Goal: Task Accomplishment & Management: Complete application form

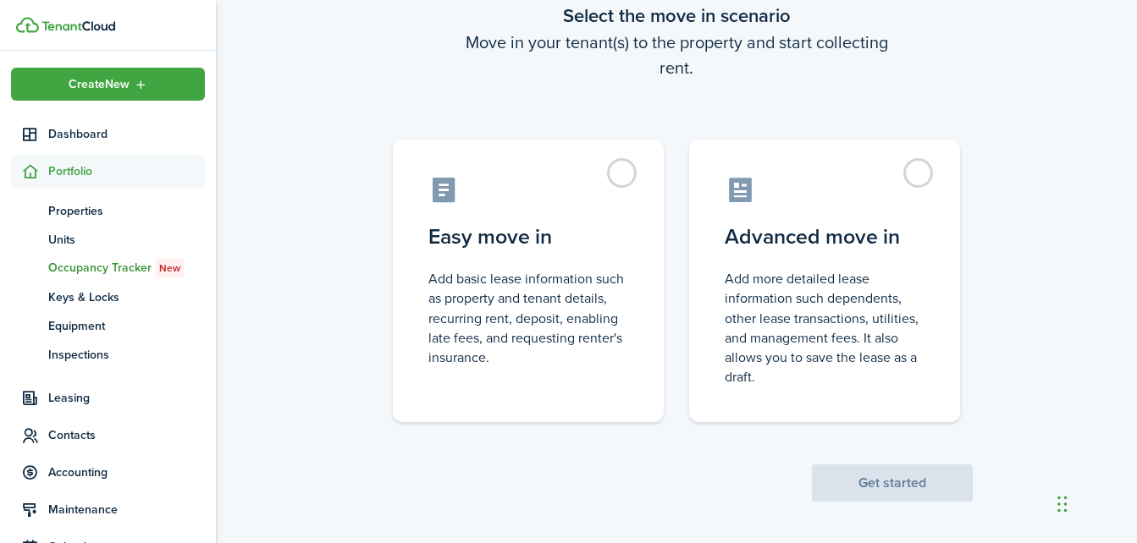
click at [142, 266] on span "Occupancy Tracker New" at bounding box center [126, 268] width 157 height 19
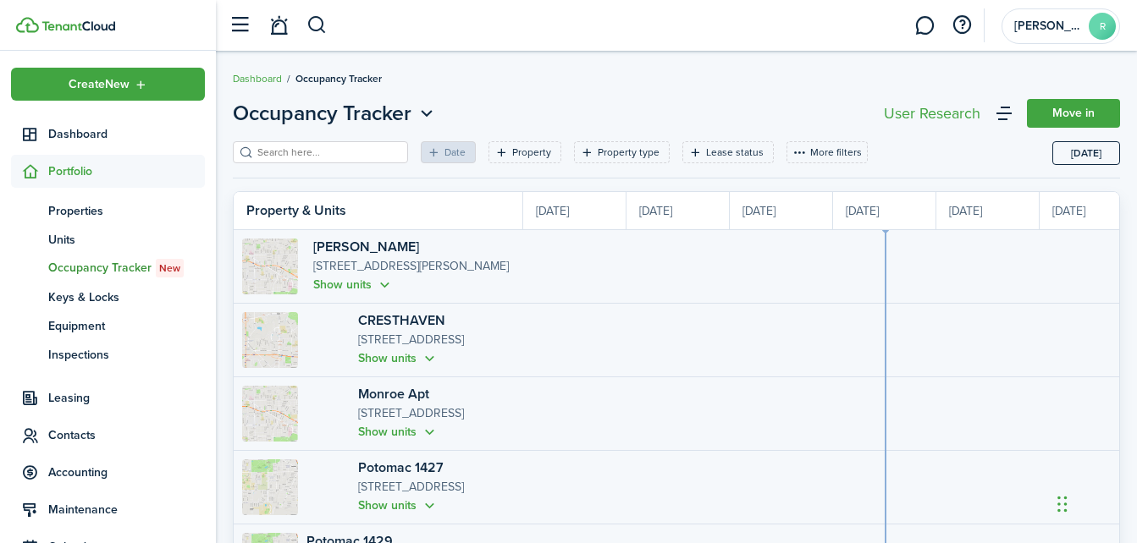
scroll to position [0, 310]
click at [108, 290] on span "Keys & Locks" at bounding box center [126, 298] width 157 height 18
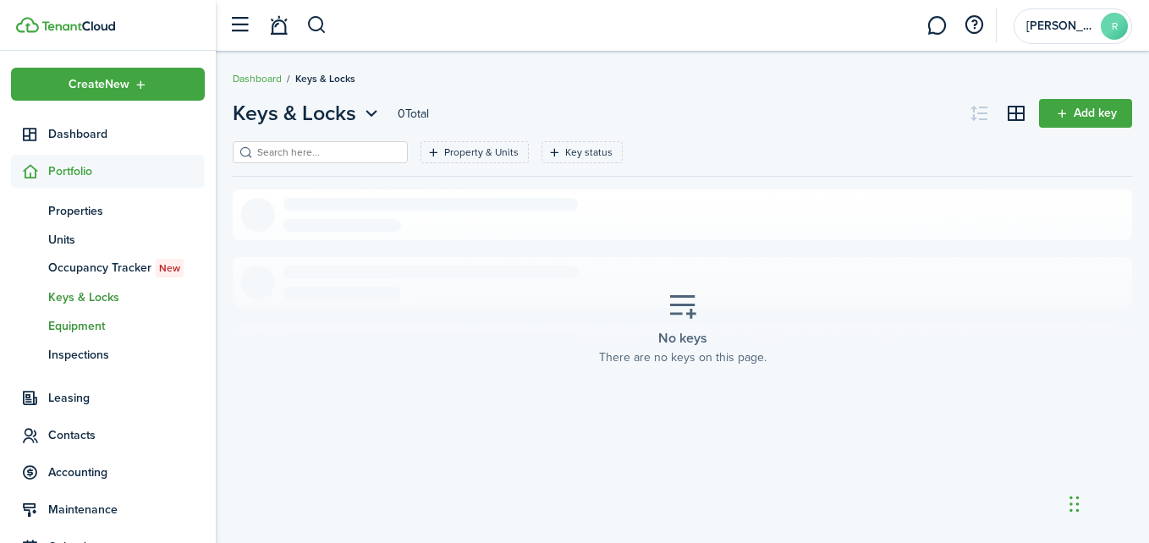
click at [75, 319] on span "Equipment" at bounding box center [126, 326] width 157 height 18
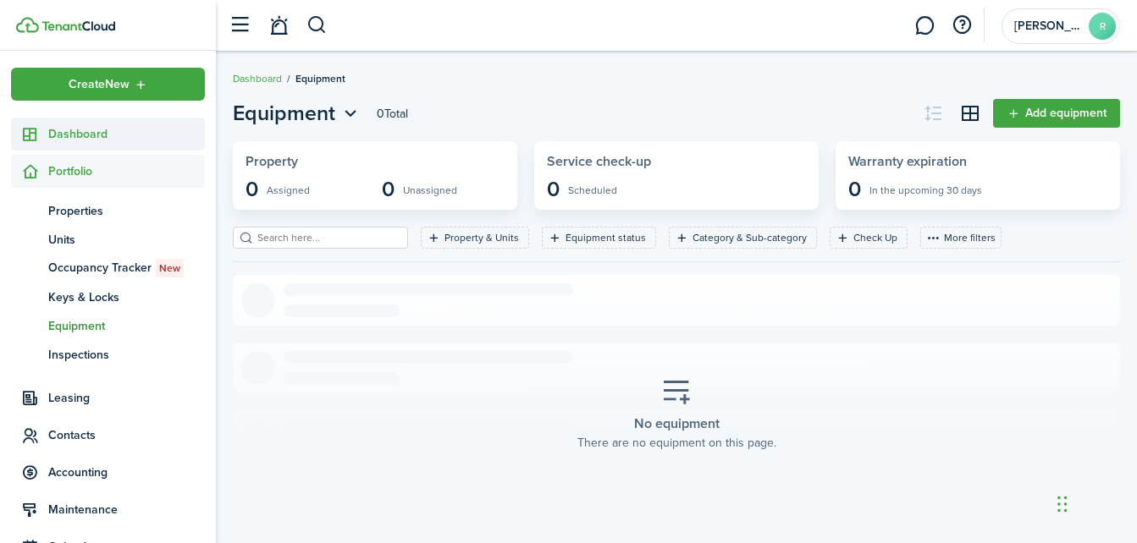
click at [62, 127] on span "Dashboard" at bounding box center [126, 134] width 157 height 18
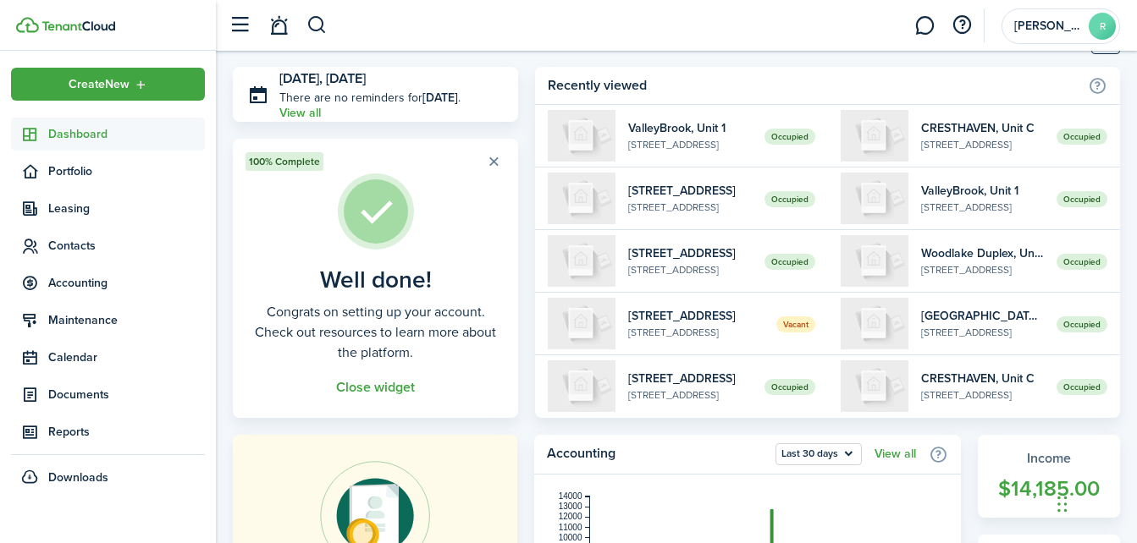
scroll to position [48, 0]
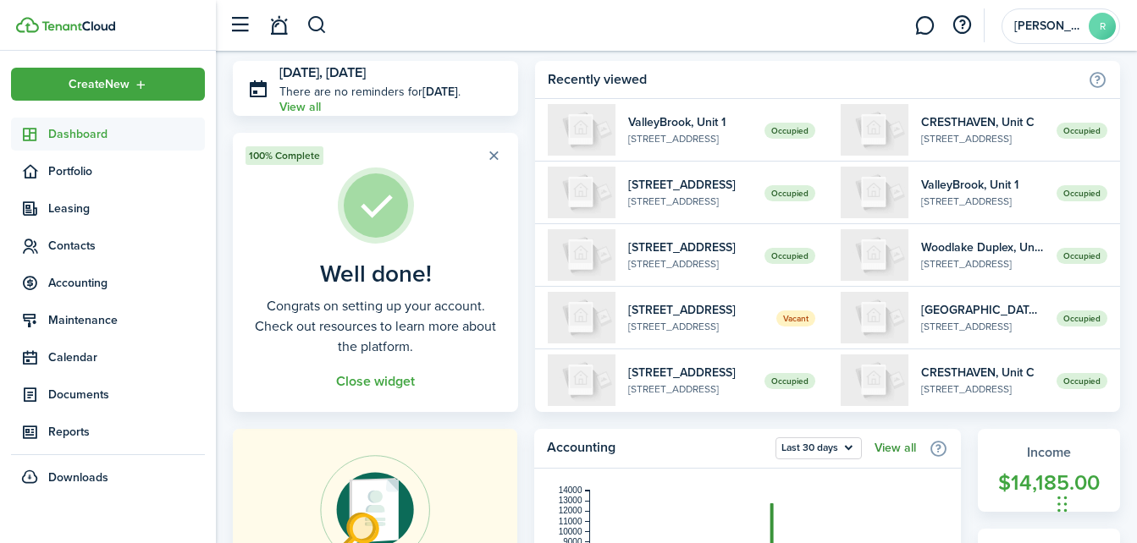
click at [883, 448] on link "View all" at bounding box center [894, 449] width 41 height 14
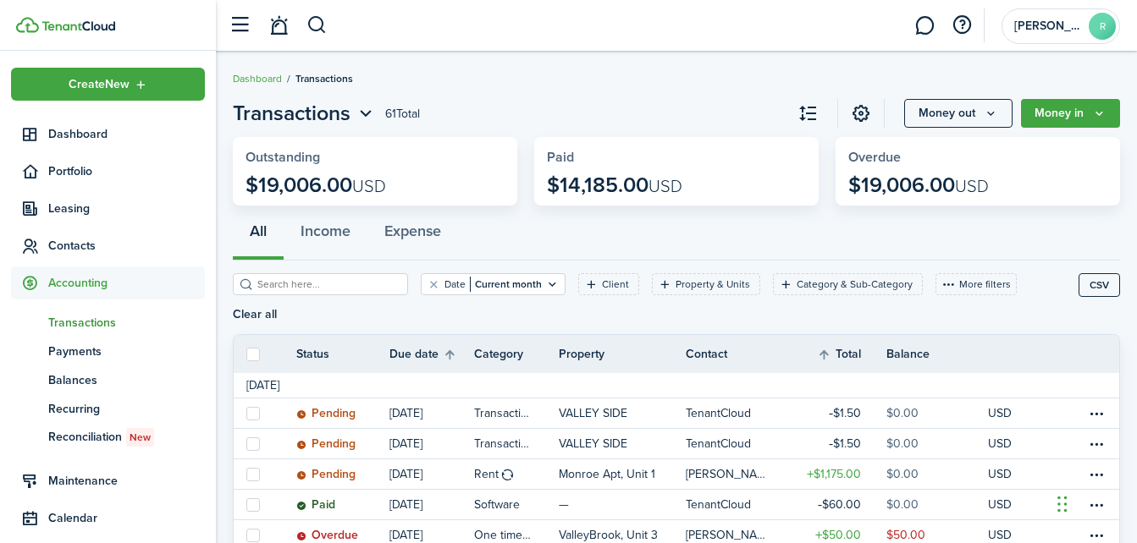
click at [333, 274] on filter-search at bounding box center [320, 284] width 175 height 22
click at [332, 279] on input "search" at bounding box center [327, 285] width 149 height 16
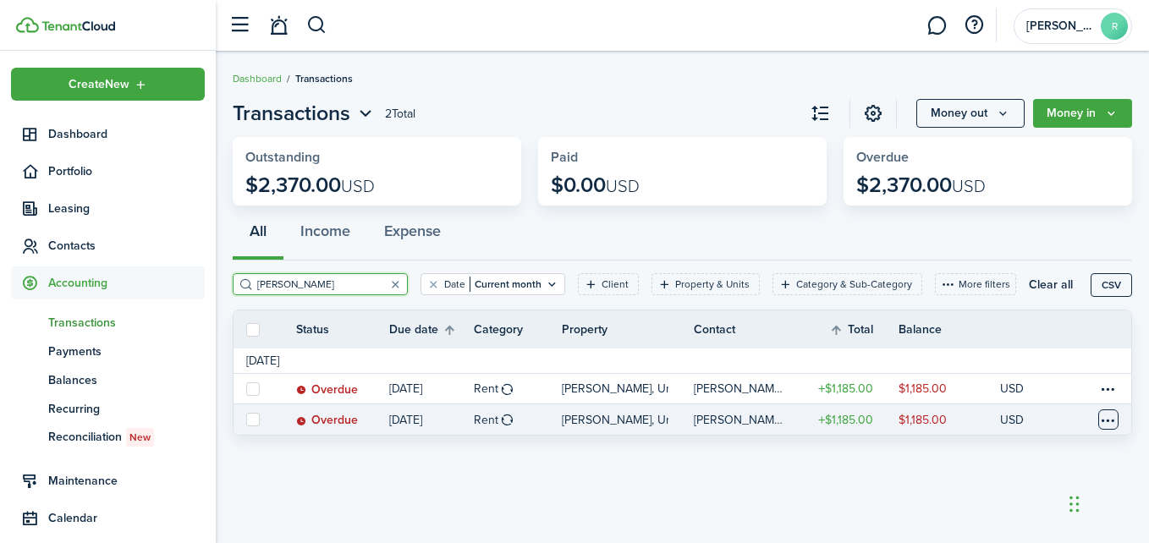
type input "[PERSON_NAME]"
click at [1103, 419] on table-menu-btn-icon at bounding box center [1108, 420] width 20 height 20
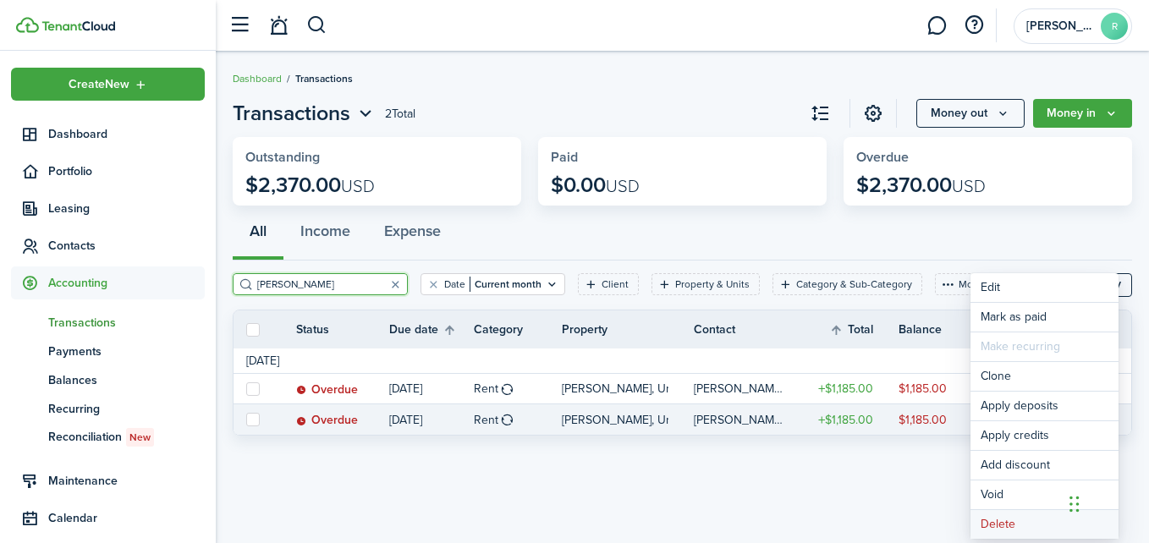
click at [1006, 529] on button "Delete" at bounding box center [1045, 524] width 148 height 29
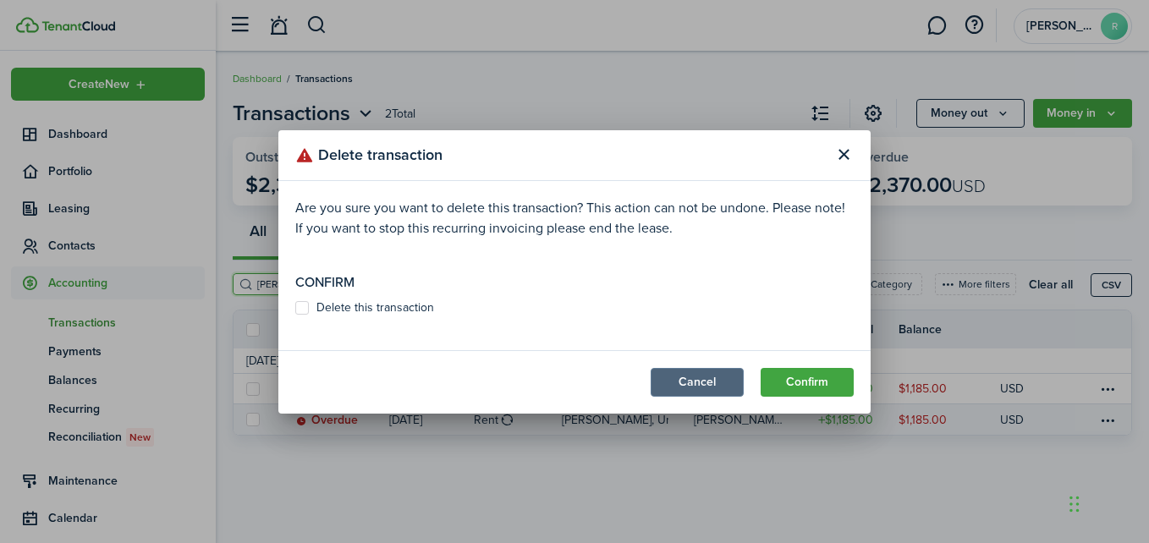
click at [699, 374] on button "Cancel" at bounding box center [697, 382] width 93 height 29
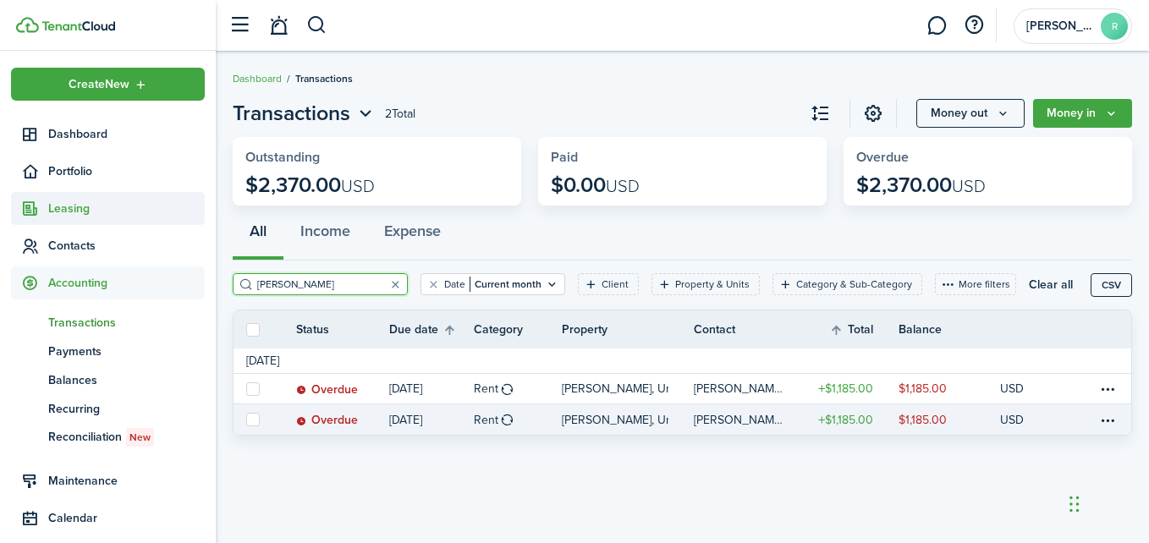
click at [79, 209] on span "Leasing" at bounding box center [126, 209] width 157 height 18
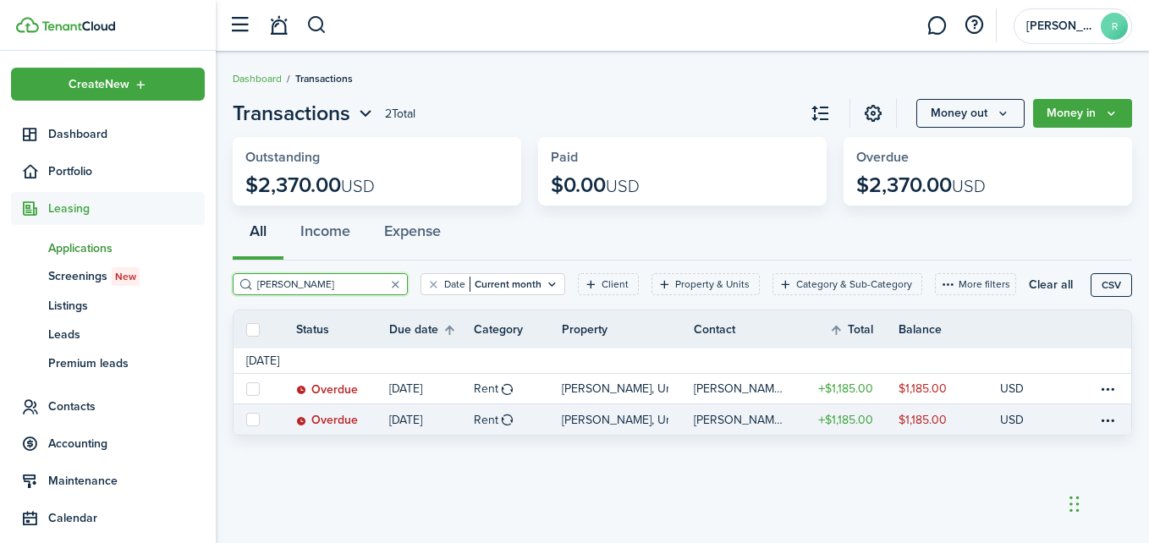
click at [72, 245] on span "Applications" at bounding box center [126, 248] width 157 height 18
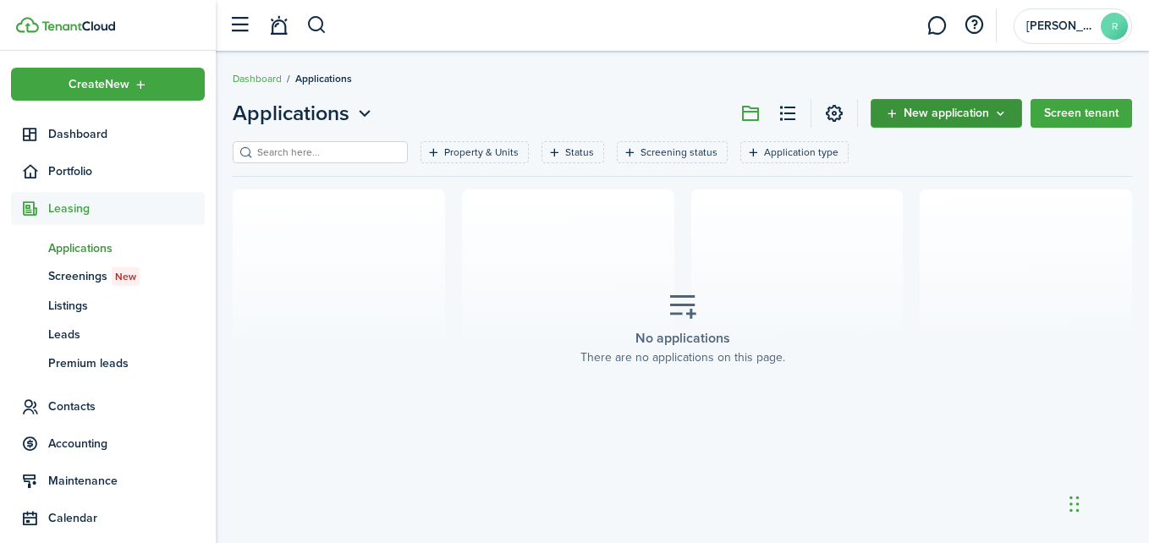
click at [995, 113] on icon "New application" at bounding box center [1001, 114] width 14 height 14
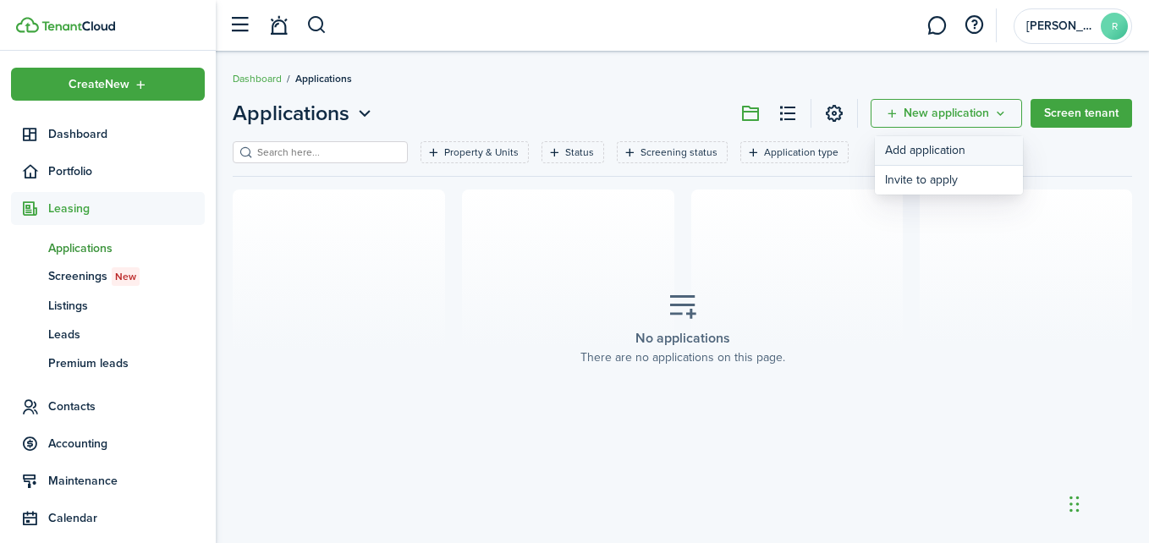
click at [959, 149] on link "Add application" at bounding box center [949, 151] width 148 height 30
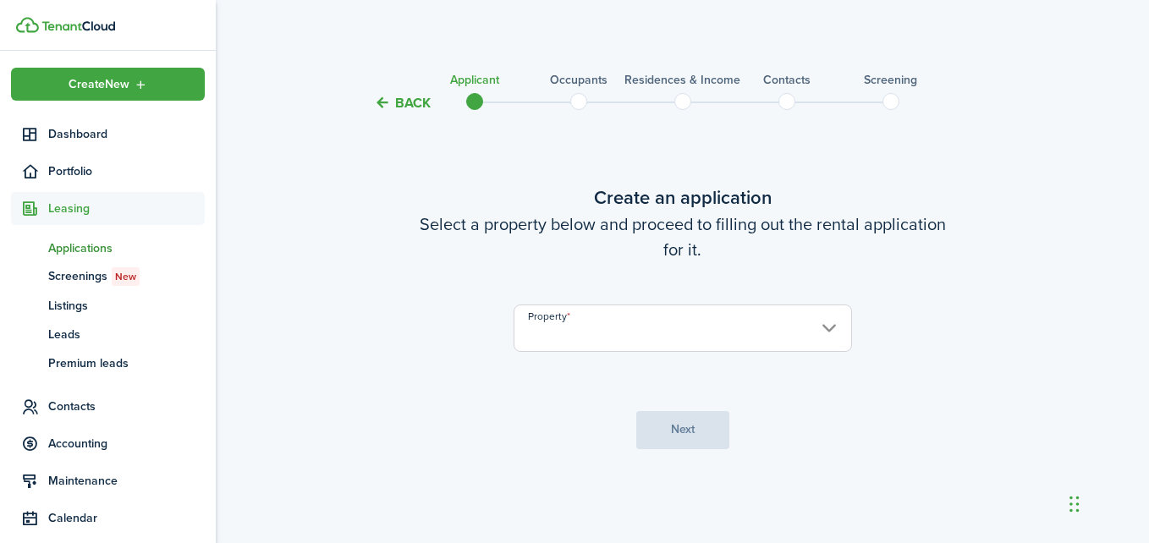
click at [829, 328] on input "Property" at bounding box center [683, 328] width 339 height 47
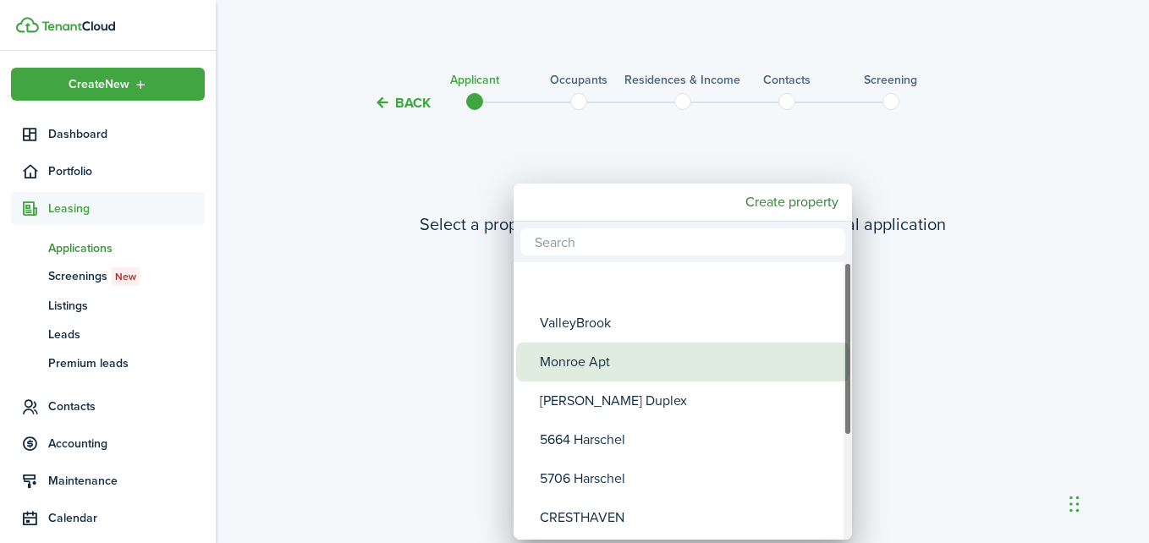
drag, startPoint x: 829, startPoint y: 328, endPoint x: 818, endPoint y: 394, distance: 67.8
click at [818, 394] on div "ValleyBrook Monroe Apt Secor Duplex 5664 Harschel 5706 Harschel CRESTHAVEN Wood…" at bounding box center [683, 401] width 339 height 3387
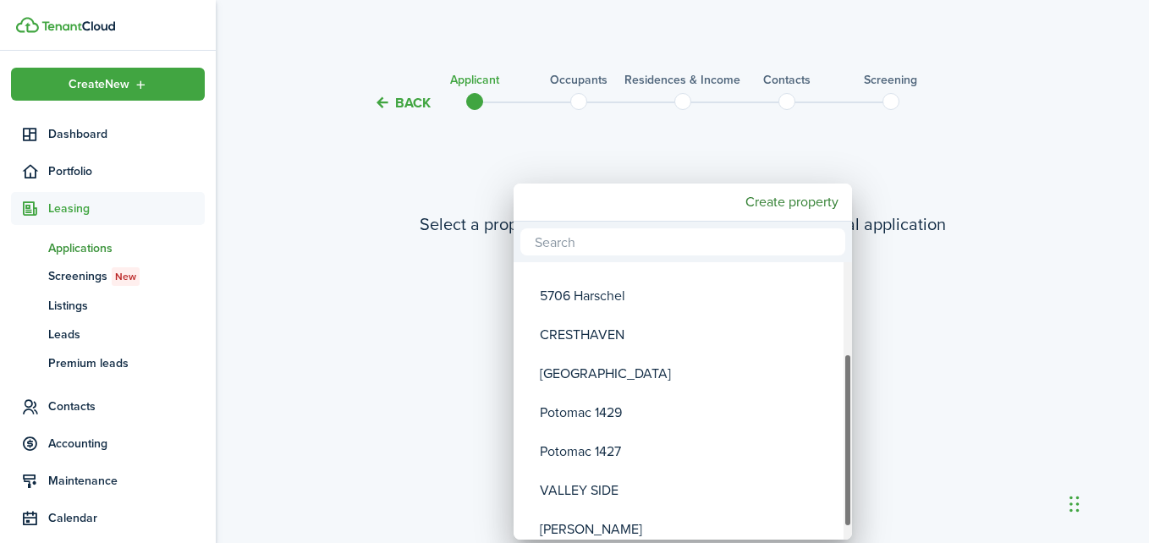
drag, startPoint x: 847, startPoint y: 361, endPoint x: 856, endPoint y: 452, distance: 91.9
click at [856, 452] on div "ValleyBrook Monroe Apt Secor Duplex 5664 Harschel 5706 Harschel CRESTHAVEN Wood…" at bounding box center [574, 271] width 1149 height 543
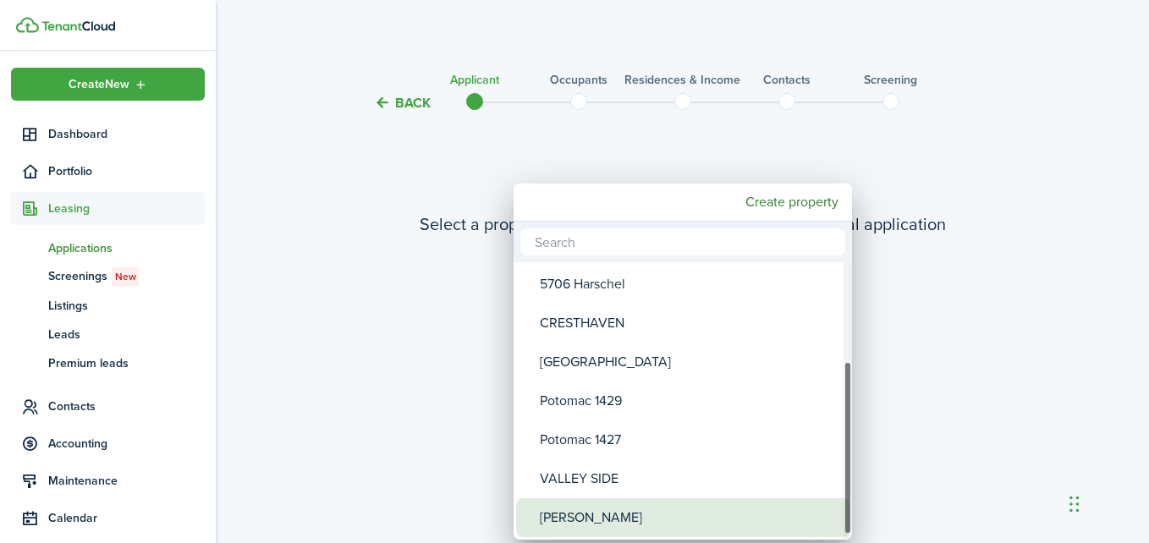
click at [595, 520] on div "[PERSON_NAME]" at bounding box center [690, 517] width 300 height 39
type input "[PERSON_NAME]"
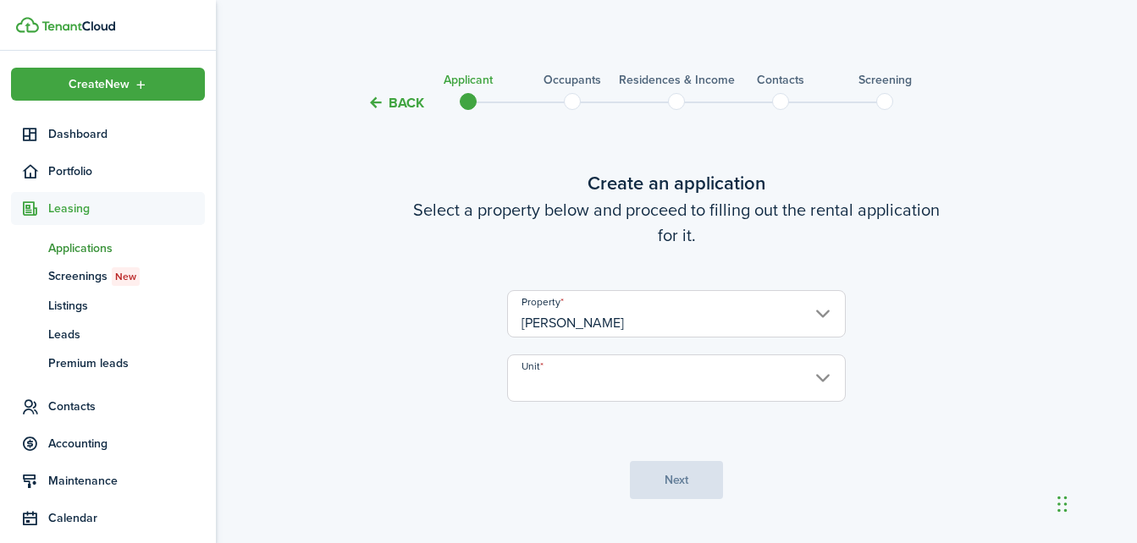
click at [825, 372] on input "Unit" at bounding box center [676, 378] width 339 height 47
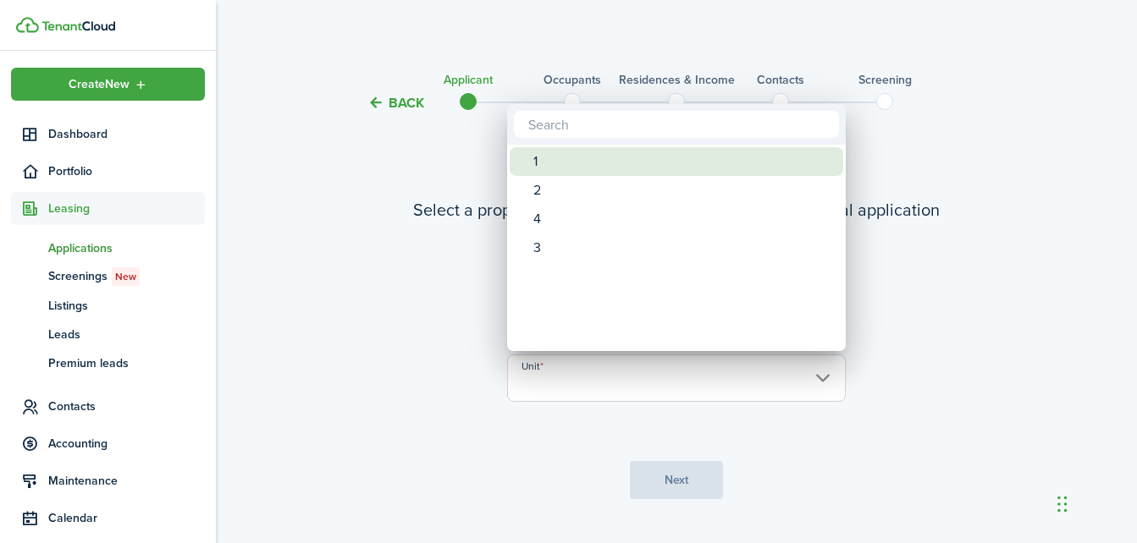
click at [546, 164] on div "1" at bounding box center [683, 161] width 300 height 29
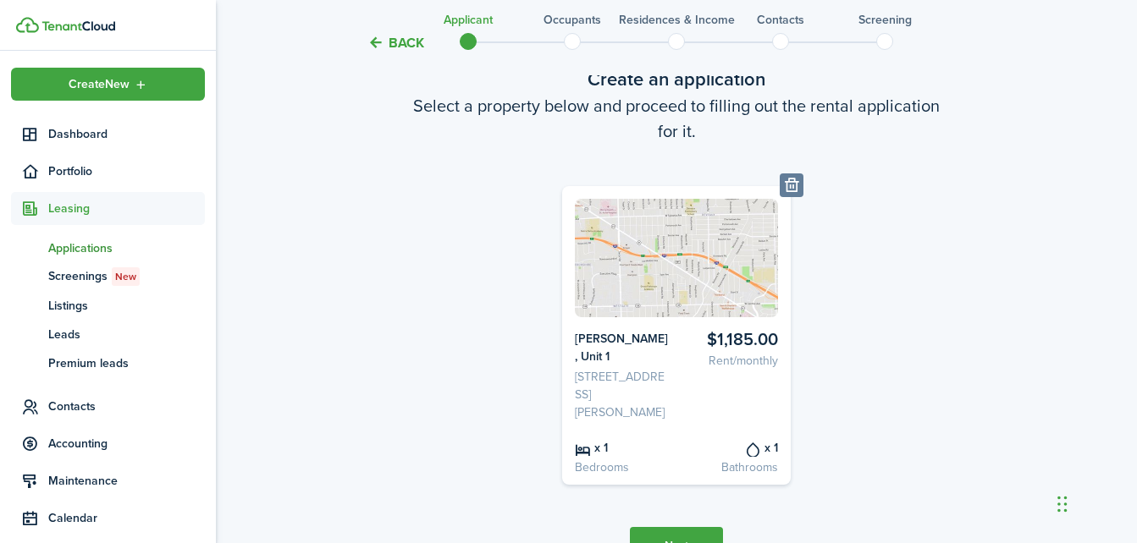
scroll to position [177, 0]
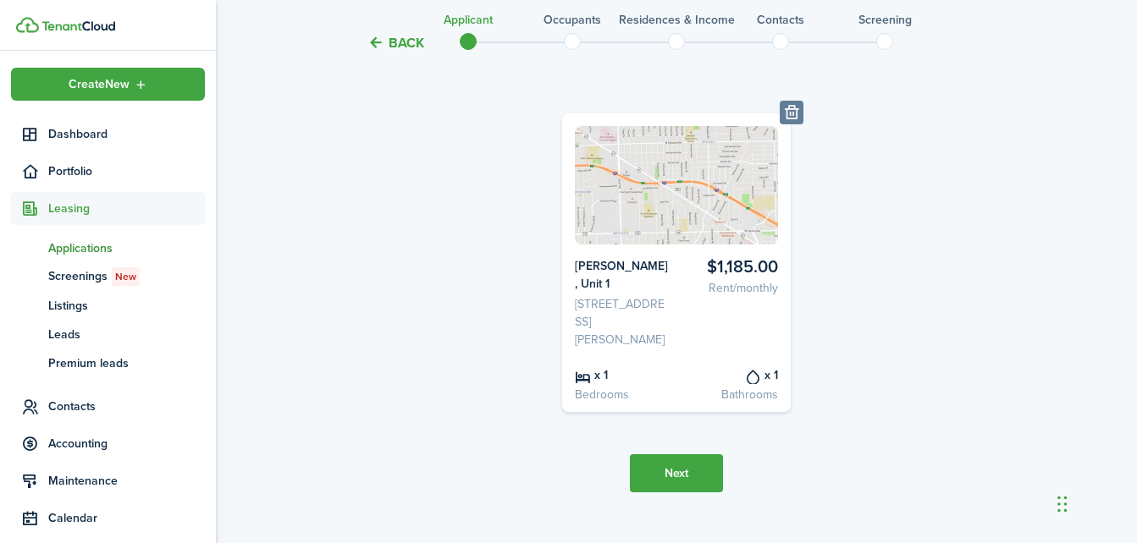
click at [703, 461] on button "Next" at bounding box center [676, 473] width 93 height 38
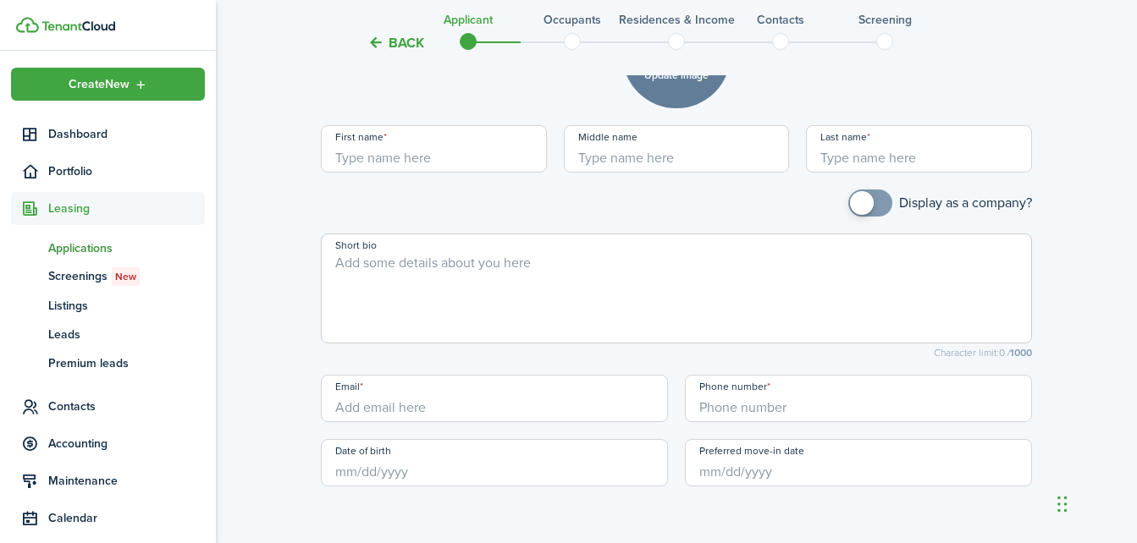
scroll to position [876, 0]
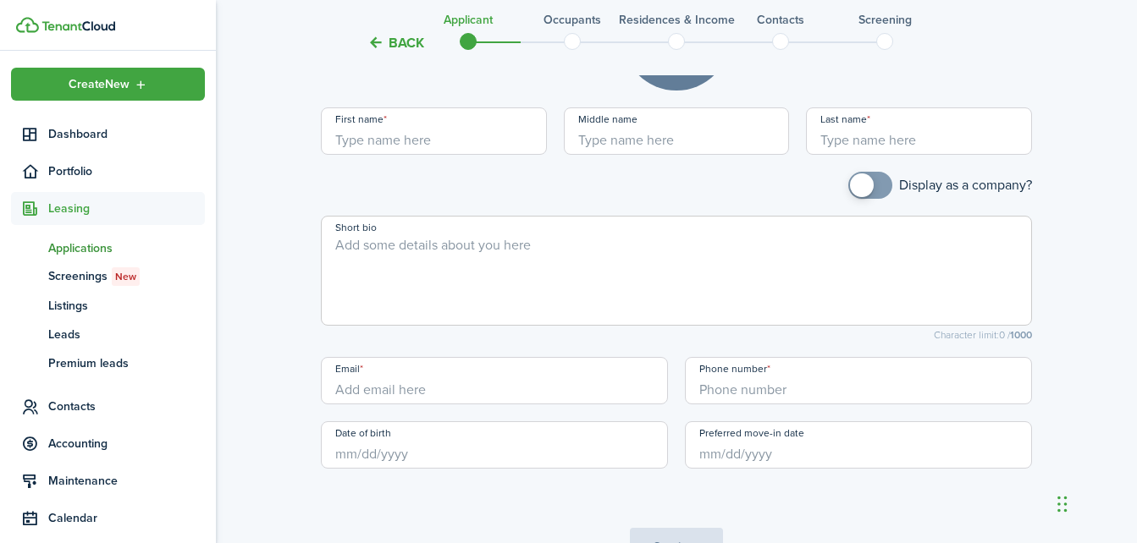
click at [513, 120] on input "First name" at bounding box center [434, 130] width 226 height 47
type input "[PERSON_NAME]"
click at [454, 376] on input "Email" at bounding box center [494, 380] width 347 height 47
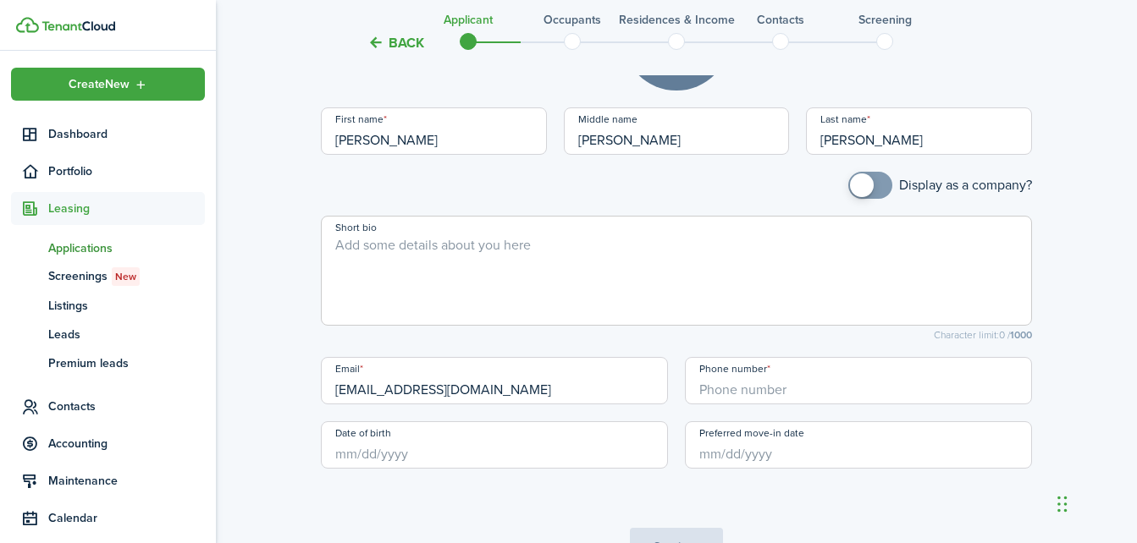
type input "[EMAIL_ADDRESS][DOMAIN_NAME]"
click at [795, 381] on input "+1" at bounding box center [858, 380] width 347 height 47
click at [782, 443] on input "Preferred move-in date" at bounding box center [858, 444] width 347 height 47
type input "[PHONE_NUMBER]"
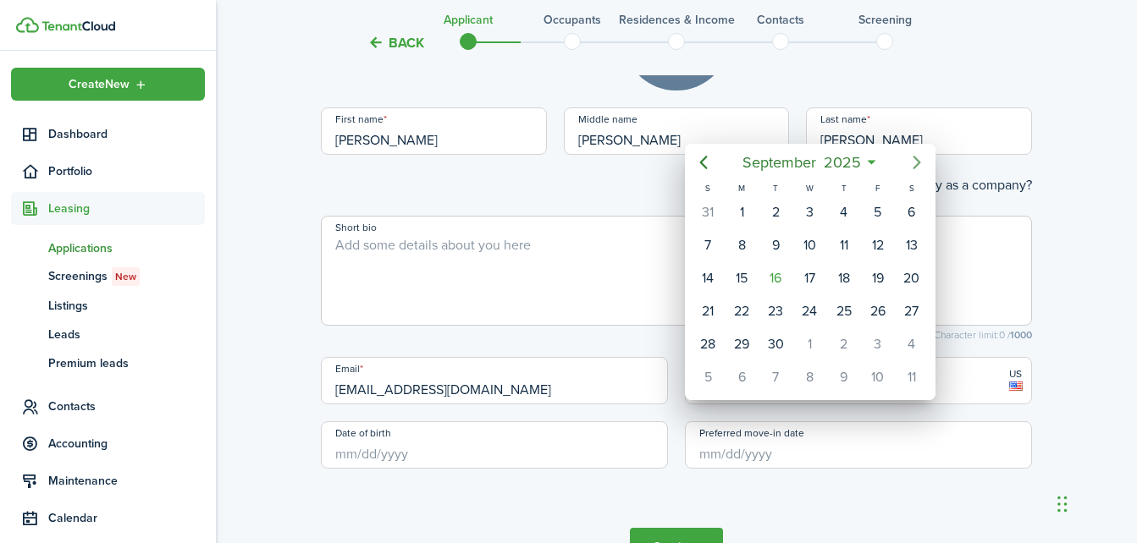
click at [915, 155] on icon "Next page" at bounding box center [916, 162] width 20 height 20
click at [717, 343] on div "26" at bounding box center [707, 344] width 25 height 25
type input "[DATE]"
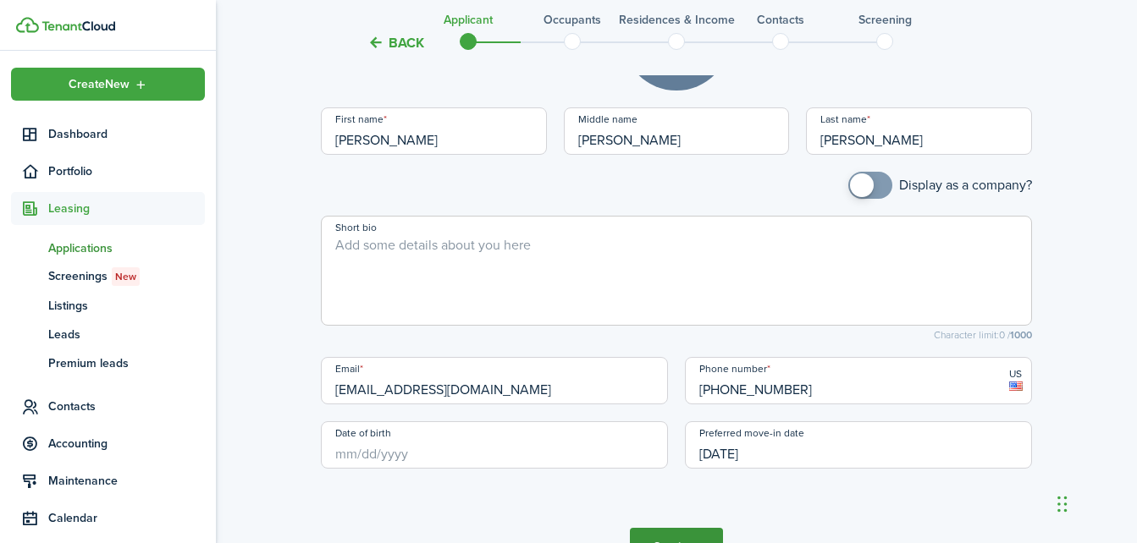
click at [691, 529] on button "Continue" at bounding box center [676, 547] width 93 height 38
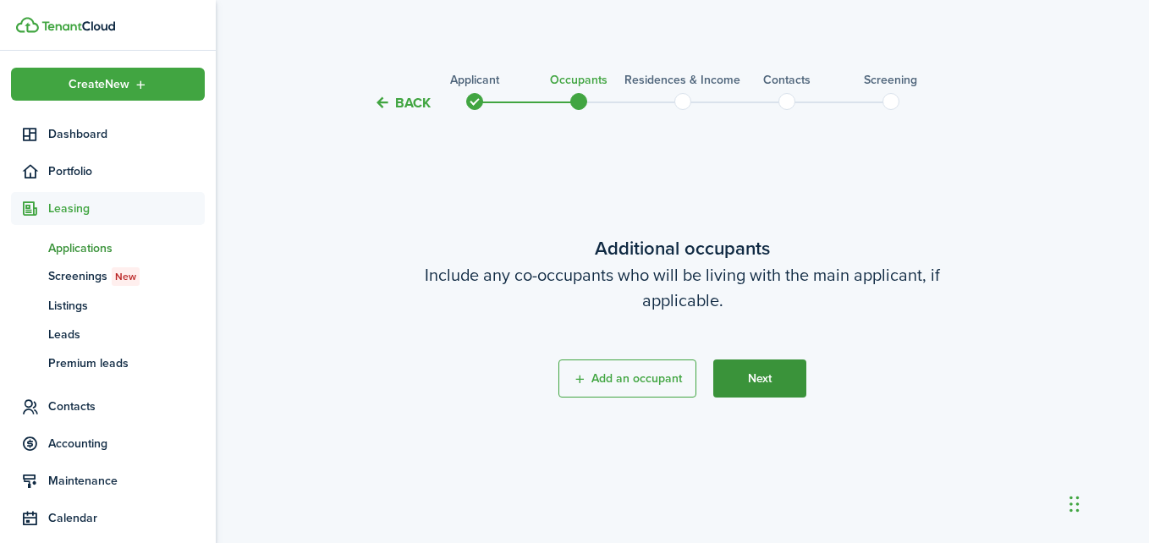
click at [763, 386] on button "Next" at bounding box center [759, 379] width 93 height 38
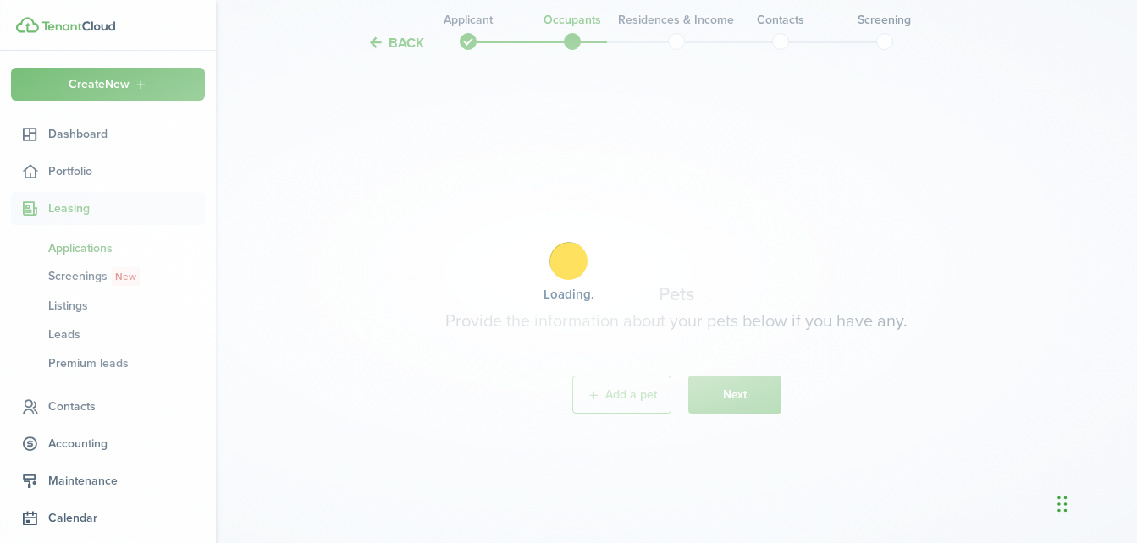
scroll to position [430, 0]
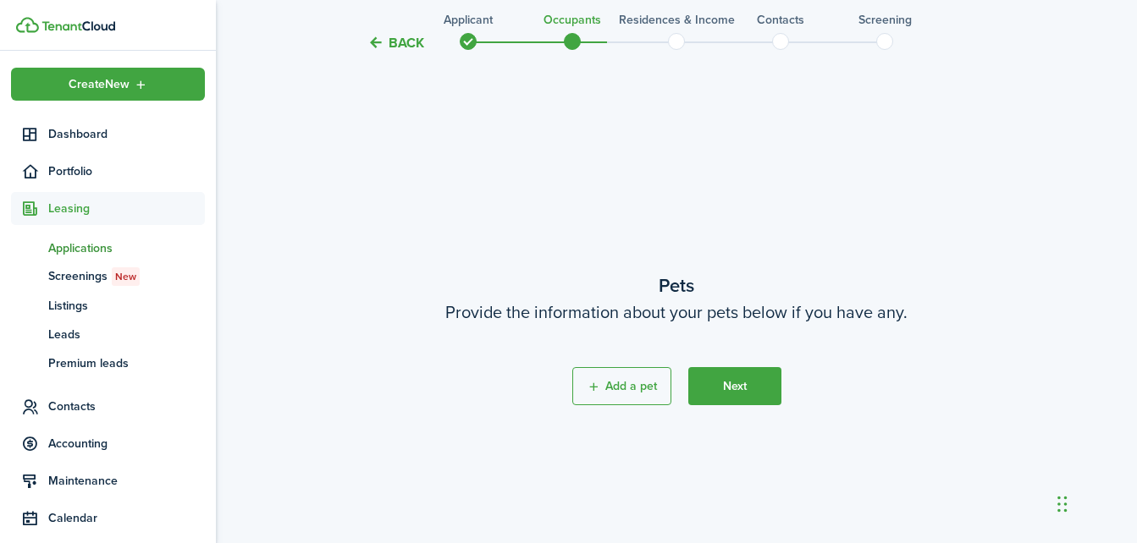
click at [763, 386] on button "Next" at bounding box center [734, 386] width 93 height 38
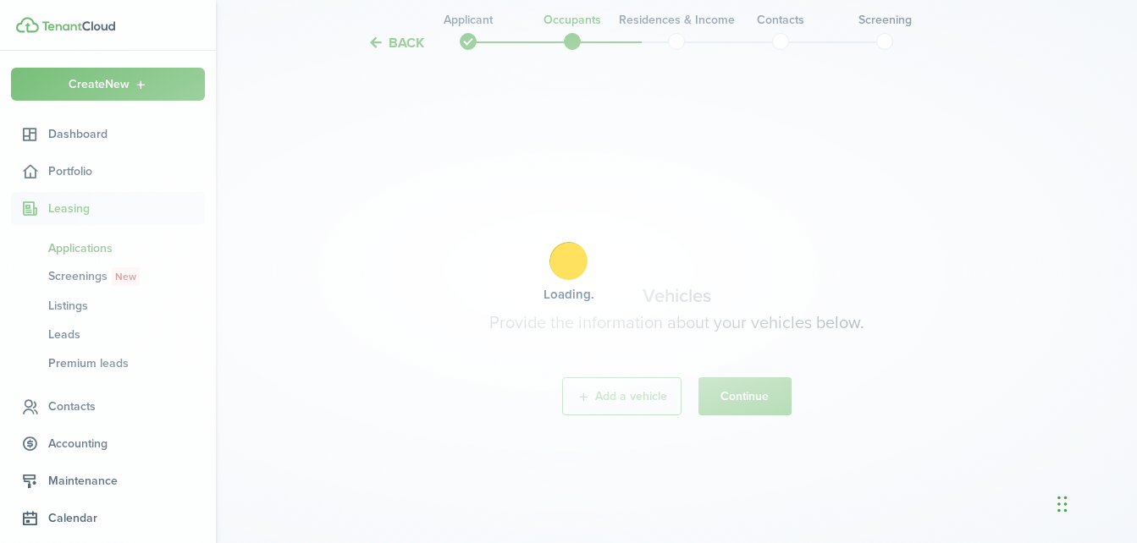
scroll to position [973, 0]
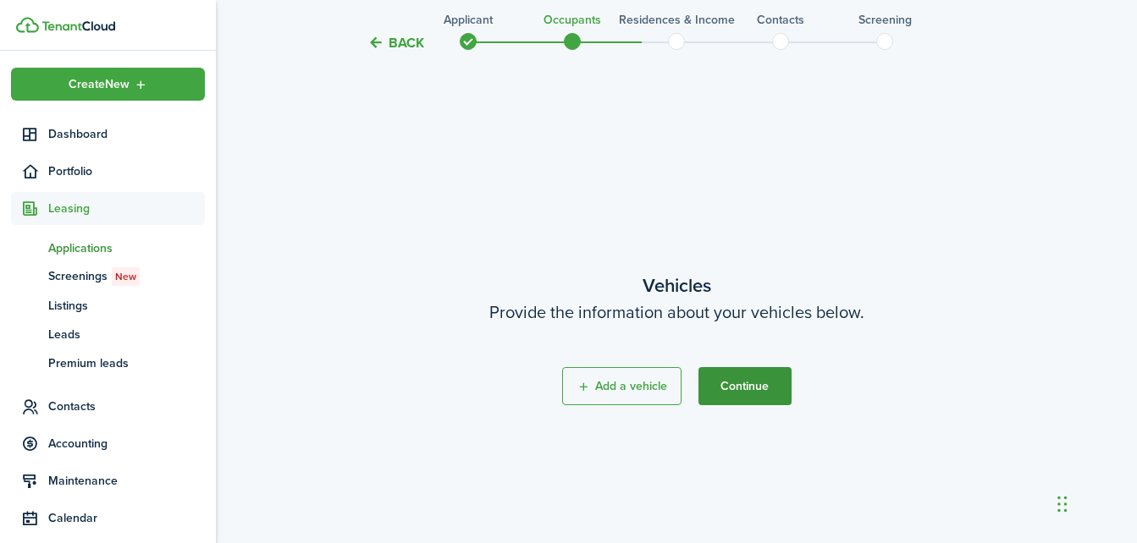
click at [763, 386] on button "Continue" at bounding box center [744, 386] width 93 height 38
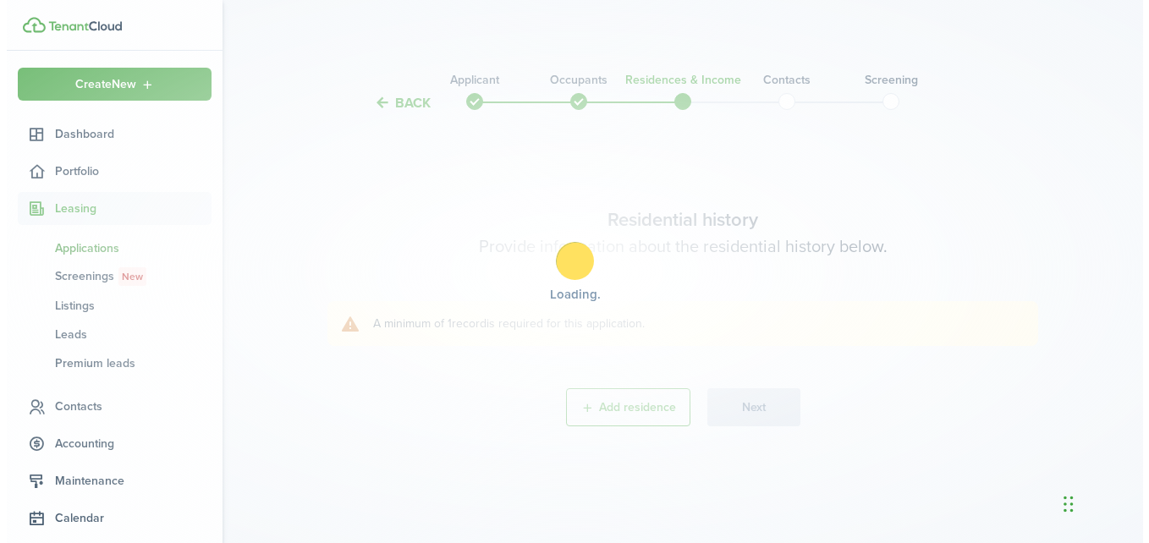
scroll to position [0, 0]
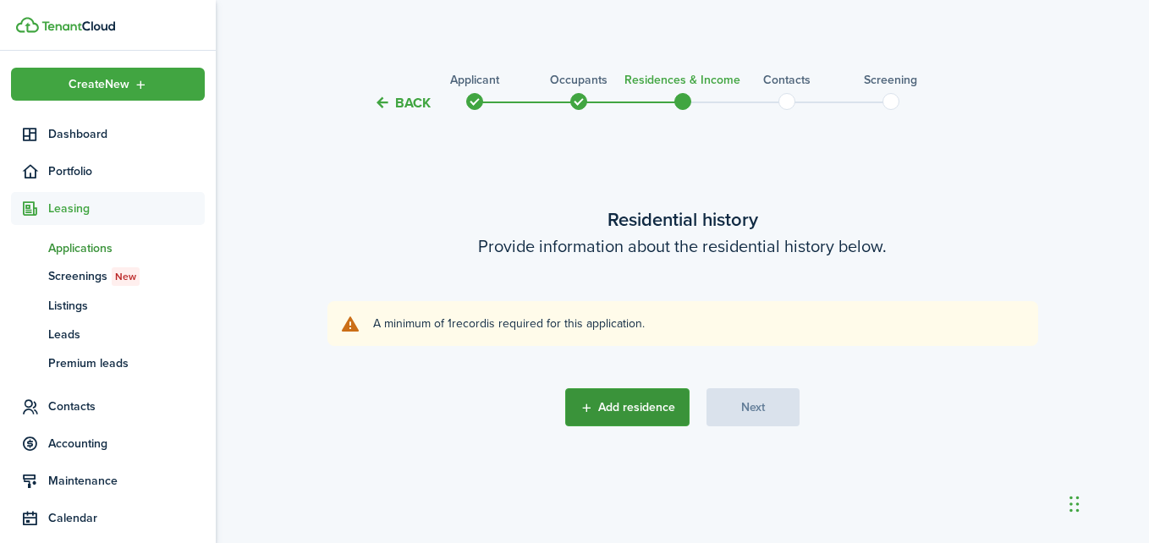
click at [652, 397] on button "Add residence" at bounding box center [627, 407] width 124 height 38
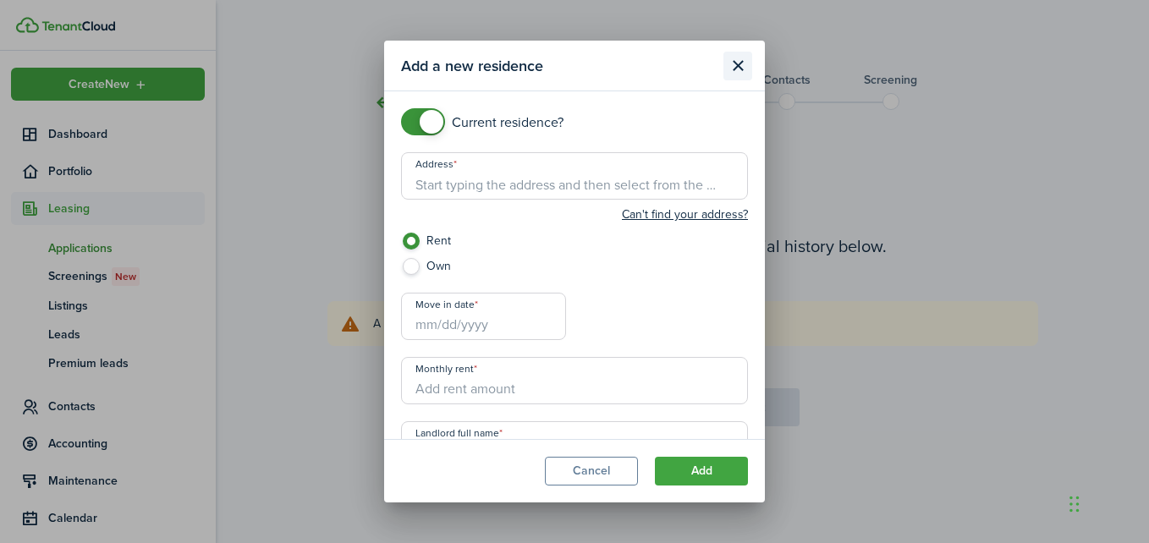
click at [737, 60] on button "Close modal" at bounding box center [738, 66] width 29 height 29
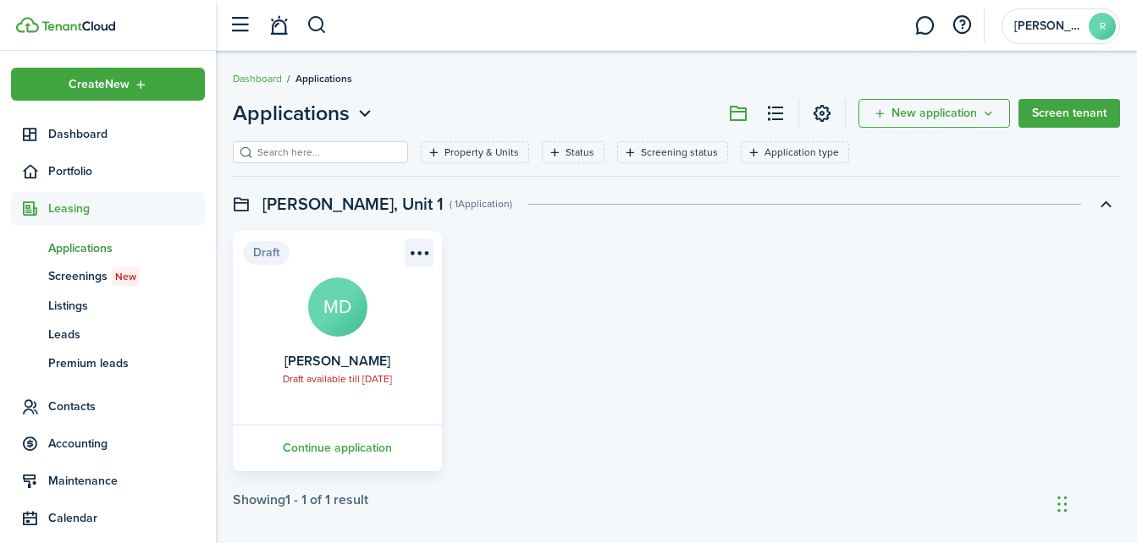
click at [415, 254] on menu-btn-icon "Open menu" at bounding box center [419, 253] width 29 height 29
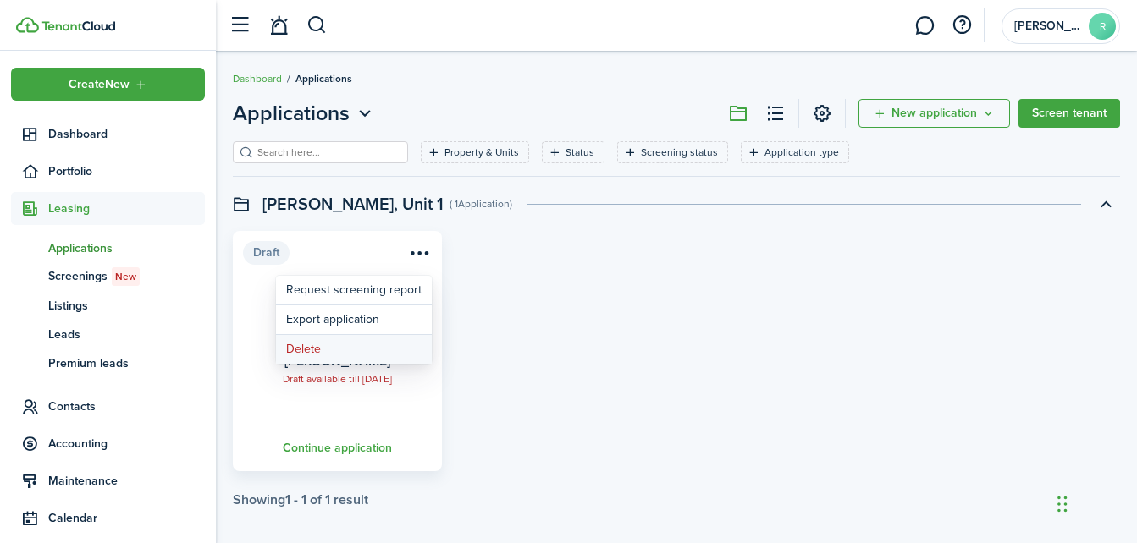
click at [347, 341] on button "Delete" at bounding box center [354, 349] width 156 height 29
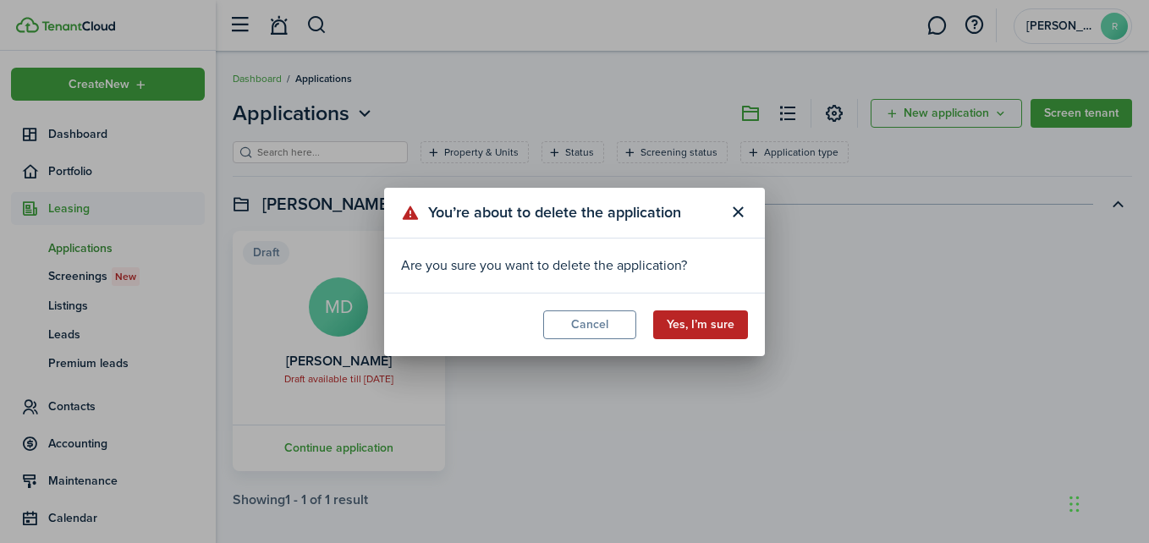
click at [713, 330] on button "Yes, I’m sure" at bounding box center [700, 325] width 95 height 29
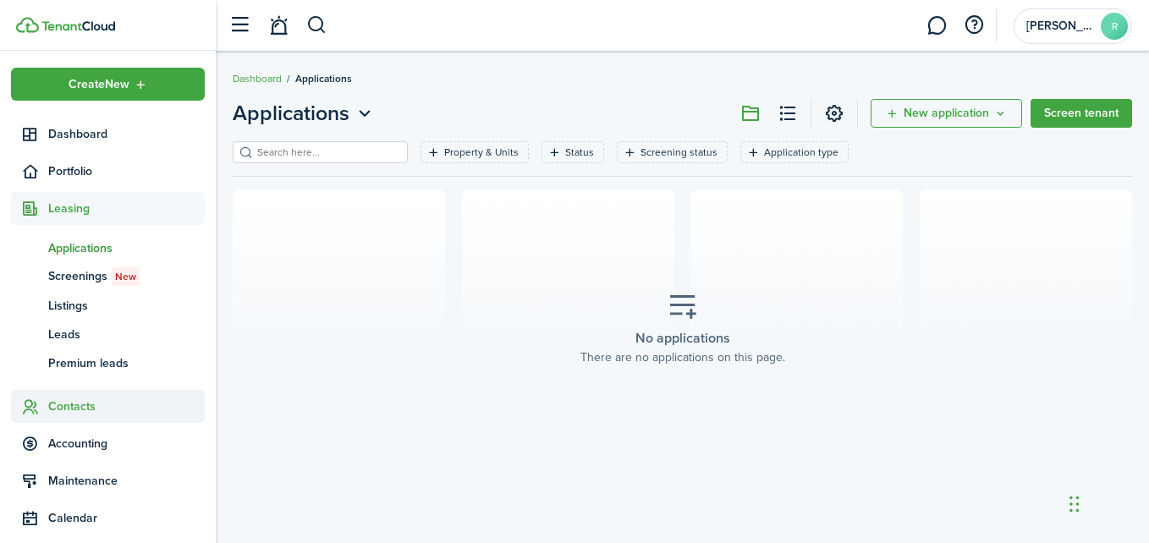
click at [78, 411] on span "Contacts" at bounding box center [126, 407] width 157 height 18
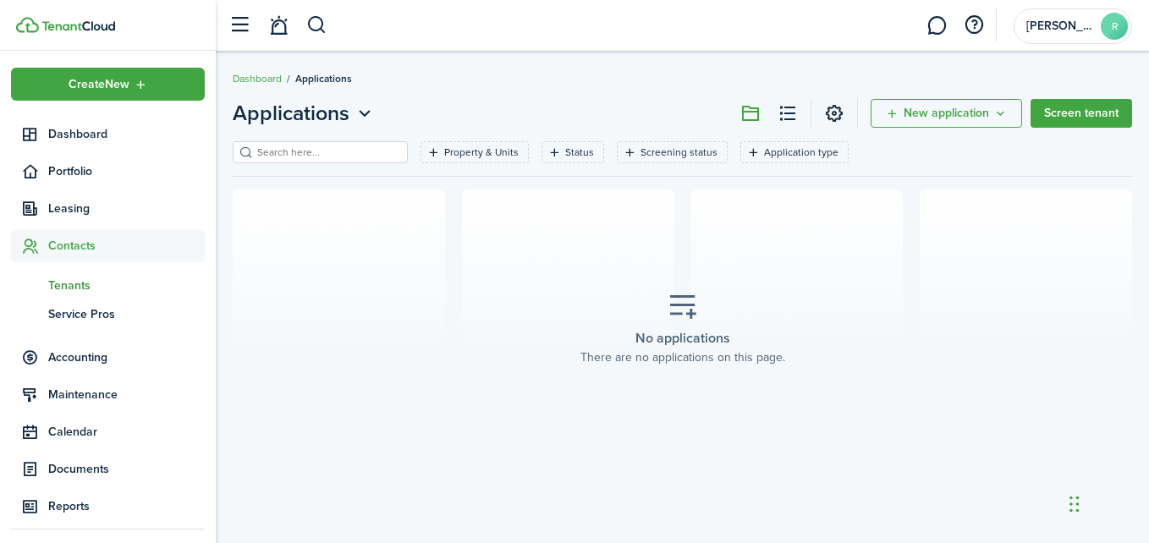
click at [79, 289] on span "Tenants" at bounding box center [126, 286] width 157 height 18
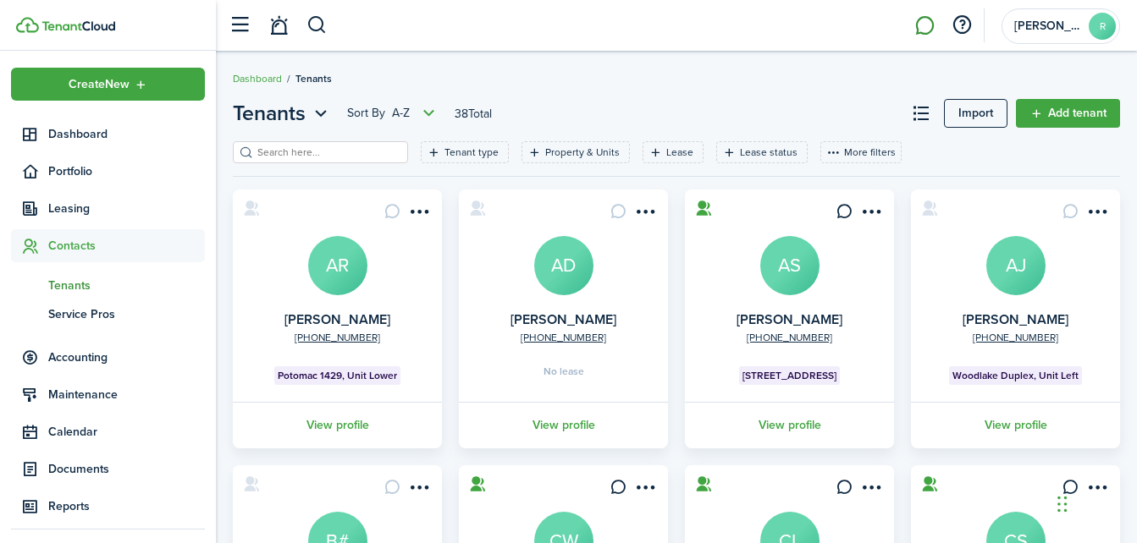
click at [929, 24] on link at bounding box center [924, 25] width 32 height 43
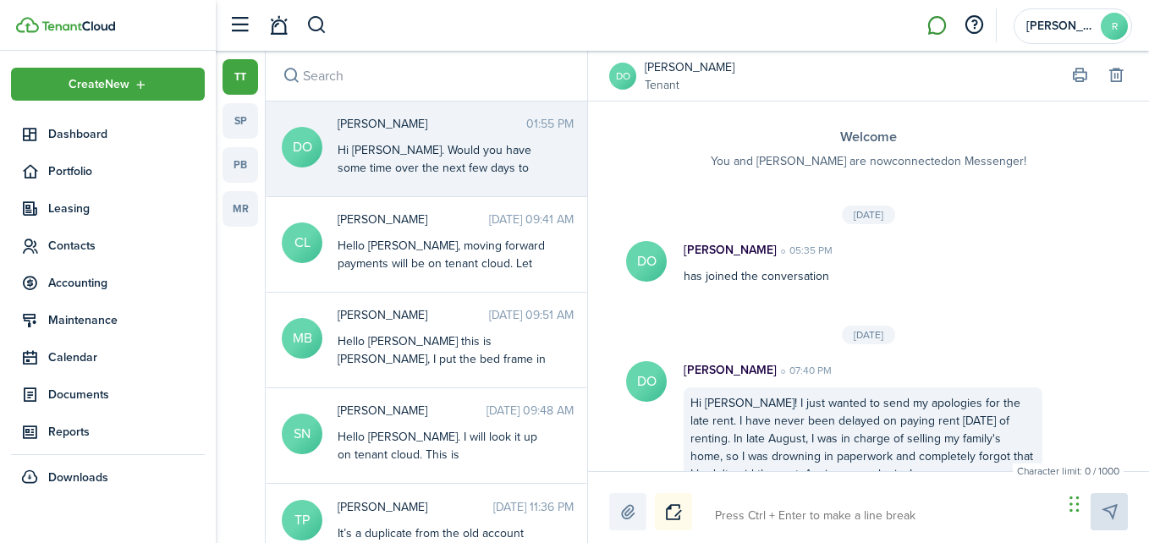
scroll to position [339, 0]
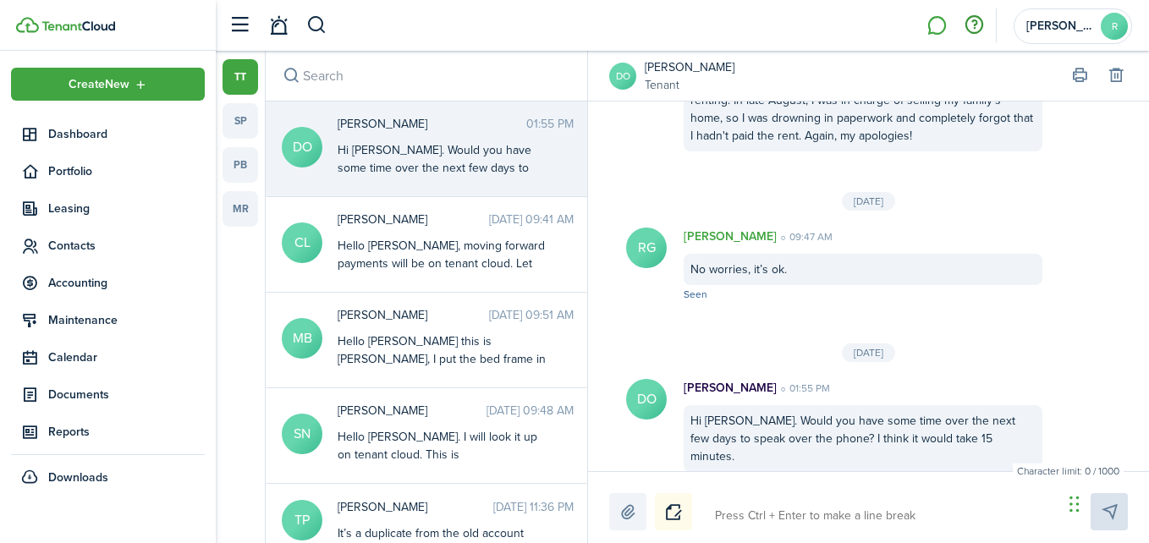
click at [975, 20] on button "button" at bounding box center [974, 25] width 29 height 29
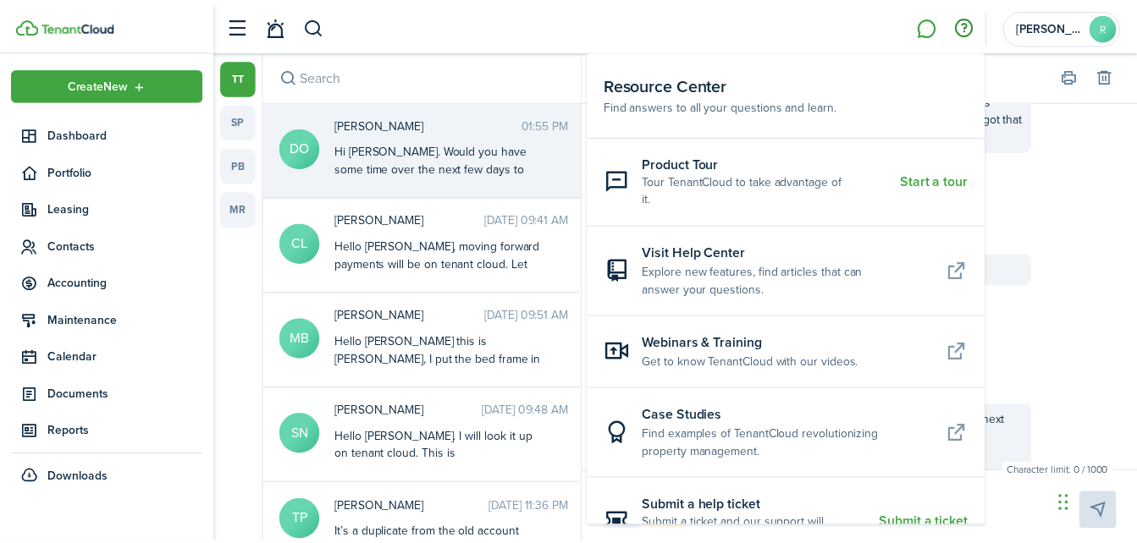
scroll to position [41, 0]
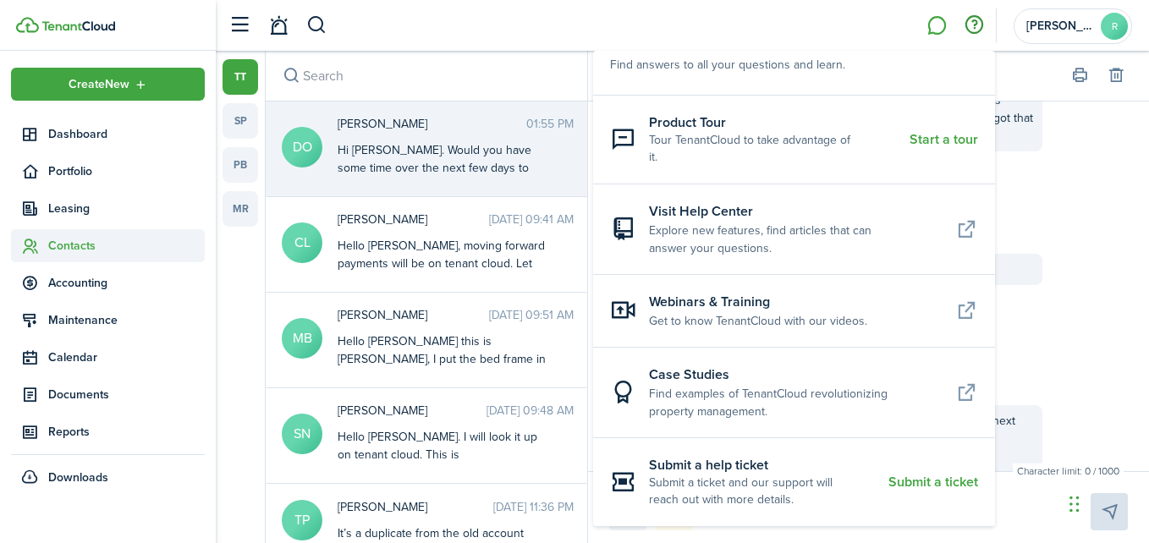
click at [102, 253] on span "Contacts" at bounding box center [126, 246] width 157 height 18
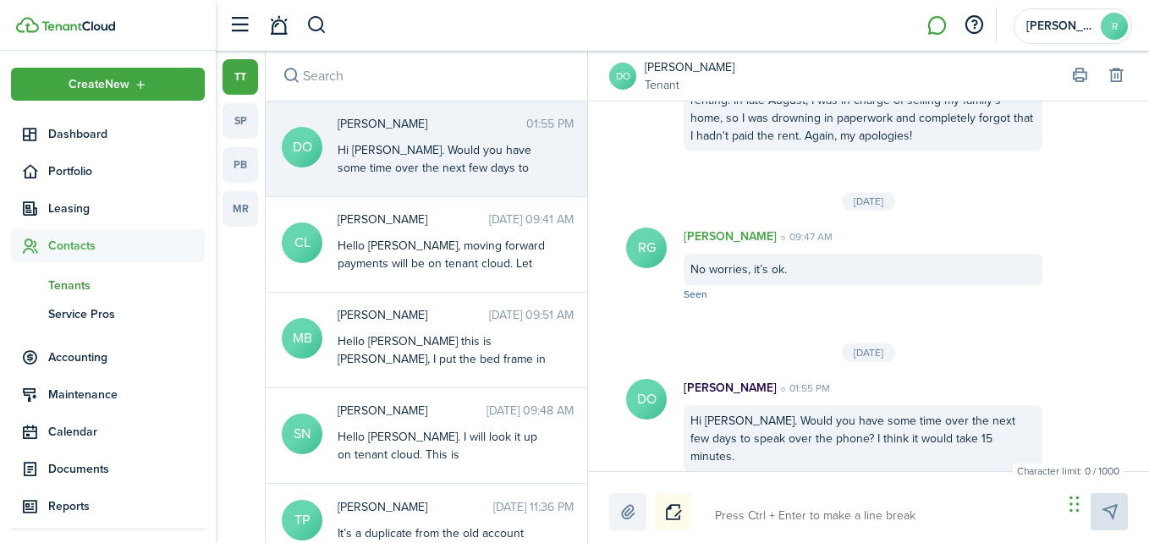
click at [69, 290] on span "Tenants" at bounding box center [126, 286] width 157 height 18
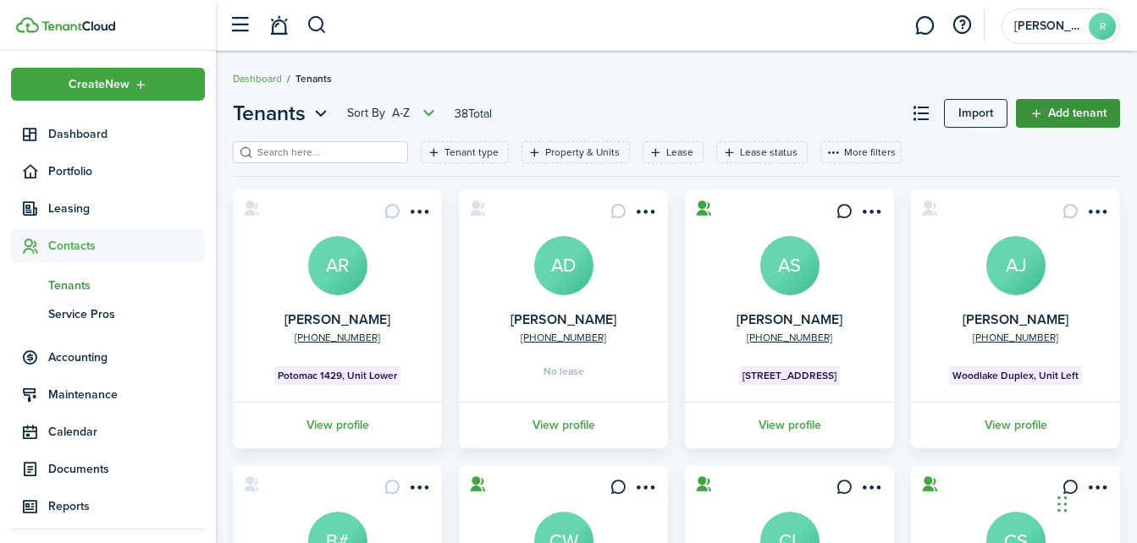
click at [1057, 109] on link "Add tenant" at bounding box center [1068, 113] width 104 height 29
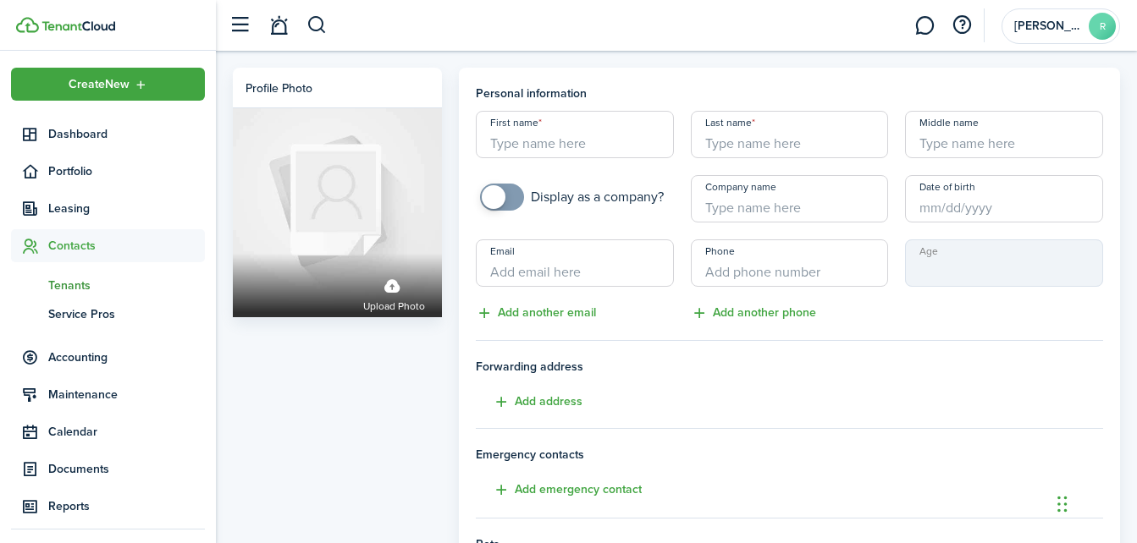
click at [628, 144] on input "First name" at bounding box center [575, 134] width 198 height 47
type input "[PERSON_NAME]"
click at [740, 146] on input "Last name" at bounding box center [790, 134] width 198 height 47
type input "[PERSON_NAME]"
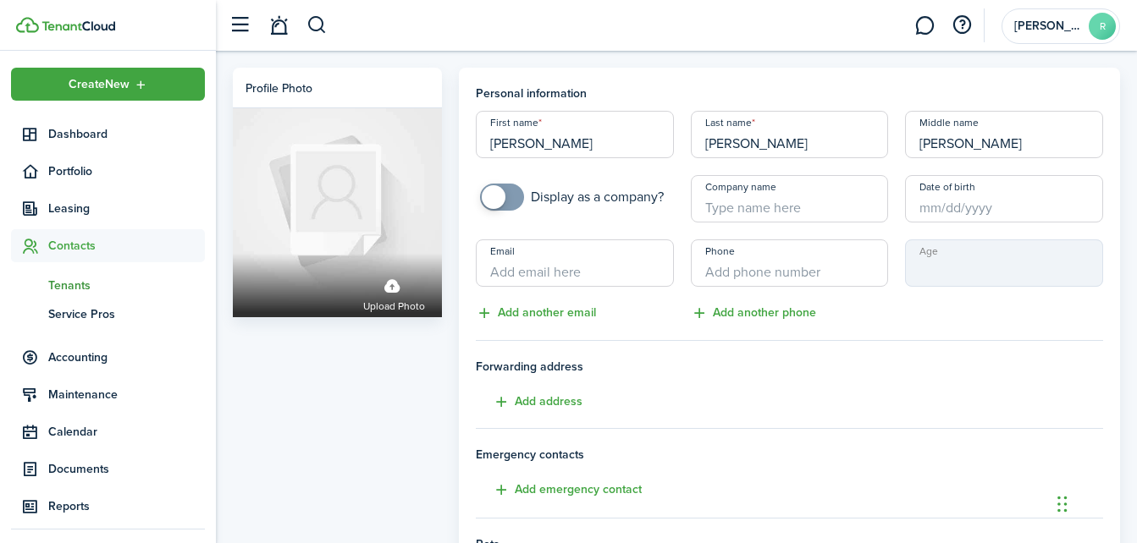
click at [588, 270] on input "Email" at bounding box center [575, 262] width 198 height 47
type input "[EMAIL_ADDRESS][DOMAIN_NAME]"
click at [792, 273] on input "+1" at bounding box center [790, 262] width 198 height 47
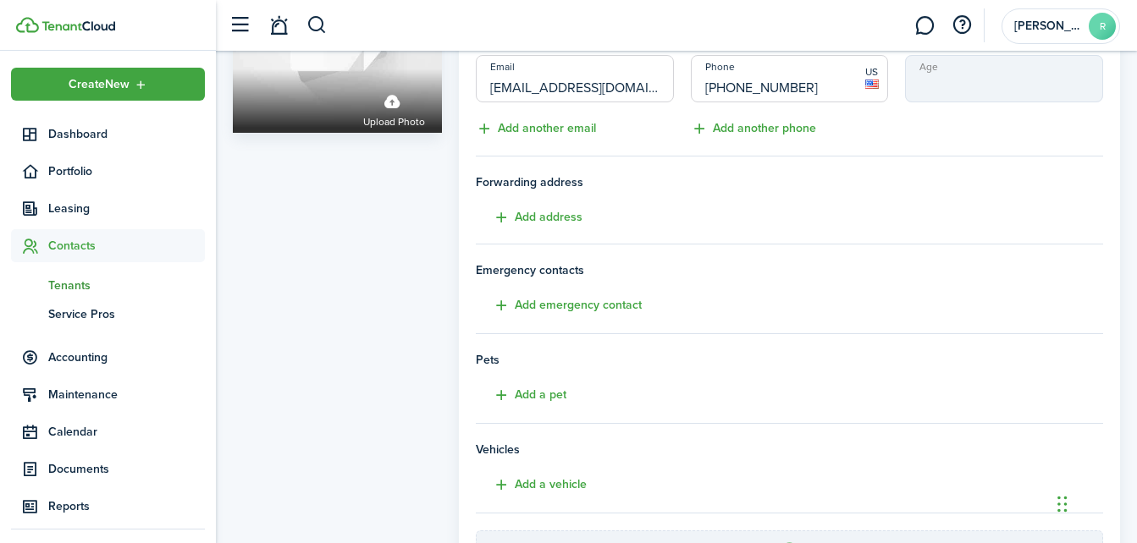
scroll to position [383, 0]
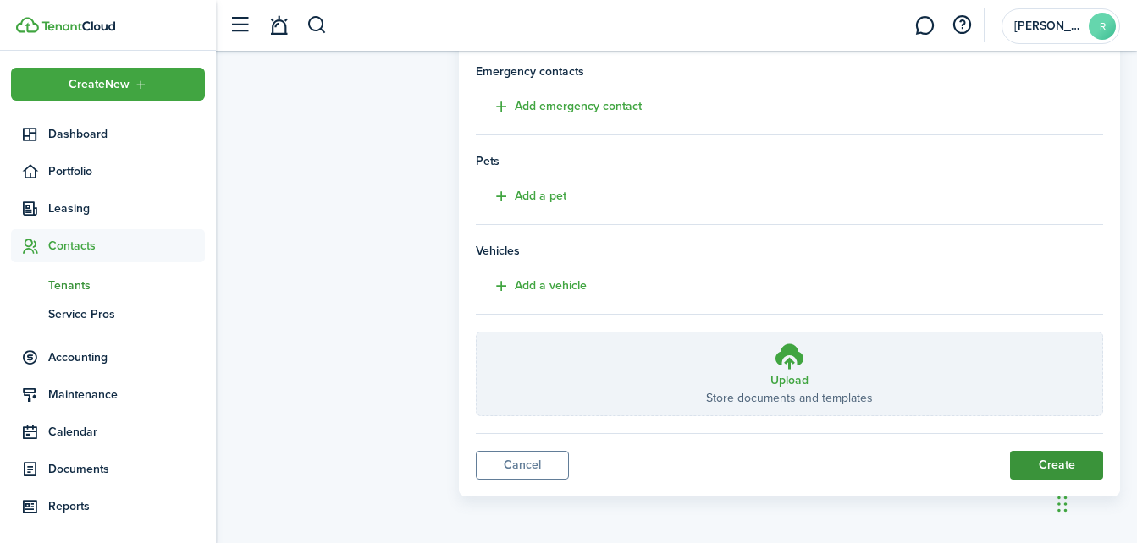
type input "[PHONE_NUMBER]"
click at [1055, 454] on button "Create" at bounding box center [1056, 465] width 93 height 29
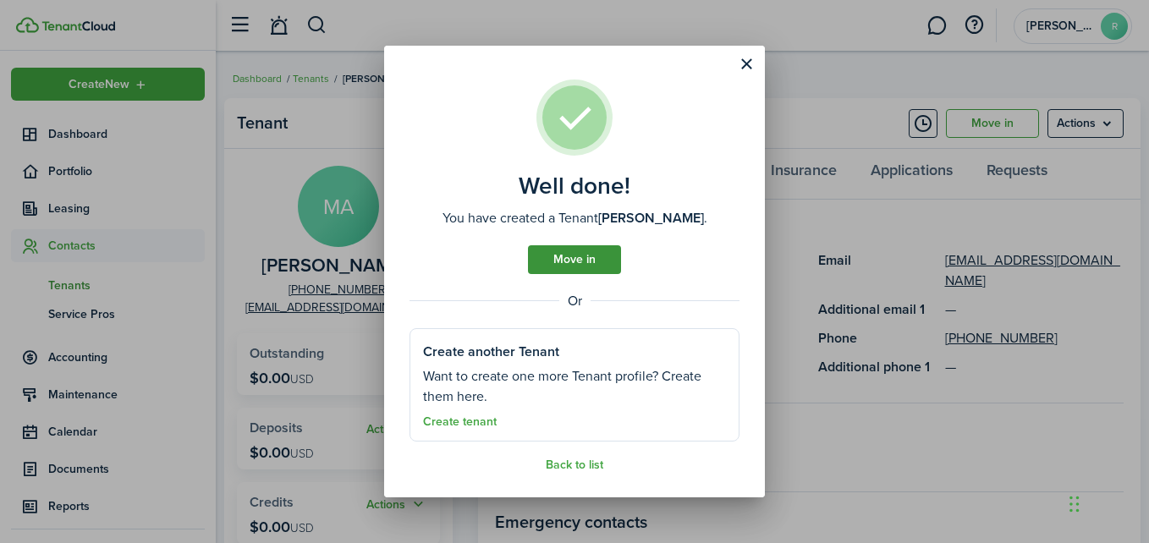
click at [592, 258] on link "Move in" at bounding box center [574, 259] width 93 height 29
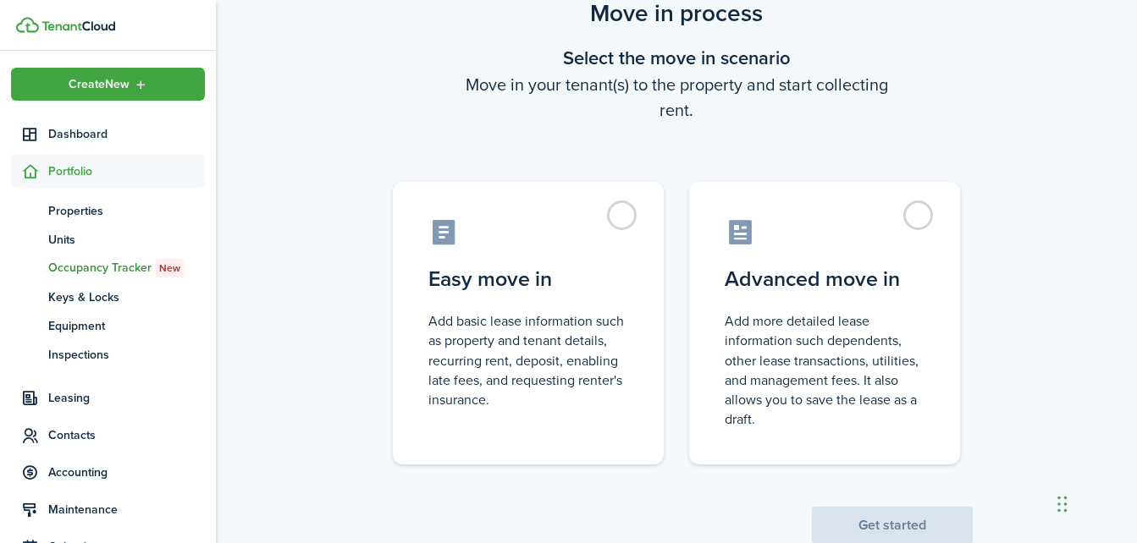
scroll to position [78, 0]
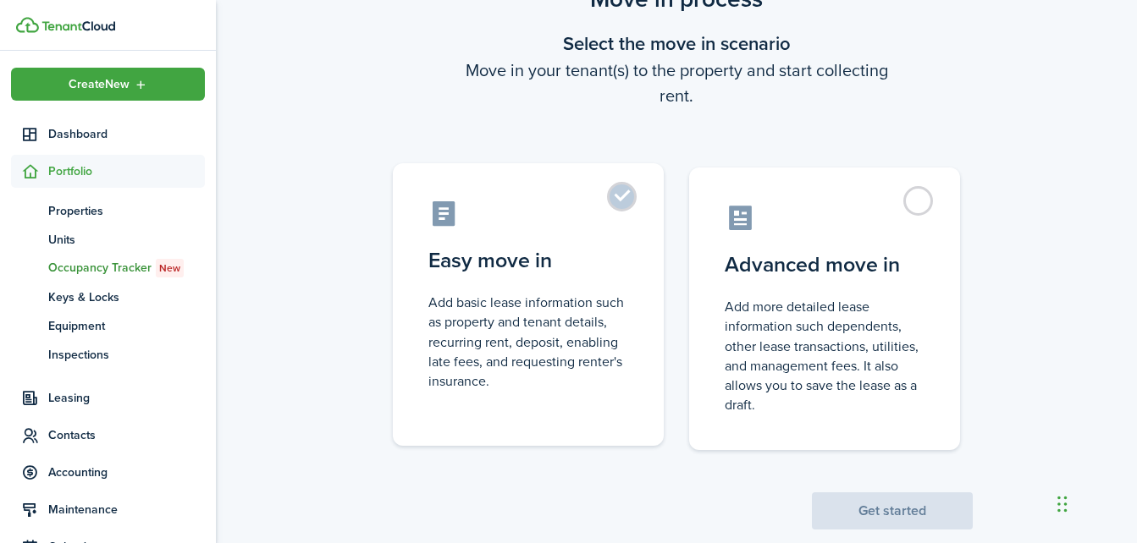
click at [592, 321] on control-radio-card-description "Add basic lease information such as property and tenant details, recurring rent…" at bounding box center [528, 342] width 200 height 98
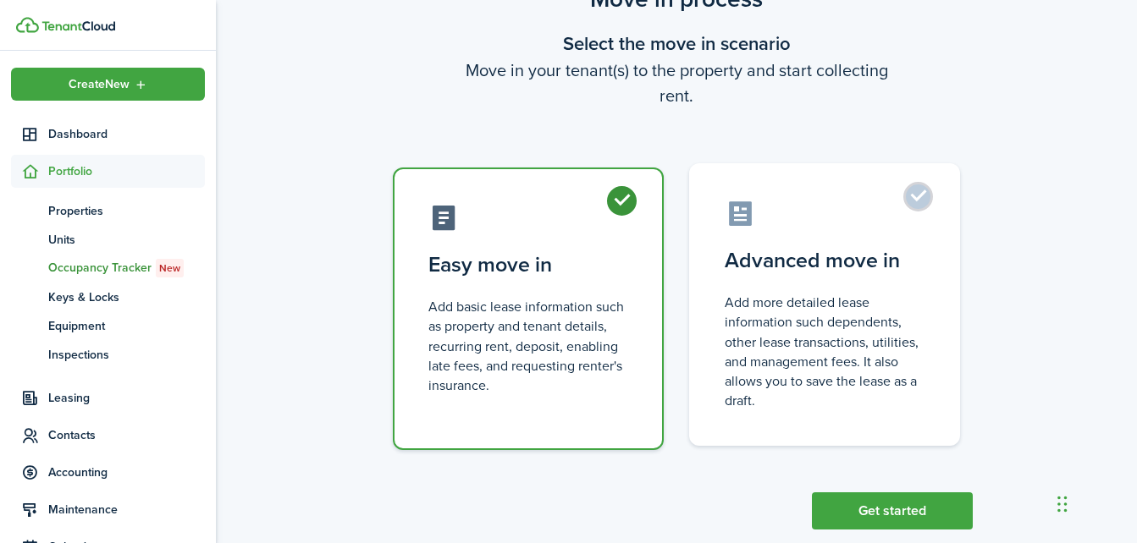
click at [918, 195] on label "Advanced move in Add more detailed lease information such dependents, other lea…" at bounding box center [824, 304] width 271 height 283
radio input "false"
radio input "true"
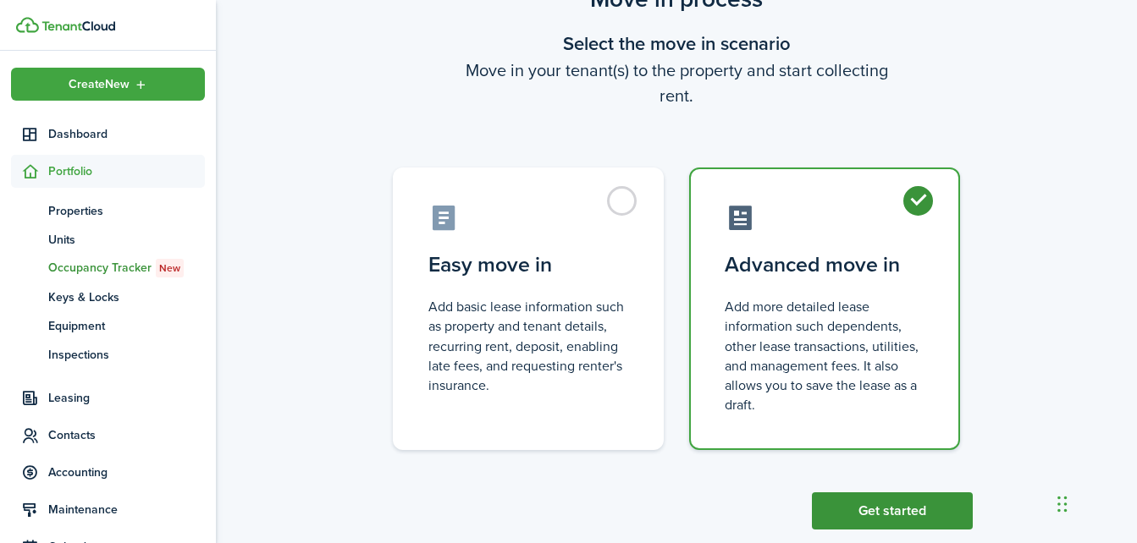
click at [882, 501] on button "Get started" at bounding box center [892, 511] width 161 height 37
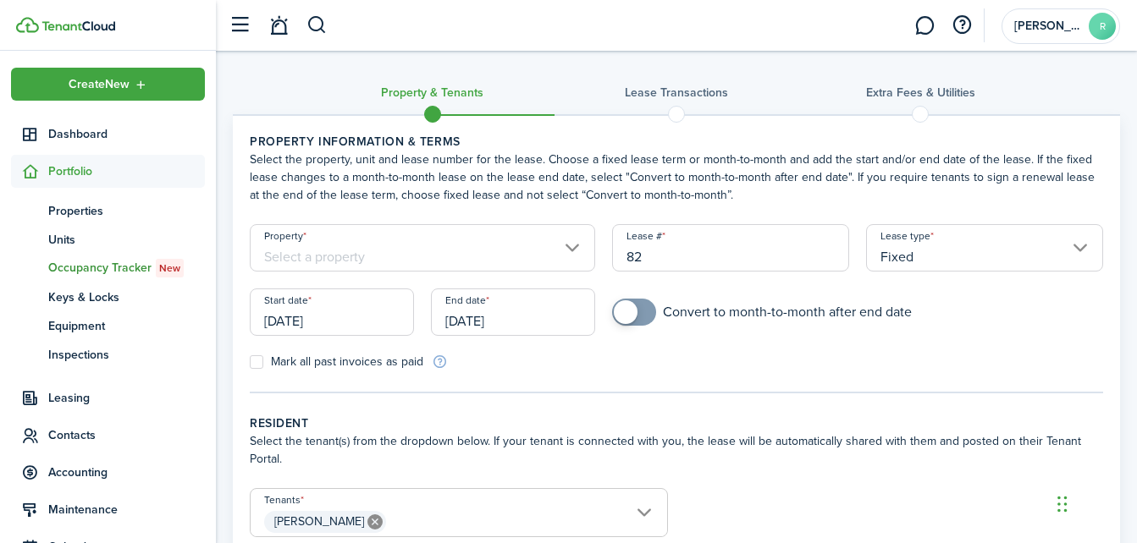
click at [338, 319] on input "[DATE]" at bounding box center [332, 312] width 164 height 47
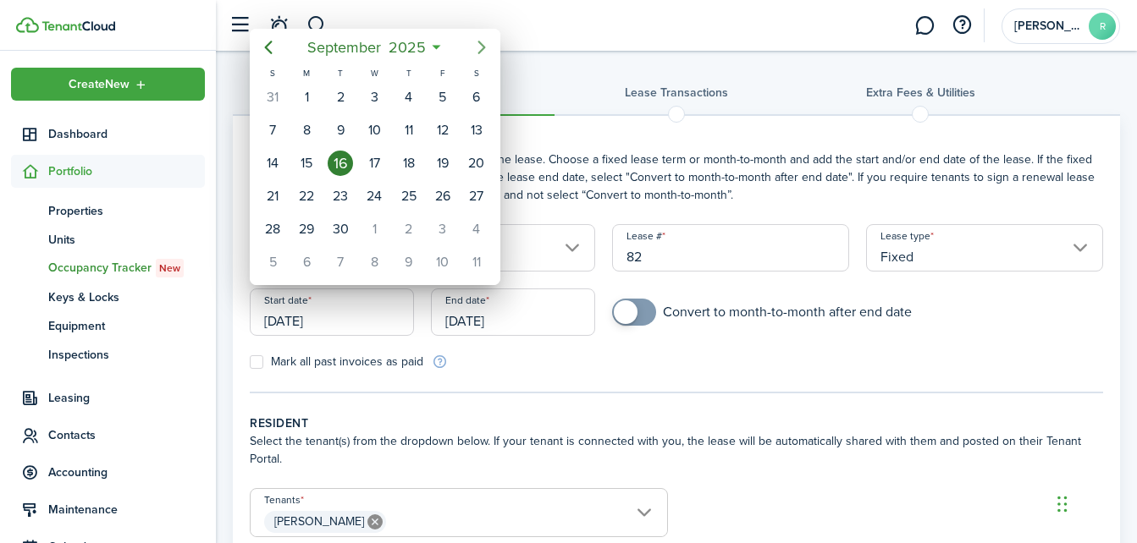
click at [486, 40] on icon "Next page" at bounding box center [481, 47] width 20 height 20
click at [270, 229] on div "26" at bounding box center [272, 229] width 25 height 25
type input "[DATE]"
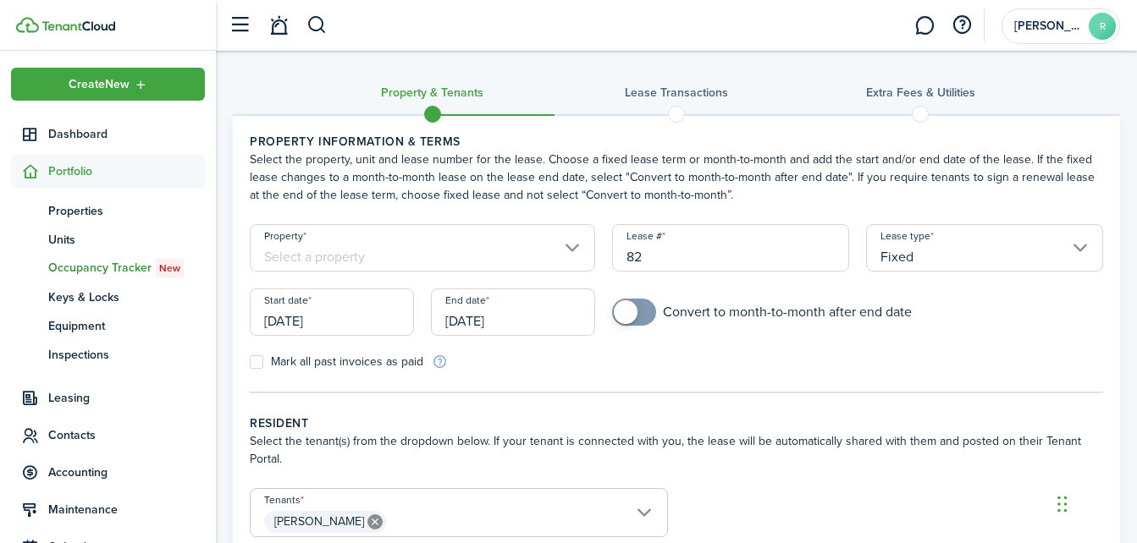
click at [507, 317] on input "[DATE]" at bounding box center [513, 312] width 164 height 47
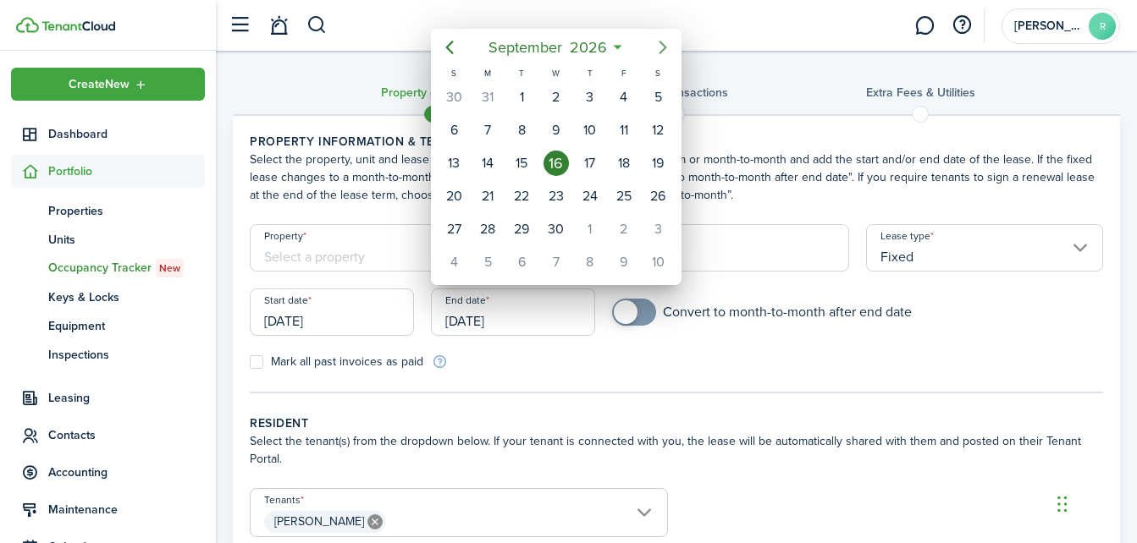
click at [667, 42] on icon "Next page" at bounding box center [662, 47] width 20 height 20
click at [450, 47] on icon "Previous page" at bounding box center [449, 47] width 20 height 20
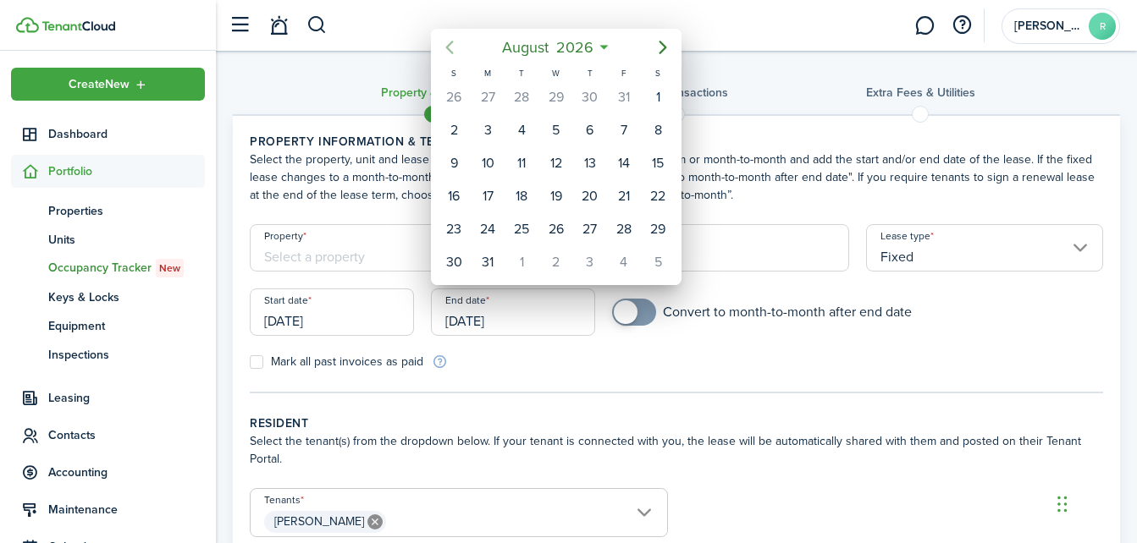
click at [450, 47] on icon "Previous page" at bounding box center [449, 47] width 20 height 20
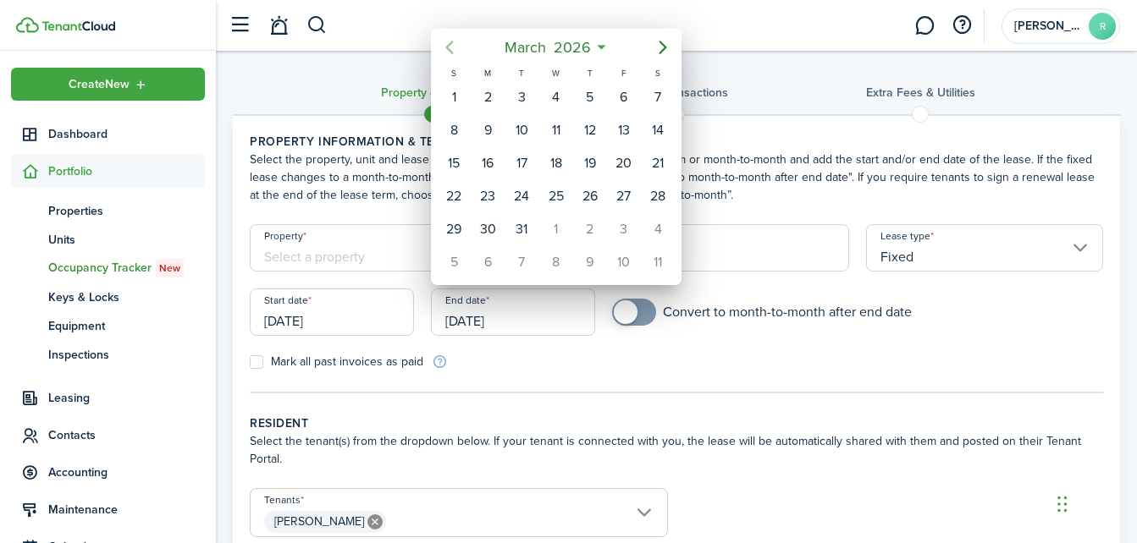
click at [450, 47] on icon "Previous page" at bounding box center [449, 47] width 20 height 20
click at [453, 230] on div "25" at bounding box center [453, 229] width 25 height 25
type input "[DATE]"
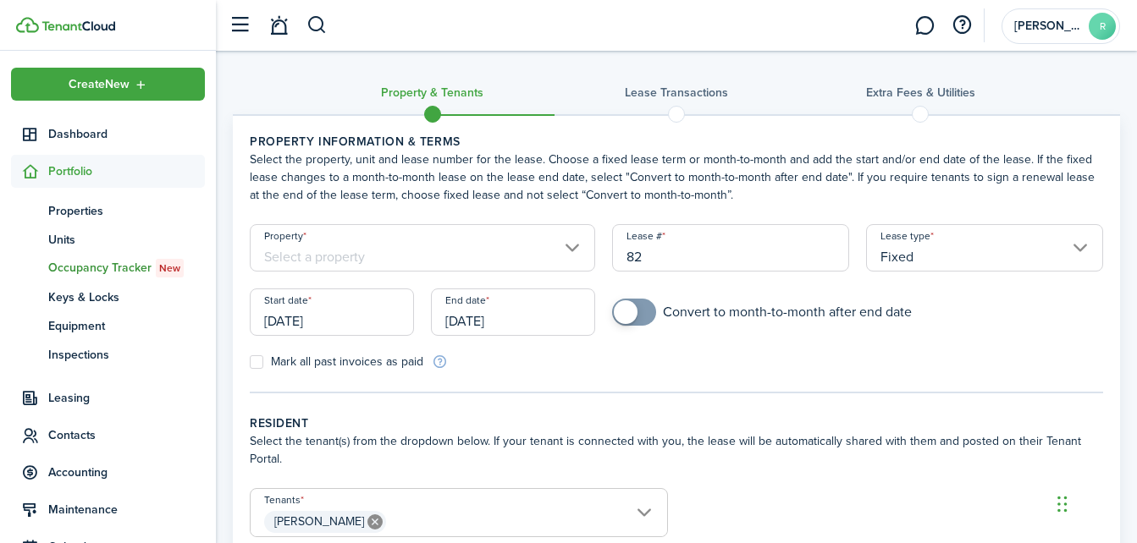
click at [568, 247] on input "Property" at bounding box center [422, 247] width 345 height 47
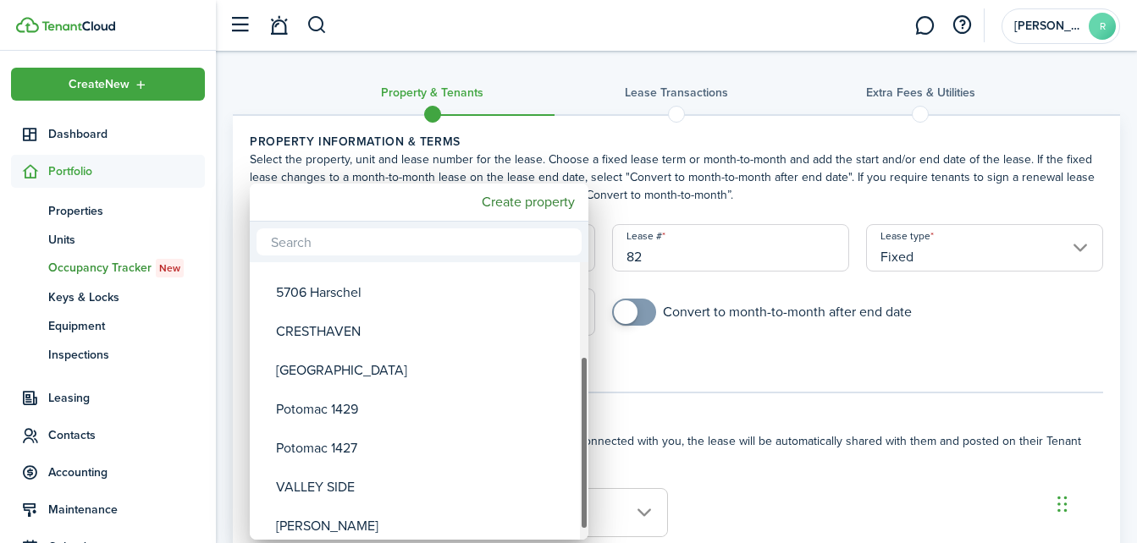
drag, startPoint x: 582, startPoint y: 427, endPoint x: 581, endPoint y: 521, distance: 93.9
click at [581, 521] on div "Property" at bounding box center [584, 442] width 8 height 173
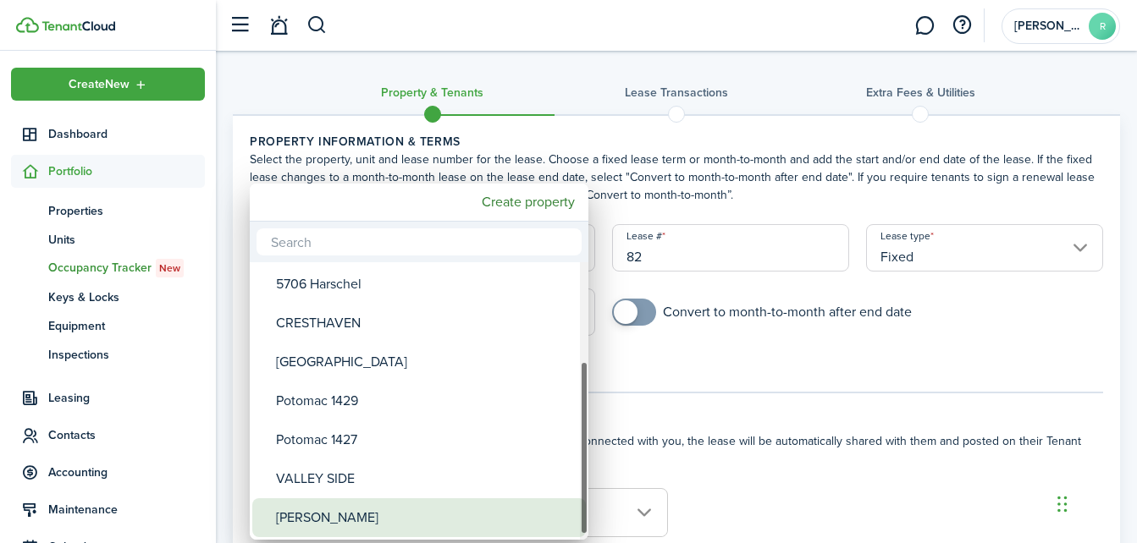
click at [313, 511] on div "[PERSON_NAME]" at bounding box center [426, 517] width 300 height 39
type input "[PERSON_NAME]"
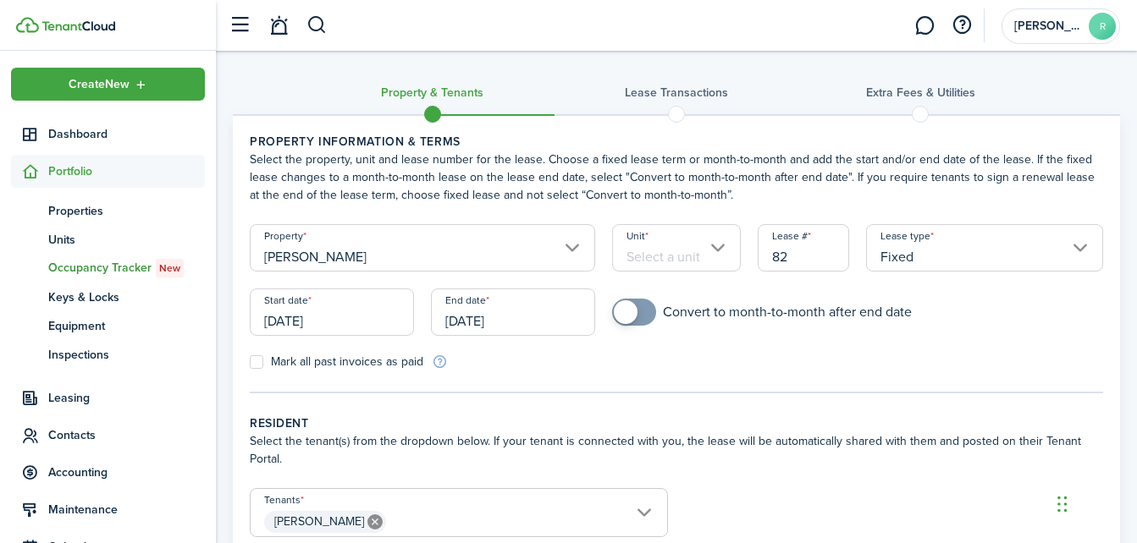
click at [313, 511] on span "[PERSON_NAME]" at bounding box center [325, 522] width 122 height 22
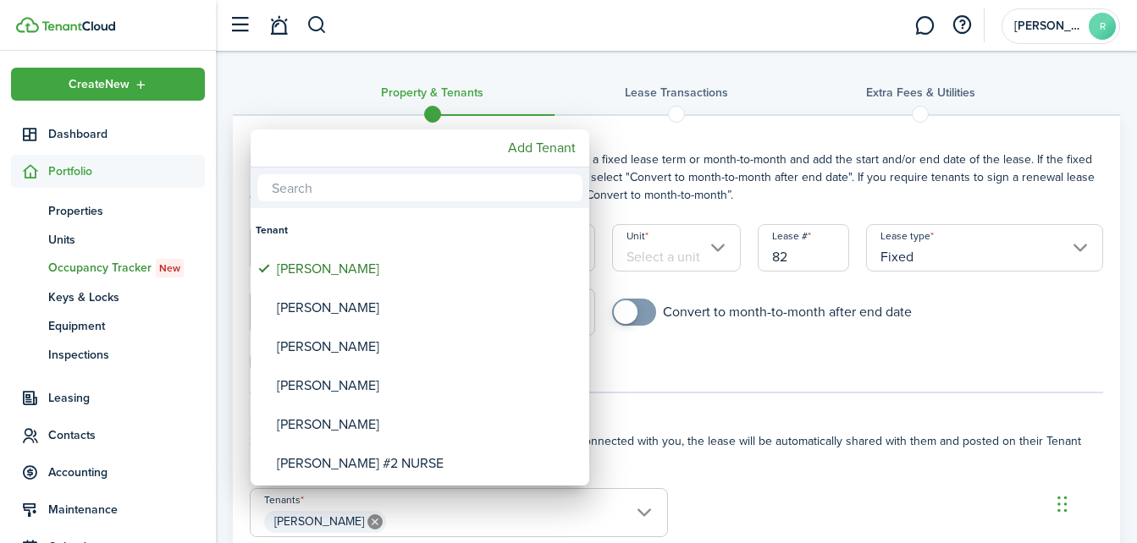
click at [674, 249] on div at bounding box center [568, 272] width 1407 height 814
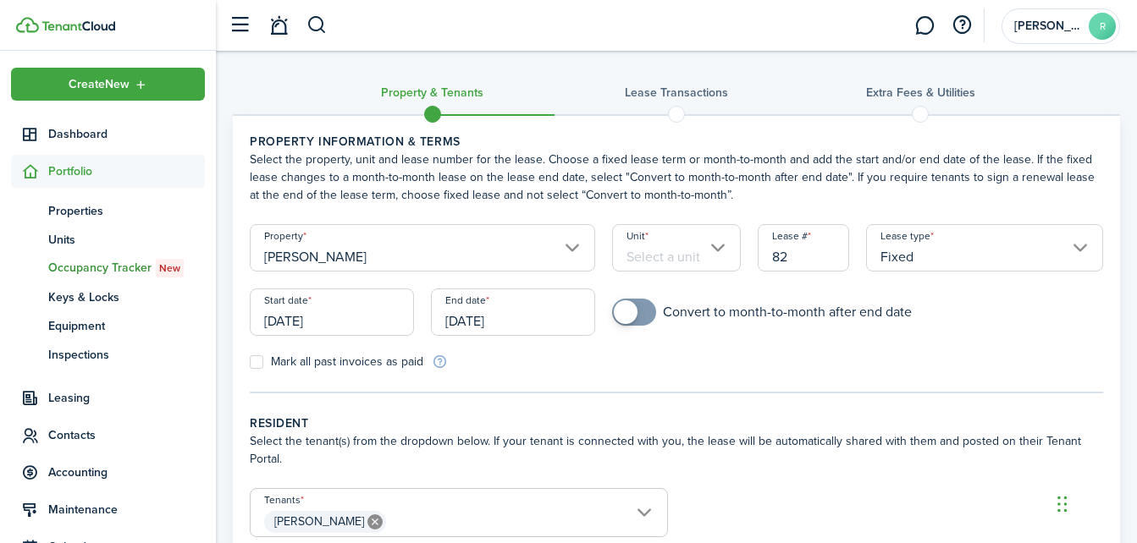
click at [717, 251] on input "Unit" at bounding box center [676, 247] width 128 height 47
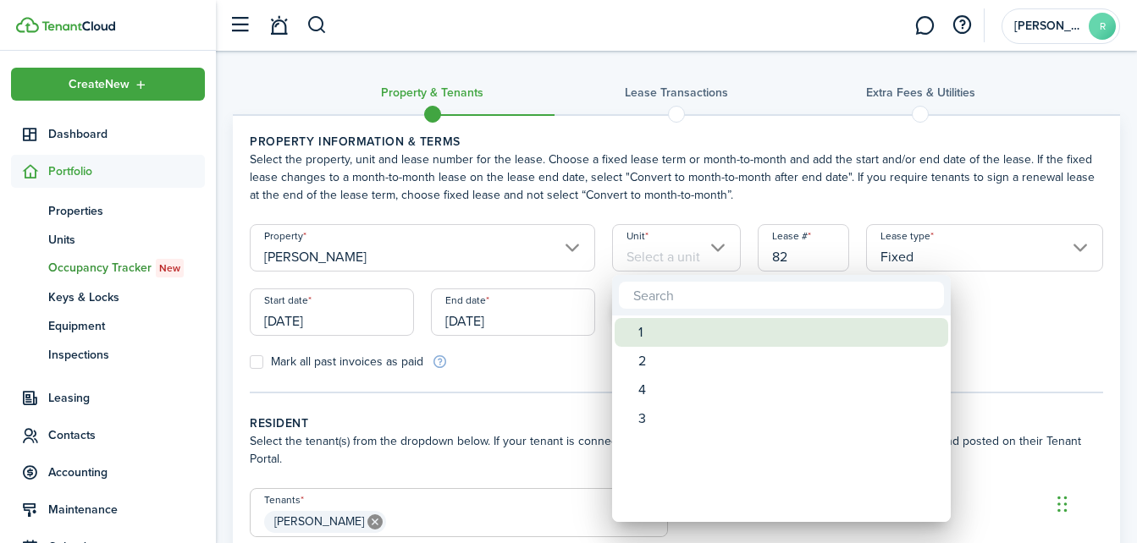
click at [663, 328] on div "1" at bounding box center [788, 332] width 300 height 29
type input "1"
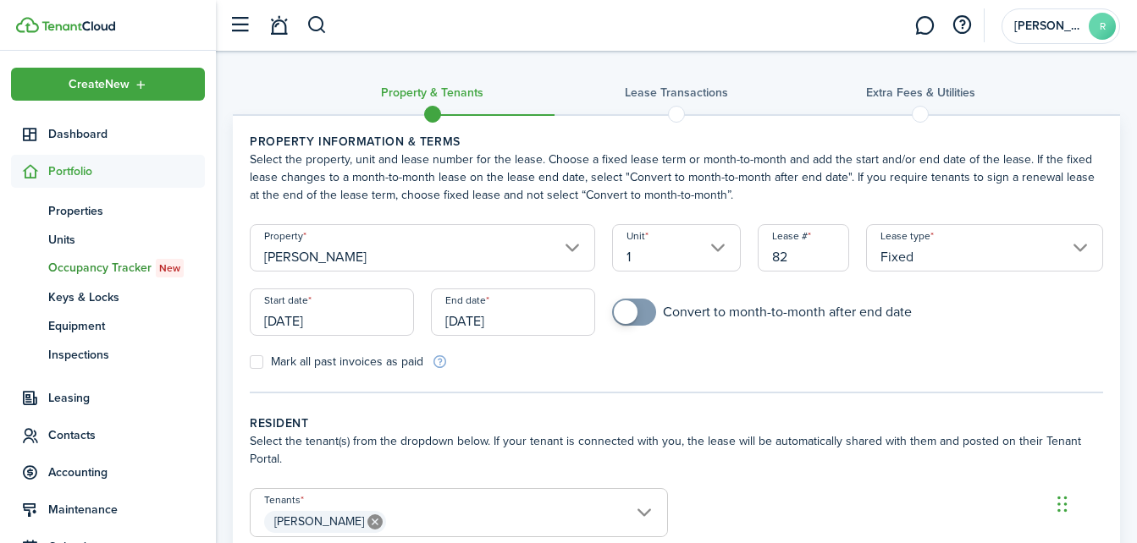
click at [1076, 248] on input "Fixed" at bounding box center [984, 247] width 237 height 47
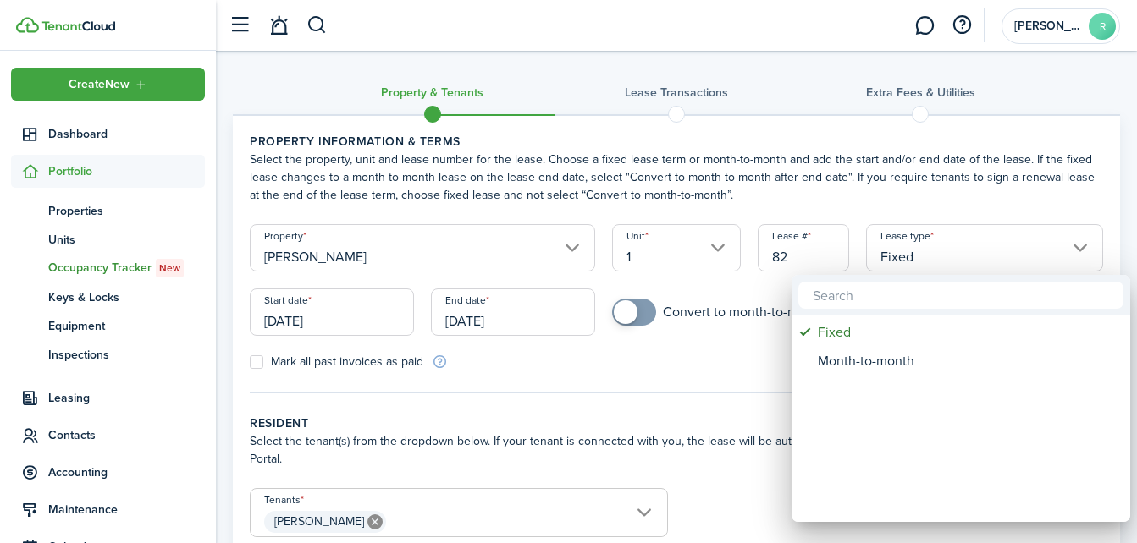
click at [1049, 210] on div at bounding box center [568, 272] width 1407 height 814
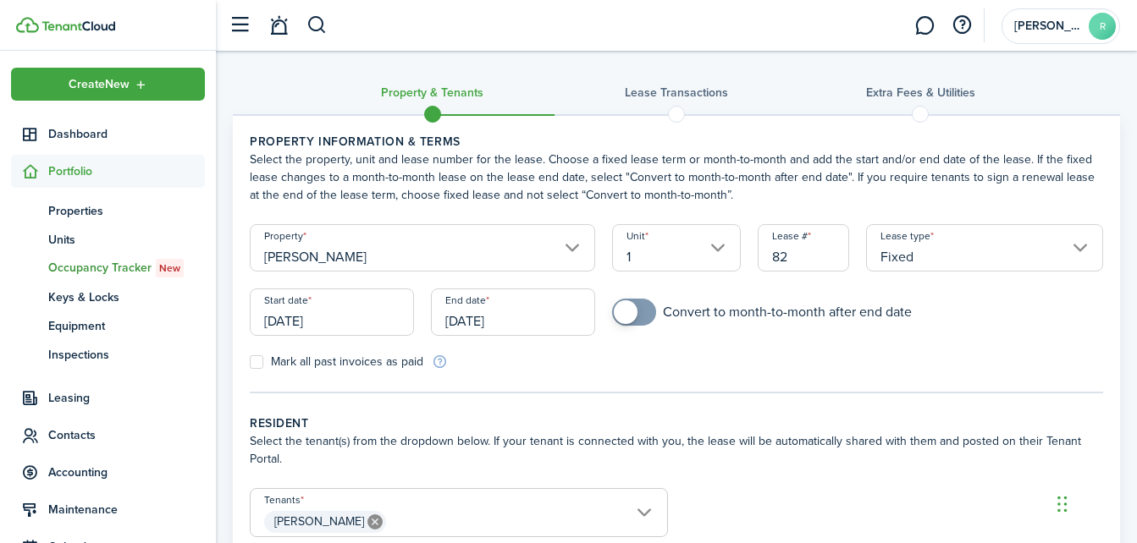
checkbox input "true"
click at [642, 317] on span at bounding box center [633, 312] width 17 height 27
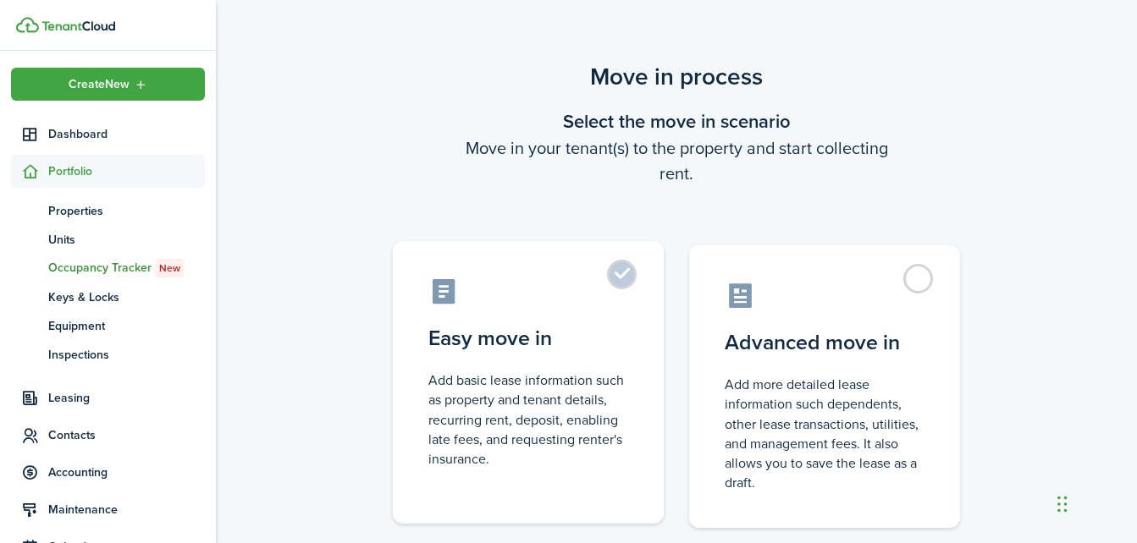
click at [603, 274] on label "Easy move in Add basic lease information such as property and tenant details, r…" at bounding box center [528, 382] width 271 height 283
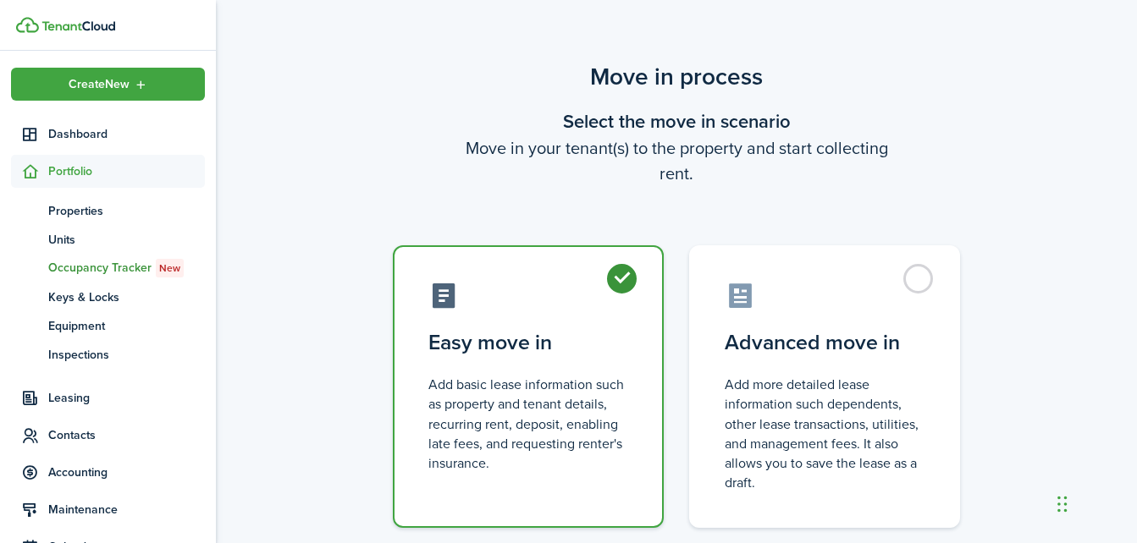
radio input "true"
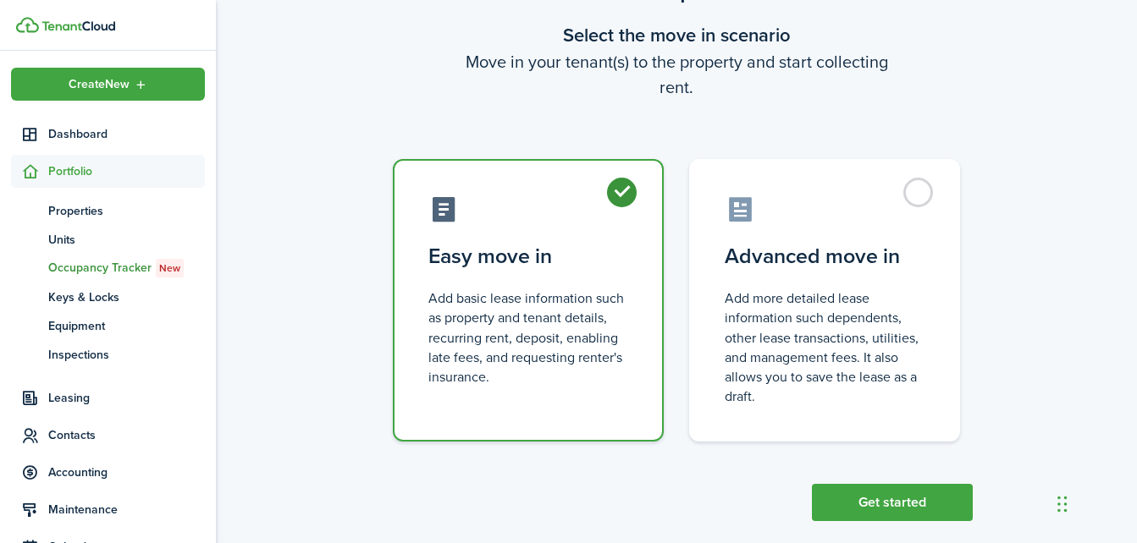
scroll to position [92, 0]
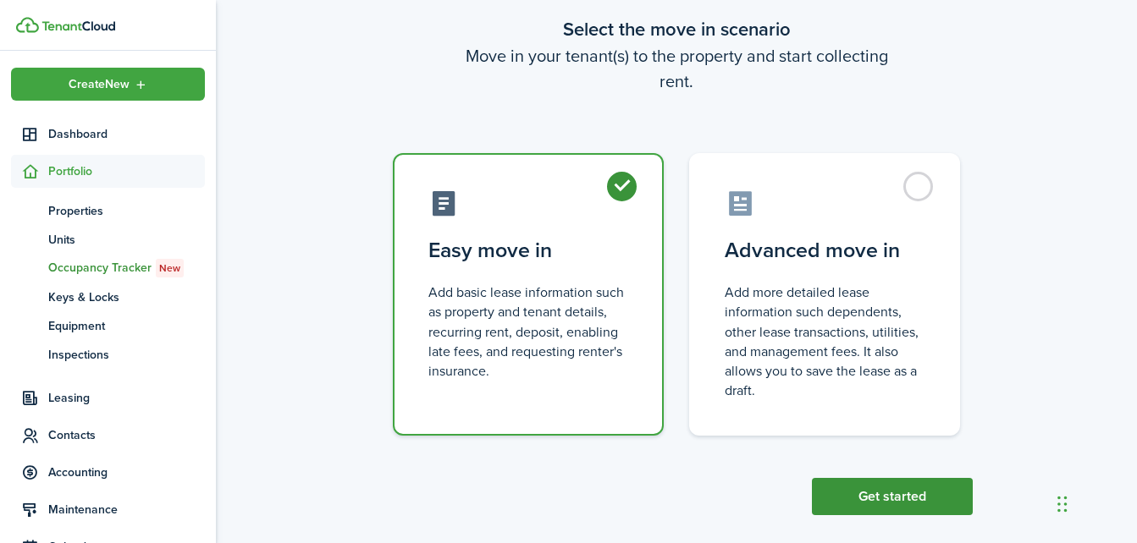
click at [962, 494] on button "Get started" at bounding box center [892, 496] width 161 height 37
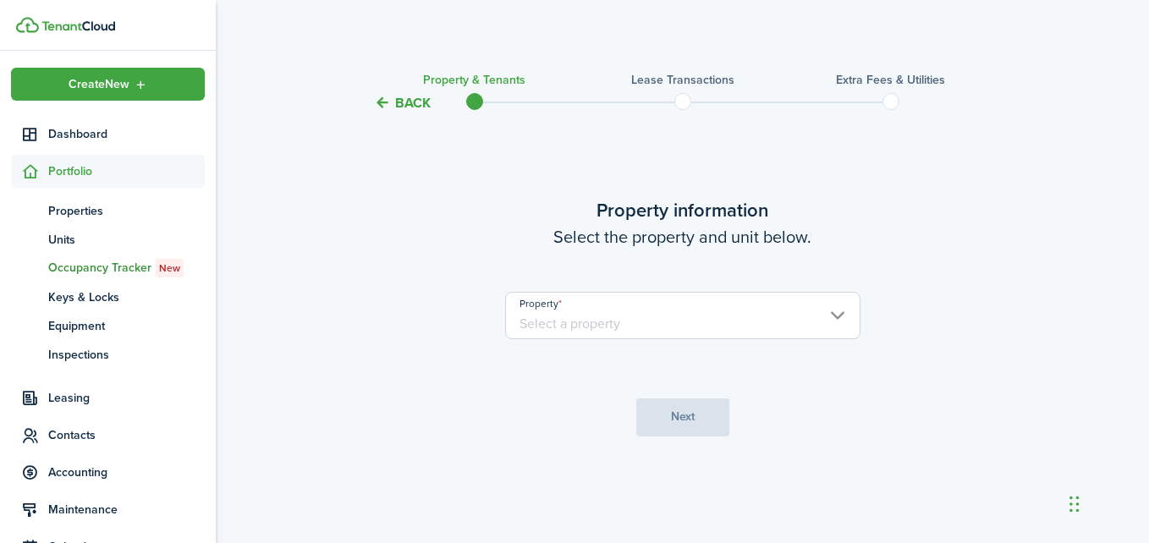
click at [840, 316] on input "Property" at bounding box center [682, 315] width 355 height 47
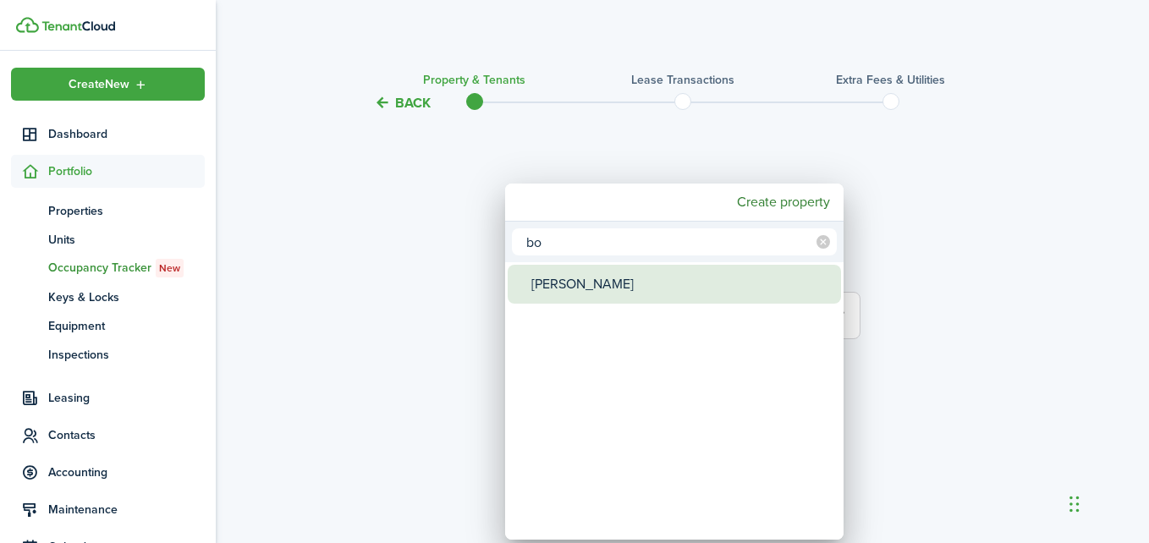
type input "bo"
click at [595, 287] on div "[PERSON_NAME]" at bounding box center [681, 284] width 300 height 39
type input "[PERSON_NAME]"
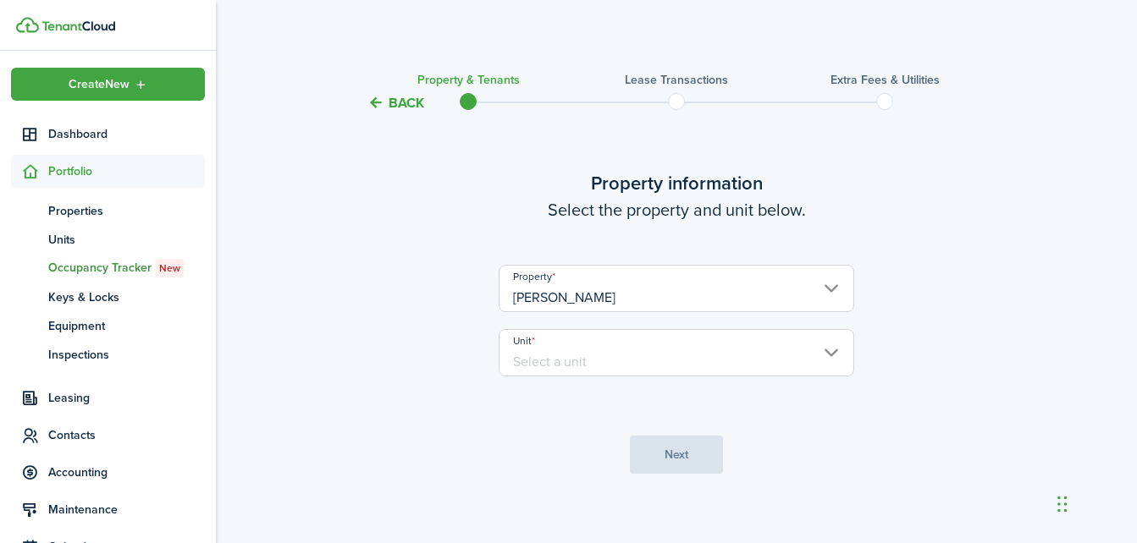
click at [606, 353] on input "Unit" at bounding box center [675, 352] width 355 height 47
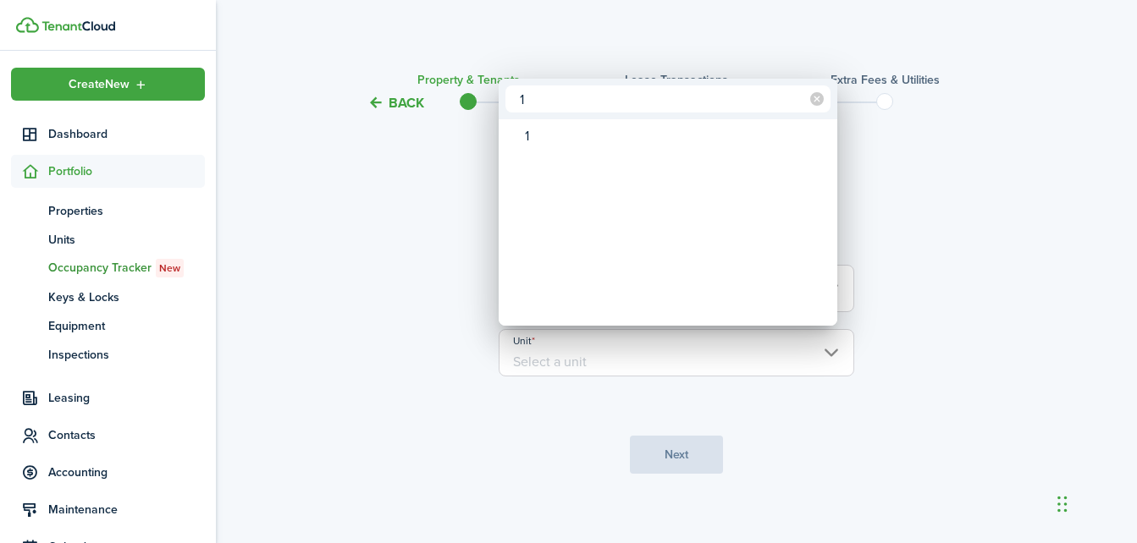
type input "1"
click at [920, 255] on div at bounding box center [568, 272] width 1407 height 814
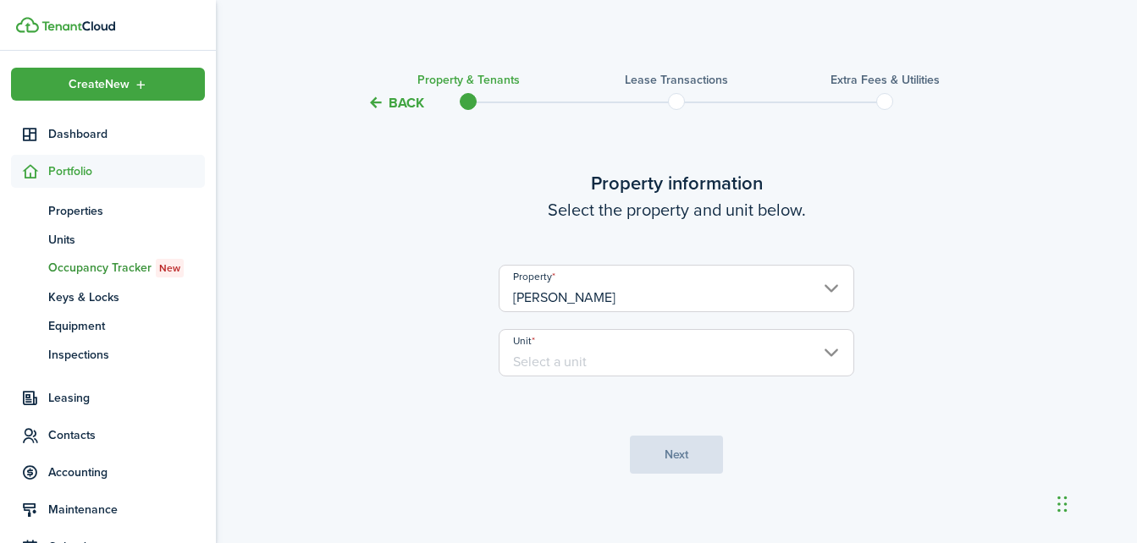
click at [823, 348] on input "Unit" at bounding box center [675, 352] width 355 height 47
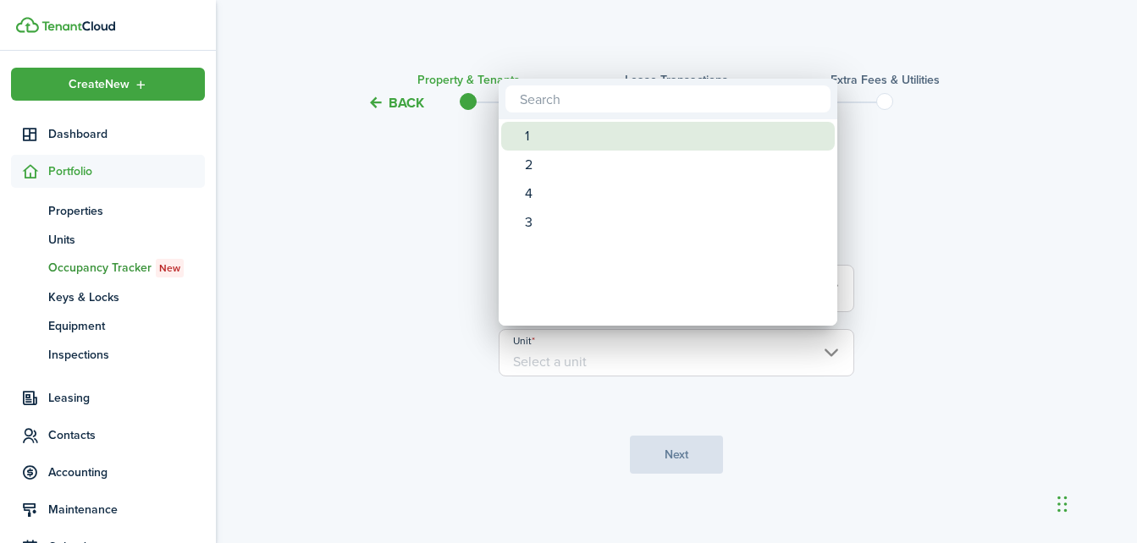
click at [513, 146] on span "Unit" at bounding box center [513, 136] width 24 height 24
type input "1"
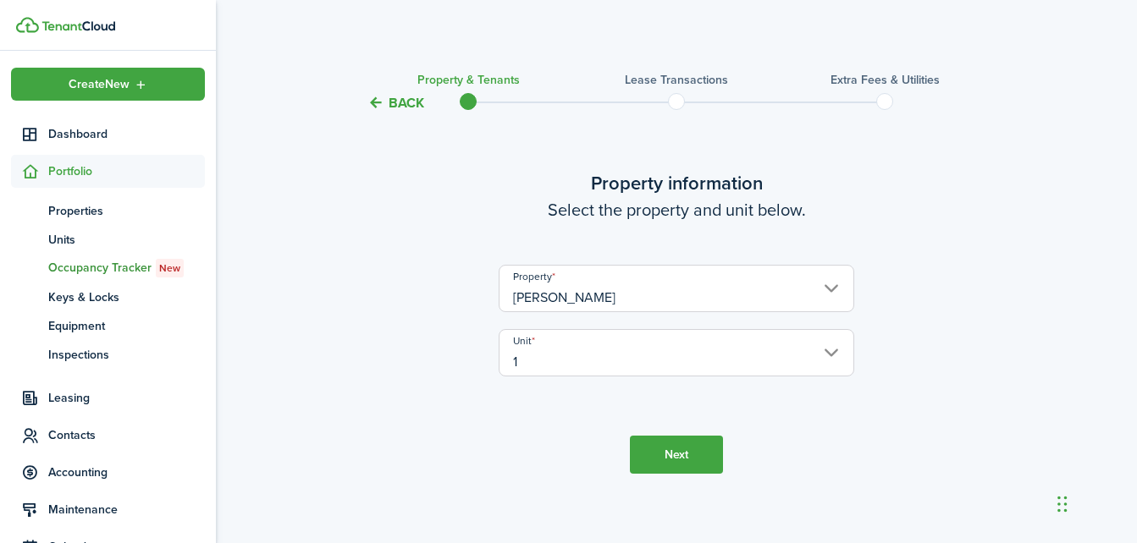
click at [648, 443] on button "Next" at bounding box center [676, 455] width 93 height 38
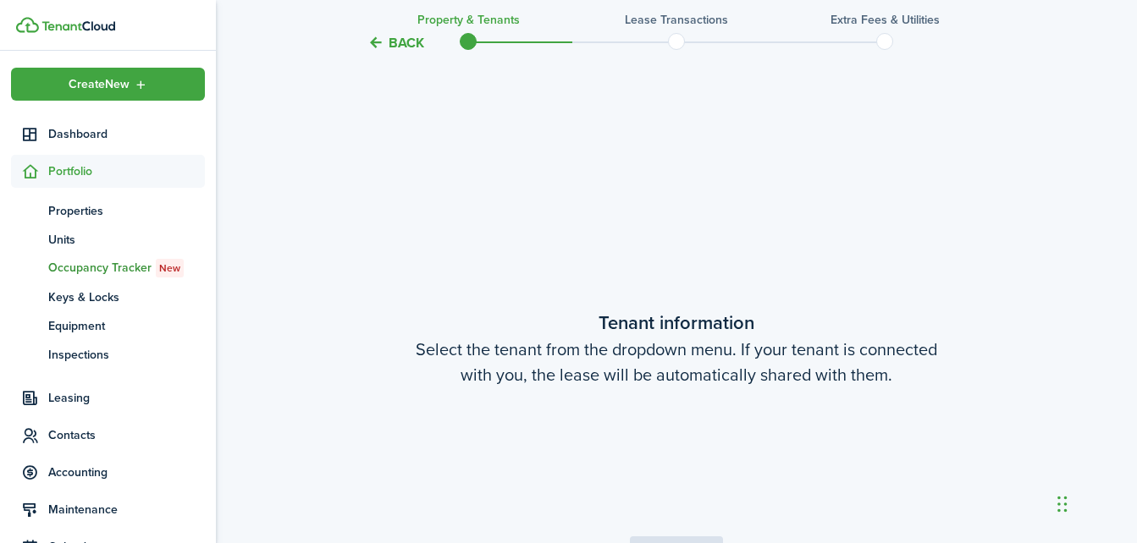
scroll to position [441, 0]
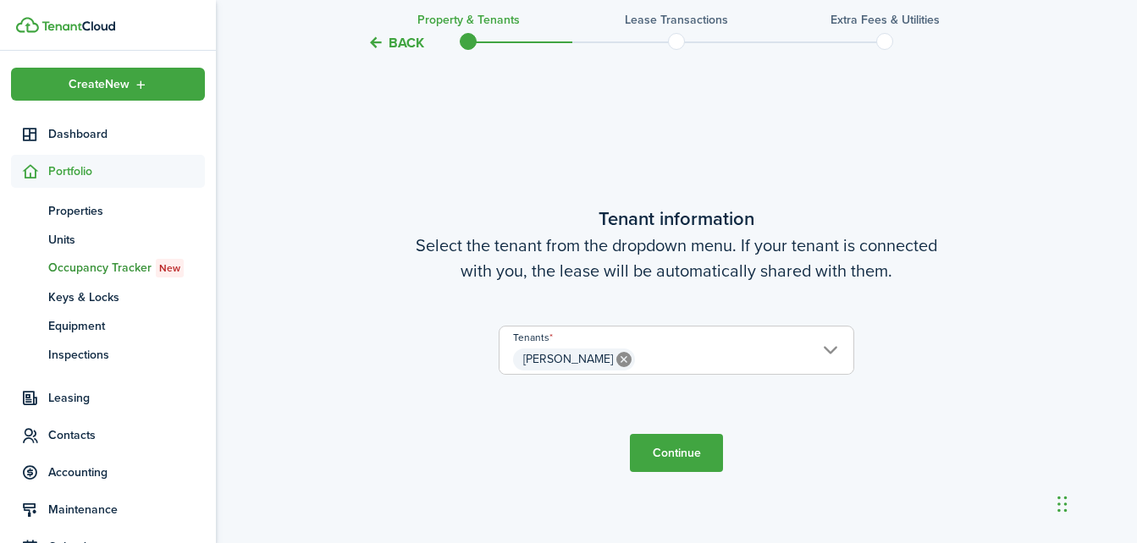
click at [683, 457] on button "Continue" at bounding box center [676, 453] width 93 height 38
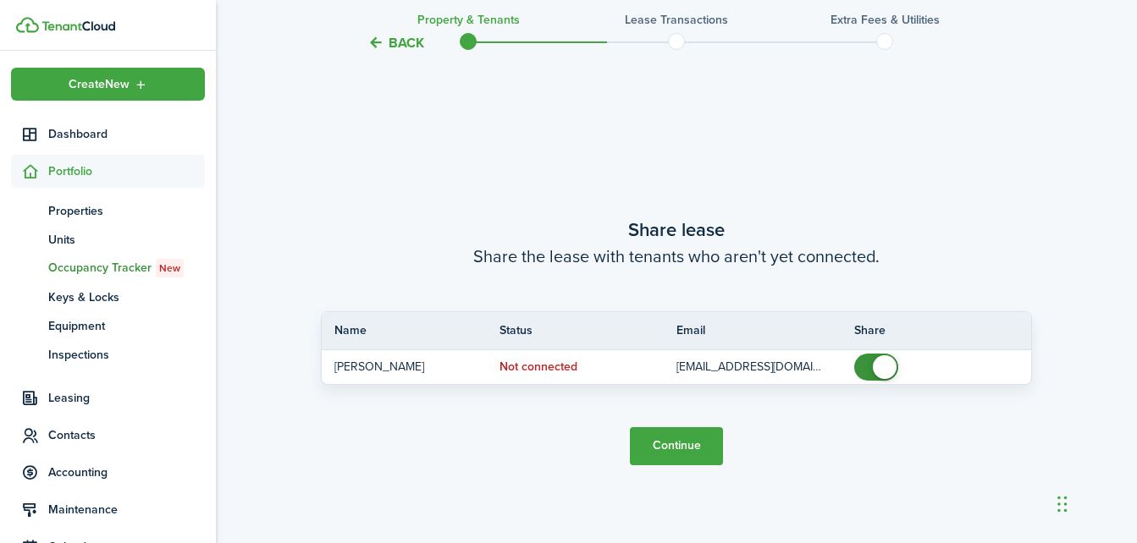
scroll to position [984, 0]
click at [683, 457] on button "Continue" at bounding box center [676, 445] width 93 height 38
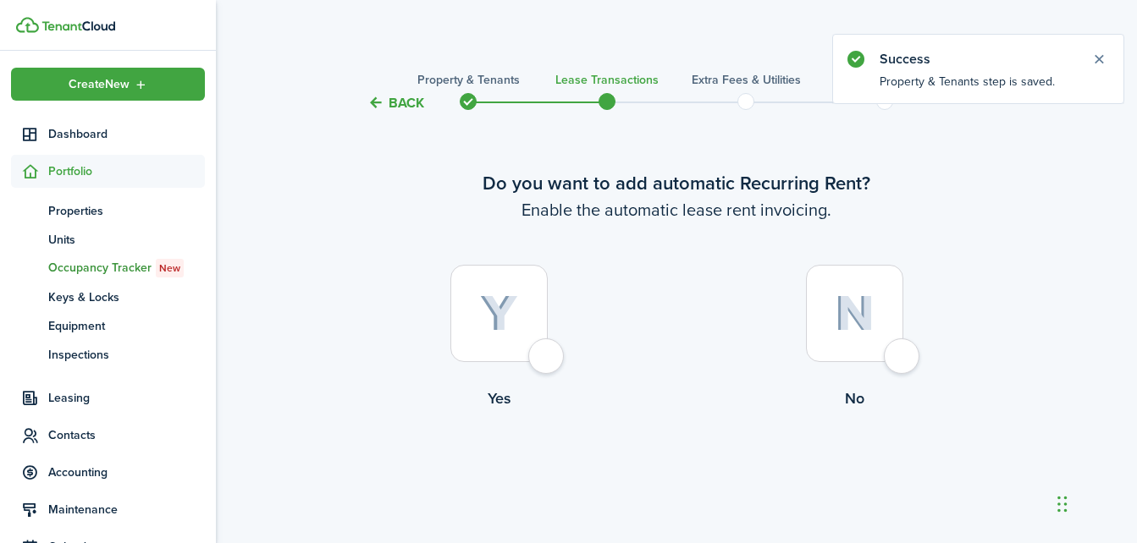
click at [504, 319] on img at bounding box center [499, 313] width 38 height 37
radio input "true"
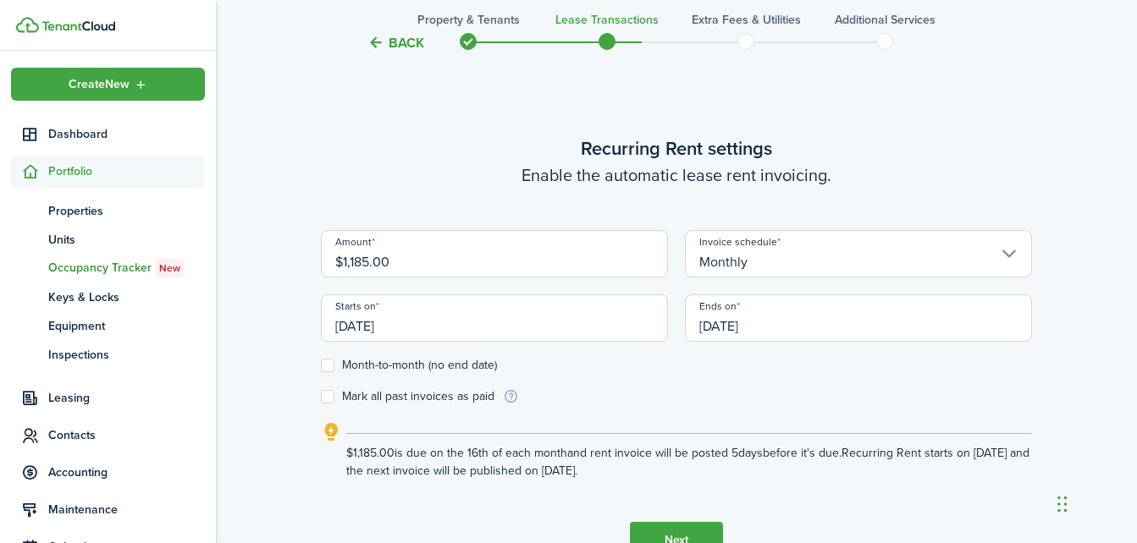
scroll to position [465, 0]
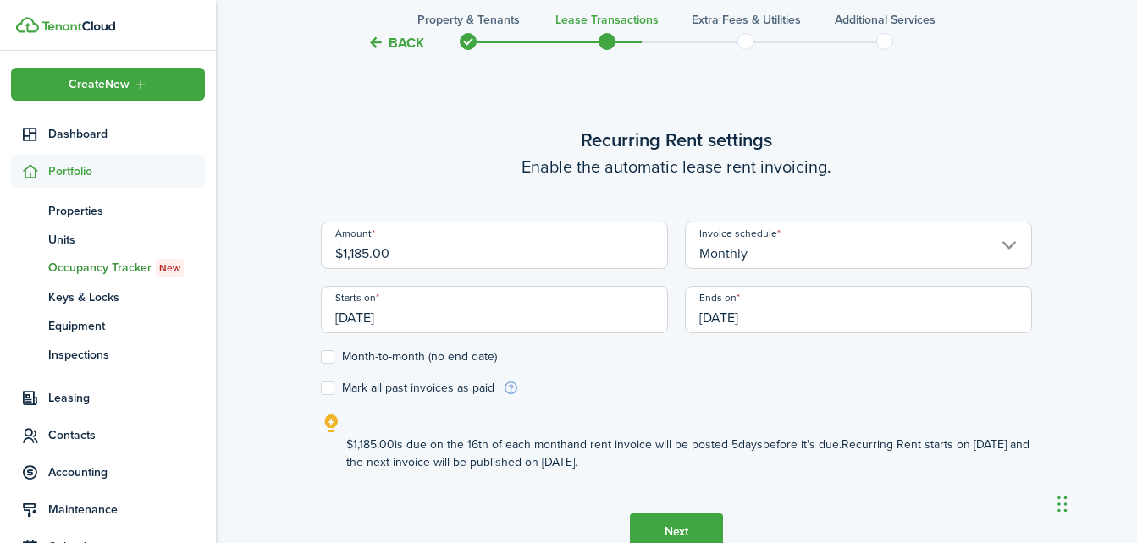
click at [575, 323] on input "[DATE]" at bounding box center [494, 309] width 347 height 47
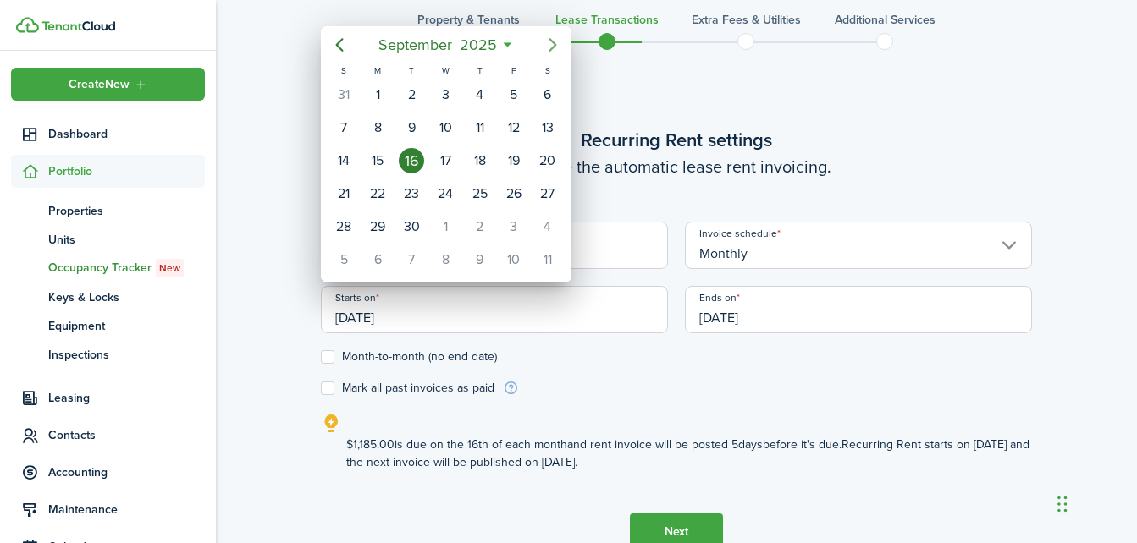
click at [548, 46] on icon "Next page" at bounding box center [552, 45] width 20 height 20
click at [340, 226] on div "26" at bounding box center [343, 226] width 25 height 25
type input "[DATE]"
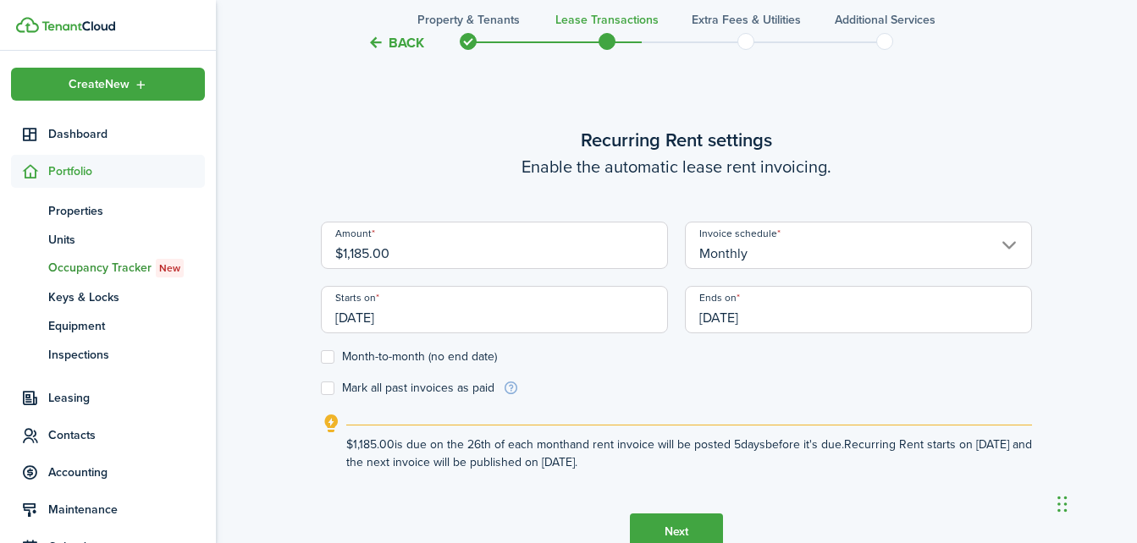
click at [769, 313] on input "[DATE]" at bounding box center [858, 309] width 347 height 47
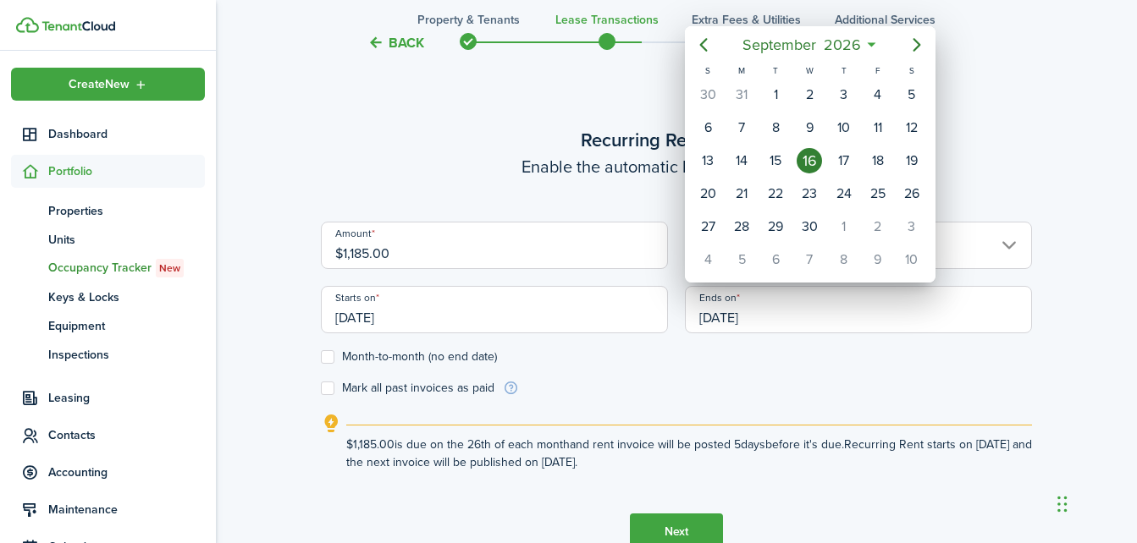
click at [873, 44] on icon at bounding box center [871, 44] width 18 height 17
click at [759, 42] on span "September" at bounding box center [778, 45] width 81 height 30
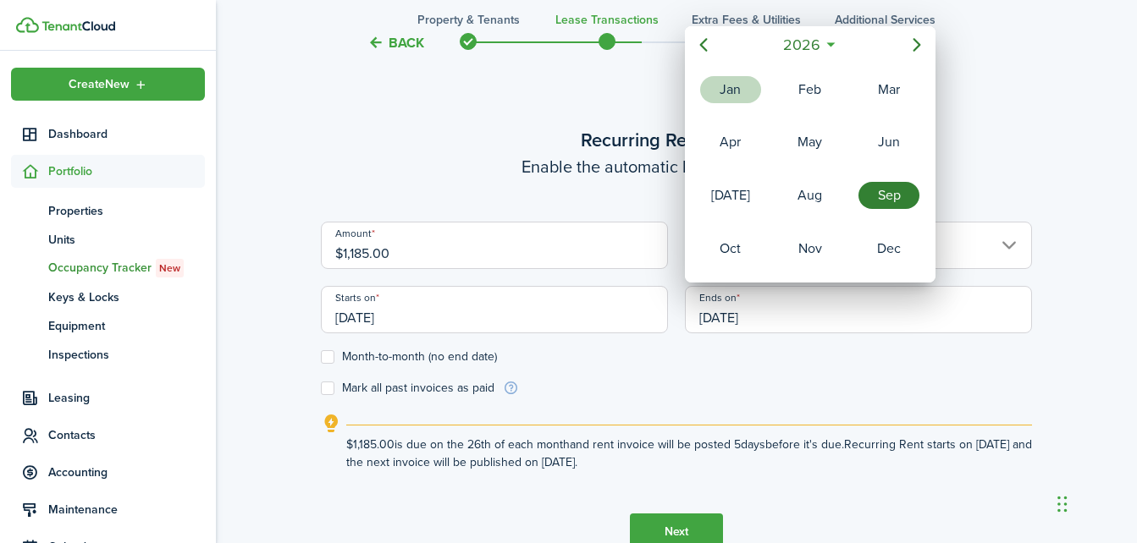
click at [731, 88] on div "Jan" at bounding box center [730, 89] width 61 height 27
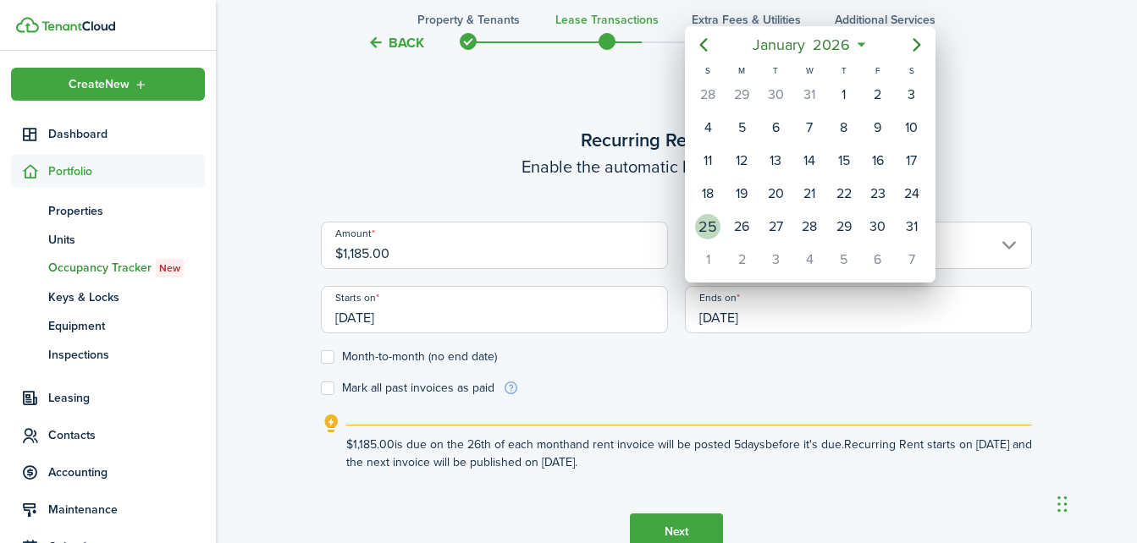
click at [713, 222] on div "25" at bounding box center [707, 226] width 25 height 25
type input "[DATE]"
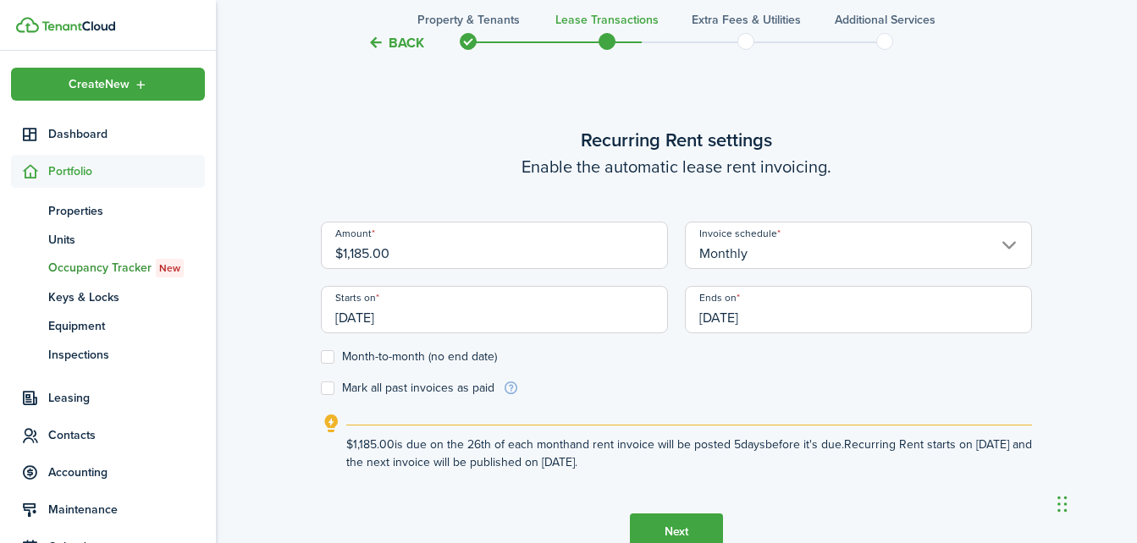
click at [660, 530] on button "Next" at bounding box center [676, 533] width 93 height 38
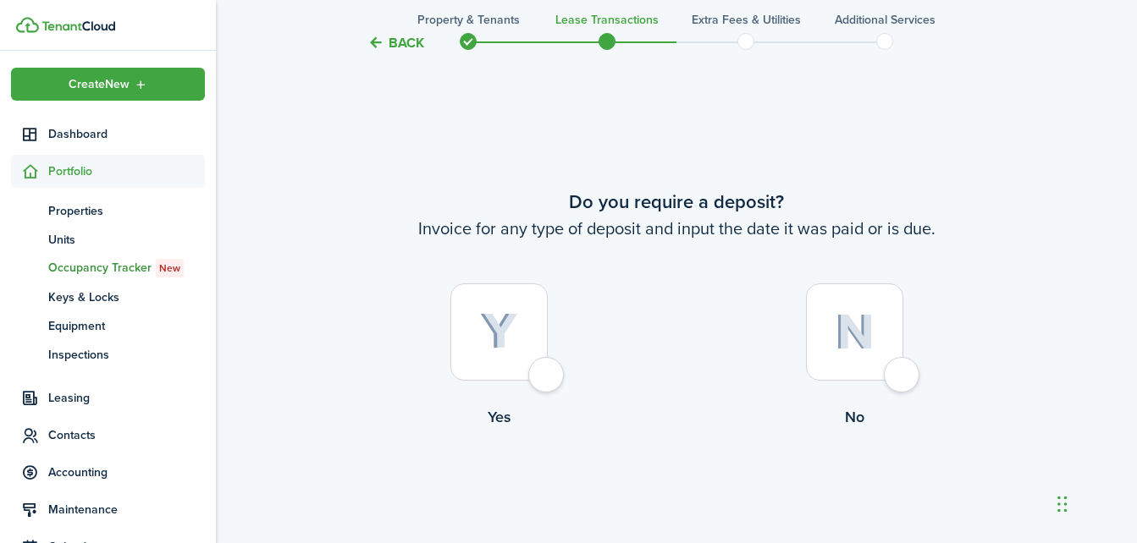
scroll to position [1009, 0]
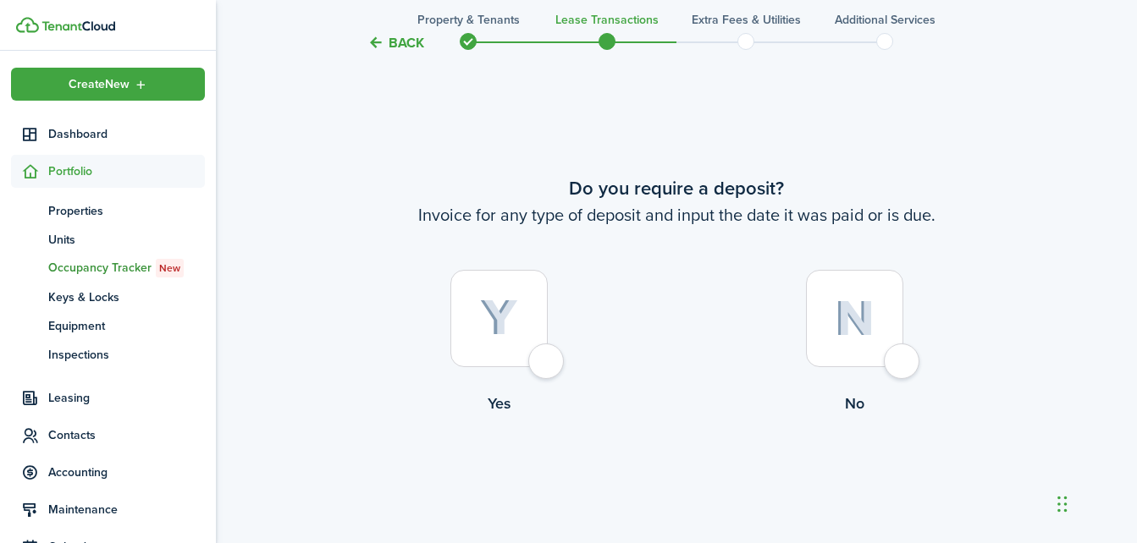
click at [520, 336] on div at bounding box center [498, 318] width 97 height 97
radio input "true"
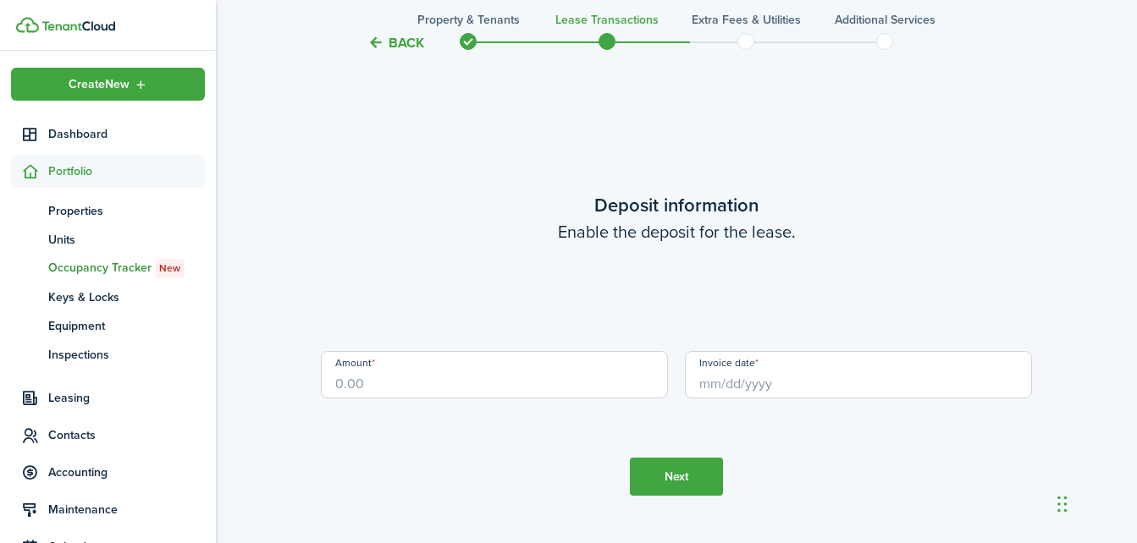
scroll to position [1552, 0]
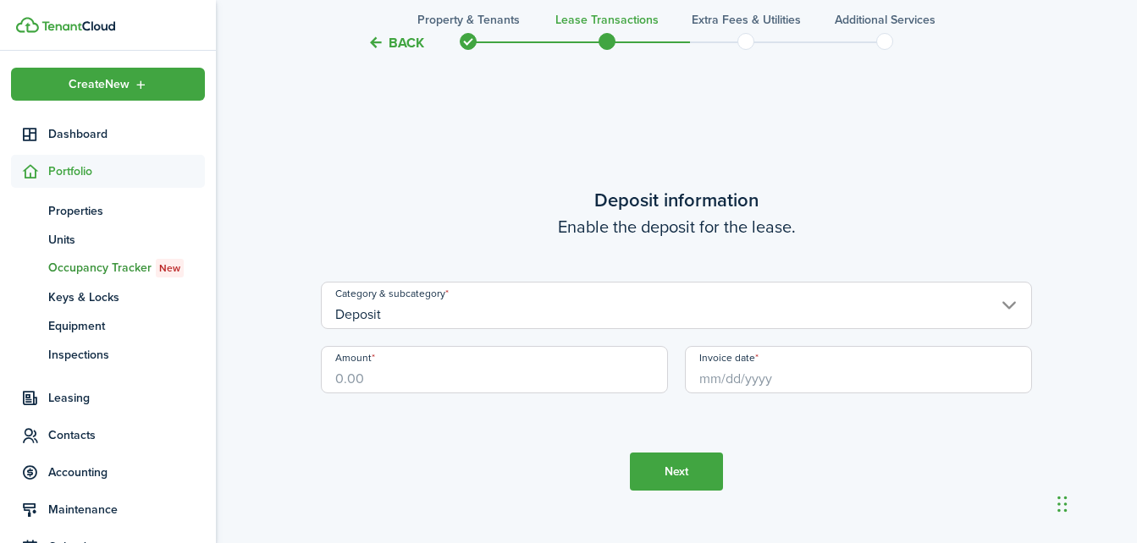
click at [480, 387] on input "Amount" at bounding box center [494, 369] width 347 height 47
click at [721, 385] on input "Invoice date" at bounding box center [858, 369] width 347 height 47
type input "$700.00"
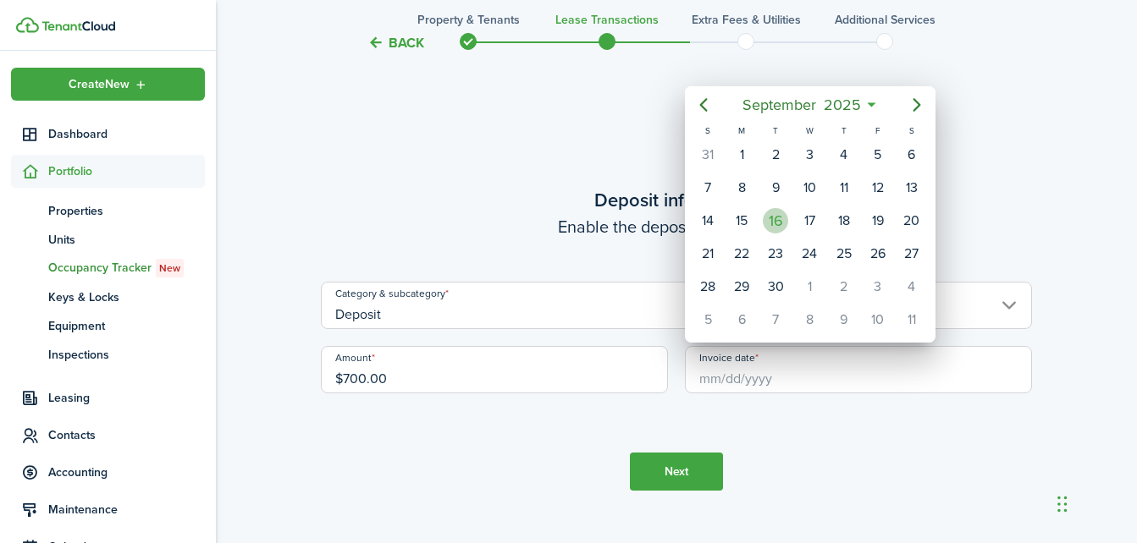
click at [769, 223] on div "16" at bounding box center [775, 220] width 25 height 25
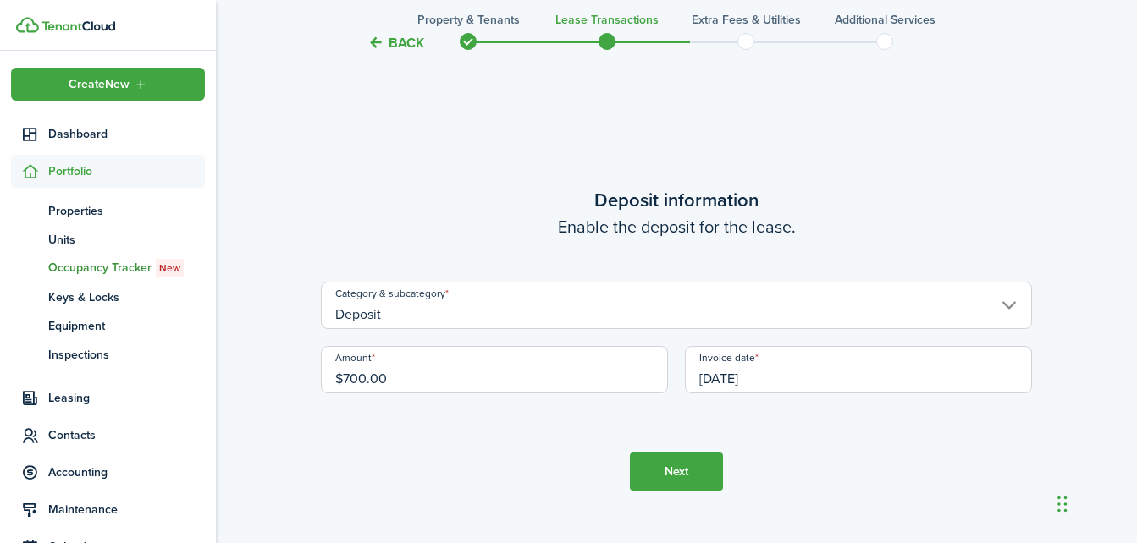
click at [744, 376] on input "[DATE]" at bounding box center [858, 369] width 347 height 47
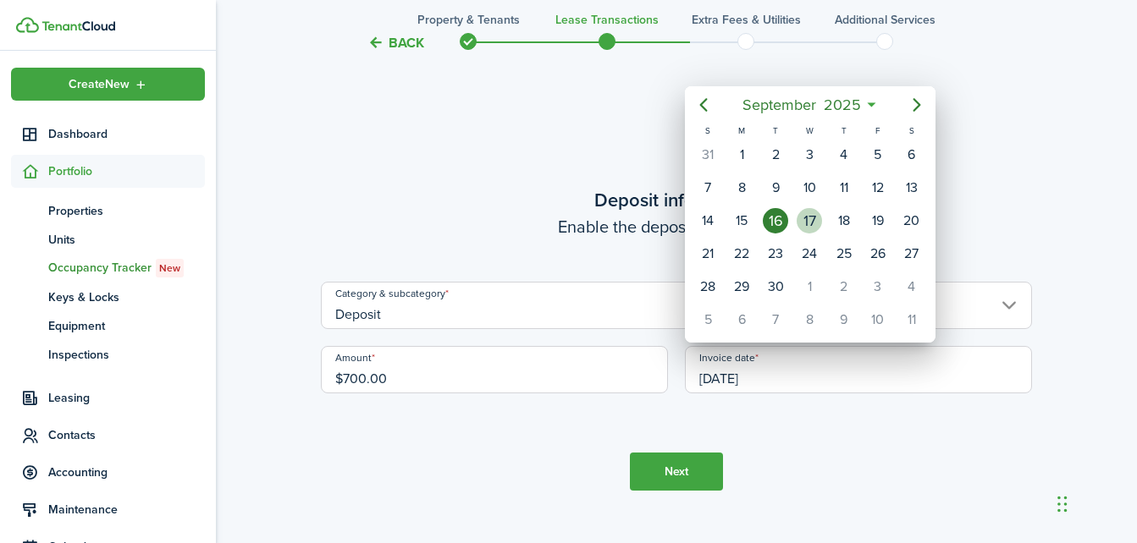
click at [806, 223] on div "17" at bounding box center [808, 220] width 25 height 25
type input "[DATE]"
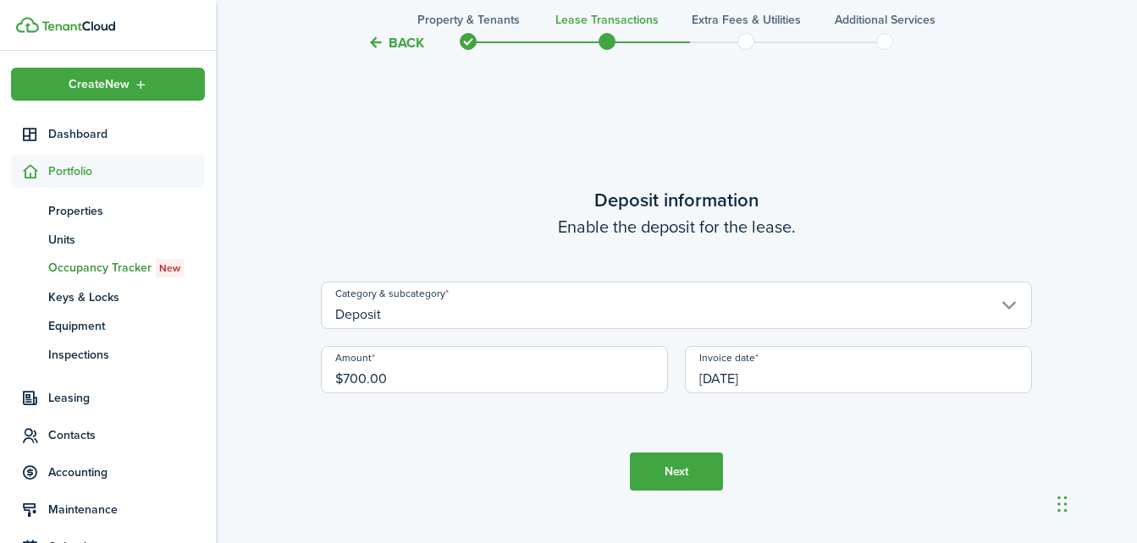
click at [687, 462] on button "Next" at bounding box center [676, 472] width 93 height 38
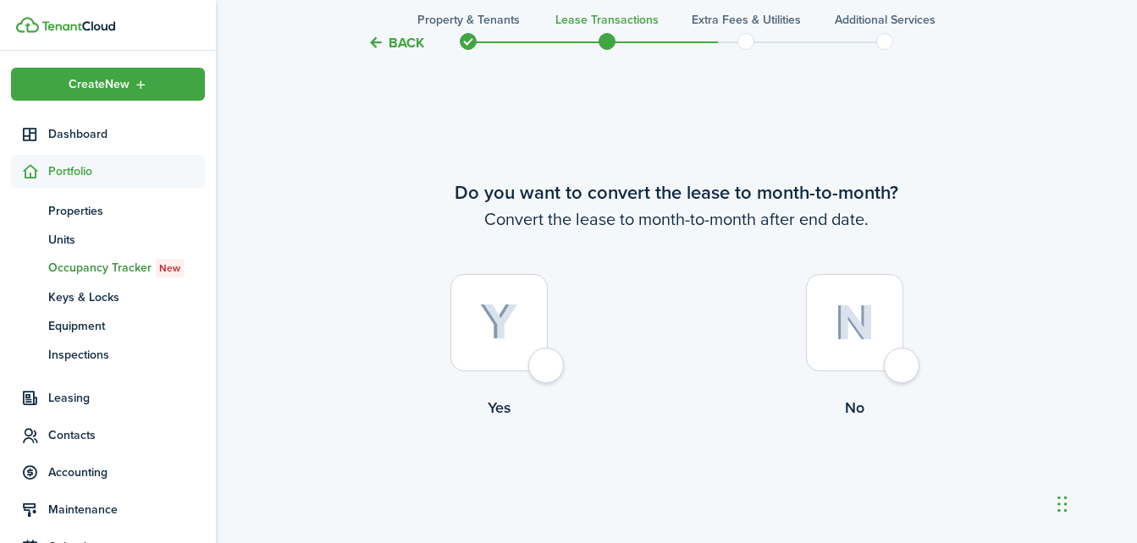
scroll to position [2095, 0]
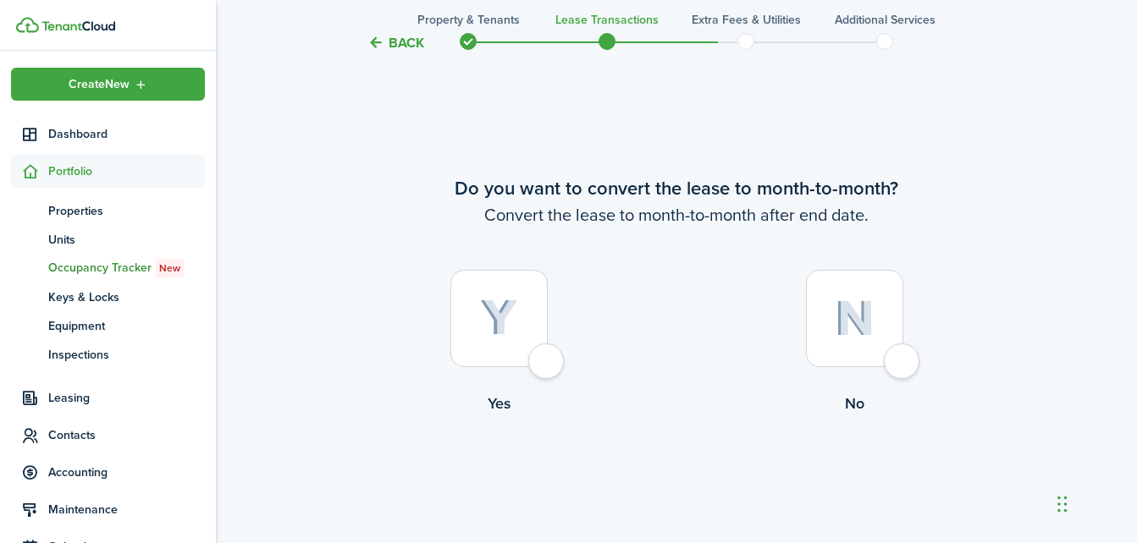
click at [508, 313] on img at bounding box center [499, 318] width 38 height 37
radio input "true"
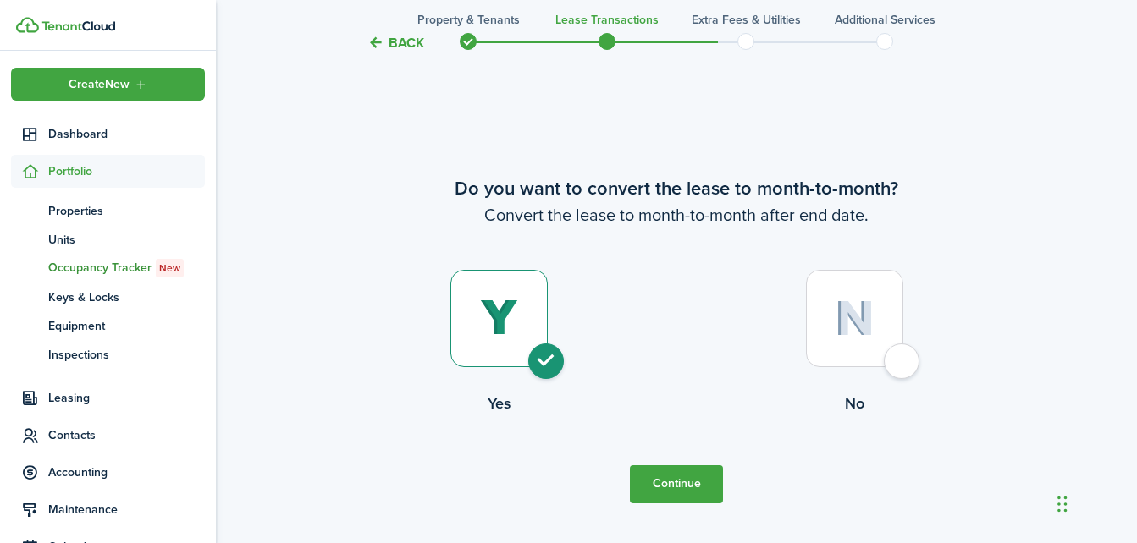
click at [674, 492] on button "Continue" at bounding box center [676, 484] width 93 height 38
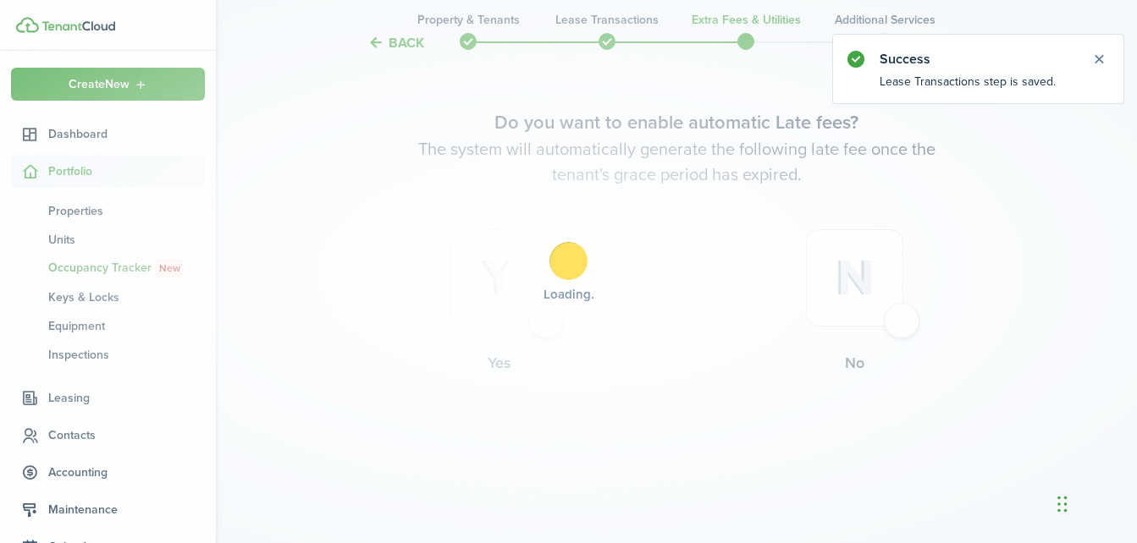
scroll to position [0, 0]
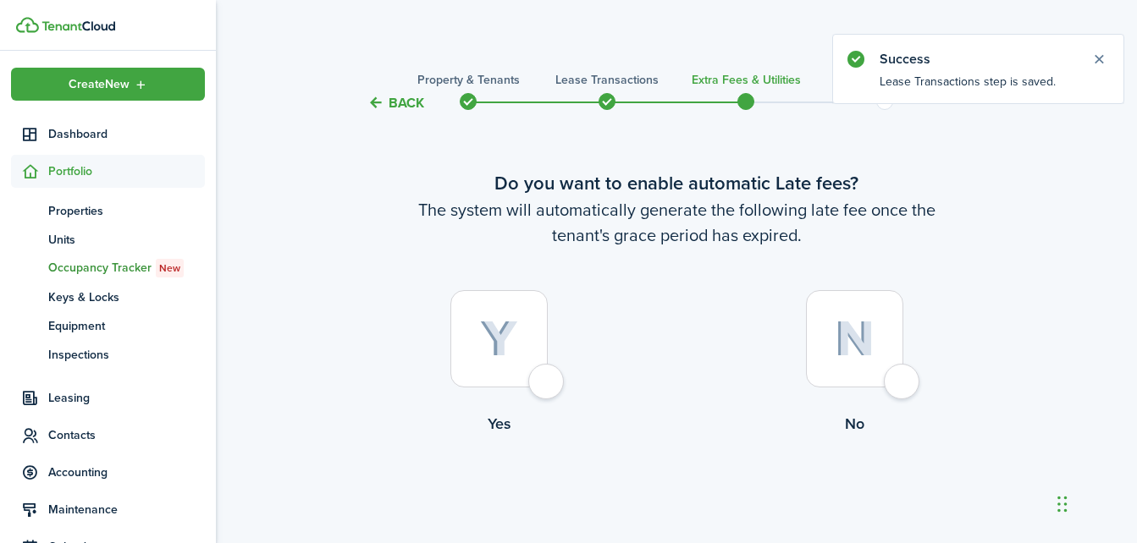
click at [510, 350] on img at bounding box center [499, 339] width 38 height 37
radio input "true"
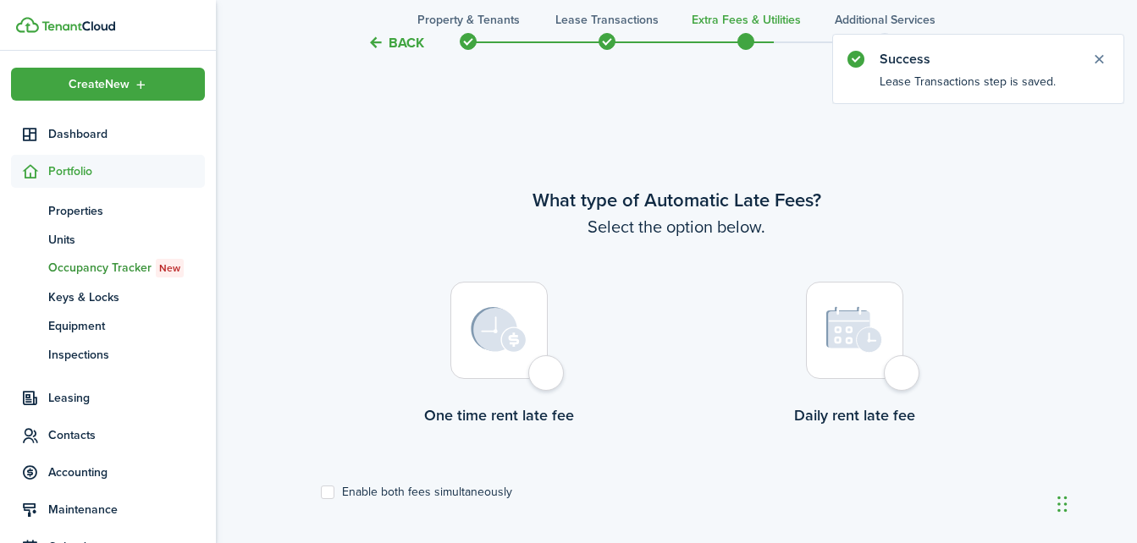
scroll to position [491, 0]
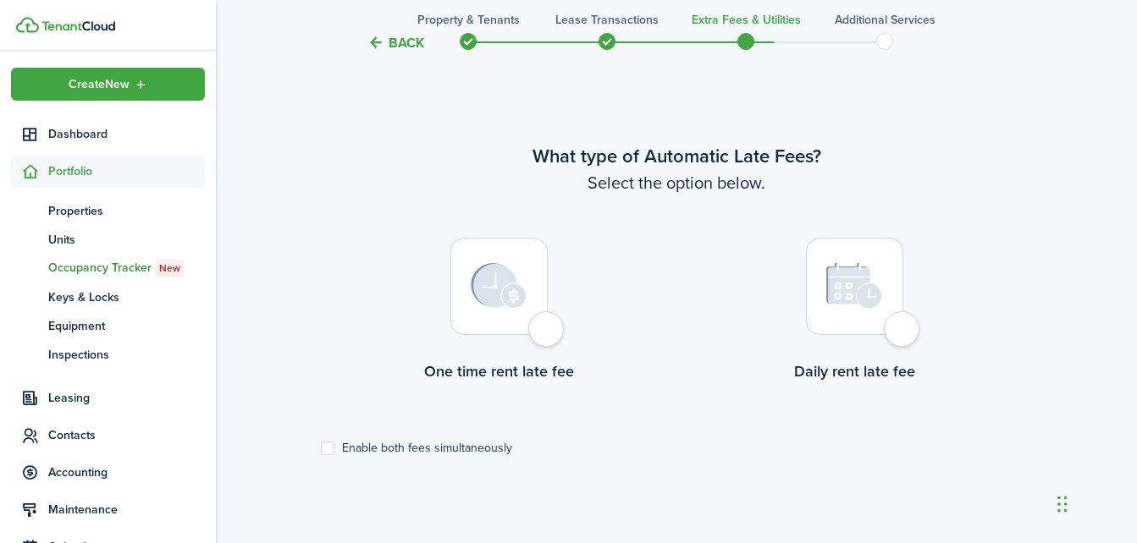
click at [506, 306] on img at bounding box center [499, 286] width 56 height 46
radio input "true"
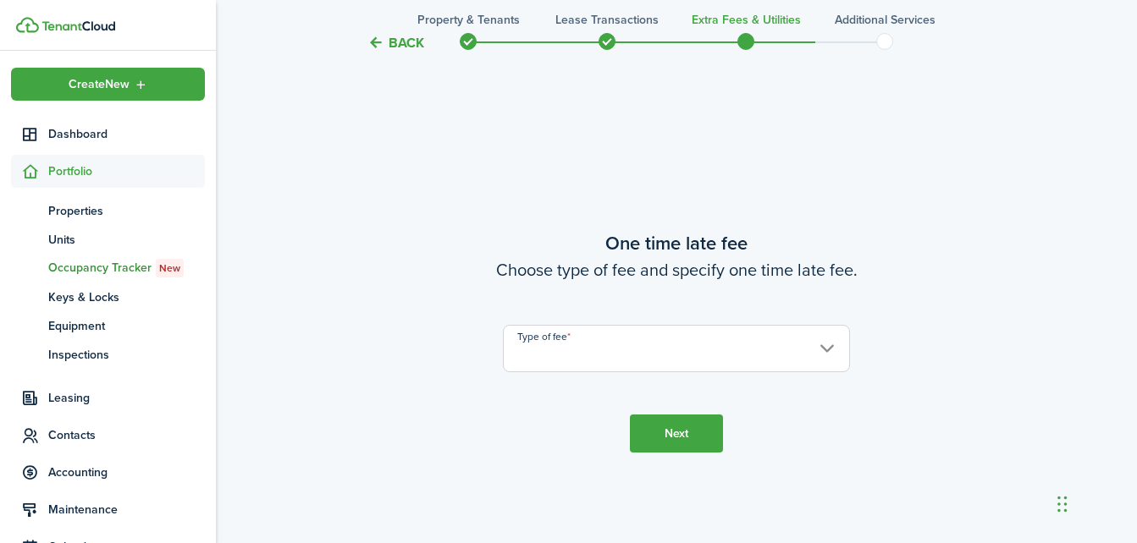
scroll to position [1034, 0]
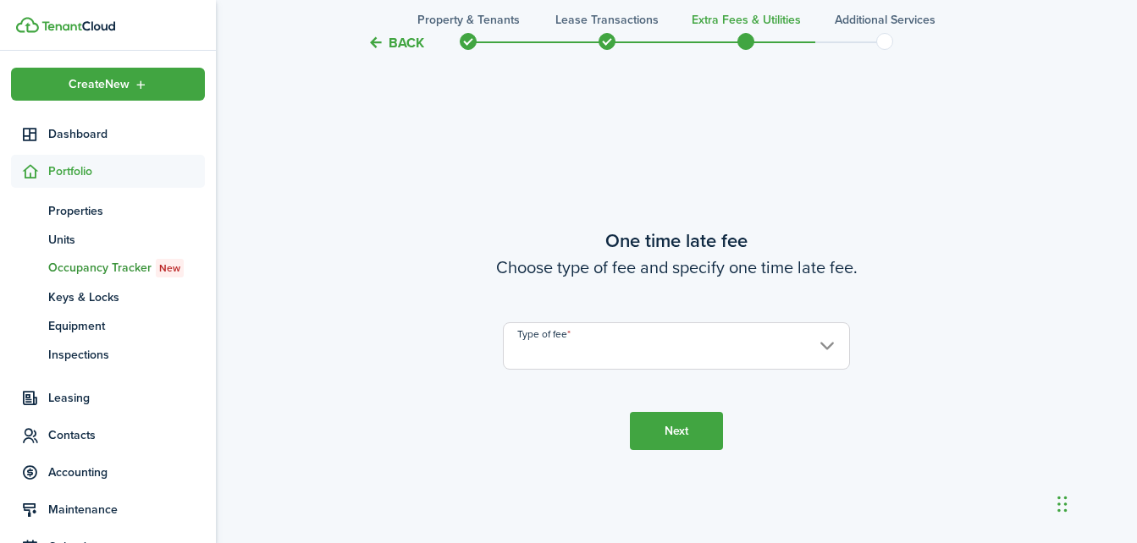
click at [570, 357] on input "Type of fee" at bounding box center [676, 345] width 347 height 47
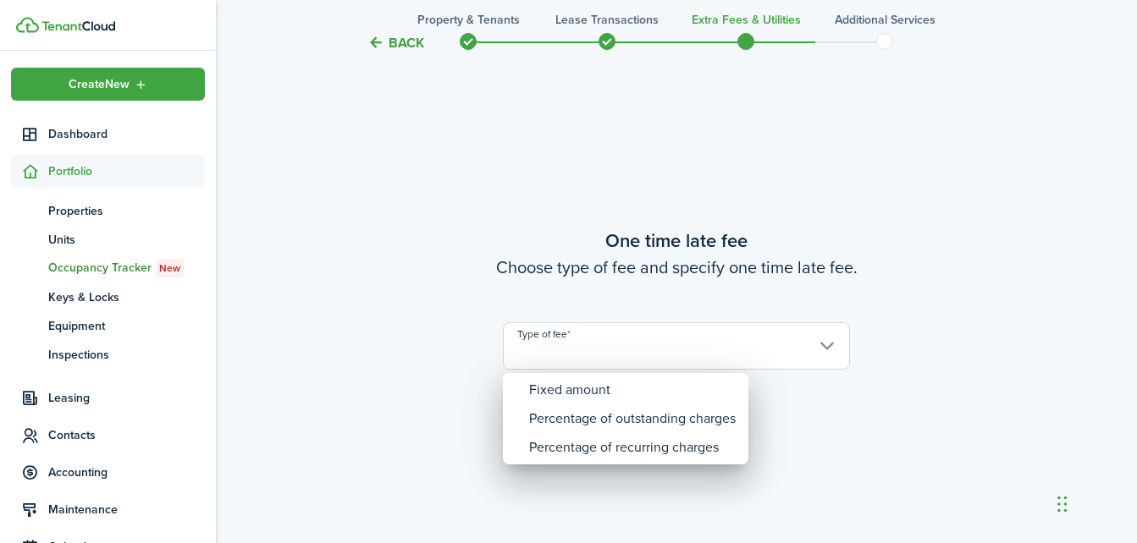
click at [826, 347] on div at bounding box center [568, 272] width 1407 height 814
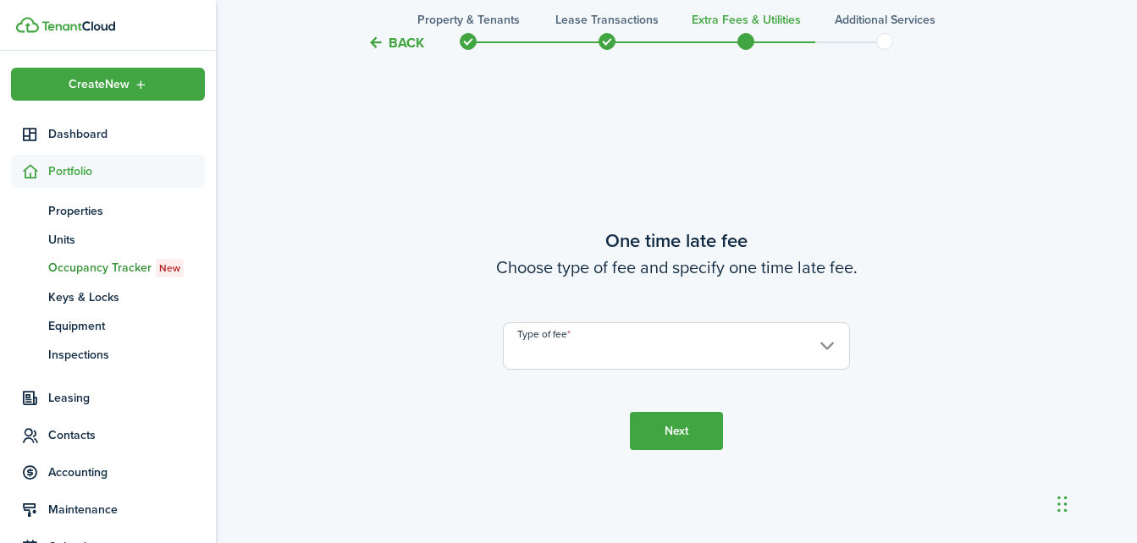
click at [698, 341] on input "Type of fee" at bounding box center [676, 345] width 347 height 47
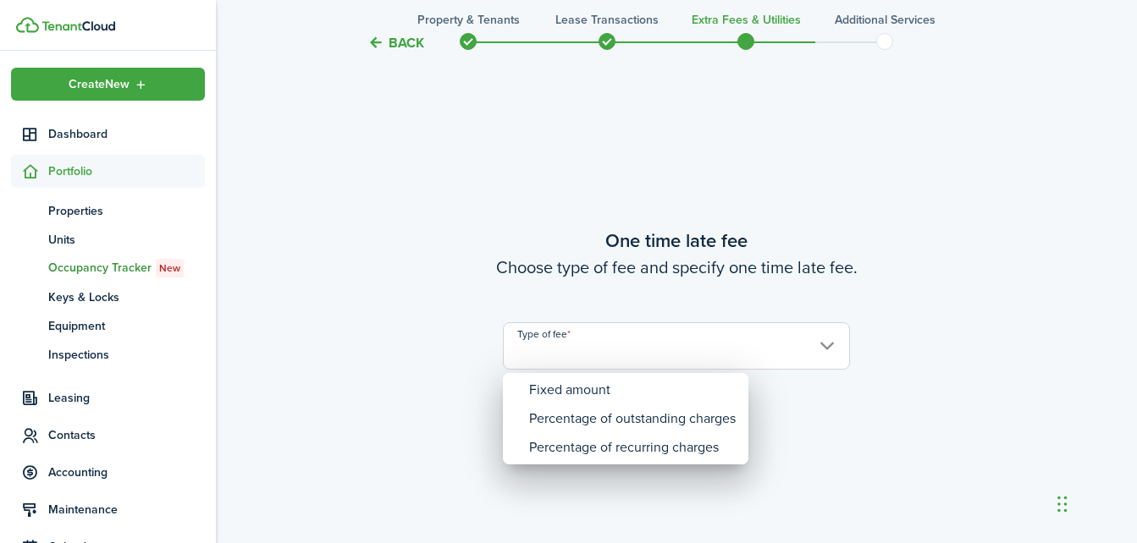
click at [698, 341] on div at bounding box center [568, 272] width 1407 height 814
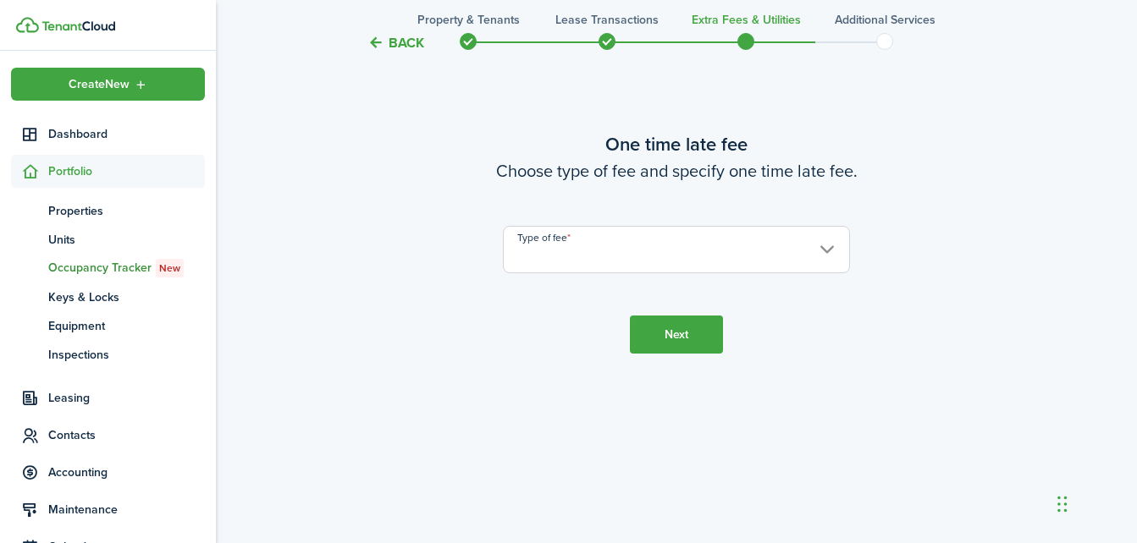
scroll to position [1097, 0]
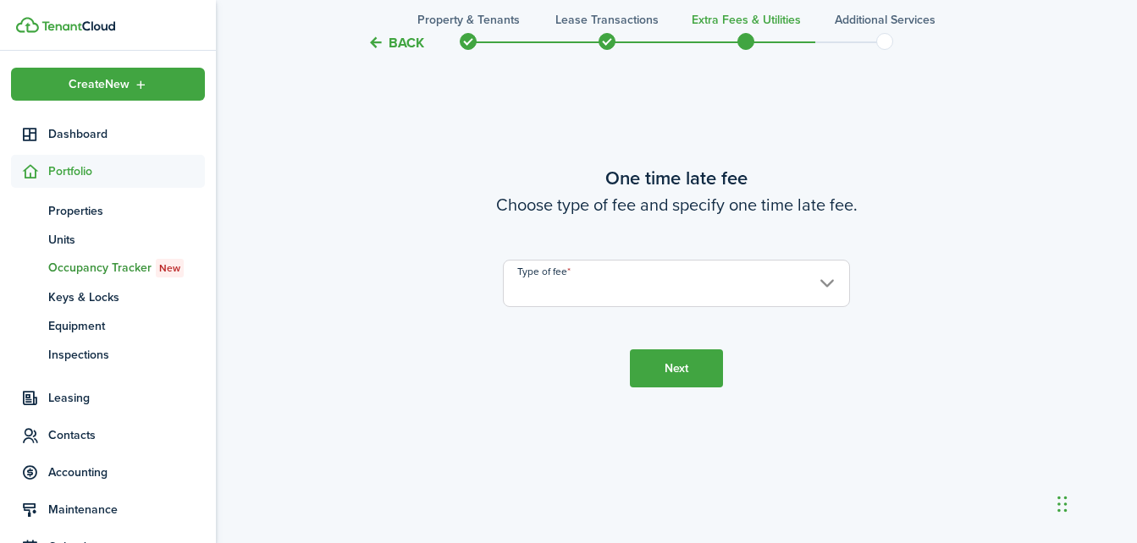
click at [834, 289] on input "Type of fee" at bounding box center [676, 283] width 347 height 47
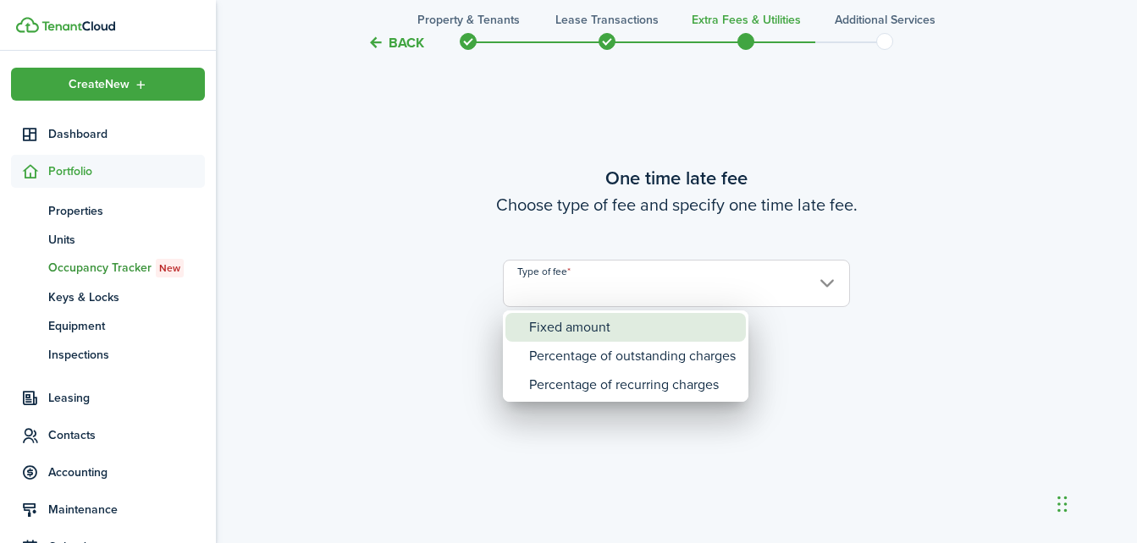
click at [596, 323] on div "Fixed amount" at bounding box center [632, 327] width 206 height 29
type input "Fixed amount"
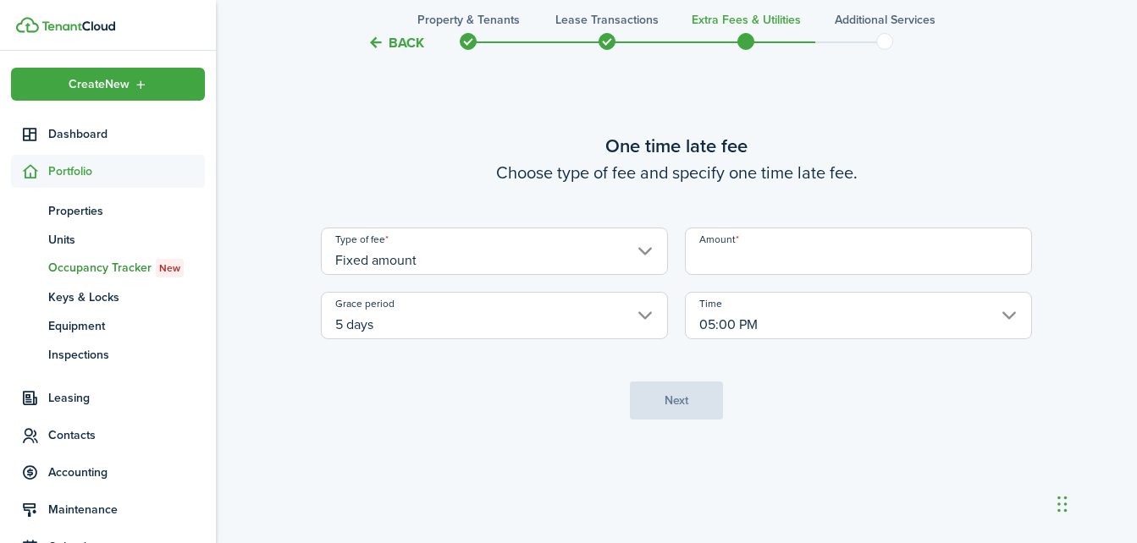
click at [773, 256] on input "Amount" at bounding box center [858, 251] width 347 height 47
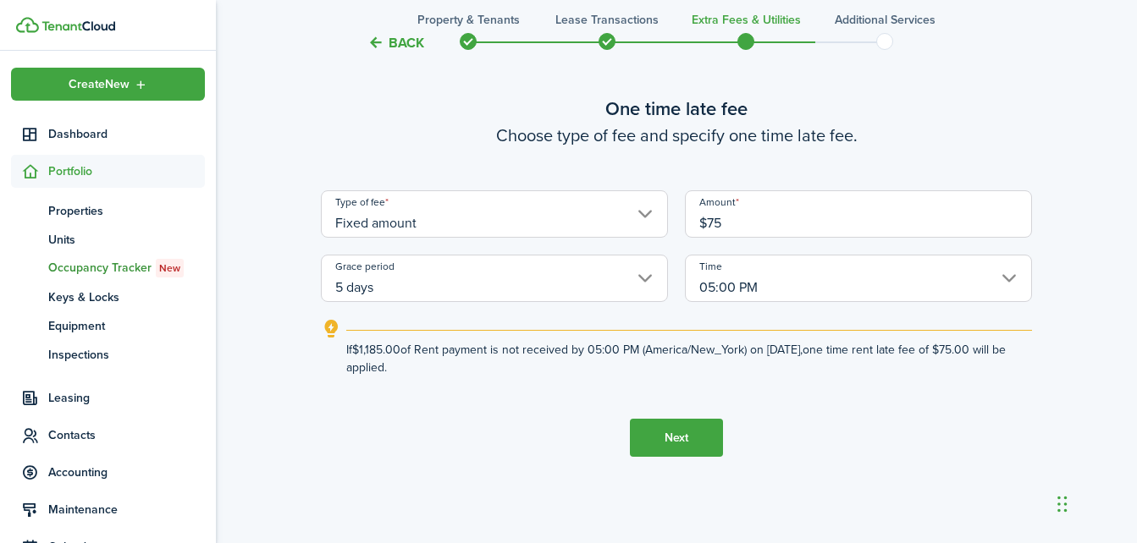
type input "$75.00"
drag, startPoint x: 1148, startPoint y: 316, endPoint x: 963, endPoint y: 413, distance: 208.6
click at [963, 413] on tc-wizard-step "One time late fee Choose type of fee and specify one time late fee. Type of fee…" at bounding box center [676, 275] width 711 height 543
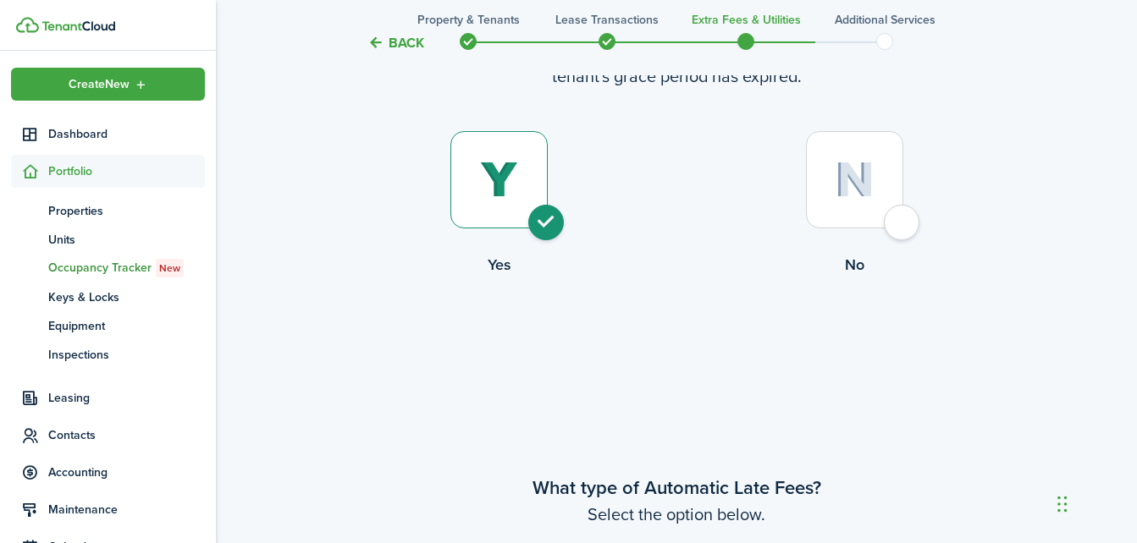
scroll to position [0, 0]
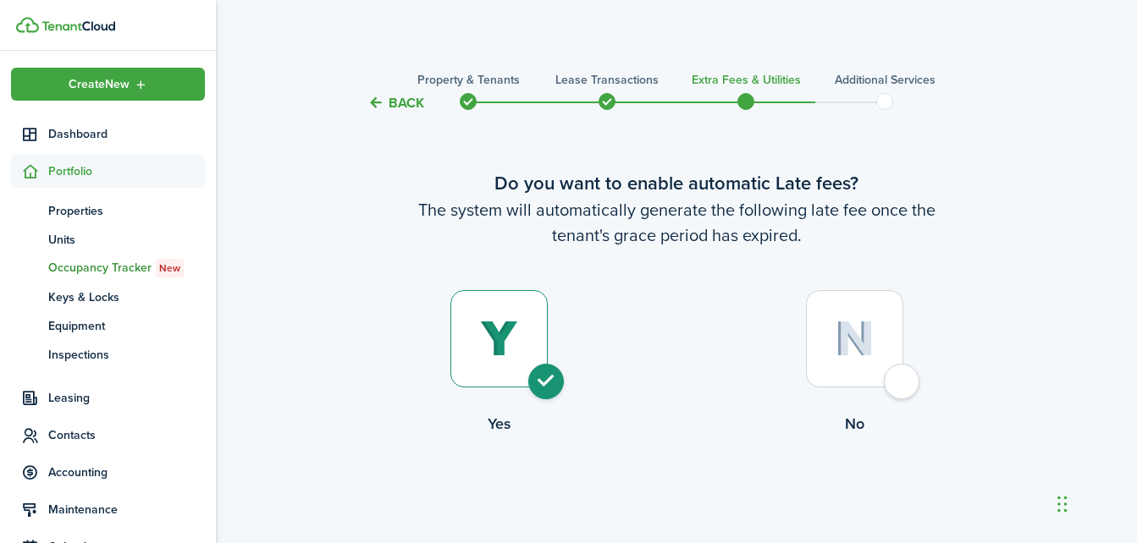
click at [606, 104] on span at bounding box center [606, 101] width 25 height 25
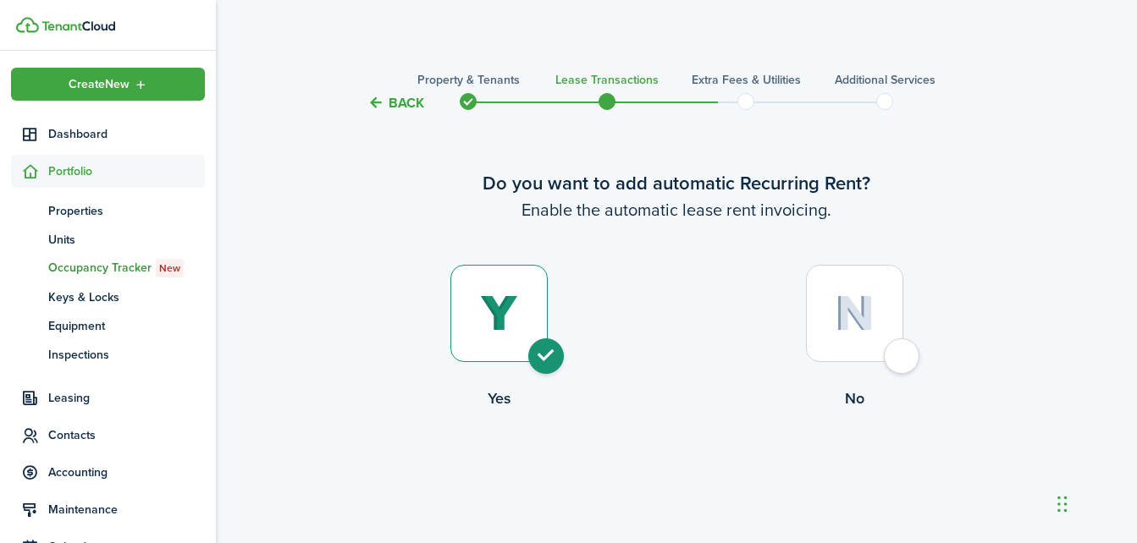
scroll to position [2095, 0]
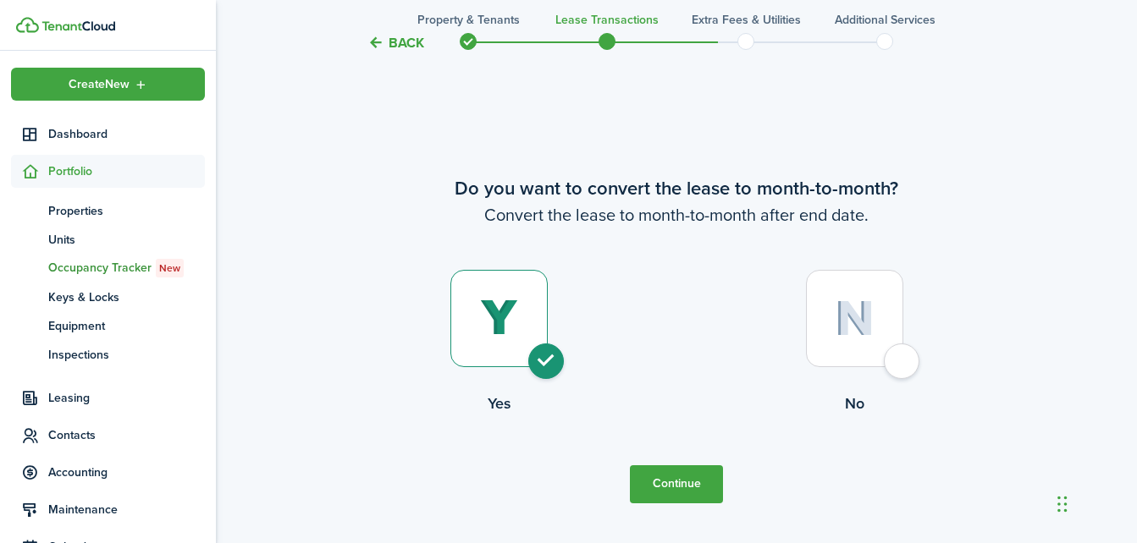
click at [685, 474] on button "Continue" at bounding box center [676, 484] width 93 height 38
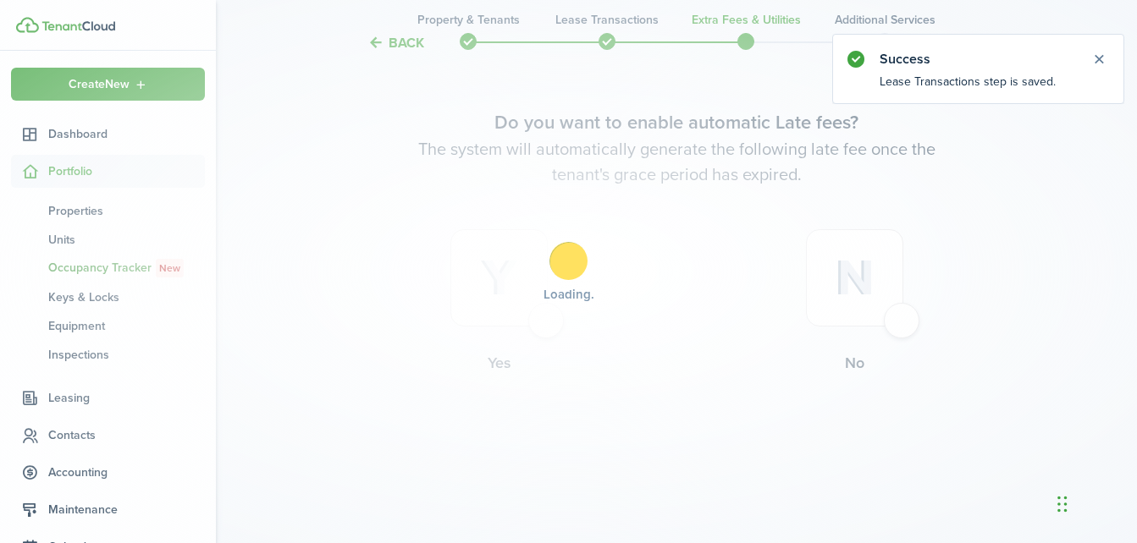
scroll to position [0, 0]
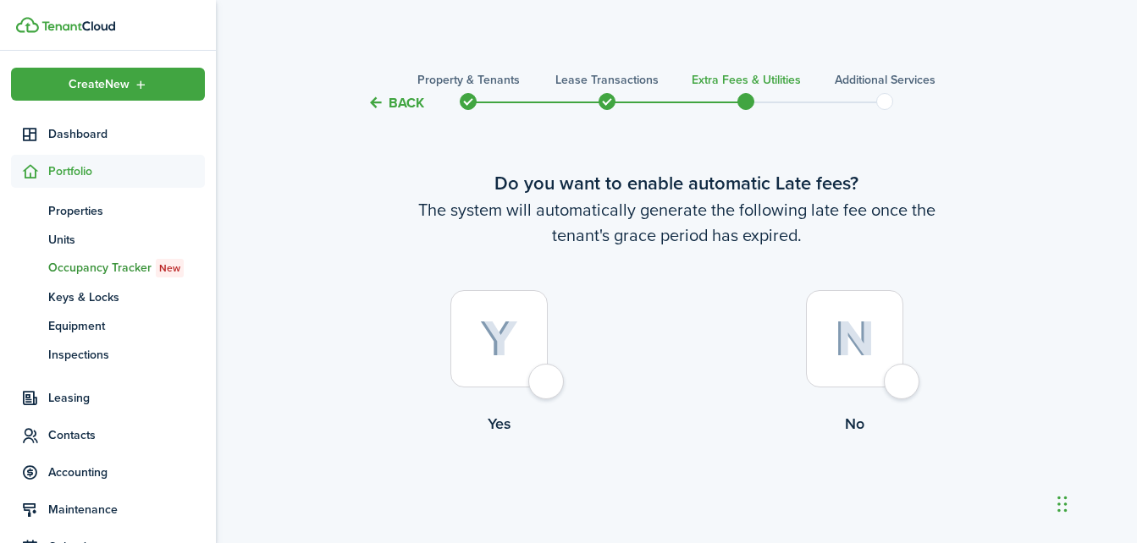
click at [539, 382] on div at bounding box center [498, 338] width 97 height 97
radio input "true"
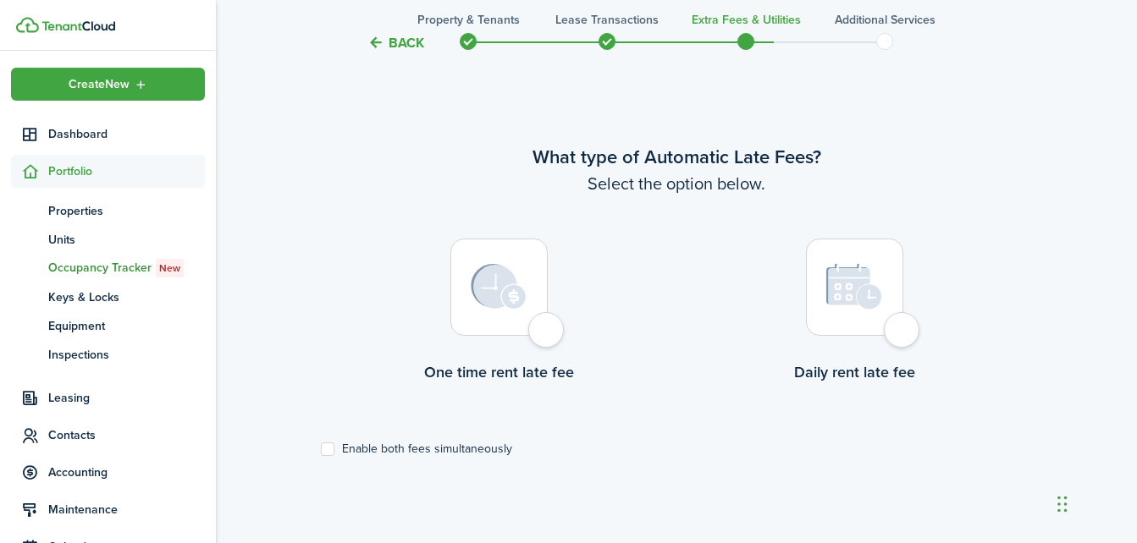
scroll to position [491, 0]
click at [546, 333] on div at bounding box center [498, 286] width 97 height 97
radio input "true"
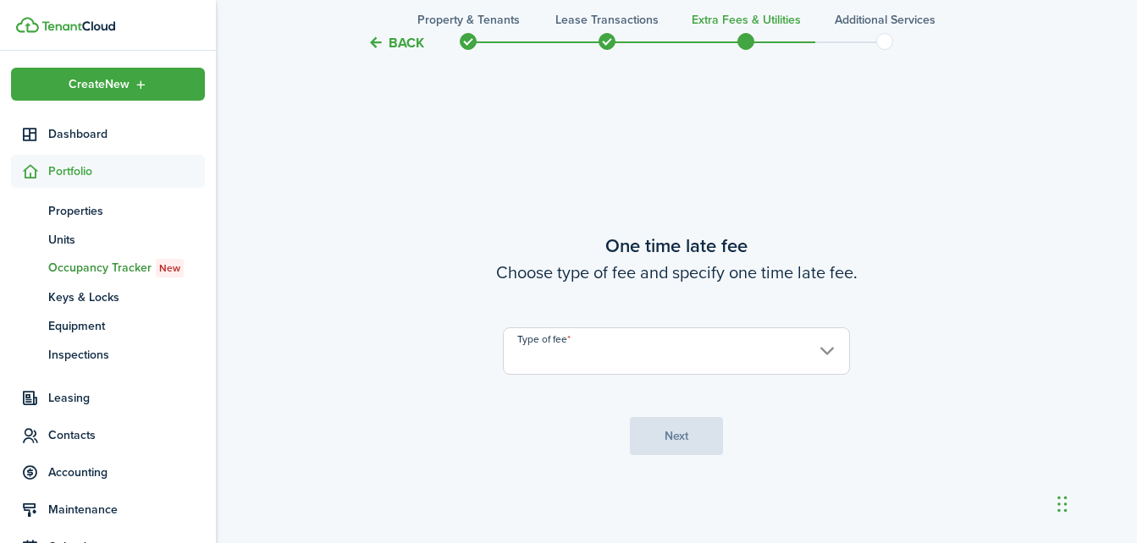
scroll to position [1034, 0]
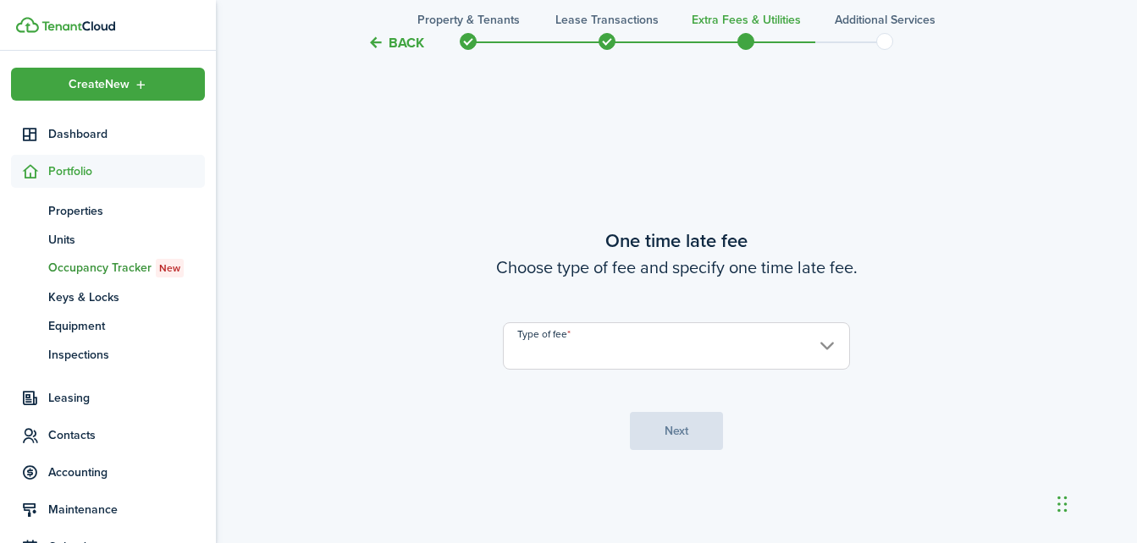
click at [546, 333] on input "Type of fee" at bounding box center [676, 345] width 347 height 47
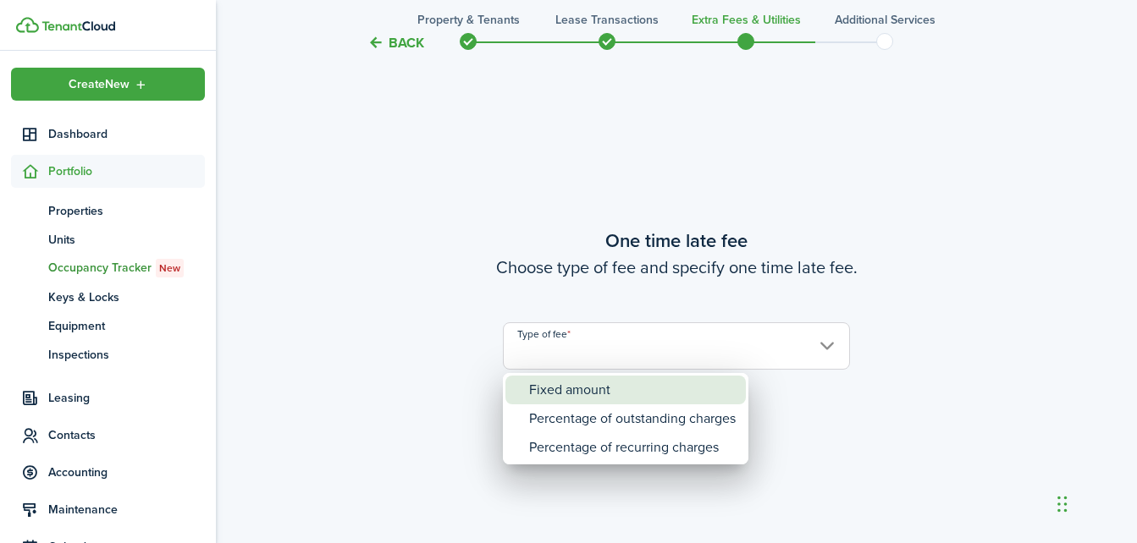
click at [546, 380] on div "Fixed amount" at bounding box center [632, 390] width 206 height 29
type input "Fixed amount"
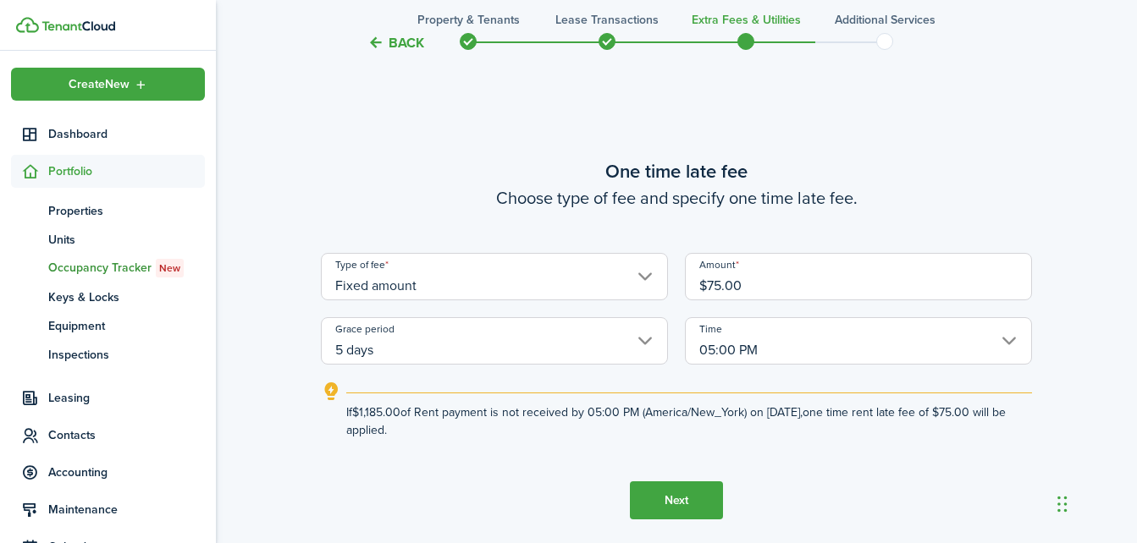
click at [1004, 344] on input "05:00 PM" at bounding box center [858, 340] width 347 height 47
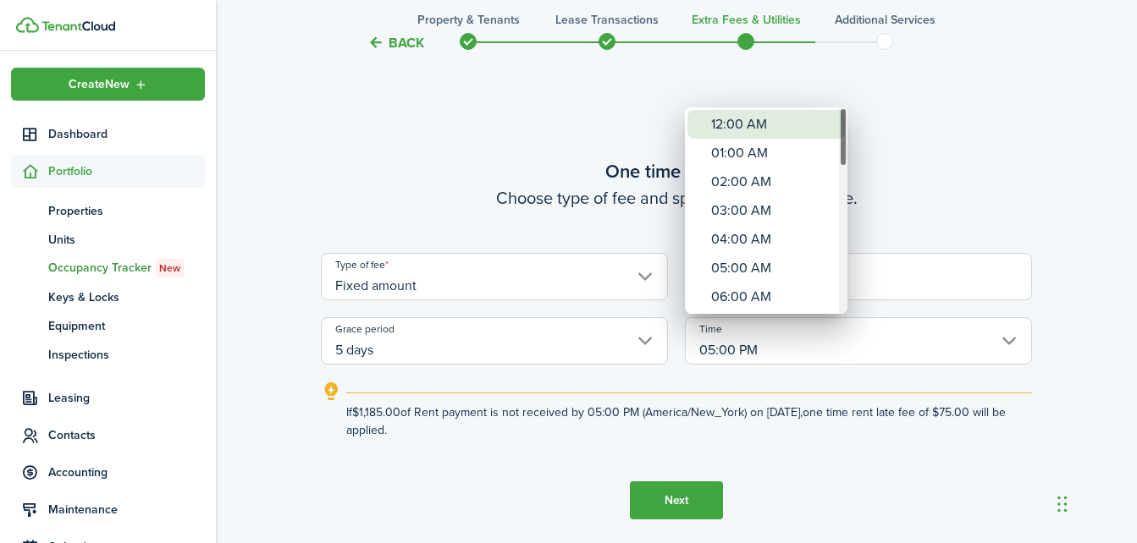
click at [757, 128] on div "12:00 AM" at bounding box center [773, 124] width 124 height 29
type input "12:00 AM"
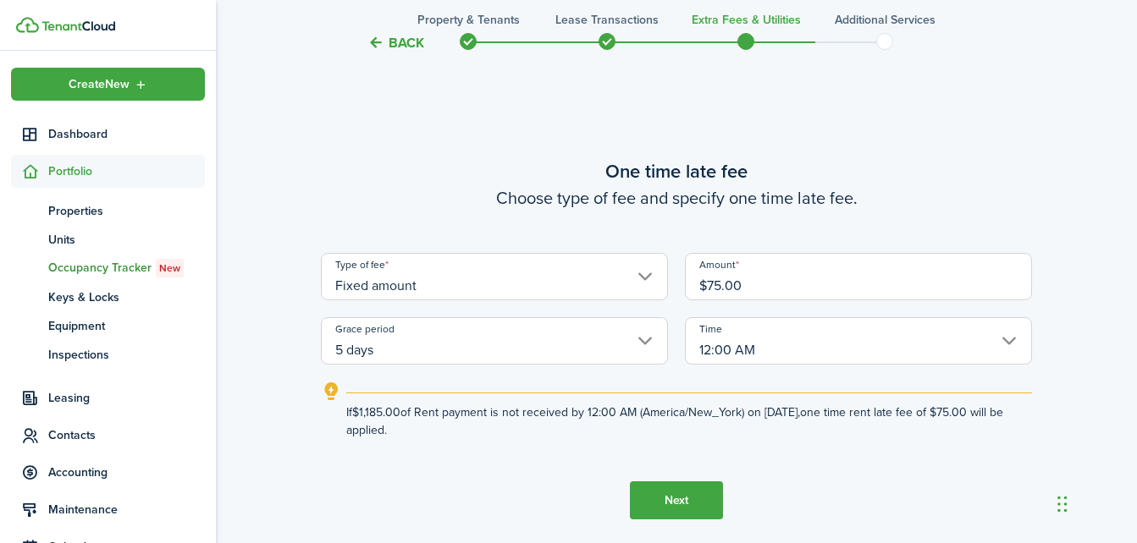
click at [675, 507] on button "Next" at bounding box center [676, 501] width 93 height 38
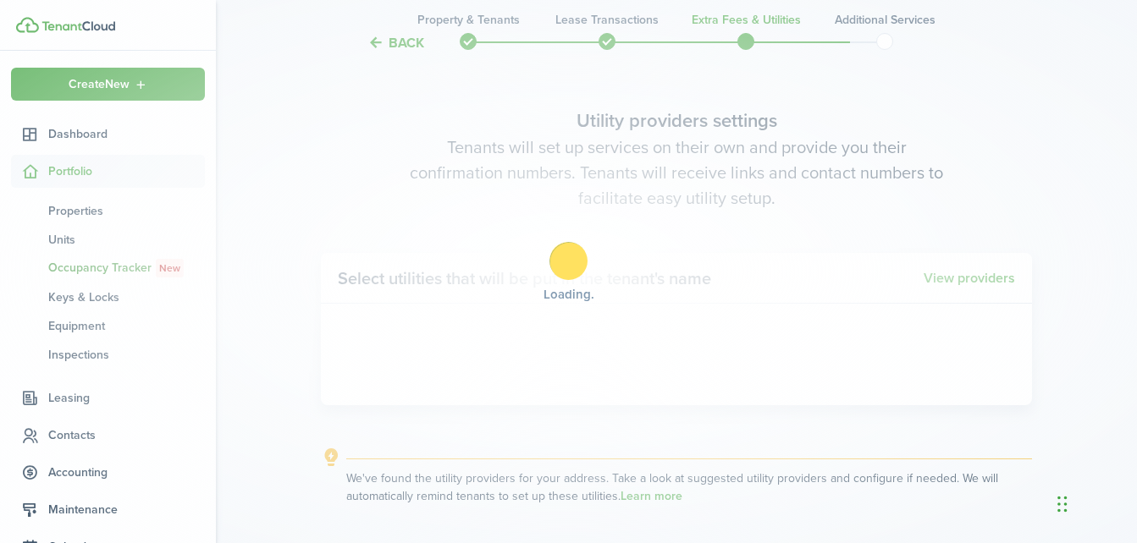
scroll to position [1577, 0]
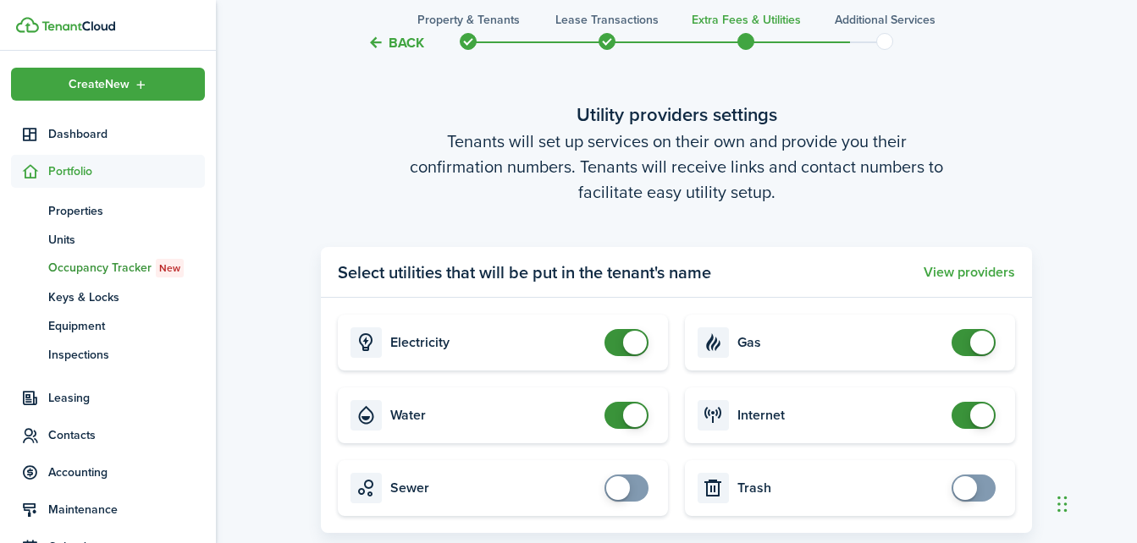
checkbox input "false"
click at [634, 348] on span at bounding box center [635, 343] width 24 height 24
checkbox input "false"
click at [636, 412] on span at bounding box center [635, 416] width 24 height 24
checkbox input "false"
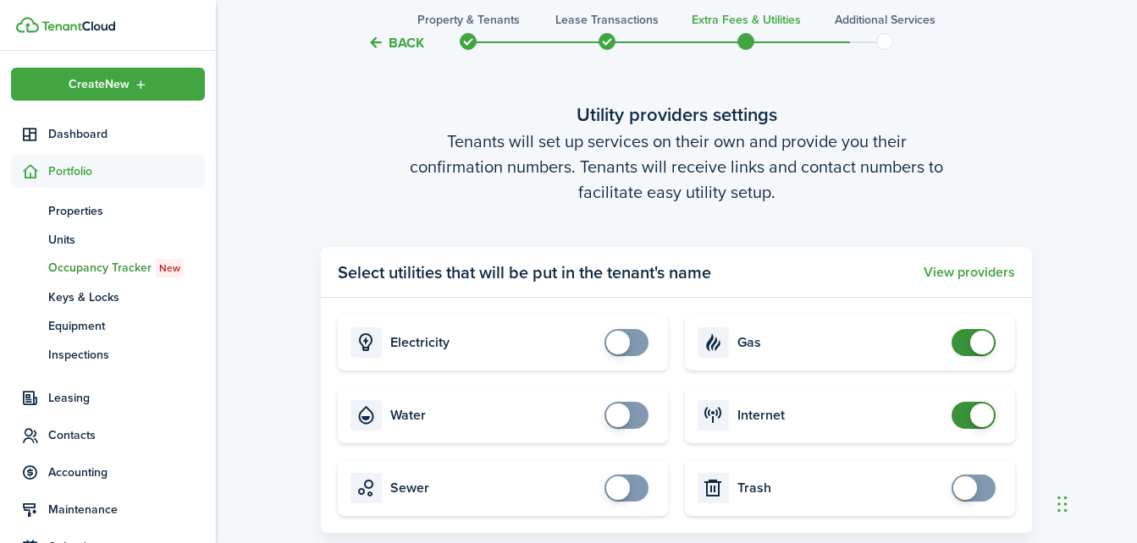
click at [985, 341] on span at bounding box center [982, 343] width 24 height 24
click at [980, 415] on span at bounding box center [982, 416] width 24 height 24
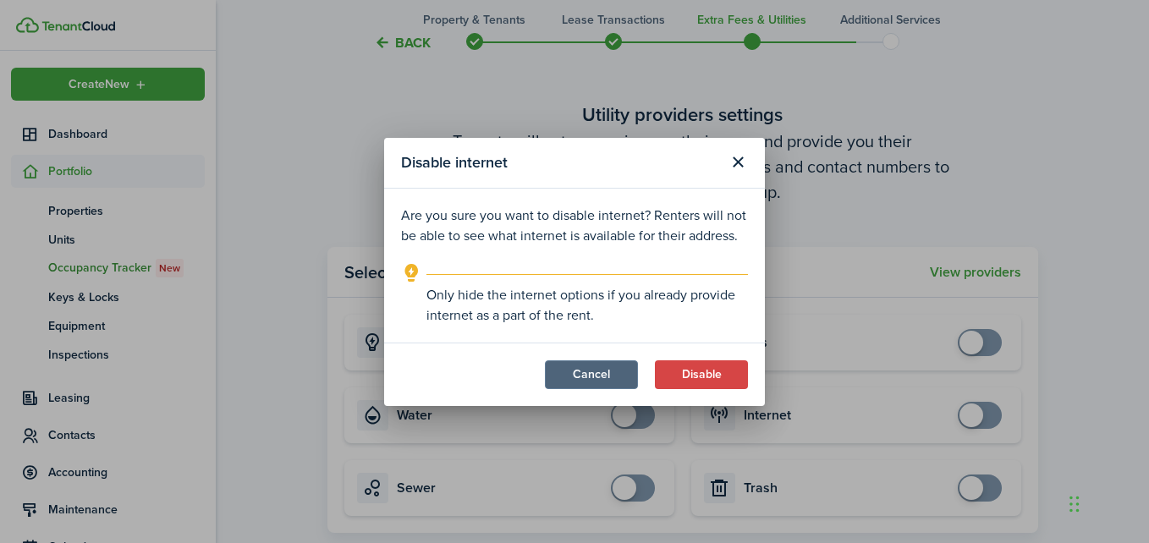
click at [623, 370] on button "Cancel" at bounding box center [591, 375] width 93 height 29
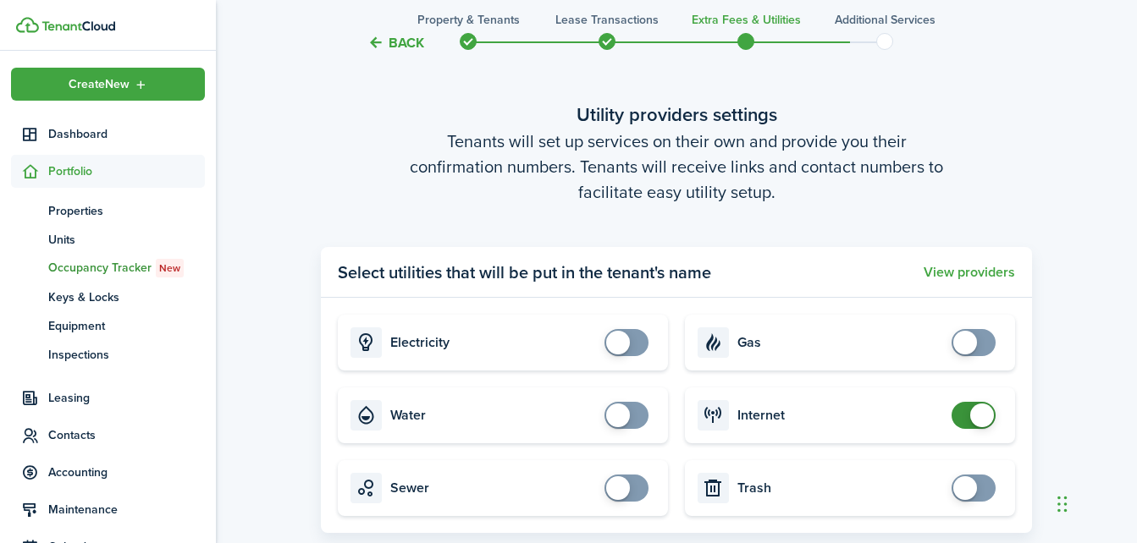
drag, startPoint x: 1148, startPoint y: 498, endPoint x: 978, endPoint y: 91, distance: 440.4
click at [978, 91] on tc-wizard-step "Utility providers settings Tenants will set up services on their own and provid…" at bounding box center [676, 407] width 711 height 680
click at [973, 410] on span at bounding box center [982, 416] width 24 height 24
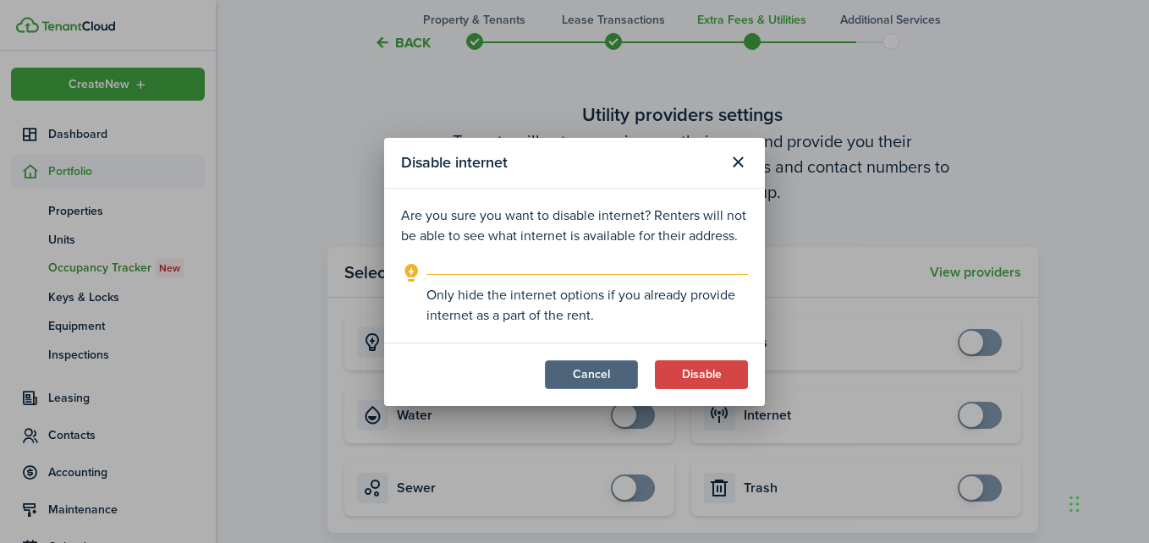
click at [625, 377] on button "Cancel" at bounding box center [591, 375] width 93 height 29
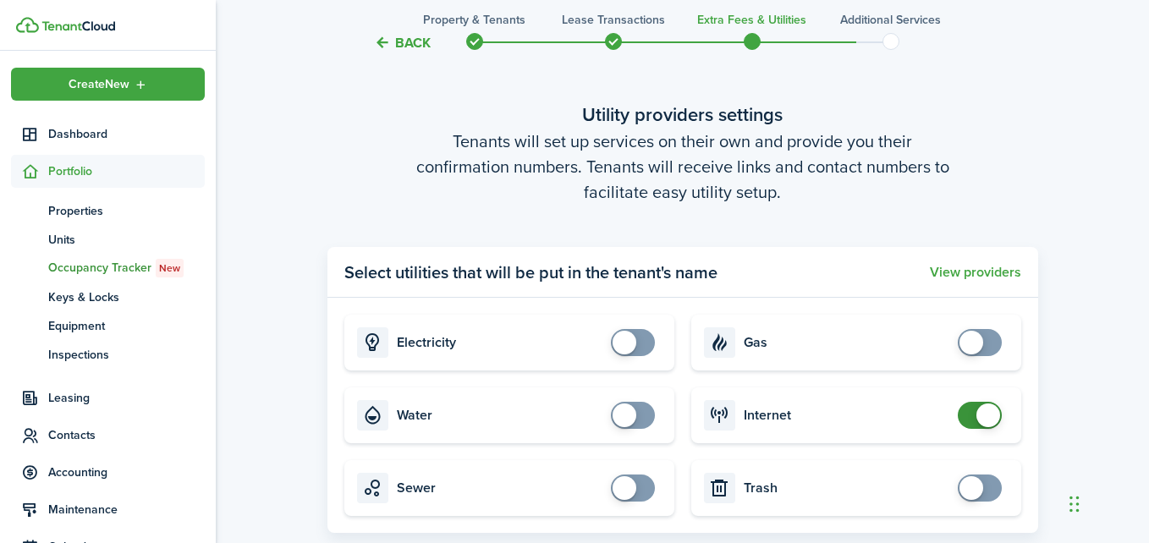
checkbox input "true"
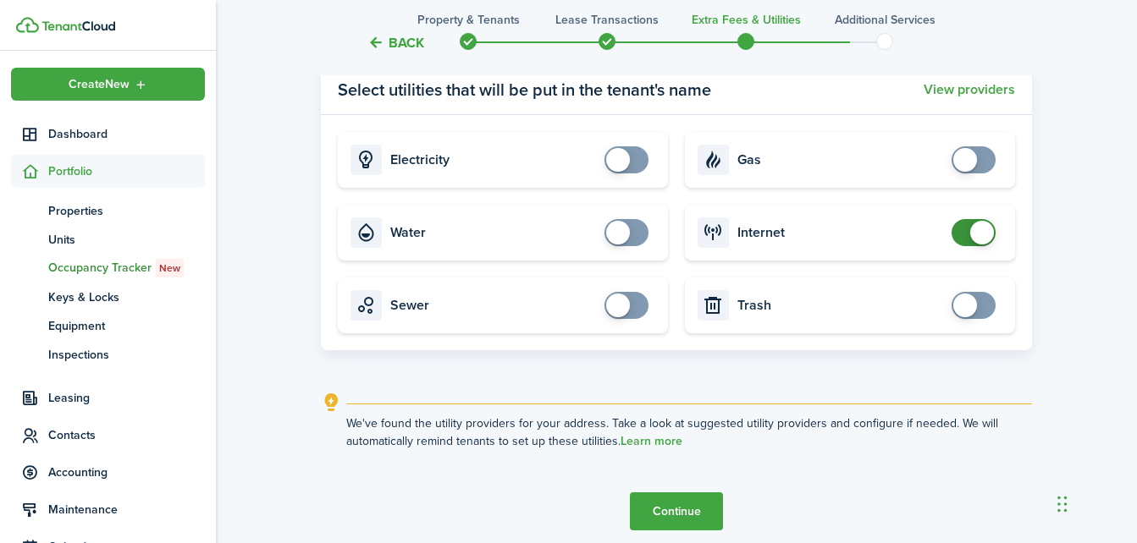
scroll to position [1792, 0]
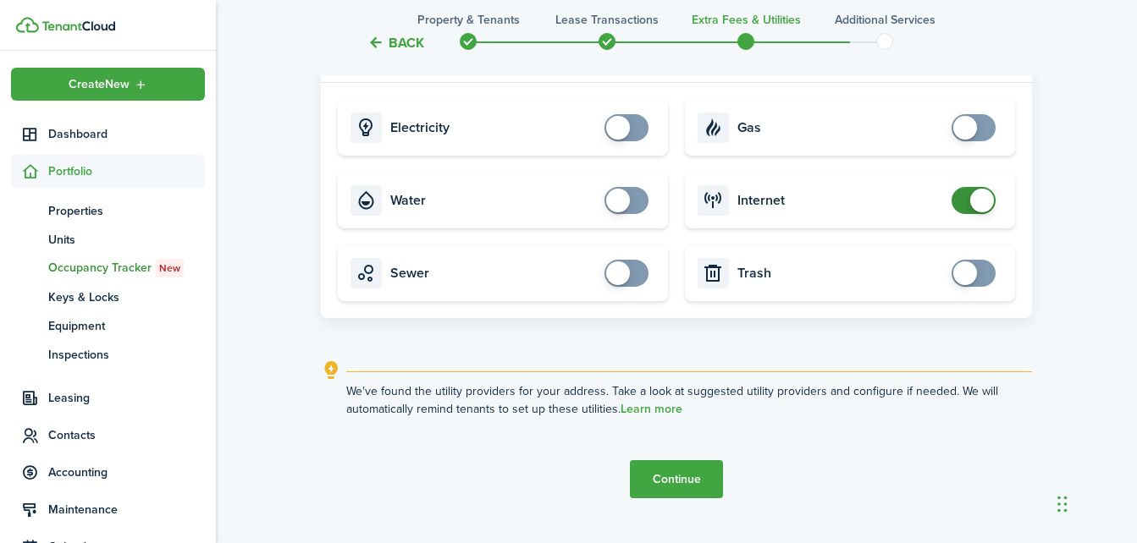
click at [659, 465] on button "Continue" at bounding box center [676, 479] width 93 height 38
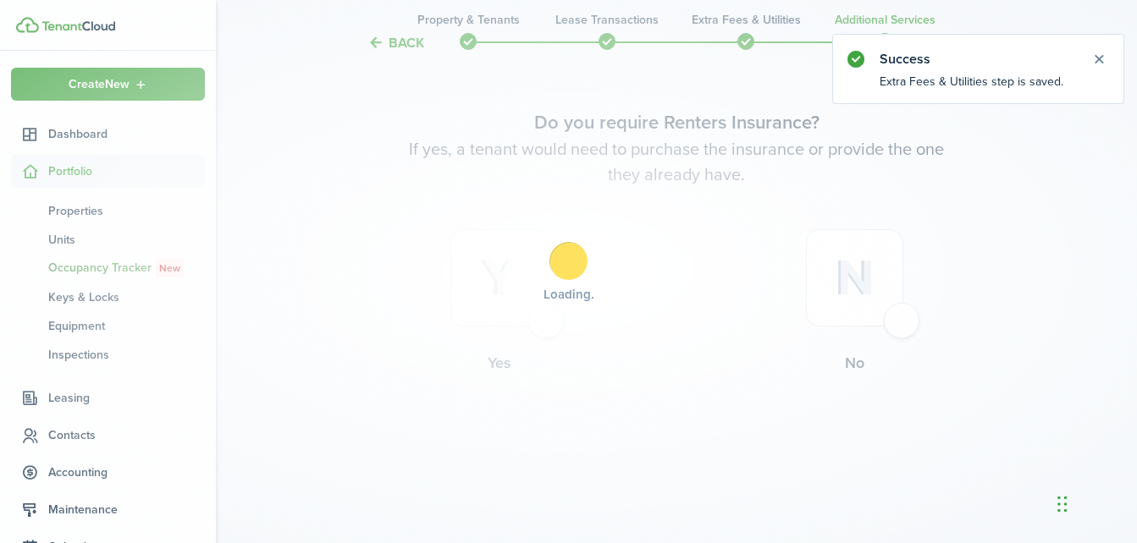
scroll to position [0, 0]
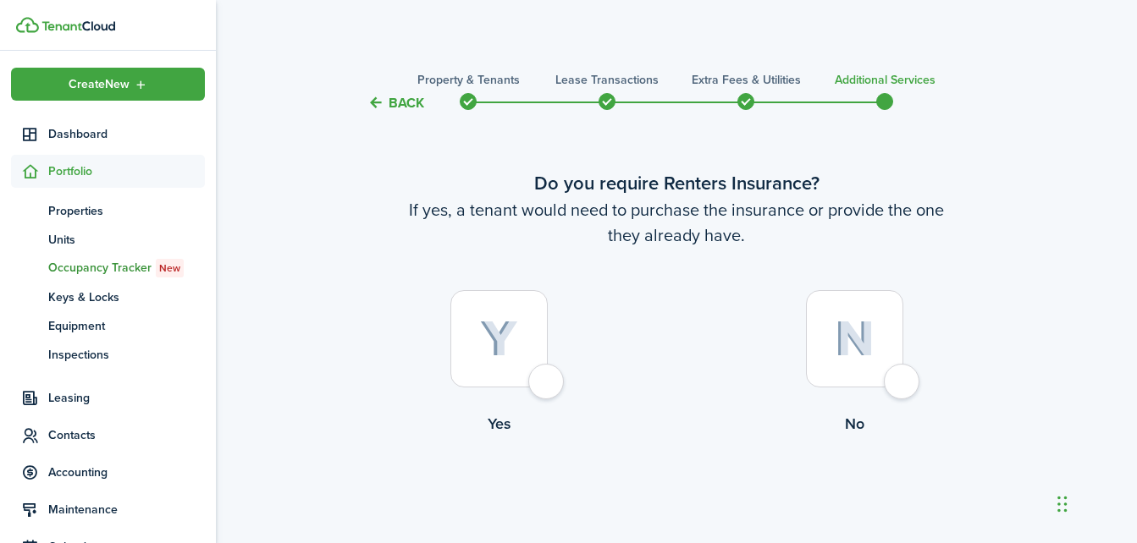
click at [897, 387] on div at bounding box center [854, 338] width 97 height 97
radio input "true"
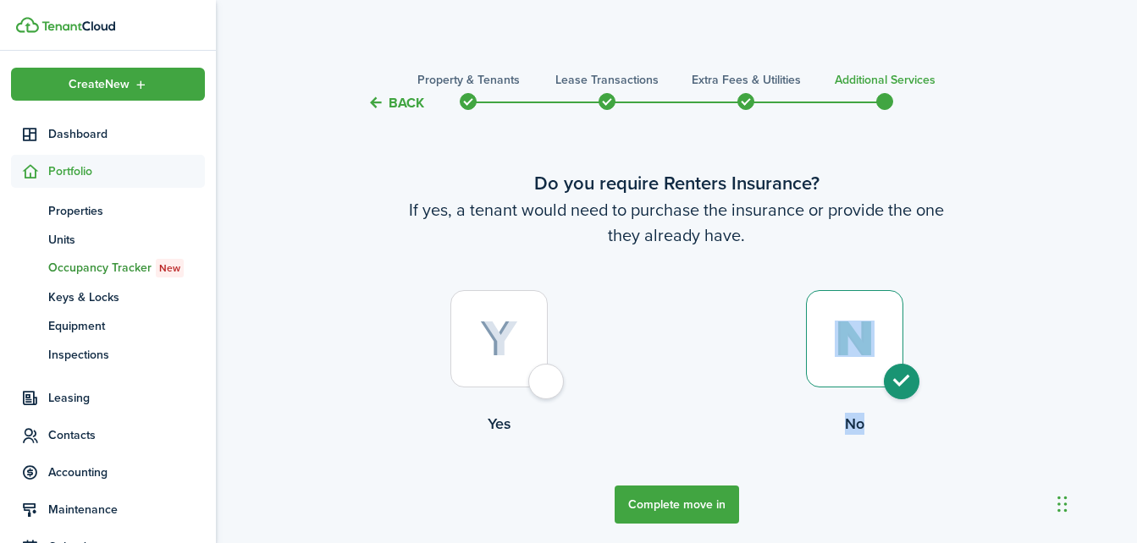
click at [897, 387] on div at bounding box center [854, 338] width 97 height 97
drag, startPoint x: 1065, startPoint y: 504, endPoint x: 1046, endPoint y: 80, distance: 424.4
click at [1046, 80] on div "Chat Widget" at bounding box center [1060, 81] width 85 height 81
click at [662, 499] on button "Complete move in" at bounding box center [676, 505] width 124 height 38
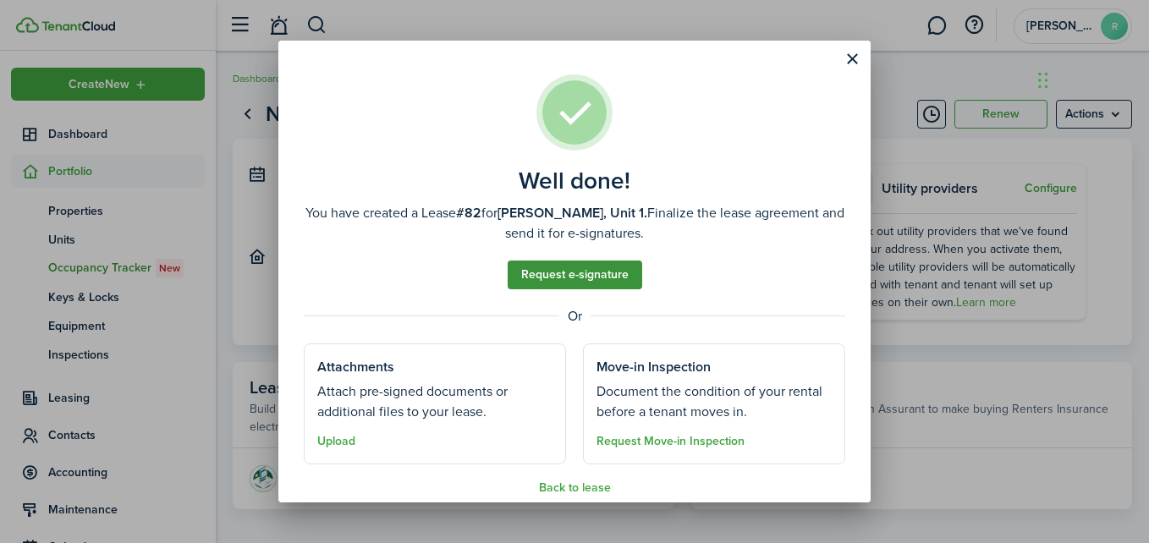
click at [582, 273] on link "Request e-signature" at bounding box center [575, 275] width 135 height 29
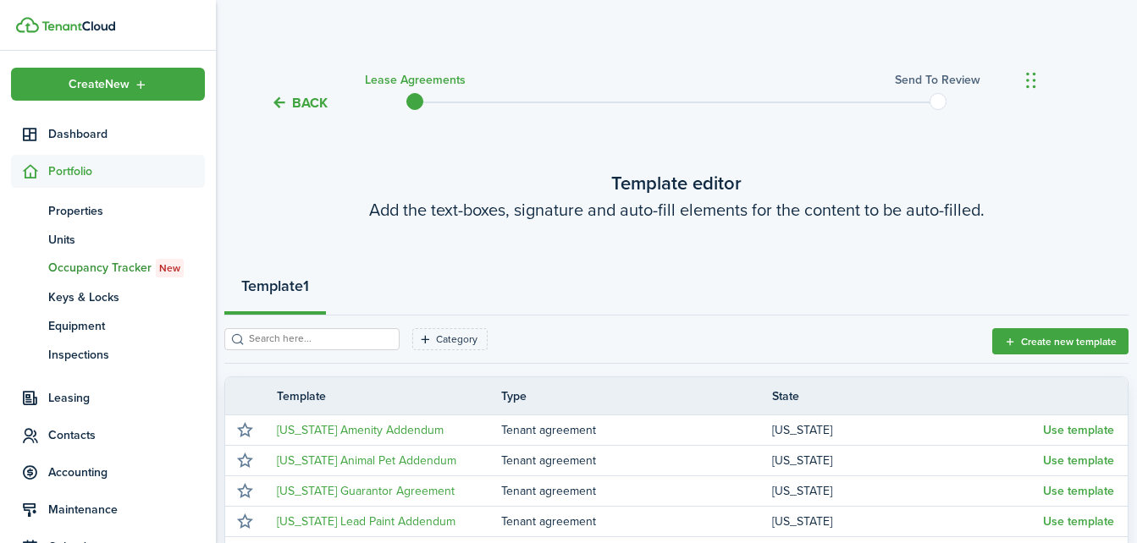
click at [319, 102] on button "Back" at bounding box center [299, 103] width 57 height 18
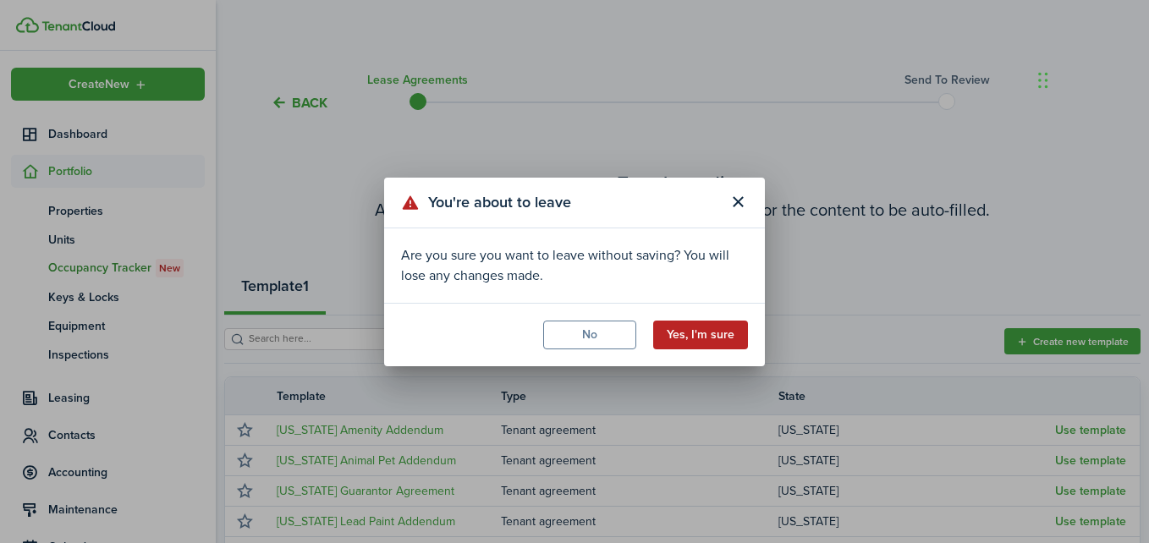
click at [689, 333] on button "Yes, I'm sure" at bounding box center [700, 335] width 95 height 29
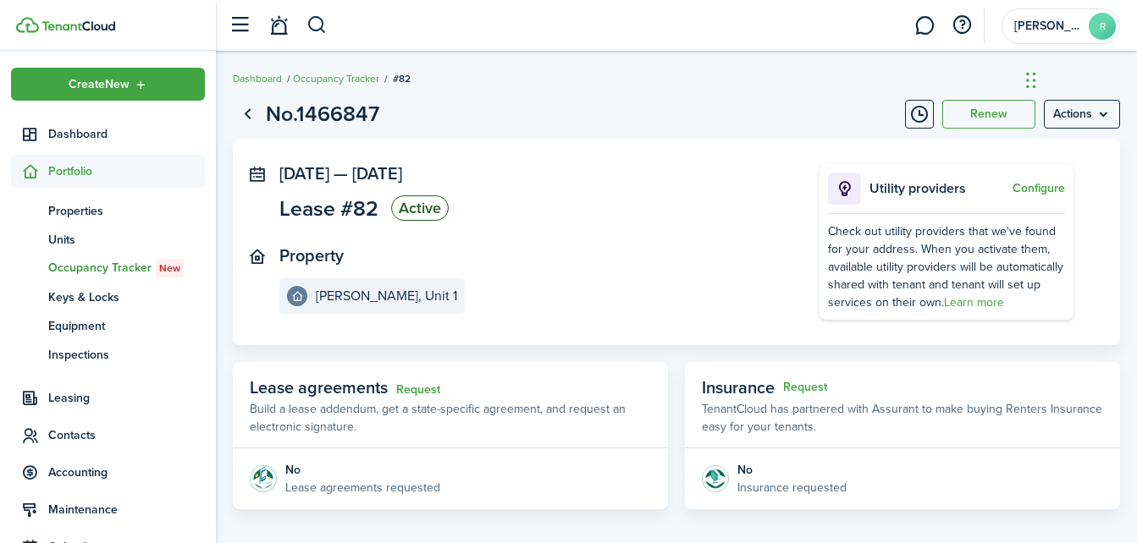
click at [836, 88] on breadcrumb "Dashboard Occupancy Tracker #82" at bounding box center [676, 70] width 887 height 39
drag, startPoint x: 1031, startPoint y: 79, endPoint x: 1103, endPoint y: 545, distance: 471.8
click at [1103, 542] on html "Create New Dashboard Portfolio pt Properties un Units oc Occupancy Tracker New …" at bounding box center [568, 271] width 1137 height 543
click at [1054, 115] on menu-btn "Actions" at bounding box center [1081, 114] width 76 height 29
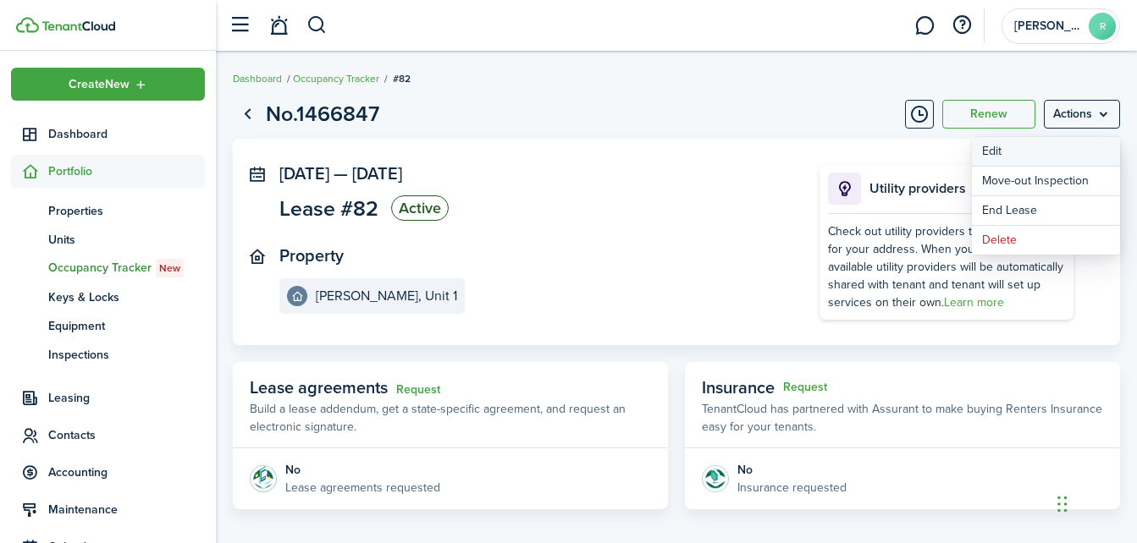
click at [1004, 146] on button "Edit" at bounding box center [1046, 151] width 148 height 29
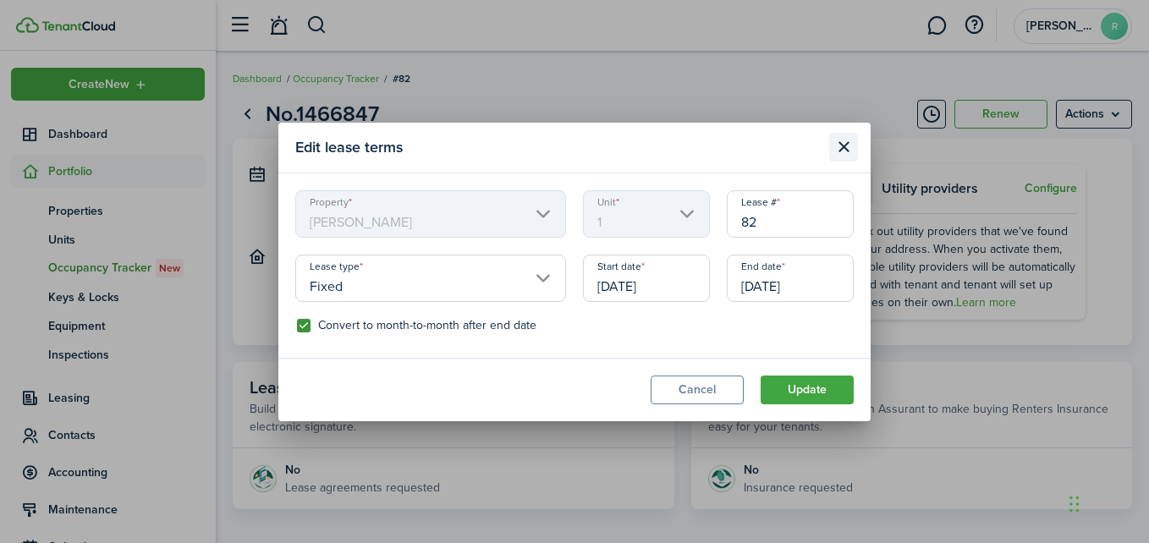
click at [840, 149] on button "Close modal" at bounding box center [843, 147] width 29 height 29
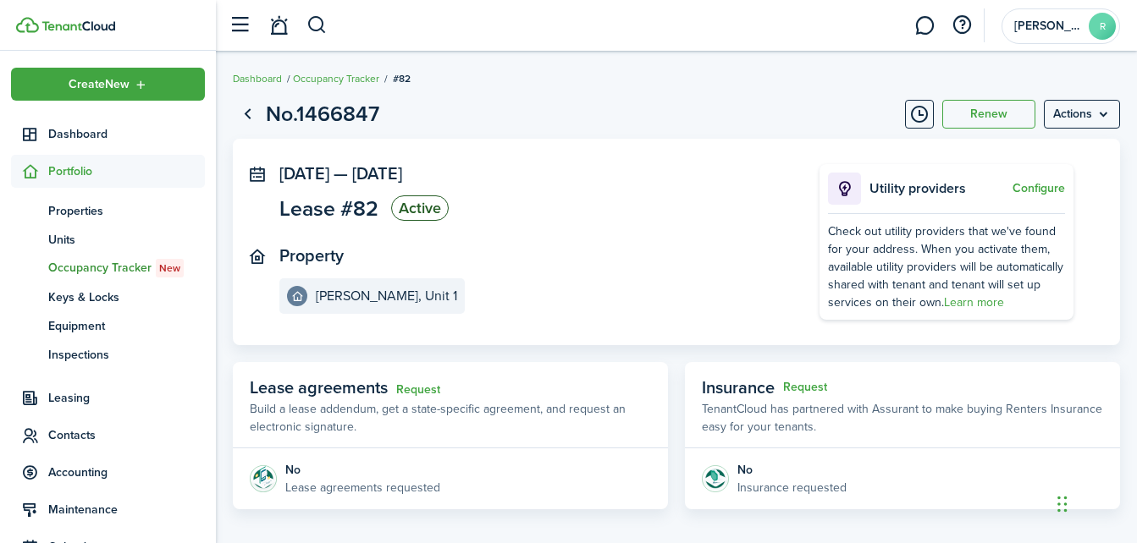
click at [229, 365] on page-view-layout "No.1466847 Renew Actions Oct 26, 2025 — Jan 25, 2026 Lease #82 Active Property …" at bounding box center [676, 374] width 921 height 568
click at [1070, 107] on menu-btn "Actions" at bounding box center [1081, 114] width 76 height 29
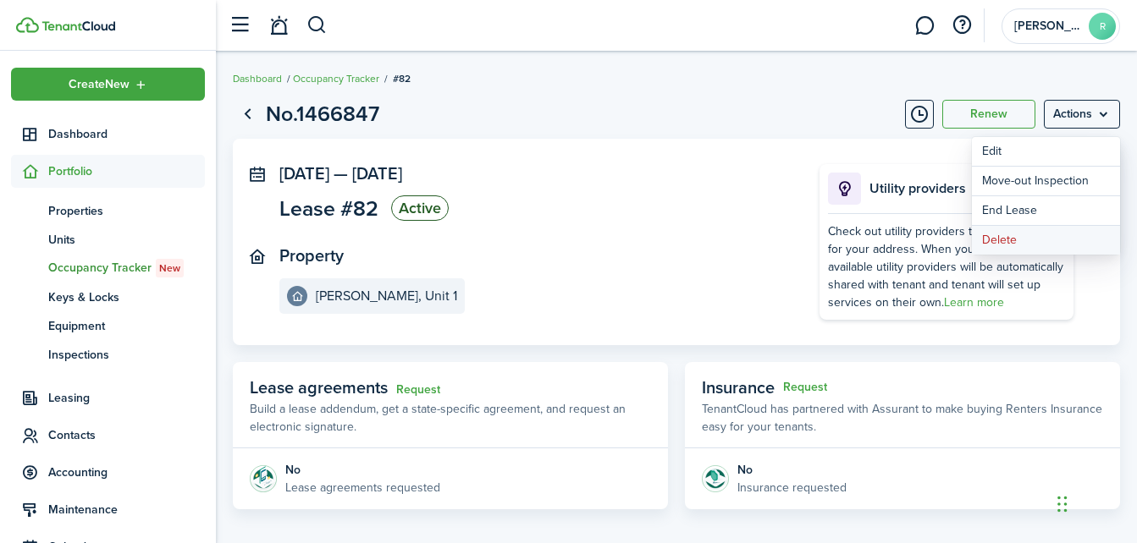
click at [996, 244] on button "Delete" at bounding box center [1046, 240] width 148 height 29
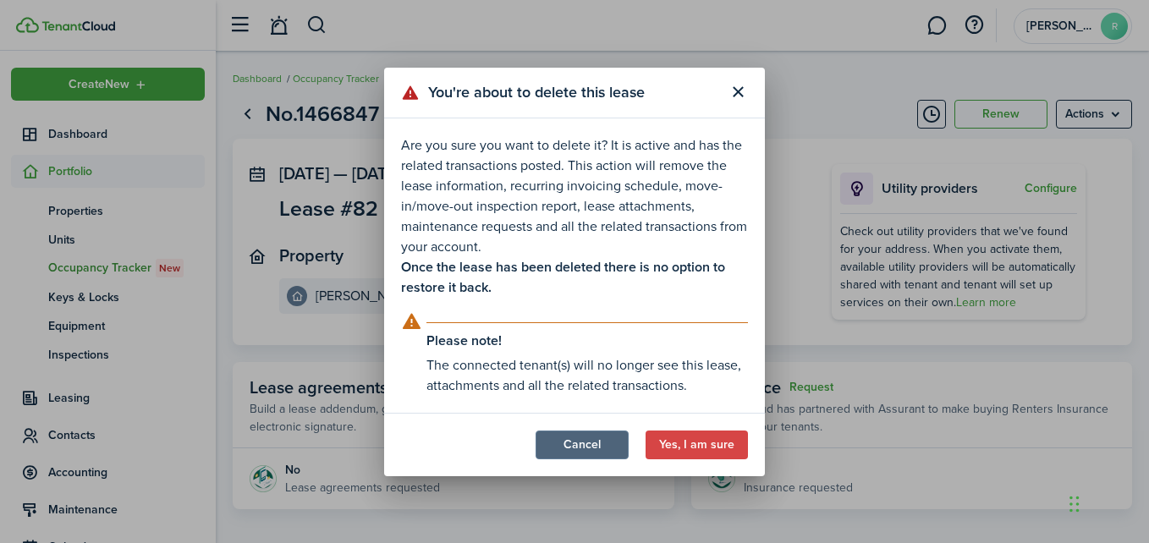
click at [587, 451] on button "Cancel" at bounding box center [582, 445] width 93 height 29
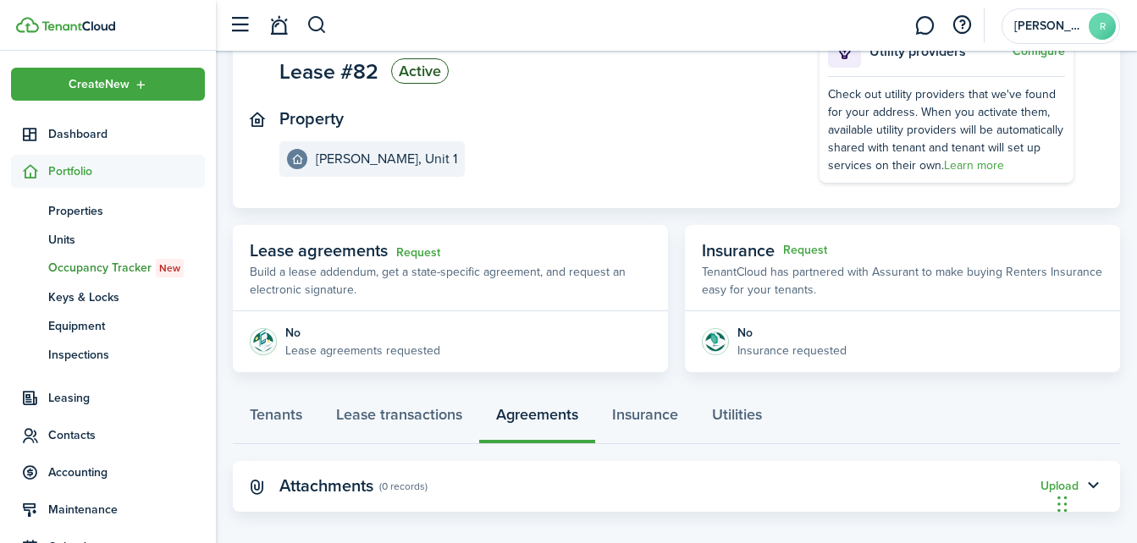
scroll to position [152, 0]
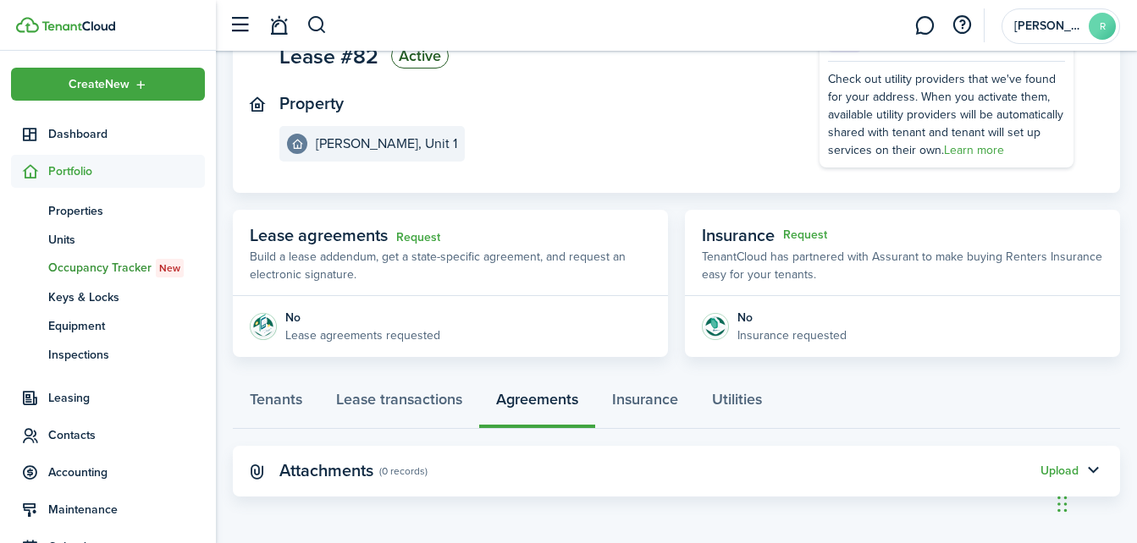
drag, startPoint x: 1127, startPoint y: 110, endPoint x: 760, endPoint y: 101, distance: 367.4
click at [760, 101] on panel-main-section "Property Bowen, Unit 1" at bounding box center [523, 128] width 489 height 68
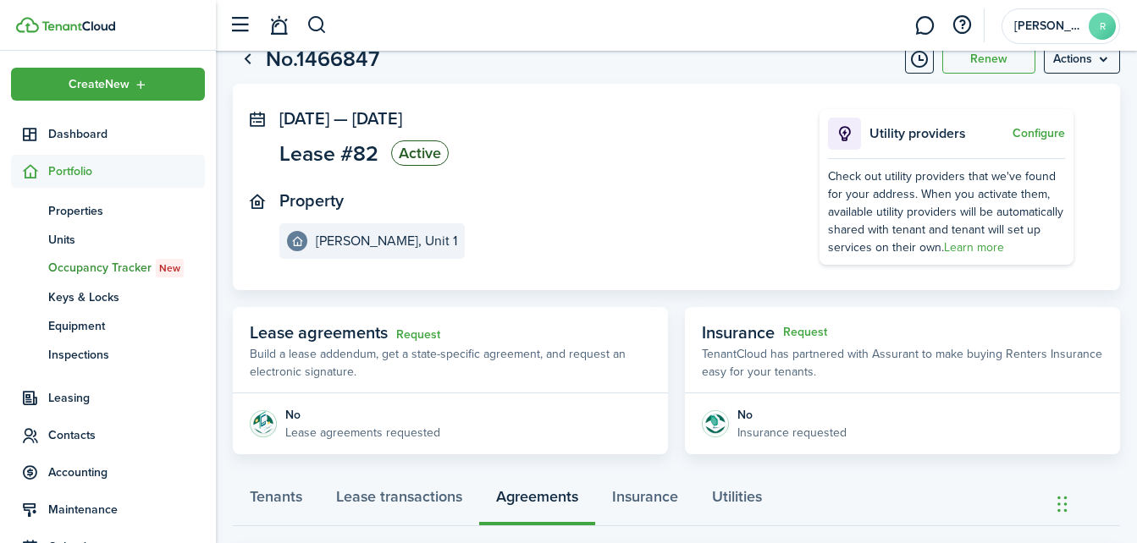
scroll to position [0, 0]
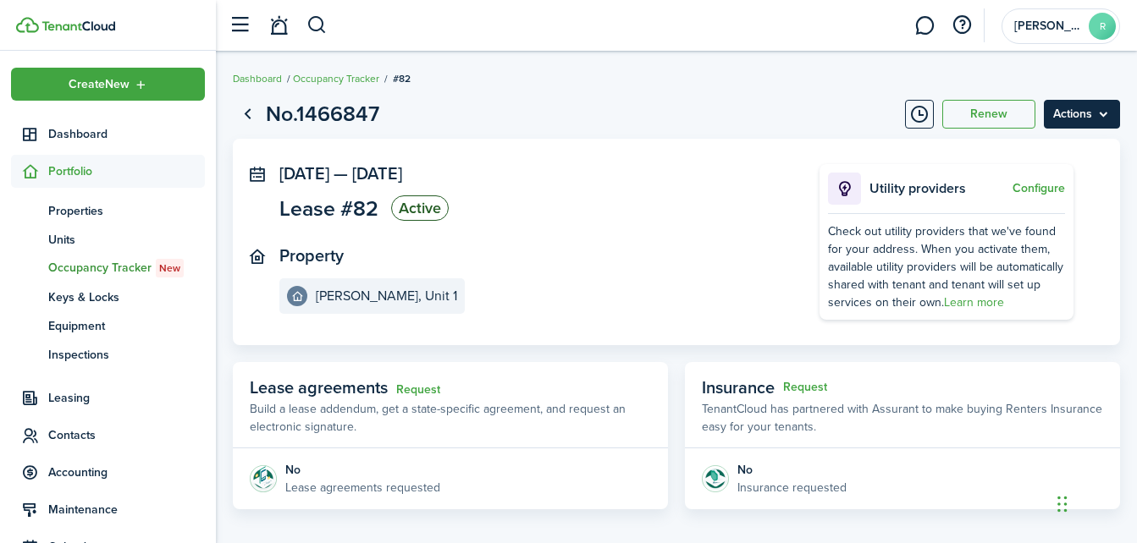
click at [1072, 121] on menu-btn "Actions" at bounding box center [1081, 114] width 76 height 29
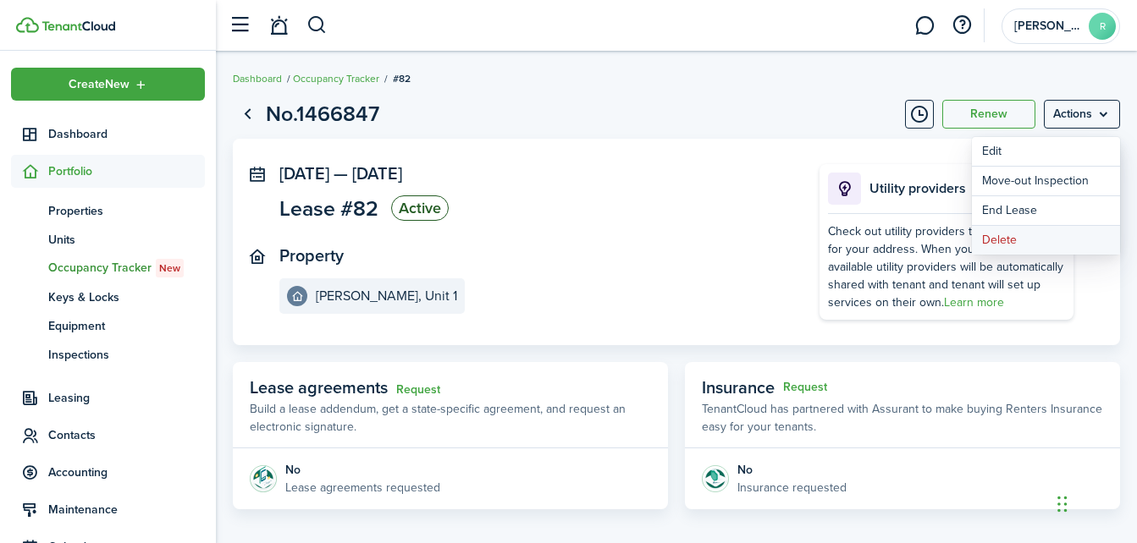
click at [1023, 238] on button "Delete" at bounding box center [1046, 240] width 148 height 29
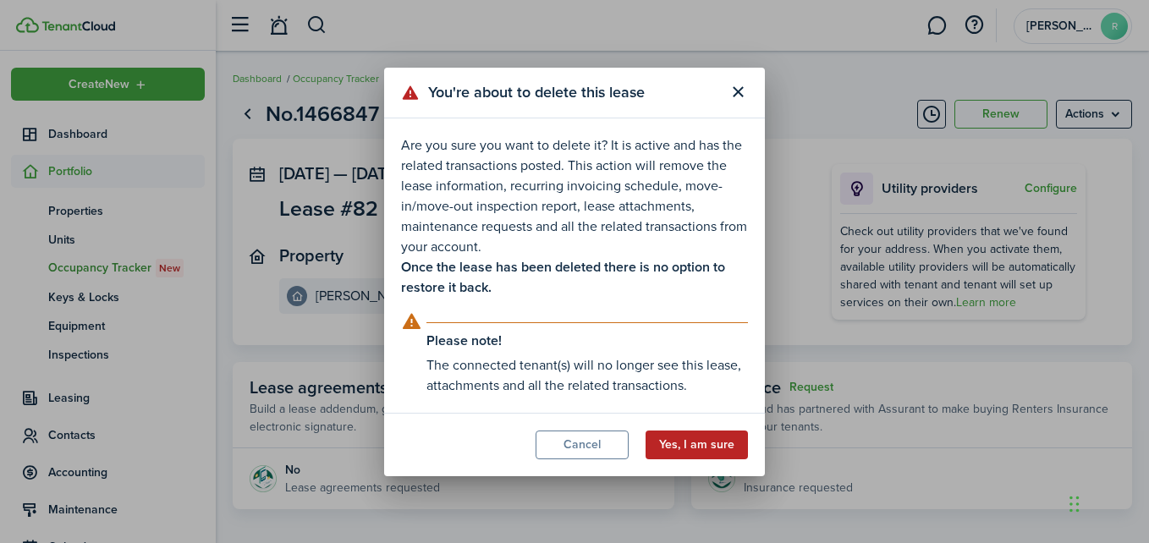
click at [724, 456] on button "Yes, I am sure" at bounding box center [697, 445] width 102 height 29
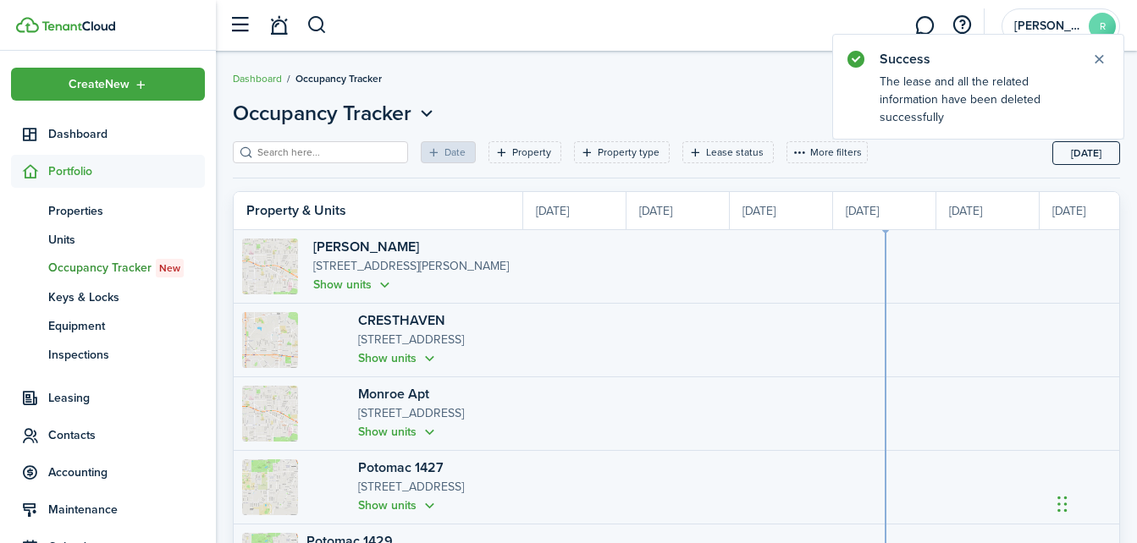
scroll to position [0, 310]
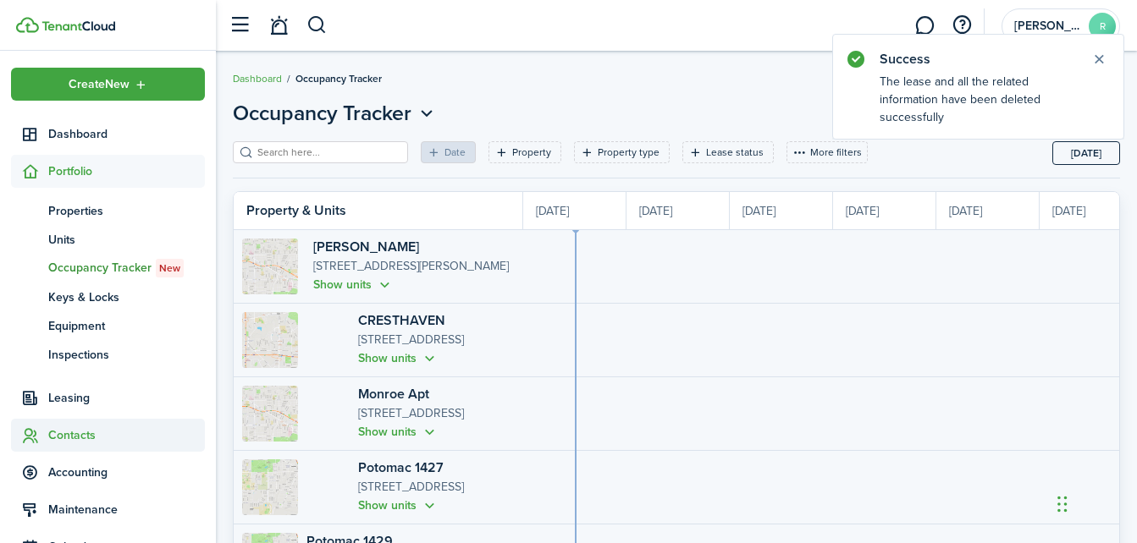
click at [83, 437] on span "Contacts" at bounding box center [126, 436] width 157 height 18
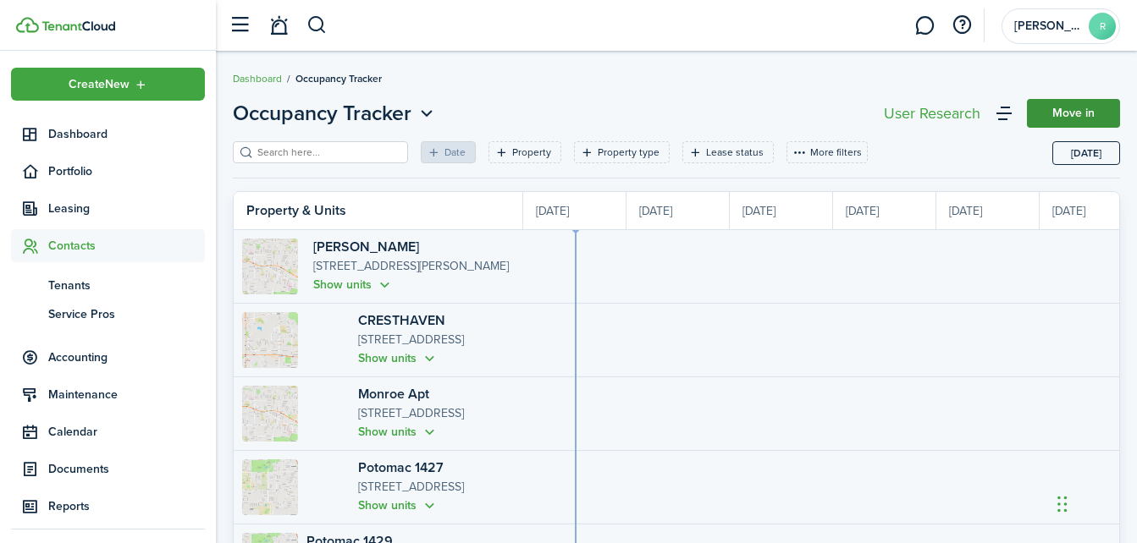
click at [1093, 118] on link "Move in" at bounding box center [1073, 113] width 93 height 29
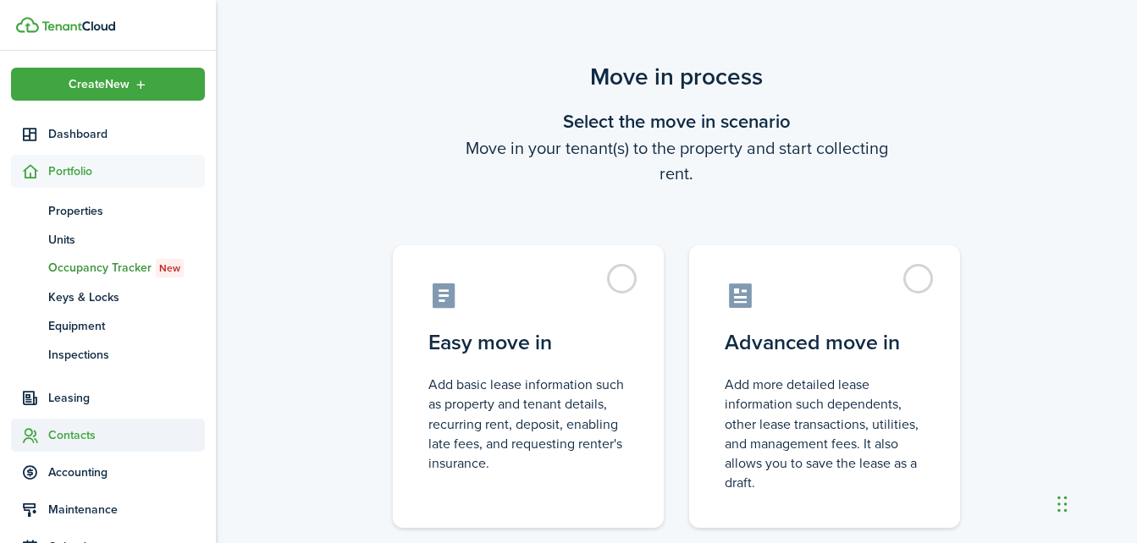
click at [67, 431] on span "Contacts" at bounding box center [126, 436] width 157 height 18
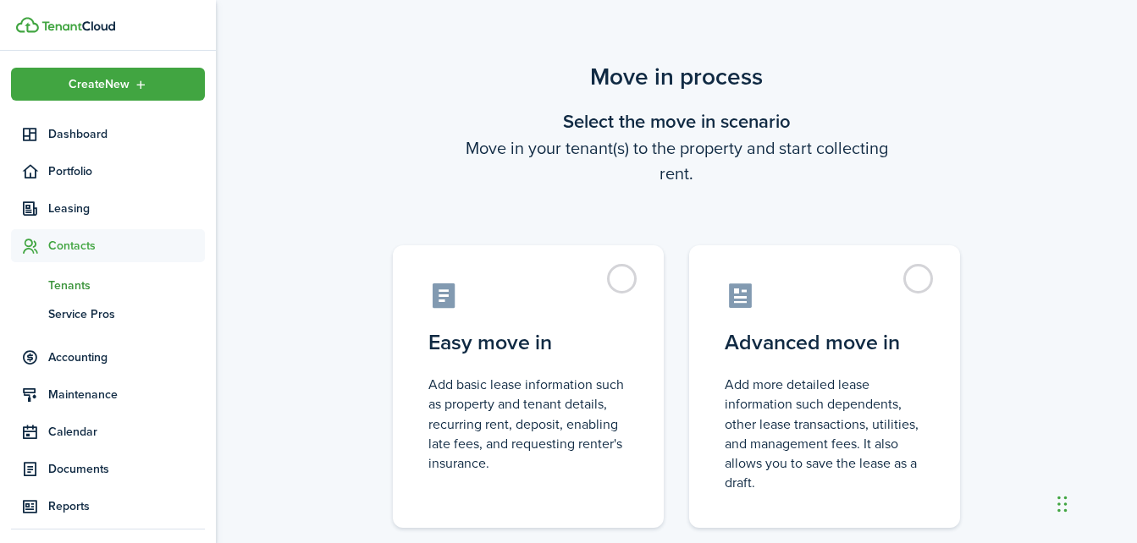
click at [69, 284] on span "Tenants" at bounding box center [126, 286] width 157 height 18
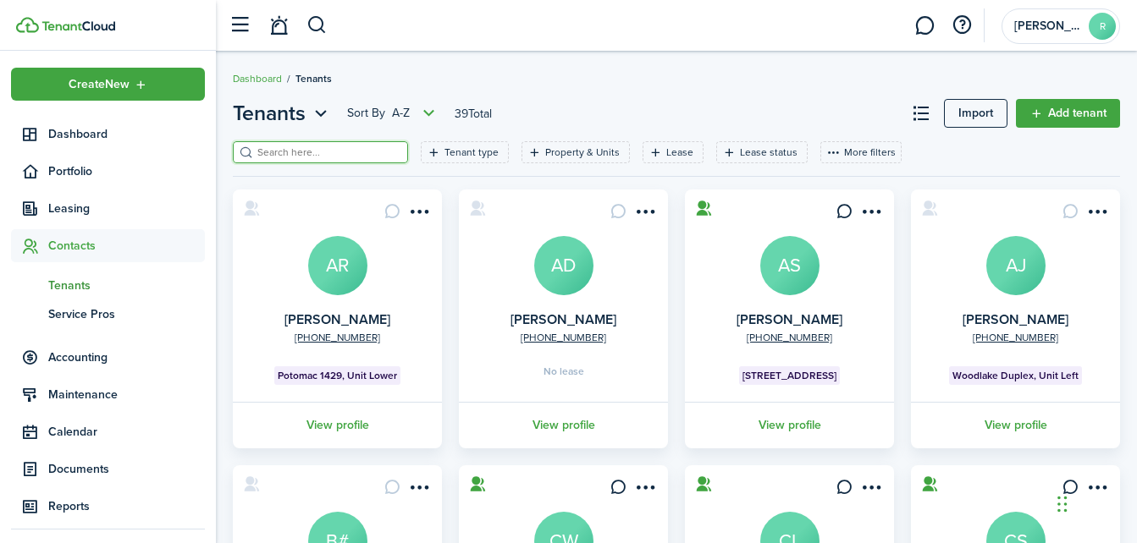
click at [374, 157] on input "search" at bounding box center [327, 153] width 149 height 16
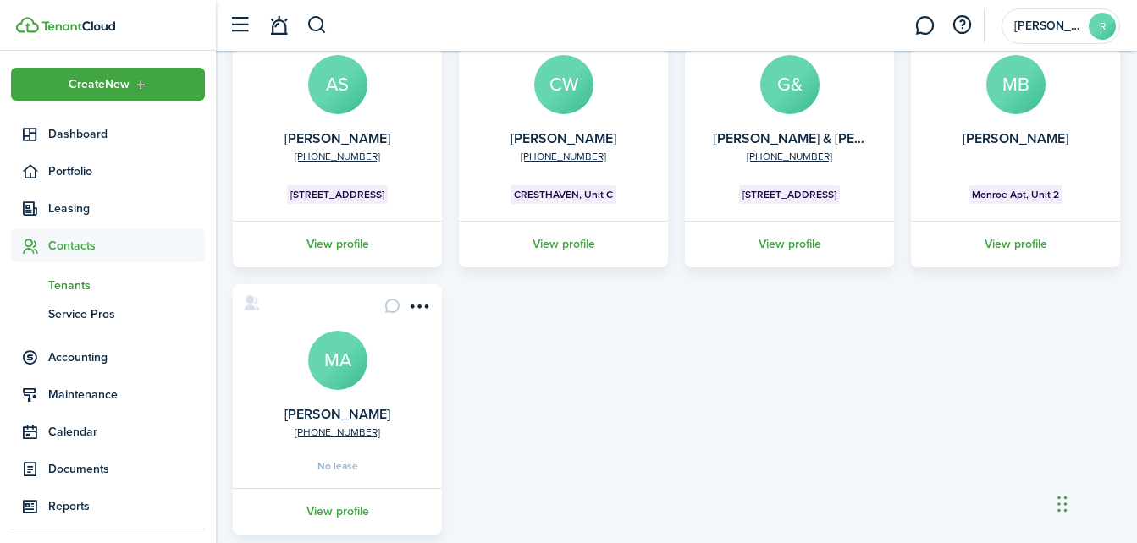
scroll to position [186, 0]
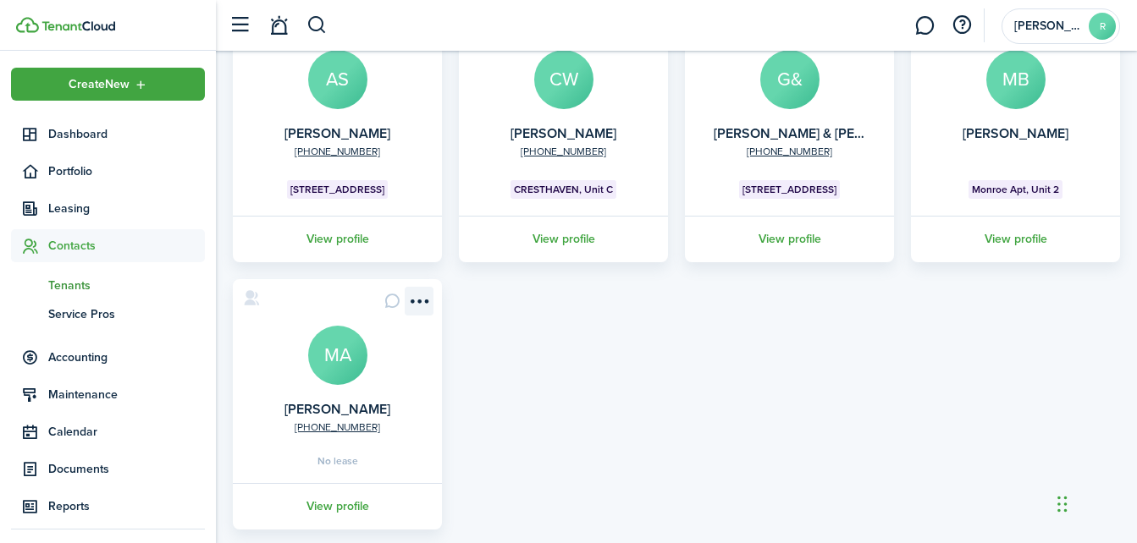
type input "mi"
click at [417, 302] on menu-btn-icon "Open menu" at bounding box center [419, 301] width 29 height 29
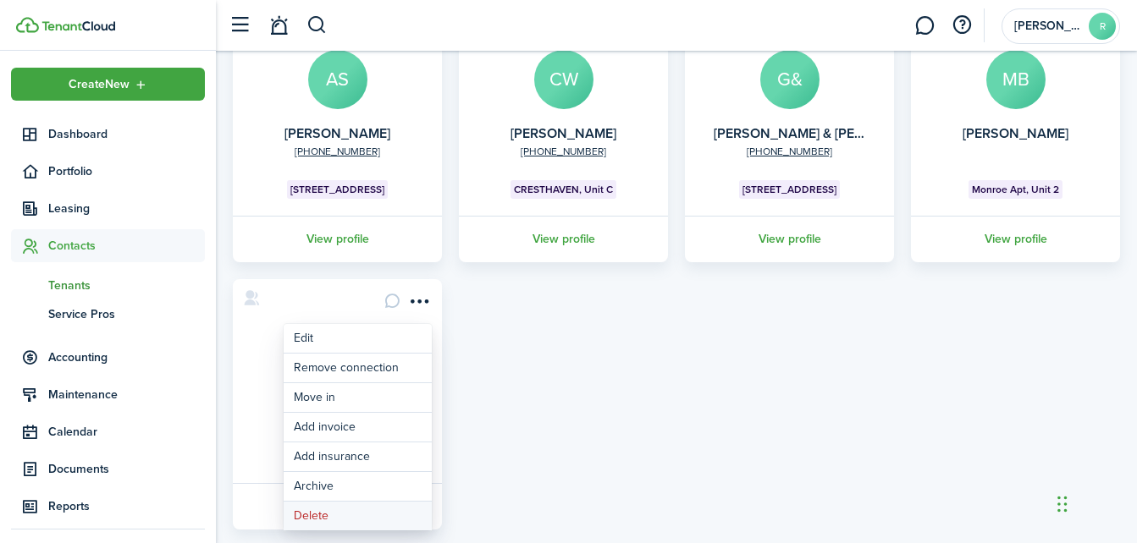
click at [317, 520] on button "Delete" at bounding box center [358, 516] width 148 height 29
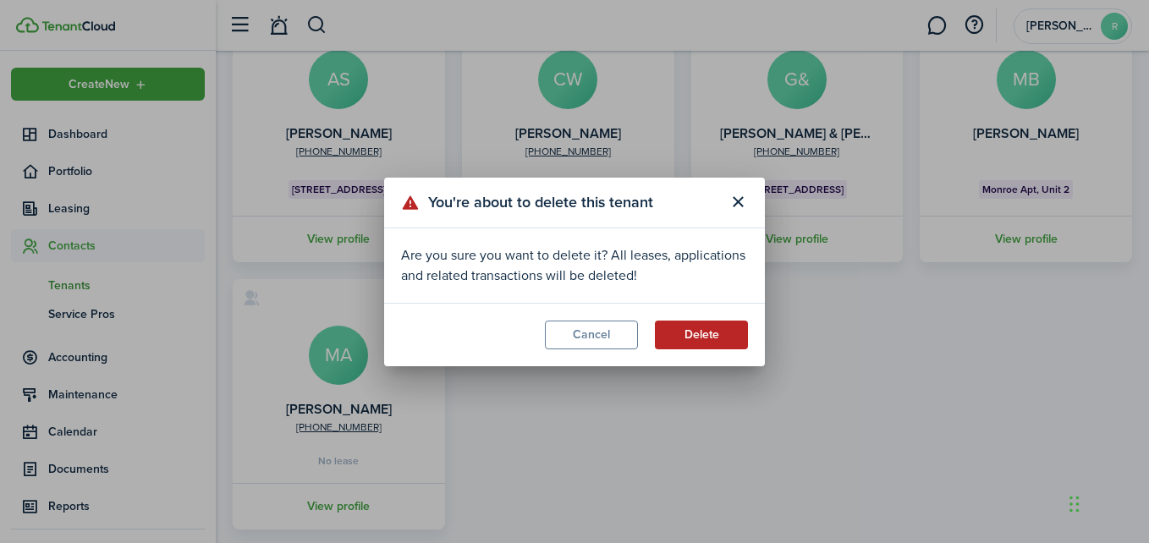
click at [704, 344] on button "Delete" at bounding box center [701, 335] width 93 height 29
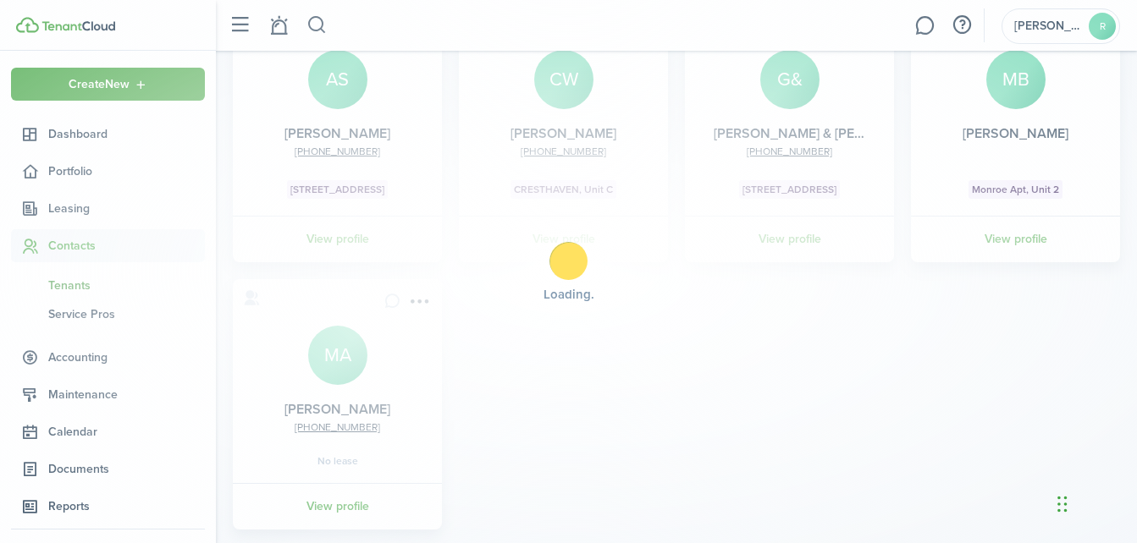
scroll to position [0, 0]
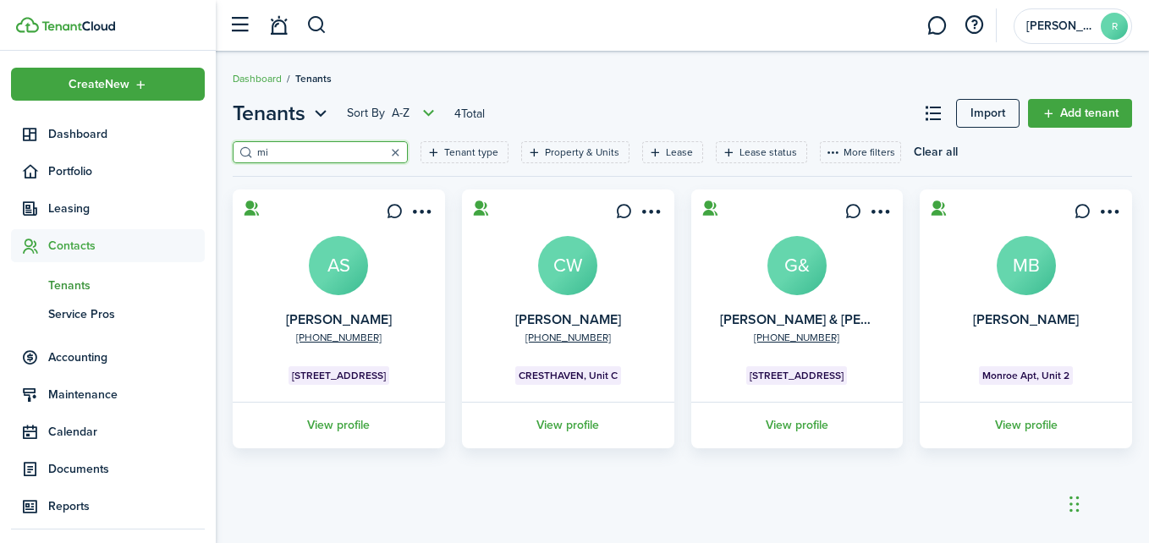
click at [387, 154] on button "button" at bounding box center [395, 152] width 24 height 24
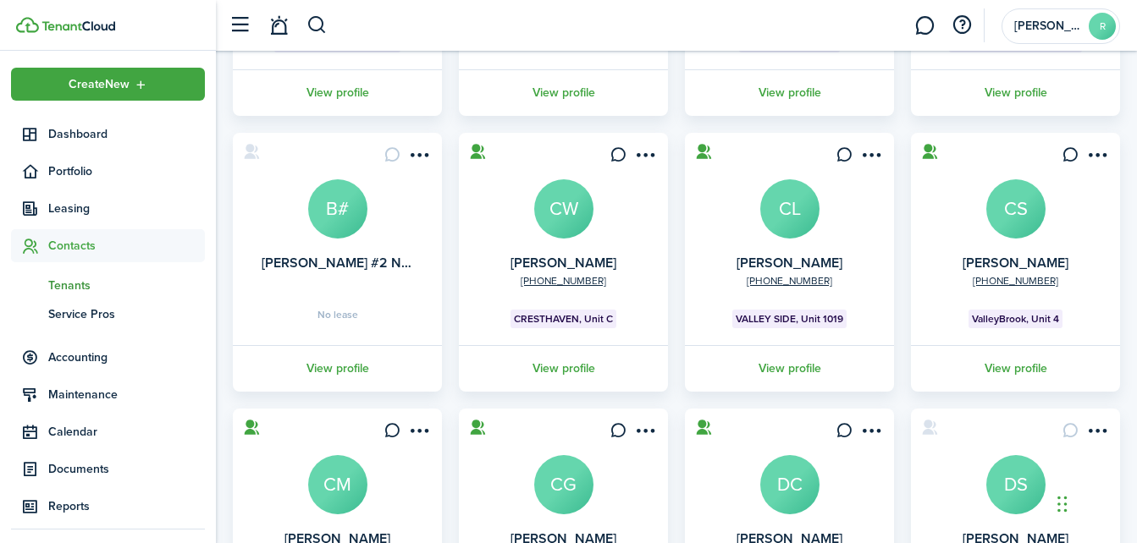
scroll to position [289, 0]
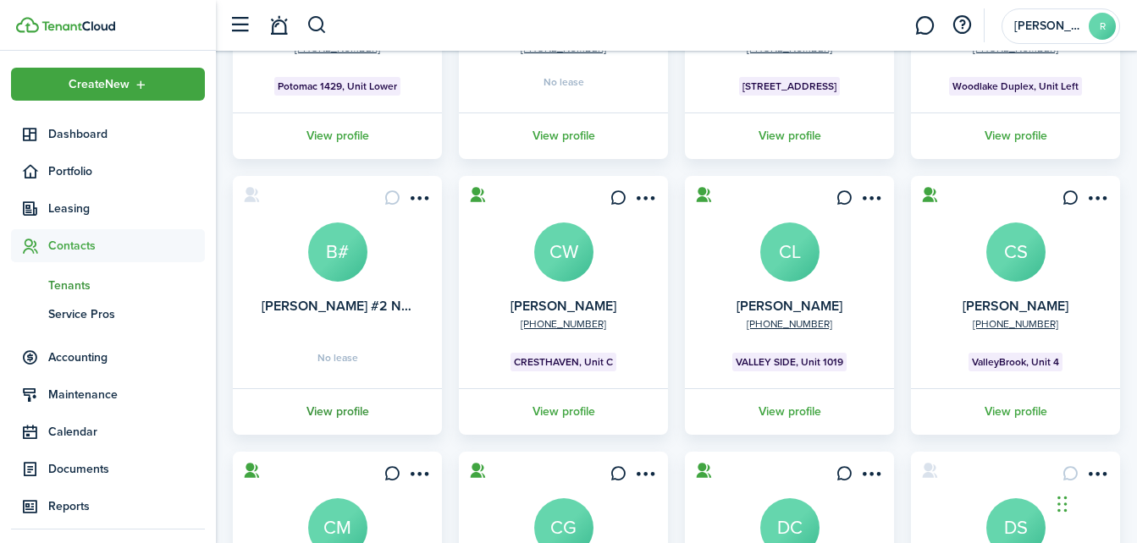
click at [335, 405] on link "View profile" at bounding box center [337, 411] width 214 height 47
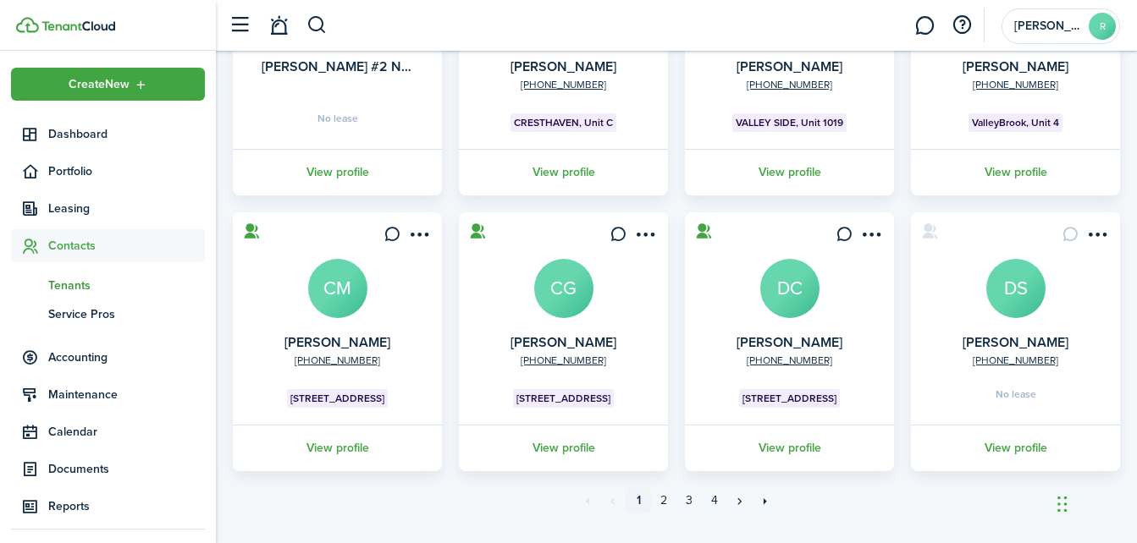
scroll to position [533, 0]
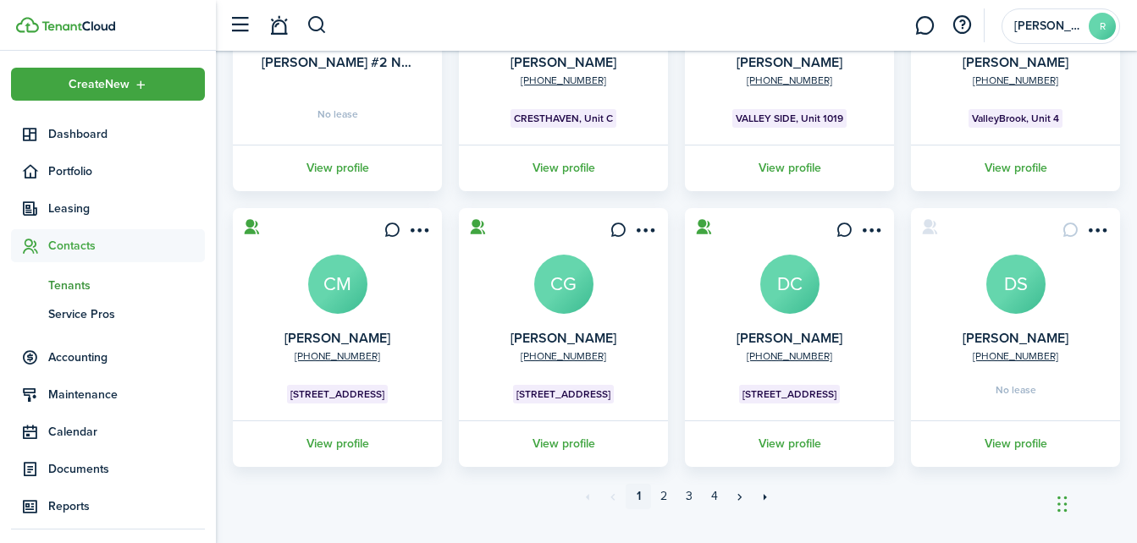
click at [1129, 450] on div "Tenants Sort by A-Z 38 Total Import Add tenant Tenant type Property & Units Lea…" at bounding box center [676, 45] width 921 height 961
click at [1098, 221] on menu-btn-icon "Open menu" at bounding box center [1096, 230] width 29 height 29
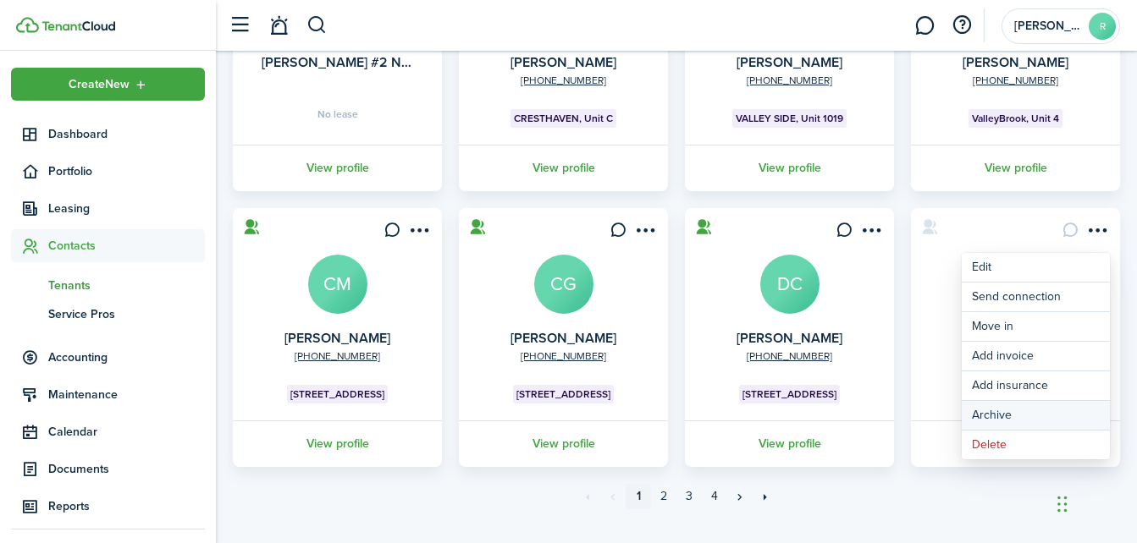
click at [976, 413] on button "Archive" at bounding box center [1035, 415] width 148 height 29
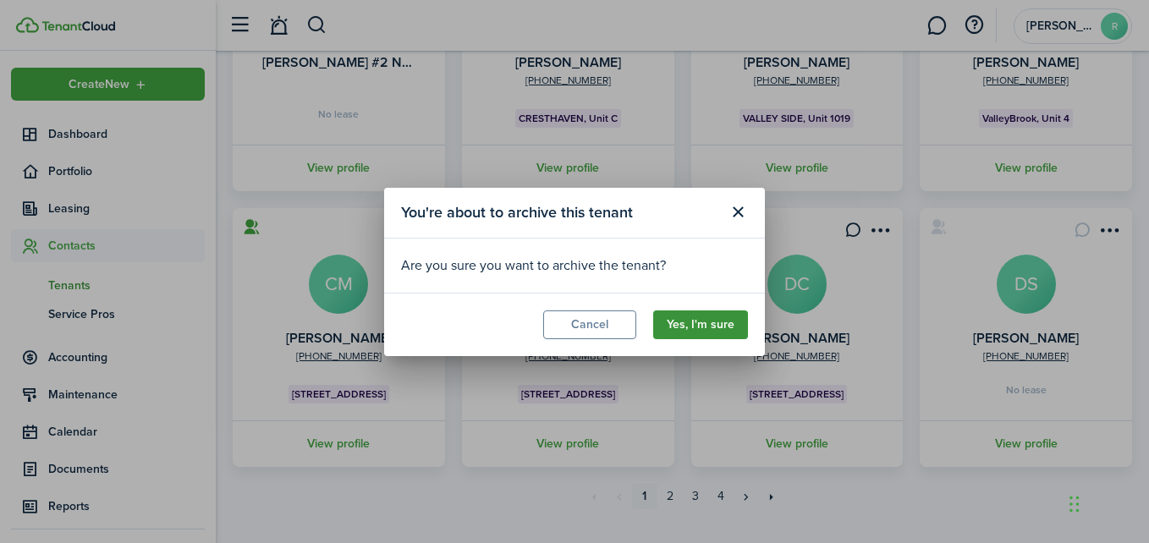
click at [699, 333] on button "Yes, I'm sure" at bounding box center [700, 325] width 95 height 29
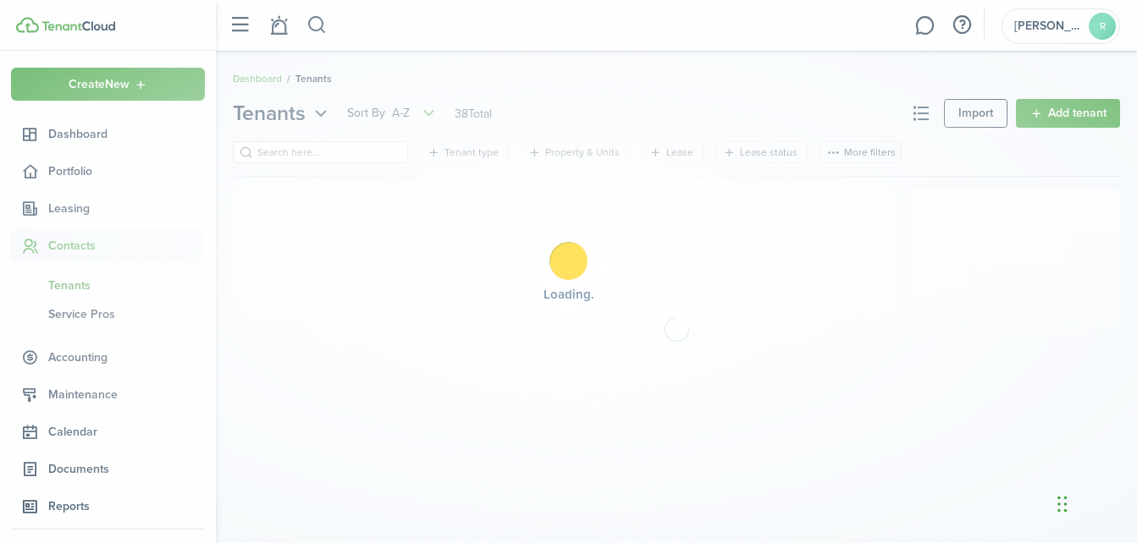
scroll to position [0, 0]
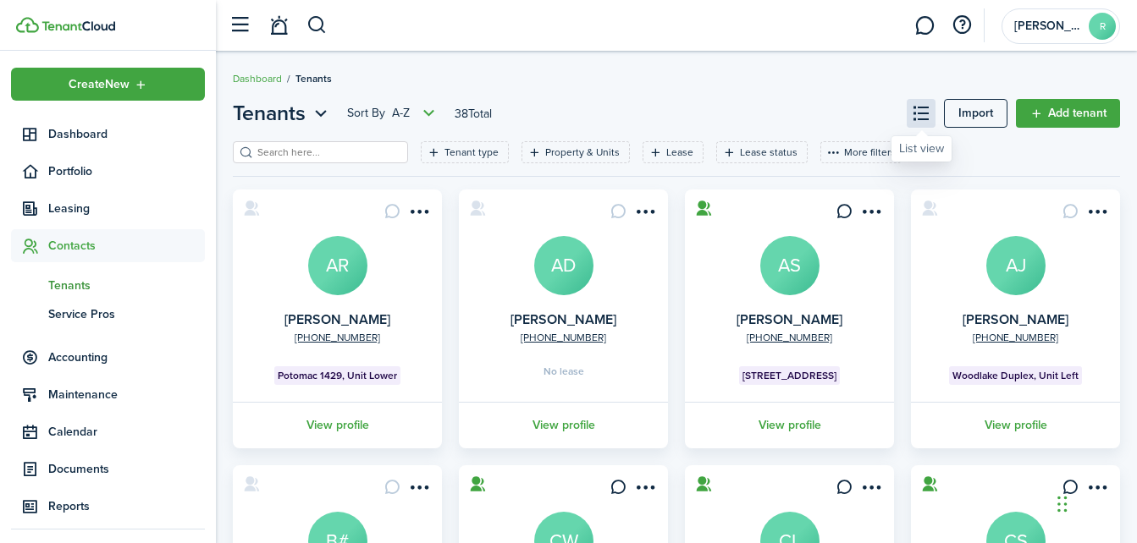
click at [917, 121] on button at bounding box center [920, 113] width 29 height 29
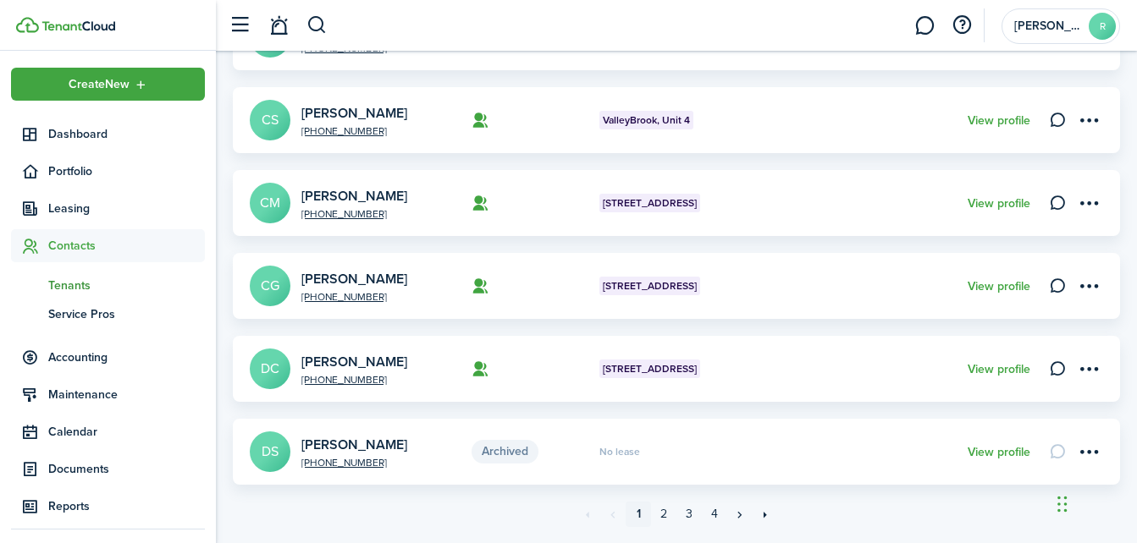
scroll to position [730, 0]
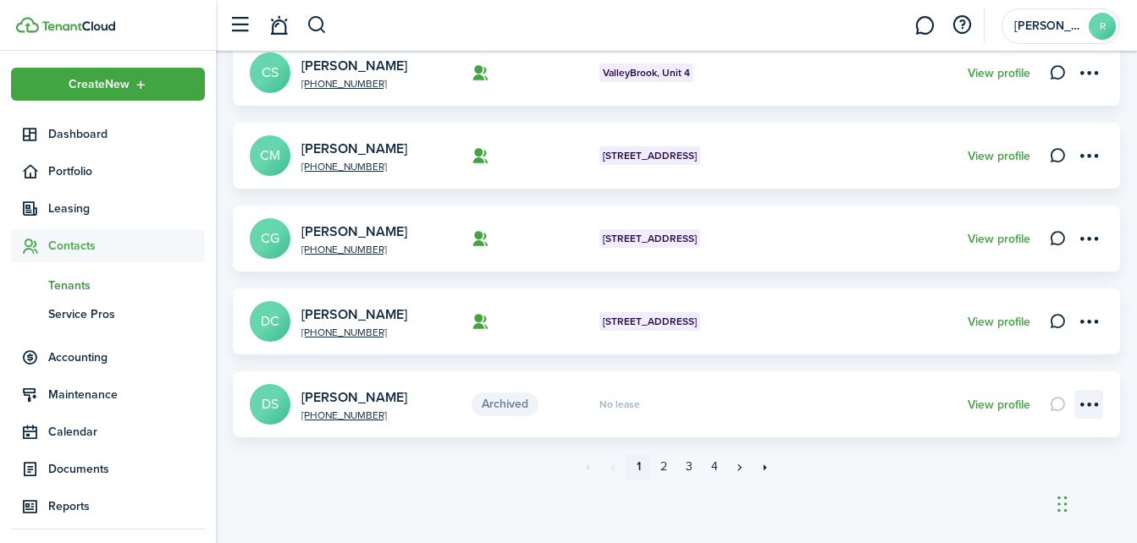
click at [1092, 399] on menu-btn-icon "Open menu" at bounding box center [1088, 404] width 29 height 29
click at [742, 472] on link "»" at bounding box center [739, 466] width 25 height 25
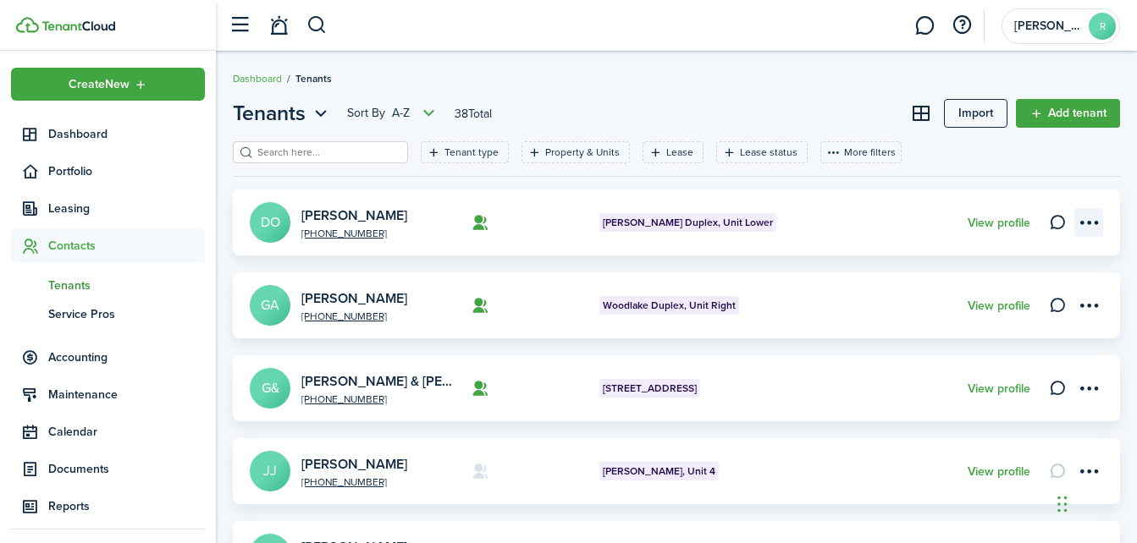
click at [1087, 224] on menu-btn-icon "Open menu" at bounding box center [1088, 222] width 29 height 29
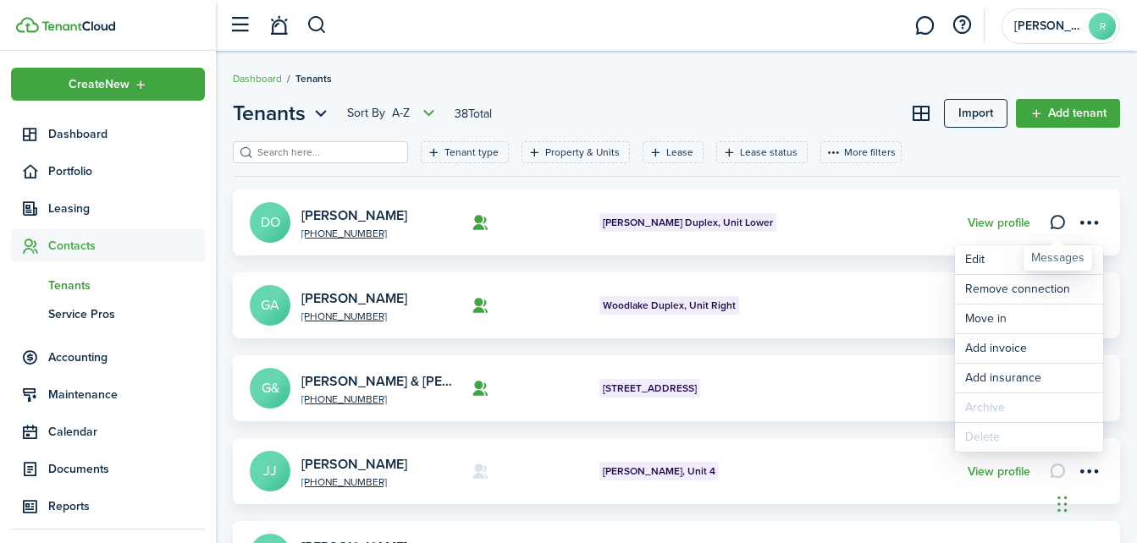
click at [1026, 256] on div "Messages" at bounding box center [1057, 257] width 69 height 25
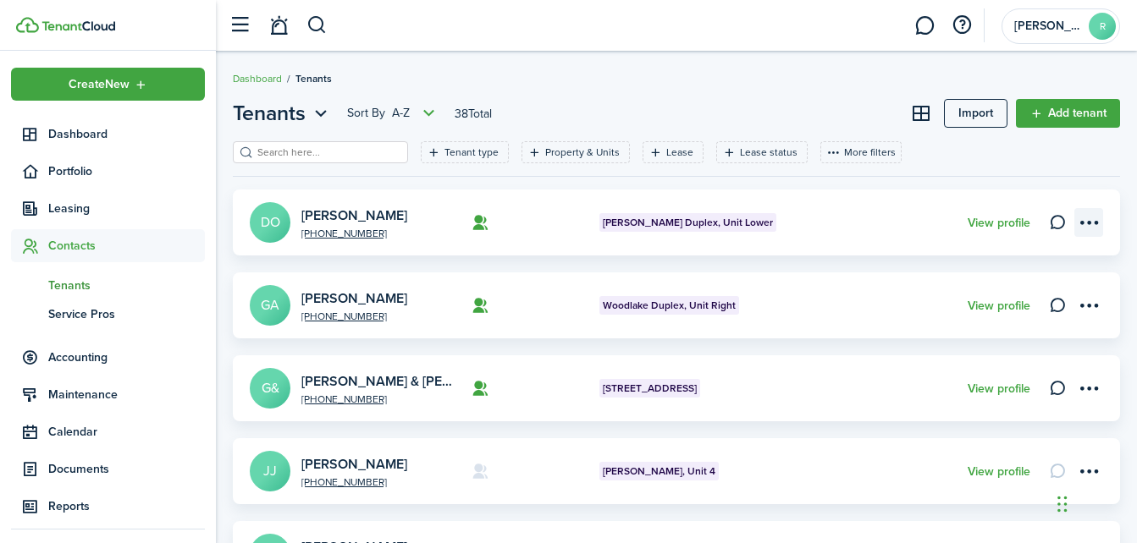
click at [1093, 222] on menu-btn-icon "Open menu" at bounding box center [1088, 222] width 29 height 29
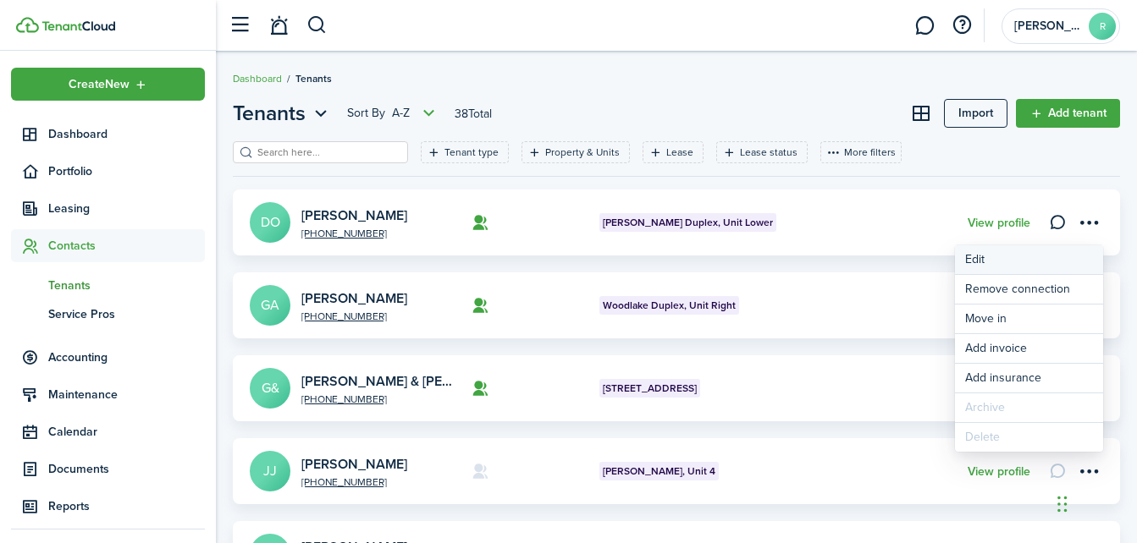
click at [970, 258] on link "Edit" at bounding box center [1029, 259] width 148 height 29
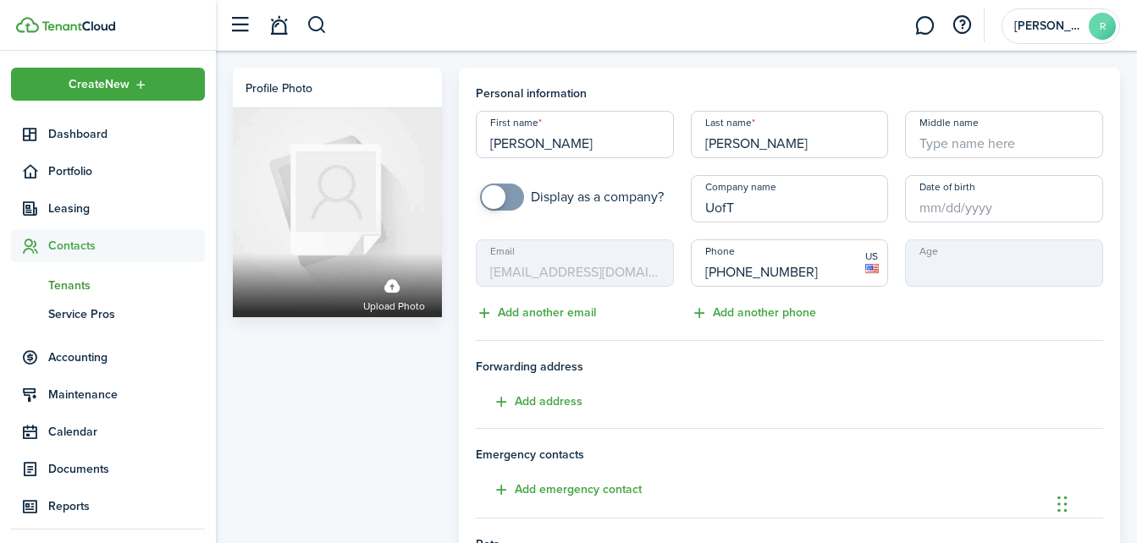
click at [631, 143] on input "DEBORAH" at bounding box center [575, 134] width 198 height 47
type input "Deborah"
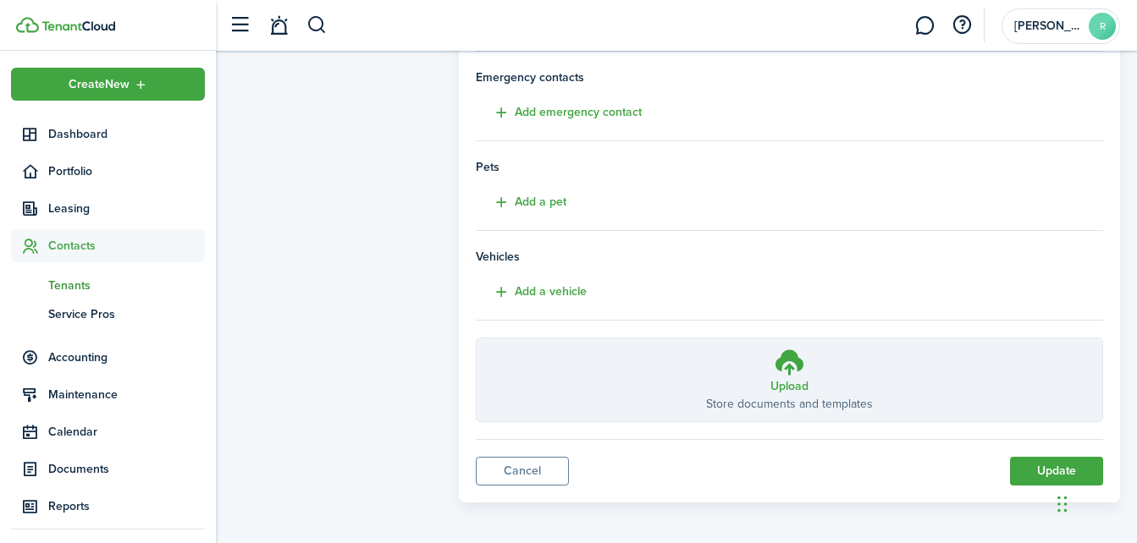
scroll to position [383, 0]
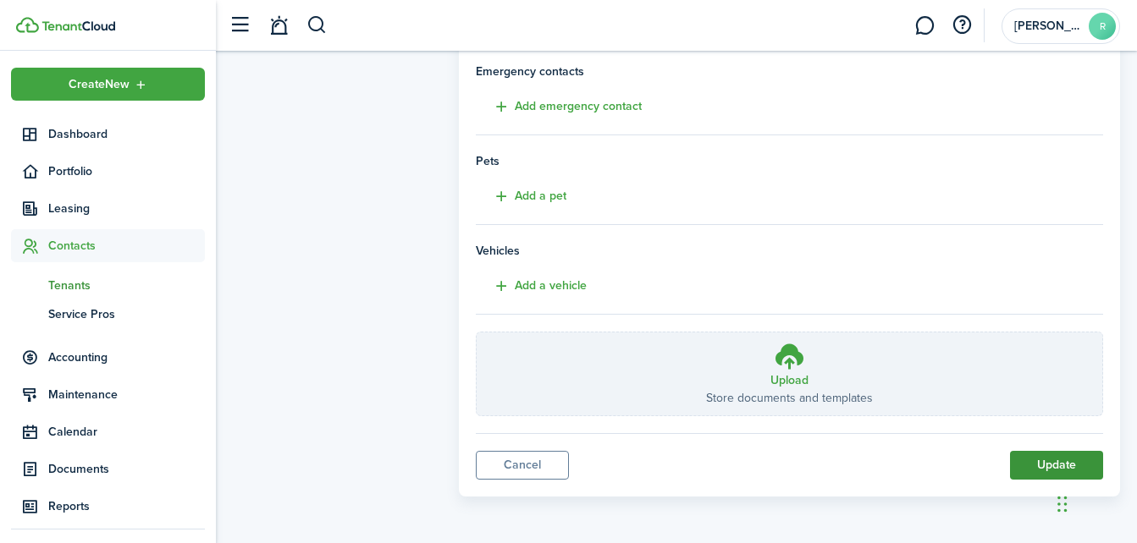
type input "O'Malley"
click at [1042, 465] on button "Update" at bounding box center [1056, 465] width 93 height 29
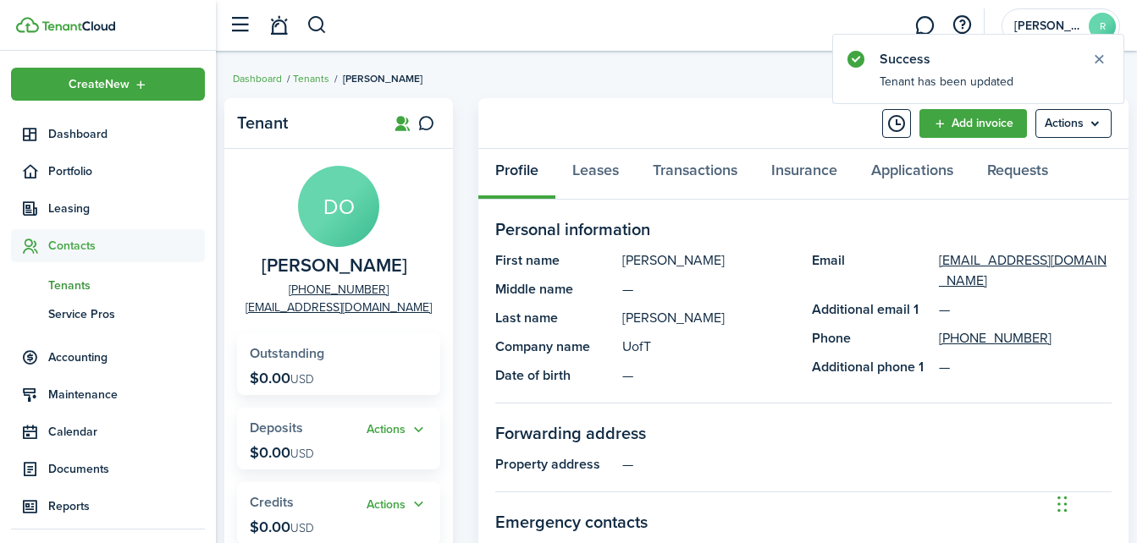
click at [709, 73] on breadcrumb "Dashboard Tenants Deborah O'Malley" at bounding box center [676, 70] width 887 height 39
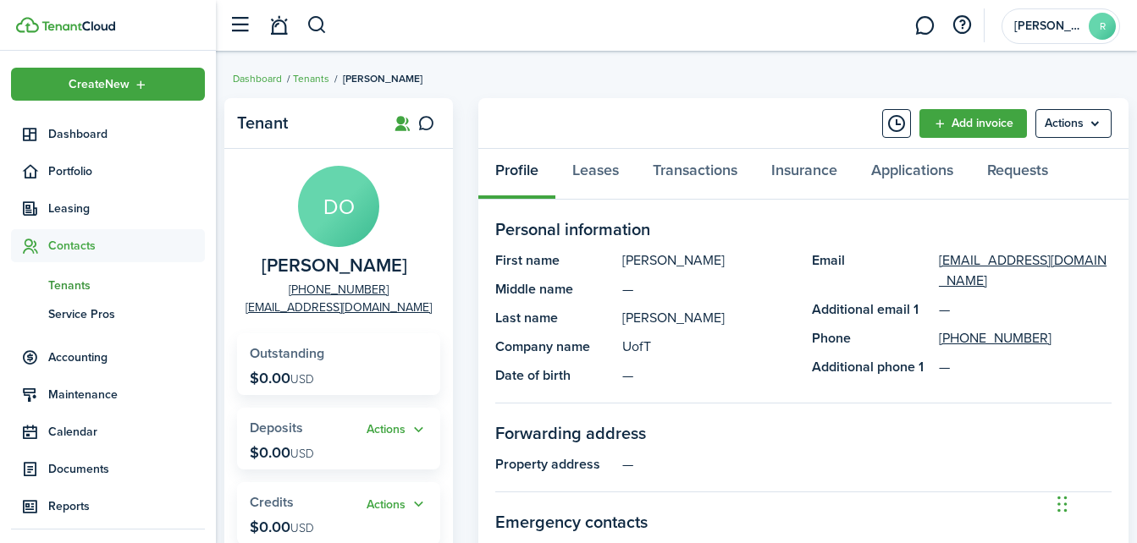
click at [629, 74] on breadcrumb "Dashboard Tenants Deborah O'Malley" at bounding box center [676, 70] width 887 height 39
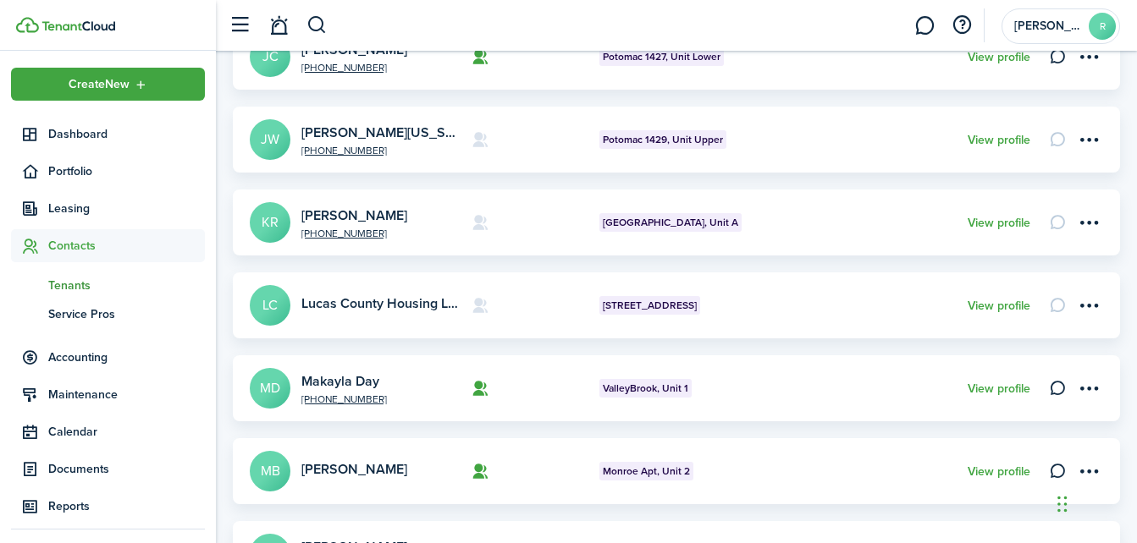
scroll to position [499, 0]
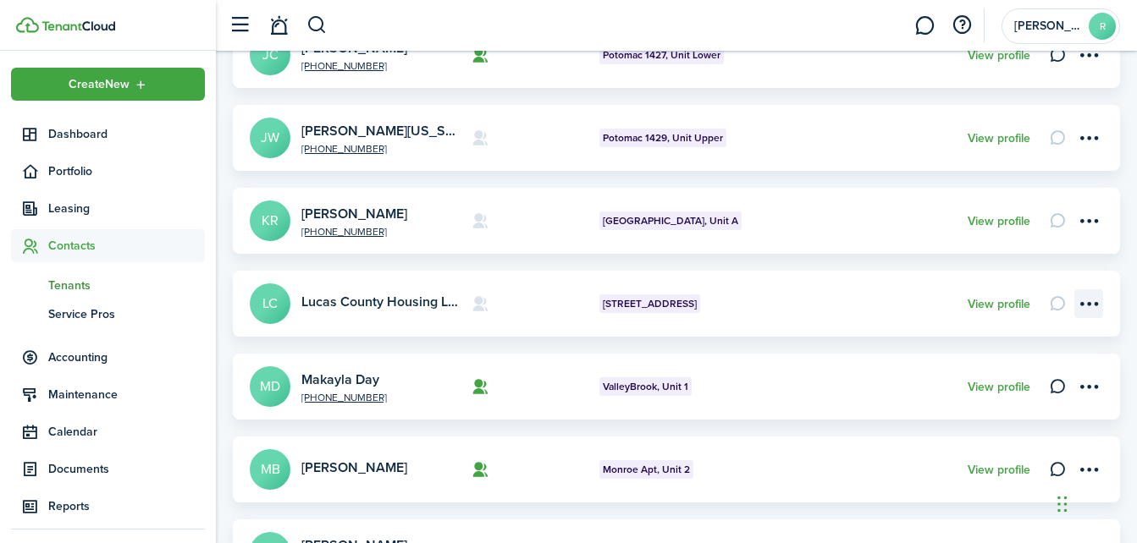
click at [1085, 295] on menu-btn-icon "Open menu" at bounding box center [1088, 303] width 29 height 29
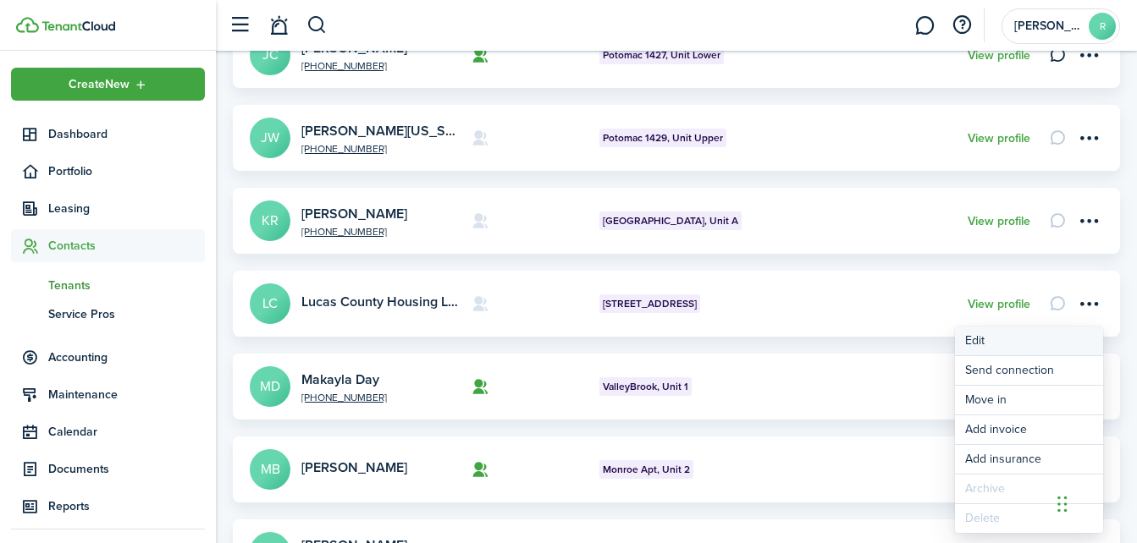
click at [983, 346] on link "Edit" at bounding box center [1029, 341] width 148 height 29
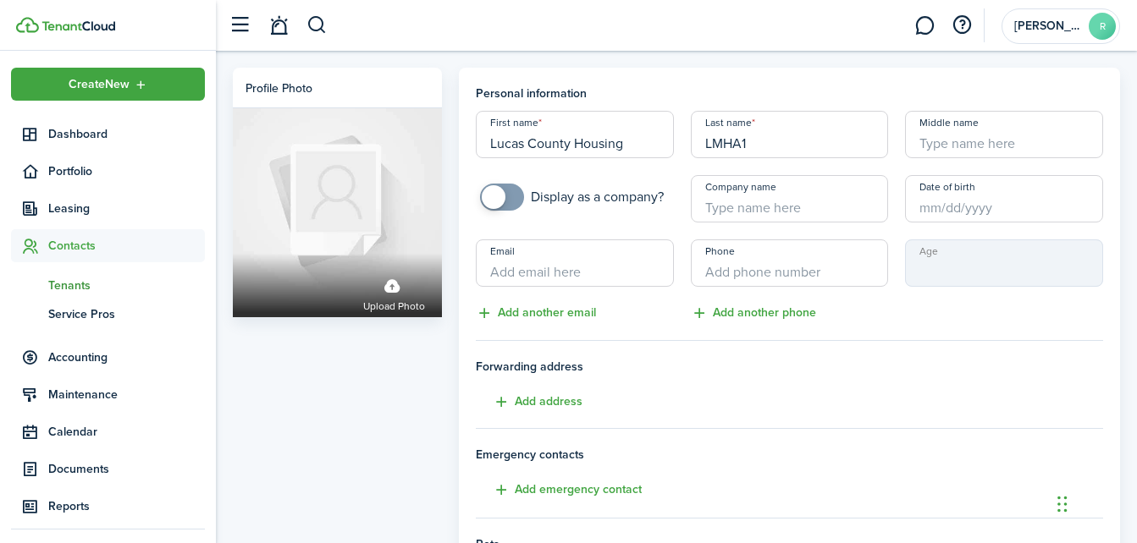
click at [75, 291] on span "Tenants" at bounding box center [126, 286] width 157 height 18
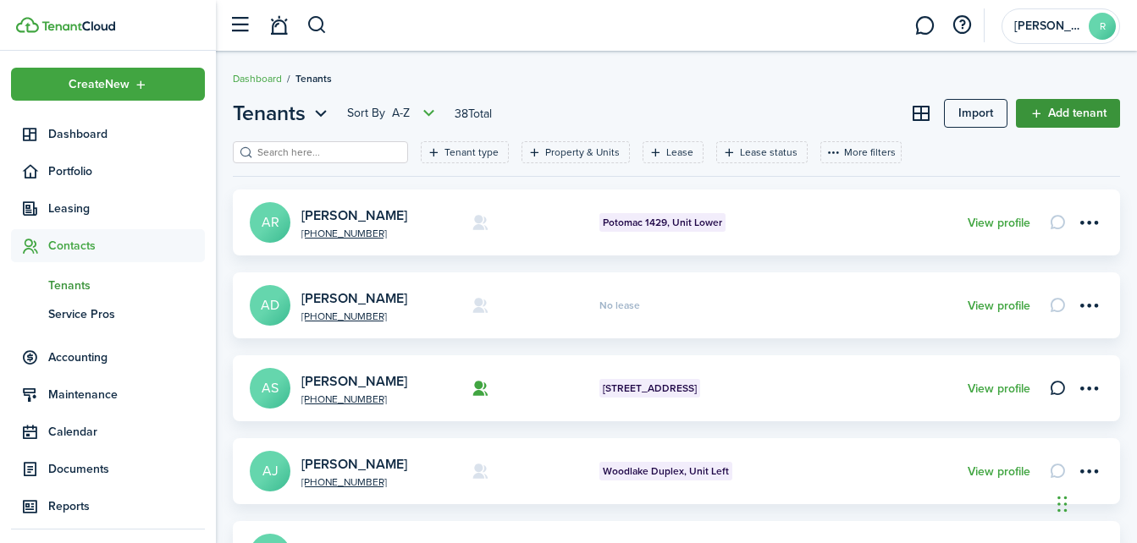
click at [1080, 106] on link "Add tenant" at bounding box center [1068, 113] width 104 height 29
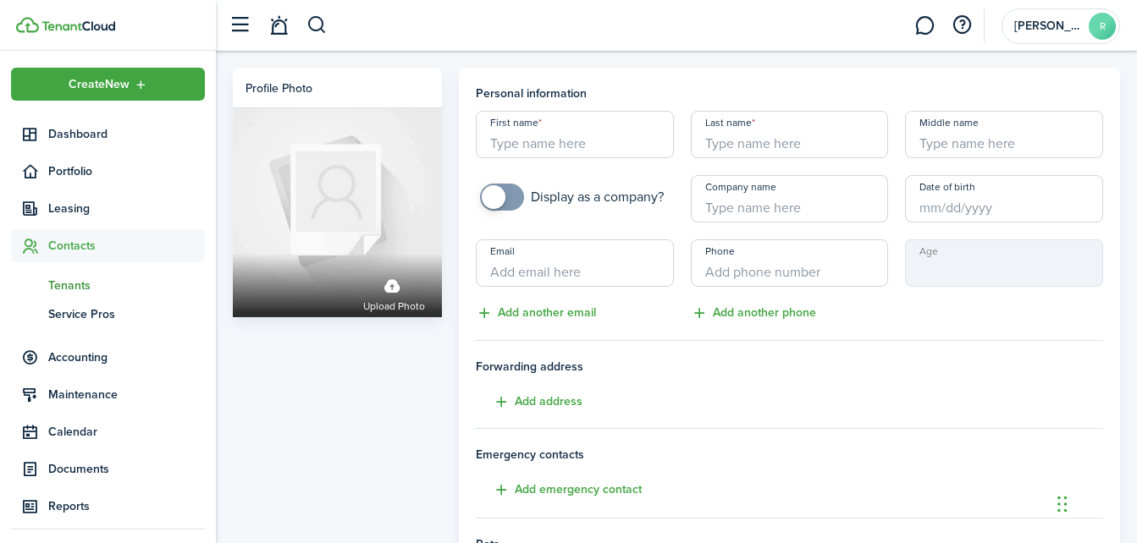
click at [637, 144] on input "First name" at bounding box center [575, 134] width 198 height 47
type input "[PERSON_NAME]"
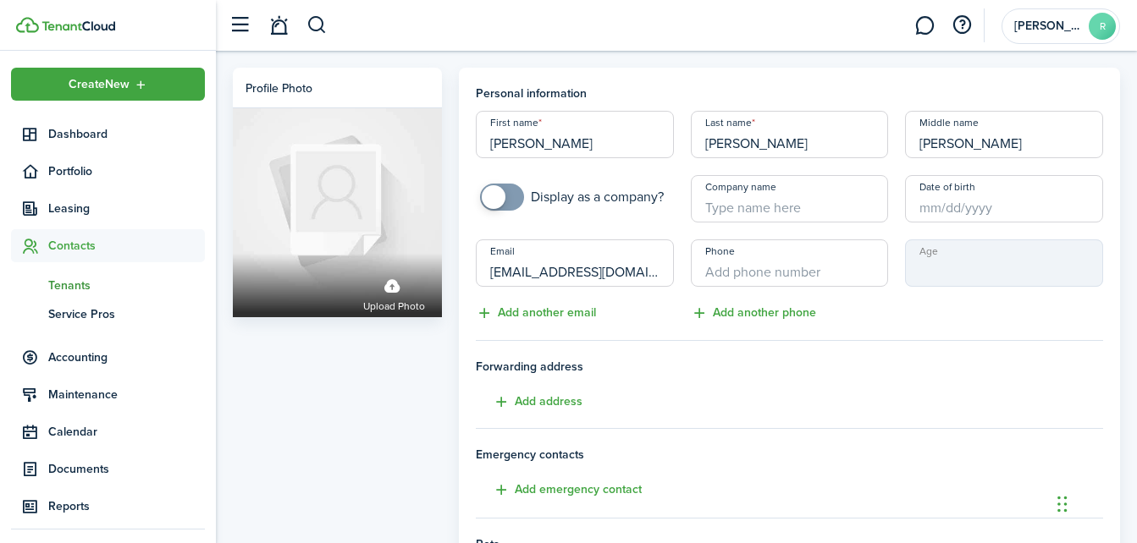
type input "[EMAIL_ADDRESS][DOMAIN_NAME]"
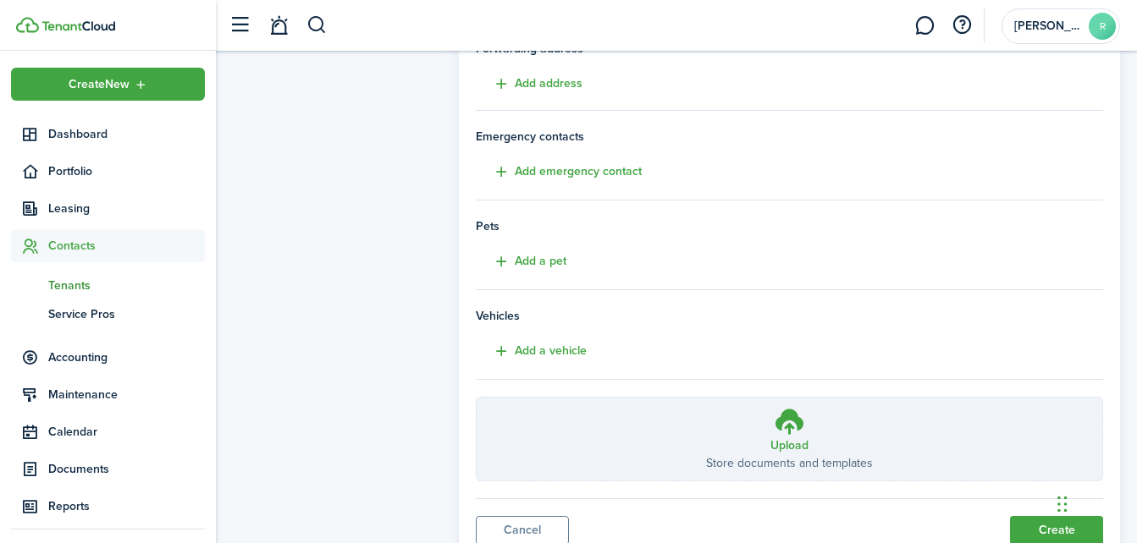
scroll to position [383, 0]
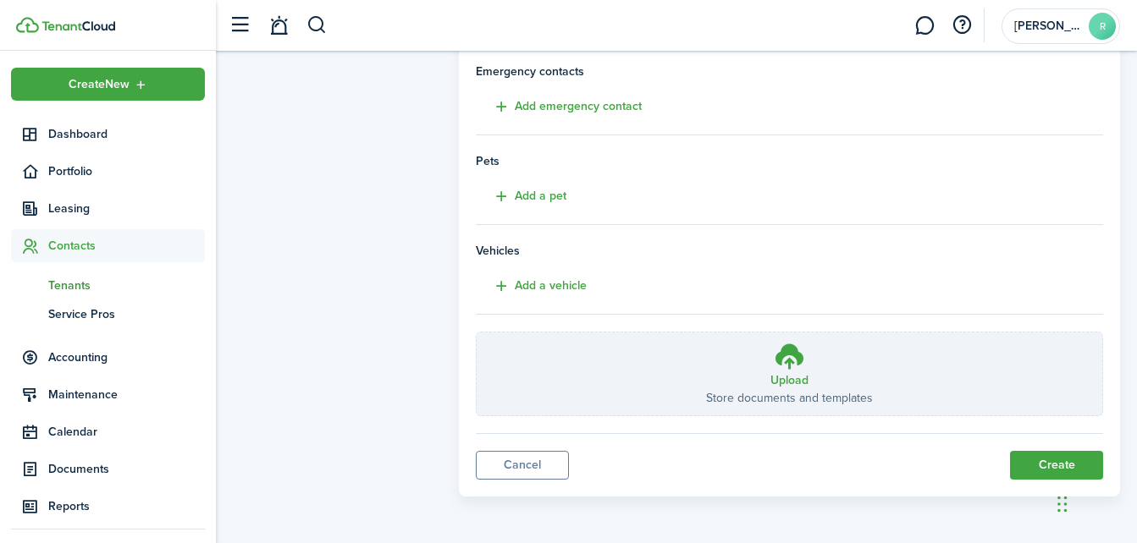
type input "[PHONE_NUMBER]"
click at [1039, 461] on button "Create" at bounding box center [1056, 465] width 93 height 29
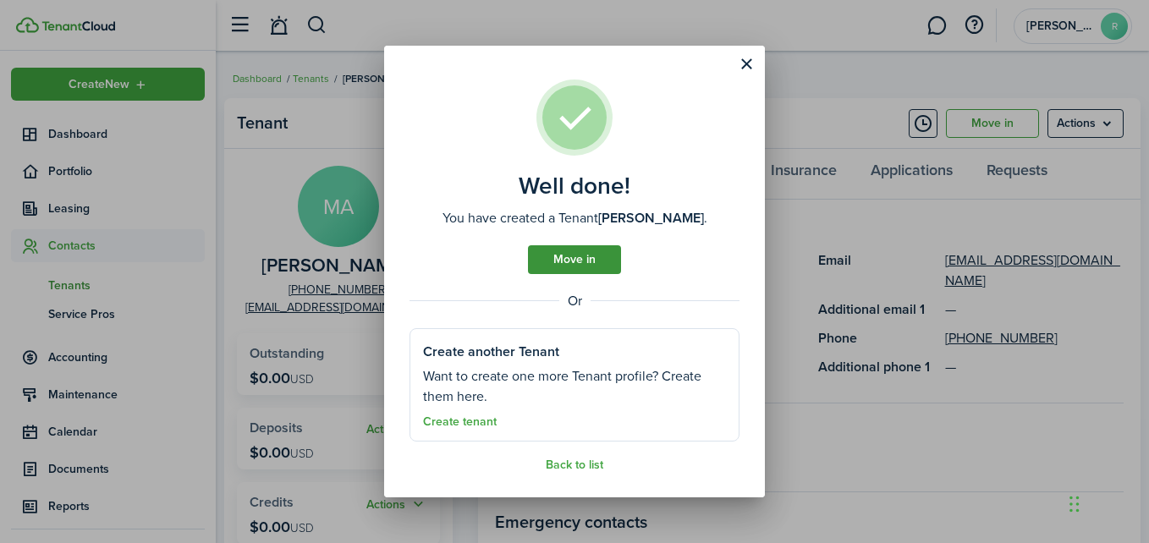
click at [582, 257] on link "Move in" at bounding box center [574, 259] width 93 height 29
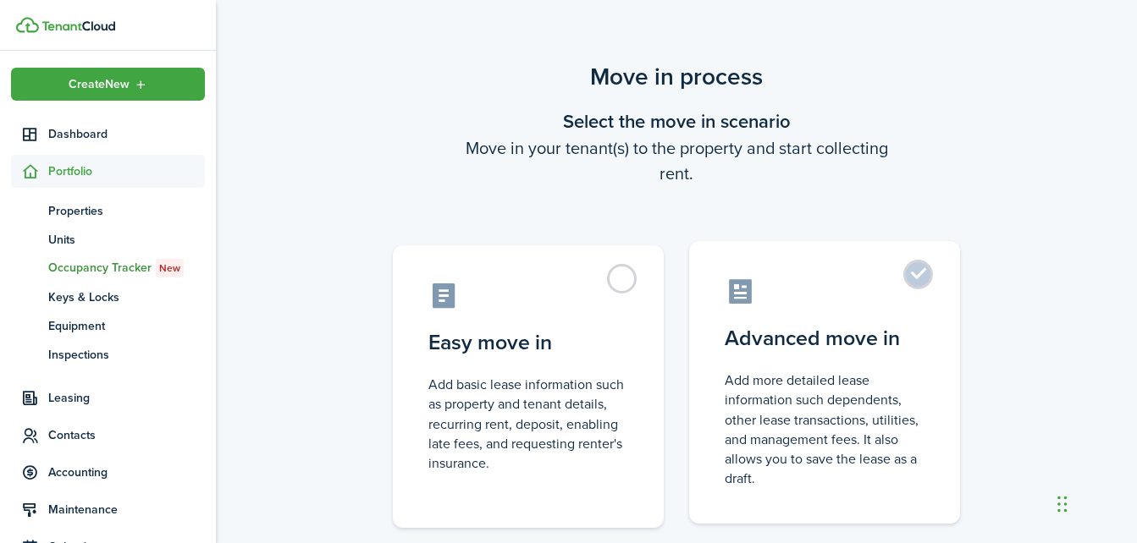
click at [910, 278] on label "Advanced move in Add more detailed lease information such dependents, other lea…" at bounding box center [824, 382] width 271 height 283
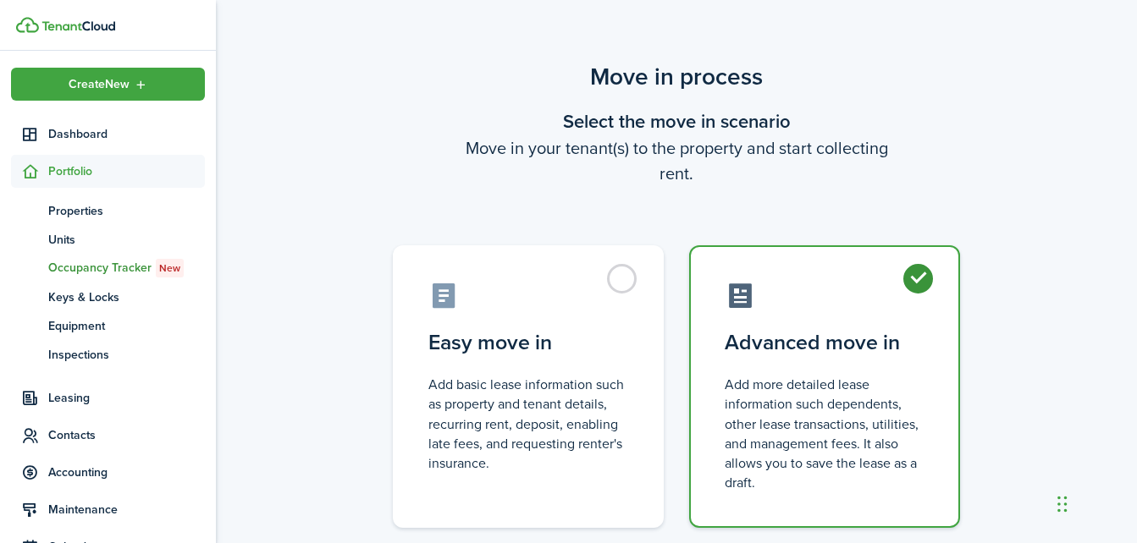
radio input "true"
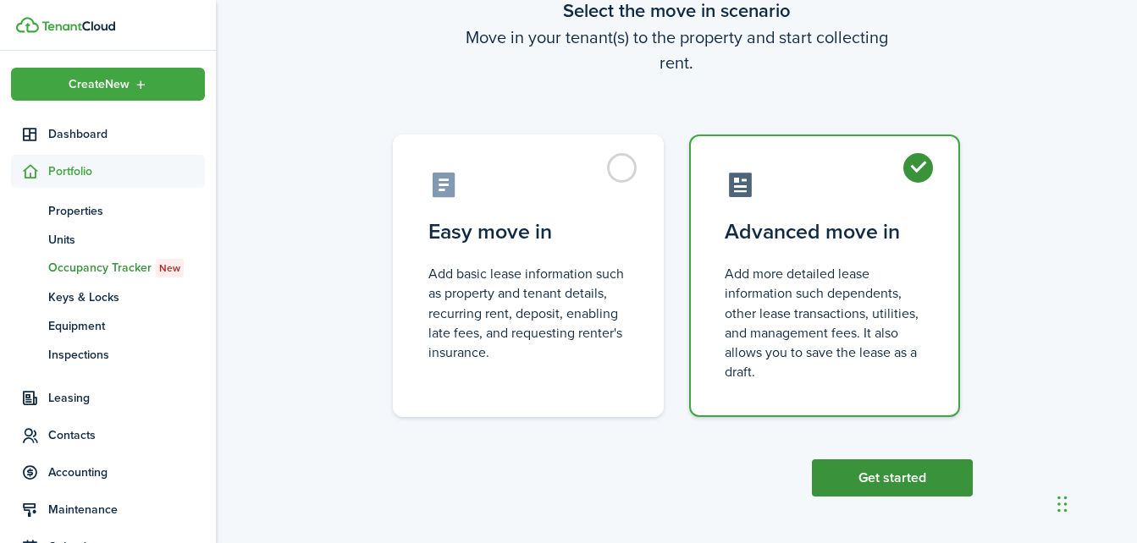
click at [911, 476] on button "Get started" at bounding box center [892, 478] width 161 height 37
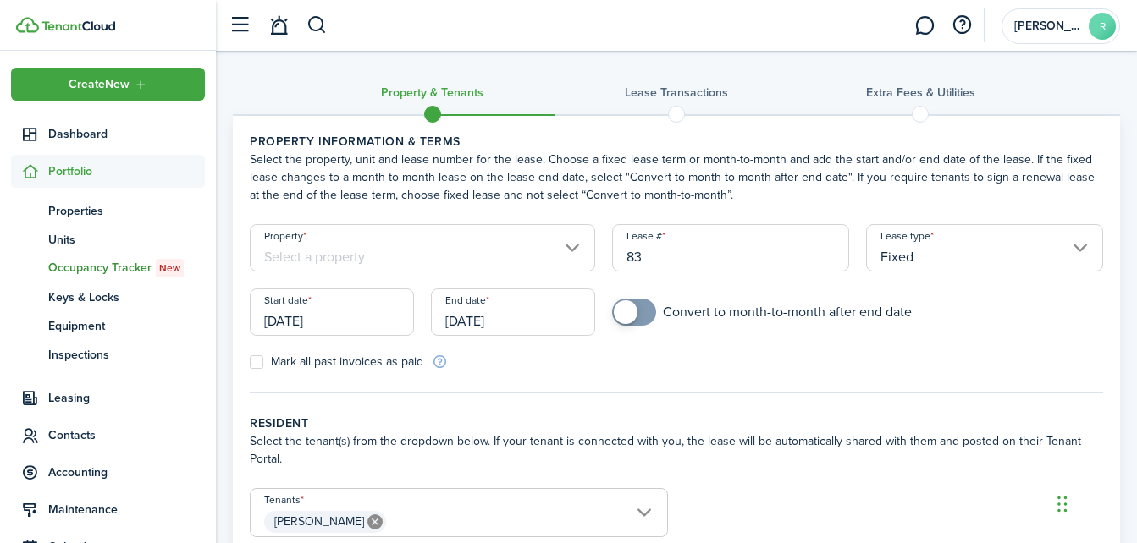
click at [573, 245] on input "Property" at bounding box center [422, 247] width 345 height 47
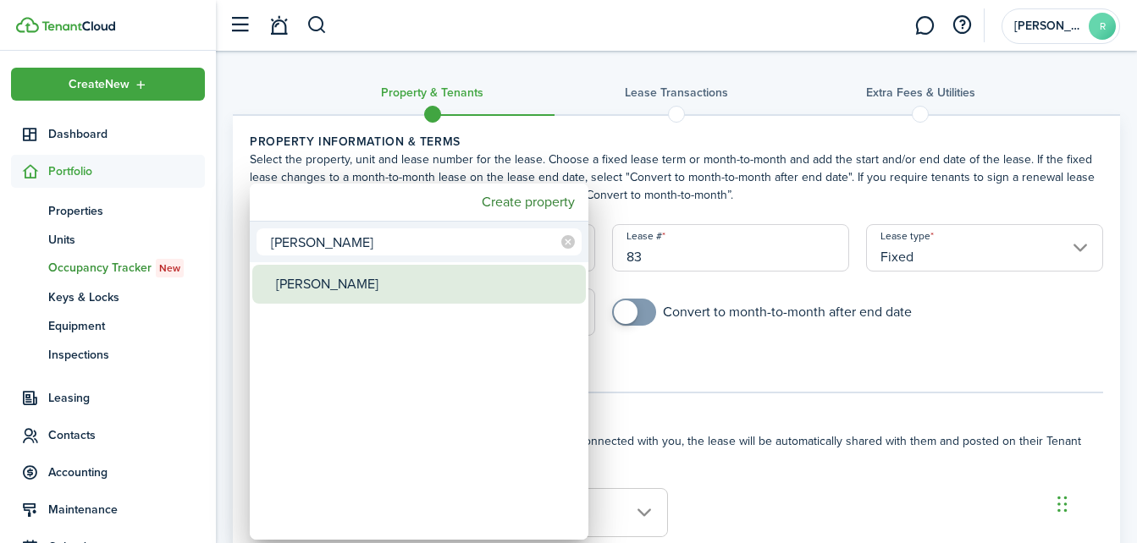
type input "[PERSON_NAME]"
click at [357, 286] on div "[PERSON_NAME]" at bounding box center [426, 284] width 300 height 39
type input "[PERSON_NAME]"
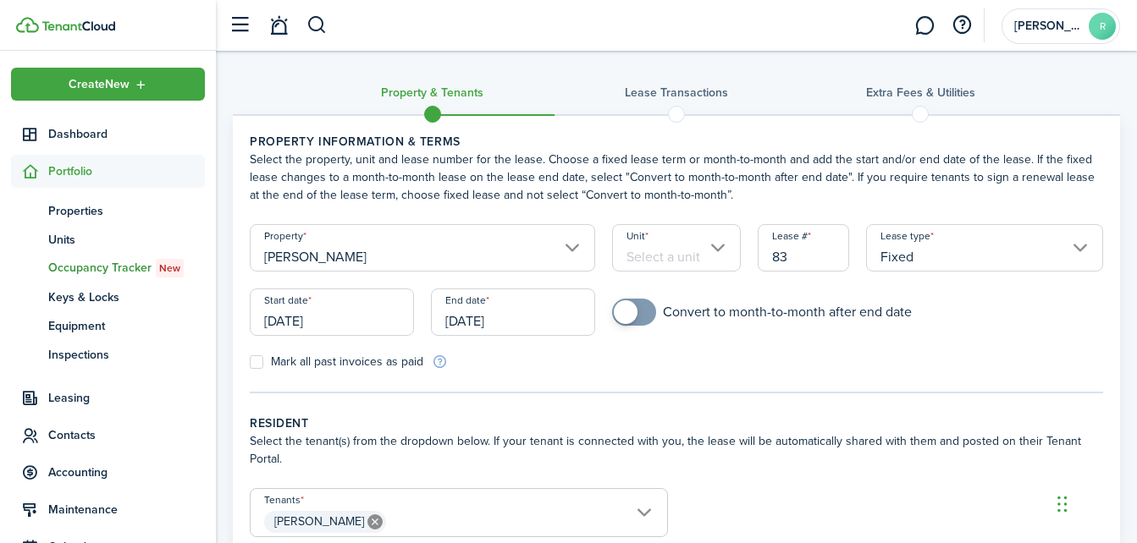
click at [655, 242] on input "Unit" at bounding box center [676, 247] width 128 height 47
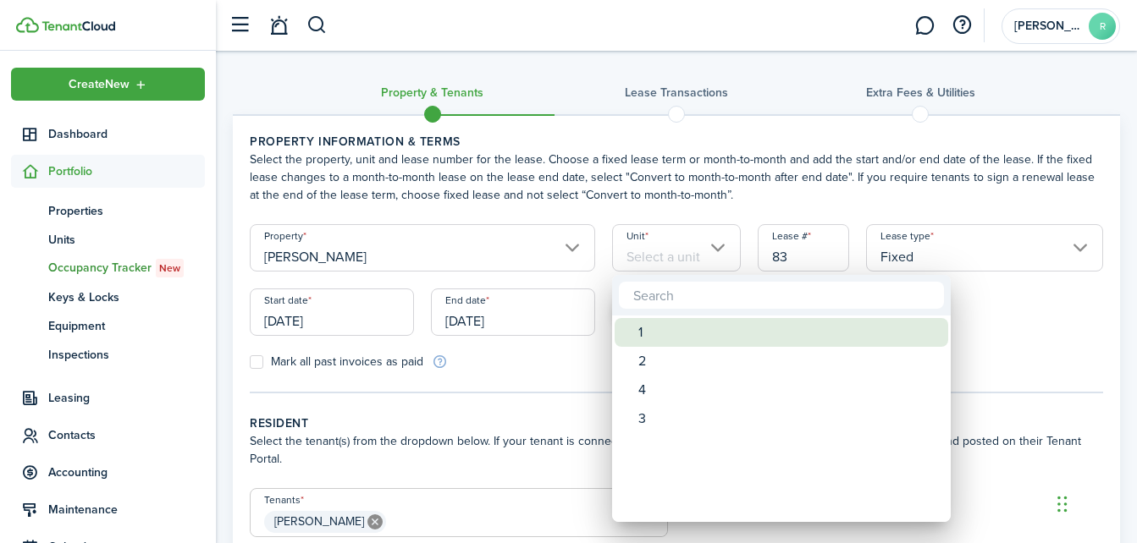
click at [651, 333] on div "1" at bounding box center [788, 332] width 300 height 29
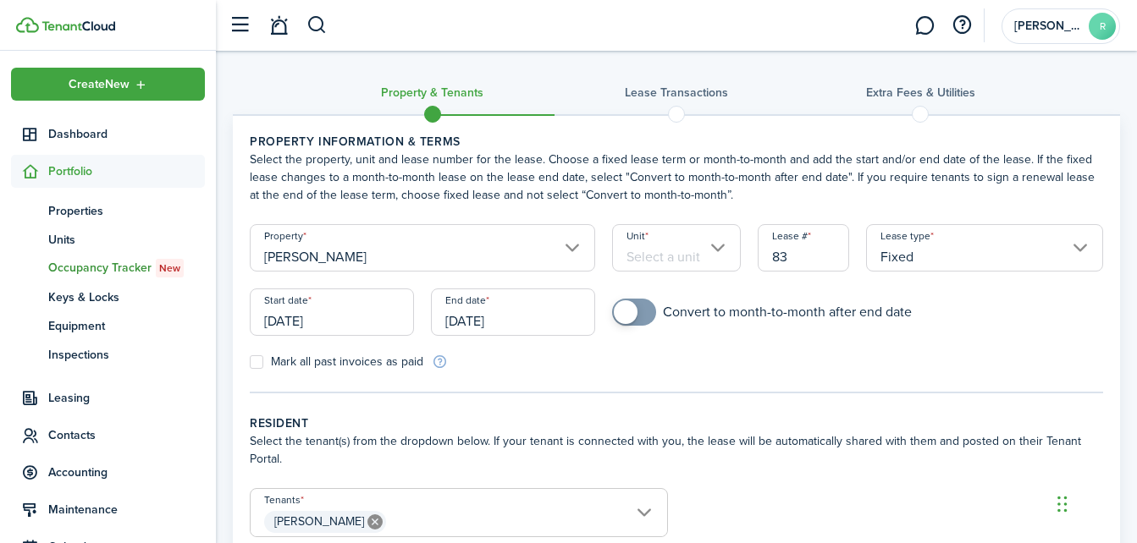
type input "1"
click at [359, 333] on input "[DATE]" at bounding box center [332, 312] width 164 height 47
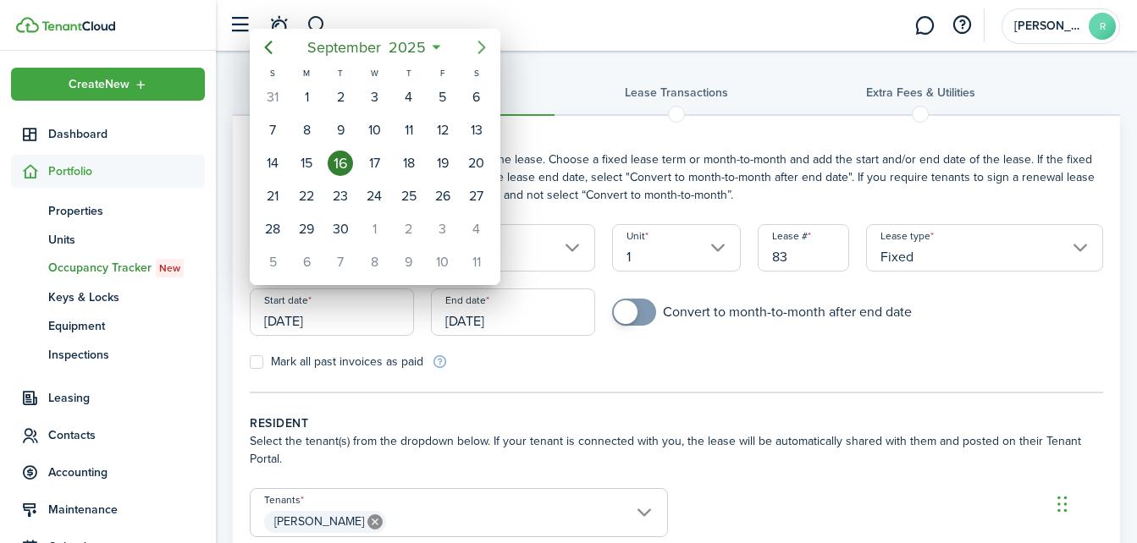
click at [490, 44] on icon "Next page" at bounding box center [481, 47] width 20 height 20
click at [284, 217] on div "26" at bounding box center [273, 229] width 34 height 32
type input "[DATE]"
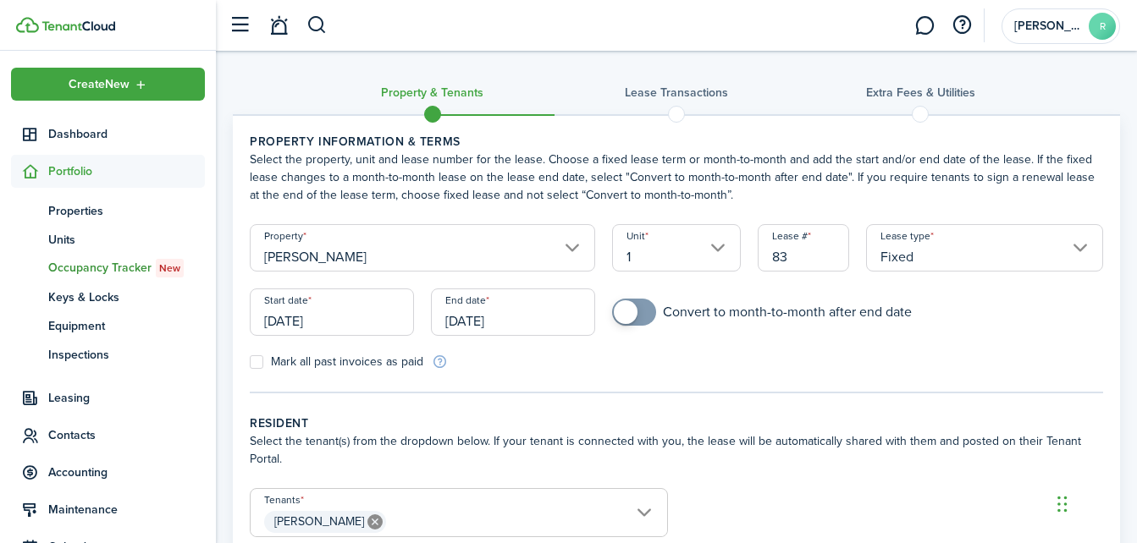
click at [480, 322] on input "[DATE]" at bounding box center [513, 312] width 164 height 47
click at [508, 319] on input "[DATE]" at bounding box center [513, 312] width 164 height 47
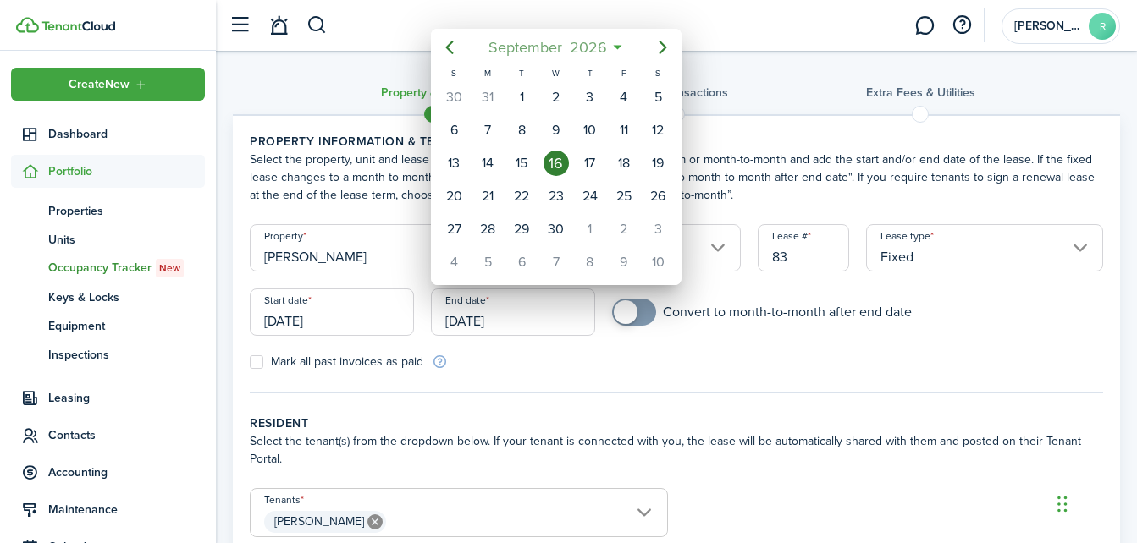
click at [499, 42] on span "September" at bounding box center [524, 47] width 81 height 30
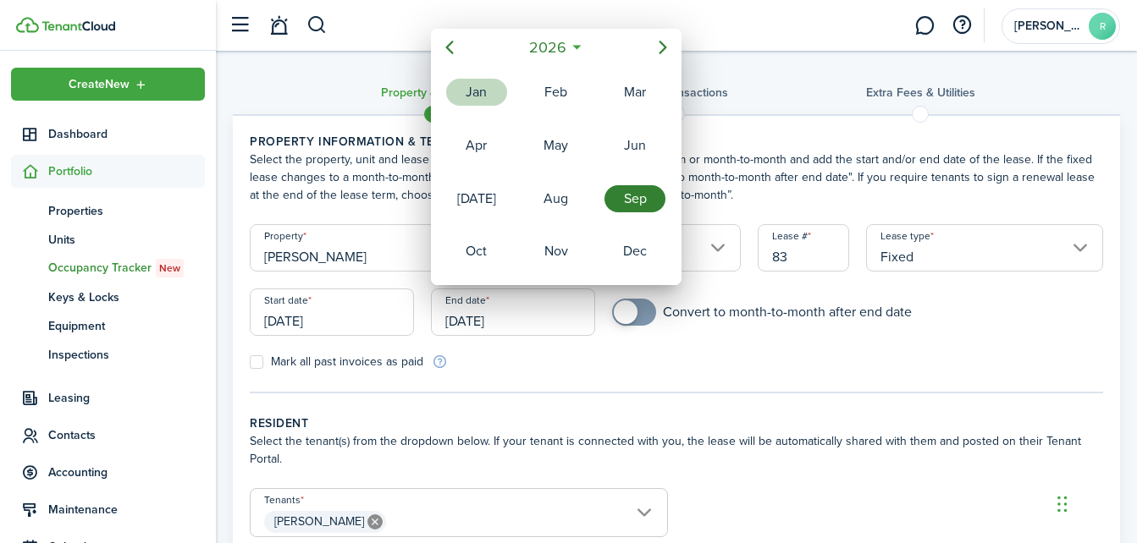
click at [490, 85] on div "Jan" at bounding box center [476, 92] width 61 height 27
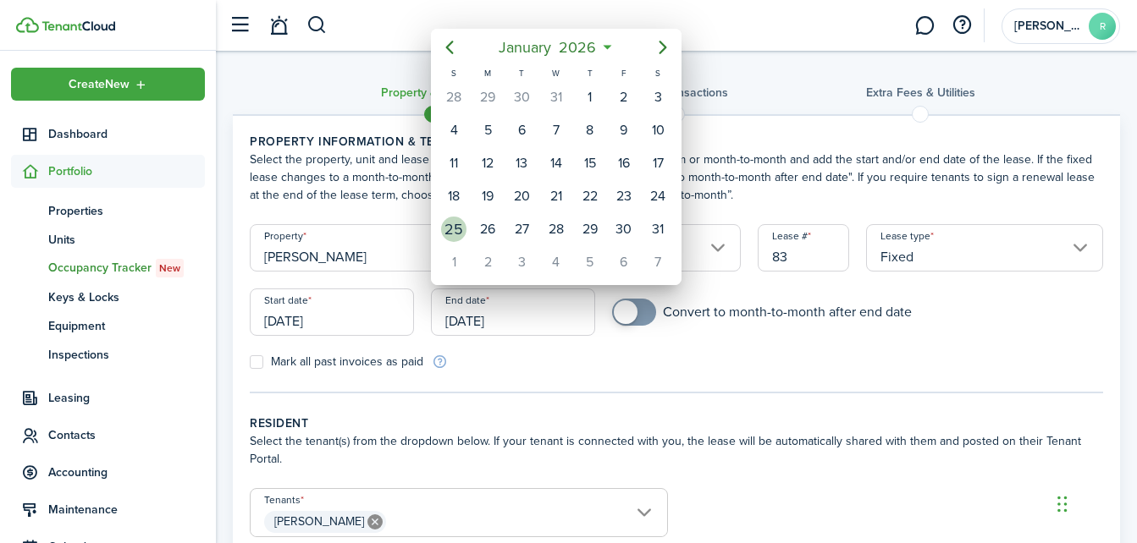
click at [452, 228] on div "25" at bounding box center [453, 229] width 25 height 25
type input "[DATE]"
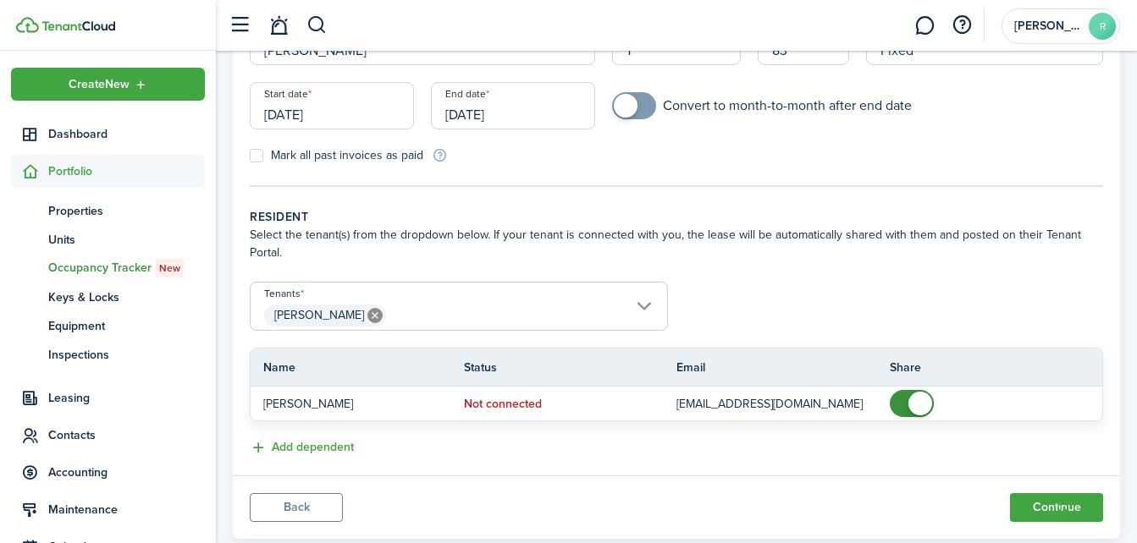
scroll to position [209, 0]
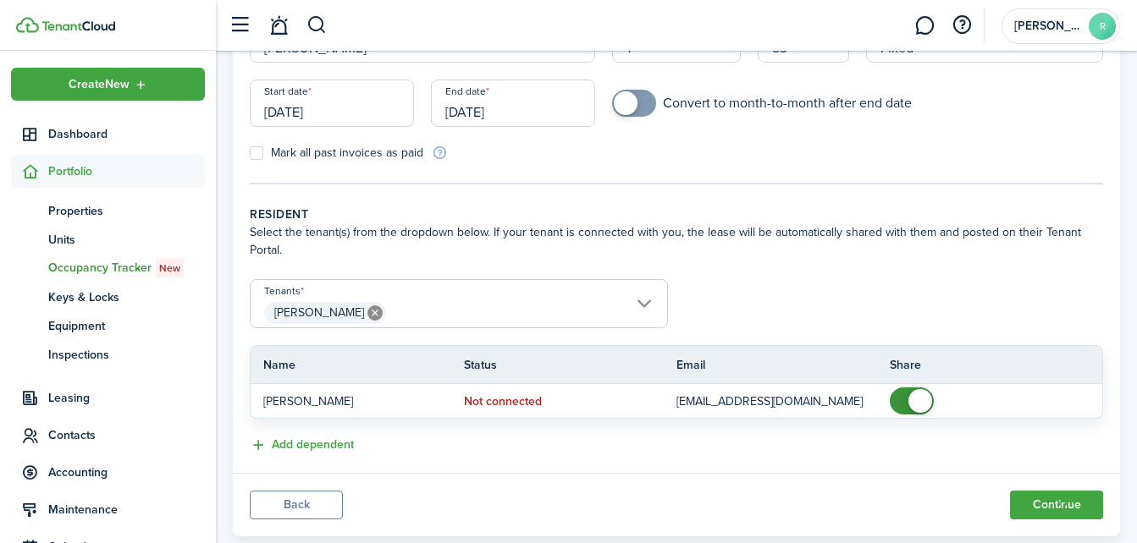
checkbox input "true"
click at [635, 100] on span at bounding box center [626, 103] width 24 height 24
click at [1037, 500] on button "Continue" at bounding box center [1056, 505] width 93 height 29
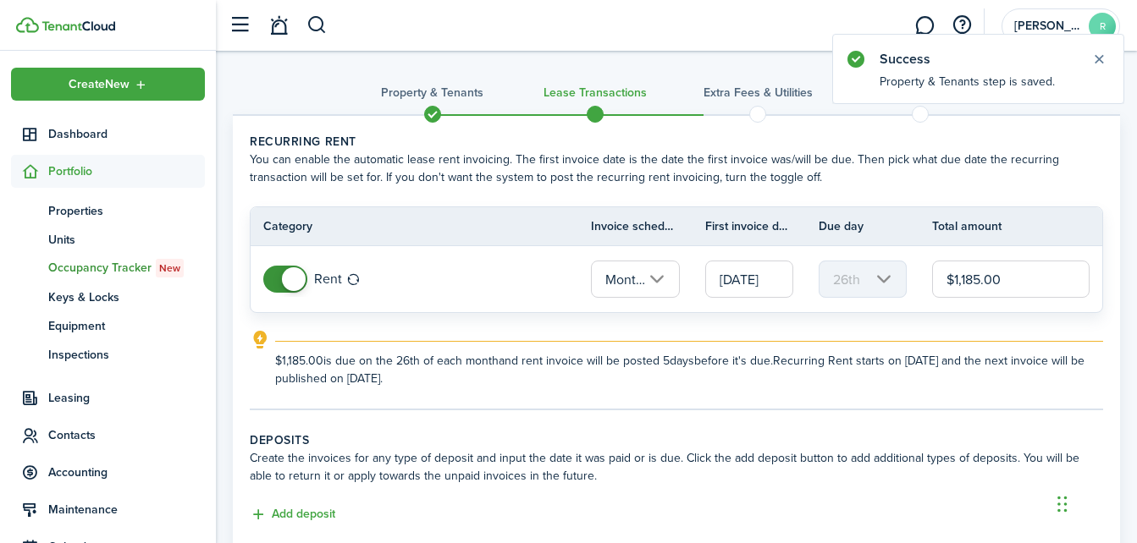
click at [659, 272] on input "Monthly" at bounding box center [635, 279] width 88 height 37
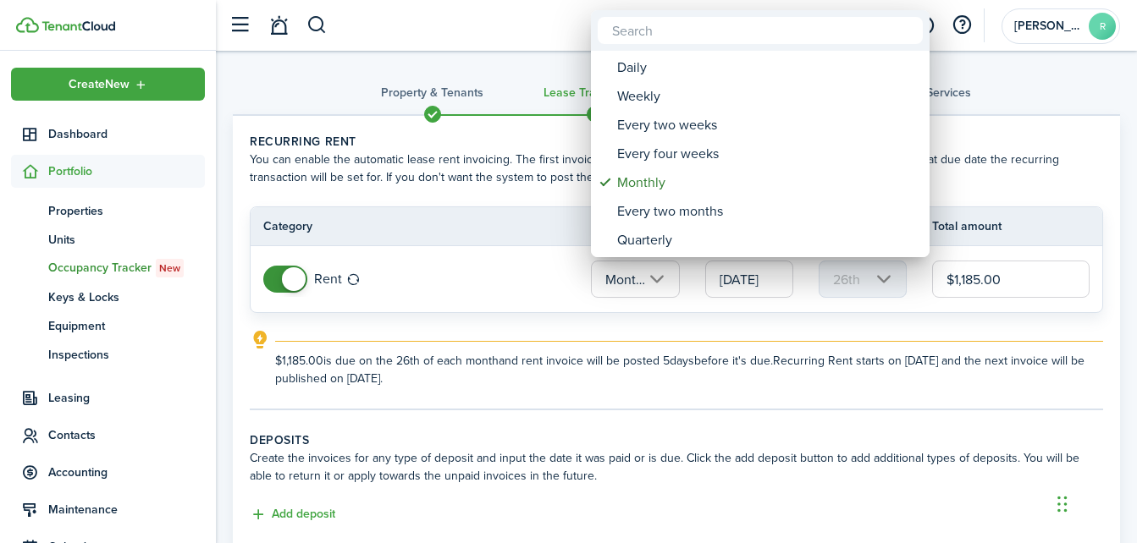
click at [548, 248] on div at bounding box center [568, 272] width 1407 height 814
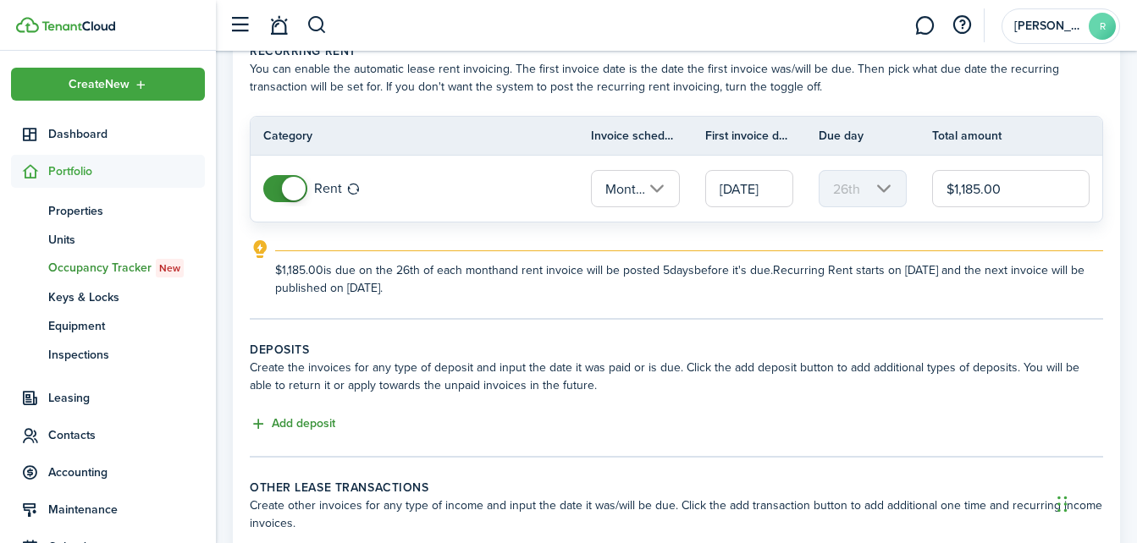
click at [278, 421] on button "Add deposit" at bounding box center [292, 424] width 85 height 19
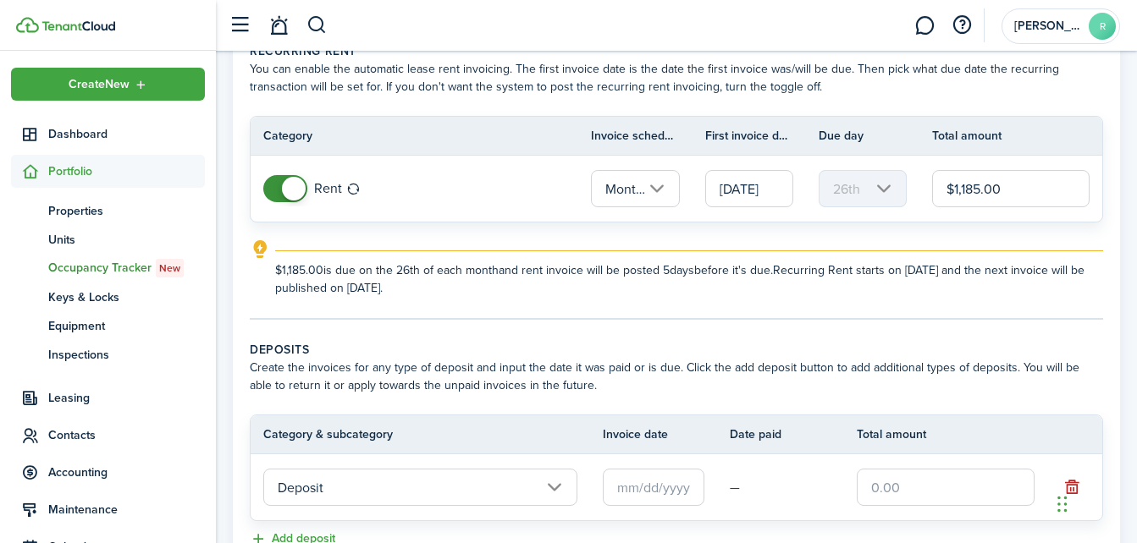
click at [641, 485] on input "text" at bounding box center [654, 487] width 102 height 37
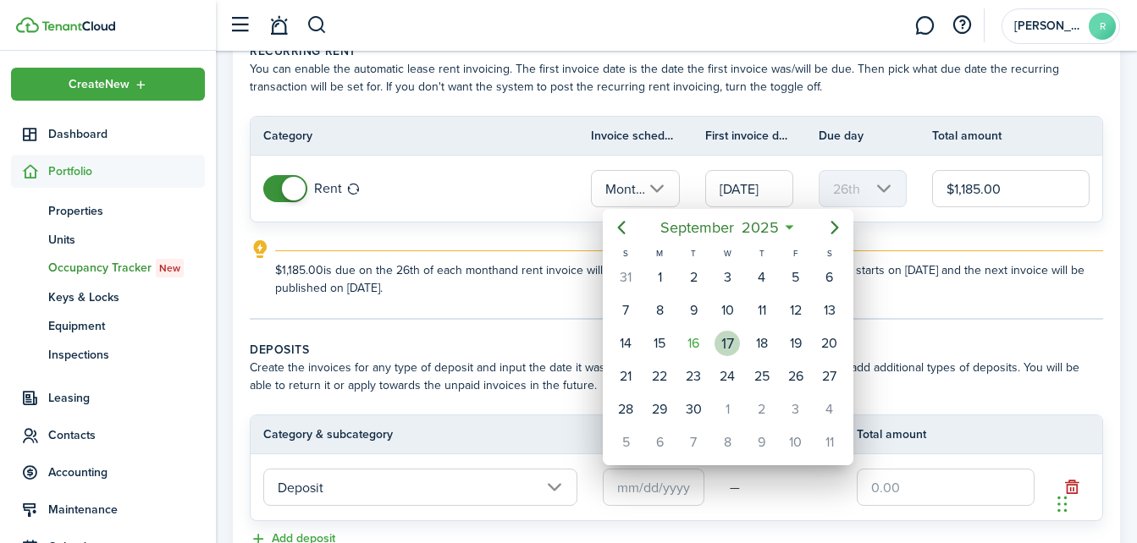
click at [731, 342] on div "17" at bounding box center [726, 343] width 25 height 25
type input "[DATE]"
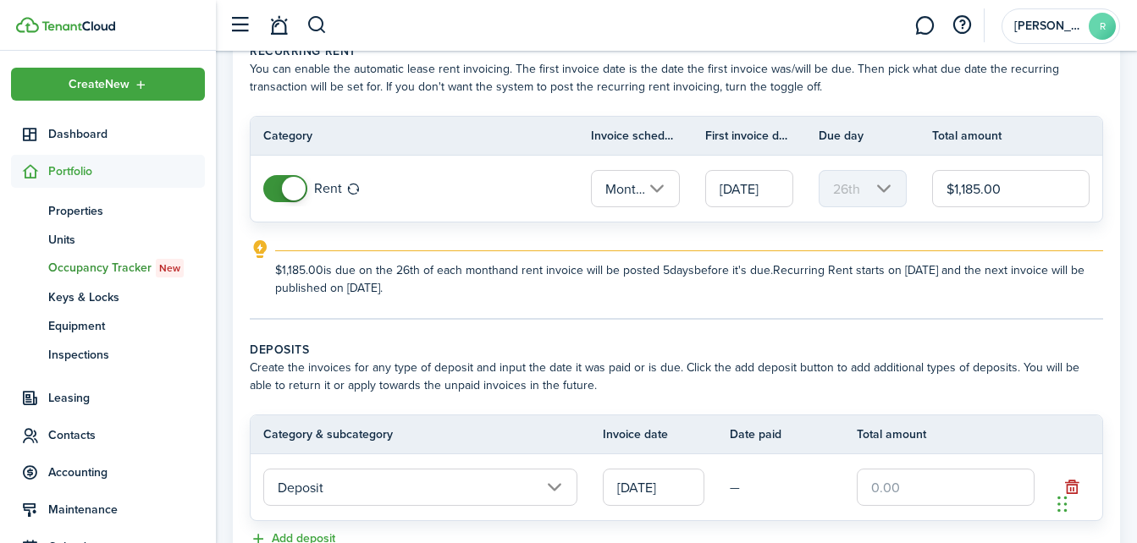
click at [877, 476] on input "text" at bounding box center [945, 487] width 178 height 37
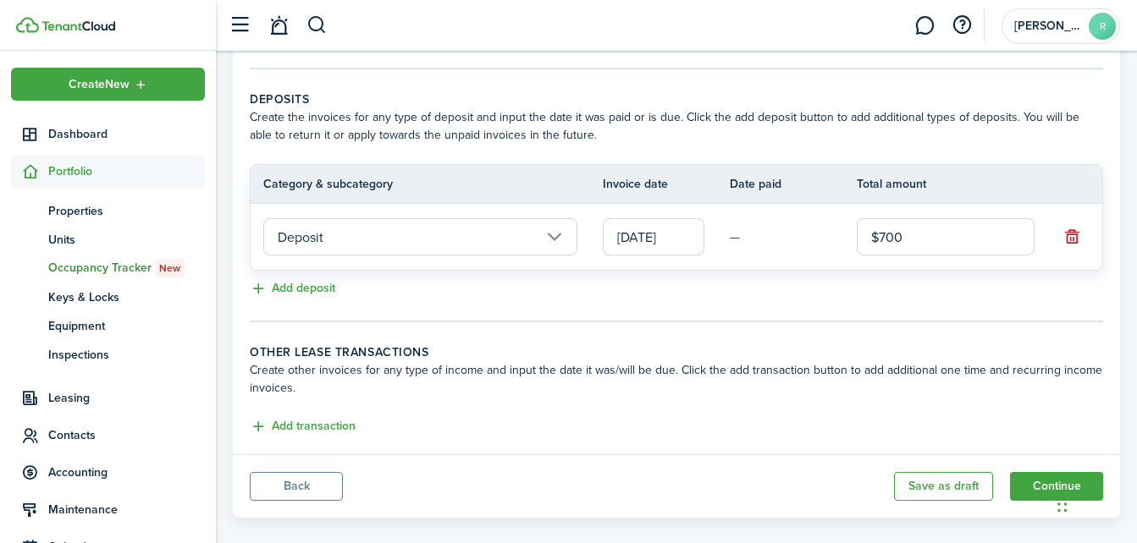
scroll to position [362, 0]
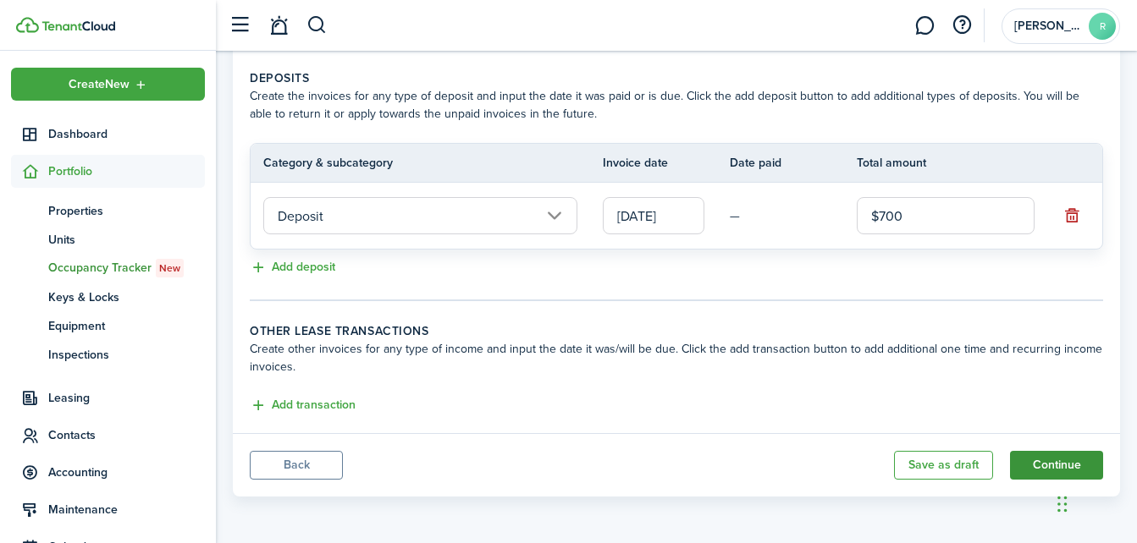
type input "$700.00"
click at [1058, 458] on button "Continue" at bounding box center [1056, 465] width 93 height 29
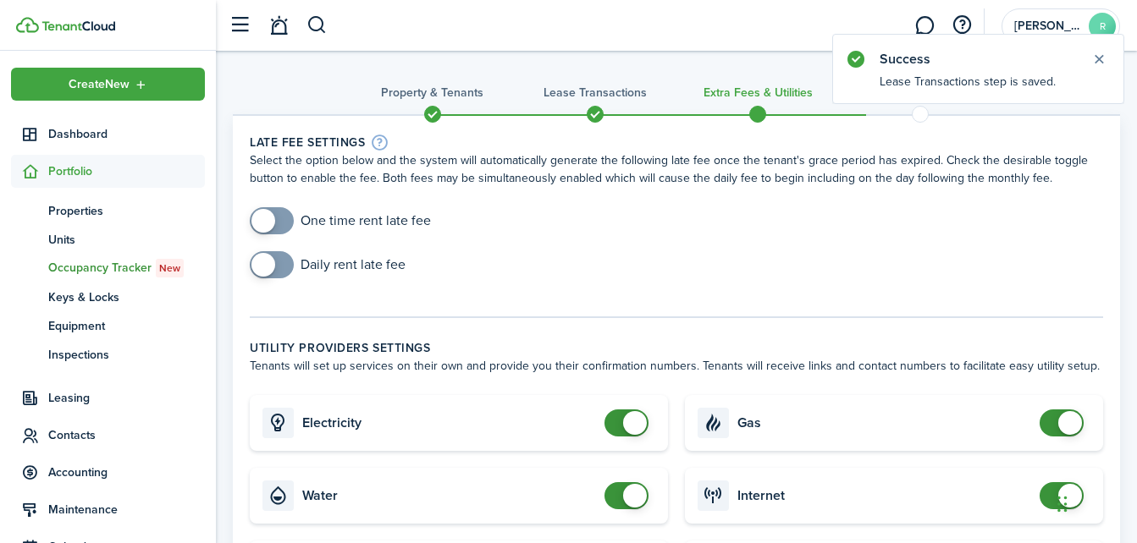
checkbox input "true"
click at [278, 228] on span at bounding box center [271, 220] width 17 height 27
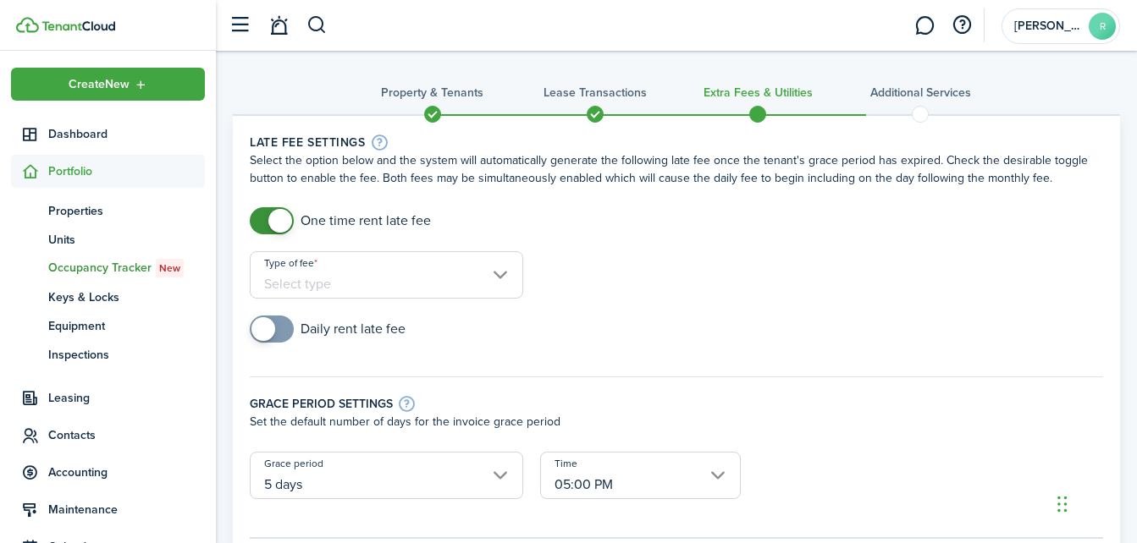
click at [493, 279] on input "Type of fee" at bounding box center [386, 274] width 273 height 47
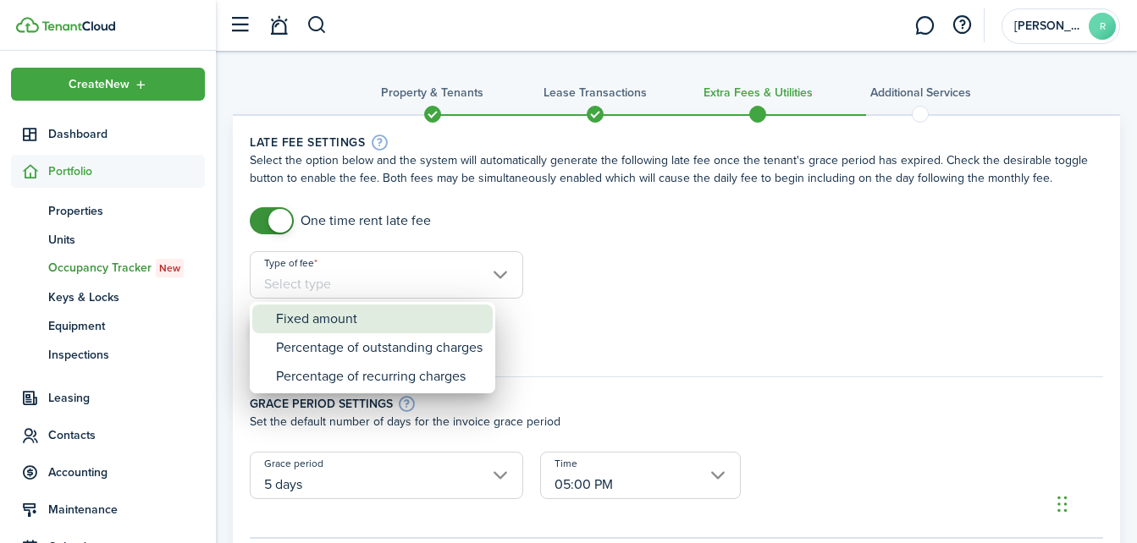
click at [408, 320] on div "Fixed amount" at bounding box center [379, 319] width 206 height 29
type input "Fixed amount"
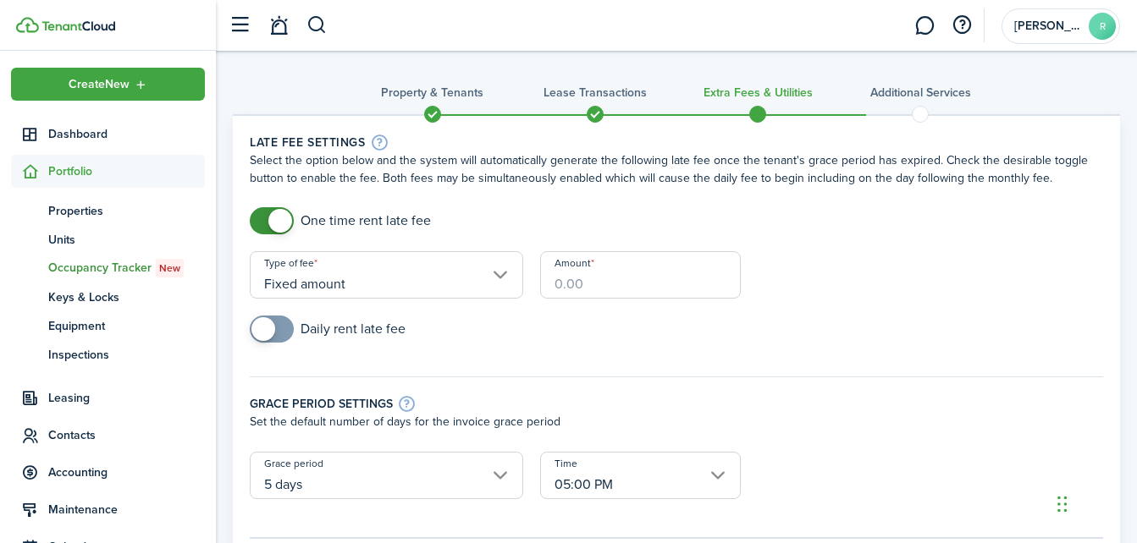
click at [542, 282] on input "Amount" at bounding box center [640, 274] width 201 height 47
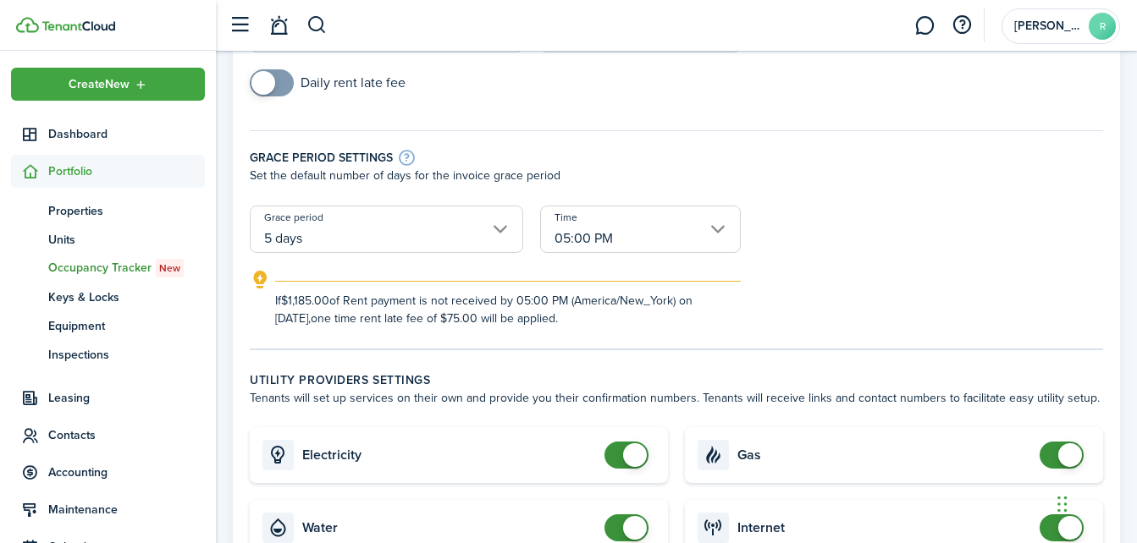
scroll to position [421, 0]
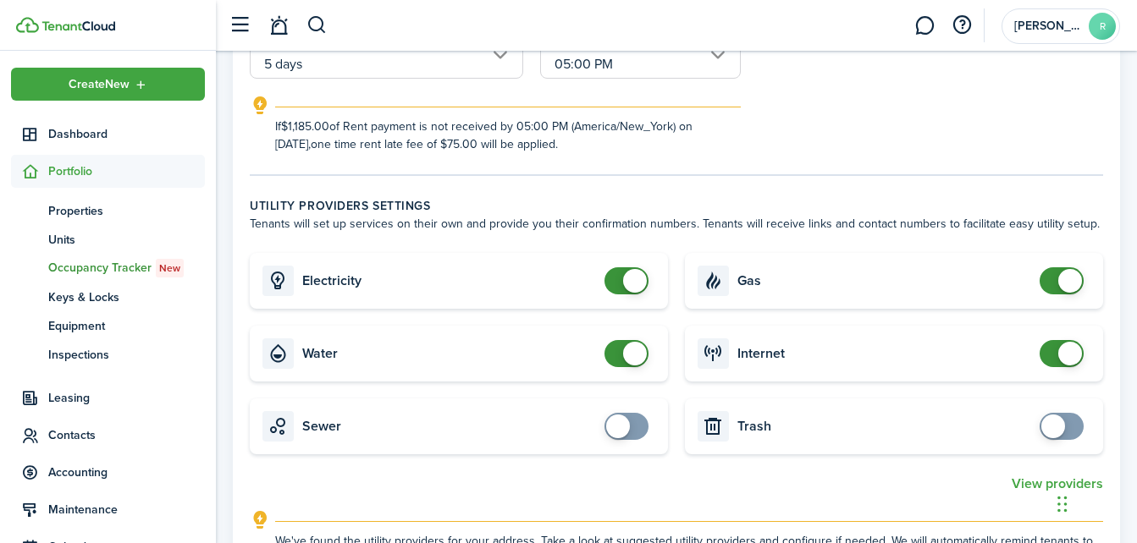
type input "$75.00"
click at [1066, 355] on span at bounding box center [1070, 354] width 24 height 24
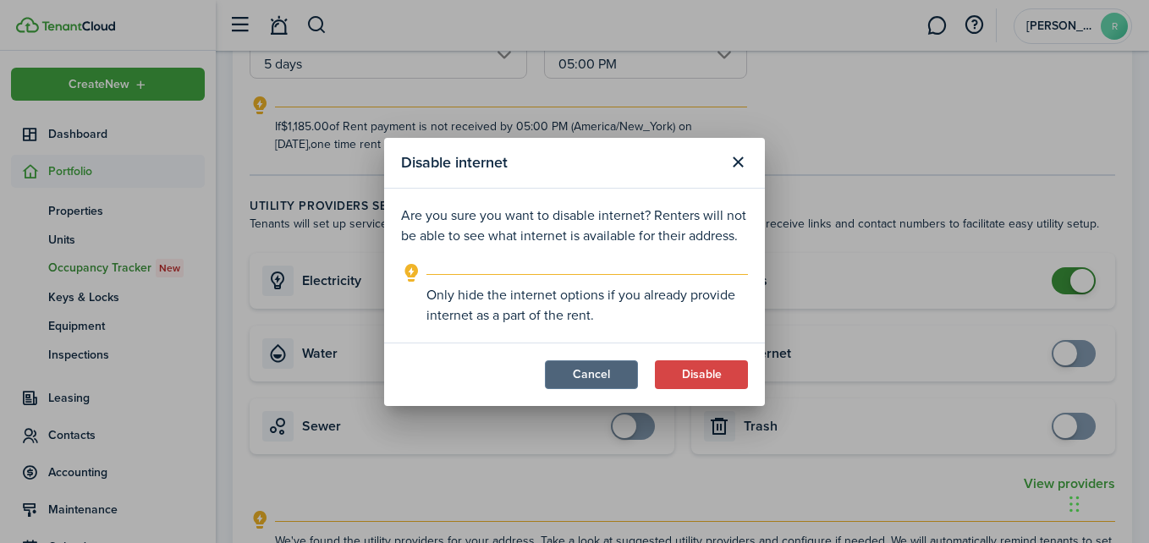
click at [630, 380] on button "Cancel" at bounding box center [591, 375] width 93 height 29
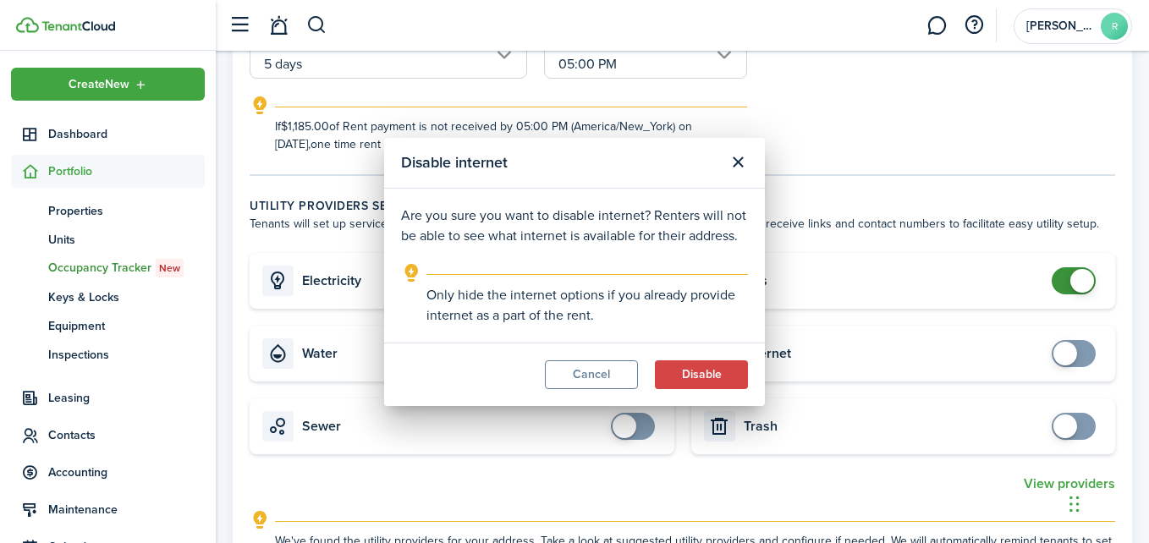
checkbox input "true"
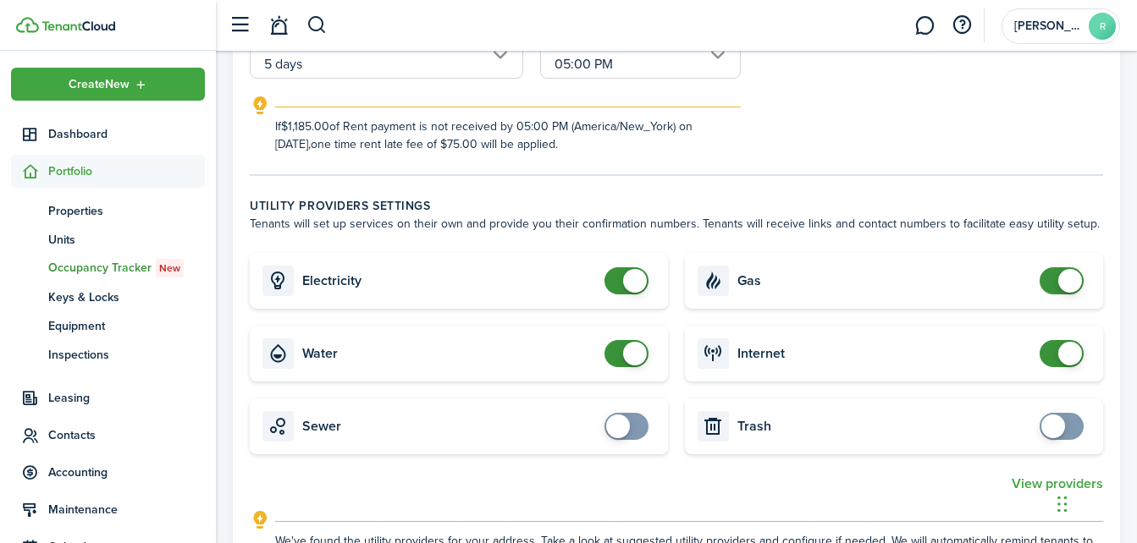
checkbox input "false"
click at [1057, 280] on span at bounding box center [1061, 280] width 17 height 27
checkbox input "false"
click at [625, 287] on span at bounding box center [635, 281] width 24 height 24
checkbox input "false"
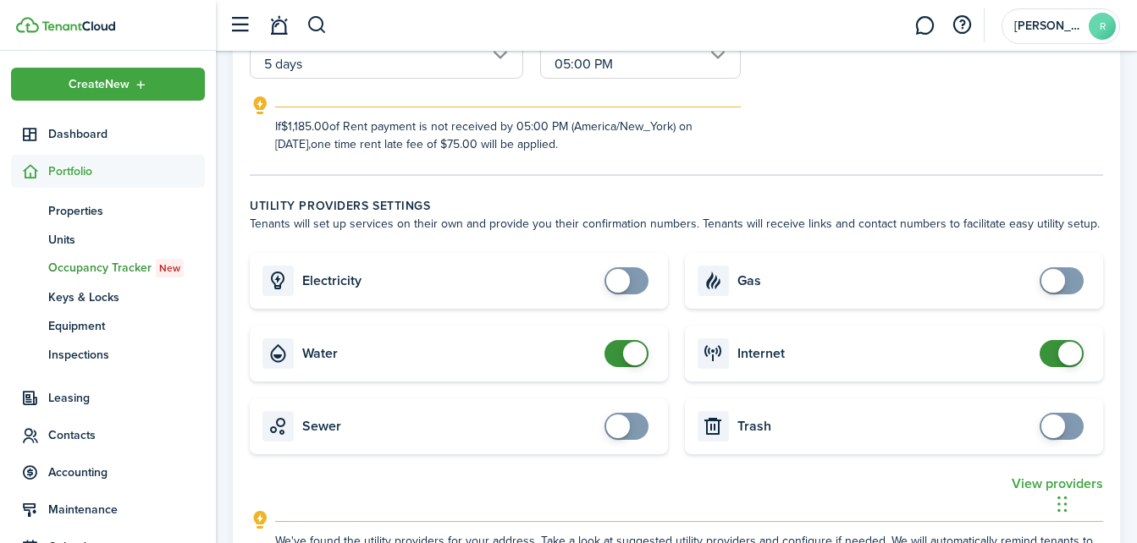
click at [627, 348] on span at bounding box center [635, 354] width 24 height 24
drag, startPoint x: 1137, startPoint y: 311, endPoint x: 890, endPoint y: 325, distance: 247.5
click at [890, 325] on div "Electricity Gas Water Internet Sewer Trash View providers We've found the utili…" at bounding box center [676, 410] width 870 height 315
checkbox input "false"
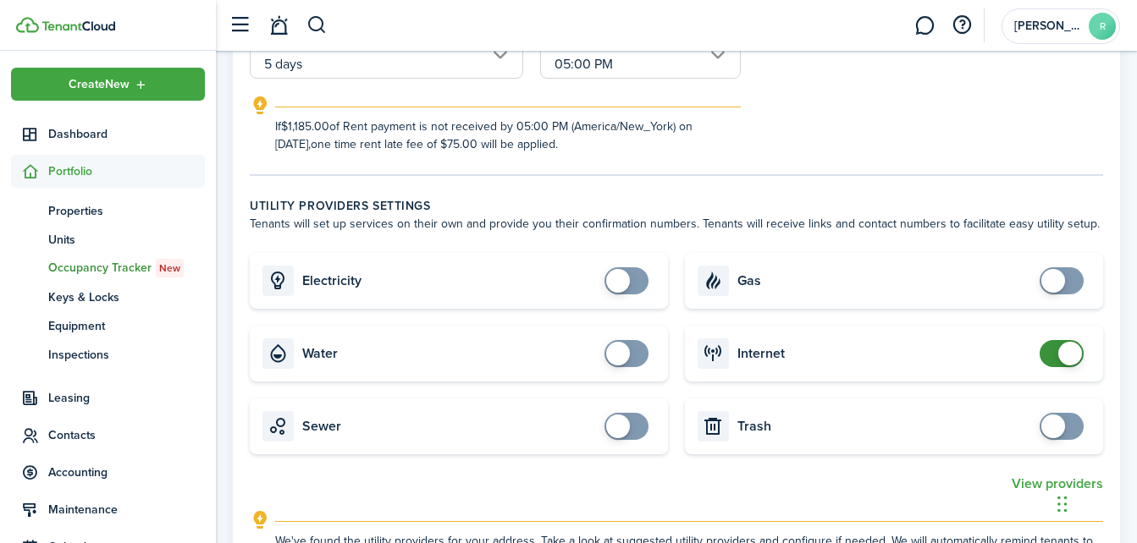
click at [1060, 343] on span at bounding box center [1061, 353] width 17 height 27
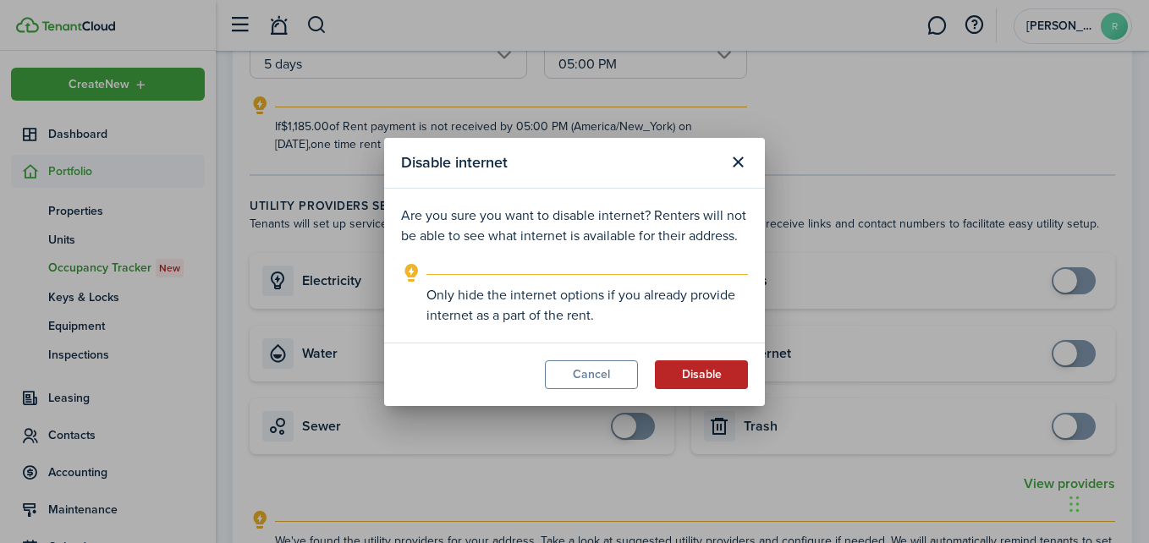
click at [678, 366] on button "Disable" at bounding box center [701, 375] width 93 height 29
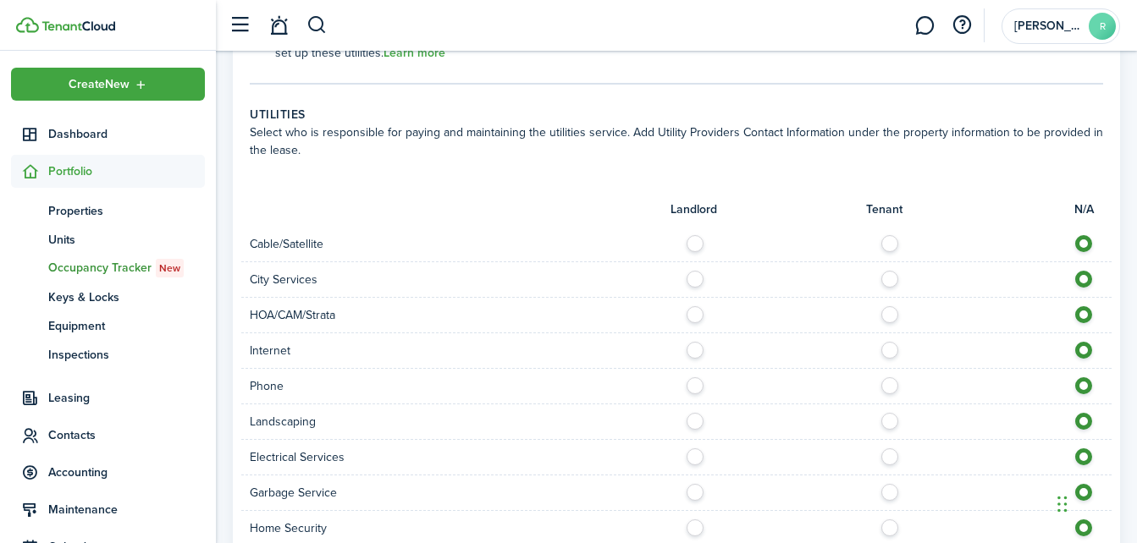
scroll to position [933, 0]
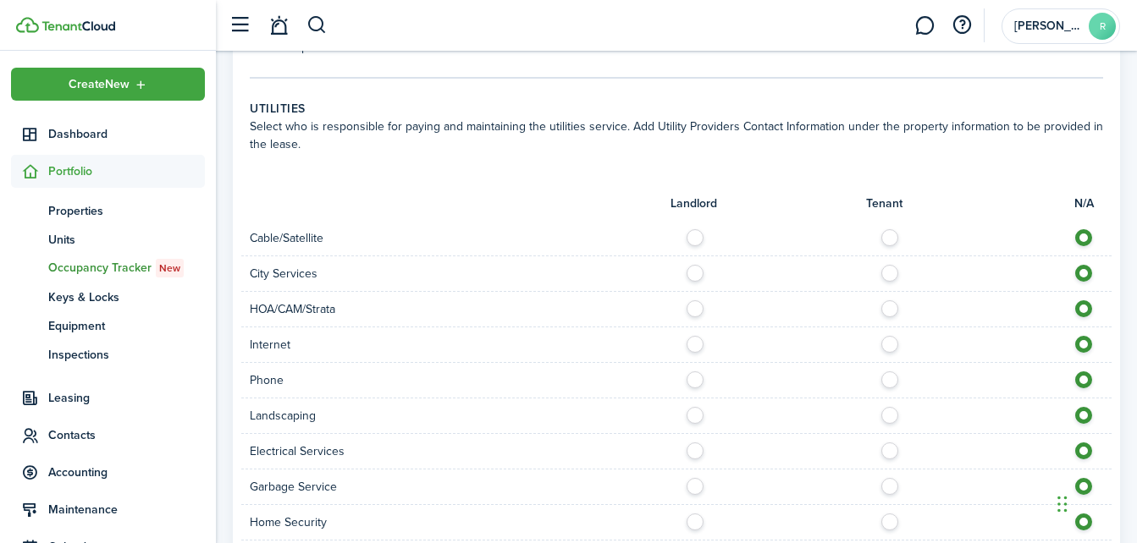
click at [696, 238] on label at bounding box center [700, 233] width 30 height 8
radio input "true"
click at [696, 268] on label at bounding box center [700, 269] width 30 height 8
radio input "true"
click at [695, 344] on label at bounding box center [700, 340] width 30 height 8
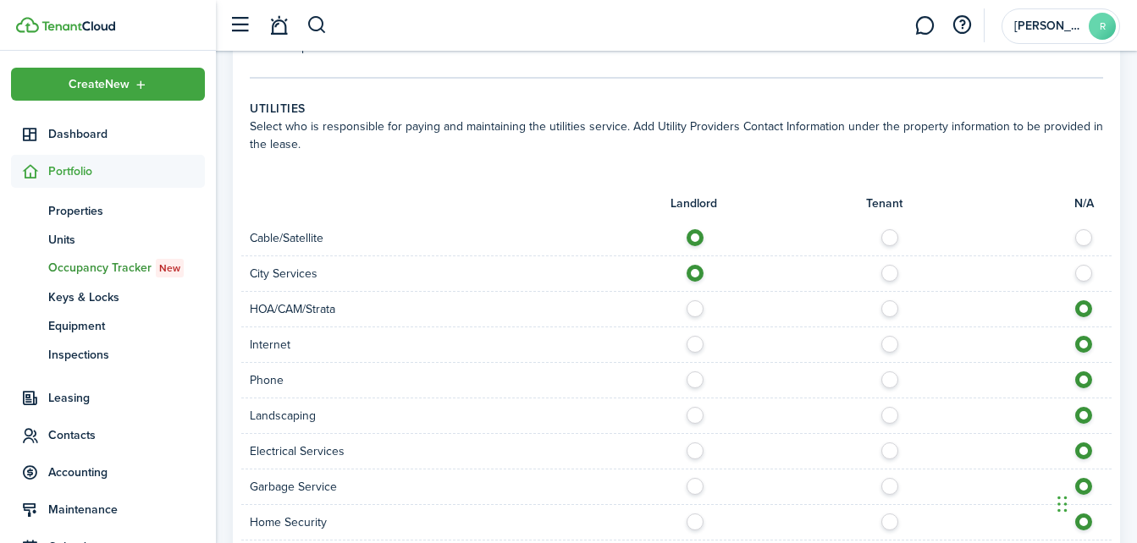
radio input "true"
click at [693, 412] on label at bounding box center [700, 411] width 30 height 8
radio input "true"
click at [691, 451] on label at bounding box center [700, 447] width 30 height 8
radio input "true"
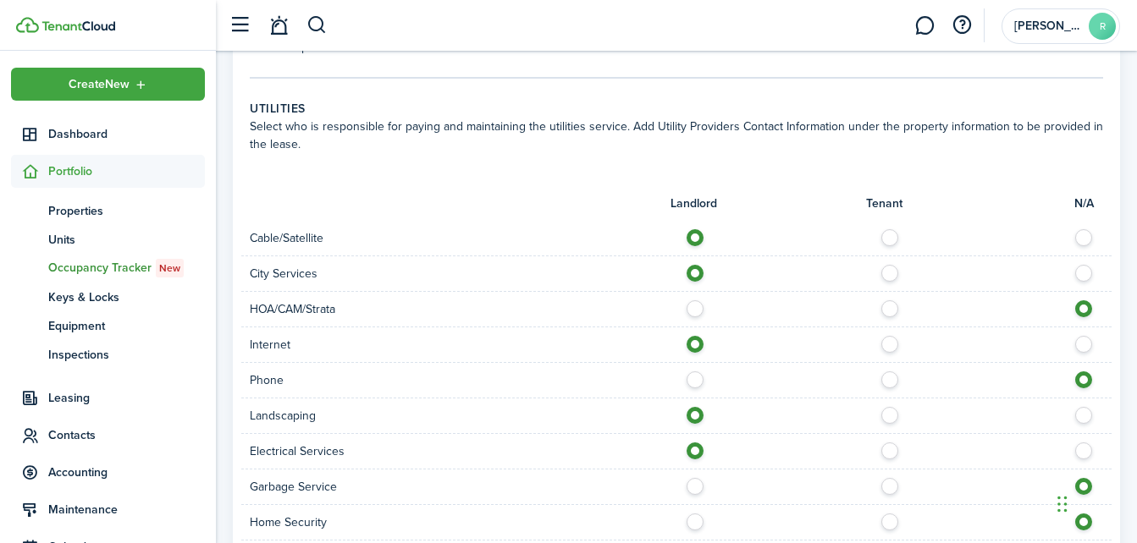
click at [691, 484] on label at bounding box center [700, 482] width 30 height 8
radio input "true"
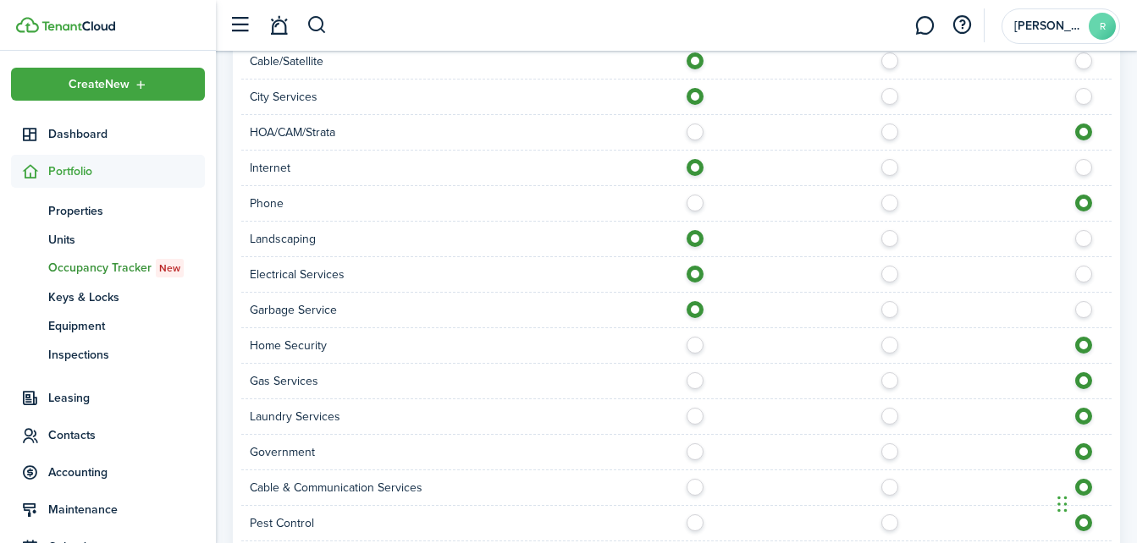
scroll to position [1148, 0]
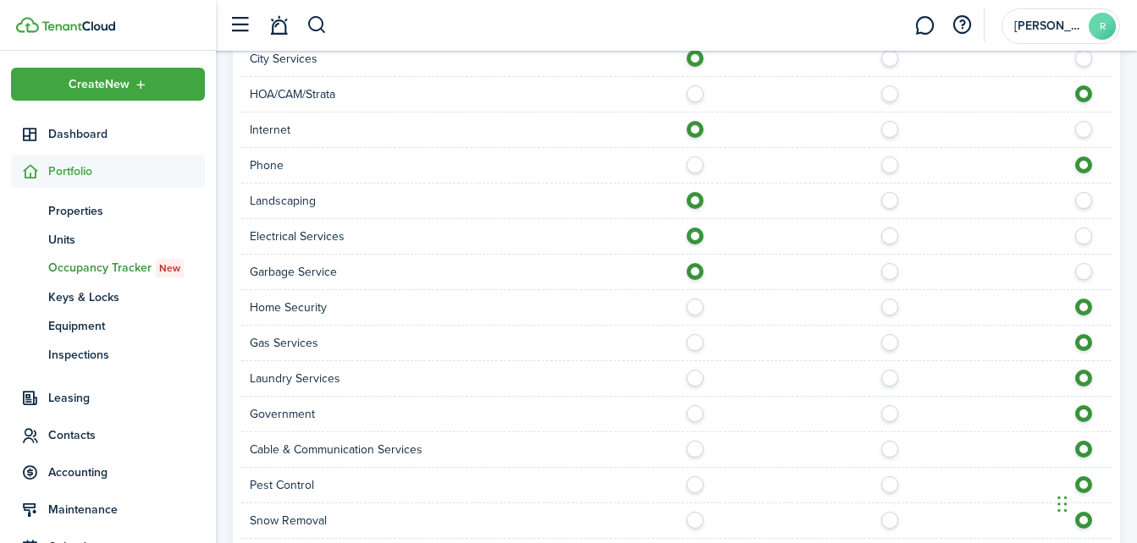
click at [687, 343] on label at bounding box center [700, 338] width 30 height 8
radio input "true"
click at [692, 376] on label at bounding box center [700, 374] width 30 height 8
radio input "true"
drag, startPoint x: 1146, startPoint y: 410, endPoint x: 1065, endPoint y: 366, distance: 92.8
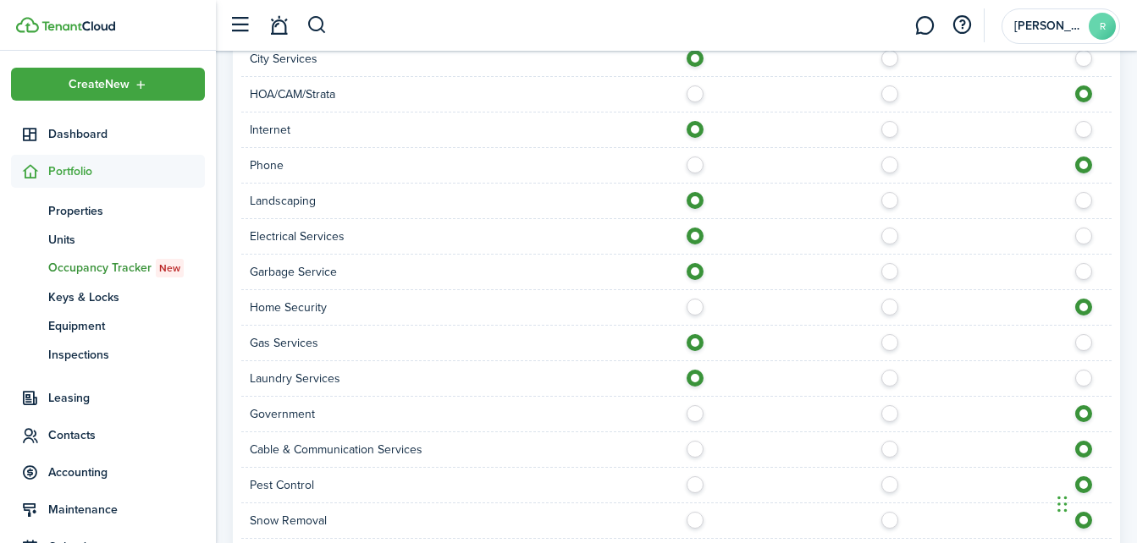
click at [1065, 366] on div "Laundry Services" at bounding box center [676, 379] width 870 height 36
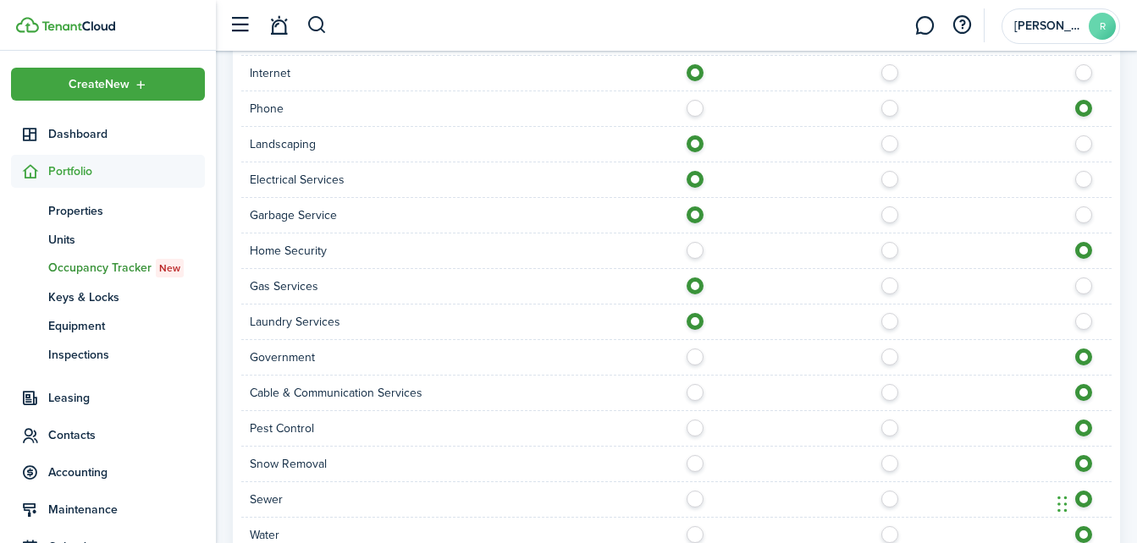
scroll to position [1290, 0]
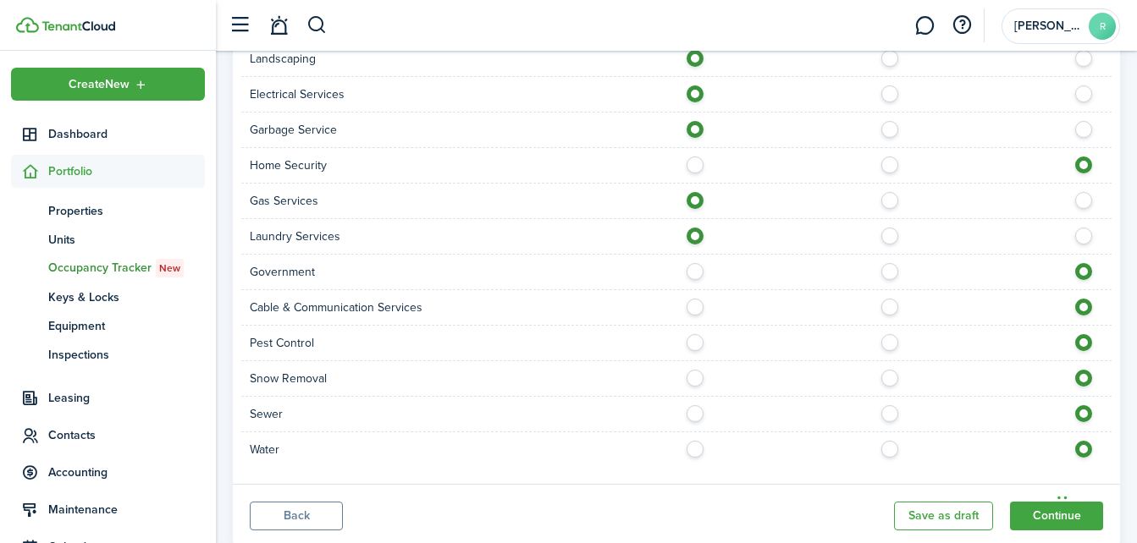
click at [691, 307] on label at bounding box center [700, 303] width 30 height 8
radio input "true"
click at [695, 343] on label at bounding box center [700, 338] width 30 height 8
radio input "true"
click at [700, 372] on label at bounding box center [700, 374] width 30 height 8
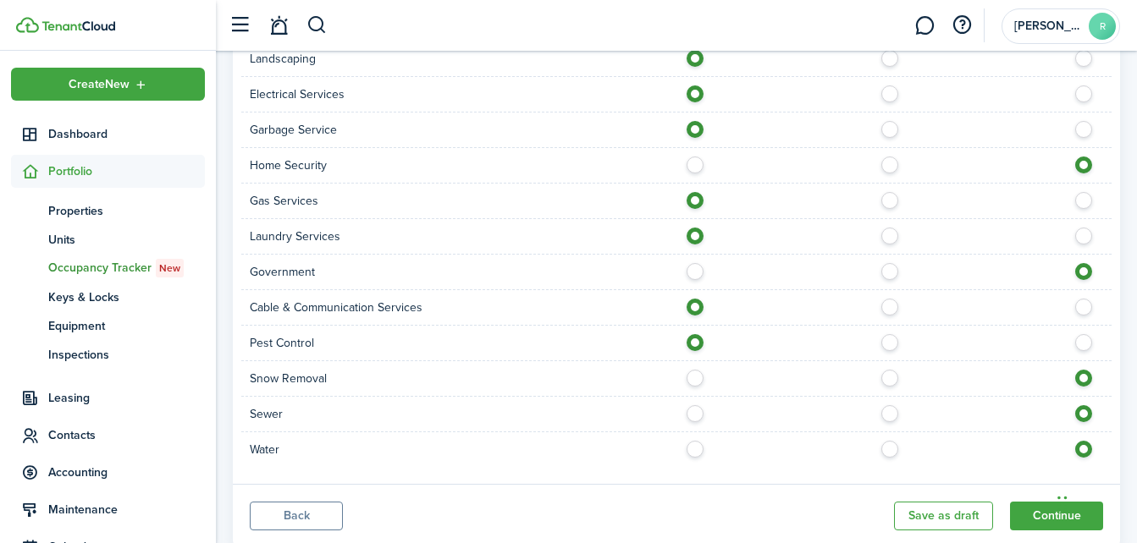
radio input "true"
click at [700, 411] on label at bounding box center [700, 409] width 30 height 8
radio input "true"
click at [698, 442] on label at bounding box center [700, 445] width 30 height 8
radio input "true"
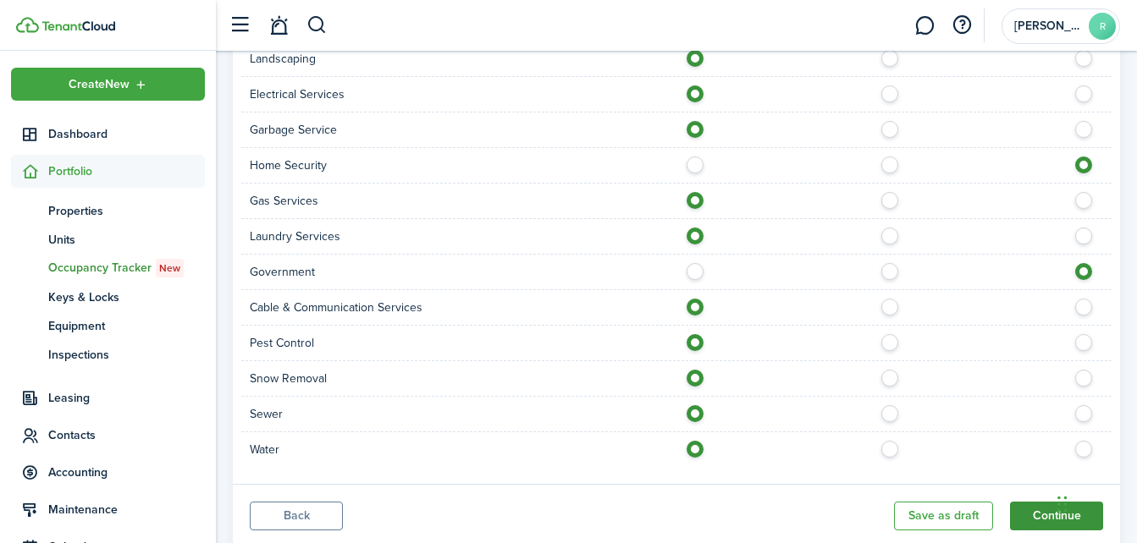
click at [1035, 516] on button "Continue" at bounding box center [1056, 516] width 93 height 29
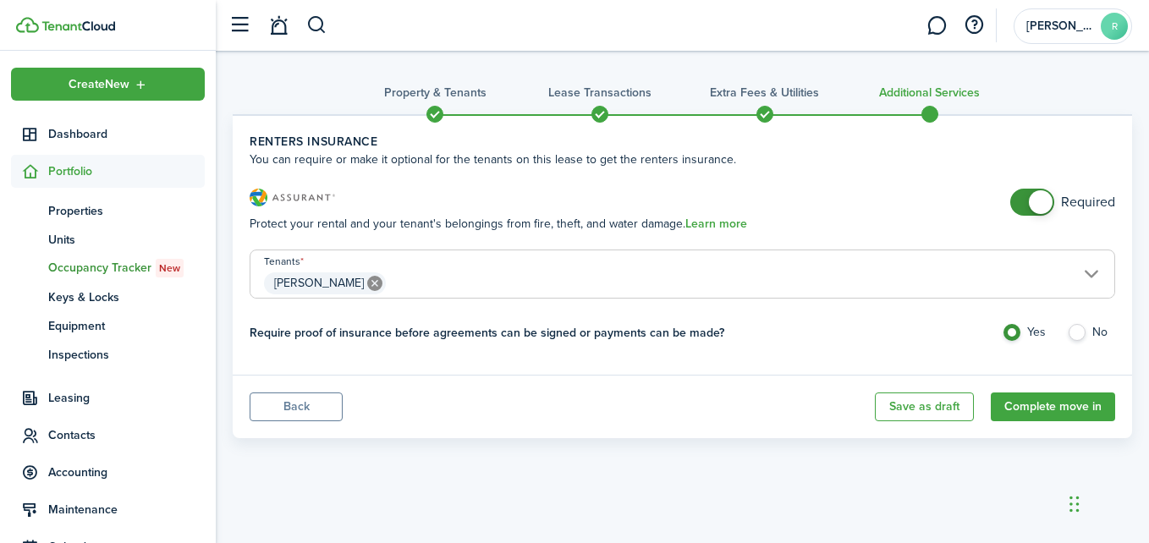
checkbox input "false"
click at [1024, 201] on span at bounding box center [1032, 202] width 17 height 27
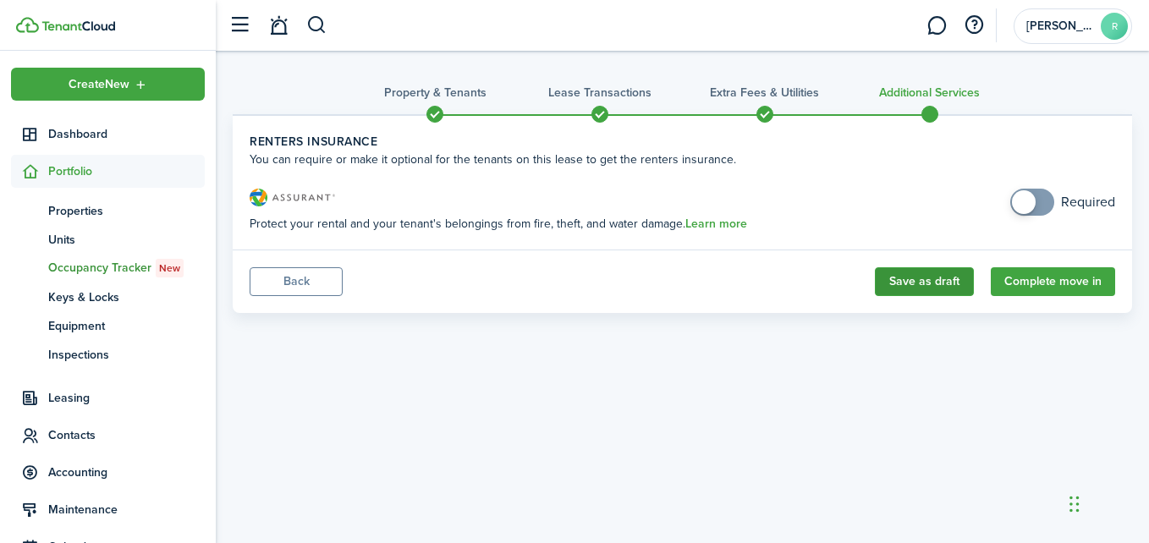
click at [933, 289] on button "Save as draft" at bounding box center [924, 281] width 99 height 29
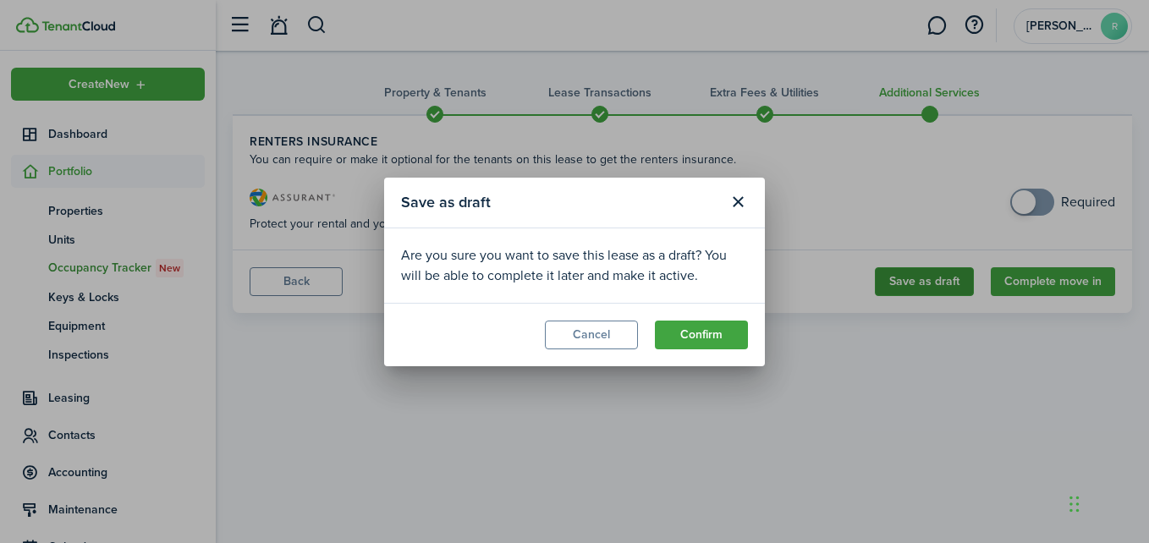
click at [933, 289] on div "Save as draft Are you sure you want to save this lease as a draft? You will be …" at bounding box center [574, 271] width 1149 height 543
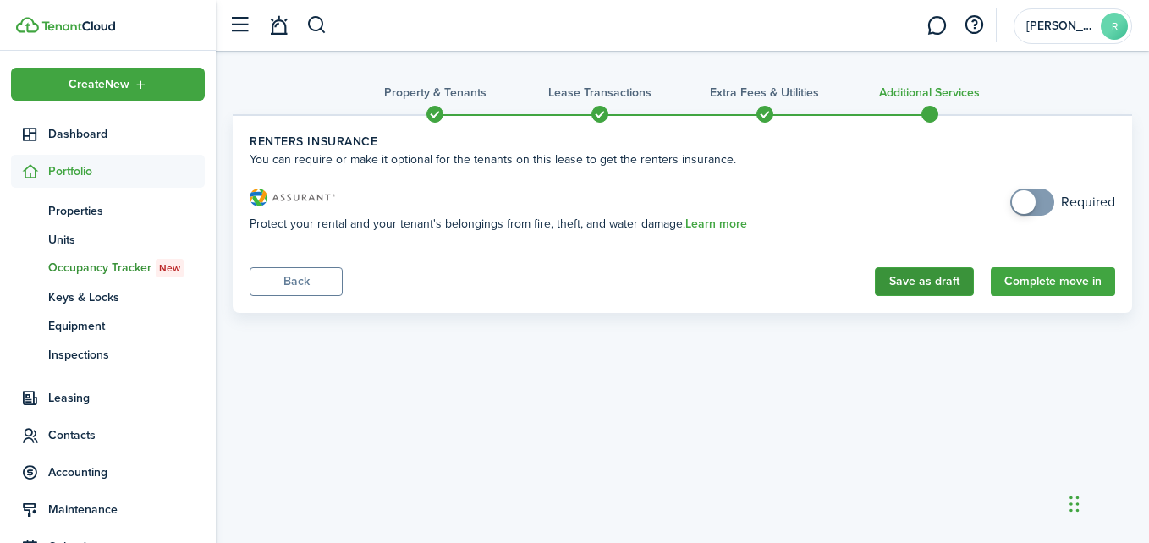
click at [933, 289] on button "Save as draft" at bounding box center [924, 281] width 99 height 29
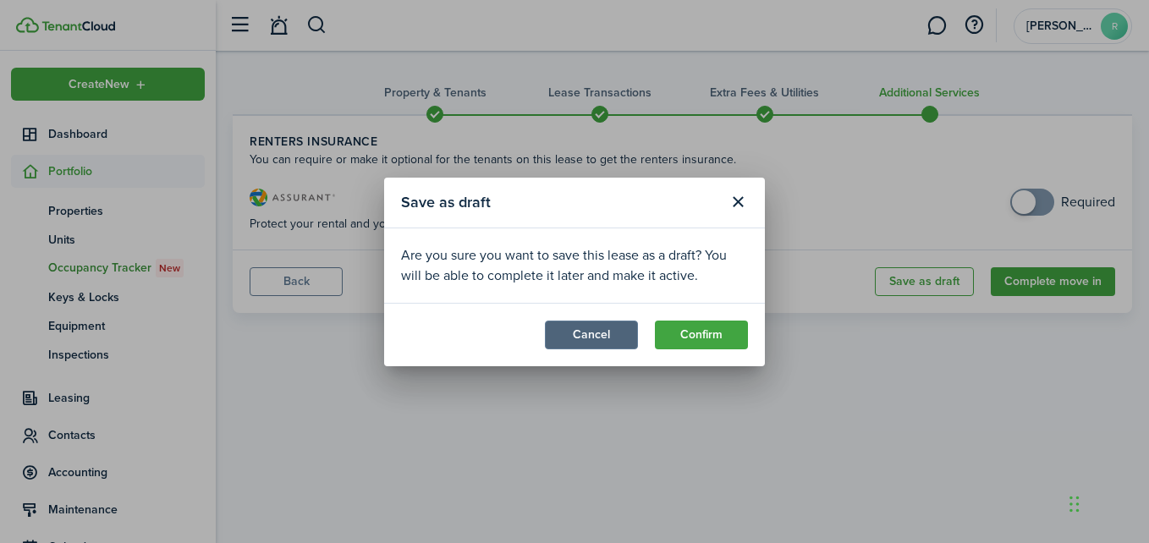
click at [619, 332] on button "Cancel" at bounding box center [591, 335] width 93 height 29
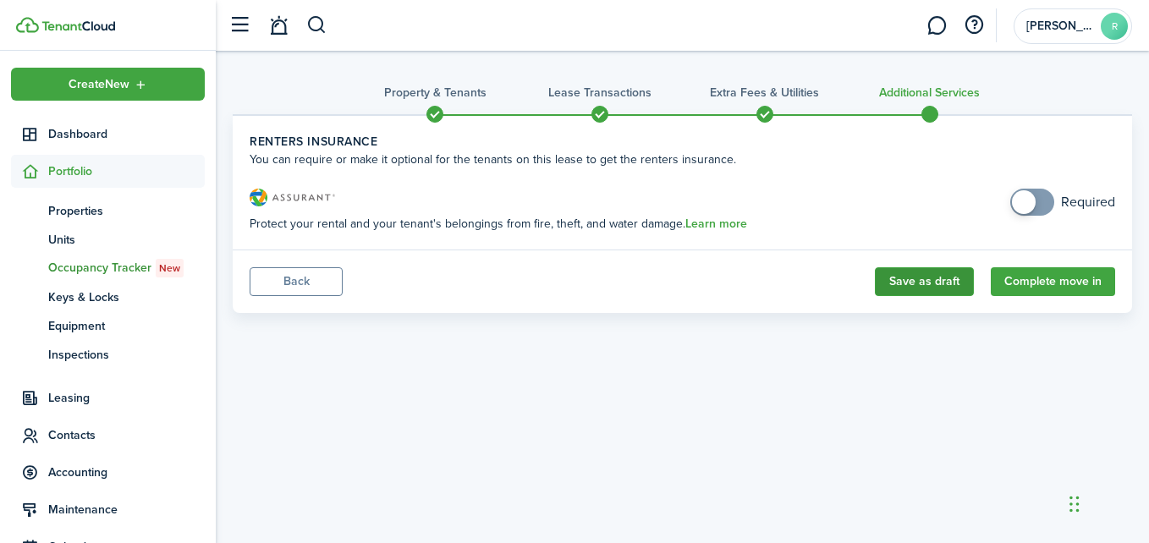
click at [961, 281] on button "Save as draft" at bounding box center [924, 281] width 99 height 29
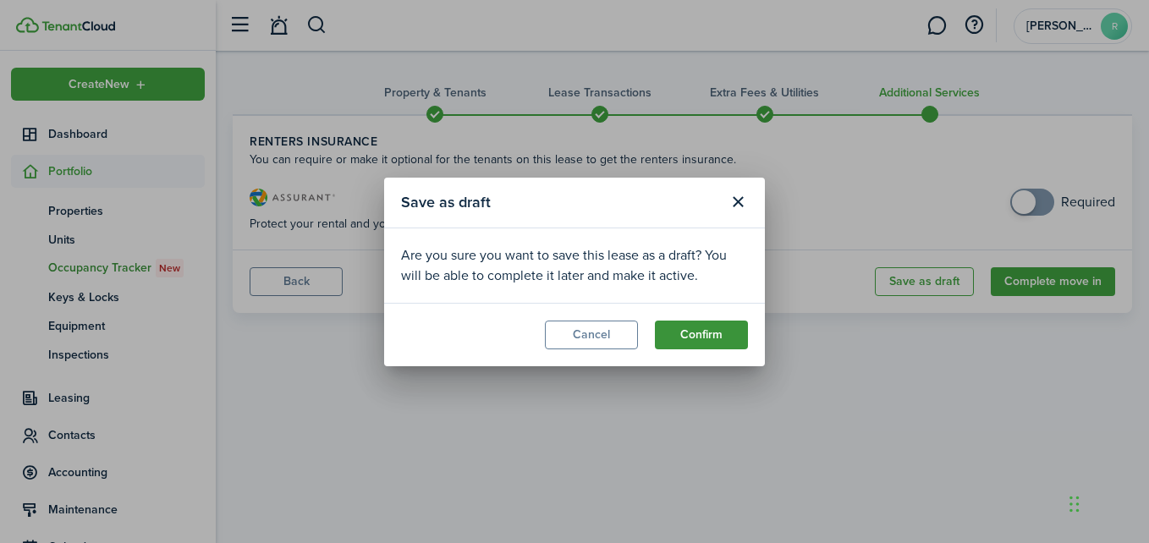
click at [712, 340] on button "Confirm" at bounding box center [701, 335] width 93 height 29
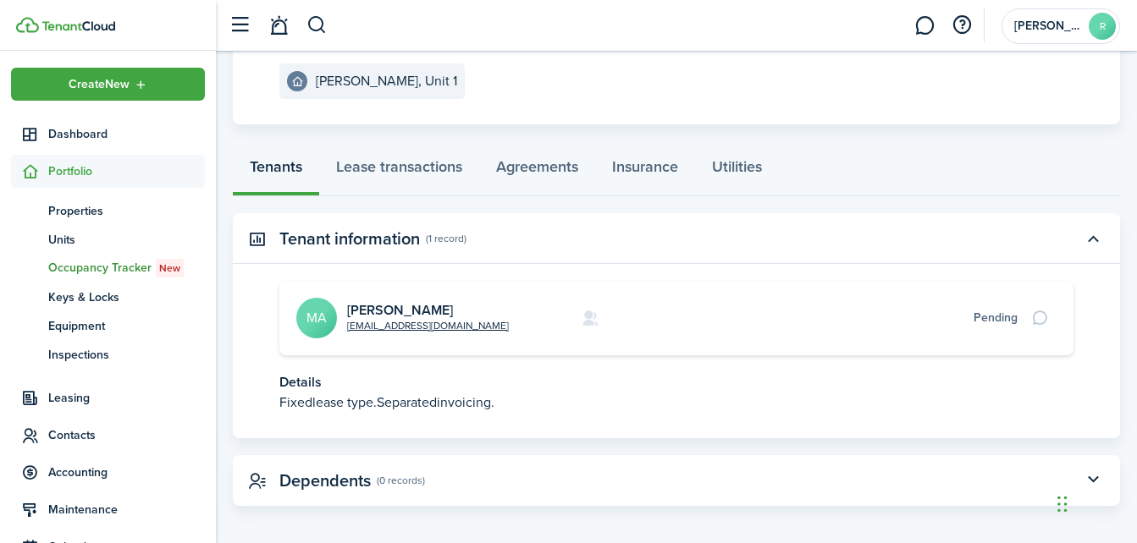
scroll to position [224, 0]
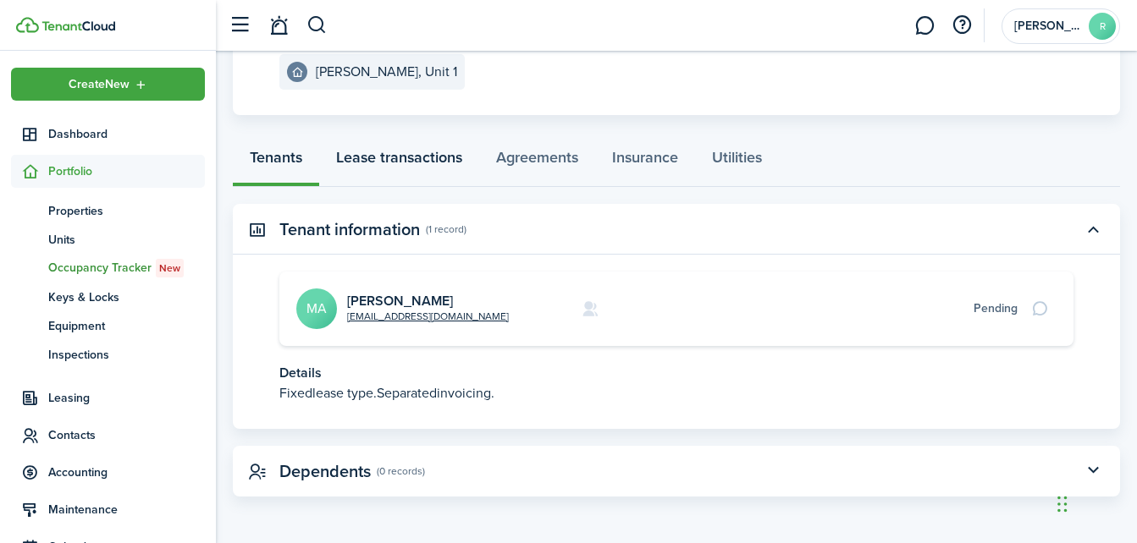
click at [416, 157] on link "Lease transactions" at bounding box center [399, 161] width 160 height 51
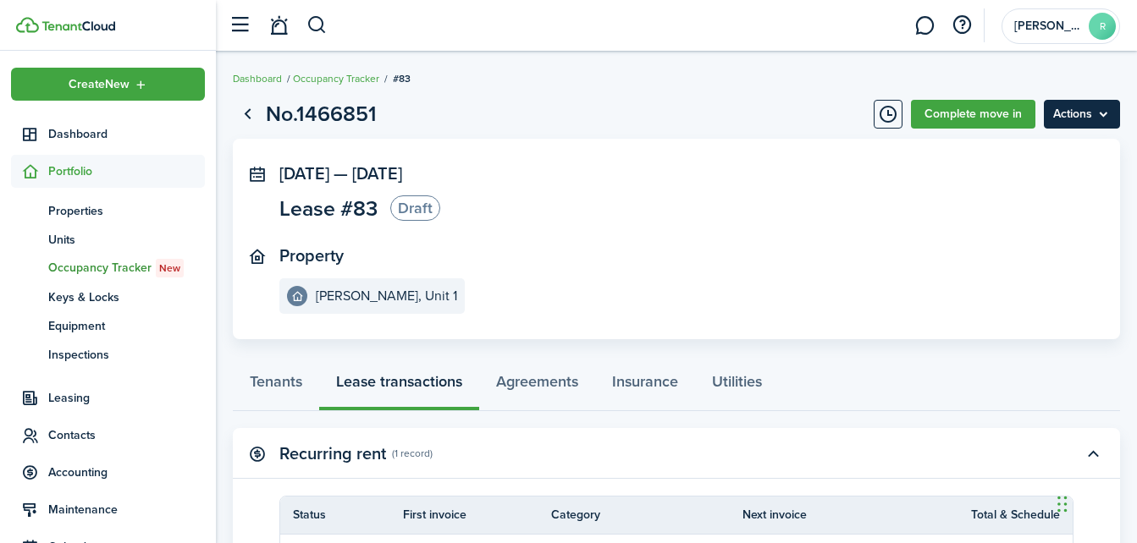
click at [1060, 114] on menu-btn "Actions" at bounding box center [1081, 114] width 76 height 29
click at [1054, 227] on panel-main-wrapper "Oct 26, 2025 — Jan 25, 2026 Lease #83 Draft Property Bowen, Unit 1" at bounding box center [676, 239] width 794 height 150
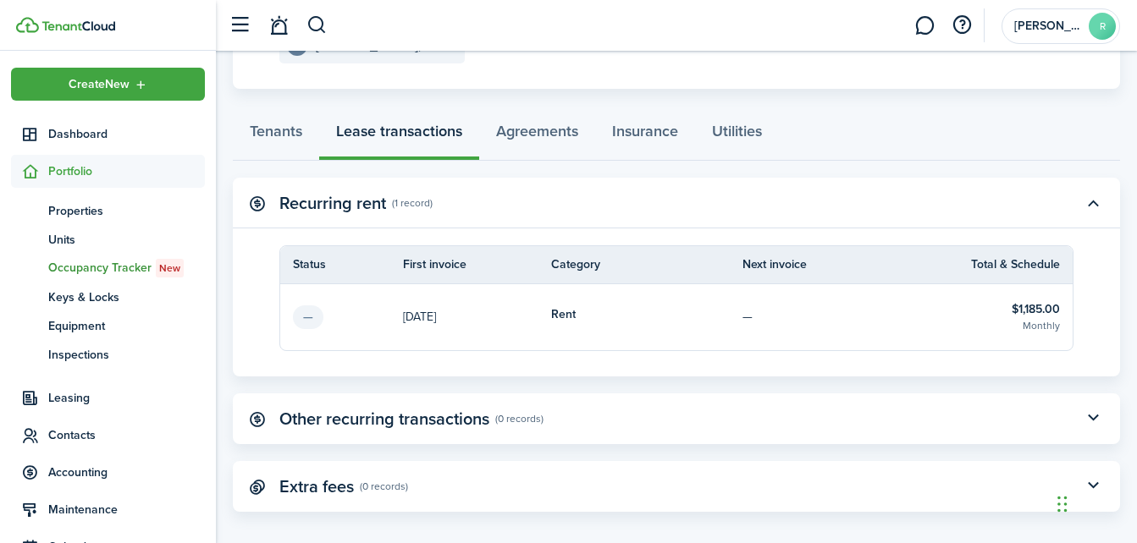
scroll to position [266, 0]
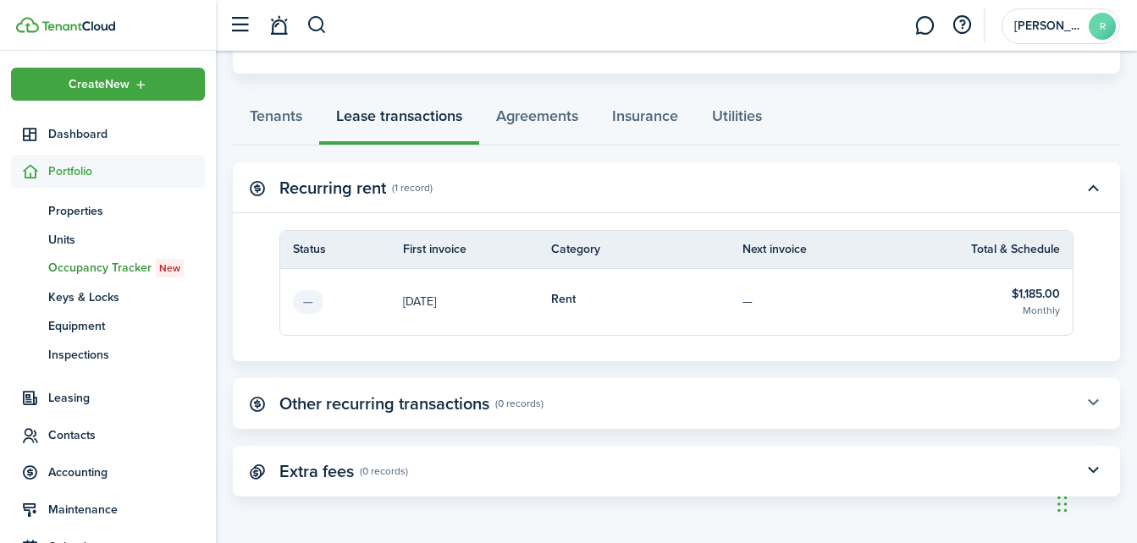
click at [1095, 405] on button "button" at bounding box center [1092, 403] width 29 height 29
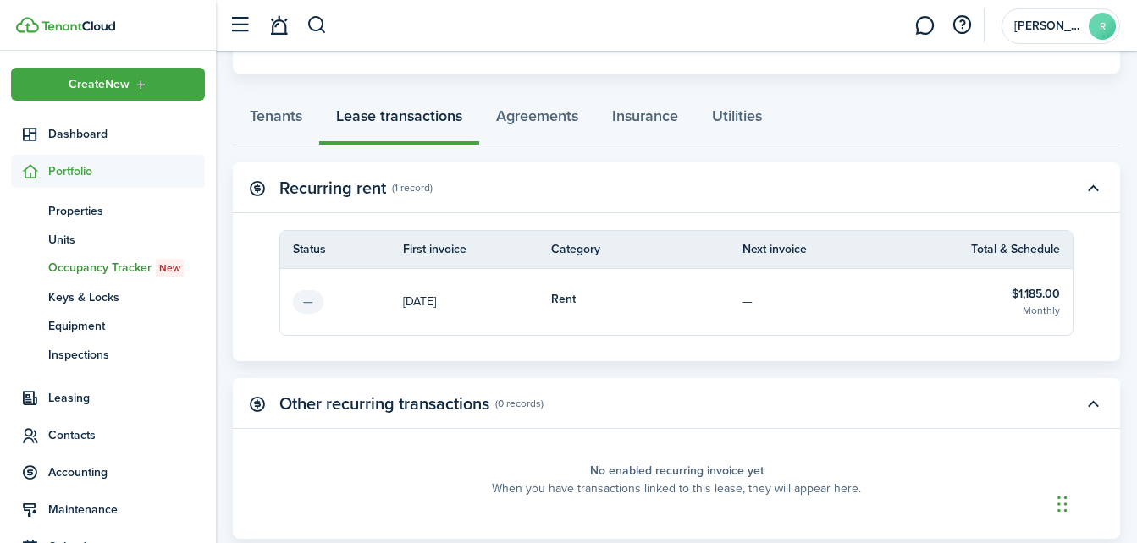
drag, startPoint x: 1141, startPoint y: 185, endPoint x: 981, endPoint y: 85, distance: 189.0
click at [981, 85] on page-view-layout "No.1466851 Complete move in Actions Oct 26, 2025 — Jan 25, 2026 Lease #83 Draft…" at bounding box center [676, 219] width 921 height 791
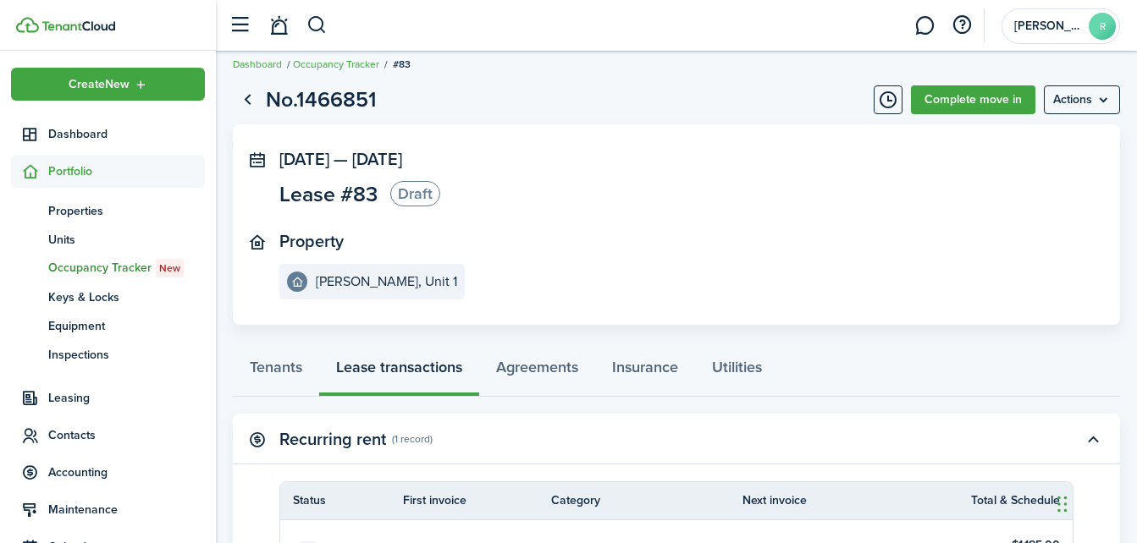
scroll to position [7, 0]
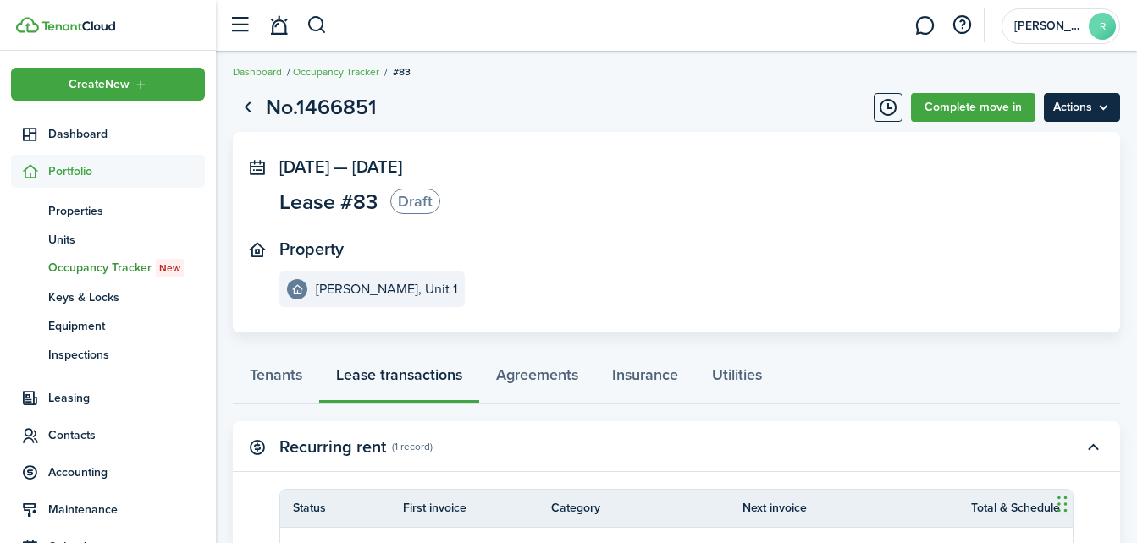
click at [1080, 112] on menu-btn "Actions" at bounding box center [1081, 107] width 76 height 29
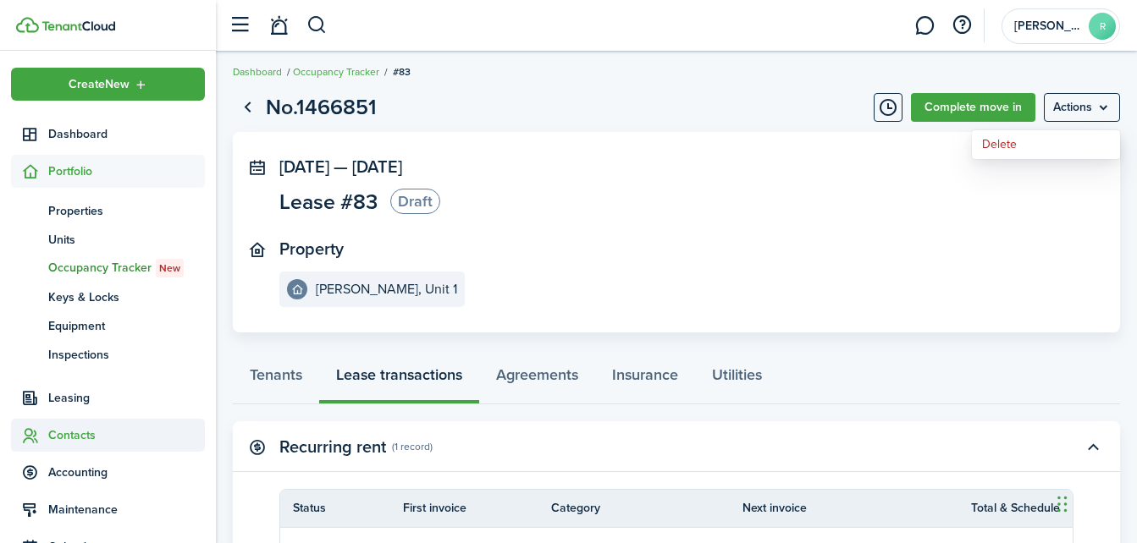
click at [66, 442] on span "Contacts" at bounding box center [126, 436] width 157 height 18
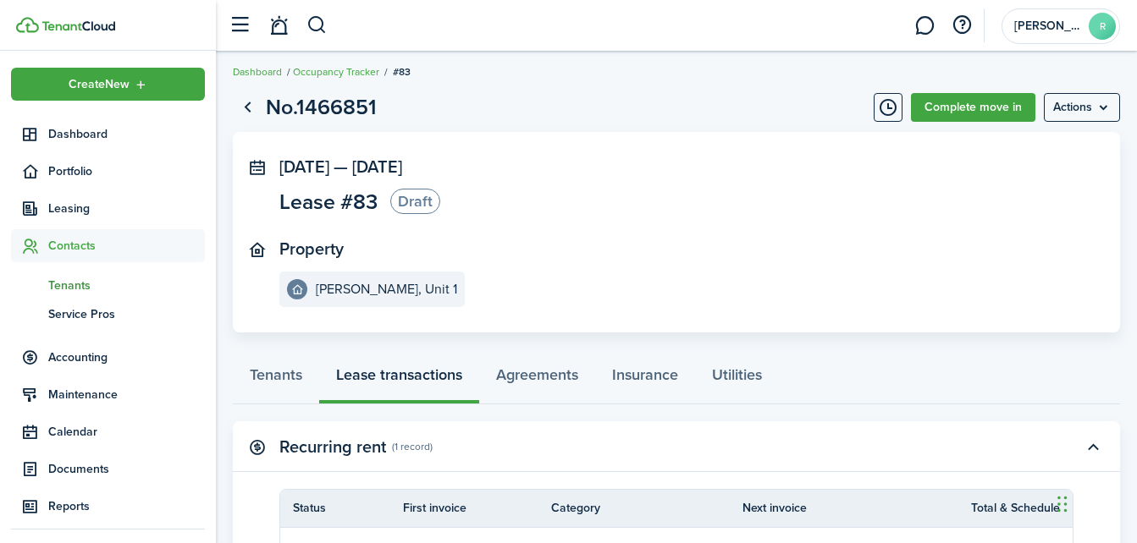
click at [81, 273] on link "tn Tenants" at bounding box center [108, 285] width 194 height 29
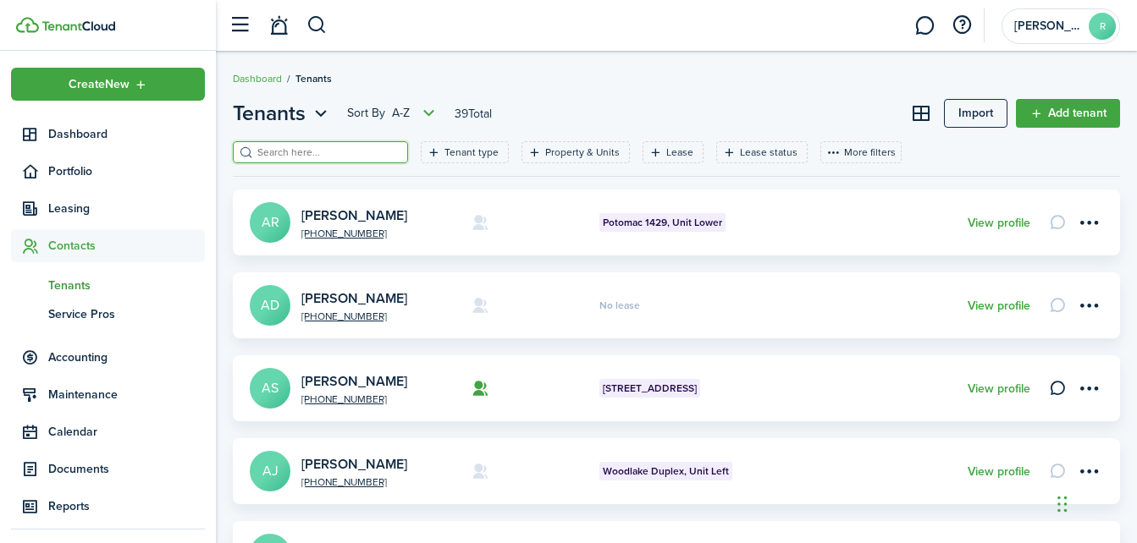
click at [350, 147] on input "search" at bounding box center [327, 153] width 149 height 16
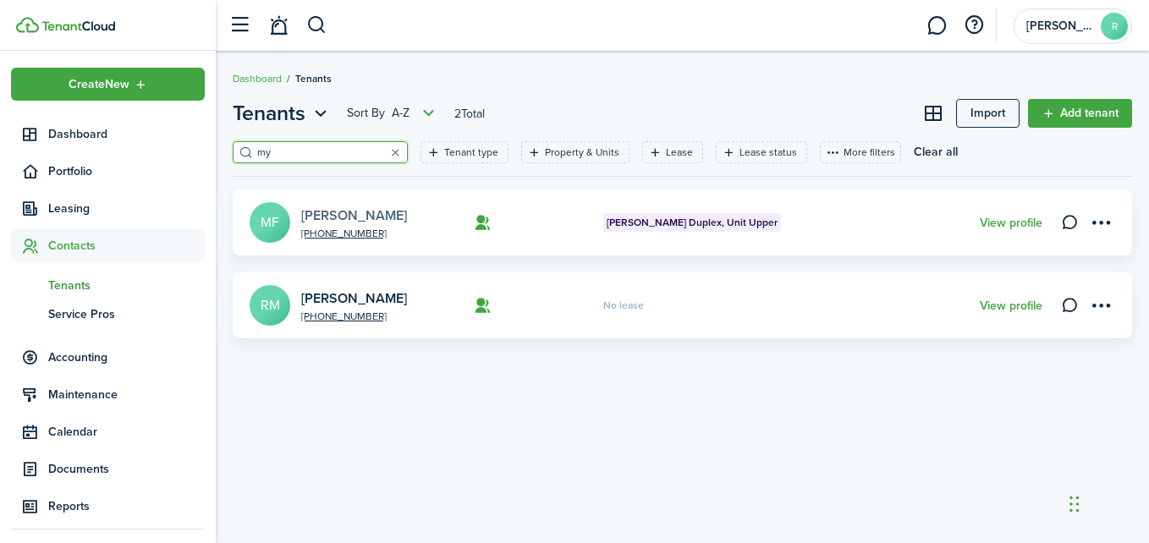
type input "my"
click at [350, 208] on link "Mylisha Fitchpatric" at bounding box center [354, 215] width 106 height 19
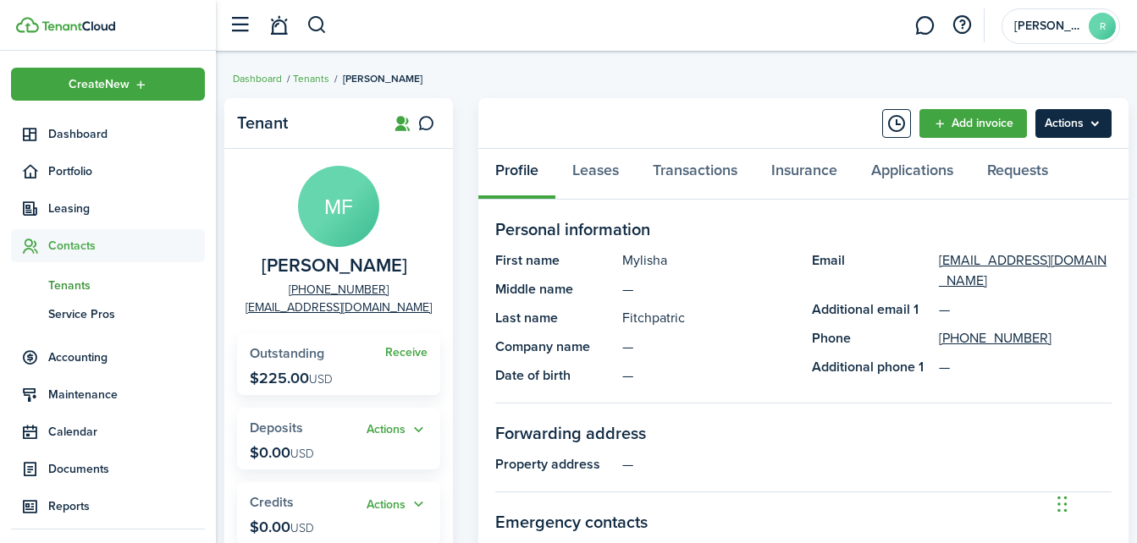
click at [1061, 117] on menu-btn "Actions" at bounding box center [1073, 123] width 76 height 29
click at [946, 124] on link "Add invoice" at bounding box center [972, 123] width 107 height 29
click at [619, 171] on link "Leases" at bounding box center [595, 174] width 80 height 51
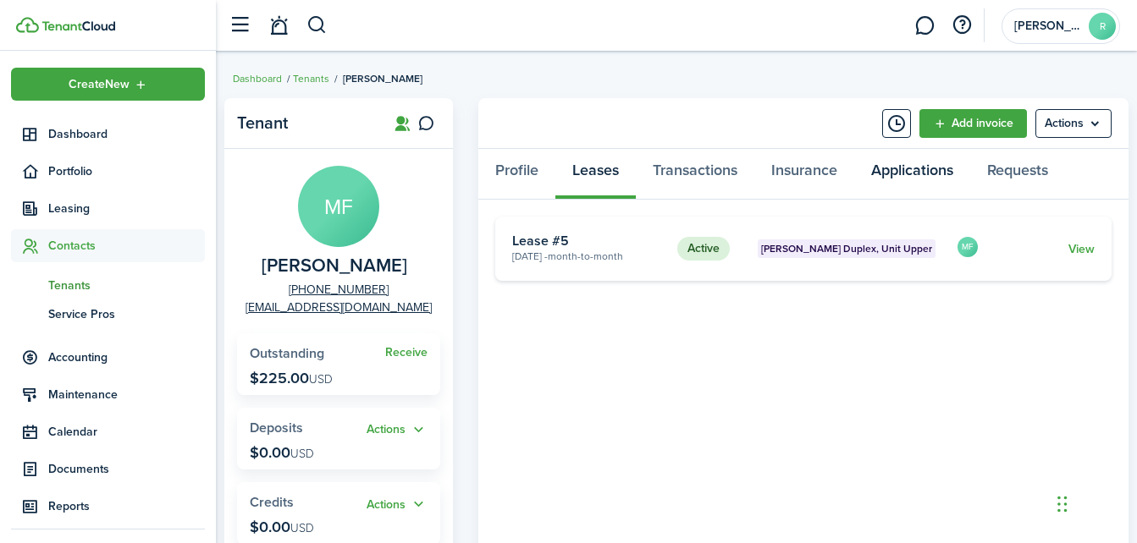
click at [914, 176] on link "Applications" at bounding box center [912, 174] width 116 height 51
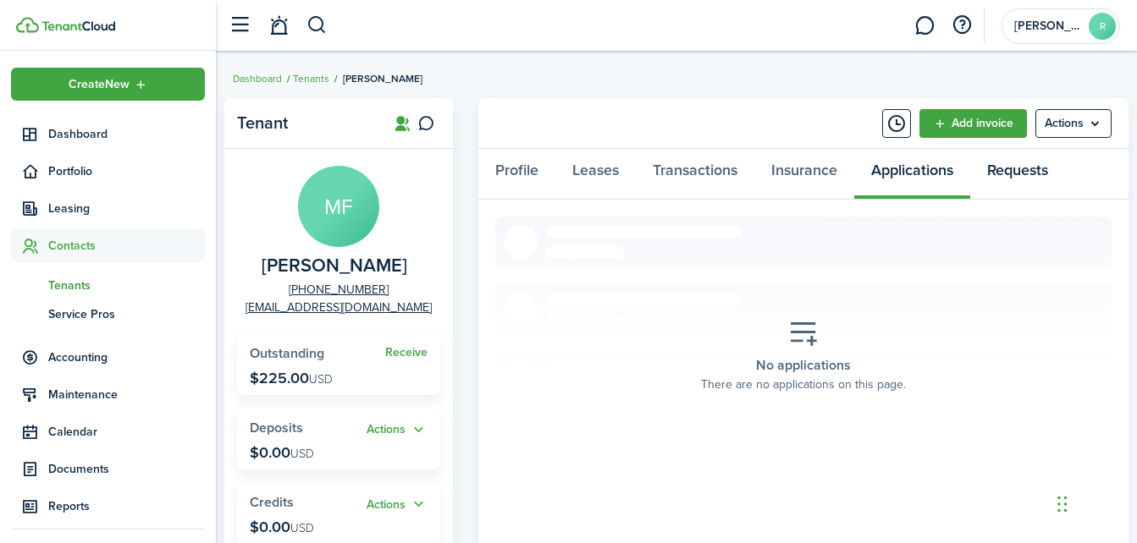
click at [1016, 165] on link "Requests" at bounding box center [1017, 174] width 95 height 51
drag, startPoint x: 1142, startPoint y: 317, endPoint x: 1027, endPoint y: 340, distance: 117.3
click at [1027, 340] on section "No requests There are no requests on this page." at bounding box center [803, 356] width 616 height 279
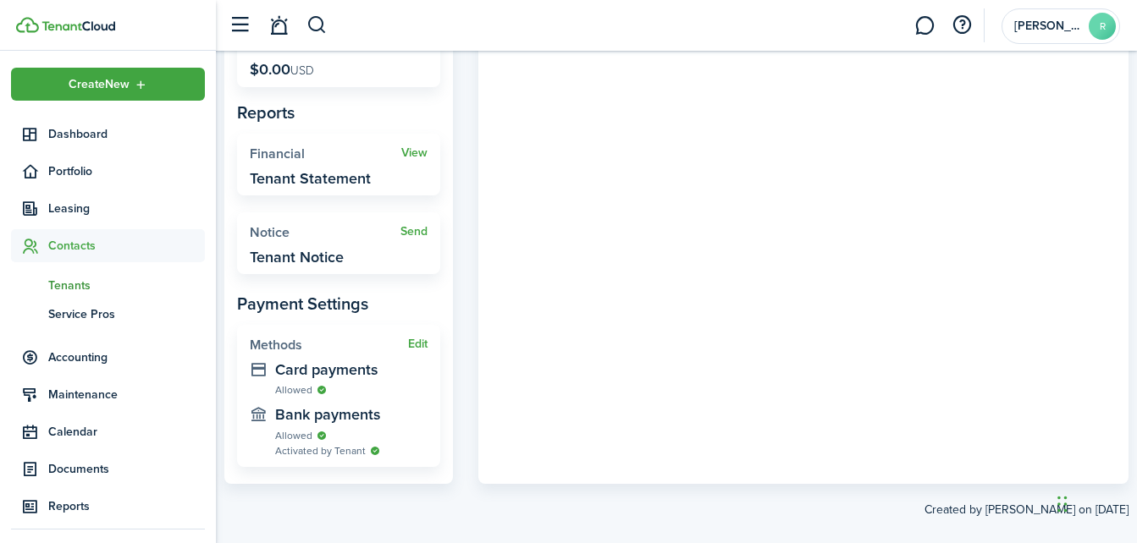
scroll to position [480, 0]
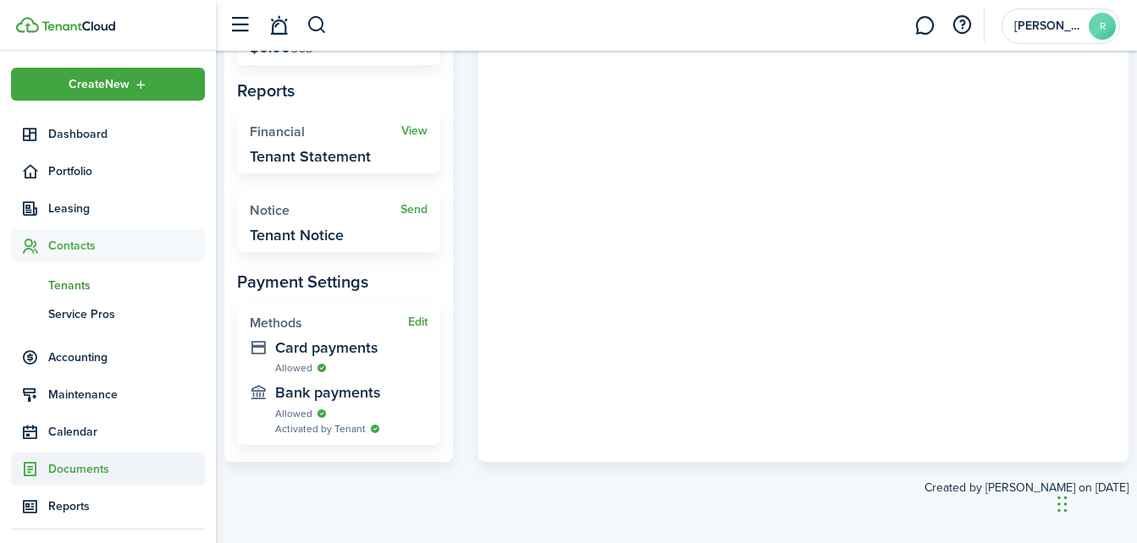
click at [82, 471] on span "Documents" at bounding box center [126, 469] width 157 height 18
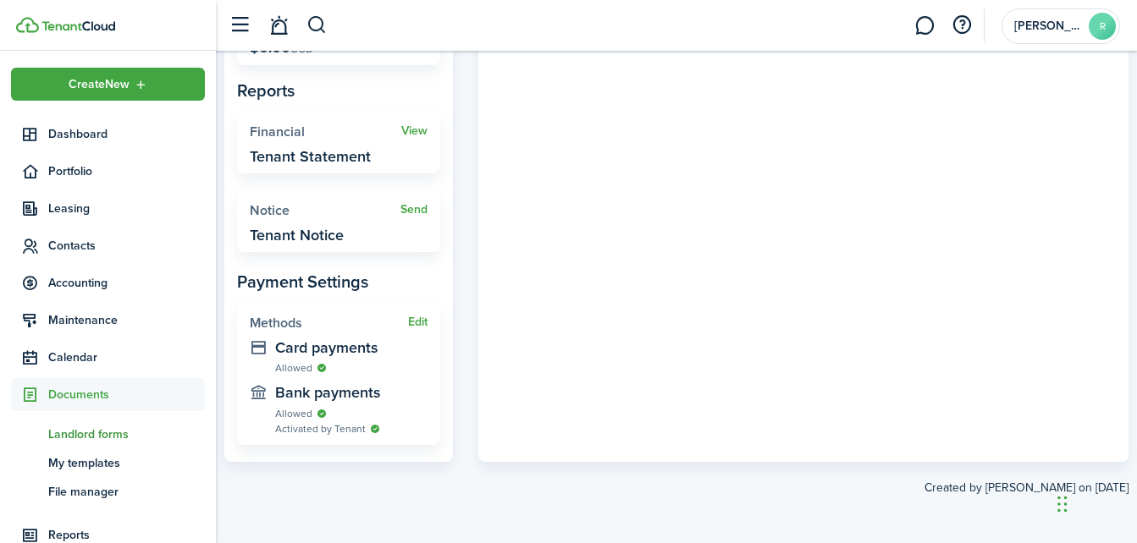
click at [100, 436] on span "Landlord forms" at bounding box center [126, 435] width 157 height 18
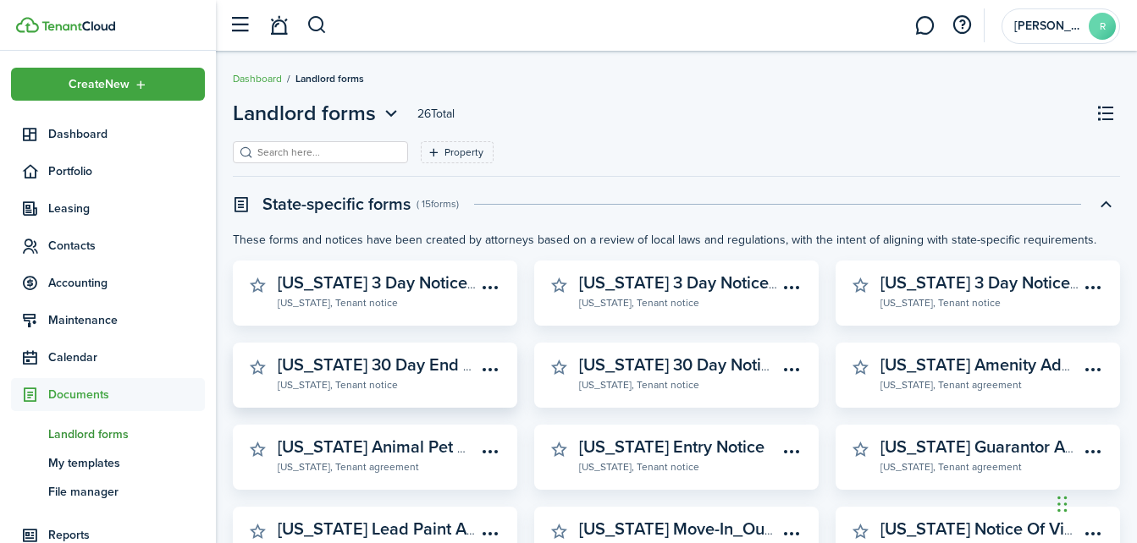
click at [429, 361] on widget-stats-description "Ohio 30 Day End Of Term Notice To Vacate" at bounding box center [466, 364] width 376 height 25
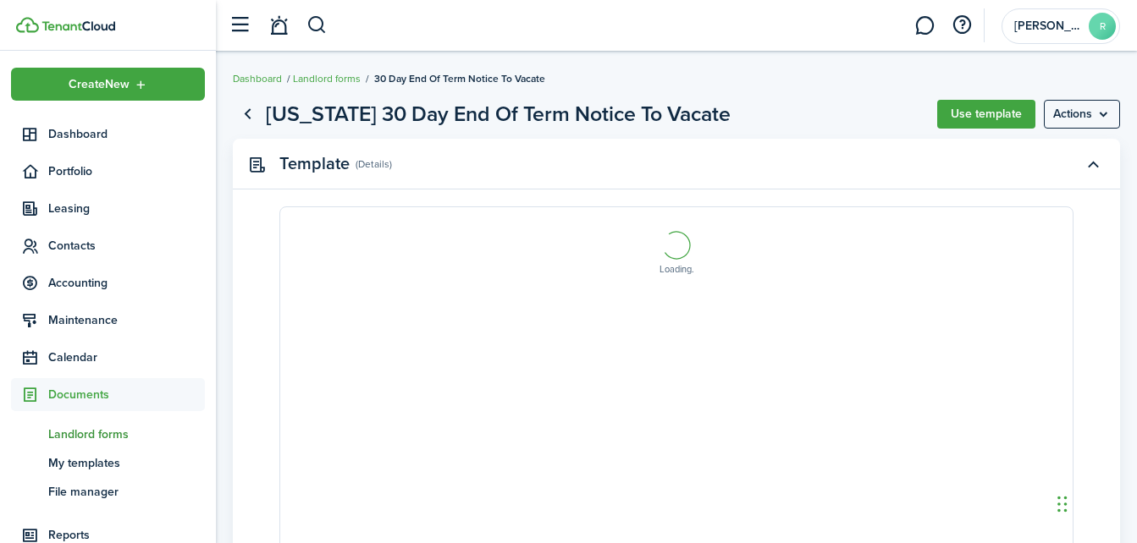
select select "fit"
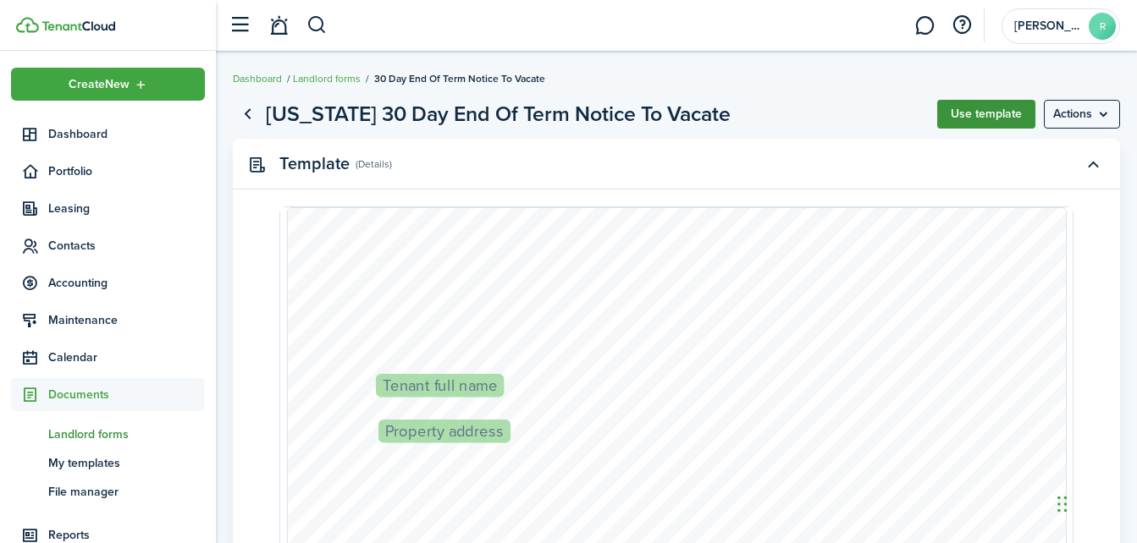
click at [1003, 114] on button "Use template" at bounding box center [986, 114] width 98 height 29
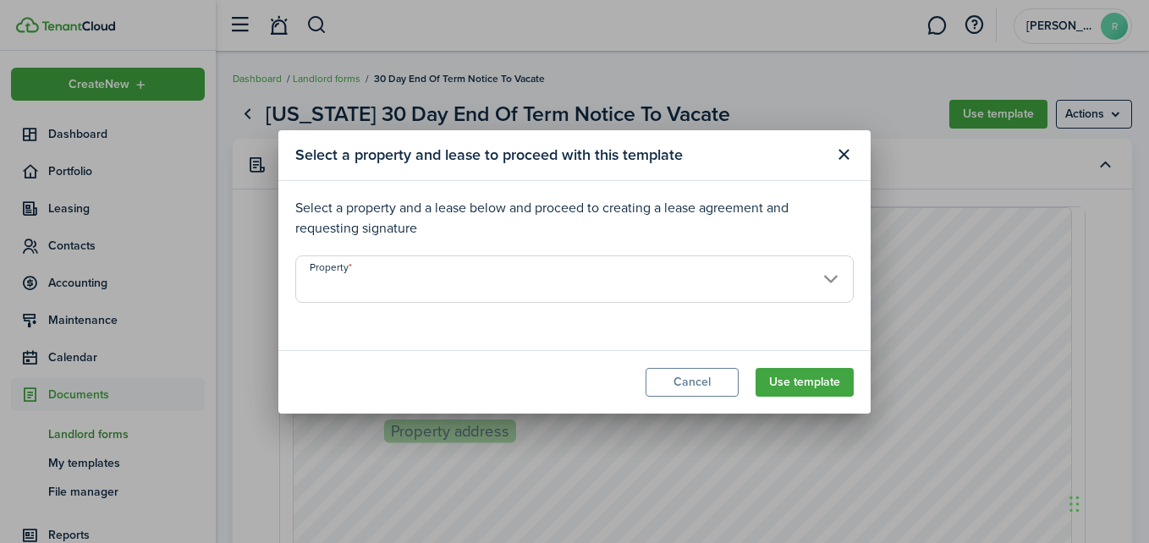
click at [830, 273] on input "Property" at bounding box center [574, 279] width 559 height 47
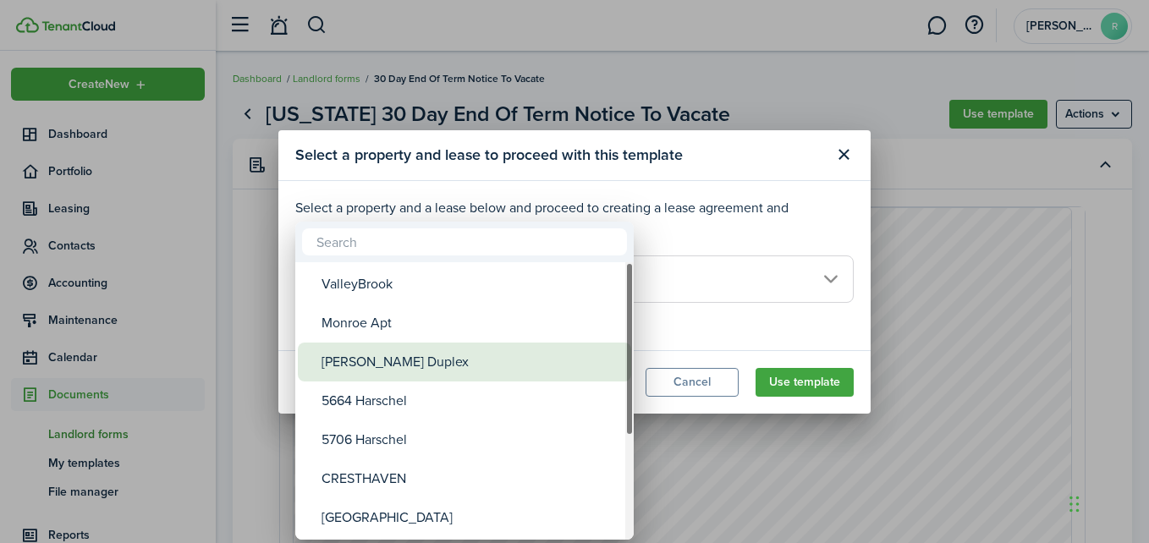
click at [411, 360] on div "[PERSON_NAME] Duplex" at bounding box center [472, 362] width 300 height 39
type input "[PERSON_NAME] Duplex"
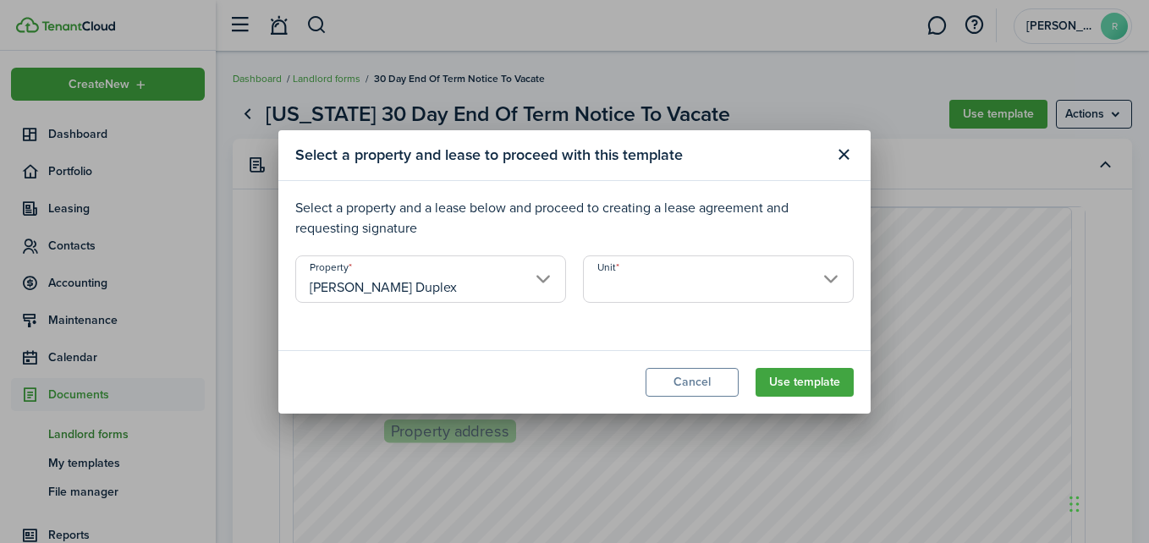
click at [638, 287] on input "Unit" at bounding box center [718, 279] width 271 height 47
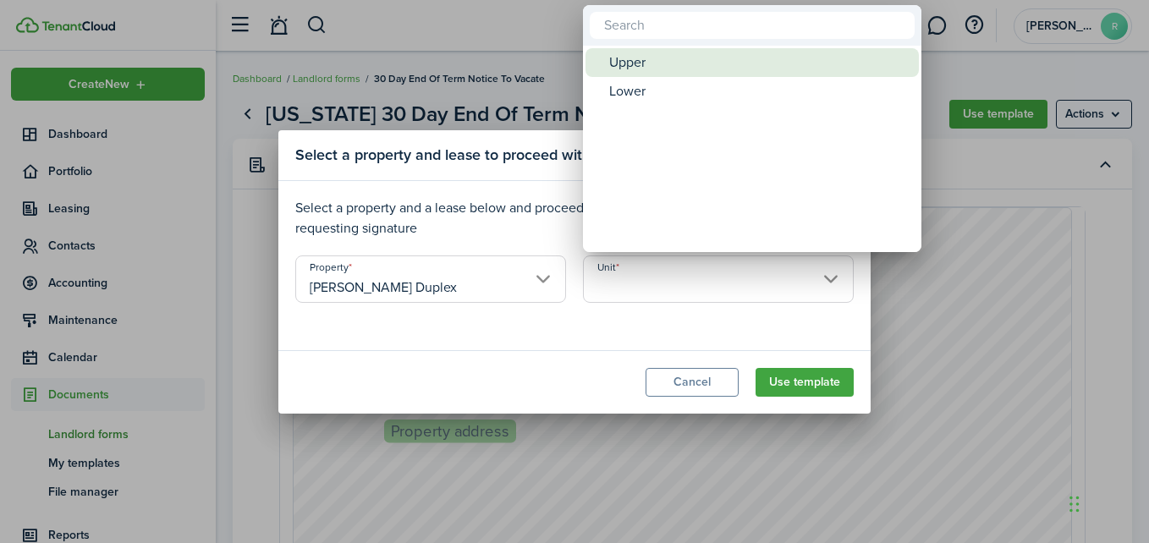
click at [604, 68] on span "Unit" at bounding box center [598, 63] width 24 height 24
type input "Upper"
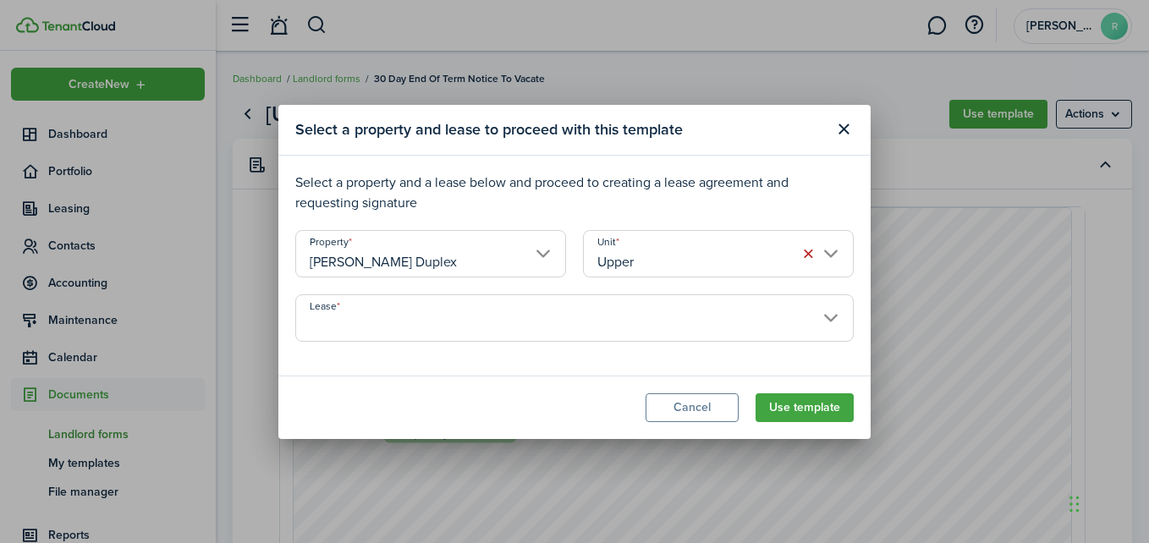
click at [537, 327] on input "Lease" at bounding box center [574, 318] width 559 height 47
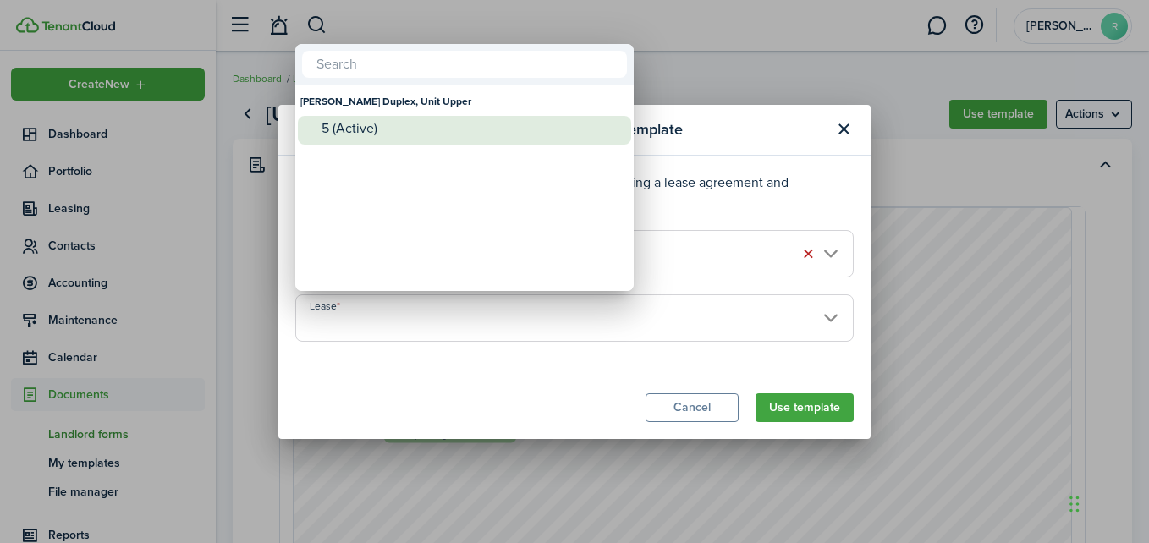
click at [359, 133] on div "5 (Active)" at bounding box center [472, 128] width 300 height 15
type input "Secor Duplex, Unit Upper. Lease #5 (Active)"
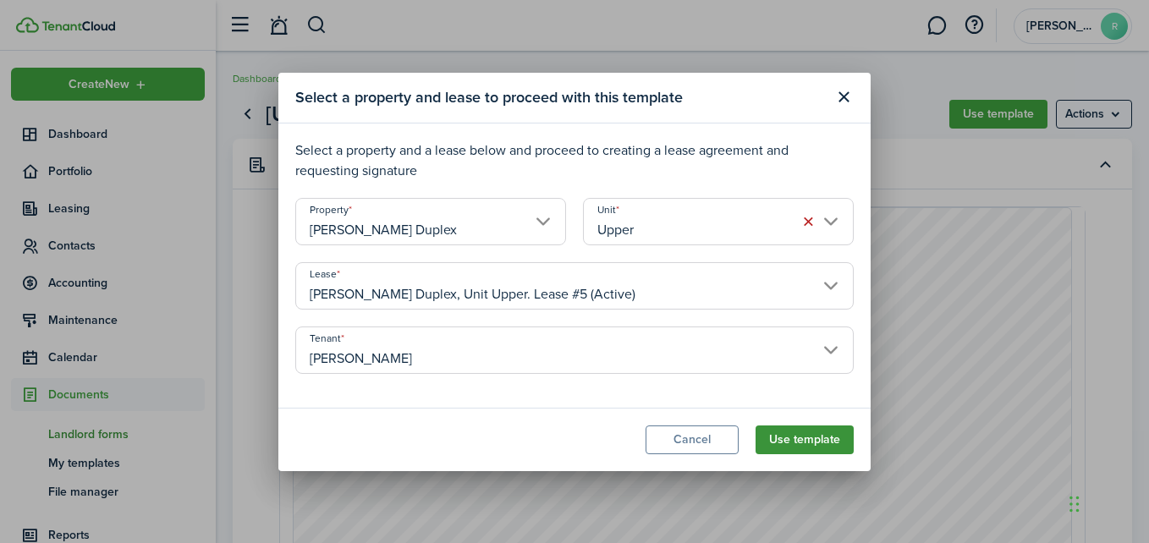
click at [841, 441] on button "Use template" at bounding box center [805, 440] width 98 height 29
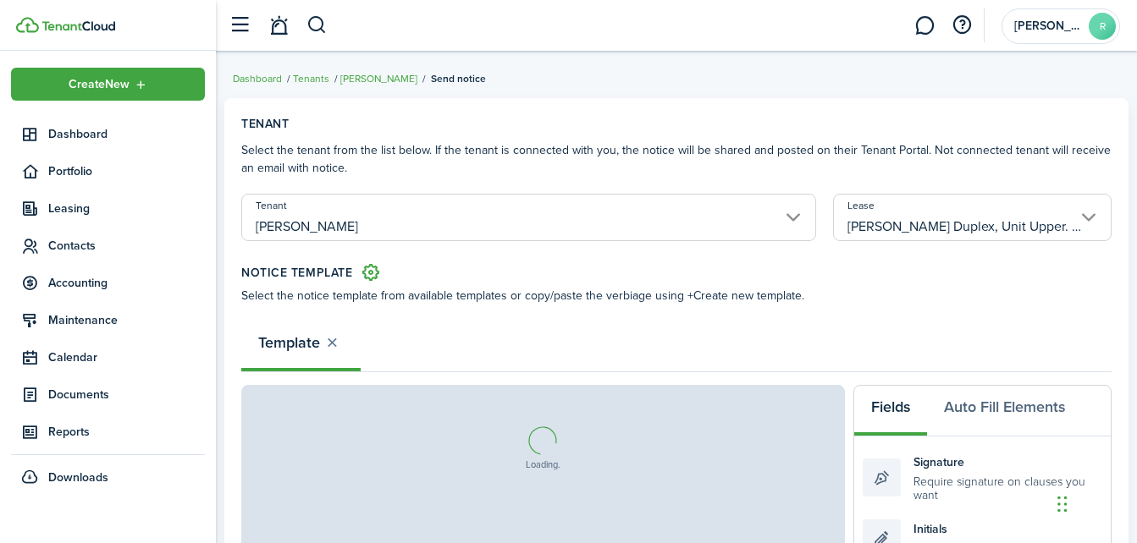
select select "fit"
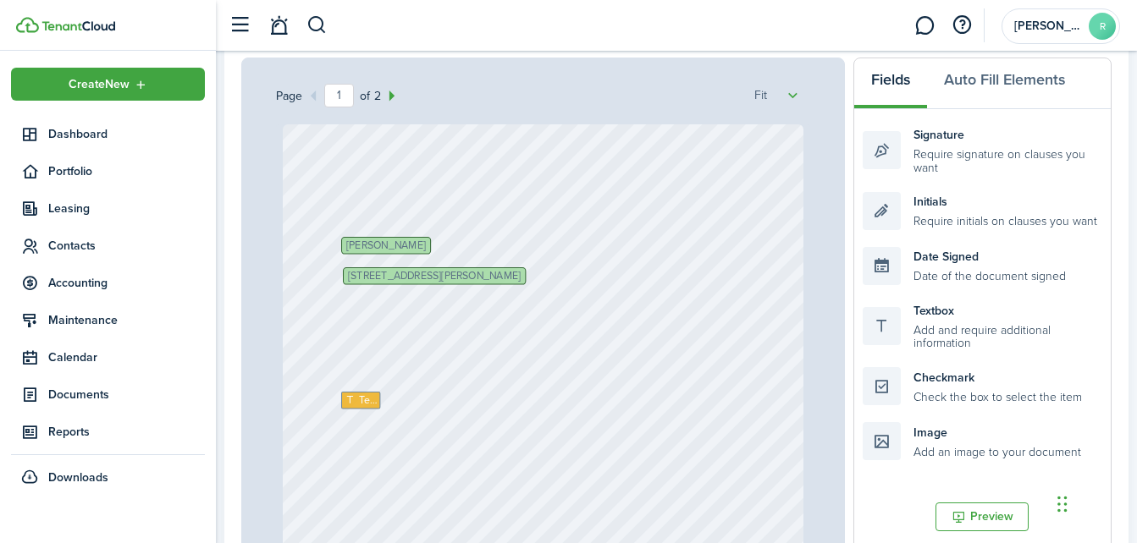
scroll to position [307, 0]
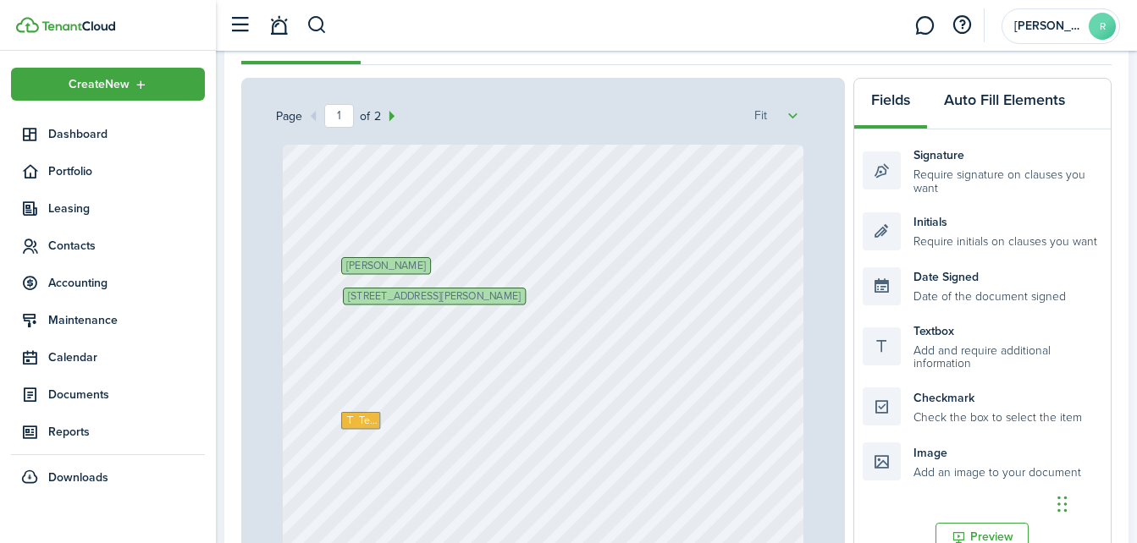
click at [1013, 107] on button "Auto Fill Elements" at bounding box center [1004, 104] width 155 height 51
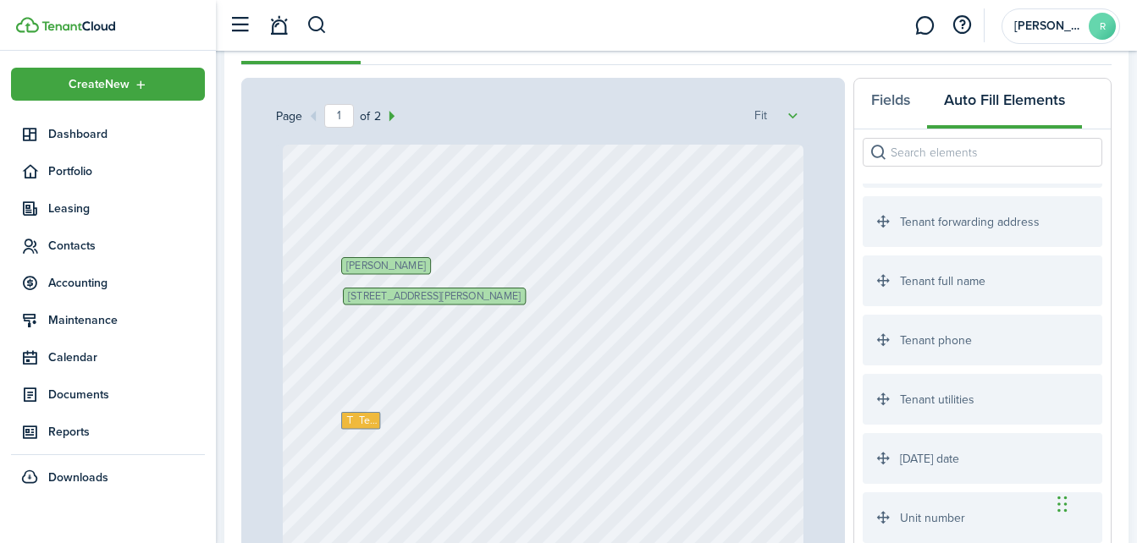
scroll to position [2789, 0]
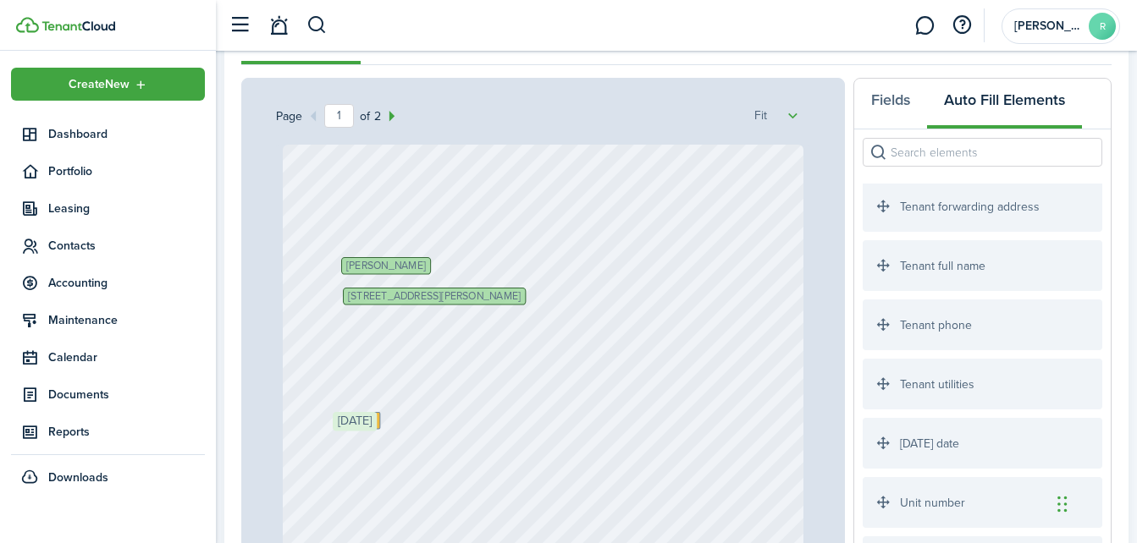
drag, startPoint x: 879, startPoint y: 447, endPoint x: 350, endPoint y: 439, distance: 529.8
click at [350, 439] on div "Page 1 of 2 50% 75% 100% 150% 200% Fit +1 419-407-6171 4030 W Bancroft St, Otta…" at bounding box center [676, 429] width 870 height 702
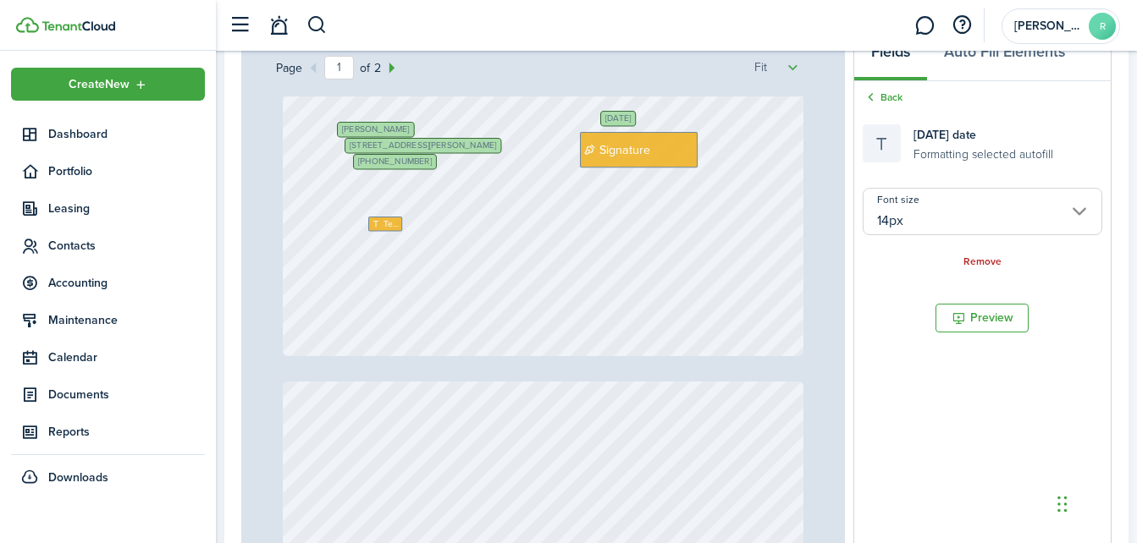
scroll to position [442, 0]
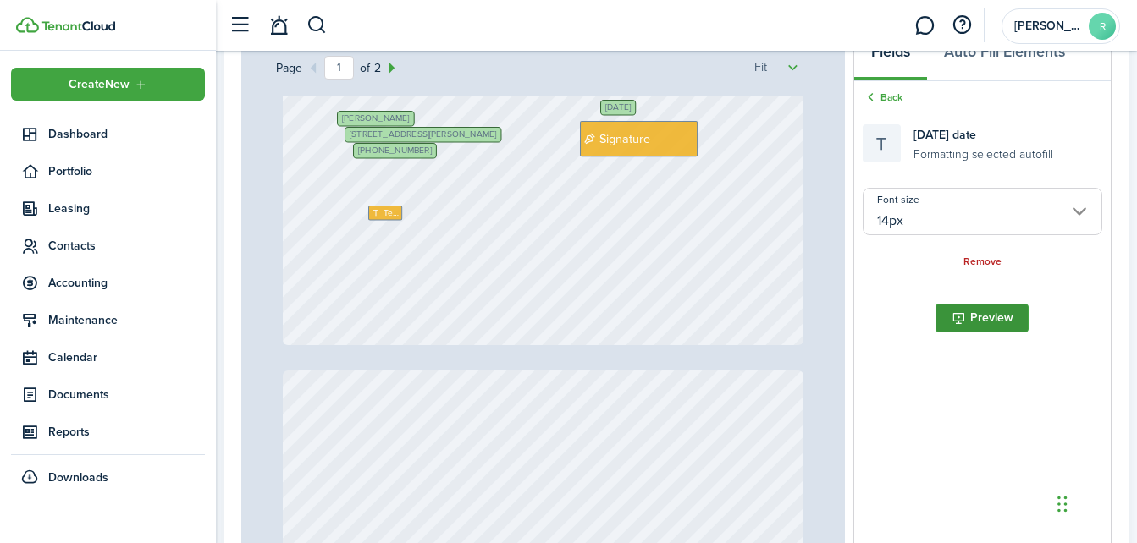
click at [972, 322] on button "Preview" at bounding box center [981, 318] width 93 height 29
click at [970, 262] on link "Remove" at bounding box center [982, 262] width 38 height 12
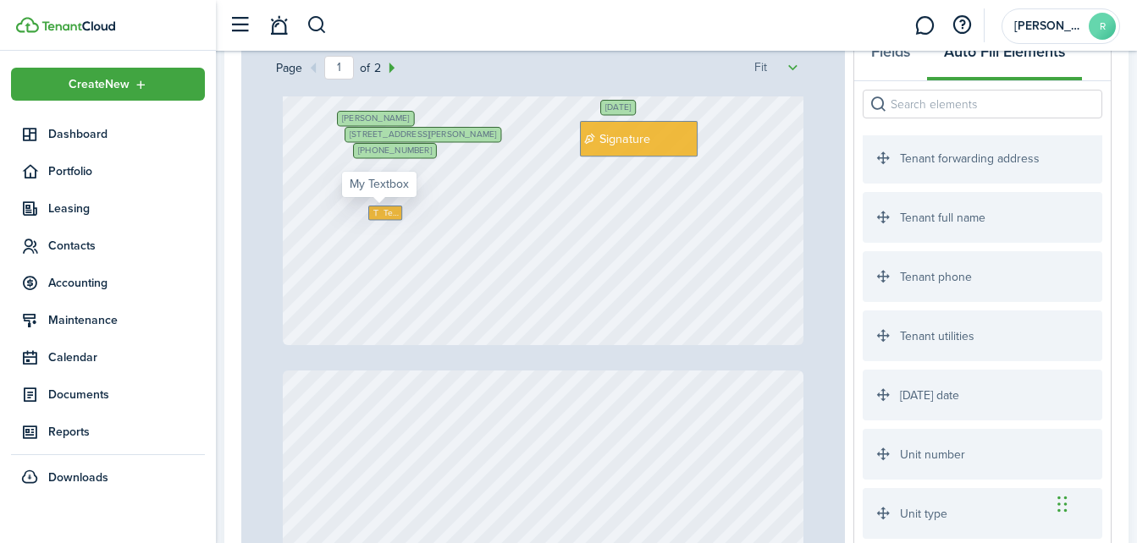
click at [385, 210] on span "Text" at bounding box center [391, 212] width 16 height 13
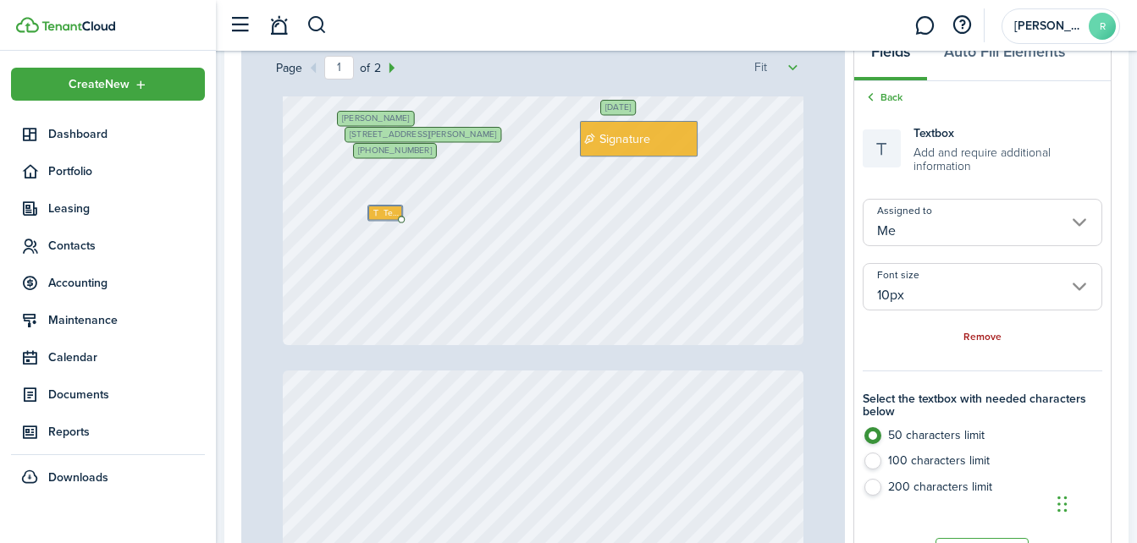
click at [972, 332] on link "Remove" at bounding box center [982, 338] width 38 height 12
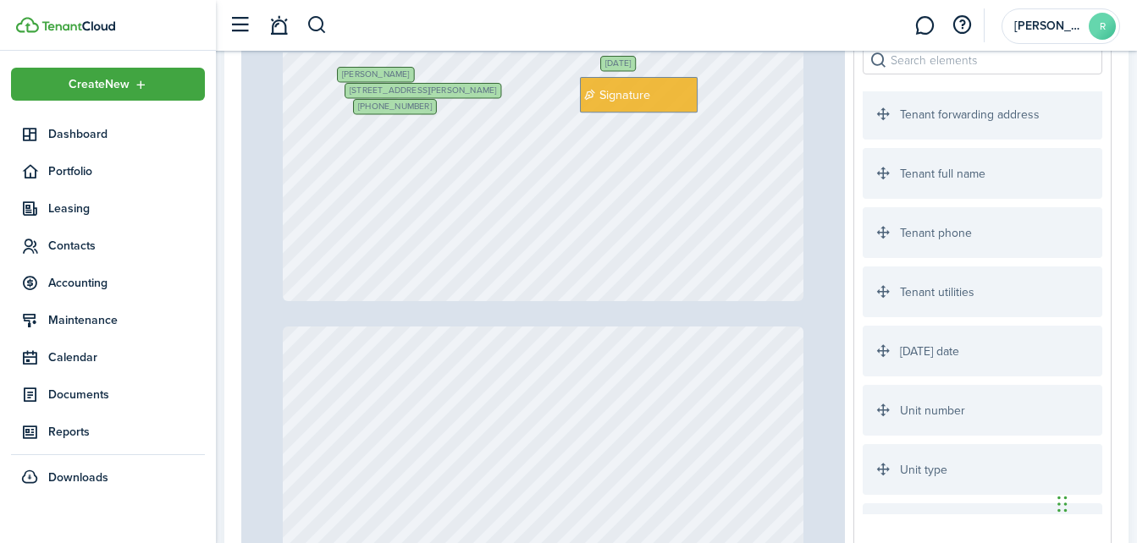
scroll to position [395, 0]
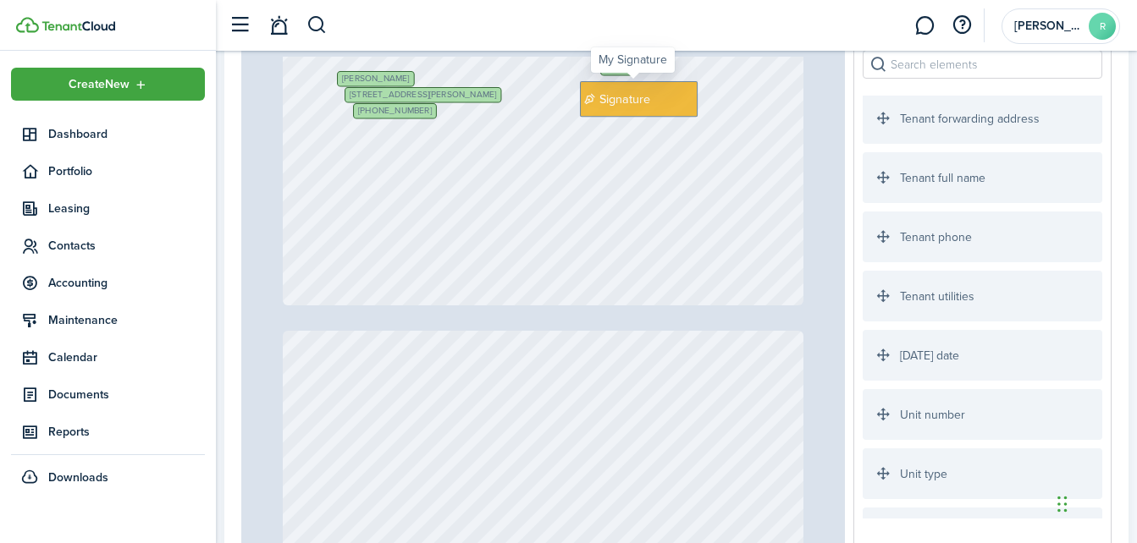
click at [656, 100] on div "Signature" at bounding box center [639, 99] width 118 height 36
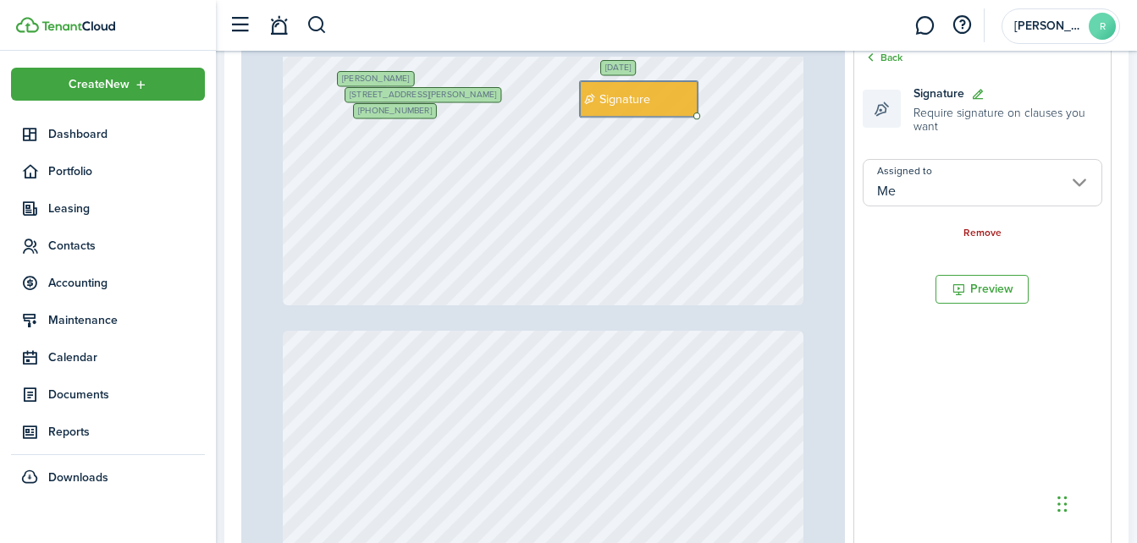
click at [967, 229] on link "Remove" at bounding box center [982, 234] width 38 height 12
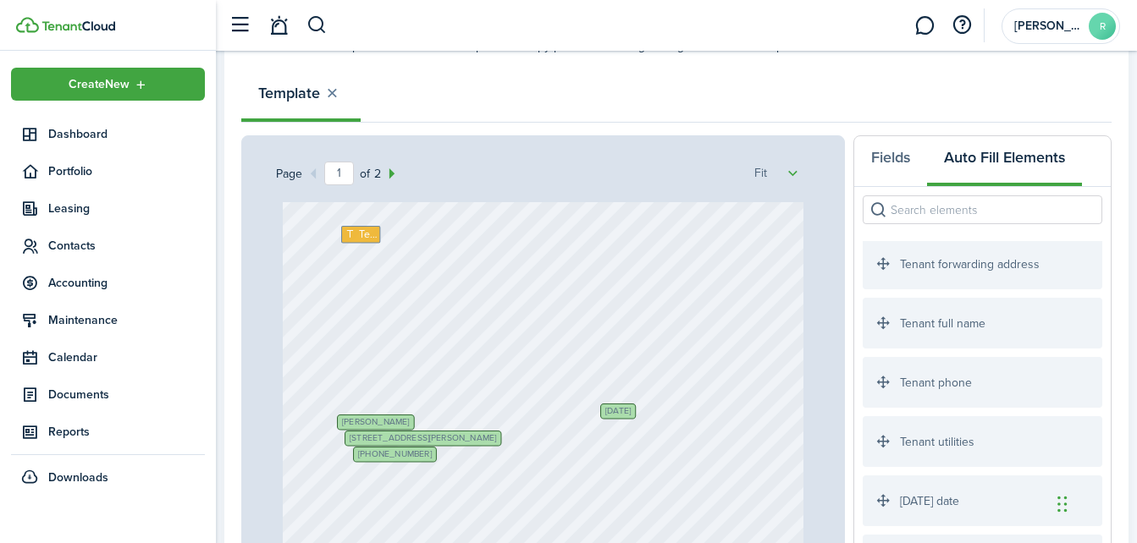
scroll to position [198, 0]
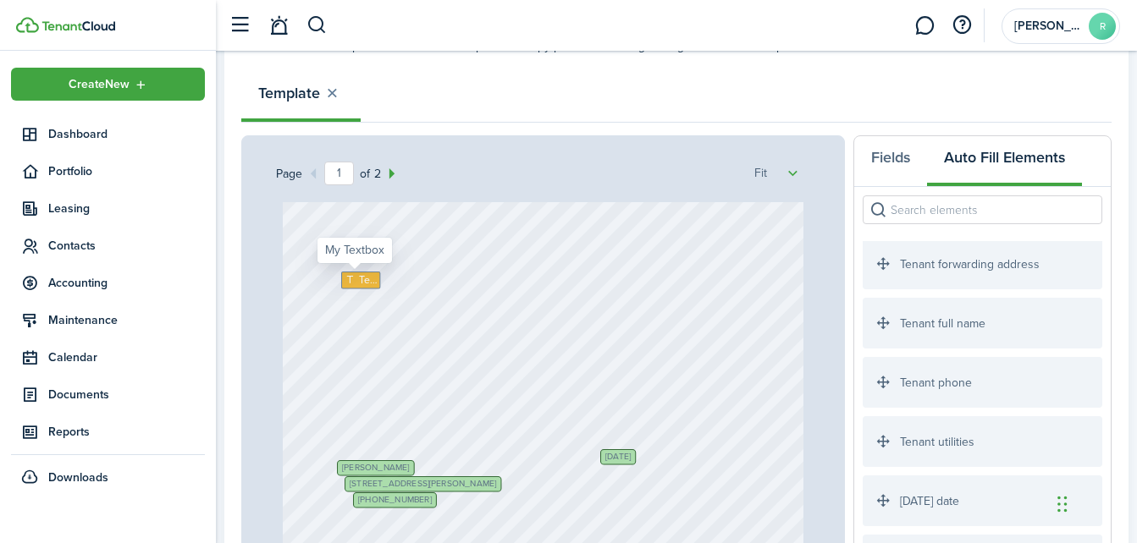
click at [358, 278] on span "Text" at bounding box center [367, 281] width 19 height 16
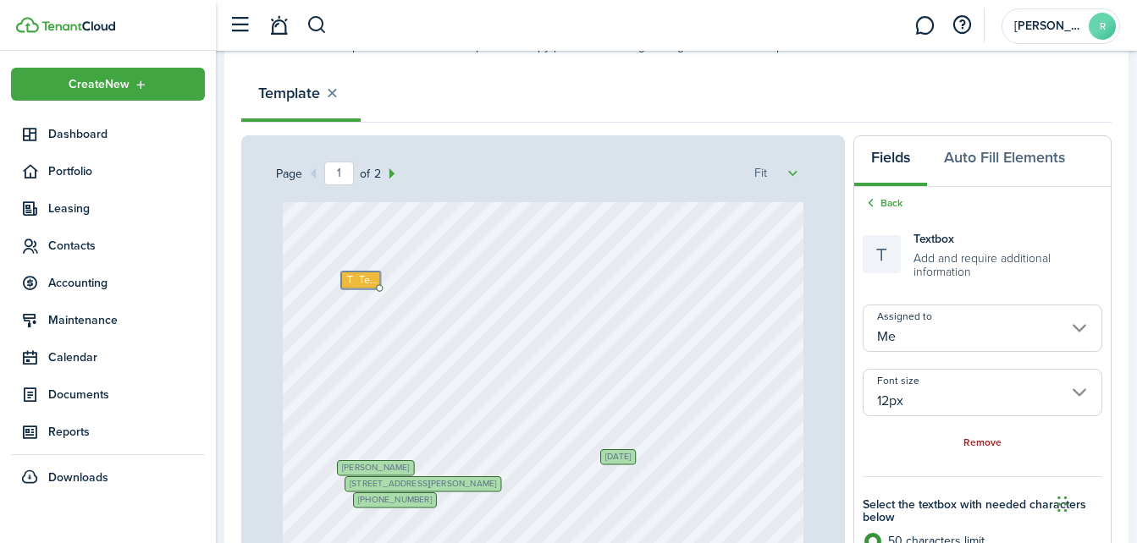
click at [977, 440] on link "Remove" at bounding box center [982, 444] width 38 height 12
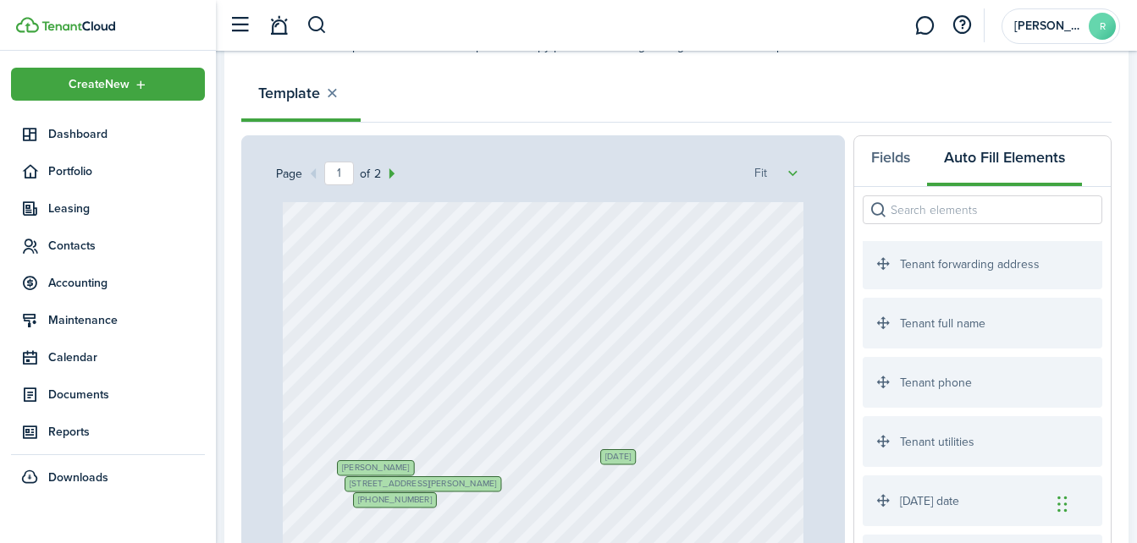
scroll to position [254, 0]
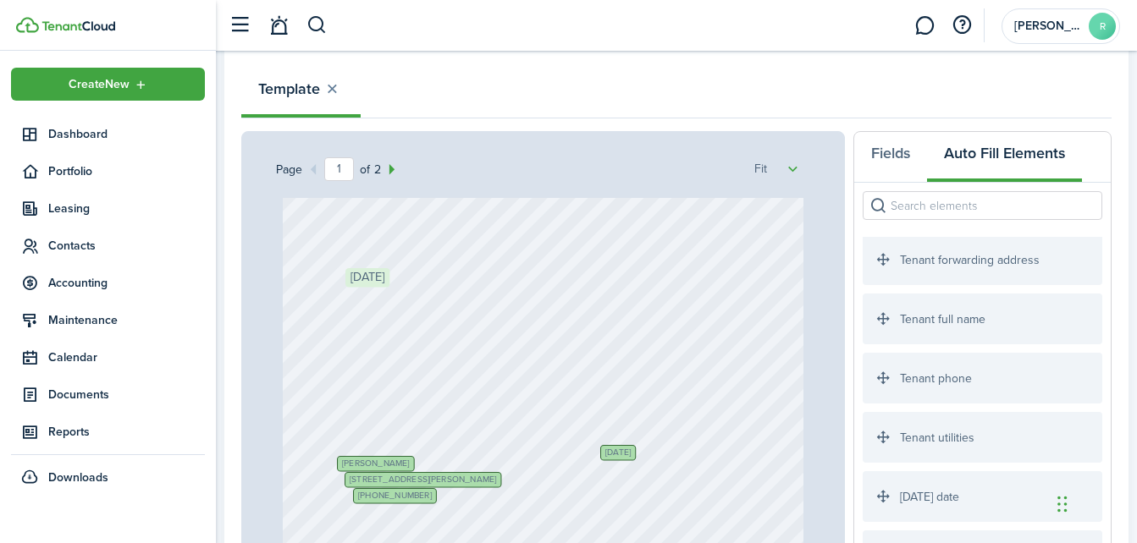
drag, startPoint x: 882, startPoint y: 505, endPoint x: 365, endPoint y: 296, distance: 557.7
click at [365, 296] on div "Page 1 of 2 50% 75% 100% 150% 200% Fit +1 419-407-6171 4030 W Bancroft St, Otta…" at bounding box center [676, 482] width 870 height 702
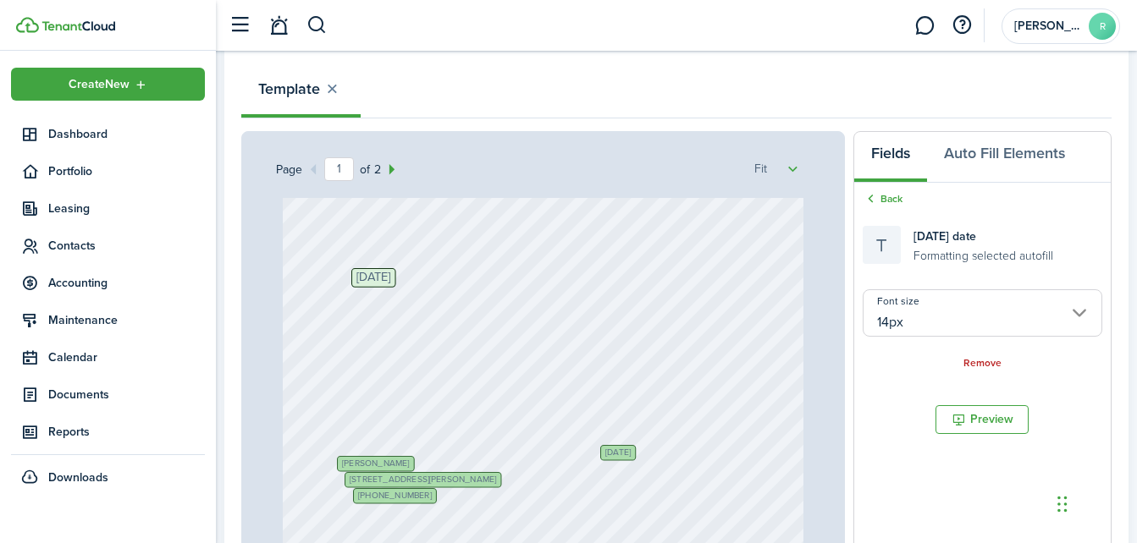
click at [1061, 234] on div "Today's date Formatting selected autofill" at bounding box center [981, 244] width 239 height 55
click at [1002, 157] on button "Auto Fill Elements" at bounding box center [1004, 157] width 155 height 51
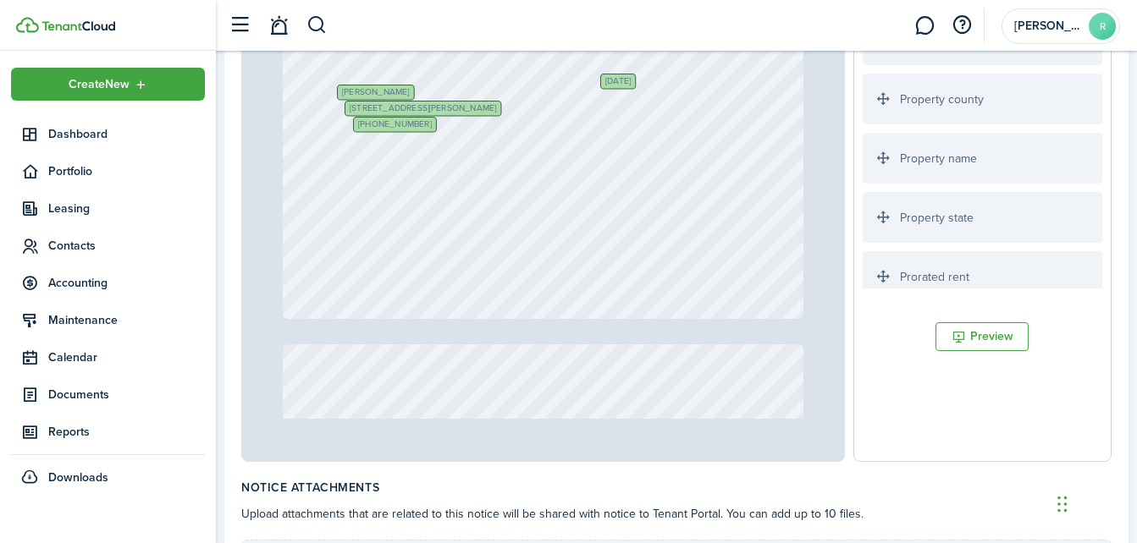
scroll to position [1932, 0]
drag, startPoint x: 1093, startPoint y: 111, endPoint x: 1076, endPoint y: 87, distance: 29.6
click at [1076, 87] on div "Property address" at bounding box center [981, 93] width 239 height 51
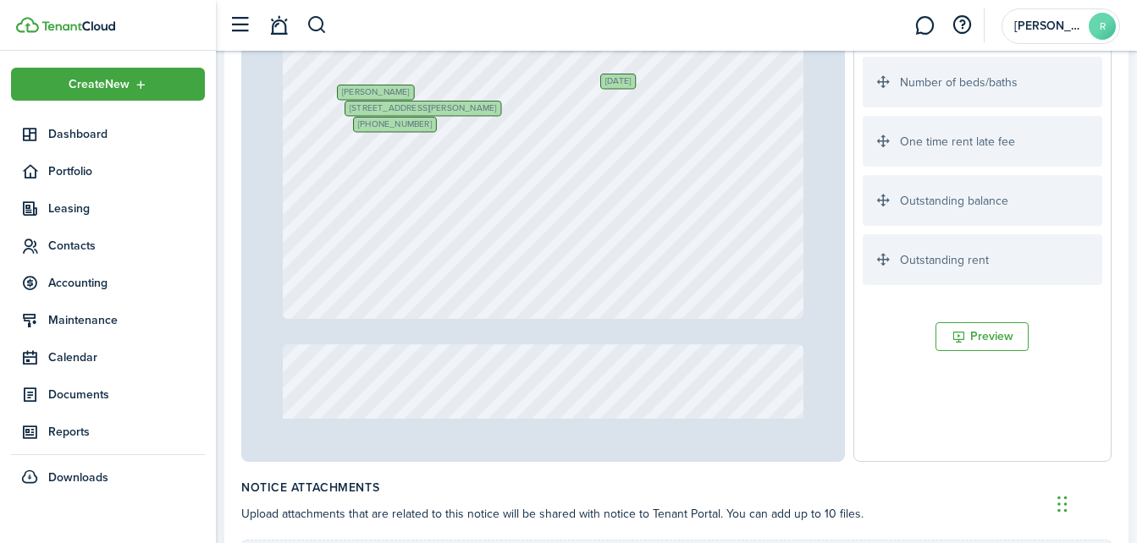
click at [1103, 52] on div "Signature Require signature on clauses you want Initials Require initials on cl…" at bounding box center [982, 54] width 256 height 486
drag, startPoint x: 1103, startPoint y: 52, endPoint x: 1098, endPoint y: 94, distance: 41.7
click at [1098, 94] on div "Signature Require signature on clauses you want Initials Require initials on cl…" at bounding box center [982, 54] width 256 height 486
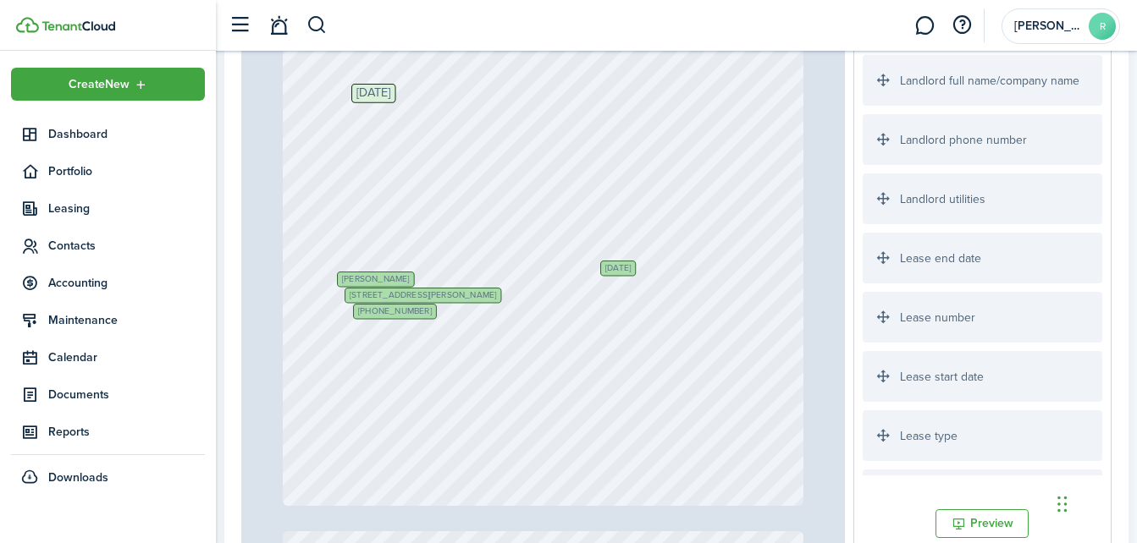
scroll to position [813, 0]
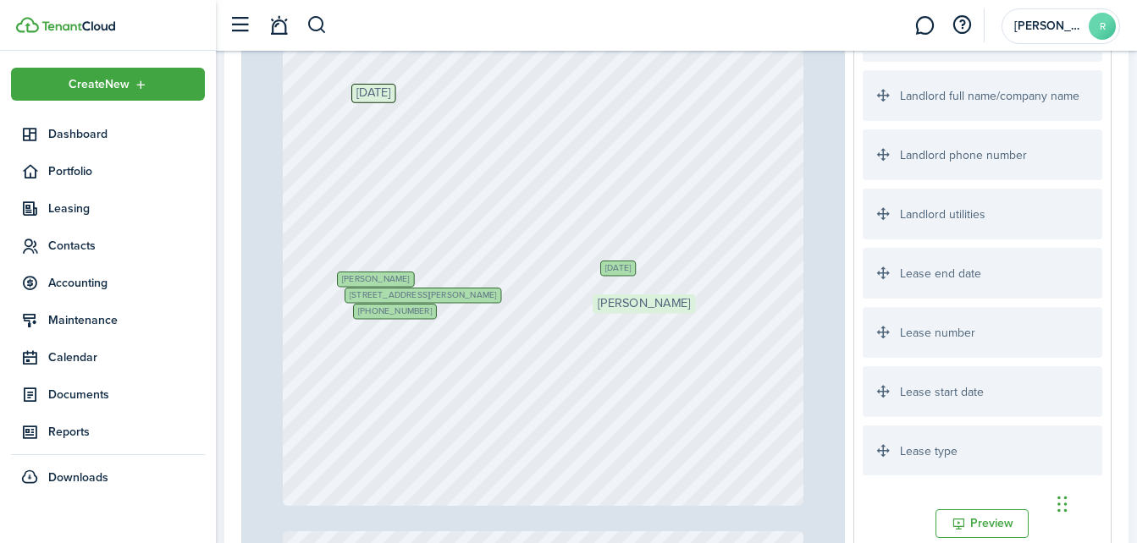
drag, startPoint x: 884, startPoint y: 98, endPoint x: 614, endPoint y: 322, distance: 351.0
click at [614, 322] on div "Page 1 of 2 50% 75% 100% 150% 200% Fit +1 419-407-6171 4030 W Bancroft St, Otta…" at bounding box center [676, 298] width 870 height 702
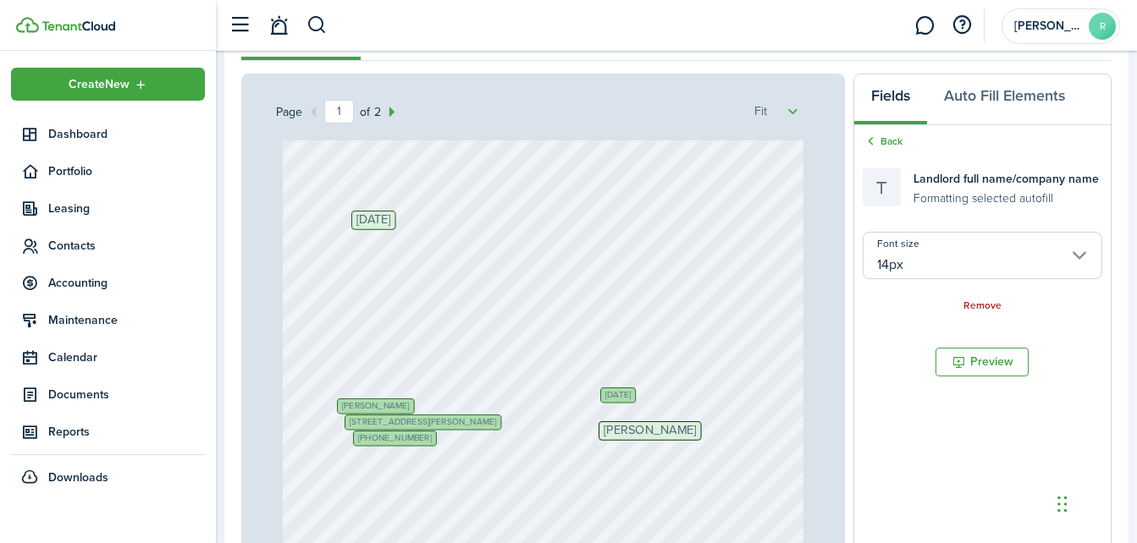
scroll to position [270, 0]
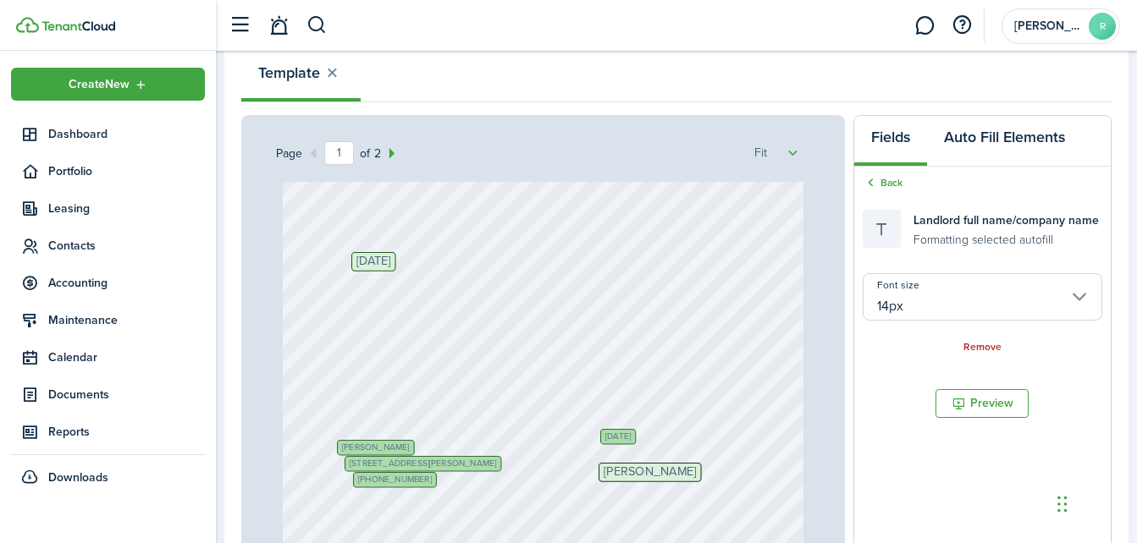
click at [1016, 132] on button "Auto Fill Elements" at bounding box center [1004, 141] width 155 height 51
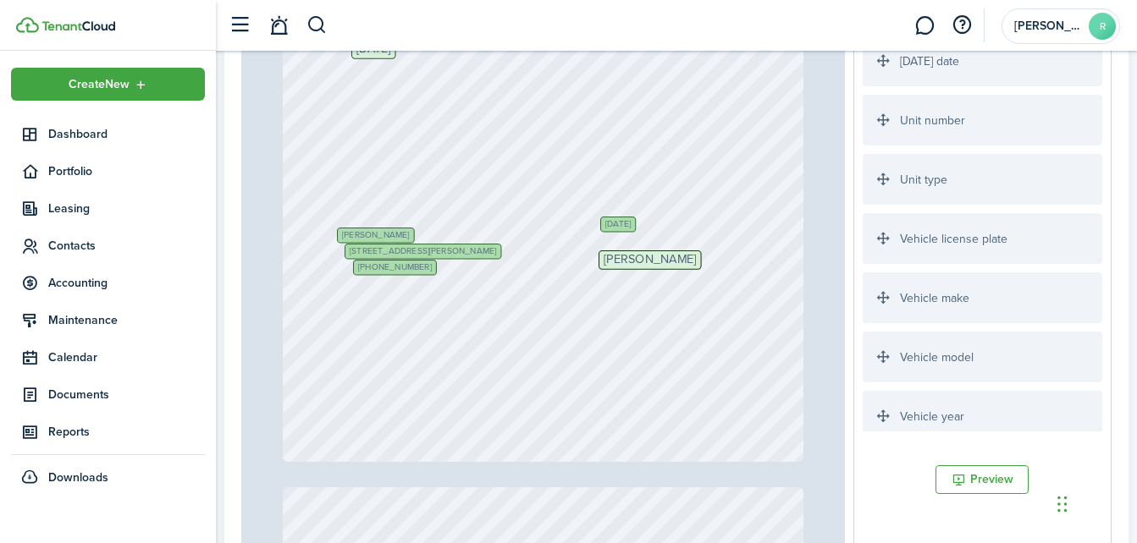
scroll to position [3016, 0]
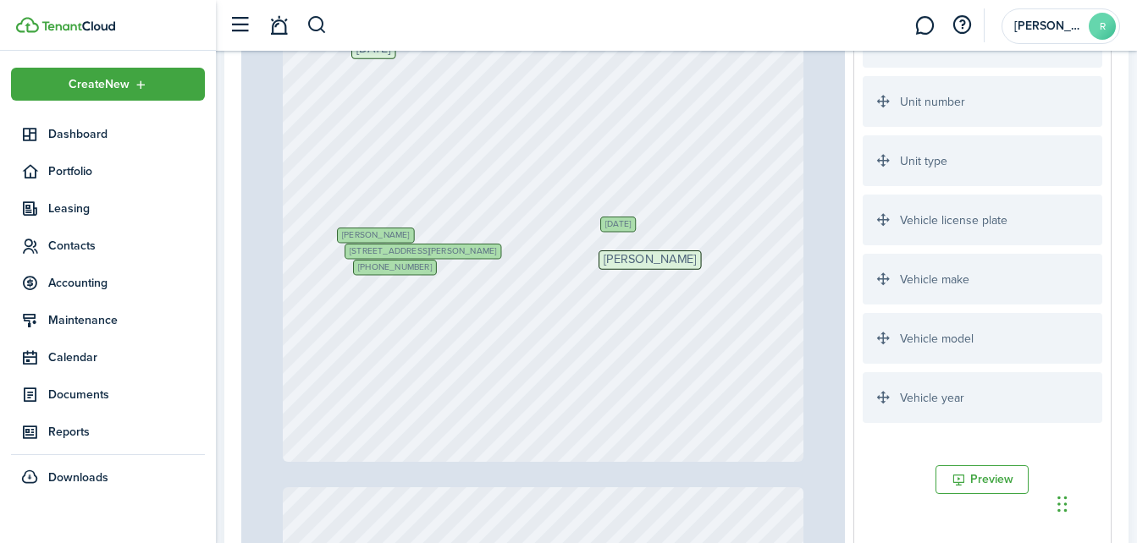
drag, startPoint x: 1082, startPoint y: 417, endPoint x: 1083, endPoint y: 350, distance: 66.9
click at [1083, 350] on ul "Daily rent late fee Daily rent late fee maximum monthly balance Deposit amount …" at bounding box center [981, 219] width 239 height 423
click at [1083, 350] on div "Vehicle model" at bounding box center [981, 338] width 239 height 51
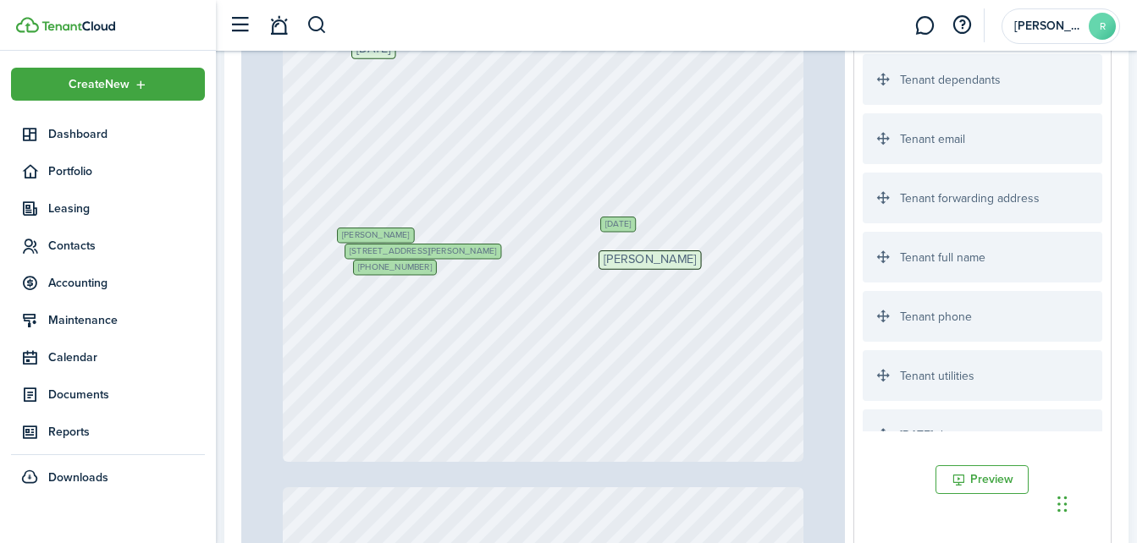
scroll to position [2706, 0]
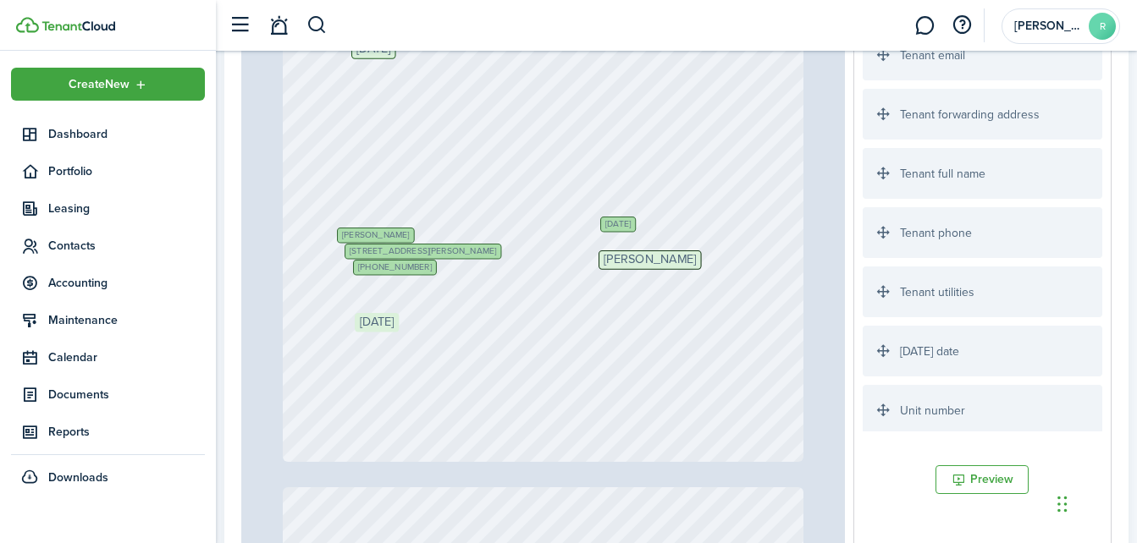
drag, startPoint x: 884, startPoint y: 355, endPoint x: 376, endPoint y: 340, distance: 508.0
click at [376, 340] on div "Page 1 of 2 50% 75% 100% 150% 200% Fit +1 419-407-6171 4030 W Bancroft St, Otta…" at bounding box center [676, 254] width 870 height 702
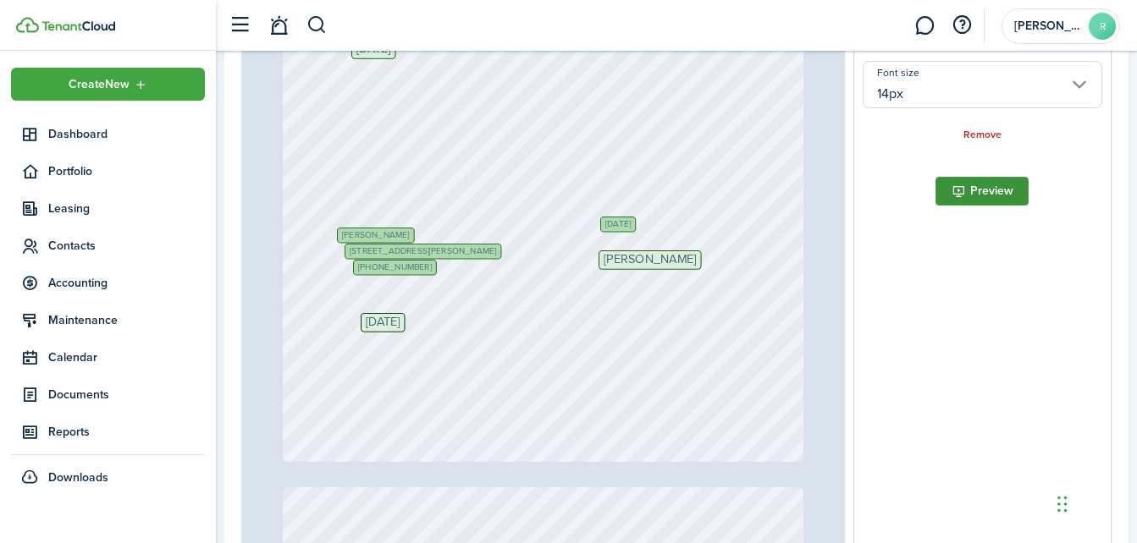
click at [988, 185] on button "Preview" at bounding box center [981, 191] width 93 height 29
drag, startPoint x: 1137, startPoint y: 218, endPoint x: 1119, endPoint y: 121, distance: 99.1
click at [1119, 121] on panel-main-body "Tenant Select the tenant from the list below. If the tenant is connected with y…" at bounding box center [676, 200] width 904 height 1169
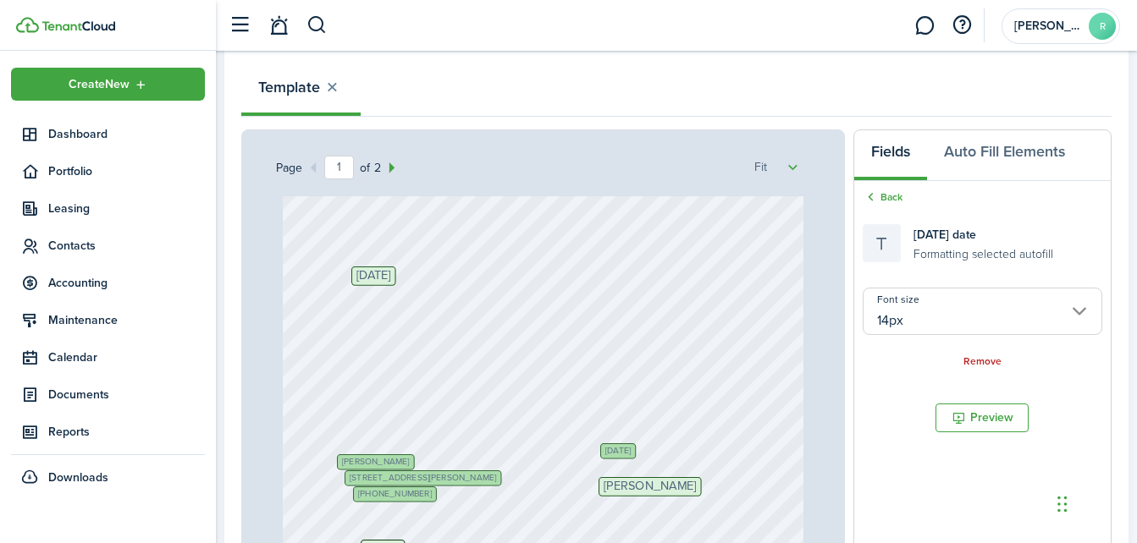
scroll to position [212, 0]
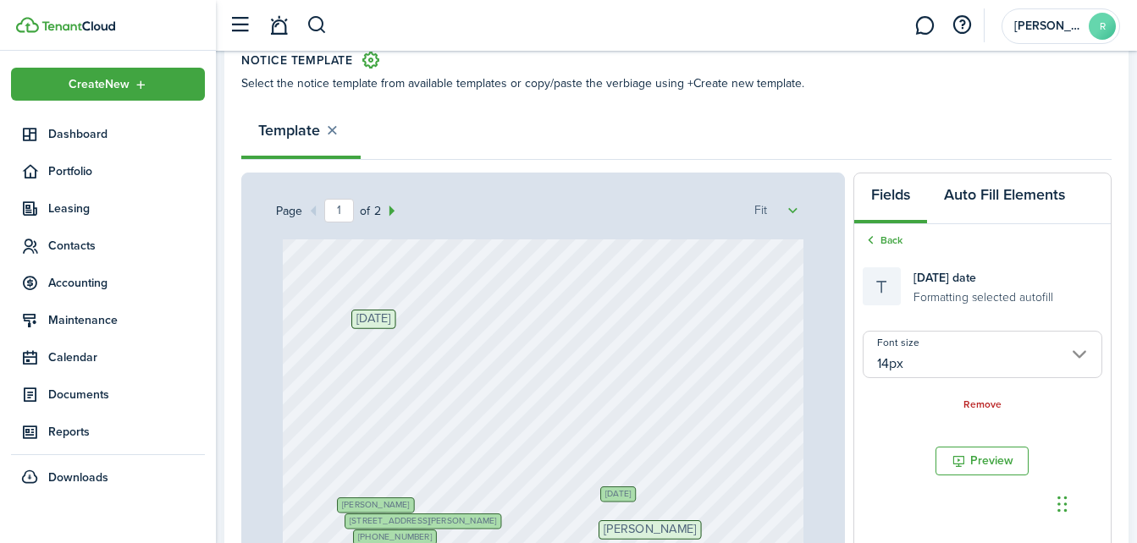
click at [1033, 192] on button "Auto Fill Elements" at bounding box center [1004, 198] width 155 height 51
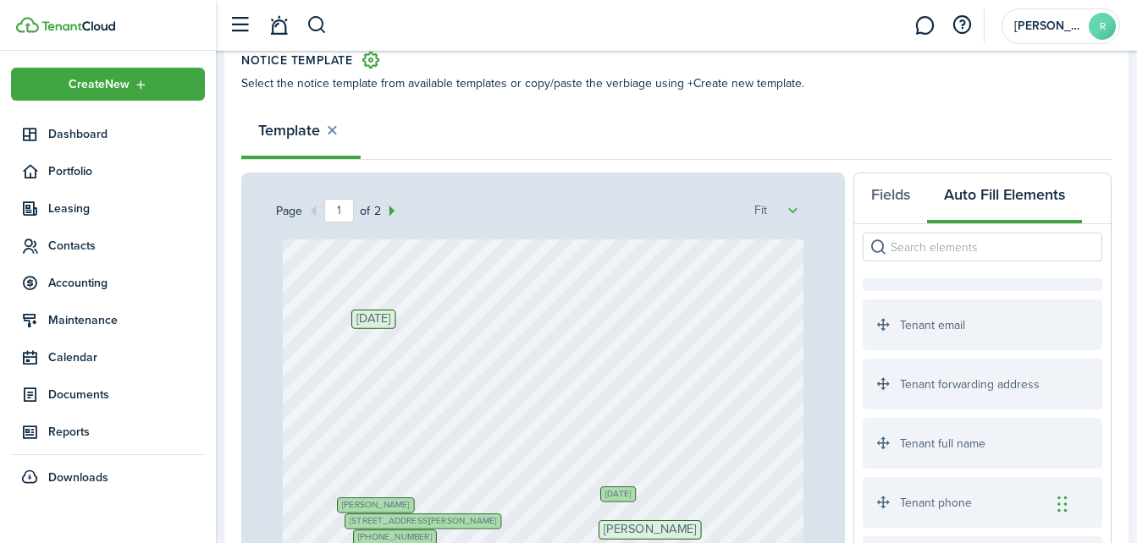
drag, startPoint x: 1135, startPoint y: 338, endPoint x: 1046, endPoint y: 356, distance: 90.8
click at [1046, 356] on ul "Daily rent late fee Daily rent late fee maximum monthly balance Deposit amount …" at bounding box center [981, 489] width 239 height 423
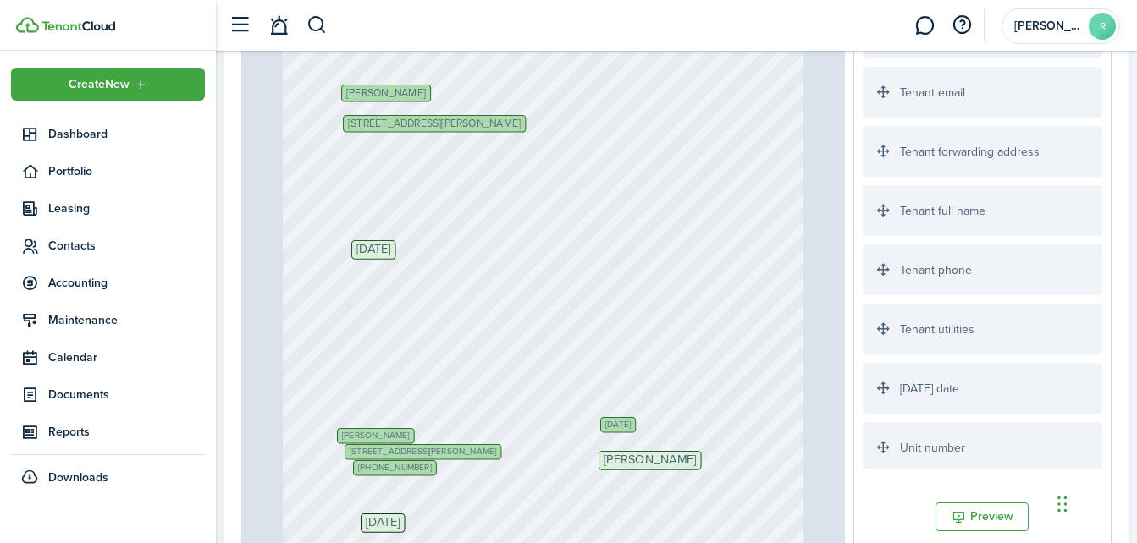
scroll to position [0, 0]
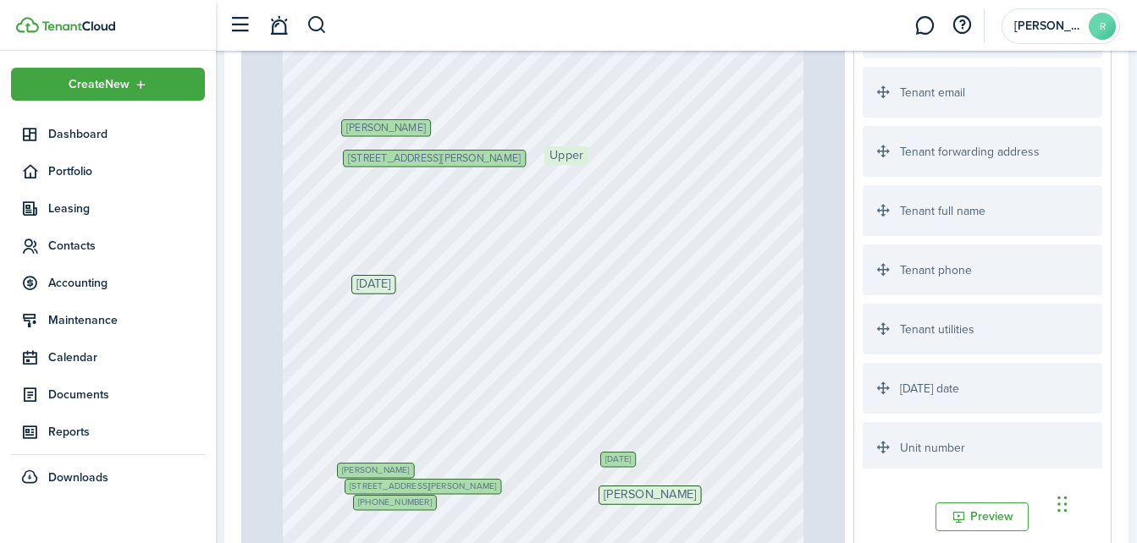
drag, startPoint x: 880, startPoint y: 448, endPoint x: 562, endPoint y: 170, distance: 422.3
click at [562, 170] on div "Page 1 of 2 50% 75% 100% 150% 200% Fit +1 419-407-6171 4030 W Bancroft St, Otta…" at bounding box center [676, 291] width 870 height 702
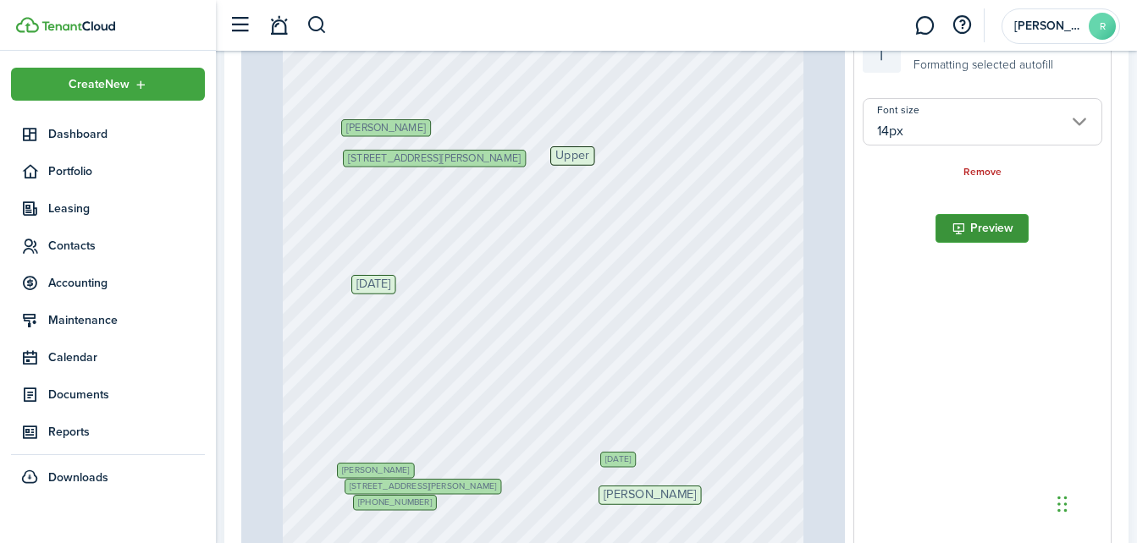
click at [972, 237] on button "Preview" at bounding box center [981, 228] width 93 height 29
drag, startPoint x: 1142, startPoint y: 206, endPoint x: 1116, endPoint y: 146, distance: 66.3
click at [1116, 146] on panel-main-body "Tenant Select the tenant from the list below. If the tenant is connected with y…" at bounding box center [676, 237] width 904 height 1169
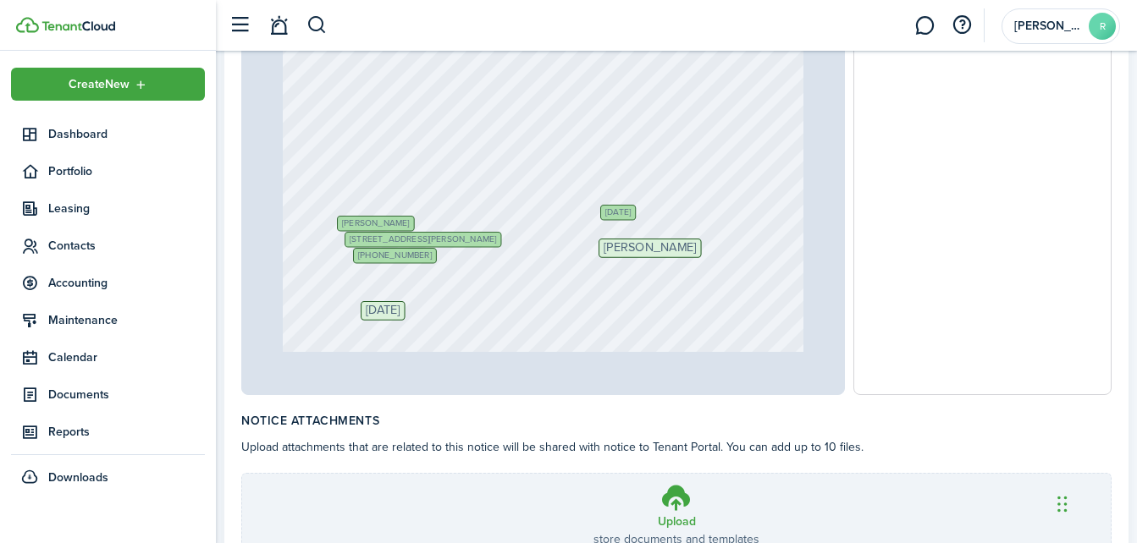
scroll to position [834, 0]
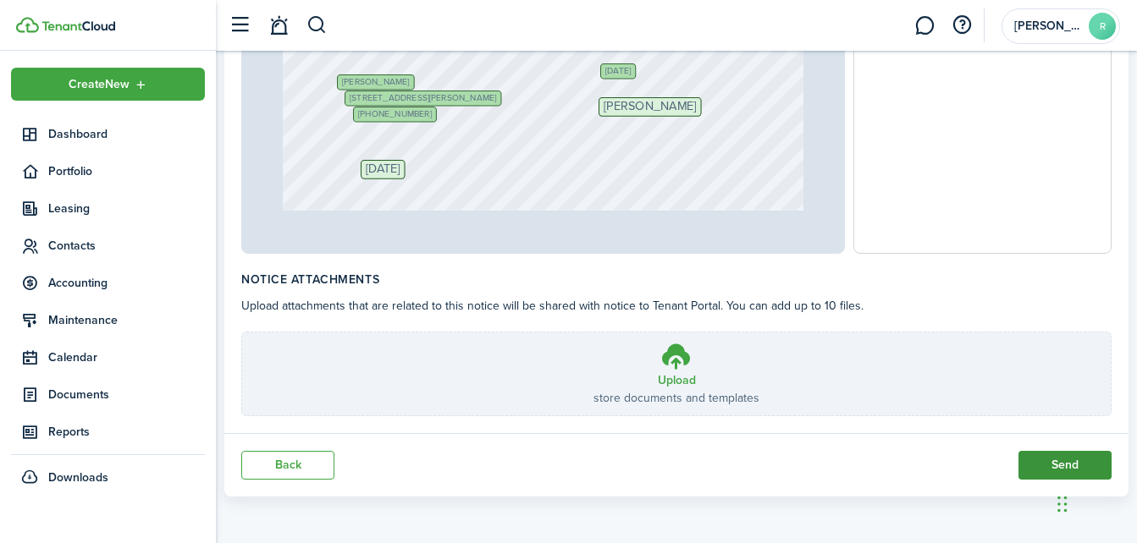
click at [1033, 468] on button "Send" at bounding box center [1064, 465] width 93 height 29
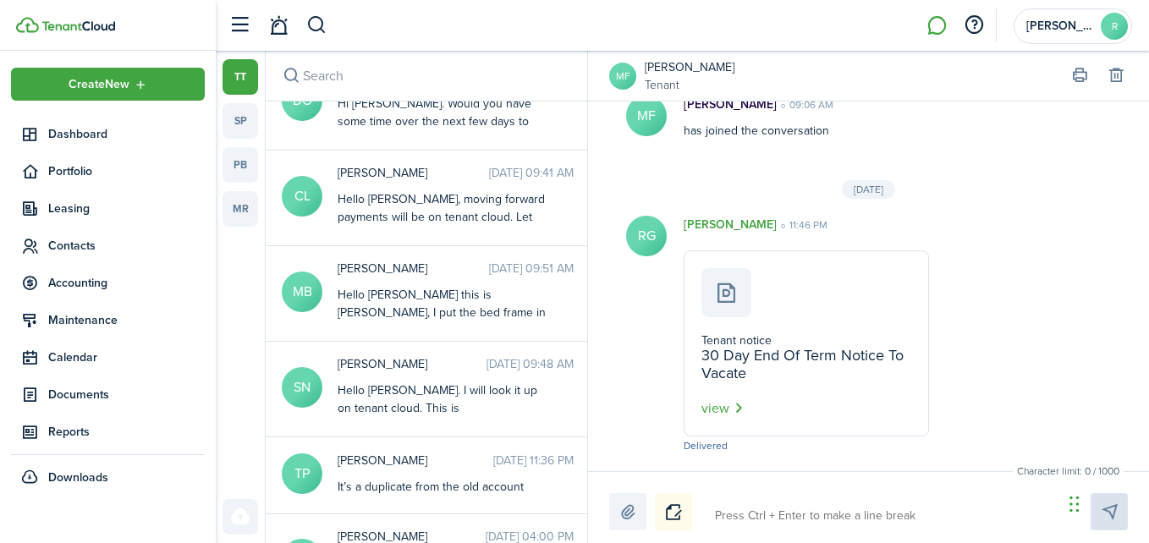
scroll to position [151, 0]
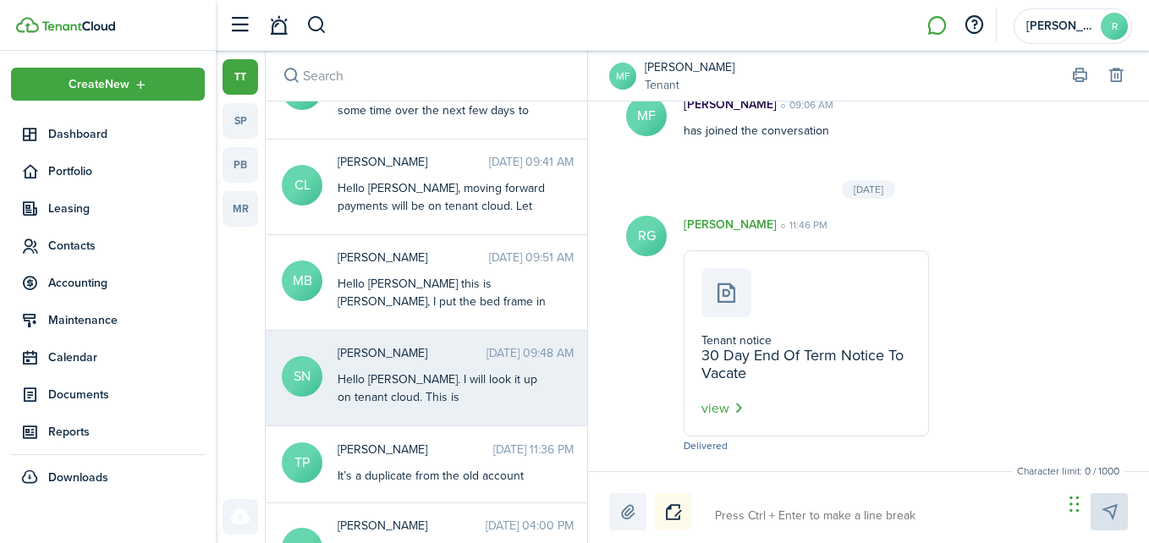
click at [414, 372] on div "Hello Salih. I will look it up on tenant cloud. This is Robert. Let me know if …" at bounding box center [444, 406] width 212 height 71
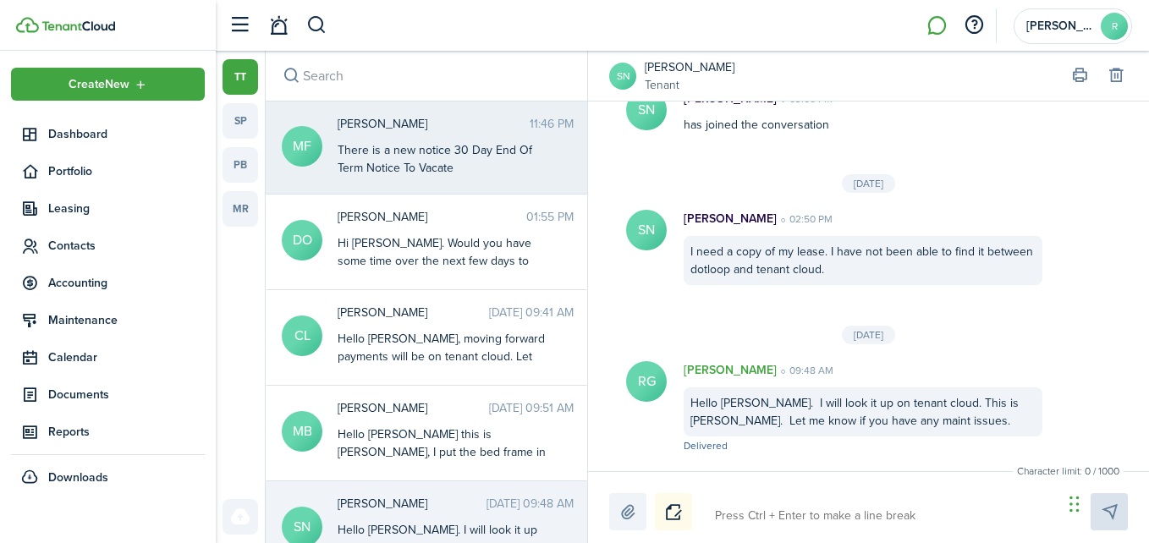
click at [486, 140] on div "Mylisha Fitchpatric 11:46 PM There is a new notice 30 Day End Of Term Notice To…" at bounding box center [456, 146] width 262 height 62
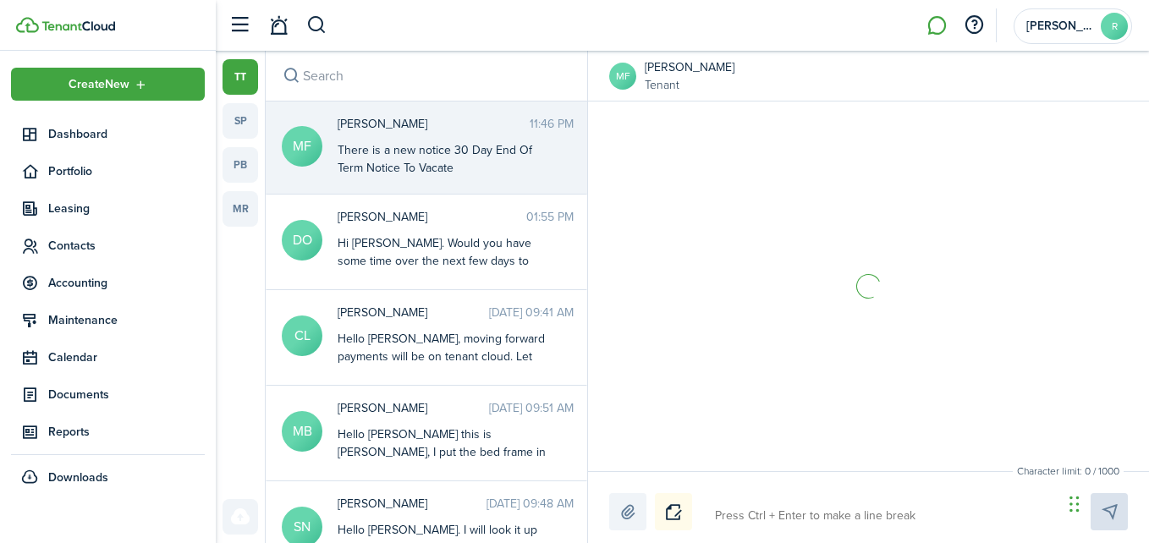
scroll to position [146, 0]
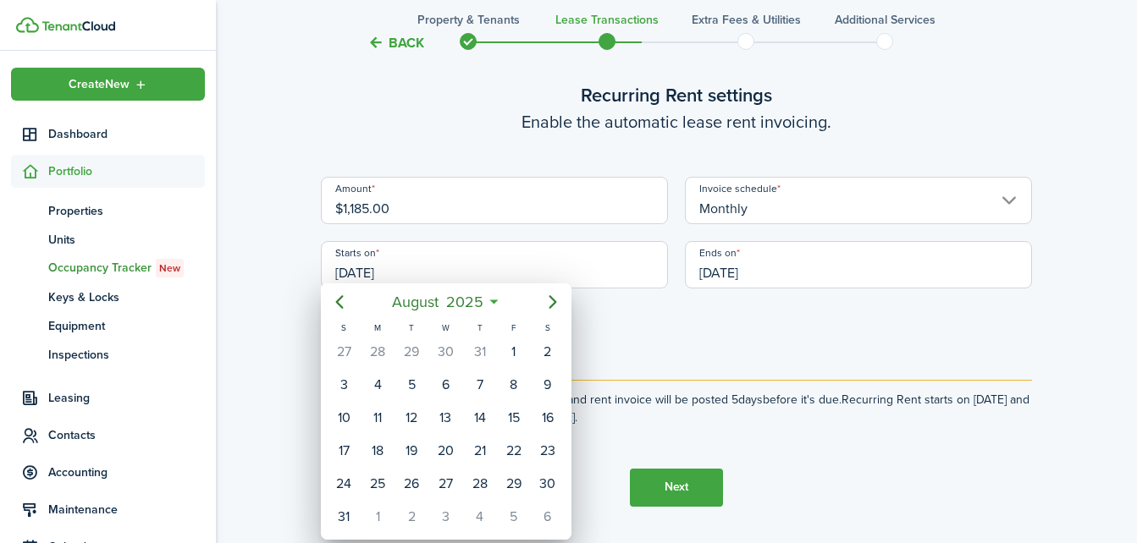
click at [332, 122] on div at bounding box center [568, 272] width 1407 height 814
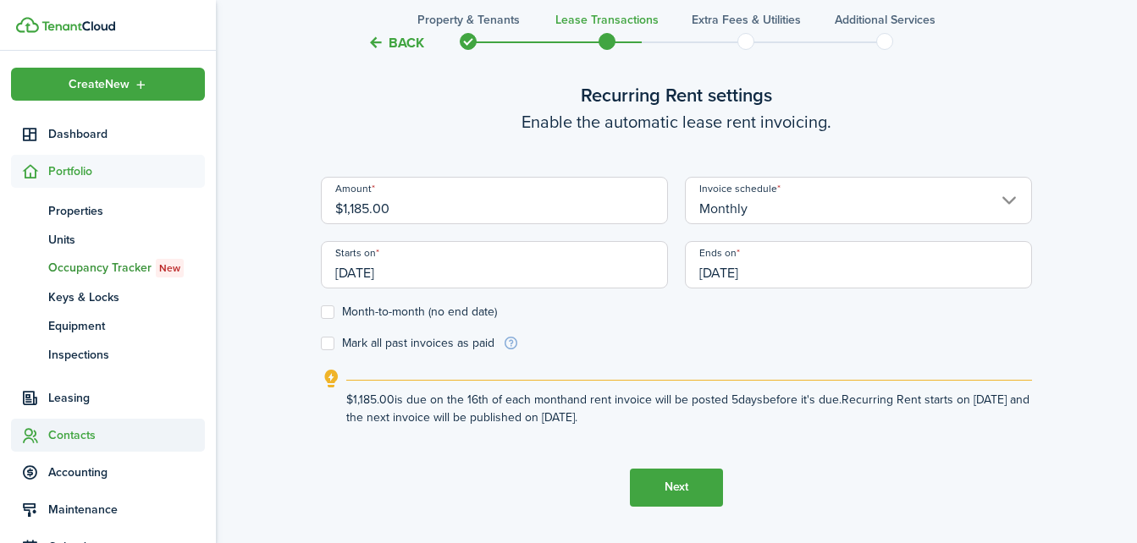
click at [93, 429] on span "Contacts" at bounding box center [126, 436] width 157 height 18
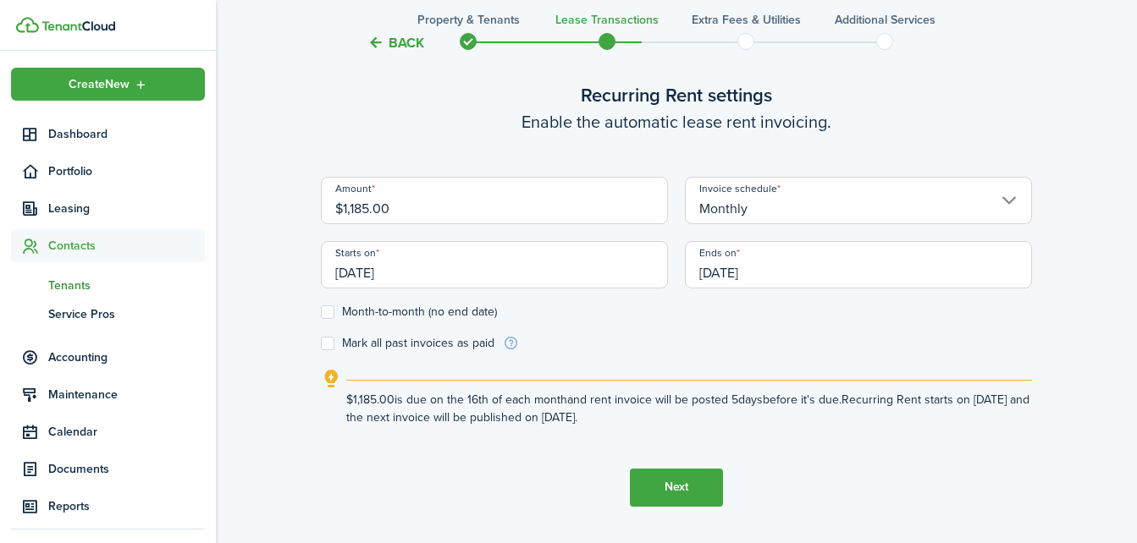
click at [73, 288] on span "Tenants" at bounding box center [126, 286] width 157 height 18
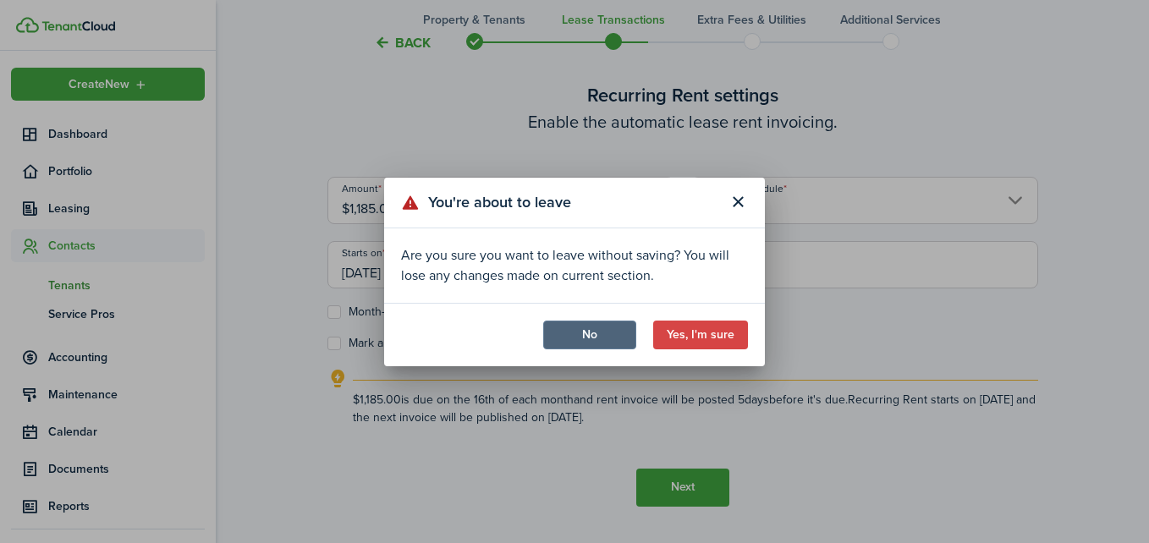
click at [614, 322] on button "No" at bounding box center [589, 335] width 93 height 29
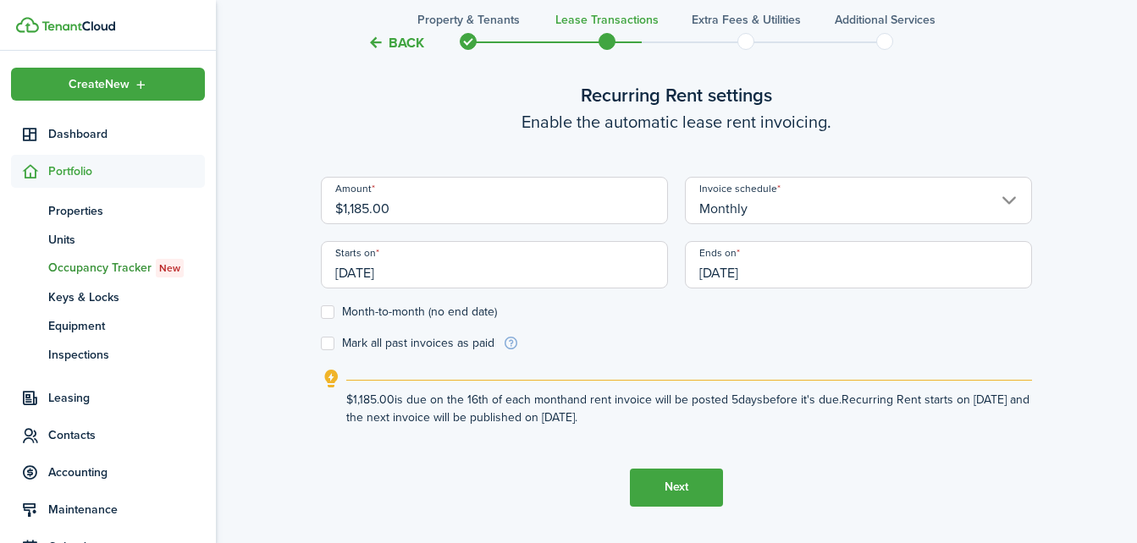
click at [399, 41] on button "Back" at bounding box center [395, 43] width 57 height 18
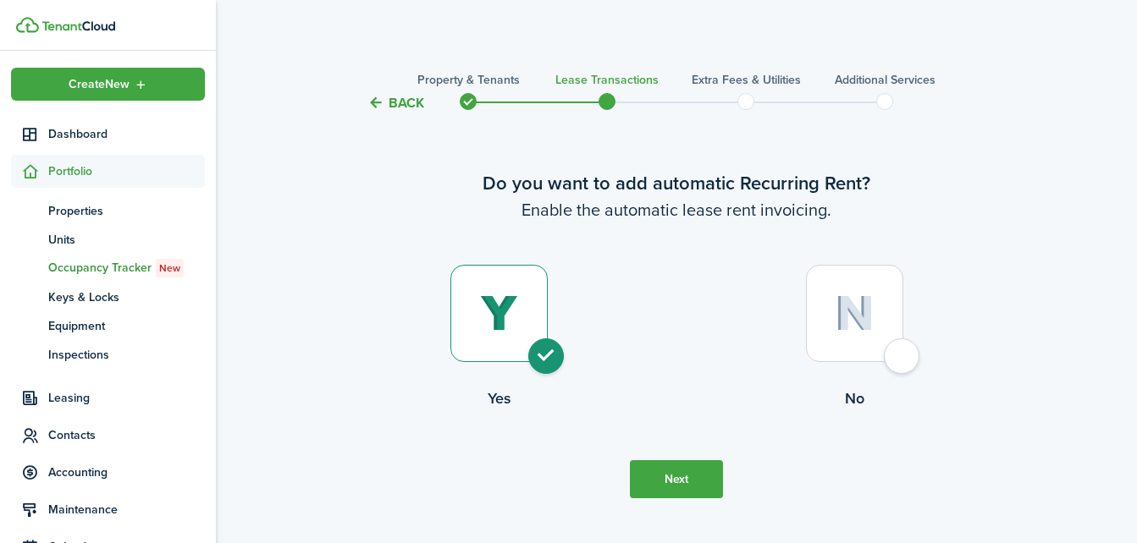
click at [388, 96] on button "Back" at bounding box center [395, 103] width 57 height 18
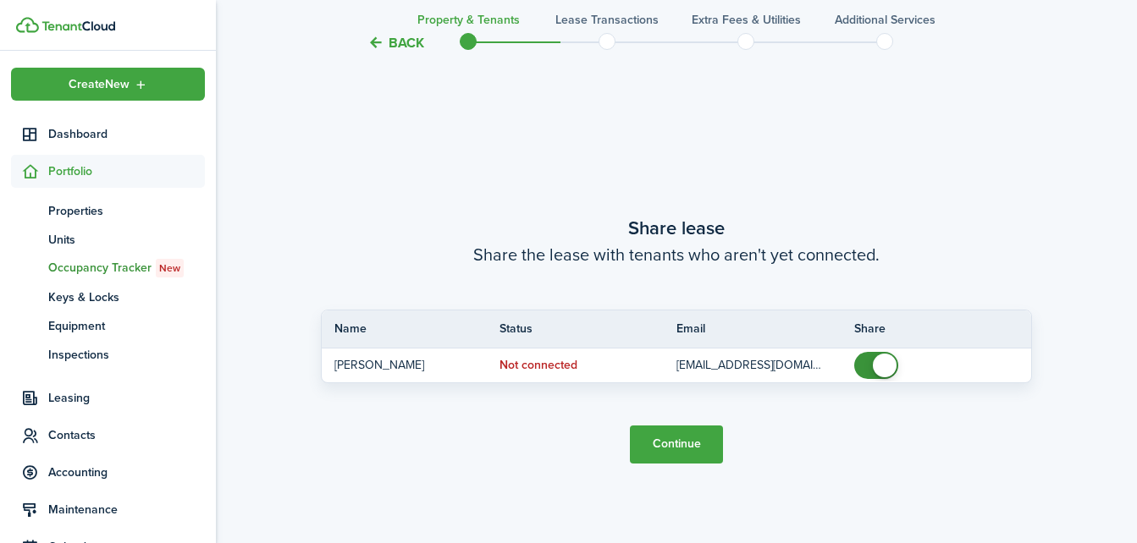
scroll to position [984, 0]
click at [372, 41] on button "Back" at bounding box center [395, 43] width 57 height 18
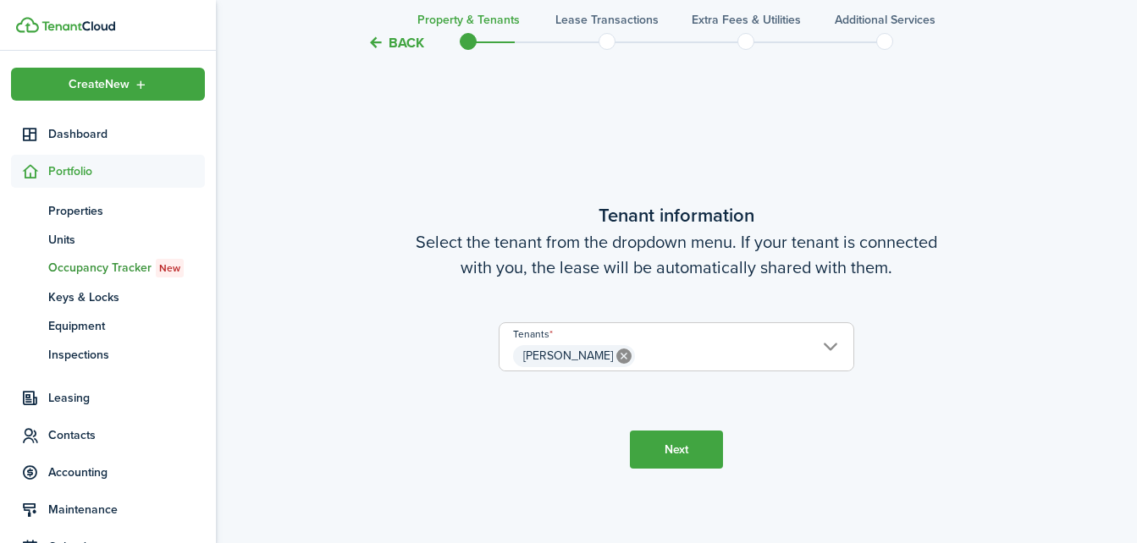
scroll to position [441, 0]
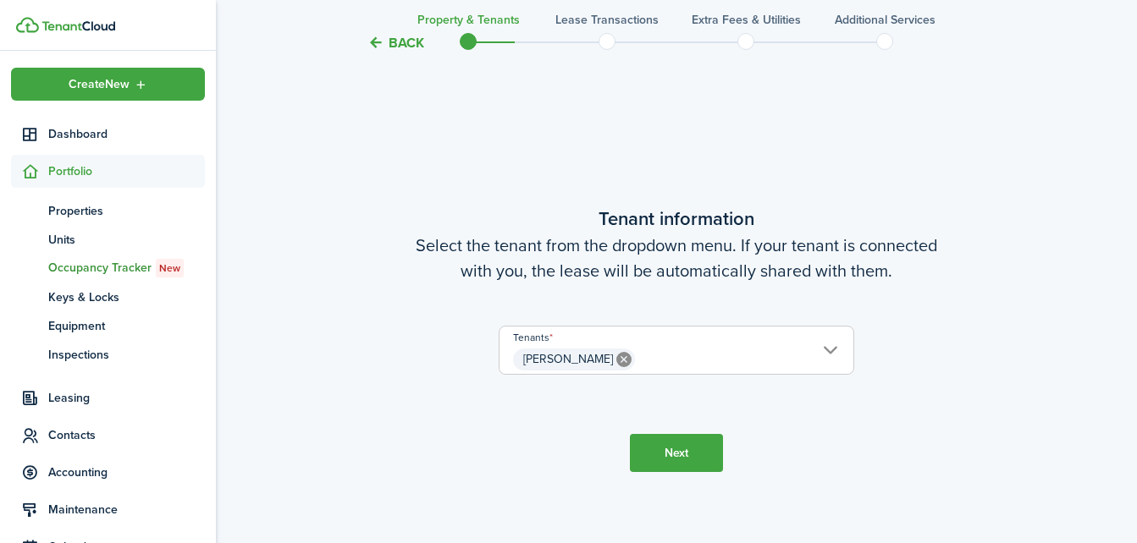
click at [372, 41] on button "Back" at bounding box center [395, 43] width 57 height 18
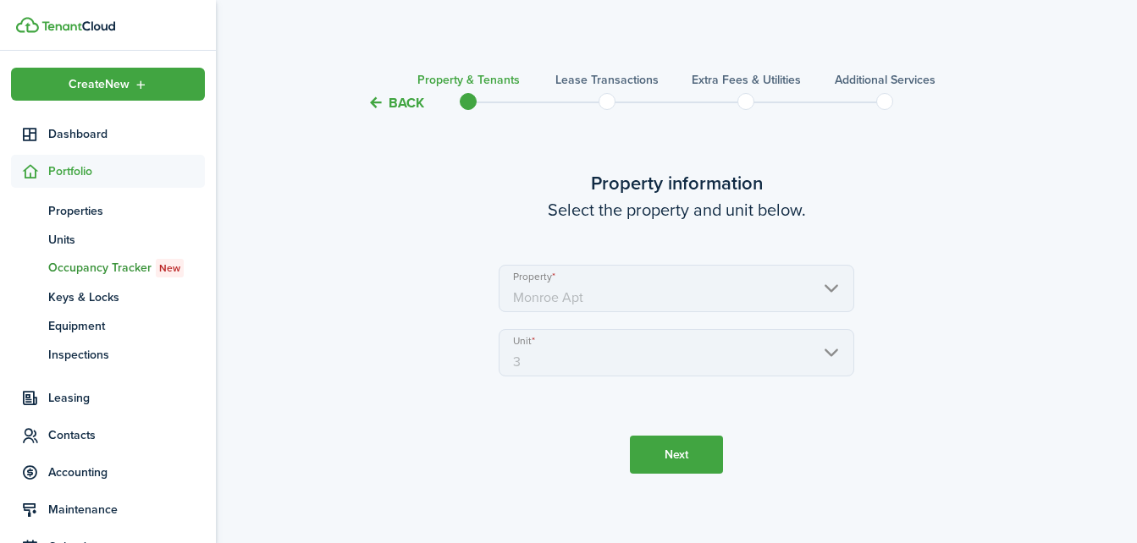
click at [372, 41] on dashboard-content "Back Property & Tenants Lease Transactions Extra fees & Utilities Additional Se…" at bounding box center [676, 277] width 921 height 554
click at [375, 106] on button "Back" at bounding box center [395, 103] width 57 height 18
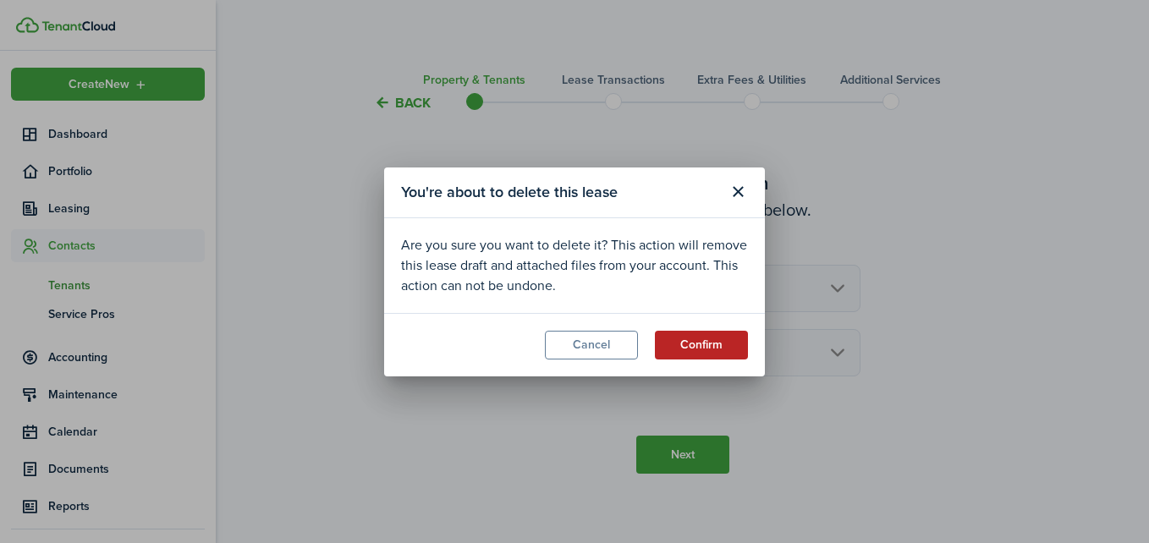
click at [689, 337] on button "Confirm" at bounding box center [701, 345] width 93 height 29
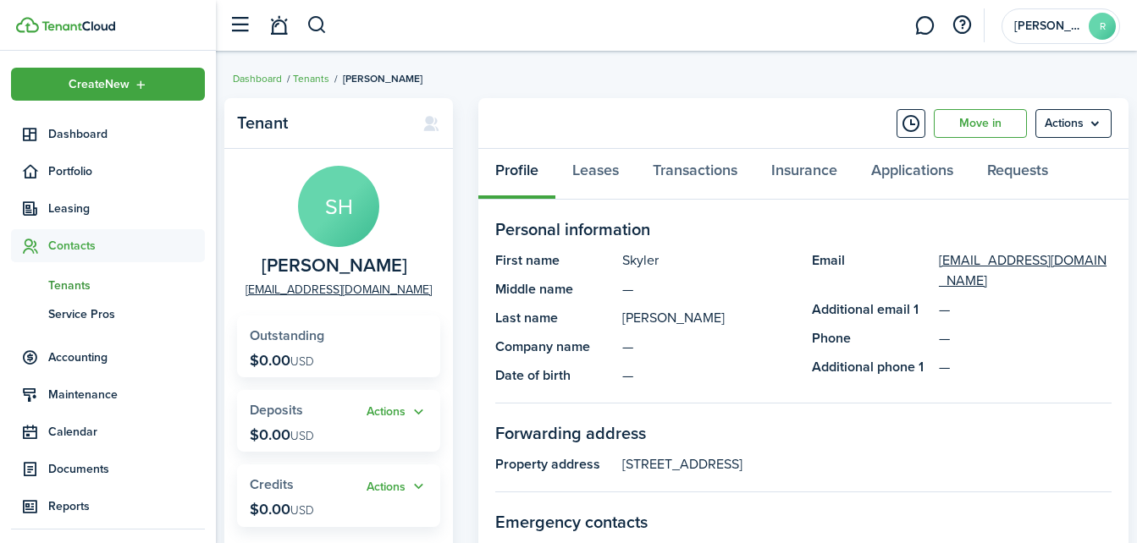
click at [68, 251] on span "Contacts" at bounding box center [126, 246] width 157 height 18
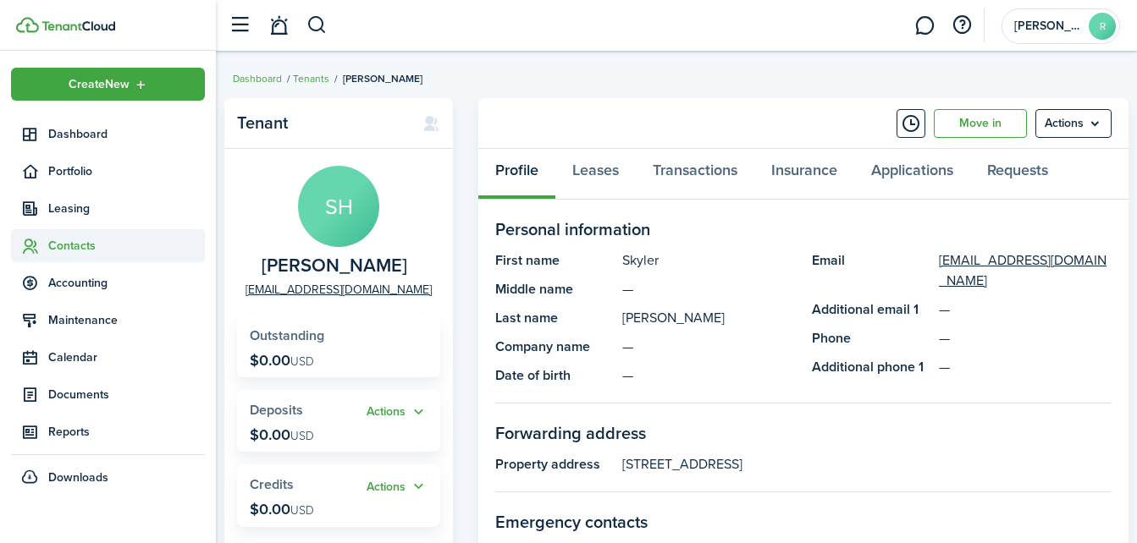
click at [68, 251] on span "Contacts" at bounding box center [126, 246] width 157 height 18
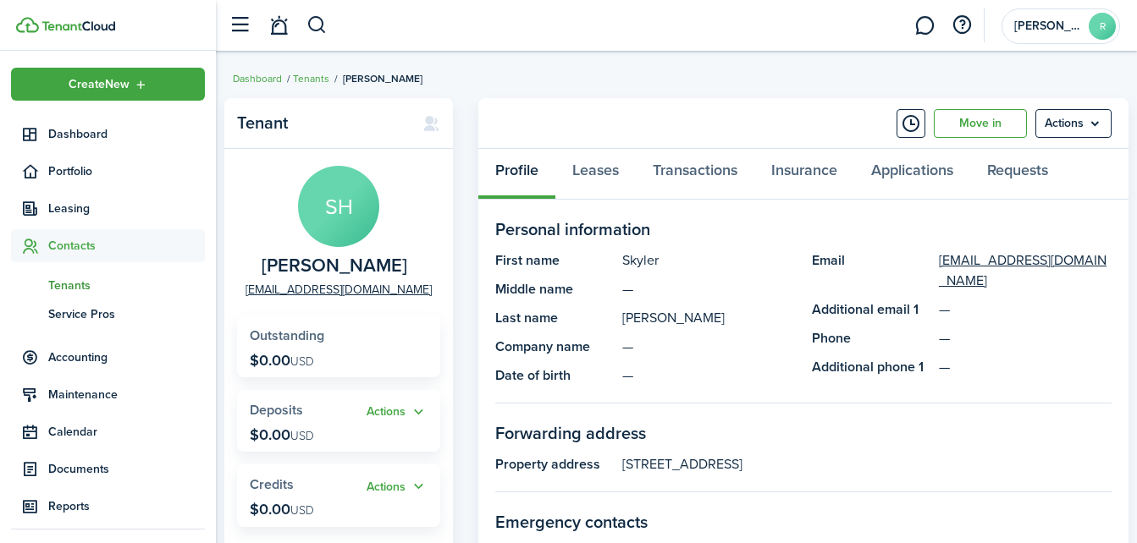
click at [67, 278] on span "Tenants" at bounding box center [126, 286] width 157 height 18
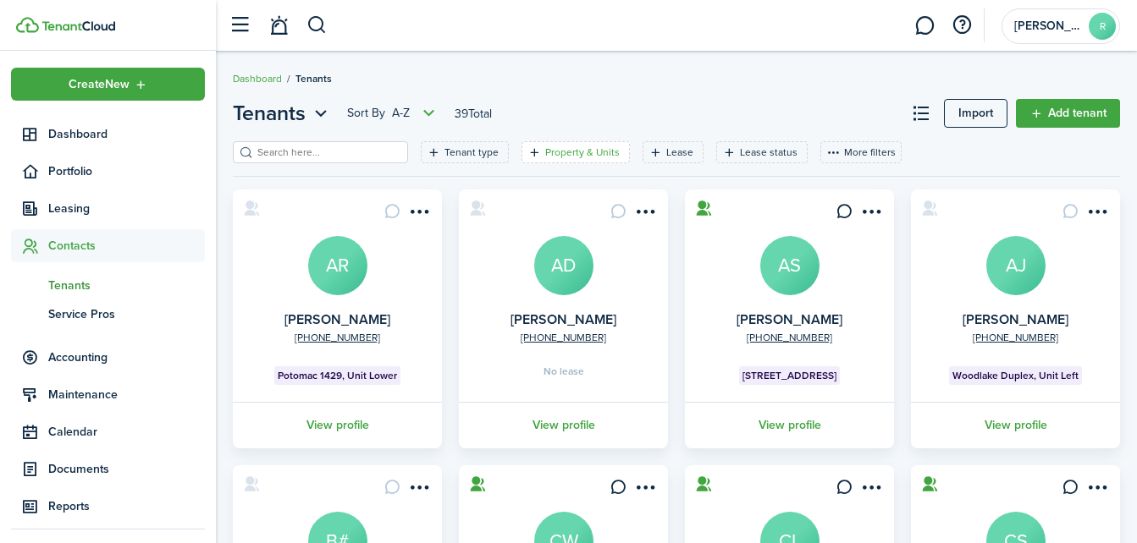
click at [545, 159] on div "Property & Units" at bounding box center [584, 152] width 79 height 15
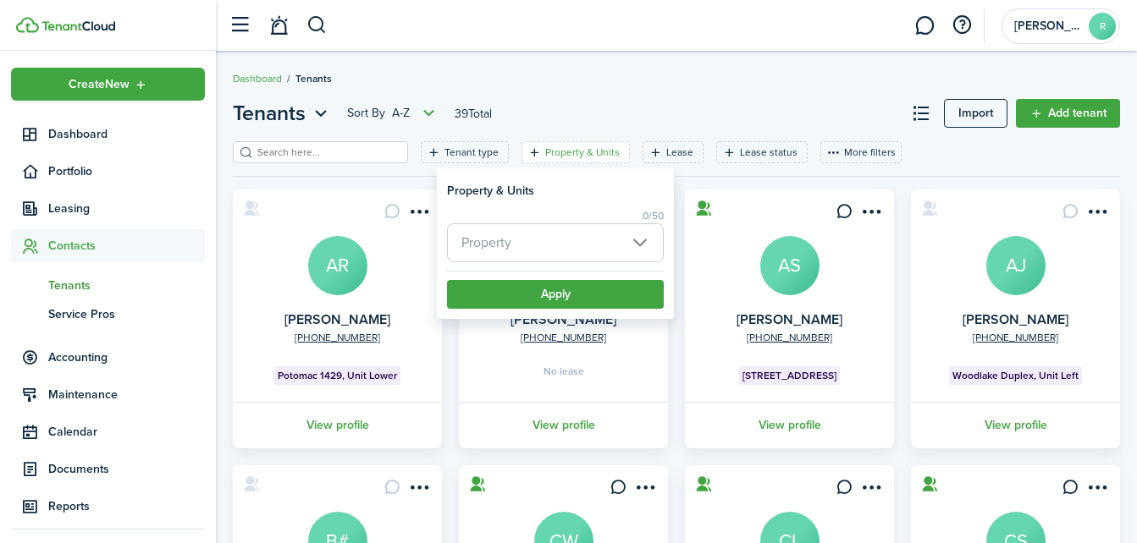
click at [509, 259] on span "Property" at bounding box center [555, 242] width 215 height 37
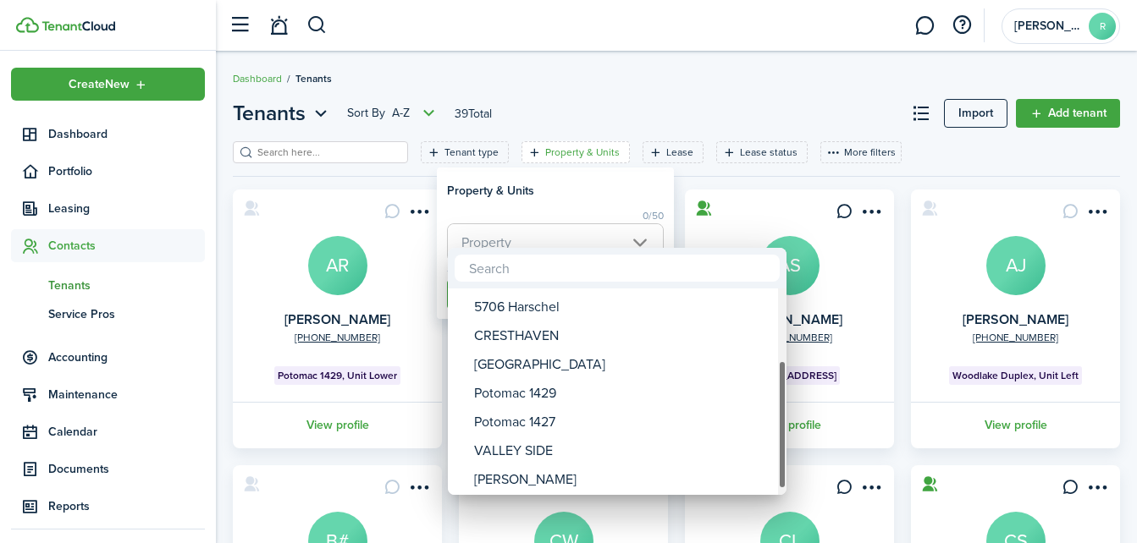
drag, startPoint x: 783, startPoint y: 410, endPoint x: 785, endPoint y: 482, distance: 72.8
click at [785, 482] on div at bounding box center [782, 425] width 8 height 128
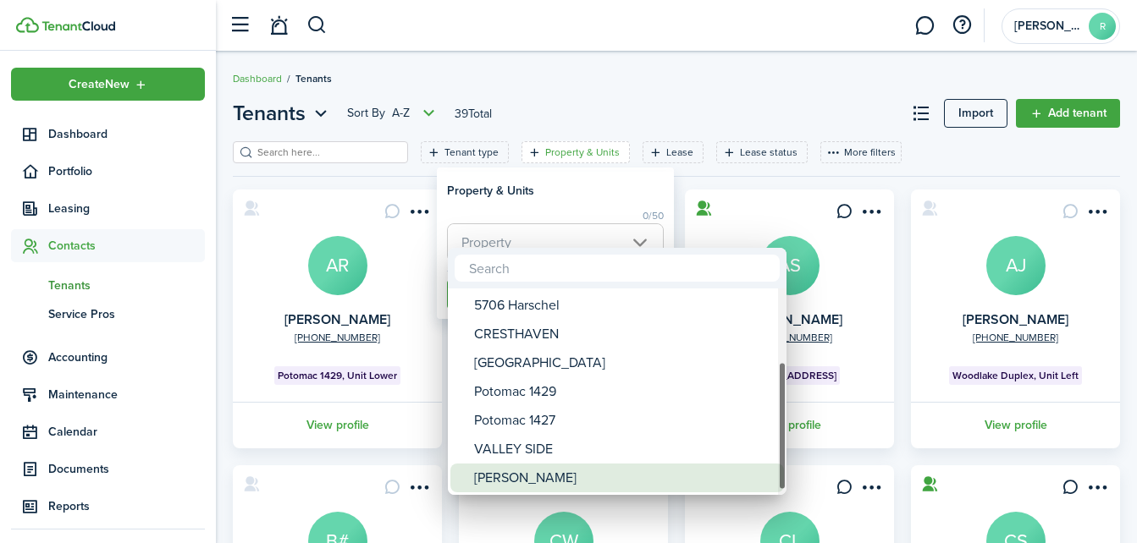
click at [474, 474] on span at bounding box center [462, 478] width 24 height 24
type input "[PERSON_NAME]"
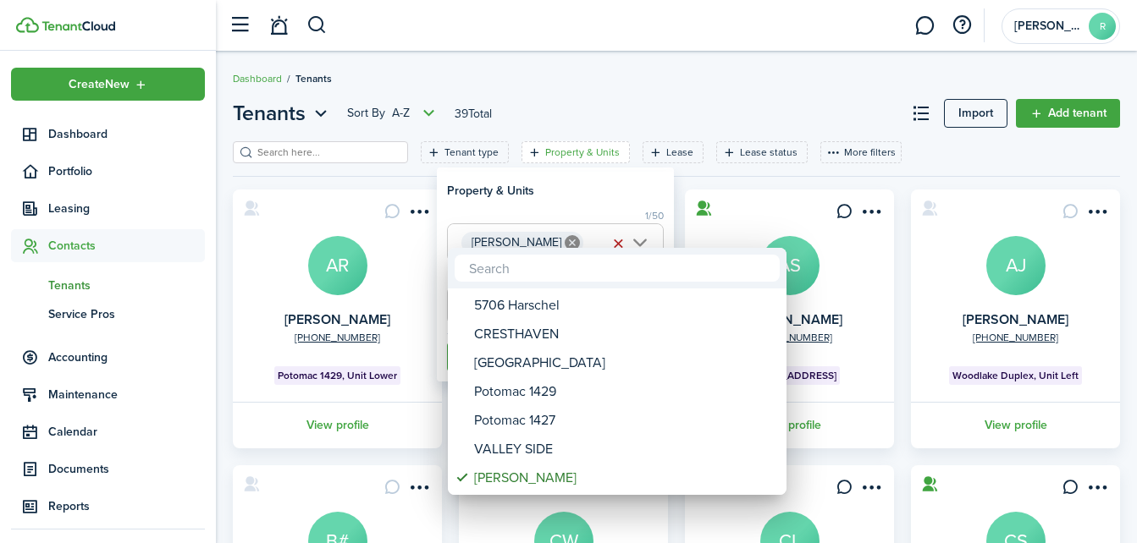
click at [597, 202] on div at bounding box center [568, 272] width 1407 height 814
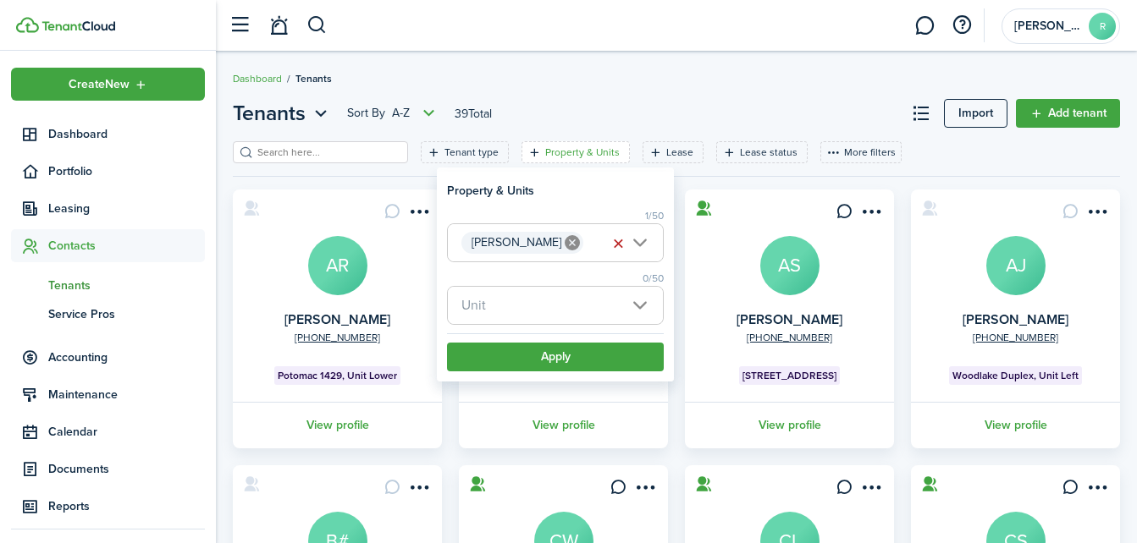
click at [556, 298] on span "Unit" at bounding box center [555, 305] width 215 height 37
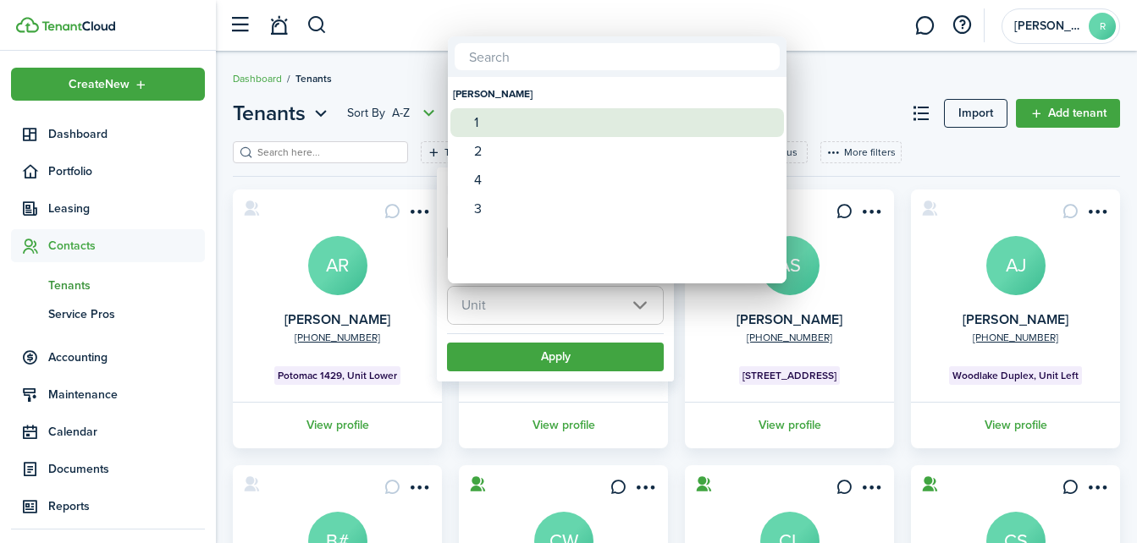
click at [476, 132] on div "1" at bounding box center [624, 122] width 300 height 29
type input "1"
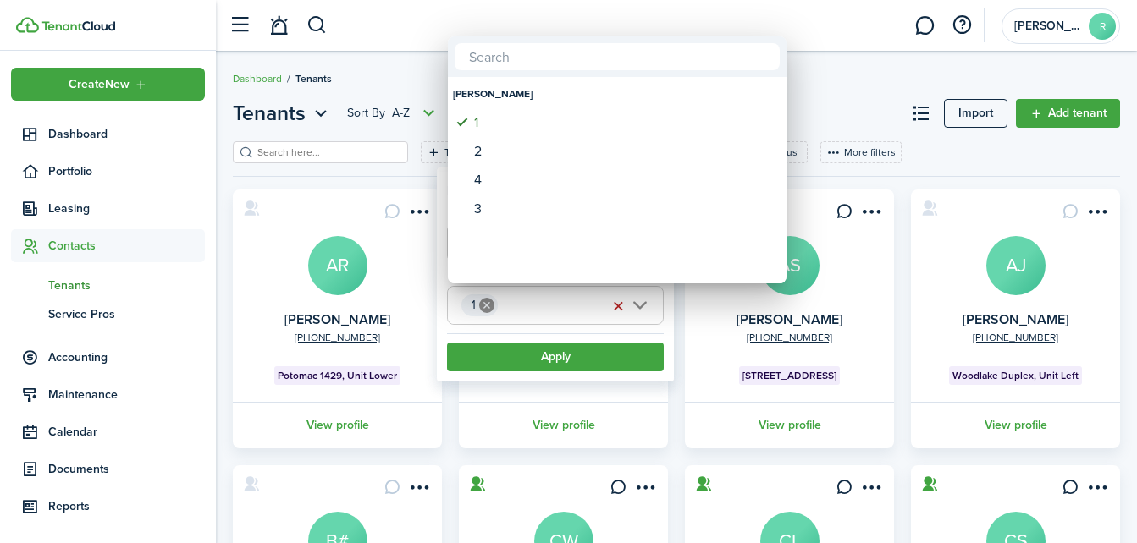
click at [534, 361] on div at bounding box center [568, 272] width 1407 height 814
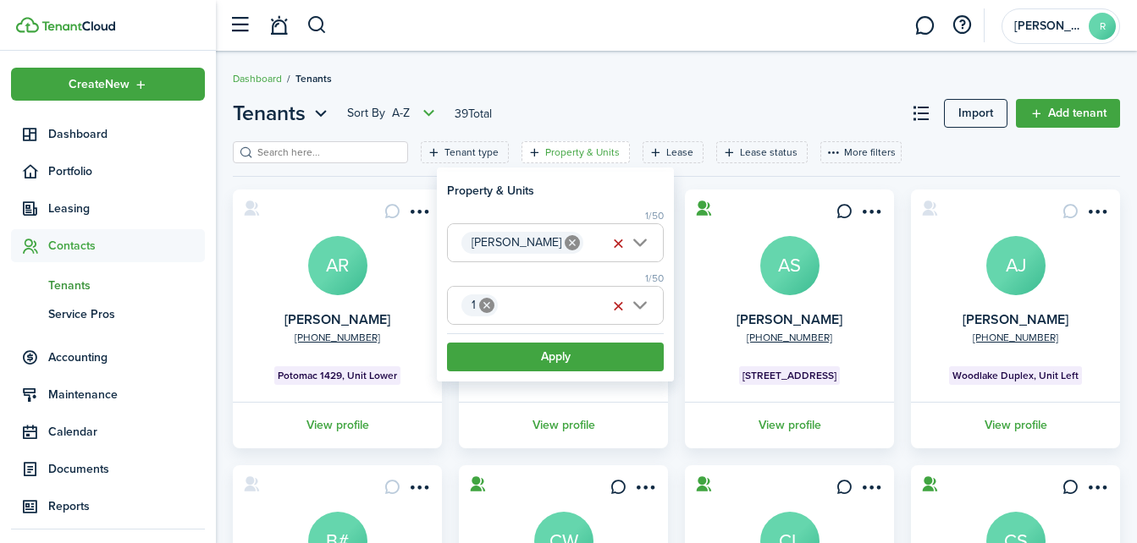
click at [534, 361] on button "Apply" at bounding box center [555, 357] width 217 height 29
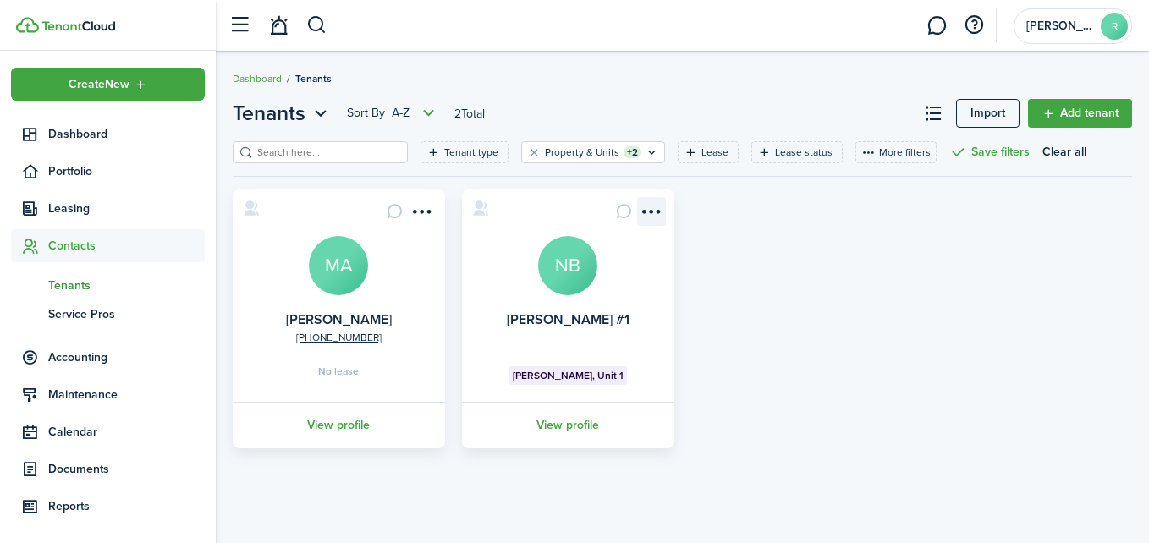
click at [657, 203] on menu-btn-icon "Open menu" at bounding box center [651, 211] width 29 height 29
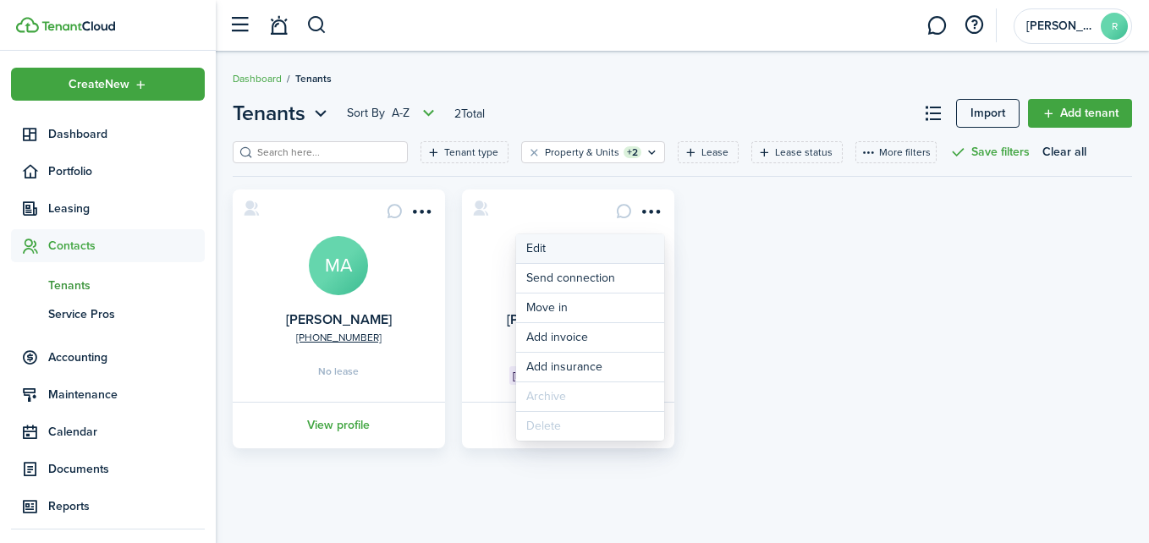
click at [540, 245] on link "Edit" at bounding box center [590, 248] width 148 height 29
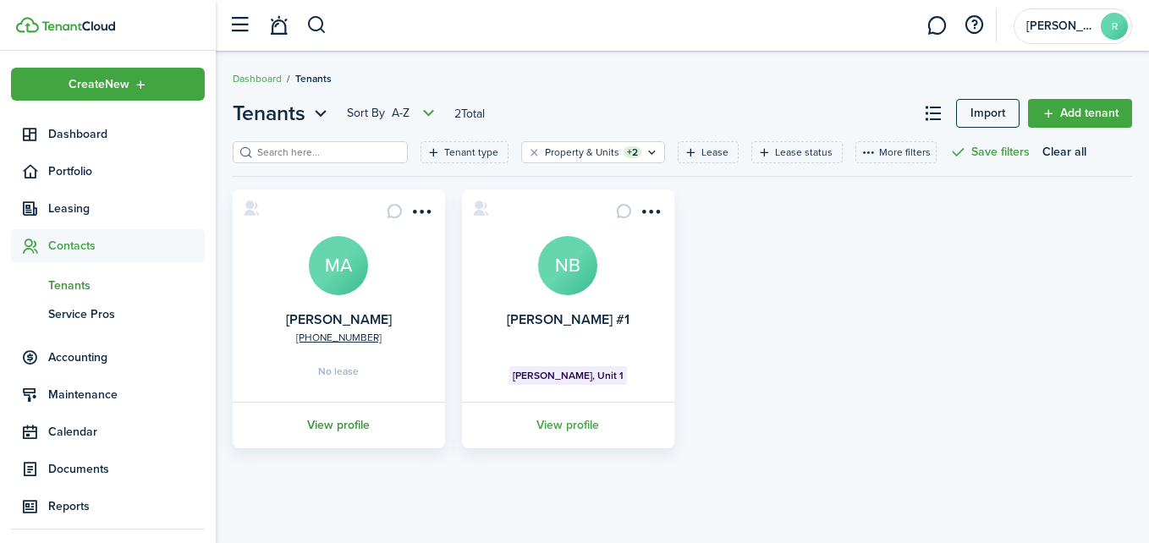
click at [339, 418] on link "View profile" at bounding box center [338, 425] width 217 height 47
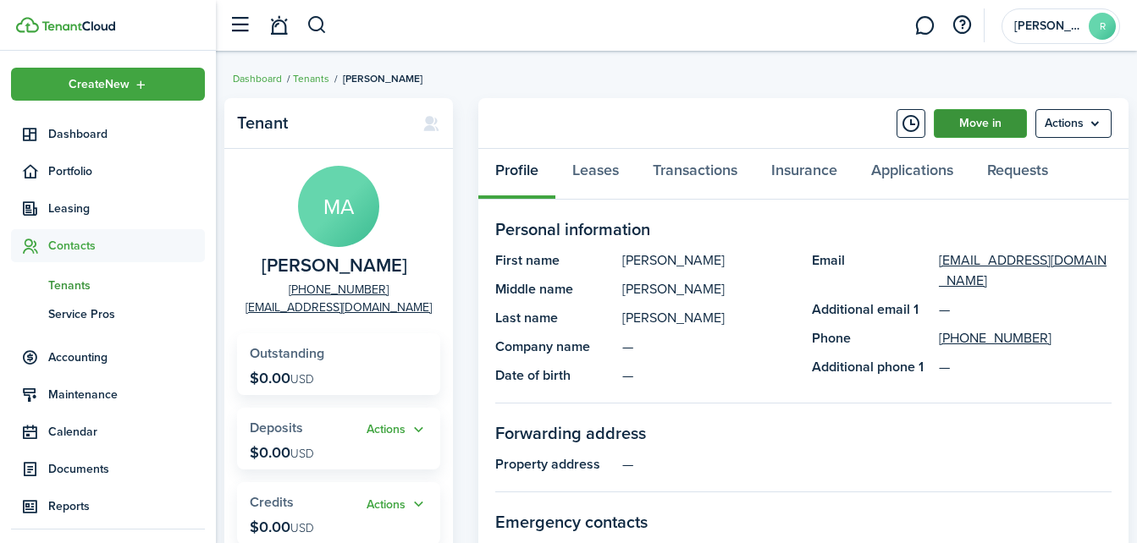
click at [995, 124] on link "Move in" at bounding box center [979, 123] width 93 height 29
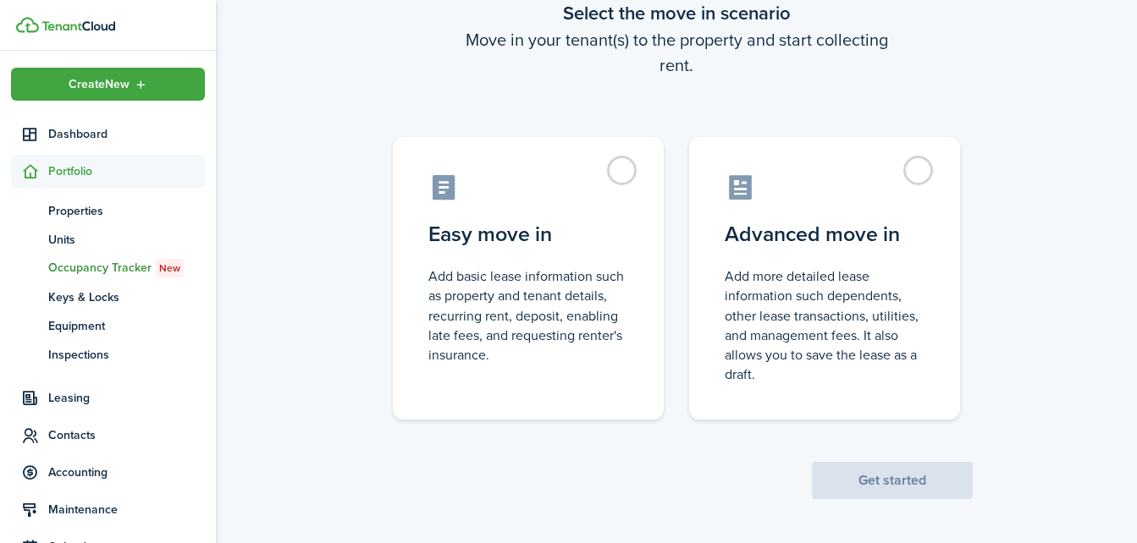
scroll to position [111, 0]
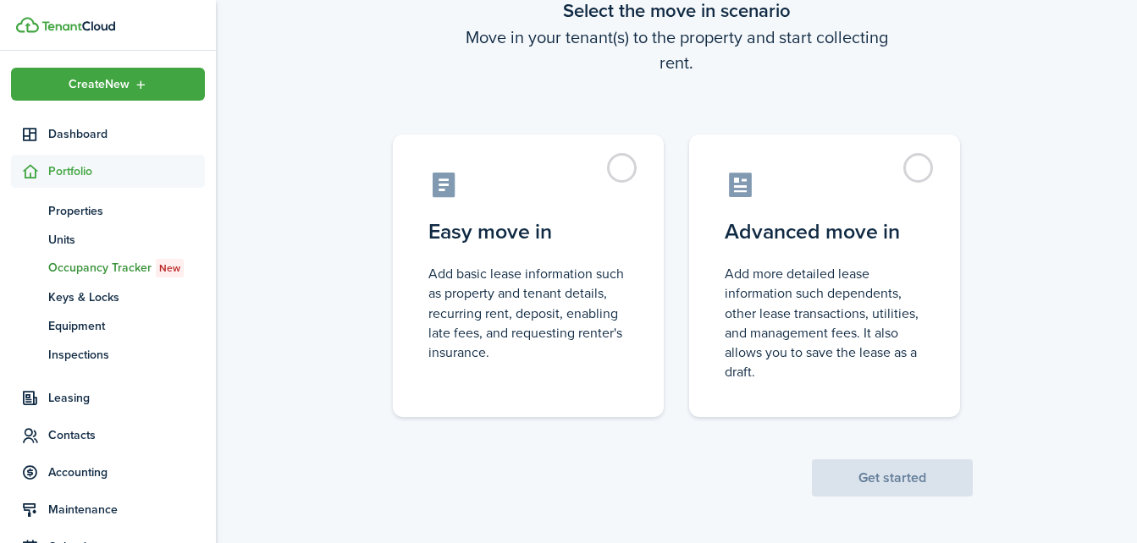
drag, startPoint x: 206, startPoint y: 387, endPoint x: 215, endPoint y: 439, distance: 53.3
click at [215, 439] on sidebar-accordion "Create New Dashboard Portfolio pt Properties un Units oc Occupancy Tracker New …" at bounding box center [108, 297] width 216 height 493
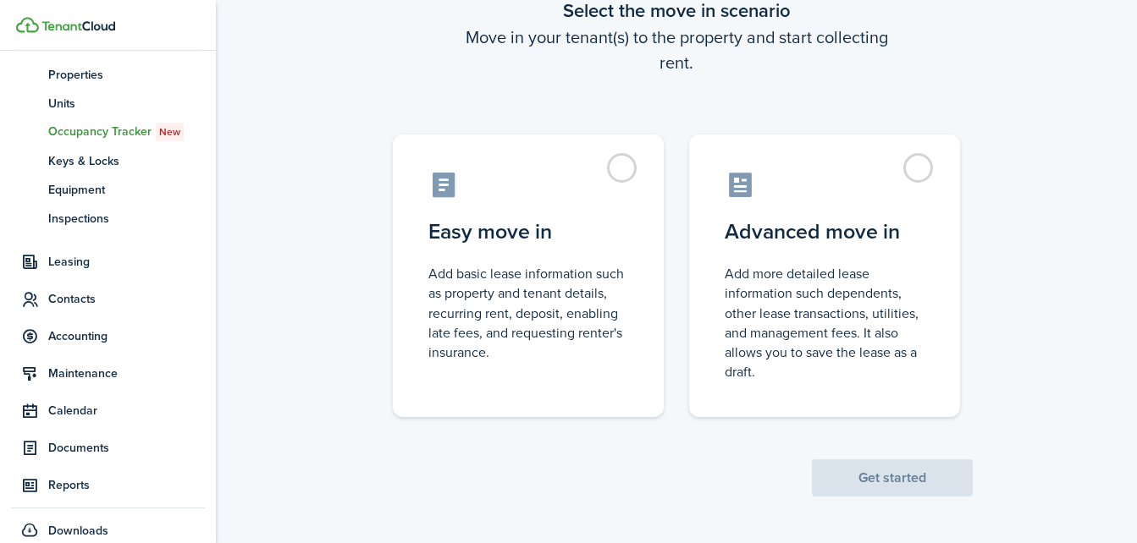
scroll to position [154, 0]
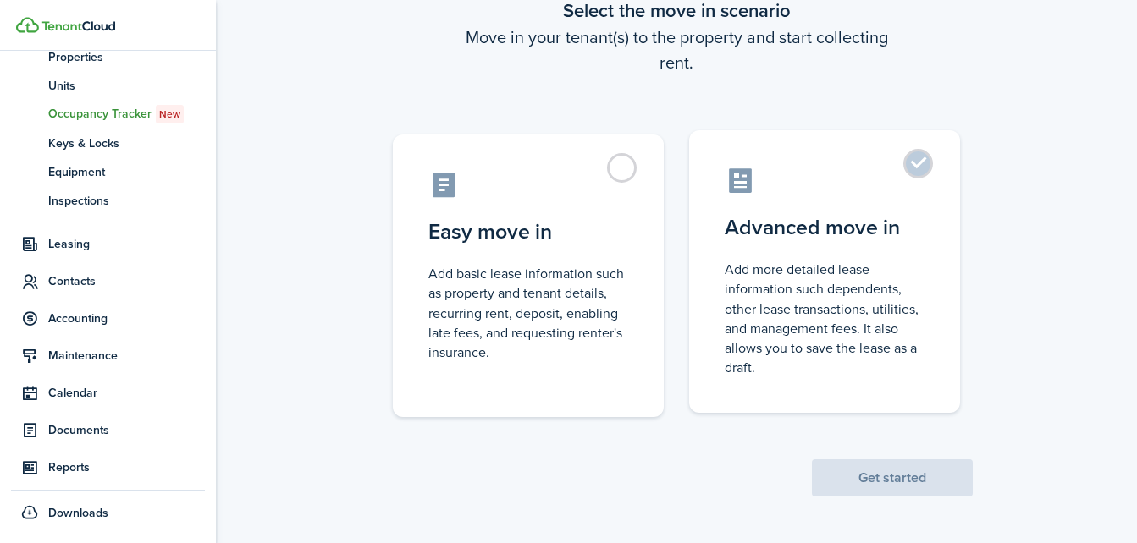
click at [923, 175] on label "Advanced move in Add more detailed lease information such dependents, other lea…" at bounding box center [824, 271] width 271 height 283
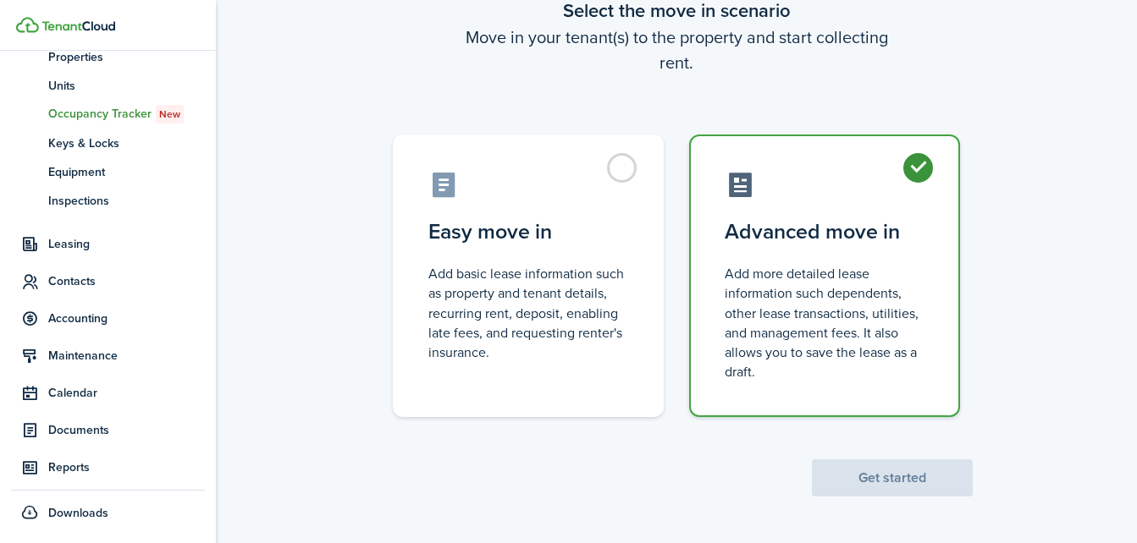
radio input "true"
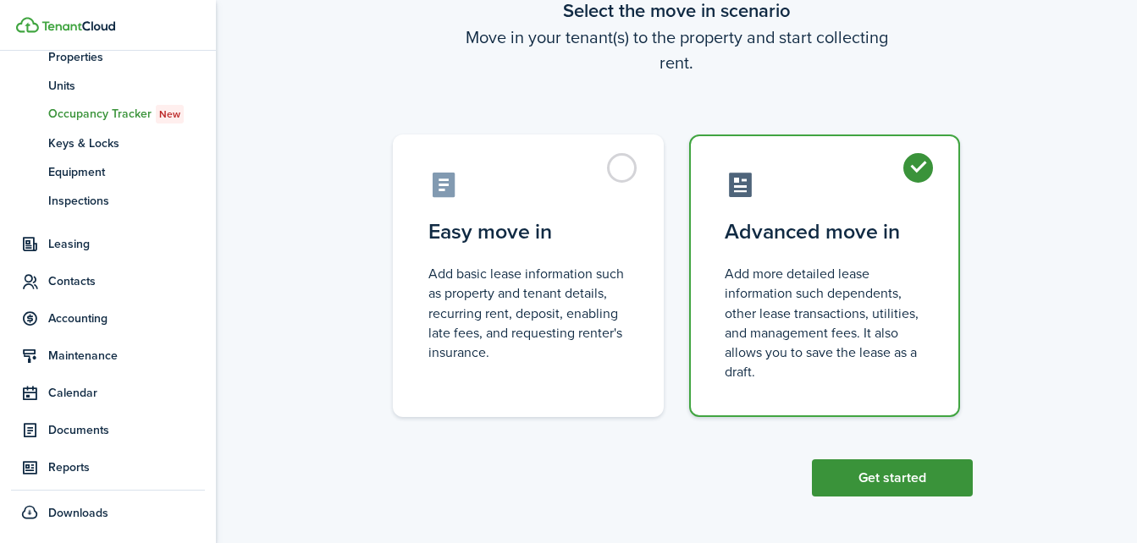
click at [839, 478] on button "Get started" at bounding box center [892, 478] width 161 height 37
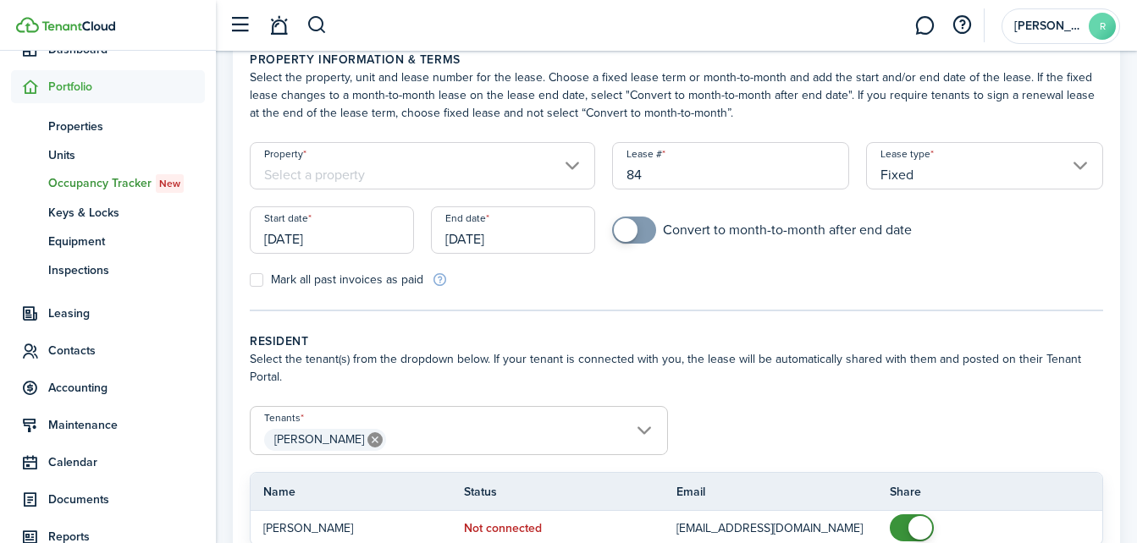
scroll to position [87, 0]
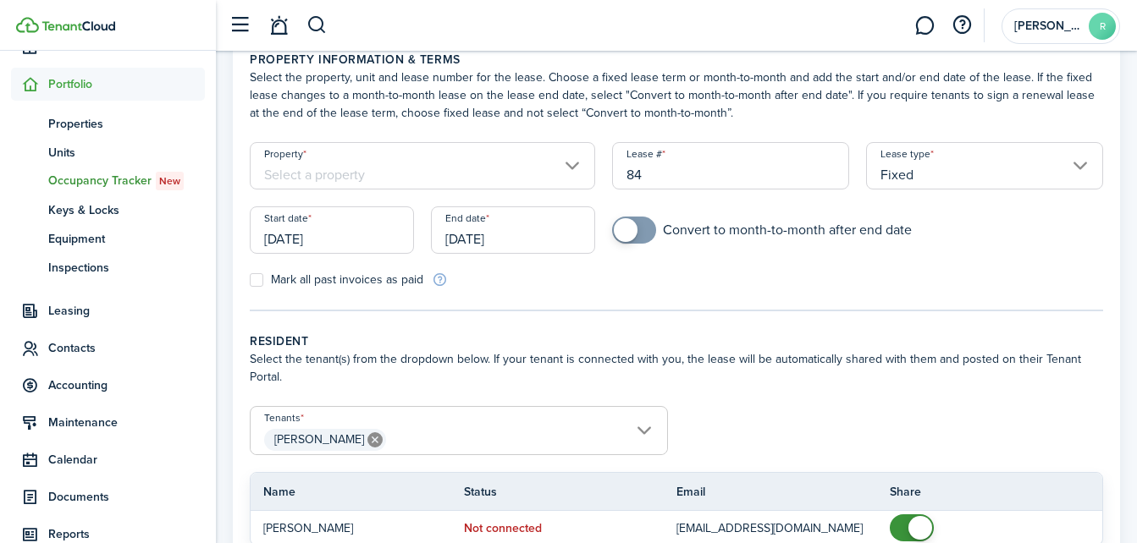
click at [570, 167] on input "Property" at bounding box center [422, 165] width 345 height 47
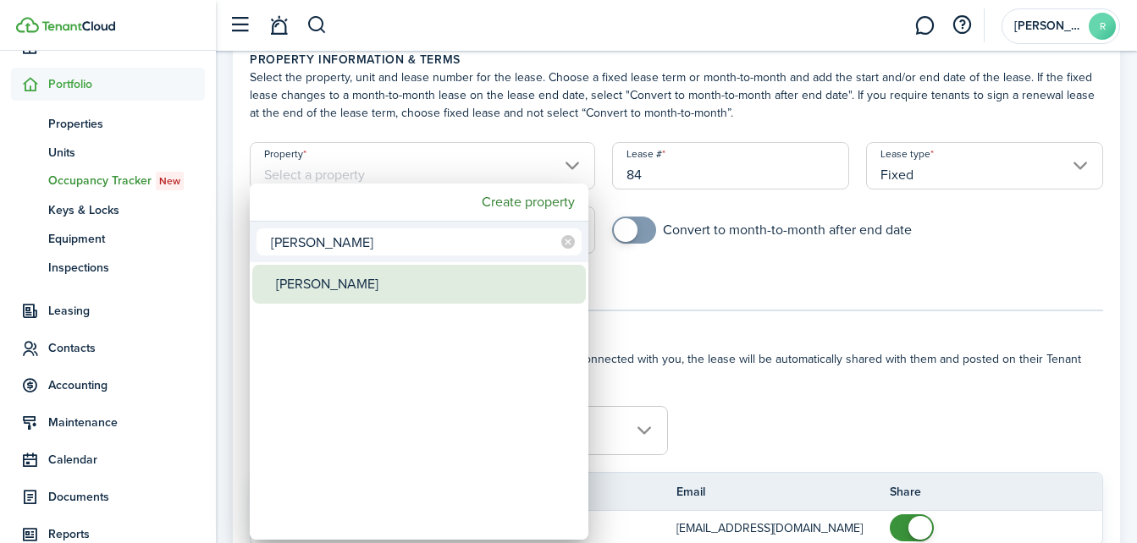
type input "[PERSON_NAME]"
click at [300, 277] on div "[PERSON_NAME]" at bounding box center [426, 284] width 300 height 39
type input "[PERSON_NAME]"
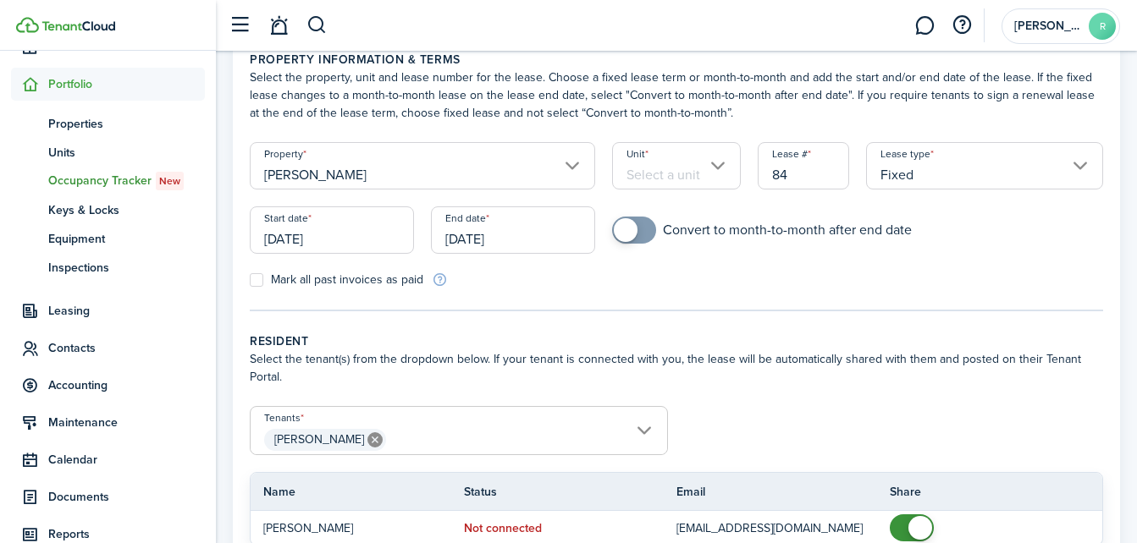
click at [351, 251] on input "[DATE]" at bounding box center [332, 229] width 164 height 47
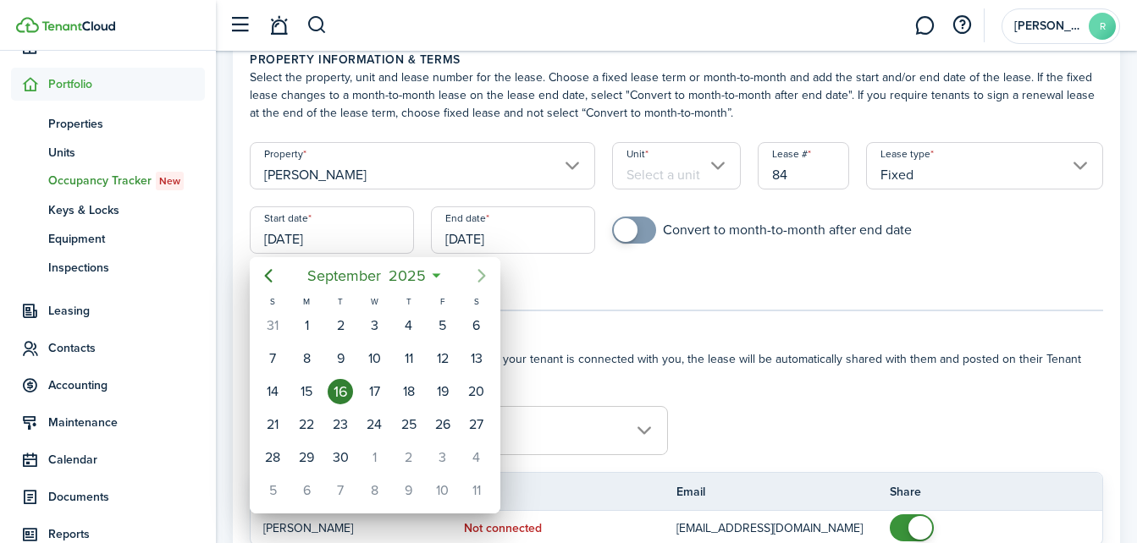
click at [488, 271] on icon "Next page" at bounding box center [481, 276] width 20 height 20
click at [273, 453] on div "26" at bounding box center [272, 457] width 25 height 25
type input "[DATE]"
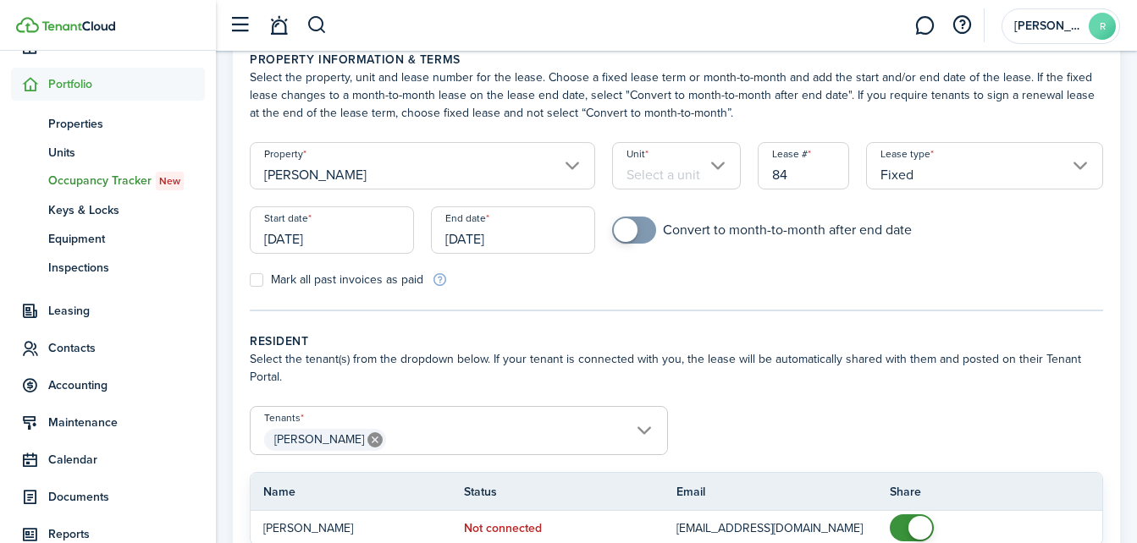
click at [465, 243] on input "[DATE]" at bounding box center [513, 229] width 164 height 47
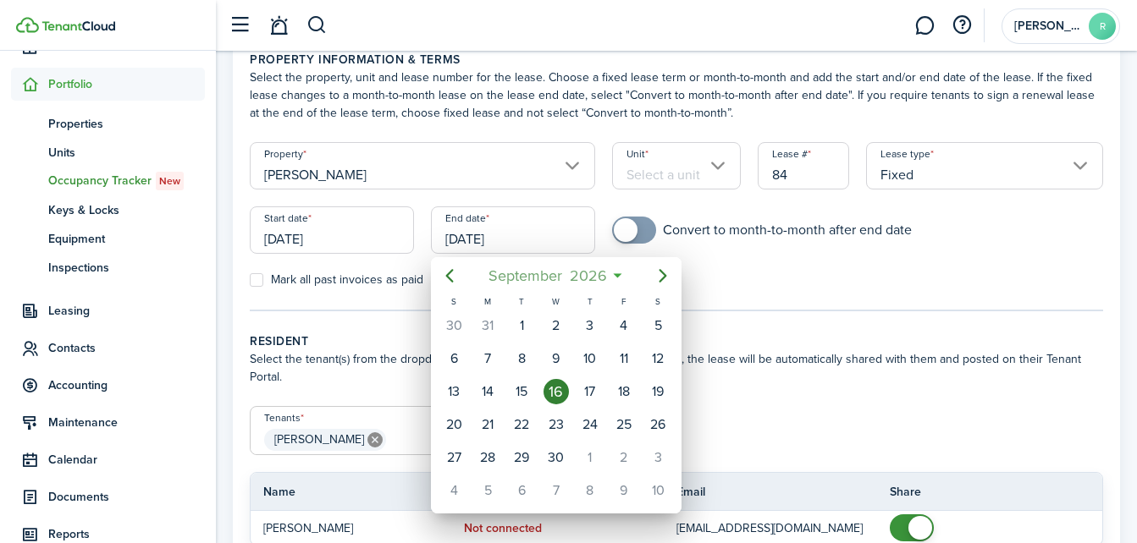
click at [489, 275] on span "September" at bounding box center [524, 276] width 81 height 30
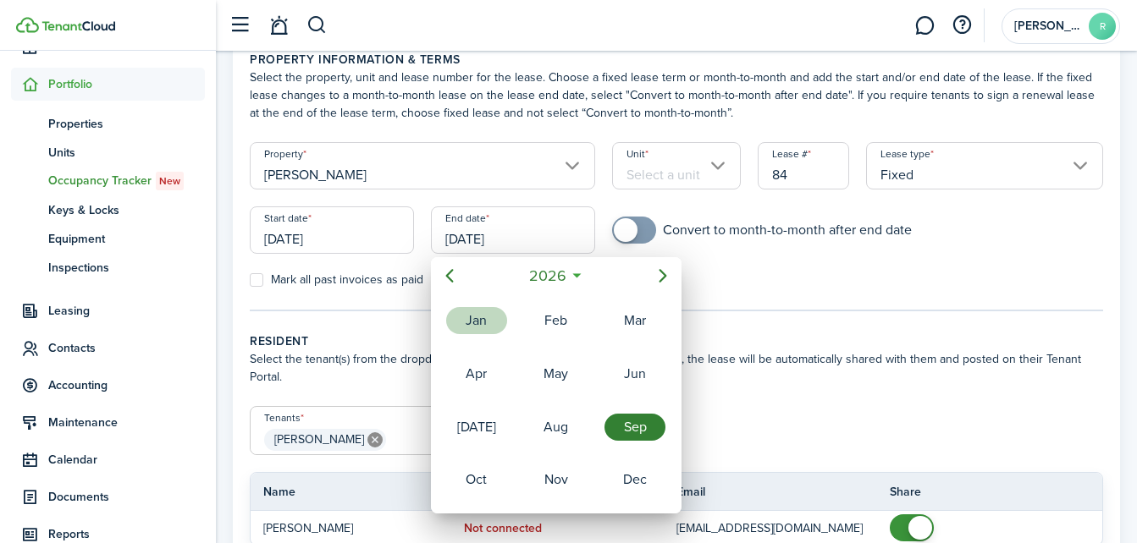
click at [471, 315] on div "Jan" at bounding box center [476, 320] width 61 height 27
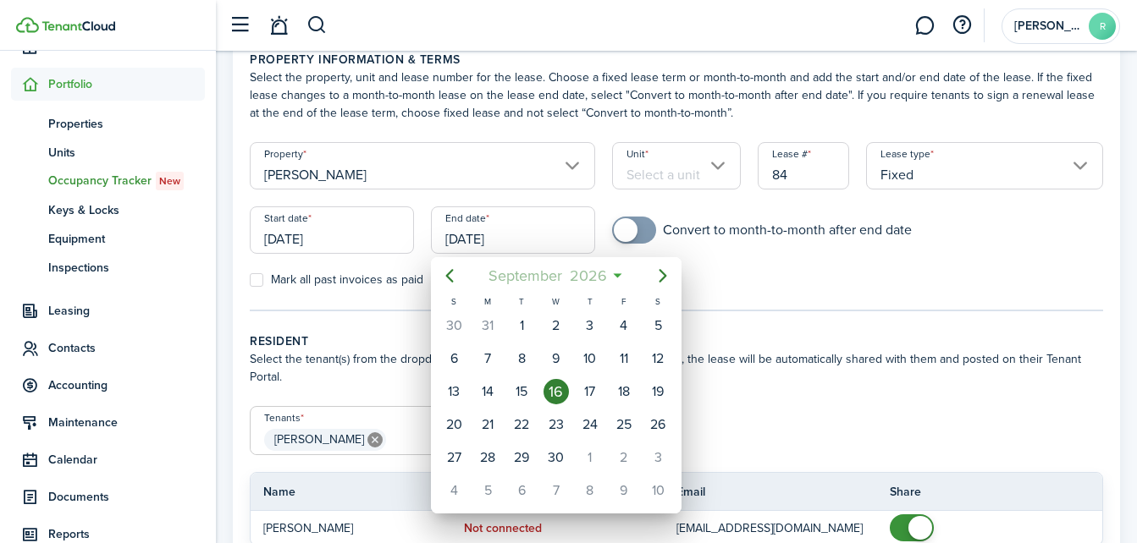
click at [515, 275] on span "September" at bounding box center [524, 276] width 81 height 30
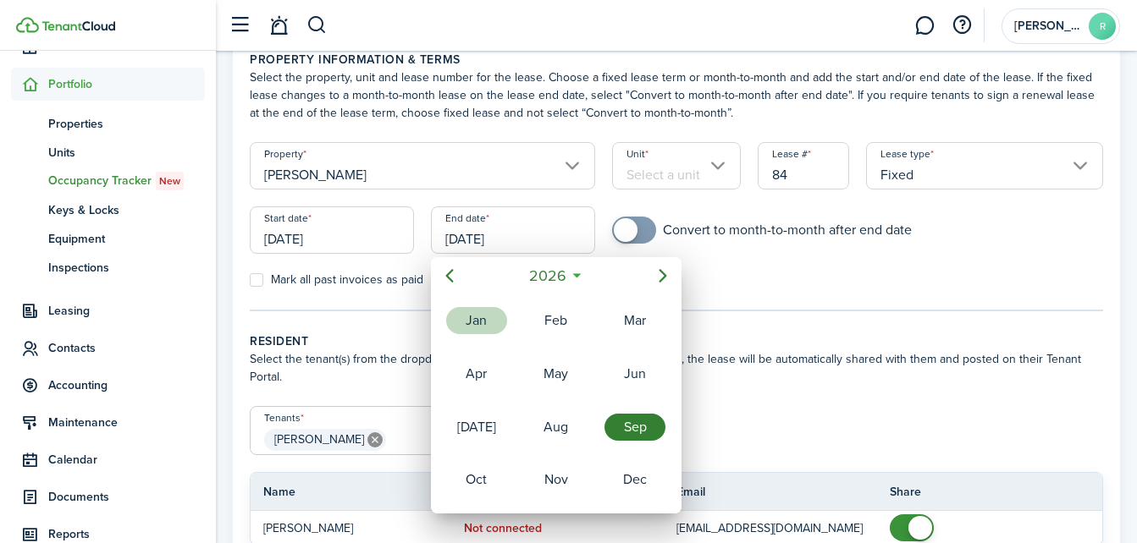
click at [485, 307] on div "Jan" at bounding box center [476, 320] width 61 height 27
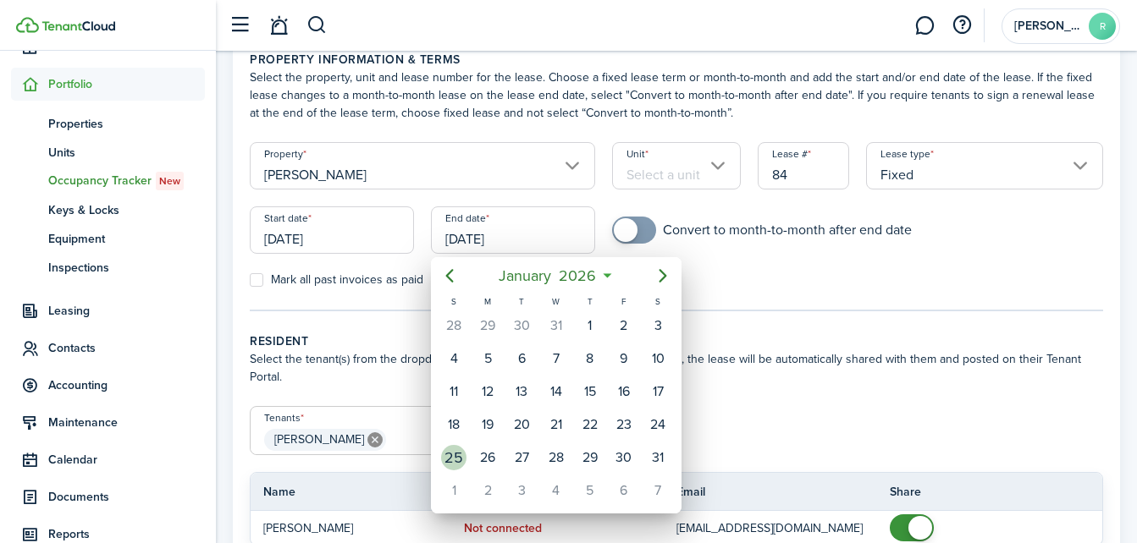
click at [468, 457] on div "25" at bounding box center [454, 458] width 34 height 32
type input "[DATE]"
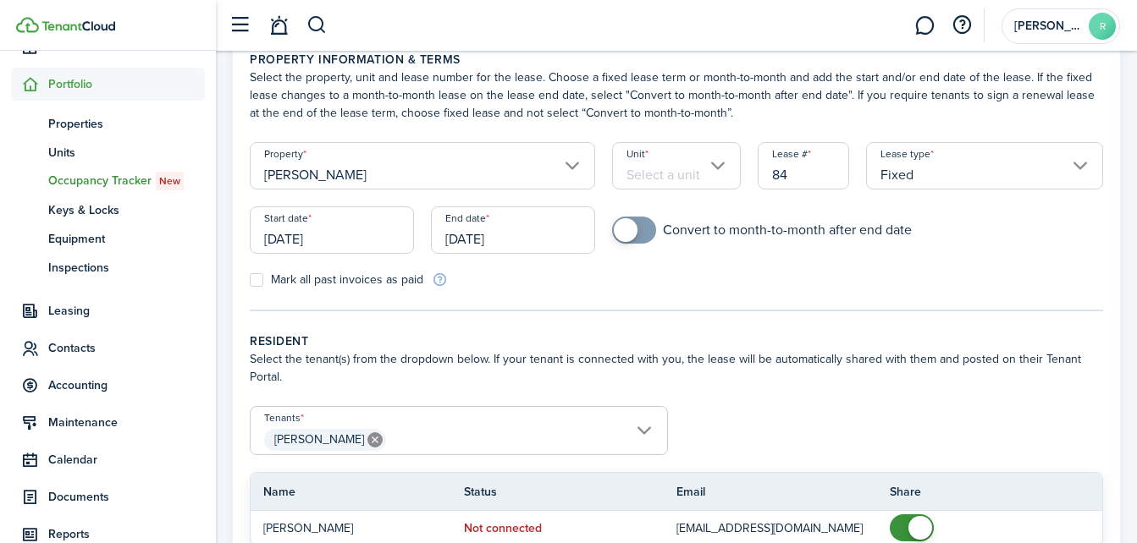
click at [724, 168] on input "Unit" at bounding box center [676, 165] width 128 height 47
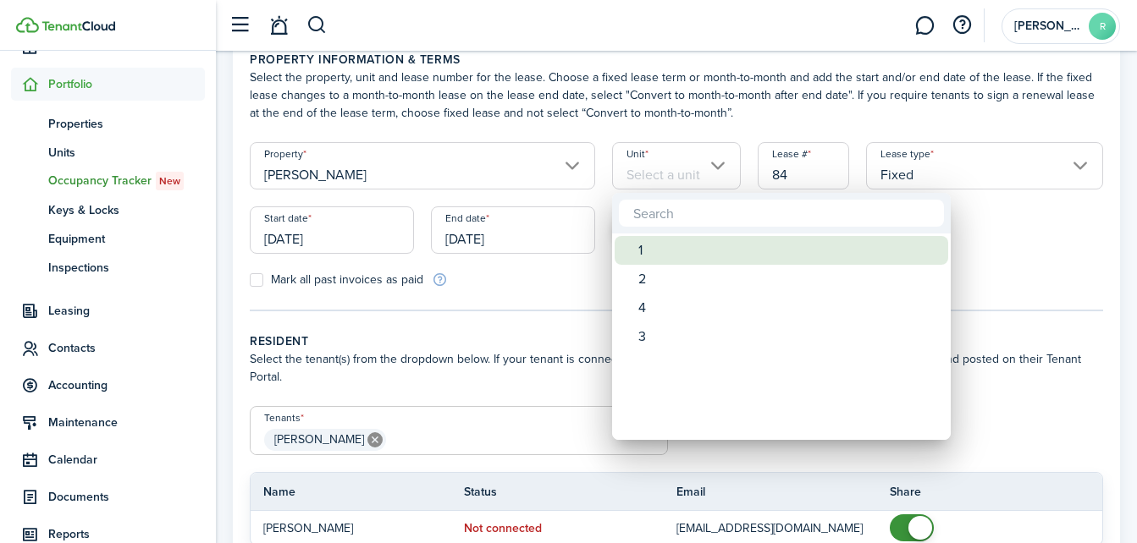
click at [641, 252] on div "1" at bounding box center [788, 250] width 300 height 29
type input "1"
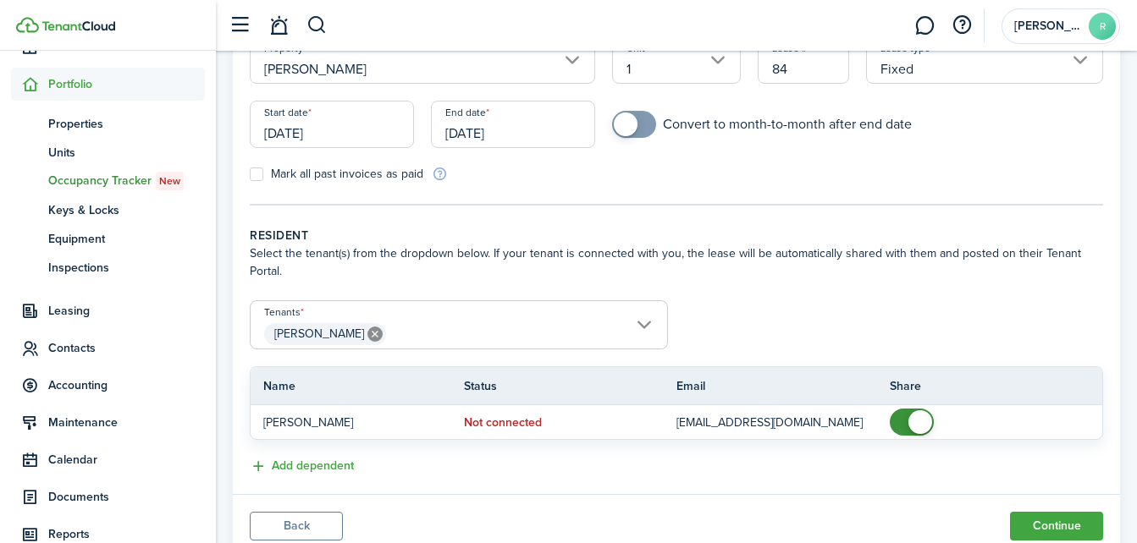
scroll to position [198, 0]
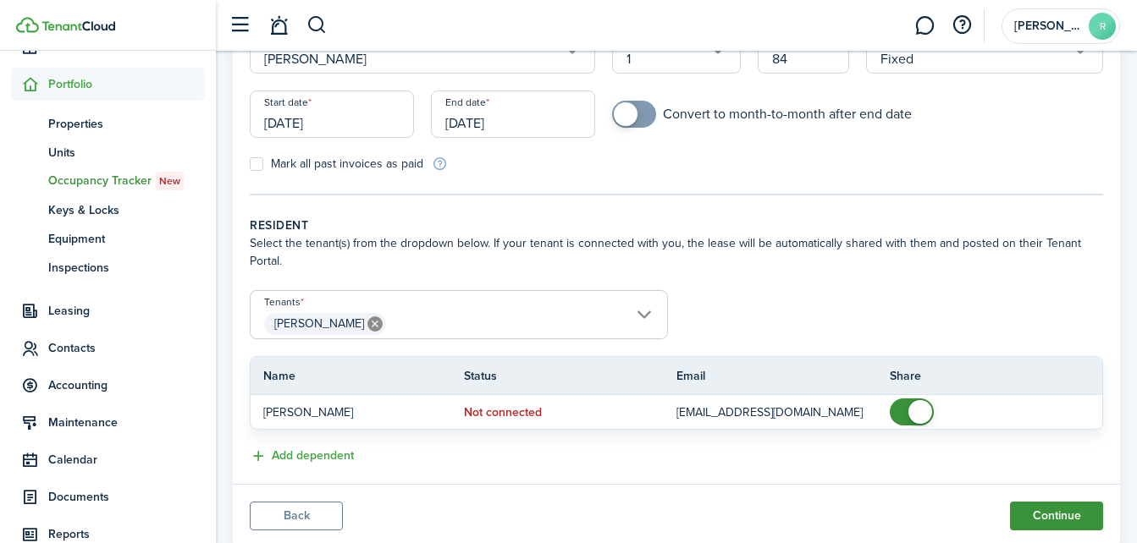
click at [1049, 508] on button "Continue" at bounding box center [1056, 516] width 93 height 29
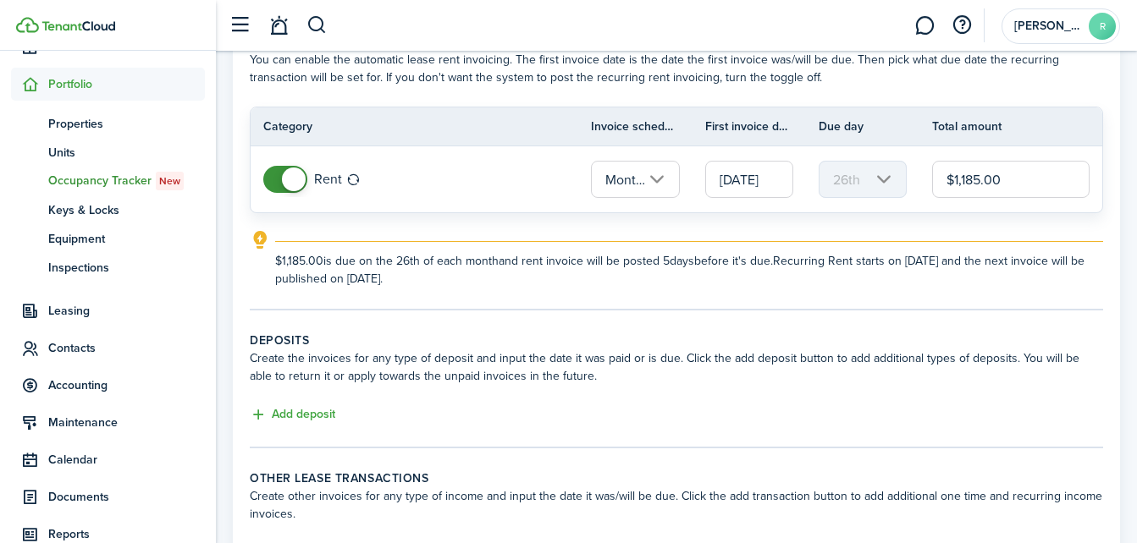
scroll to position [102, 0]
click at [309, 410] on button "Add deposit" at bounding box center [292, 413] width 85 height 19
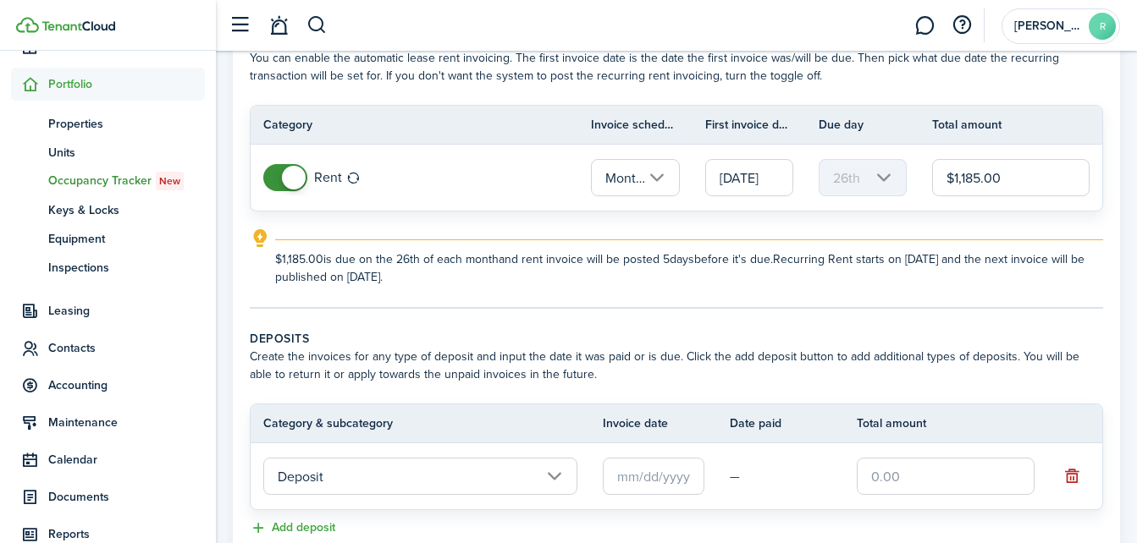
click at [625, 472] on input "text" at bounding box center [654, 476] width 102 height 37
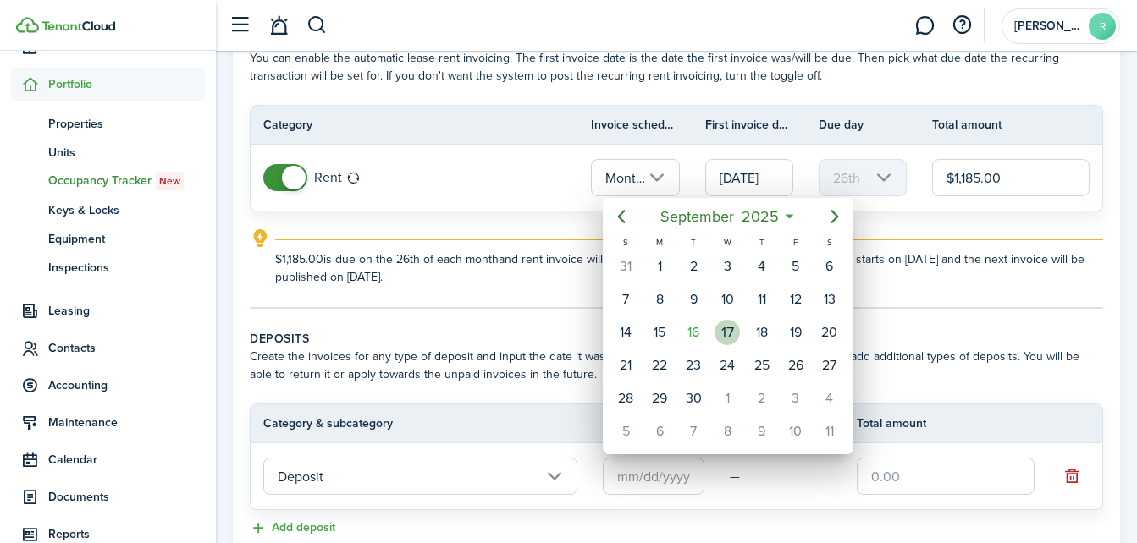
click at [718, 338] on div "17" at bounding box center [726, 332] width 25 height 25
type input "[DATE]"
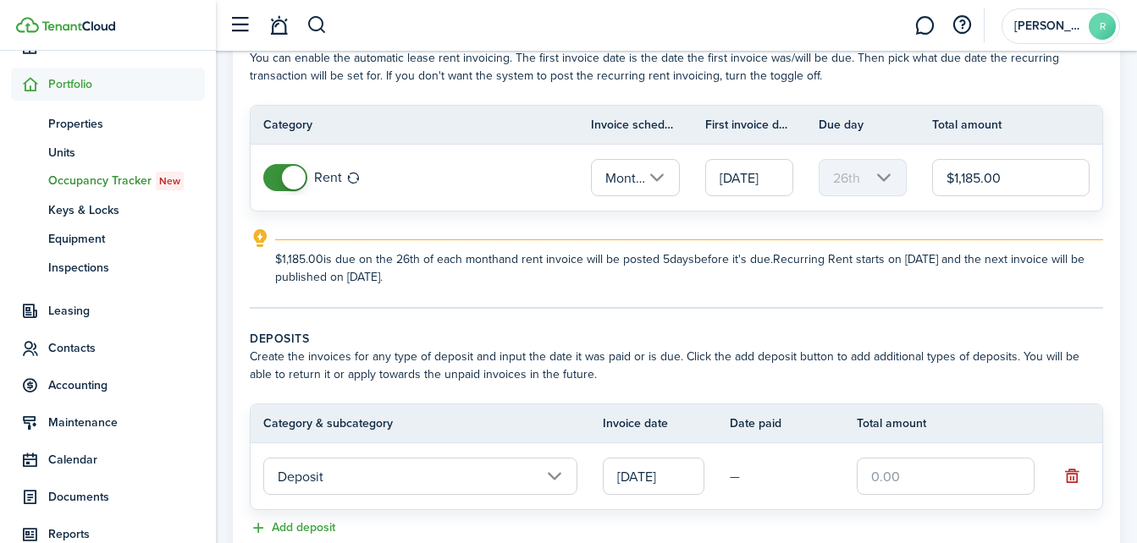
click at [876, 464] on input "text" at bounding box center [945, 476] width 178 height 37
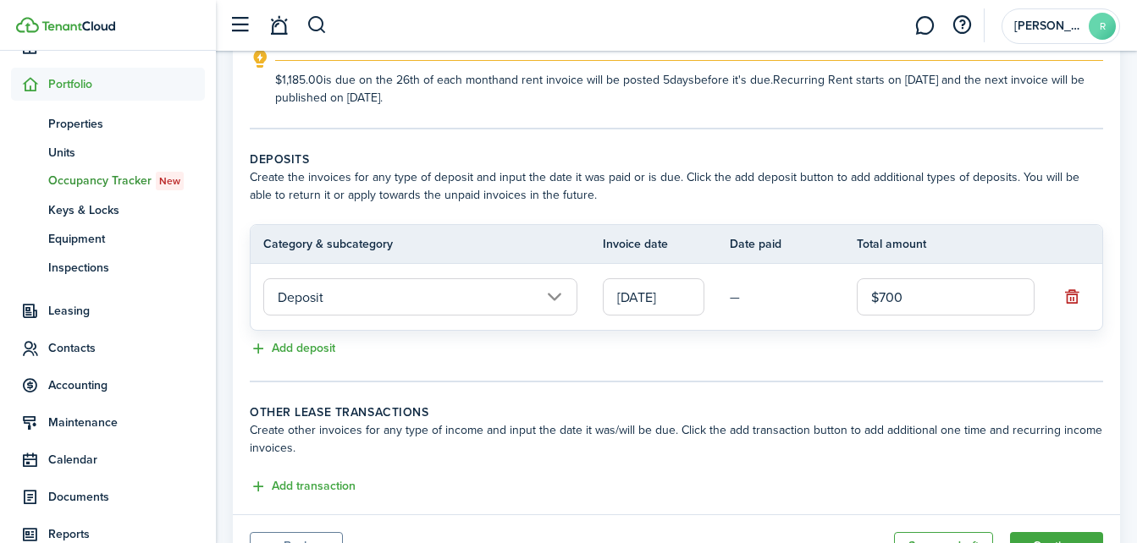
scroll to position [362, 0]
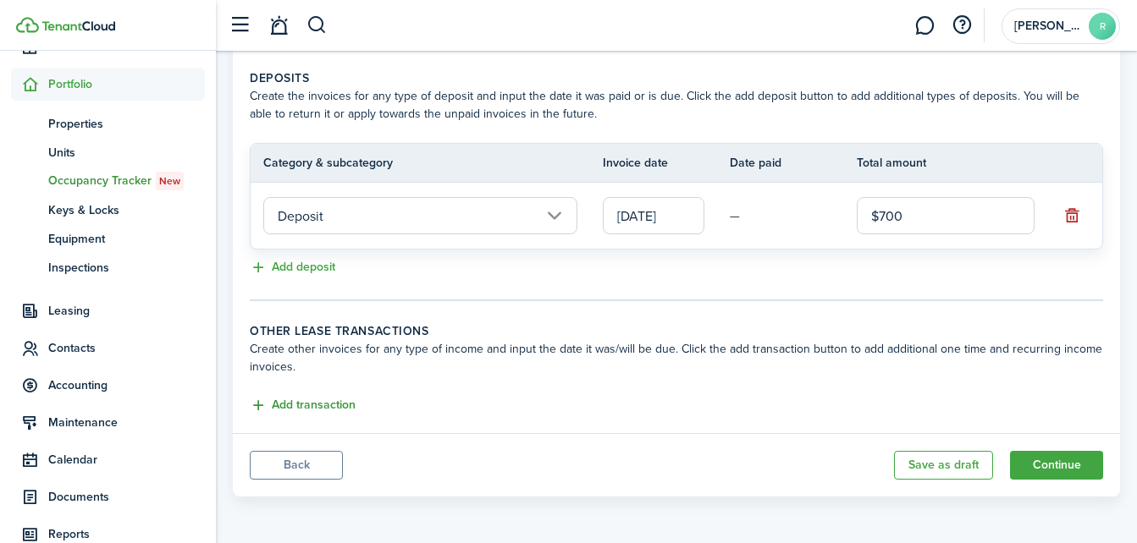
type input "$700.00"
click at [317, 408] on button "Add transaction" at bounding box center [303, 405] width 106 height 19
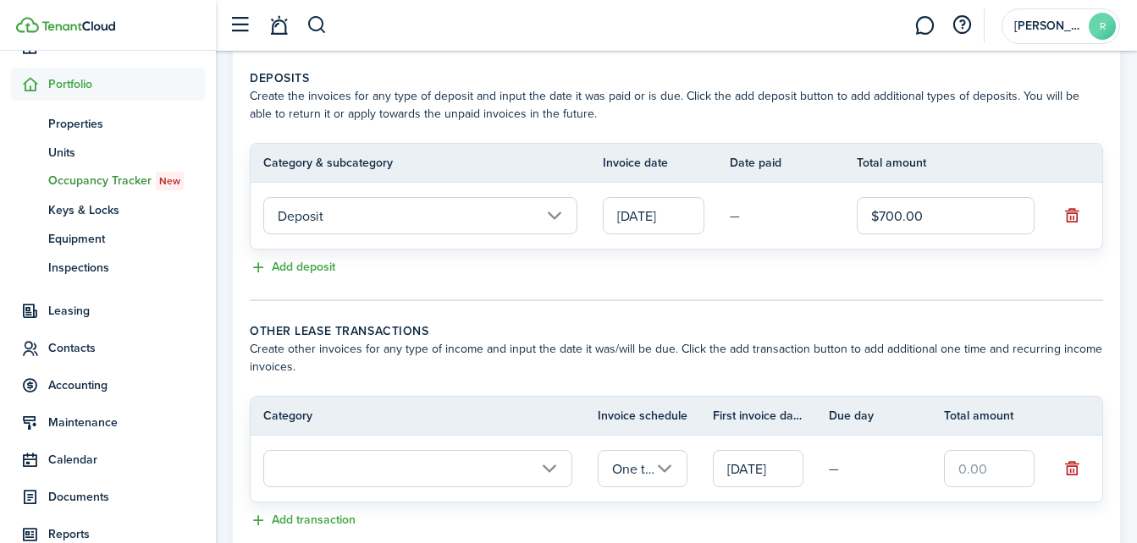
click at [667, 466] on input "One time" at bounding box center [642, 468] width 91 height 37
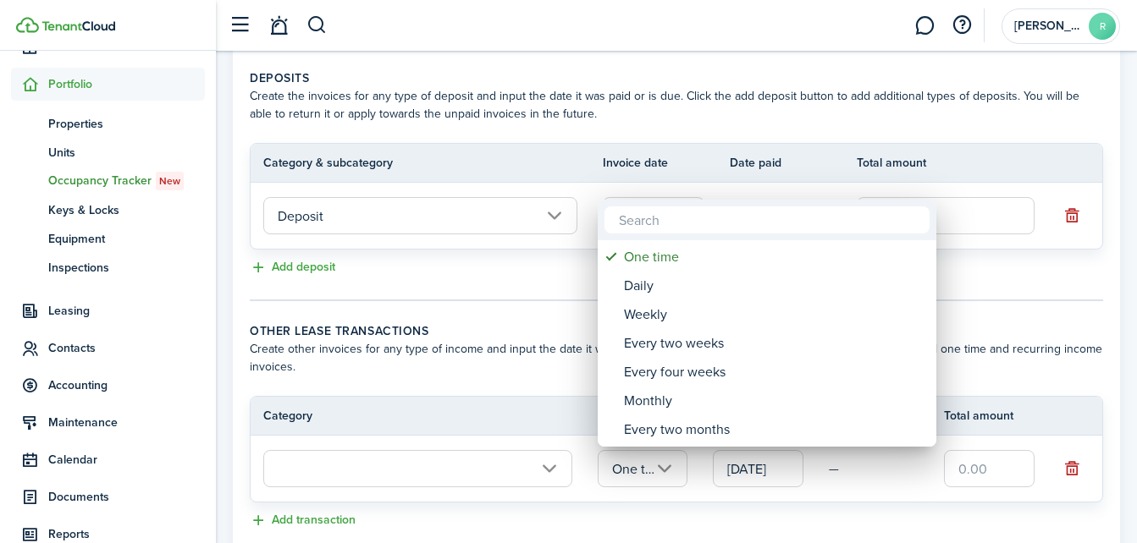
click at [542, 371] on div at bounding box center [568, 272] width 1407 height 814
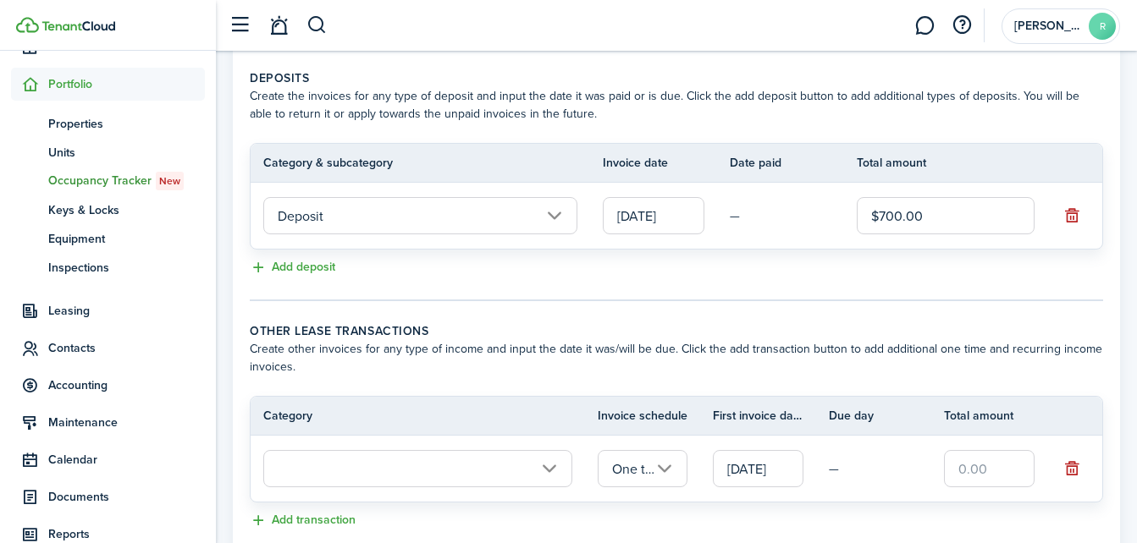
scroll to position [0, 8]
click at [546, 471] on input "text" at bounding box center [417, 468] width 309 height 37
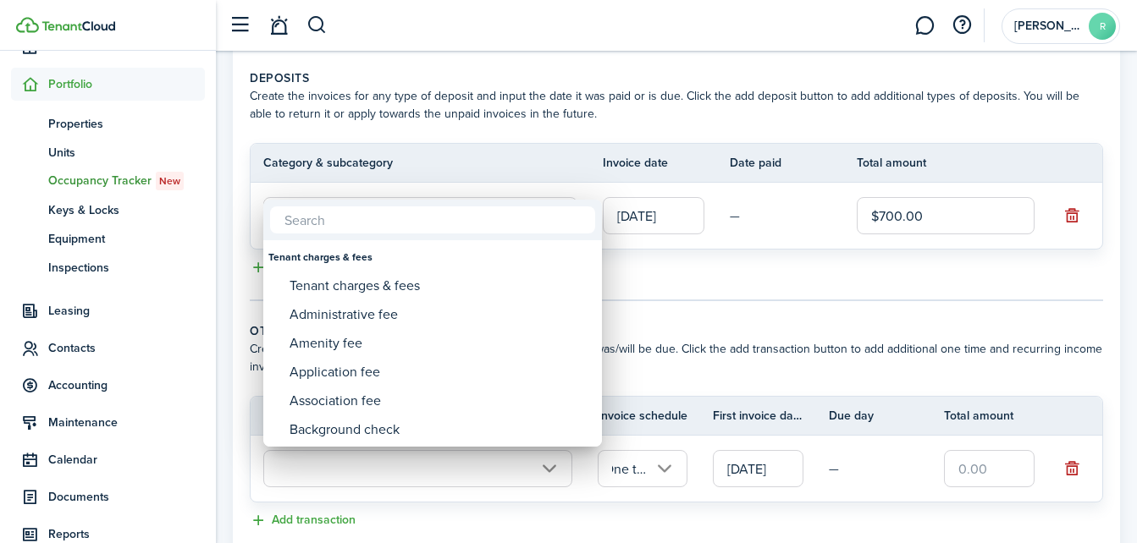
scroll to position [0, 0]
click at [688, 310] on div at bounding box center [568, 272] width 1407 height 814
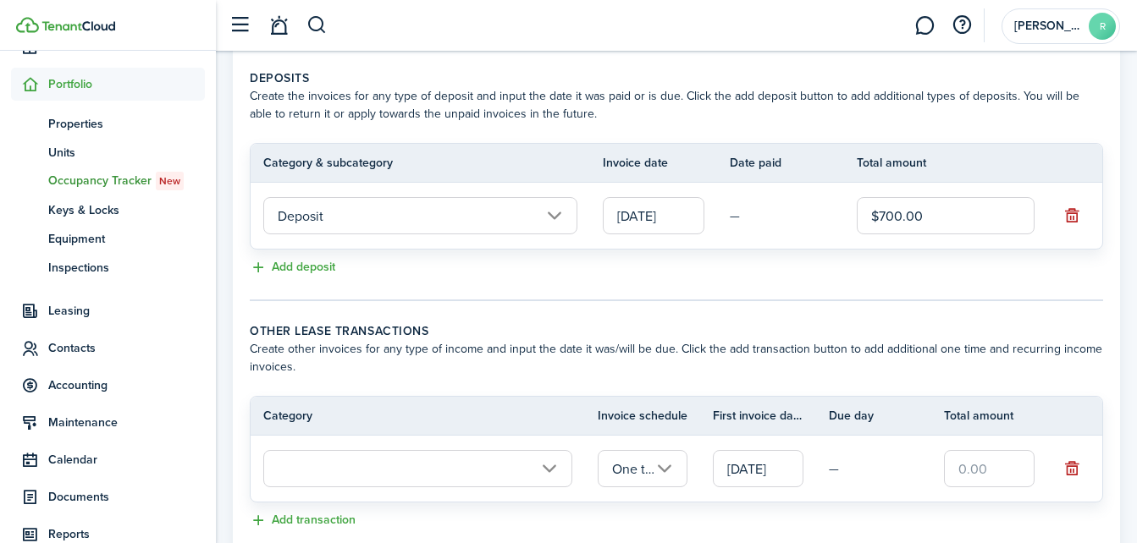
scroll to position [477, 0]
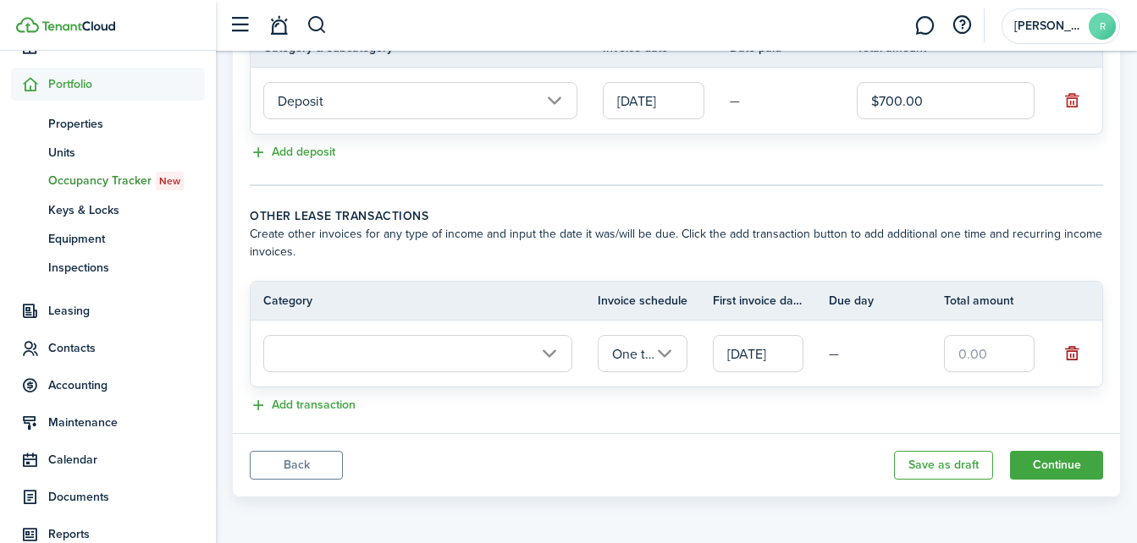
click at [1065, 355] on button "button" at bounding box center [1072, 354] width 24 height 24
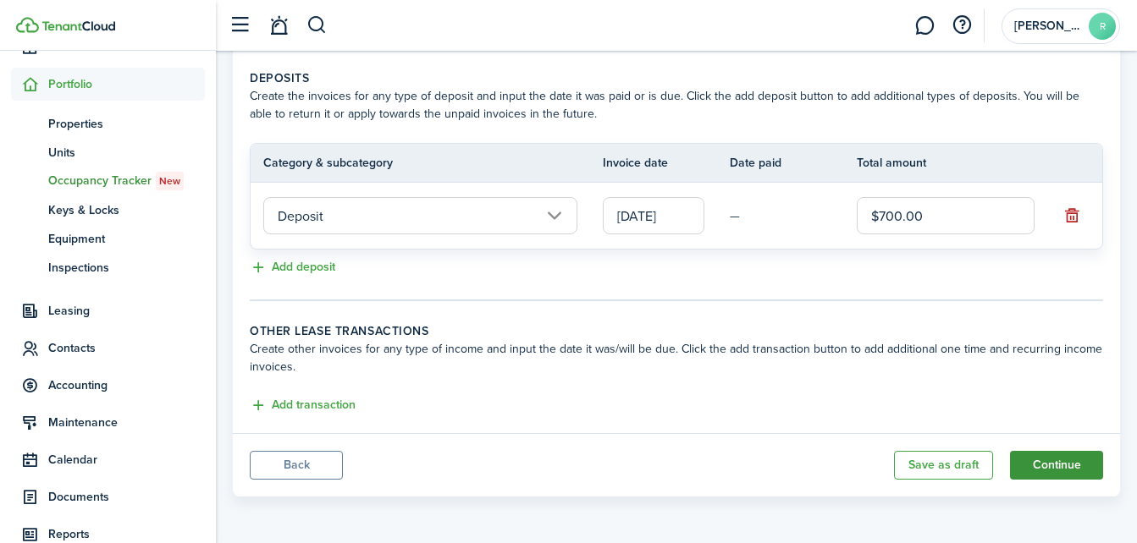
click at [1046, 464] on button "Continue" at bounding box center [1056, 465] width 93 height 29
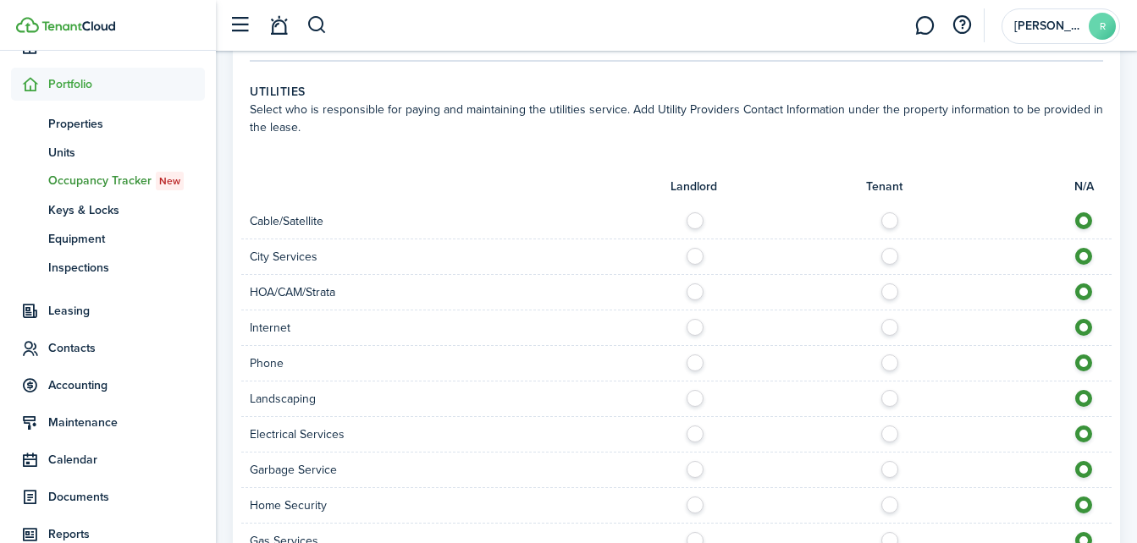
scroll to position [1062, 0]
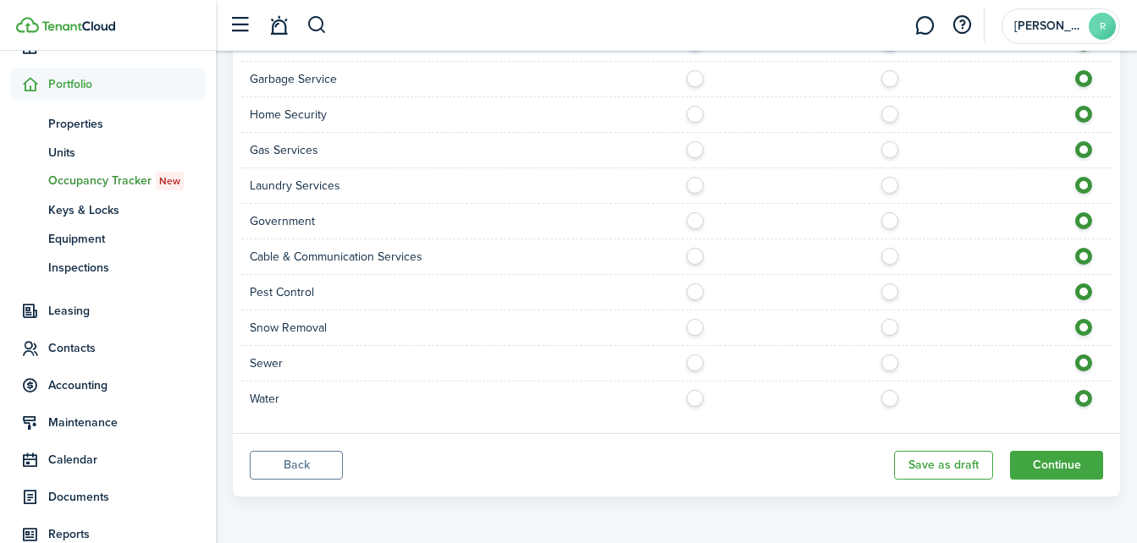
click at [288, 457] on button "Back" at bounding box center [296, 465] width 93 height 29
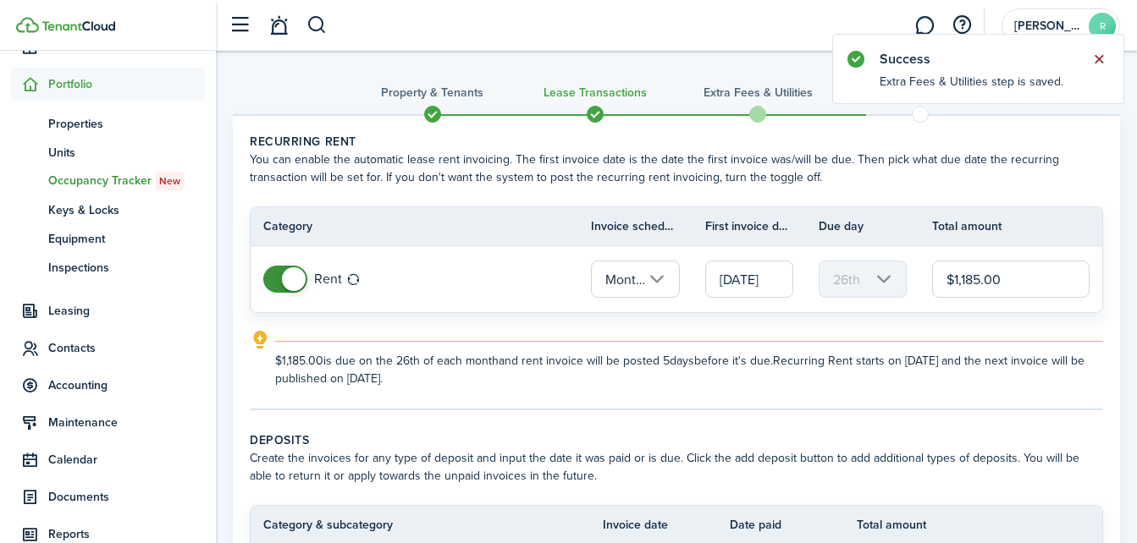
click at [1102, 58] on button "Close notify" at bounding box center [1099, 59] width 24 height 24
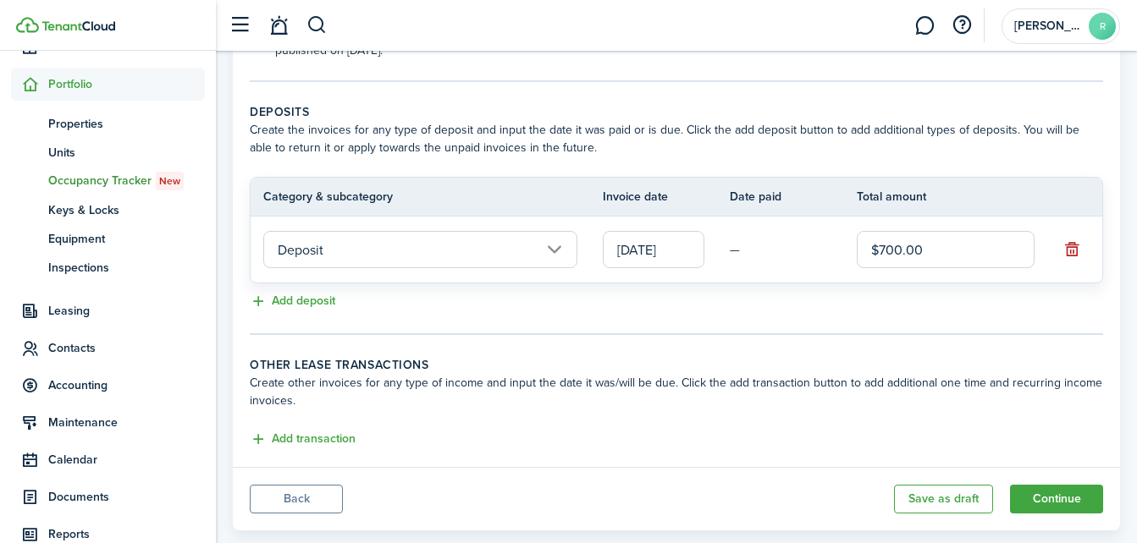
scroll to position [362, 0]
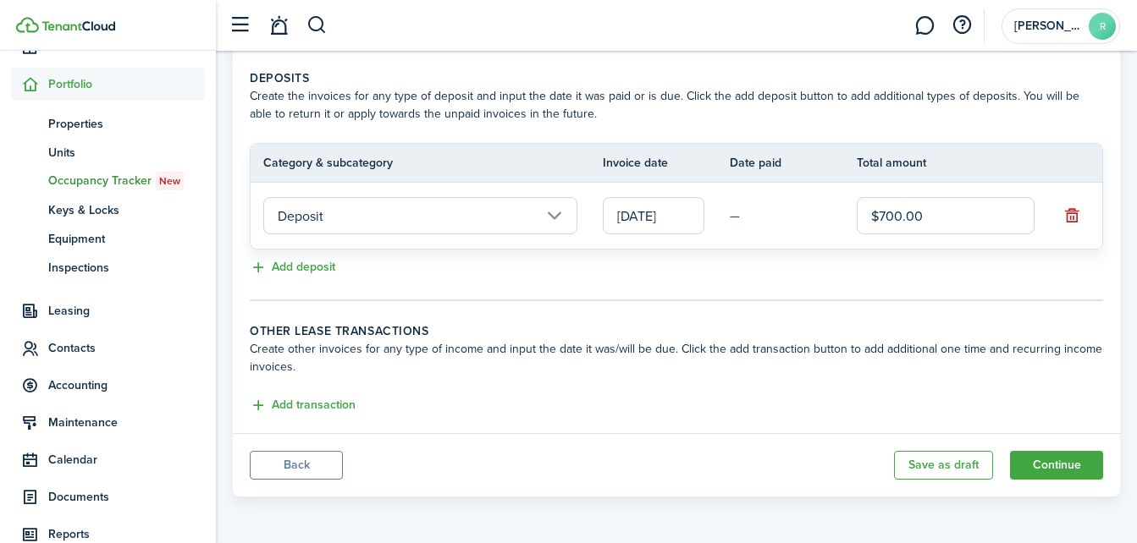
click at [288, 458] on button "Back" at bounding box center [296, 465] width 93 height 29
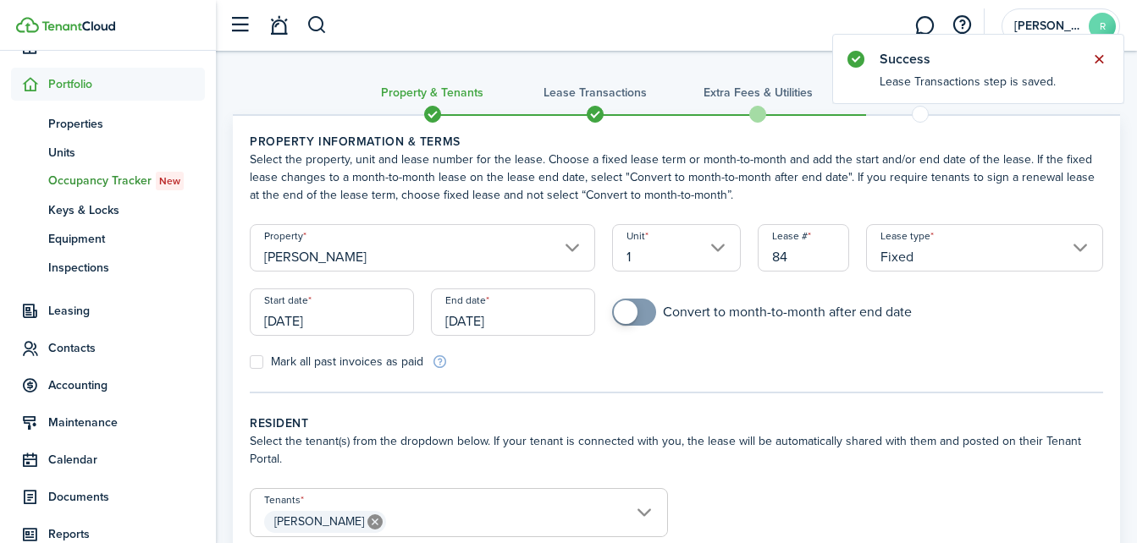
click at [1101, 56] on button "Close notify" at bounding box center [1099, 59] width 24 height 24
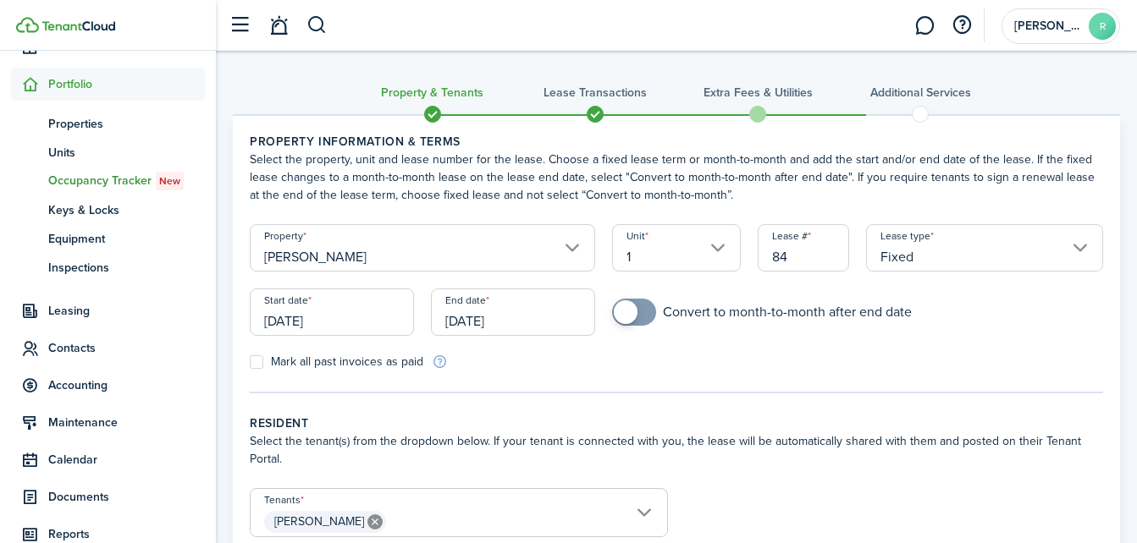
click at [428, 115] on span at bounding box center [432, 114] width 25 height 25
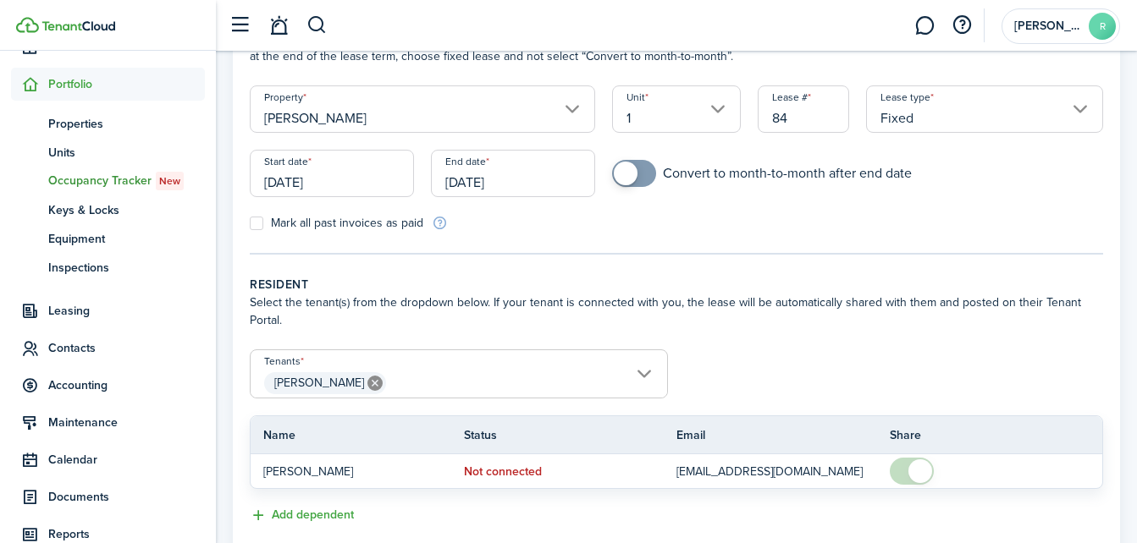
scroll to position [249, 0]
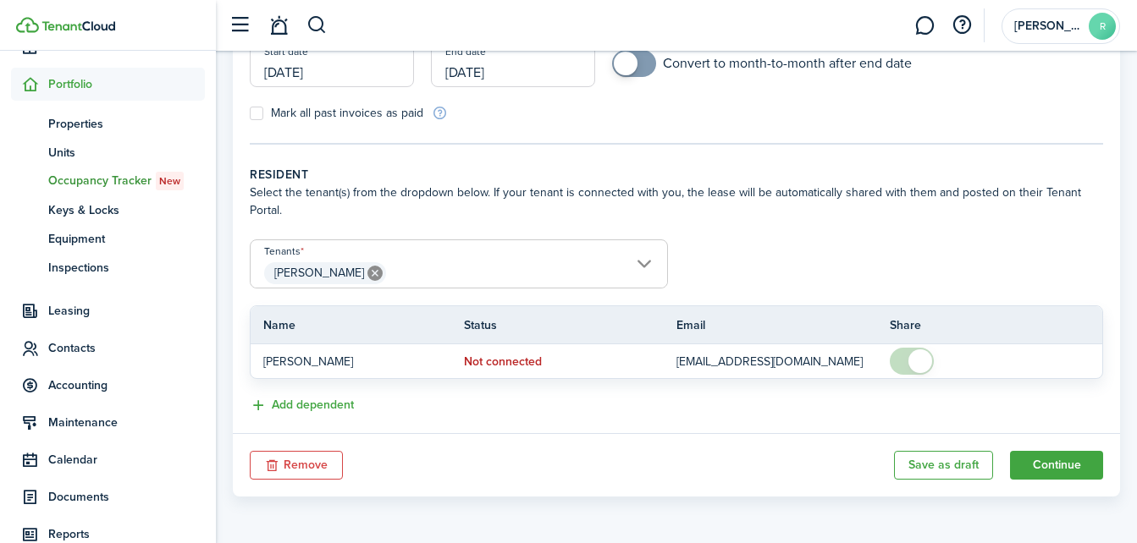
click at [317, 468] on button "Remove" at bounding box center [296, 465] width 93 height 29
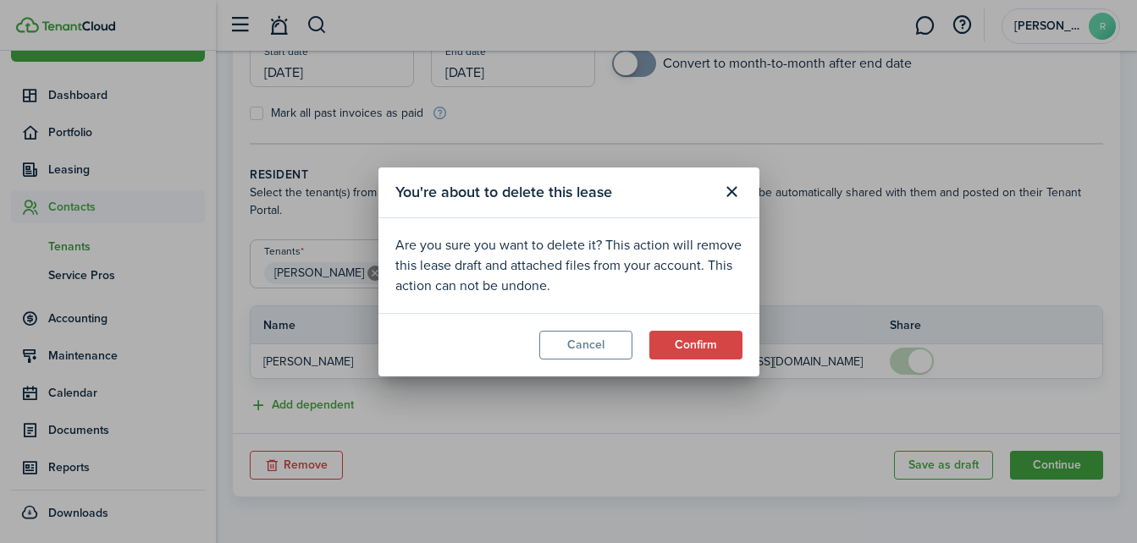
scroll to position [39, 0]
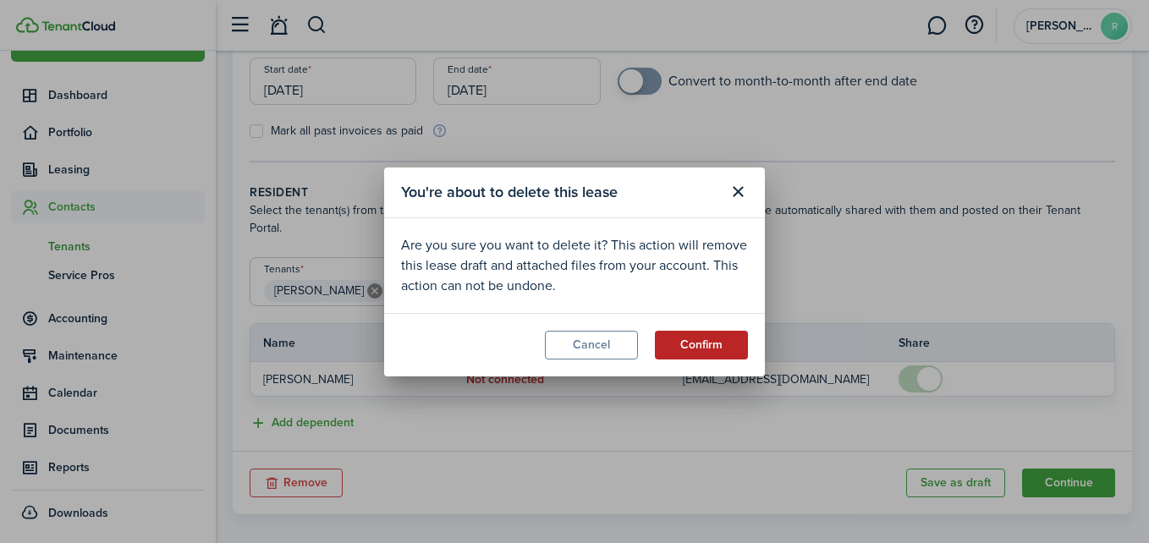
click at [695, 335] on button "Confirm" at bounding box center [701, 345] width 93 height 29
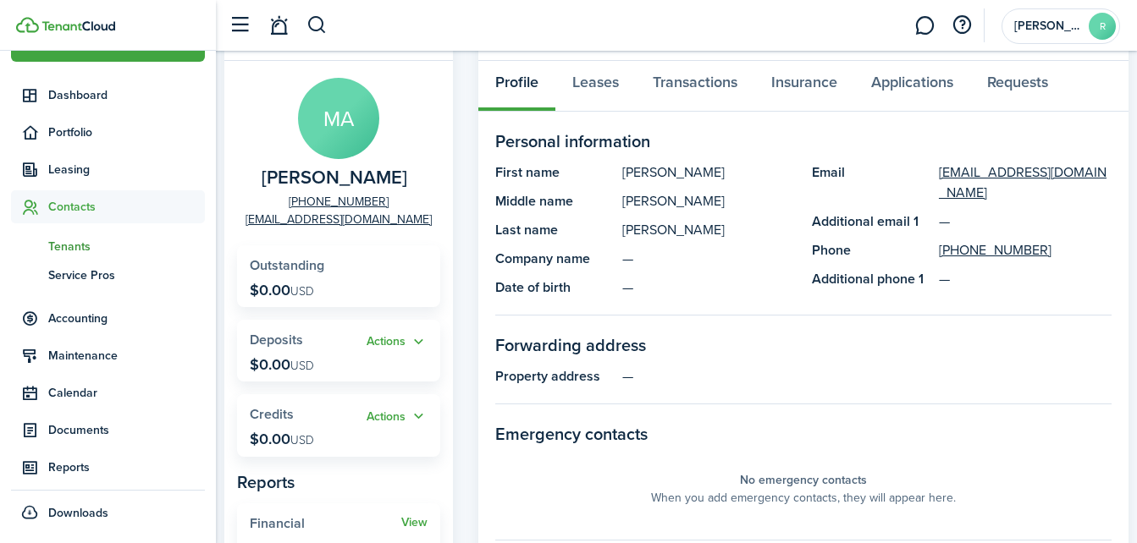
scroll to position [0, 0]
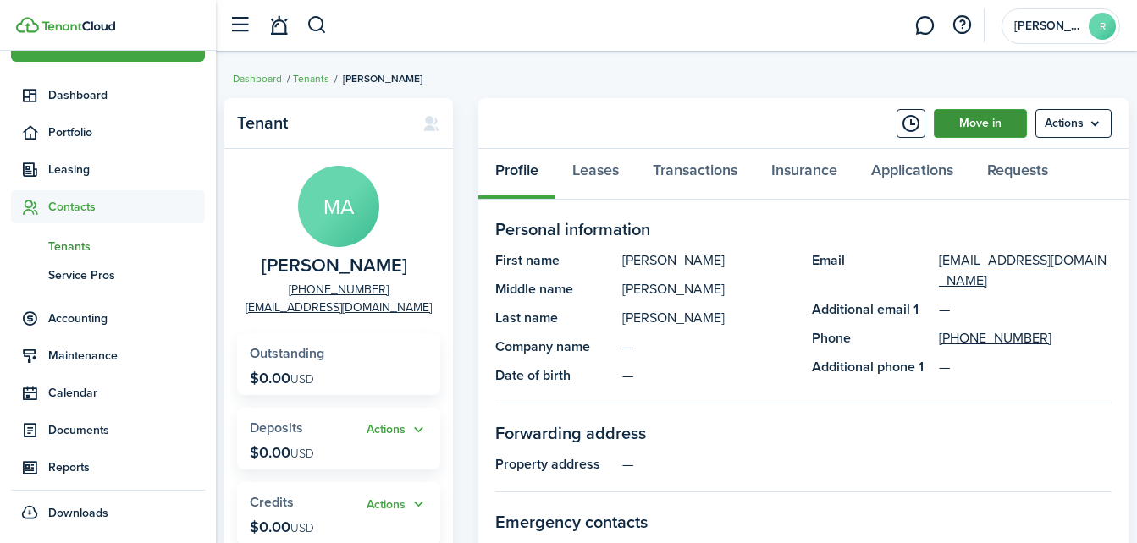
click at [950, 116] on link "Move in" at bounding box center [979, 123] width 93 height 29
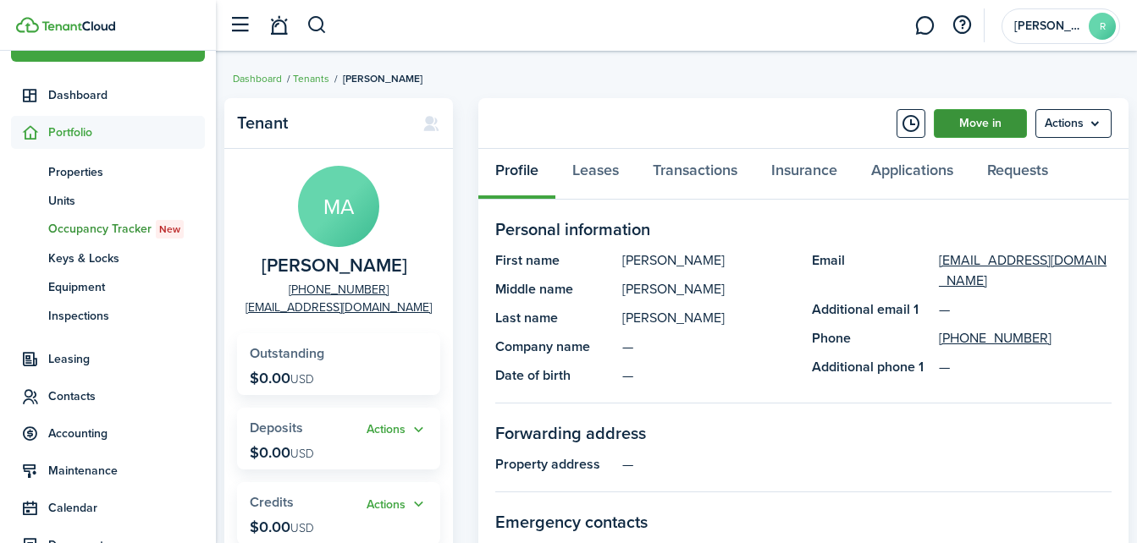
scroll to position [87, 0]
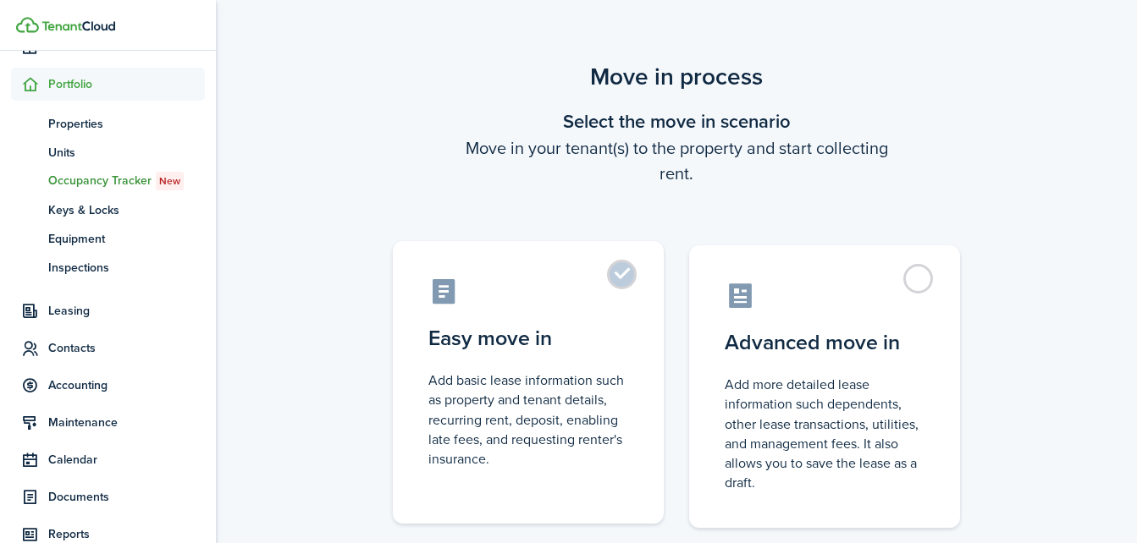
click at [614, 290] on control-radio-card-icon at bounding box center [528, 292] width 200 height 30
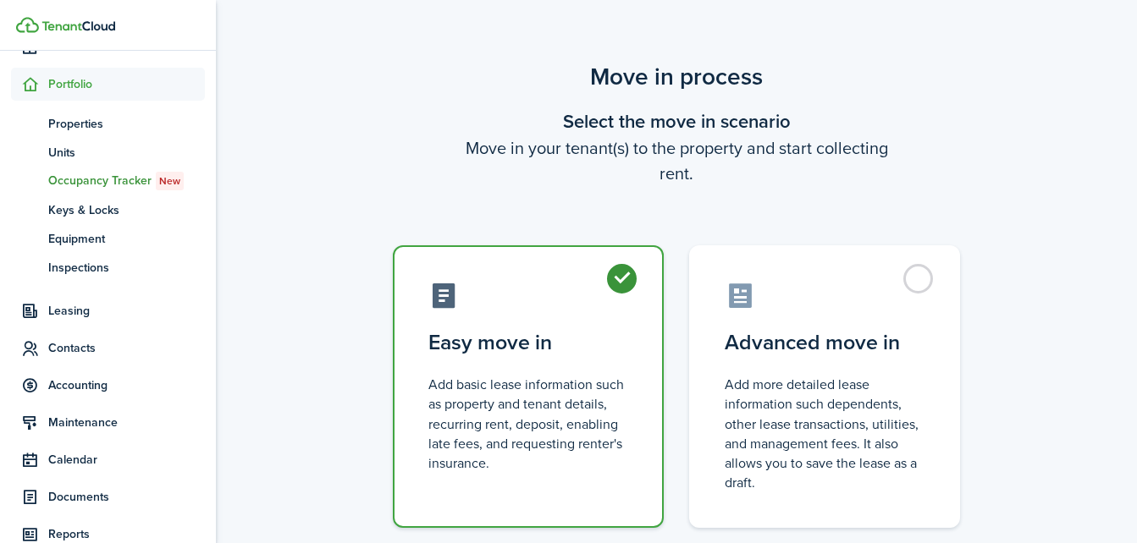
radio input "true"
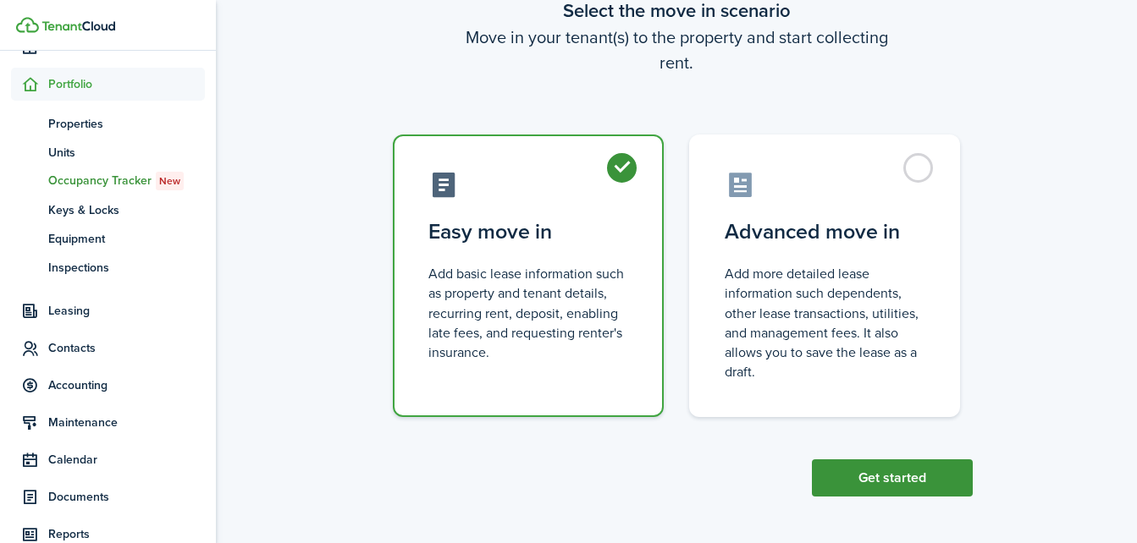
click at [866, 478] on button "Get started" at bounding box center [892, 478] width 161 height 37
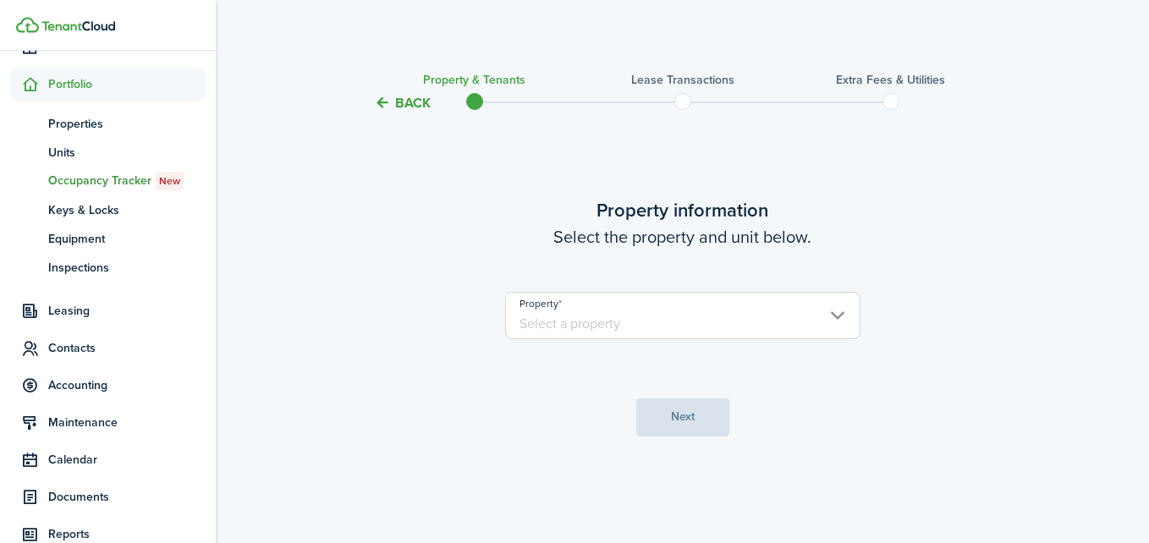
click at [676, 318] on input "Property" at bounding box center [682, 315] width 355 height 47
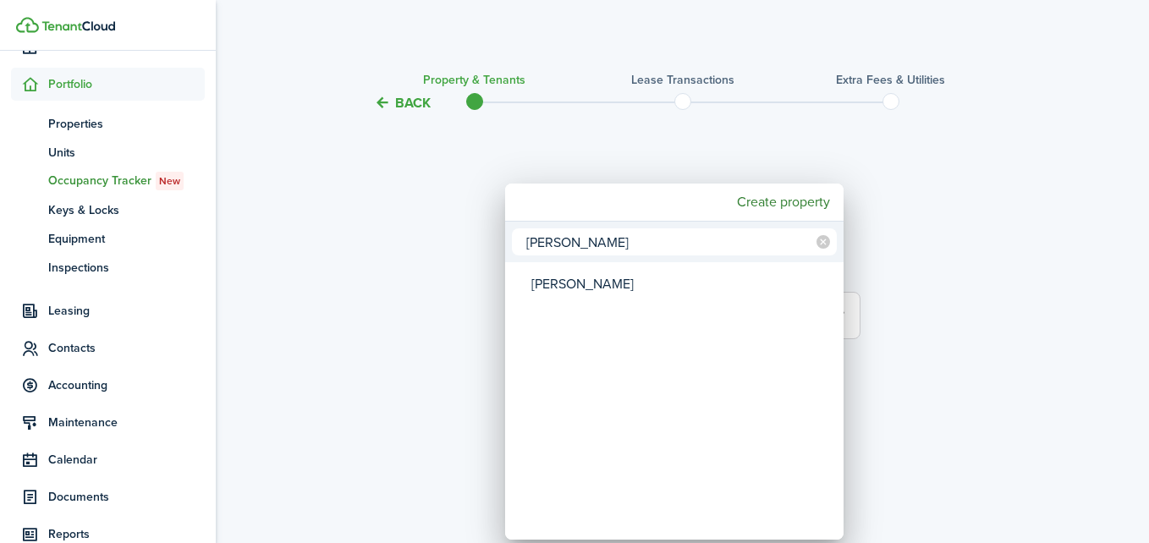
type input "[PERSON_NAME]"
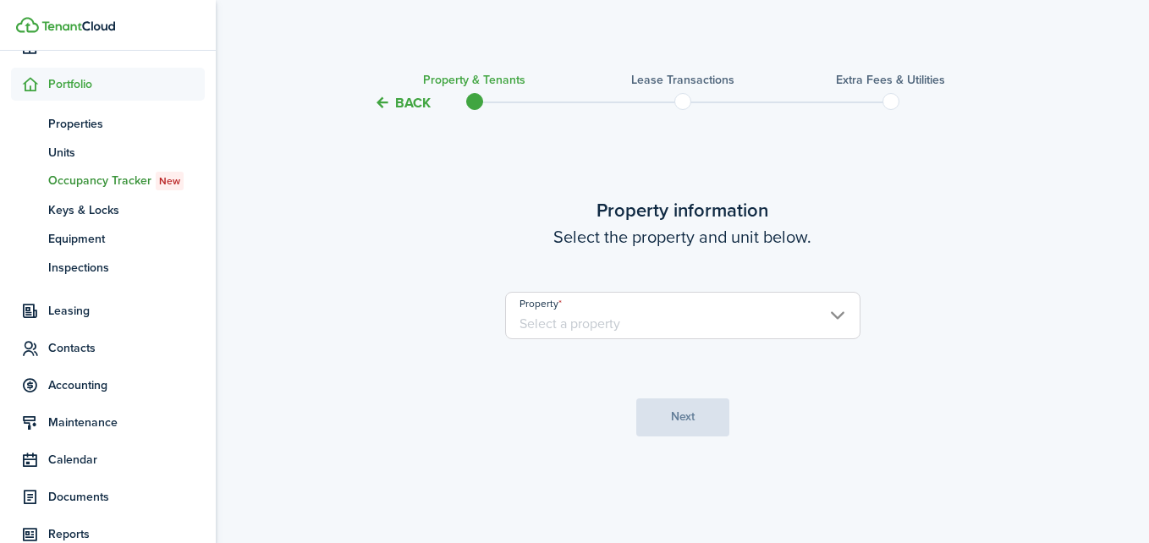
click at [728, 318] on input "Property" at bounding box center [682, 315] width 355 height 47
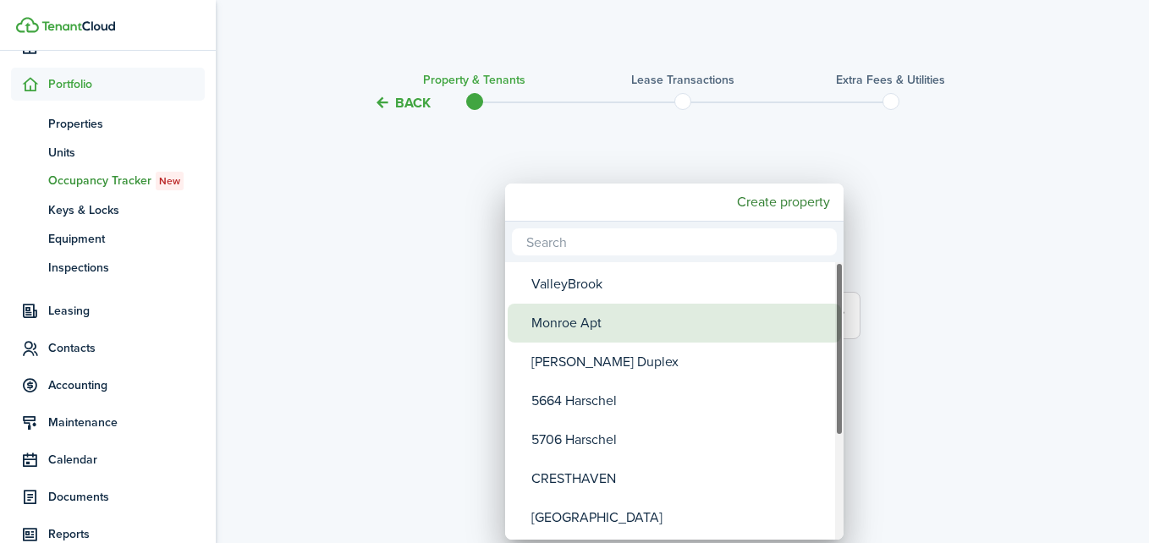
type input "b"
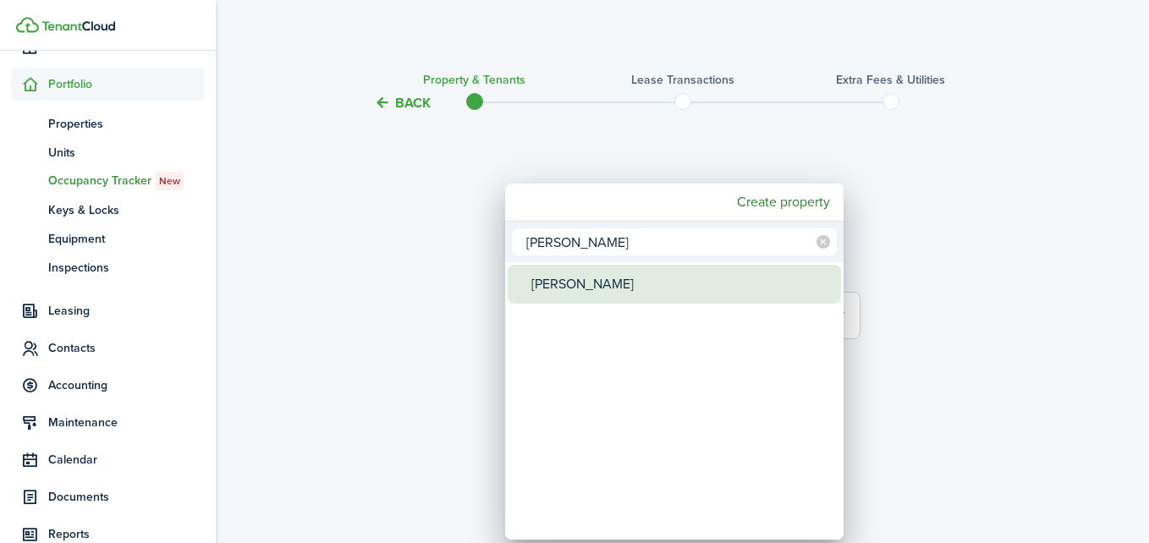
type input "[PERSON_NAME]"
click at [587, 291] on div "[PERSON_NAME]" at bounding box center [681, 284] width 300 height 39
type input "[PERSON_NAME]"
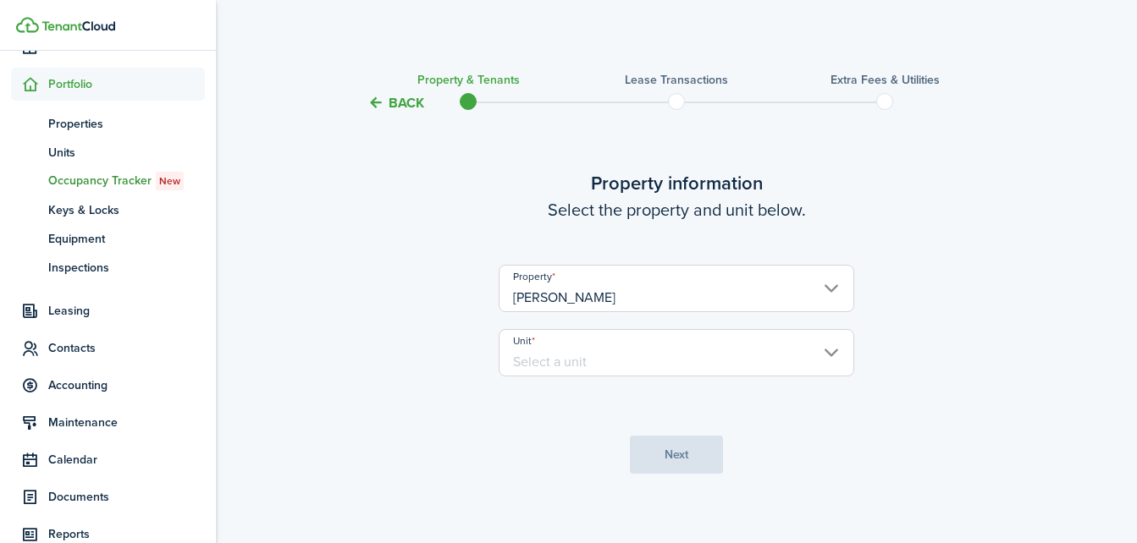
click at [591, 356] on input "Unit" at bounding box center [675, 352] width 355 height 47
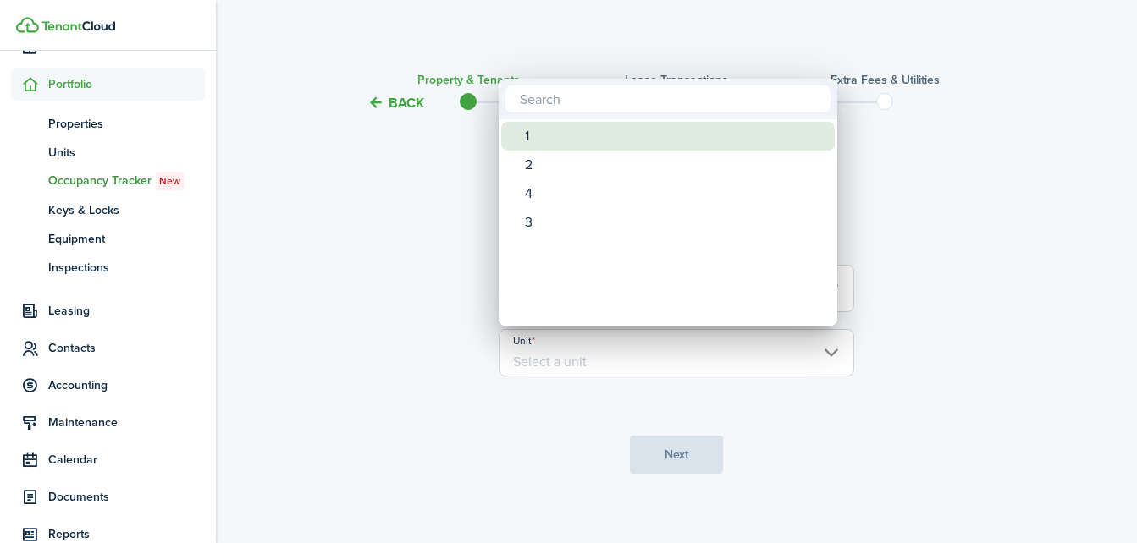
click at [524, 144] on span "Unit" at bounding box center [513, 136] width 24 height 24
type input "1"
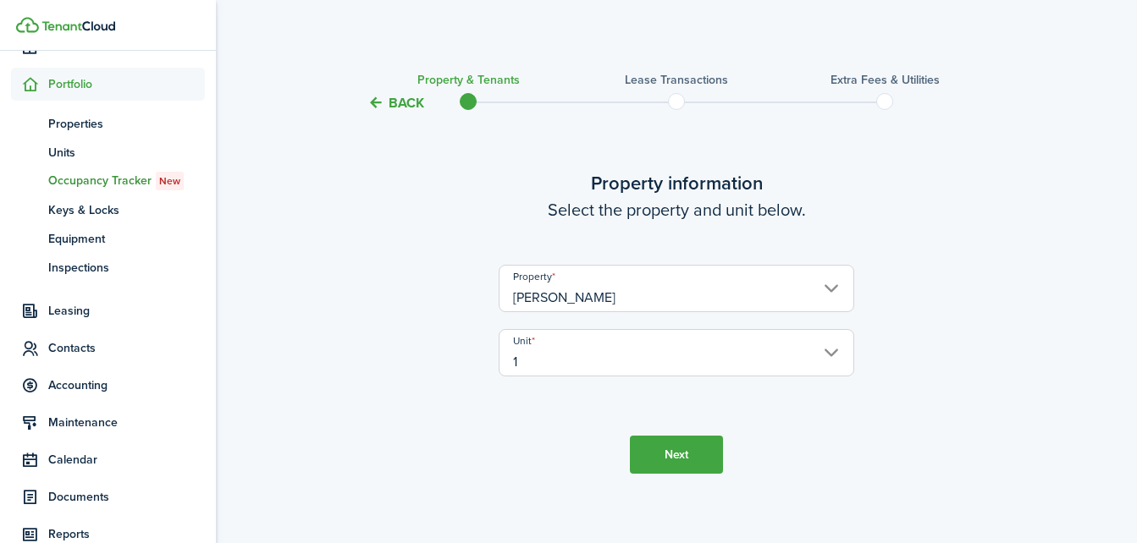
click at [685, 454] on button "Next" at bounding box center [676, 455] width 93 height 38
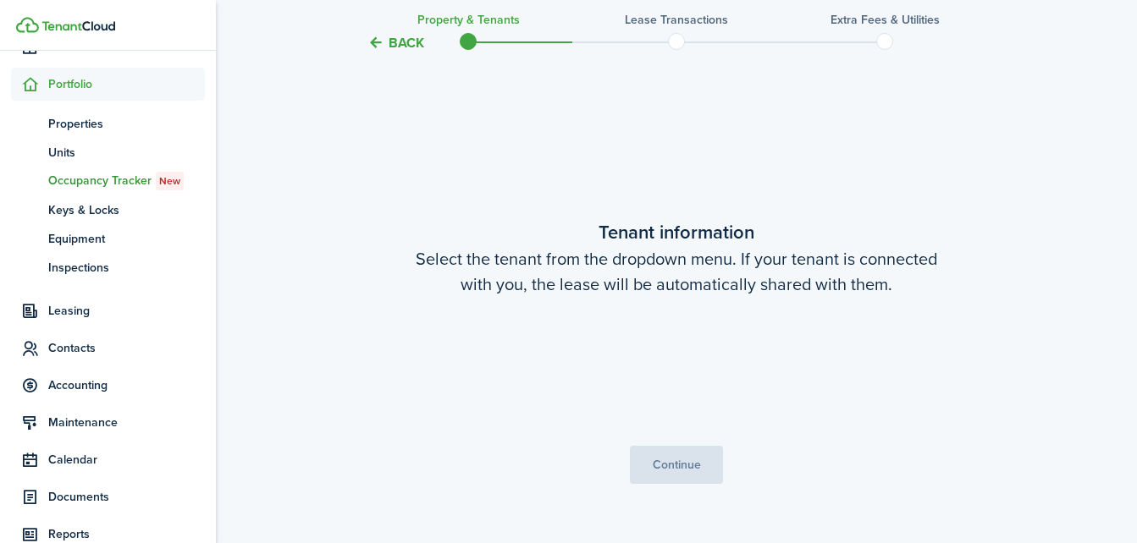
scroll to position [441, 0]
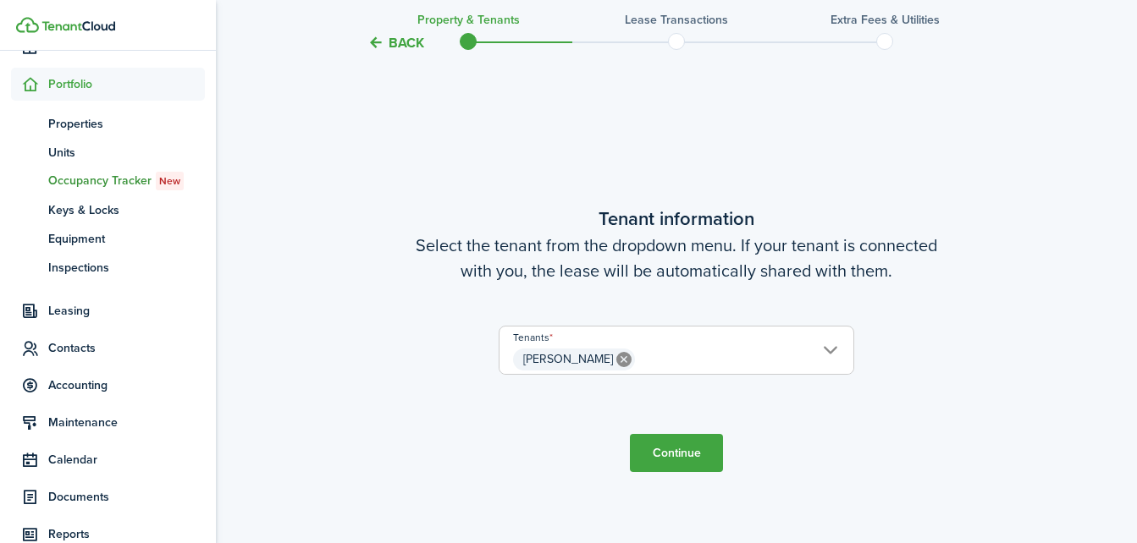
click at [685, 454] on button "Continue" at bounding box center [676, 453] width 93 height 38
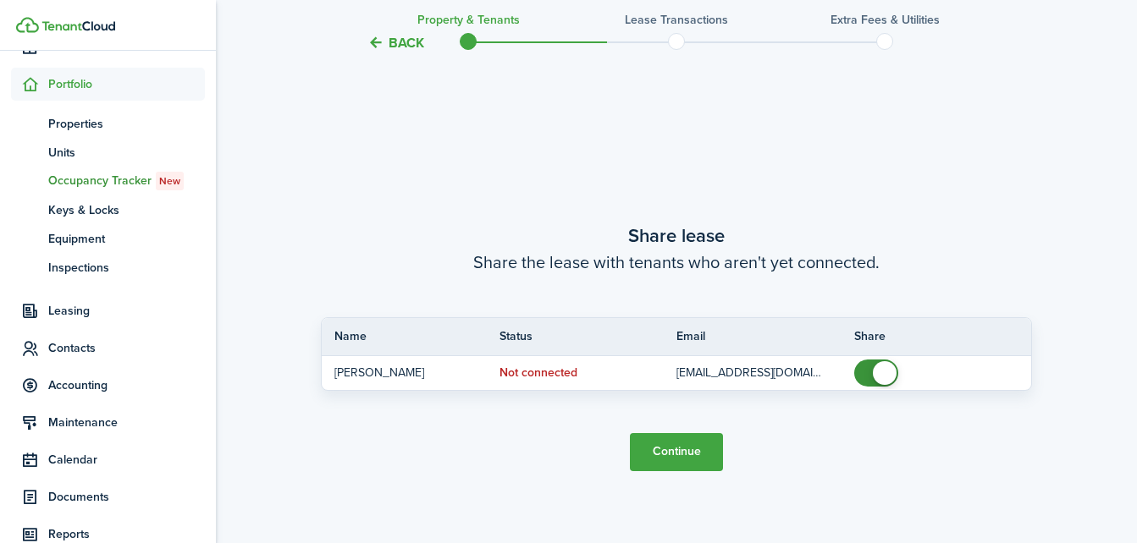
scroll to position [984, 0]
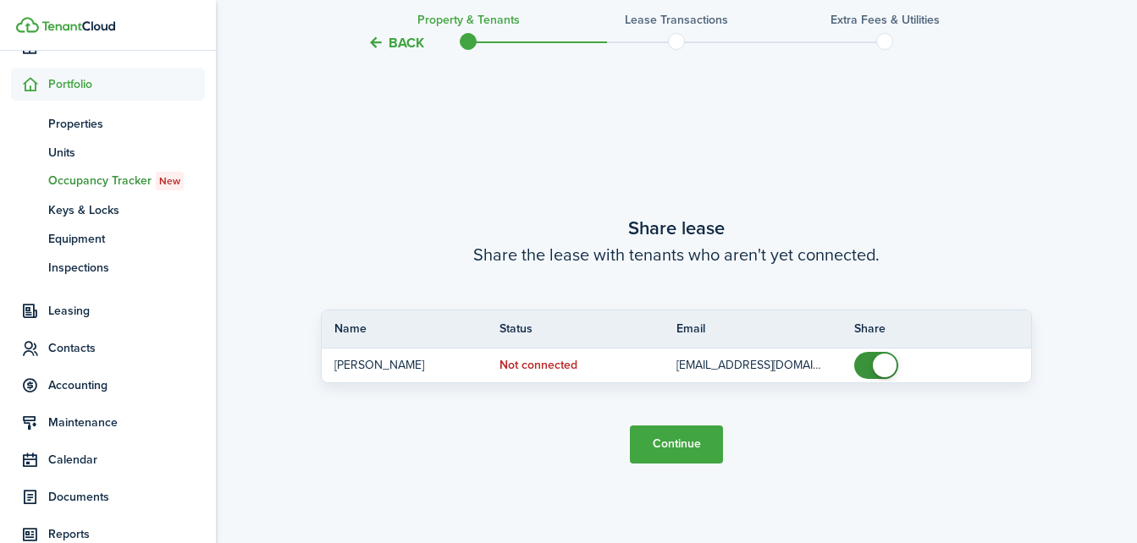
click at [683, 440] on button "Continue" at bounding box center [676, 445] width 93 height 38
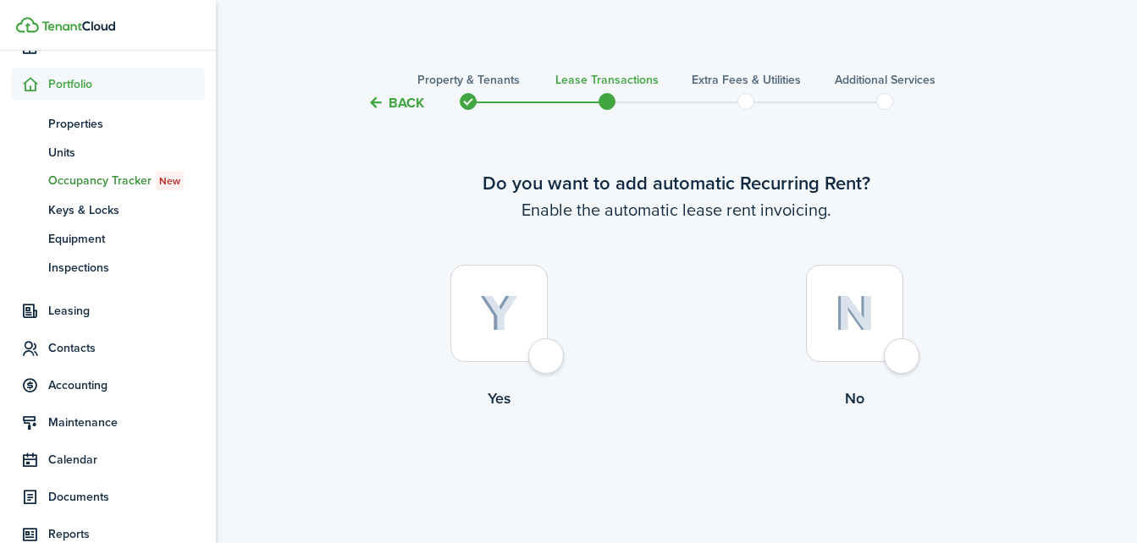
click at [515, 332] on img at bounding box center [499, 313] width 38 height 37
radio input "true"
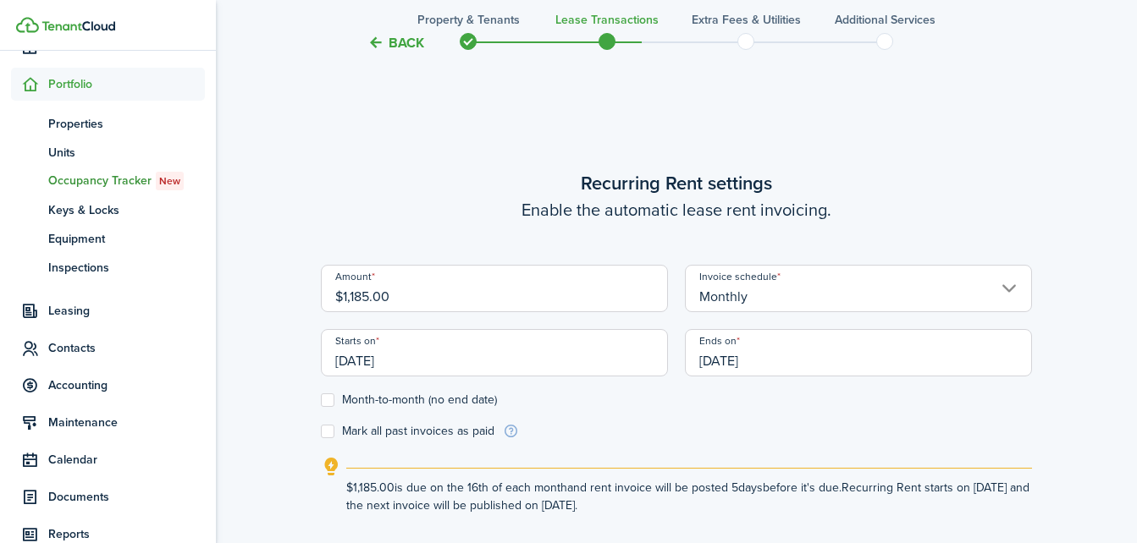
scroll to position [427, 0]
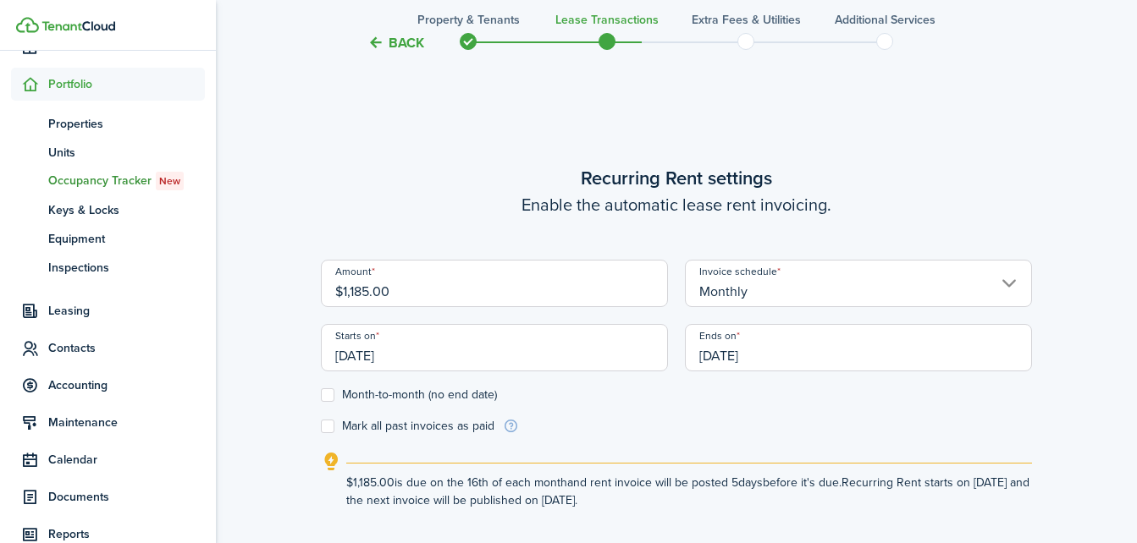
click at [535, 360] on input "[DATE]" at bounding box center [494, 347] width 347 height 47
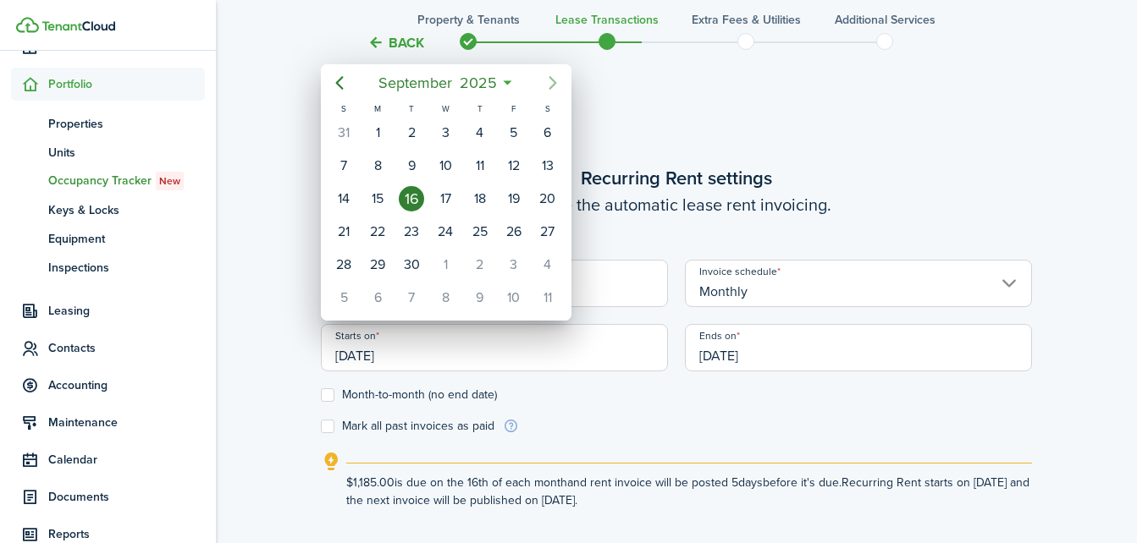
click at [556, 80] on icon "Next page" at bounding box center [552, 83] width 20 height 20
click at [342, 248] on mbsc-calendar-day "26" at bounding box center [344, 264] width 34 height 33
type input "[DATE]"
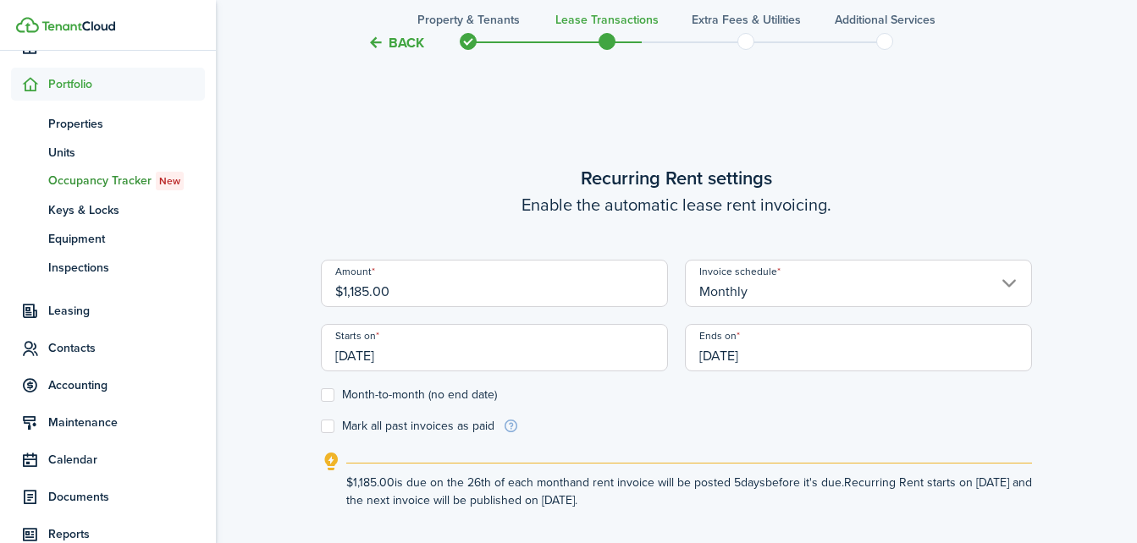
click at [776, 355] on input "[DATE]" at bounding box center [858, 347] width 347 height 47
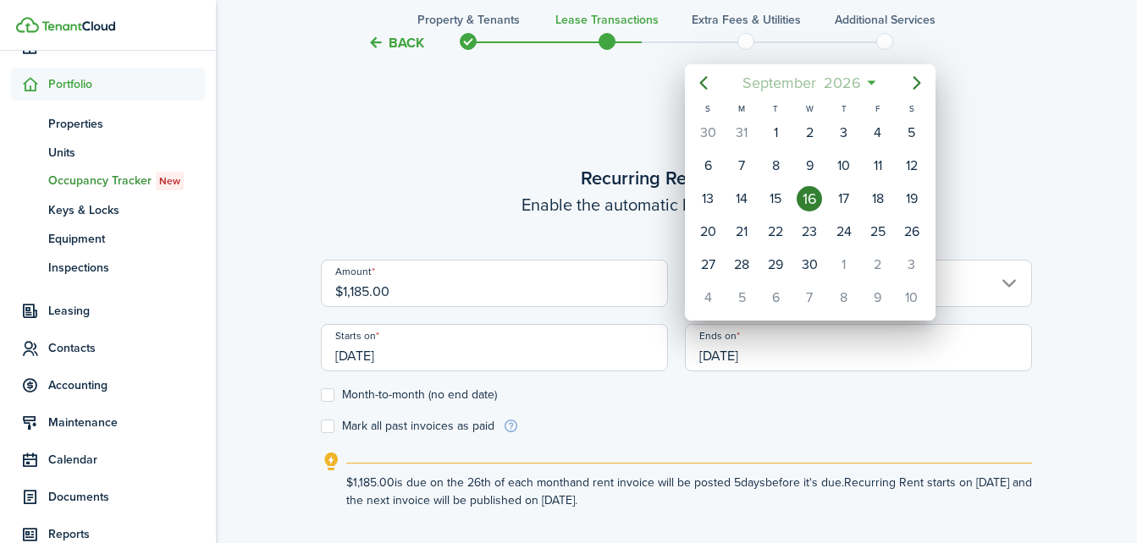
click at [785, 79] on span "September" at bounding box center [778, 83] width 81 height 30
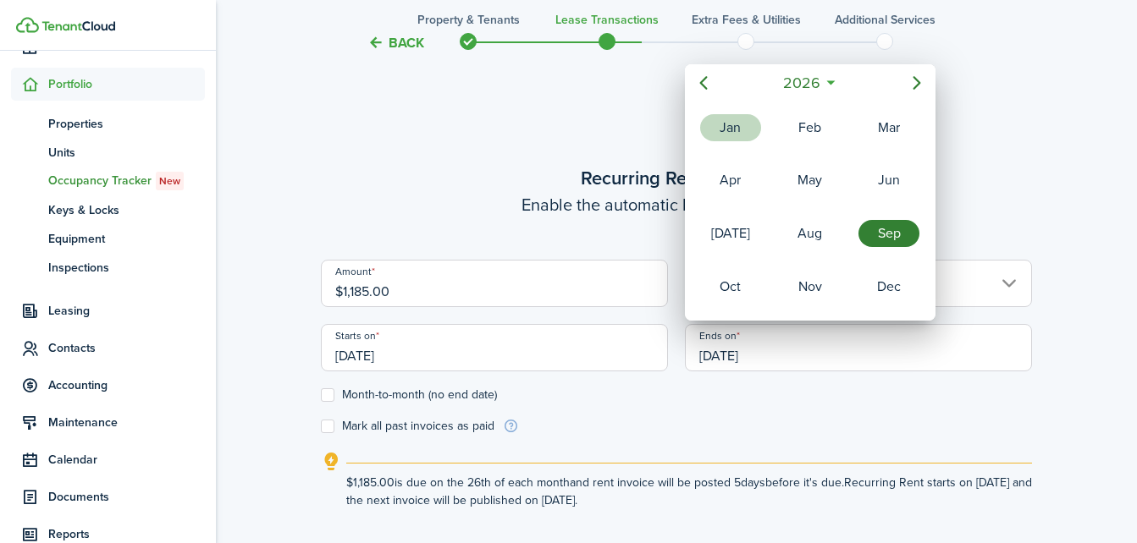
click at [740, 122] on div "Jan" at bounding box center [730, 127] width 61 height 27
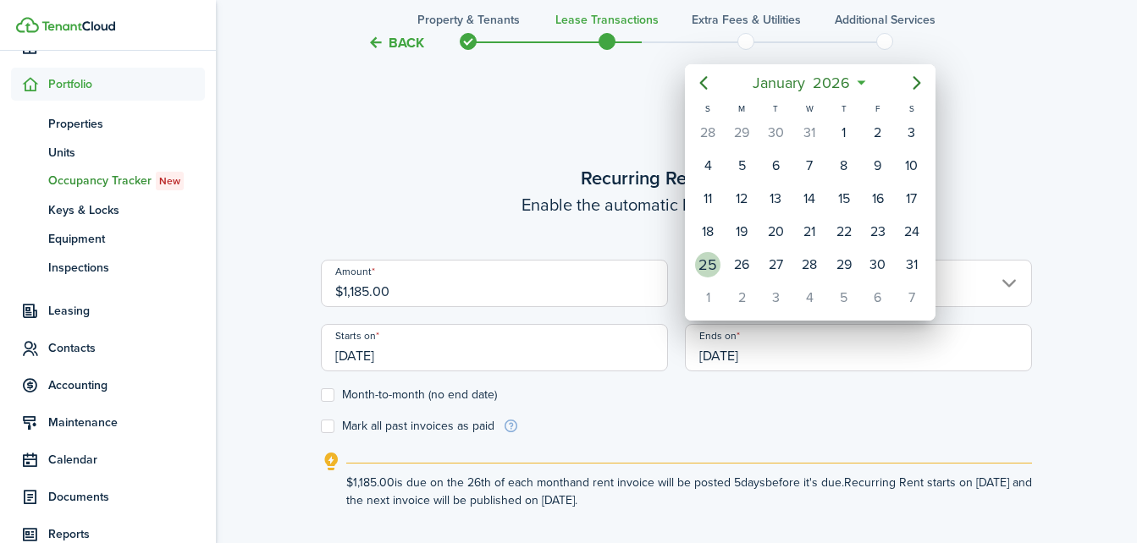
click at [704, 259] on div "25" at bounding box center [707, 264] width 25 height 25
type input "[DATE]"
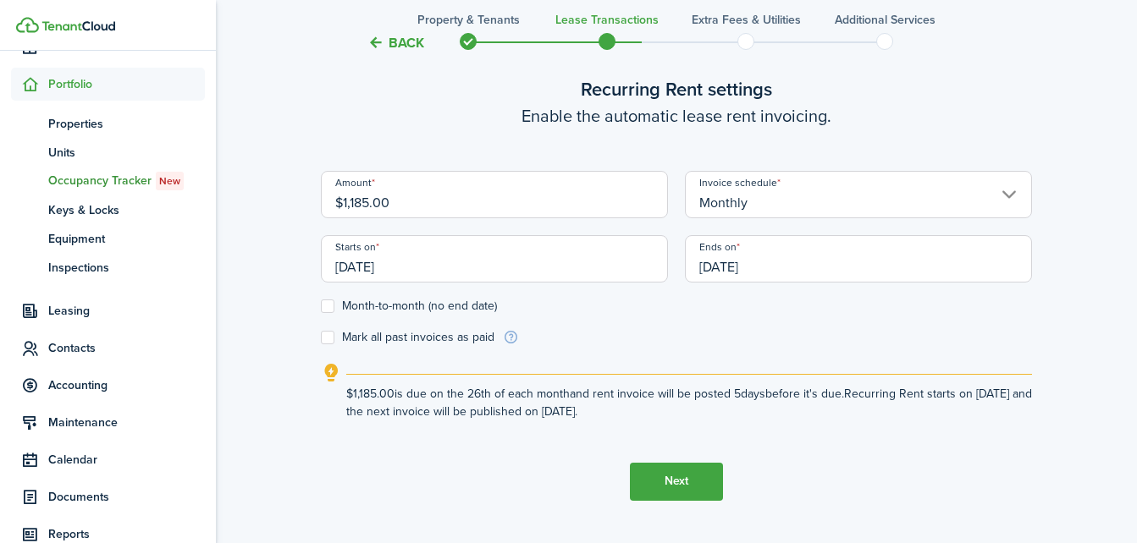
scroll to position [576, 0]
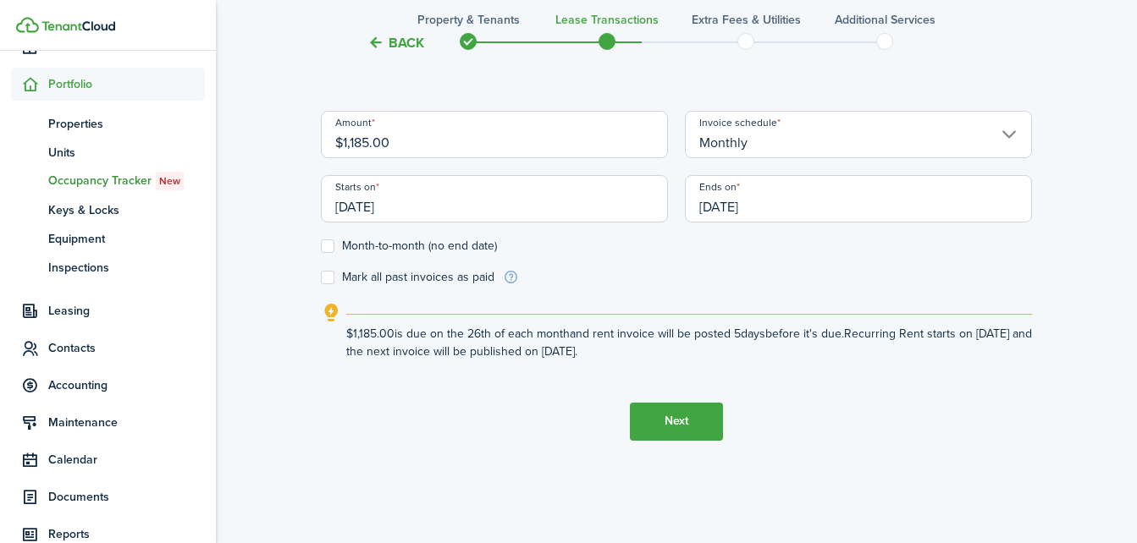
click at [701, 418] on button "Next" at bounding box center [676, 422] width 93 height 38
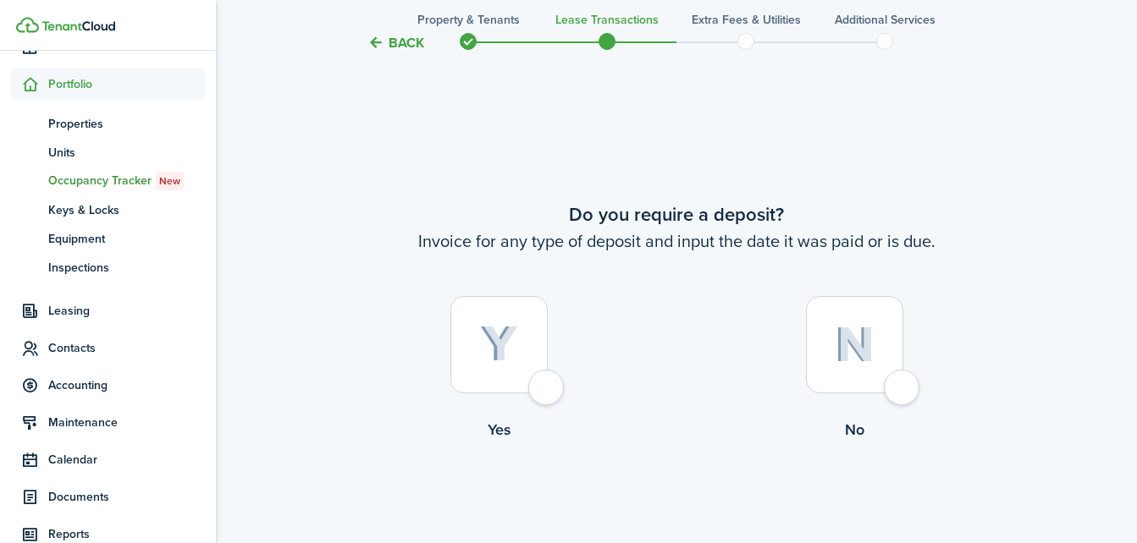
scroll to position [1009, 0]
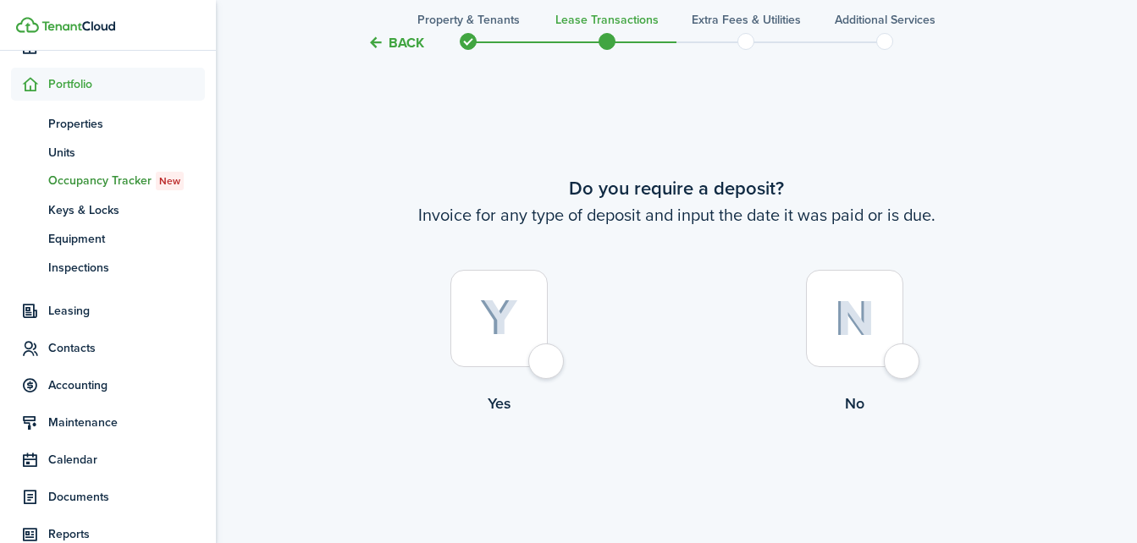
click at [525, 350] on div at bounding box center [498, 318] width 97 height 97
radio input "true"
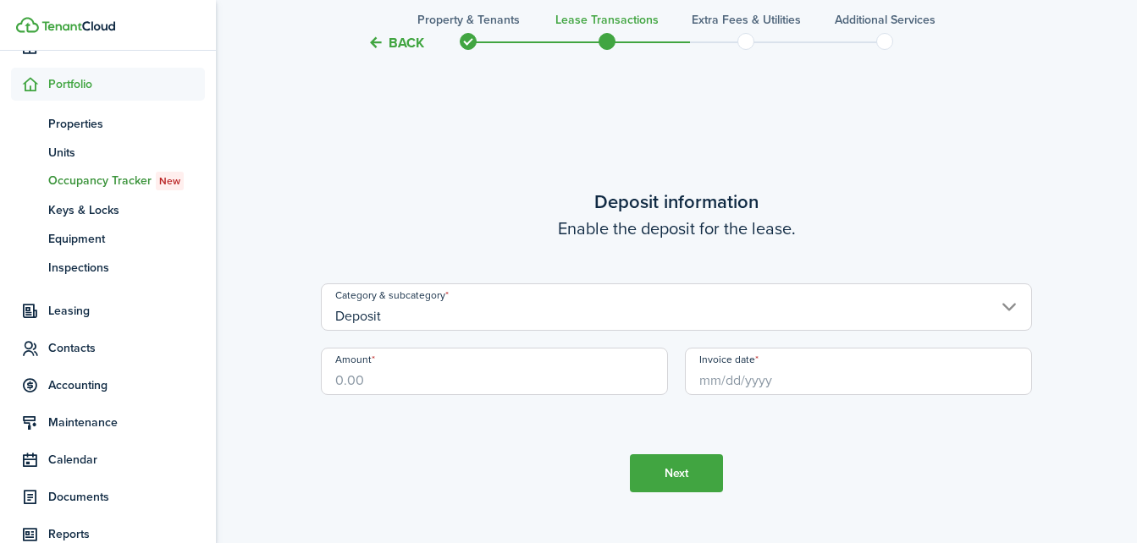
scroll to position [1552, 0]
click at [524, 366] on input "Amount" at bounding box center [494, 369] width 347 height 47
type input "$700.00"
click at [729, 381] on input "Invoice date" at bounding box center [858, 369] width 347 height 47
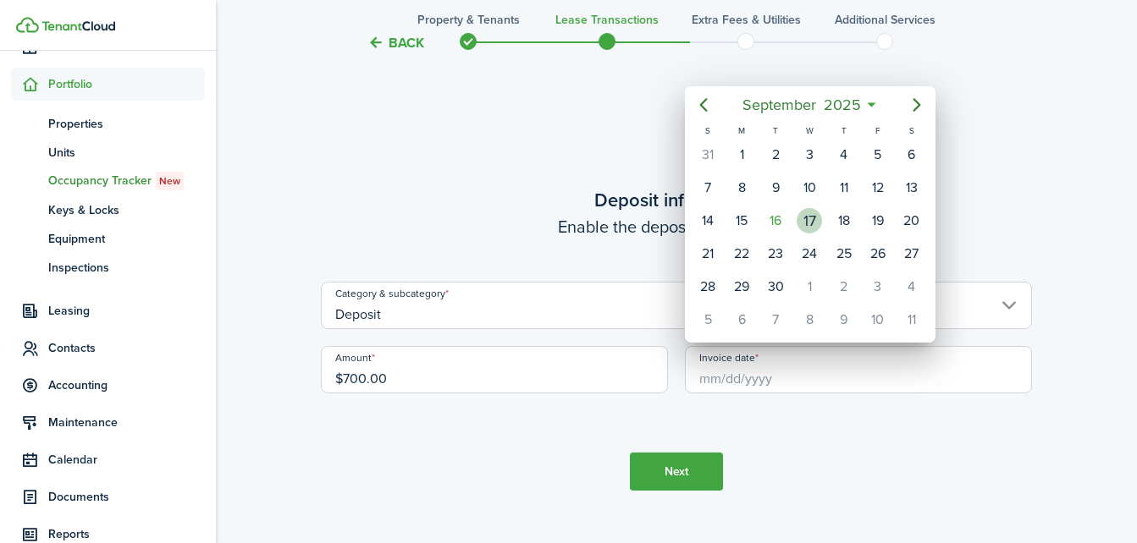
click at [820, 217] on div "17" at bounding box center [808, 220] width 25 height 25
type input "[DATE]"
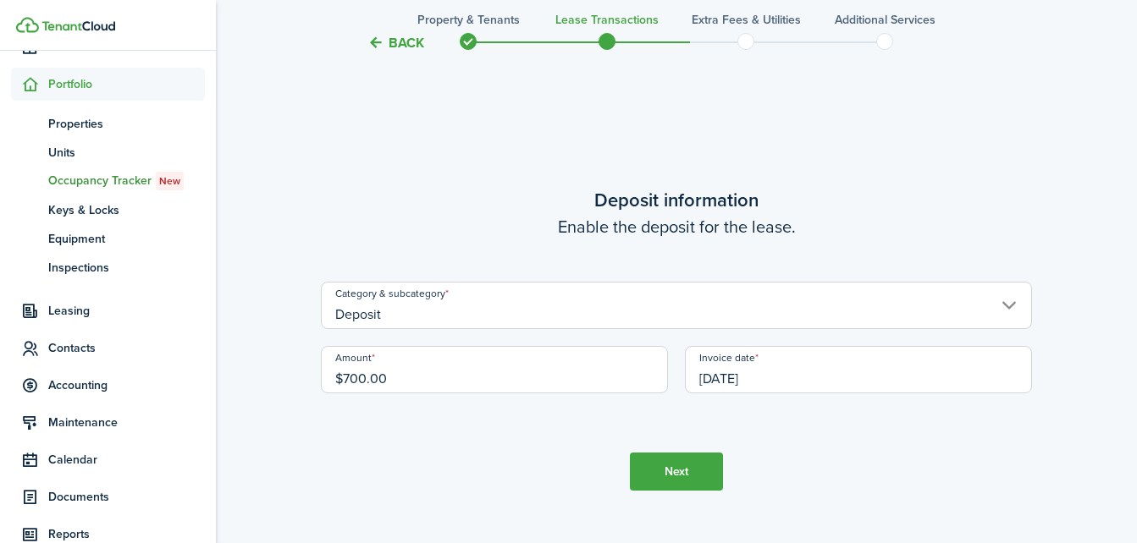
click at [748, 373] on input "[DATE]" at bounding box center [858, 369] width 347 height 47
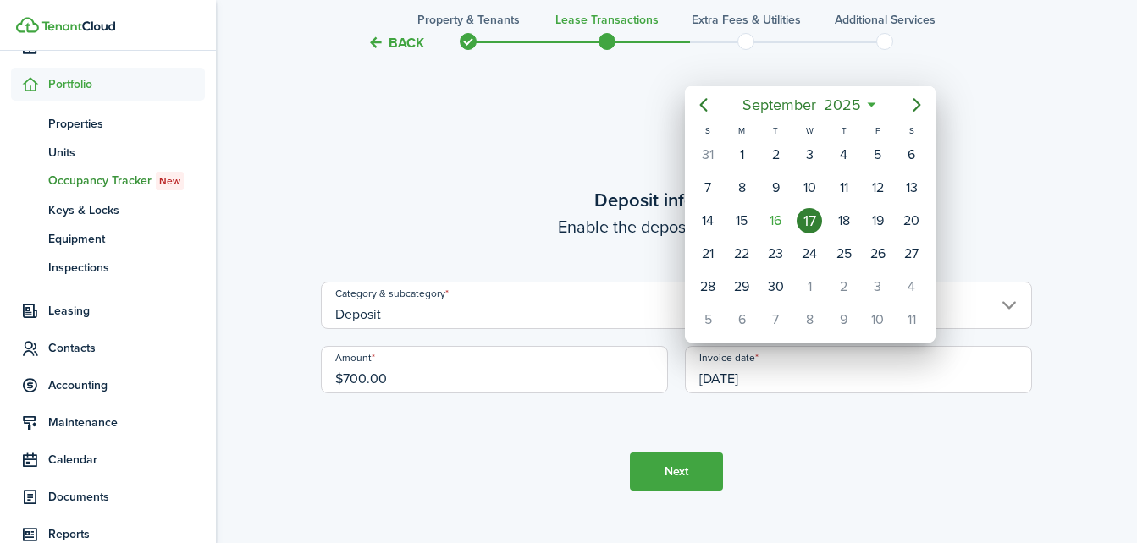
click at [685, 479] on div at bounding box center [568, 272] width 1407 height 814
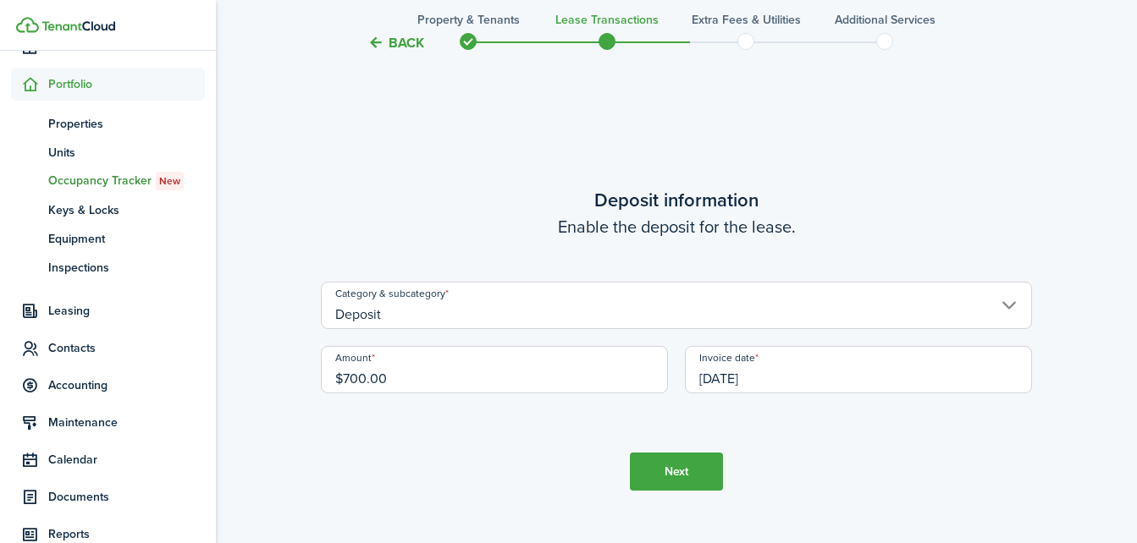
click at [685, 479] on button "Next" at bounding box center [676, 472] width 93 height 38
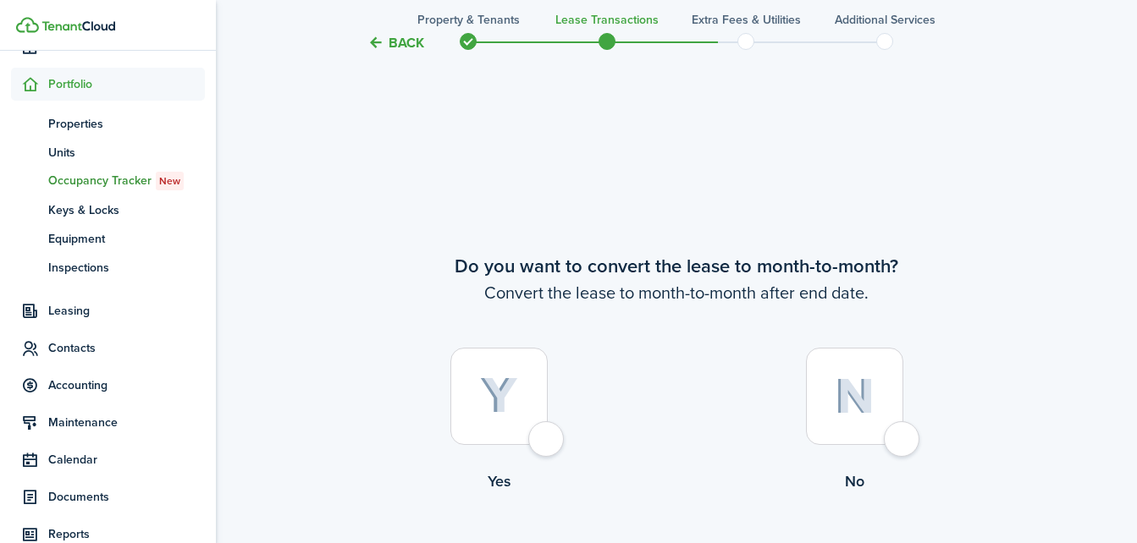
scroll to position [2095, 0]
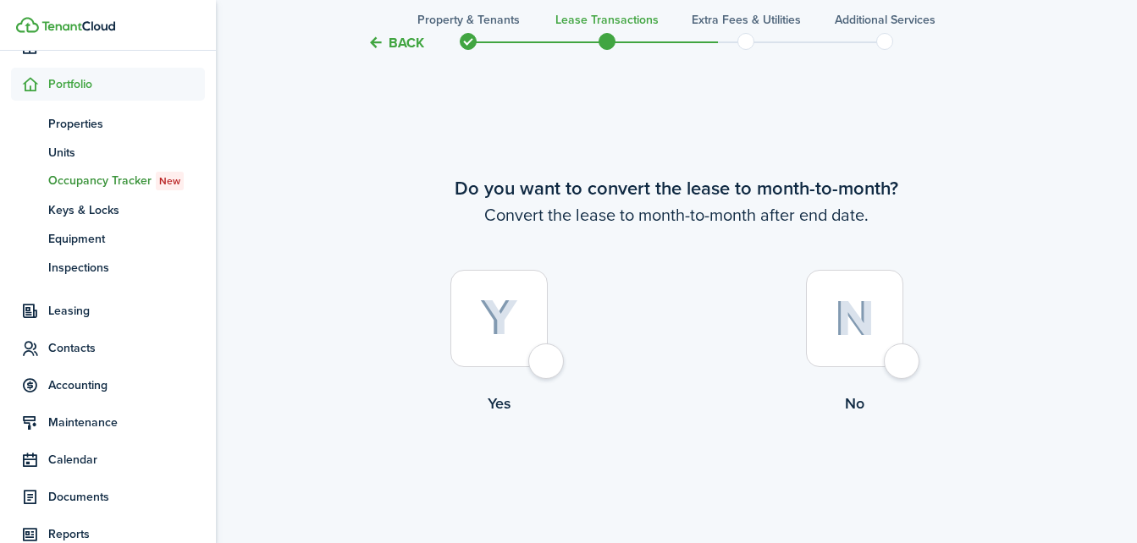
click at [530, 361] on div at bounding box center [498, 318] width 97 height 97
radio input "true"
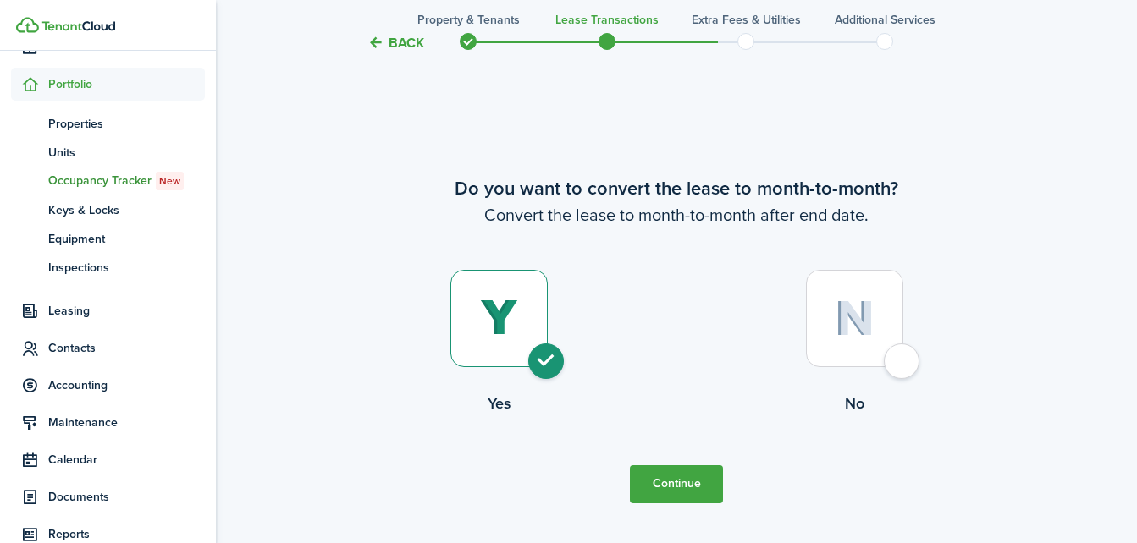
click at [685, 483] on button "Continue" at bounding box center [676, 484] width 93 height 38
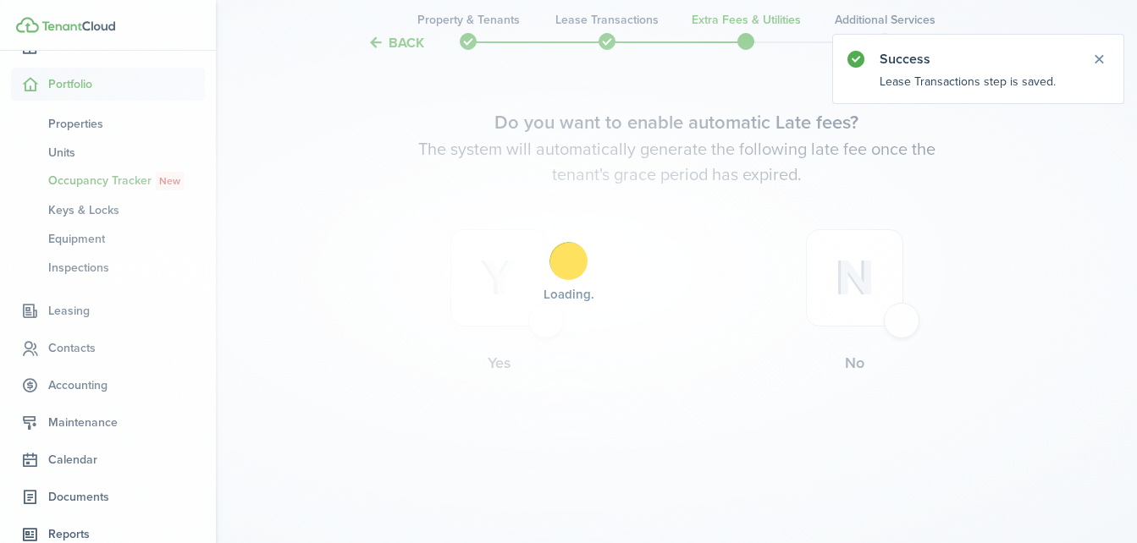
scroll to position [0, 0]
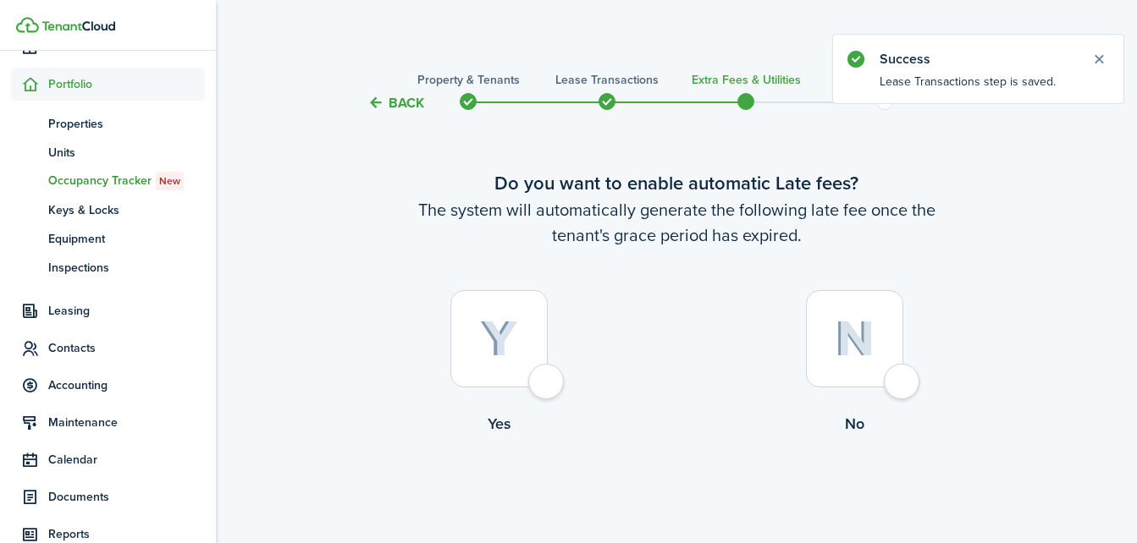
click at [516, 373] on div at bounding box center [498, 338] width 97 height 97
radio input "true"
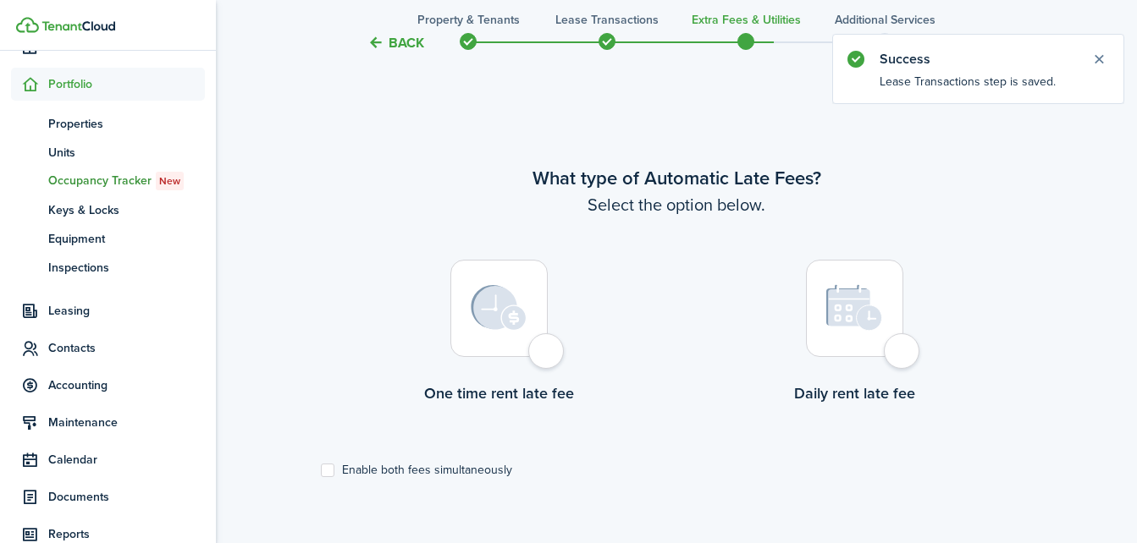
scroll to position [491, 0]
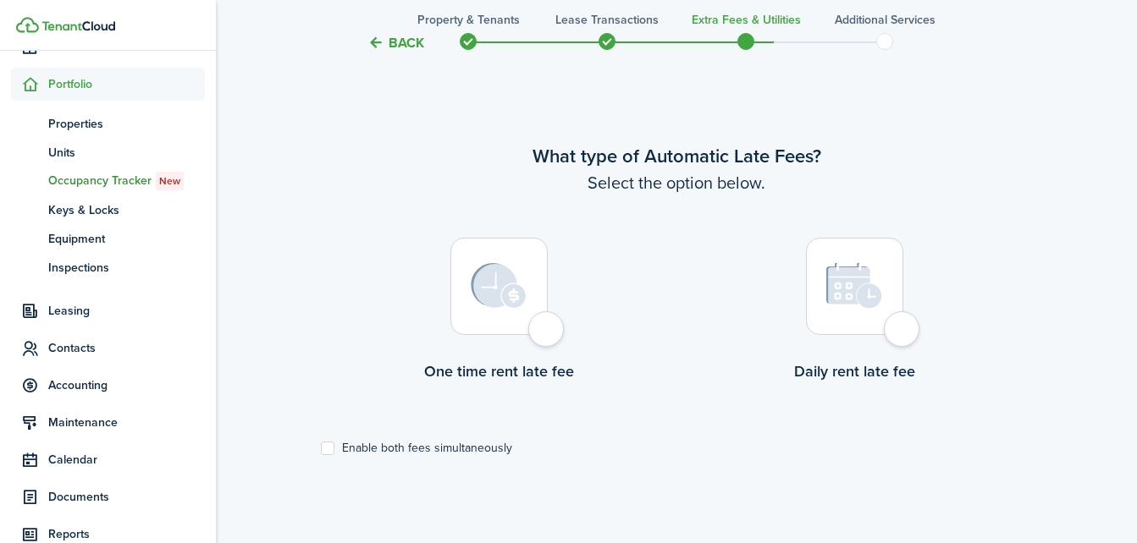
click at [514, 300] on img at bounding box center [499, 286] width 56 height 46
radio input "true"
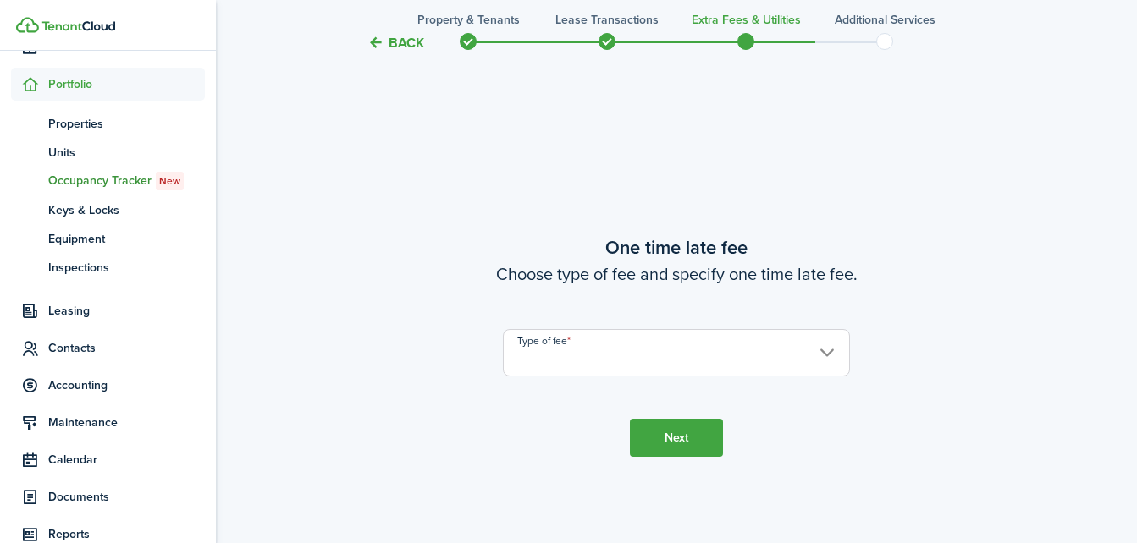
scroll to position [1034, 0]
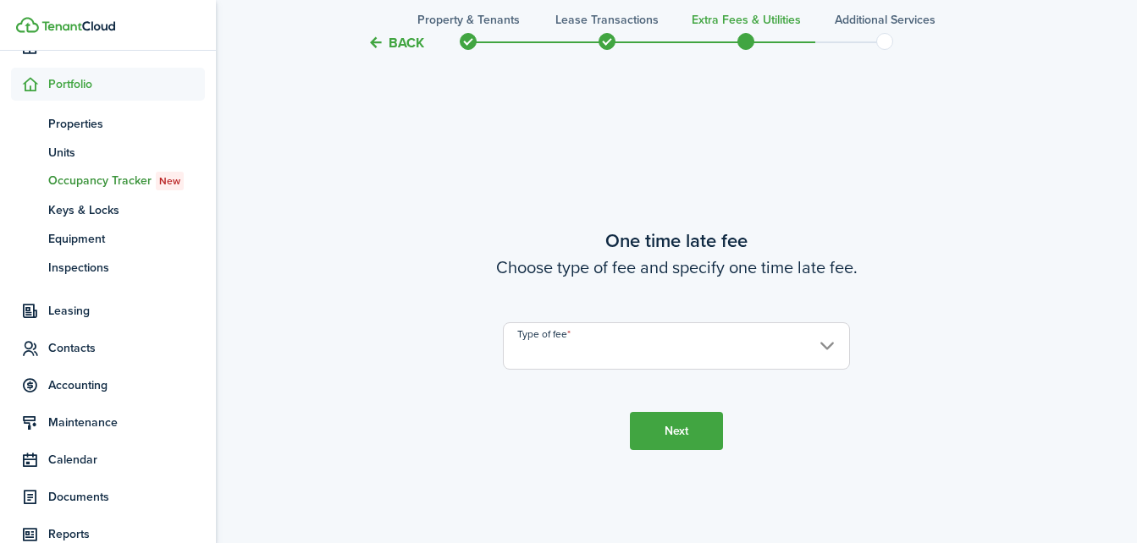
click at [537, 347] on input "Type of fee" at bounding box center [676, 345] width 347 height 47
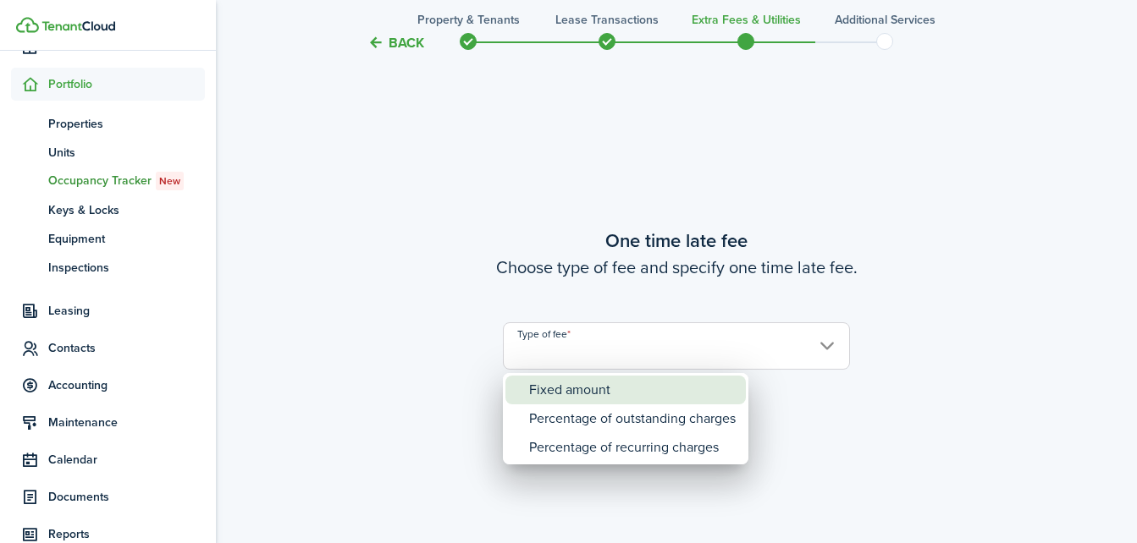
click at [549, 387] on div "Fixed amount" at bounding box center [632, 390] width 206 height 29
type input "Fixed amount"
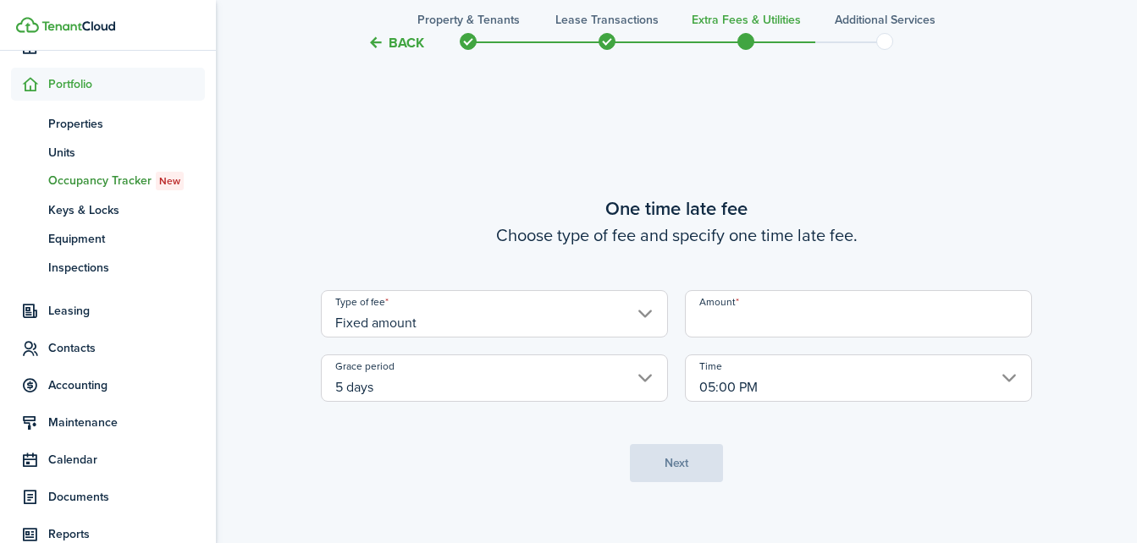
click at [709, 315] on input "Amount" at bounding box center [858, 313] width 347 height 47
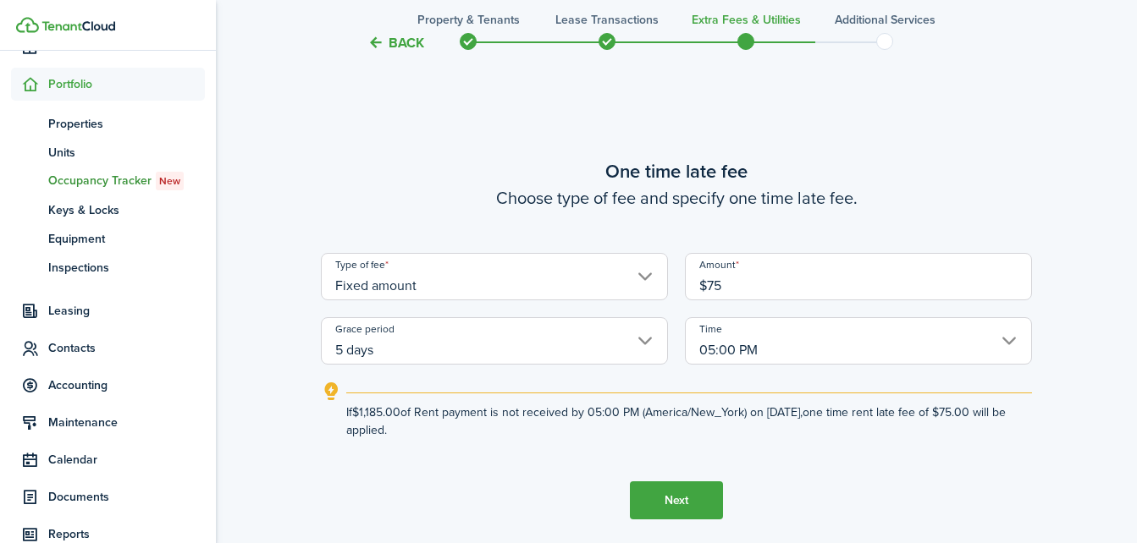
type input "$75.00"
click at [676, 491] on button "Next" at bounding box center [676, 501] width 93 height 38
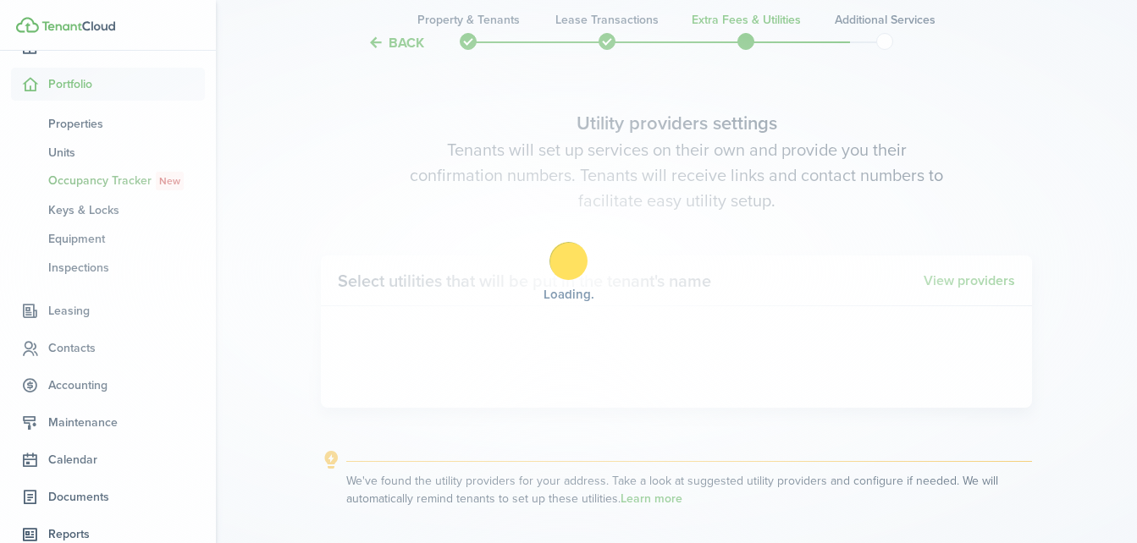
scroll to position [1577, 0]
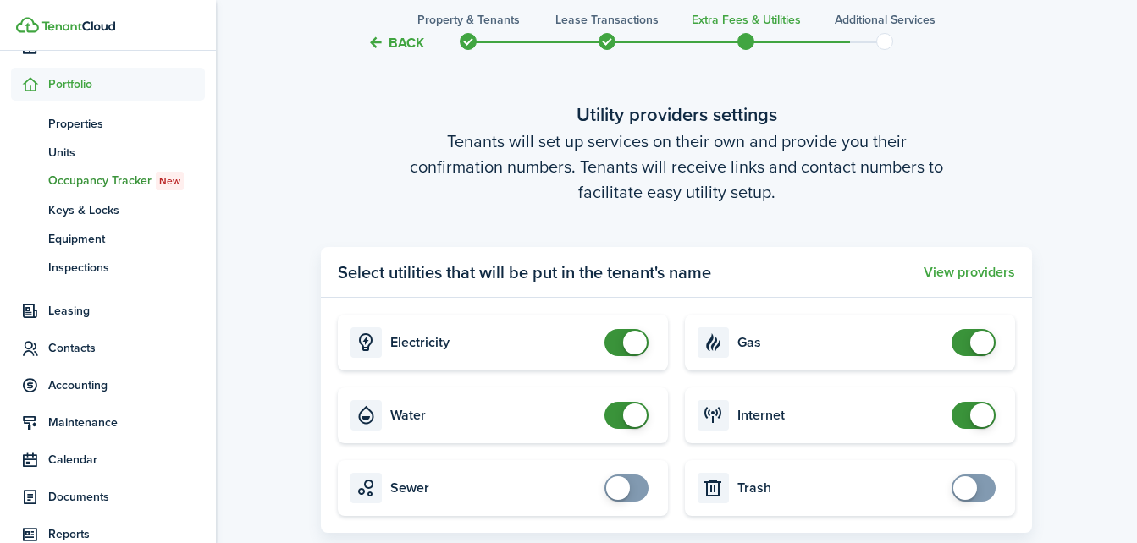
checkbox input "false"
click at [635, 339] on span at bounding box center [635, 343] width 24 height 24
checkbox input "false"
click at [627, 416] on span at bounding box center [635, 416] width 24 height 24
checkbox input "false"
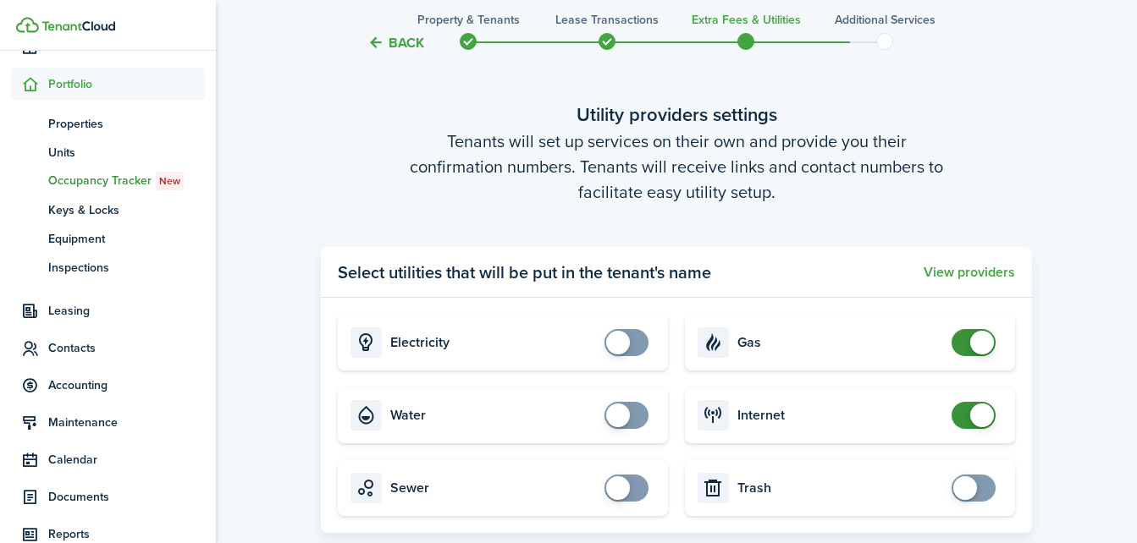
click at [974, 344] on span at bounding box center [982, 343] width 24 height 24
checkbox input "false"
click at [990, 415] on span at bounding box center [982, 416] width 24 height 24
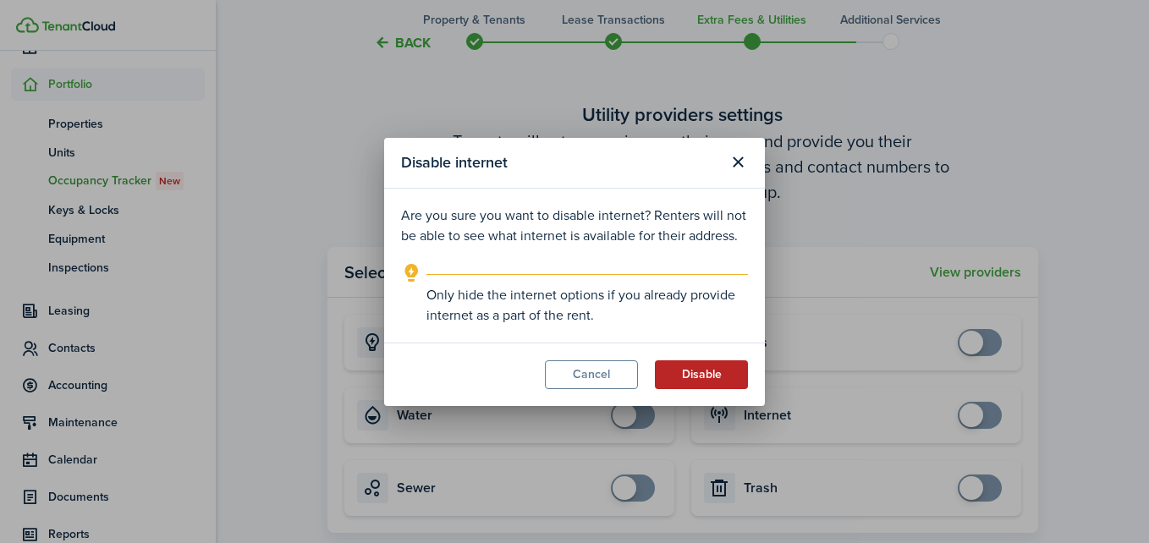
click at [739, 377] on button "Disable" at bounding box center [701, 375] width 93 height 29
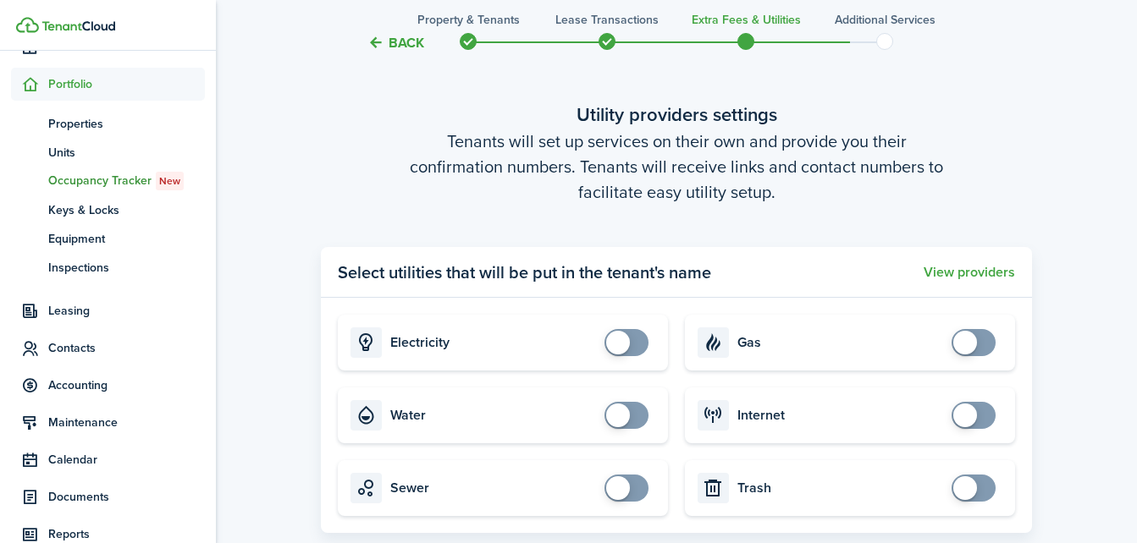
drag, startPoint x: 1148, startPoint y: 542, endPoint x: 1052, endPoint y: 116, distance: 437.3
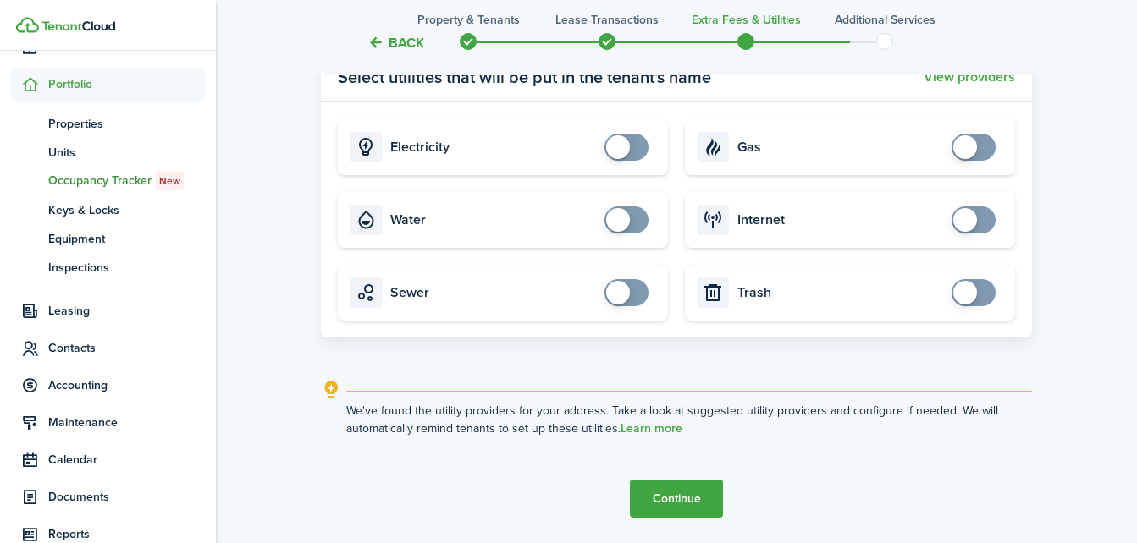
scroll to position [1801, 0]
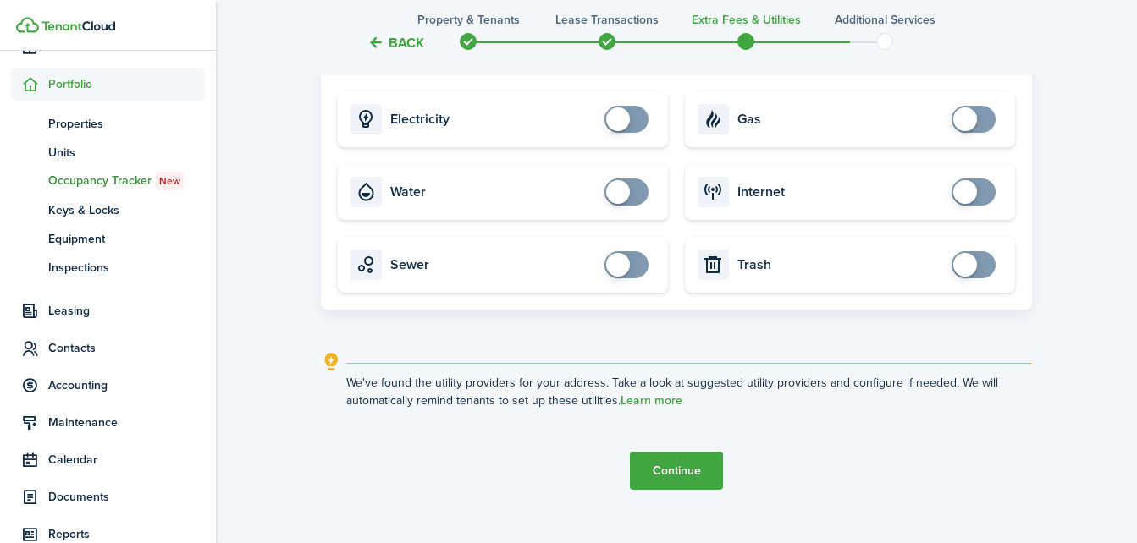
click at [675, 465] on button "Continue" at bounding box center [676, 471] width 93 height 38
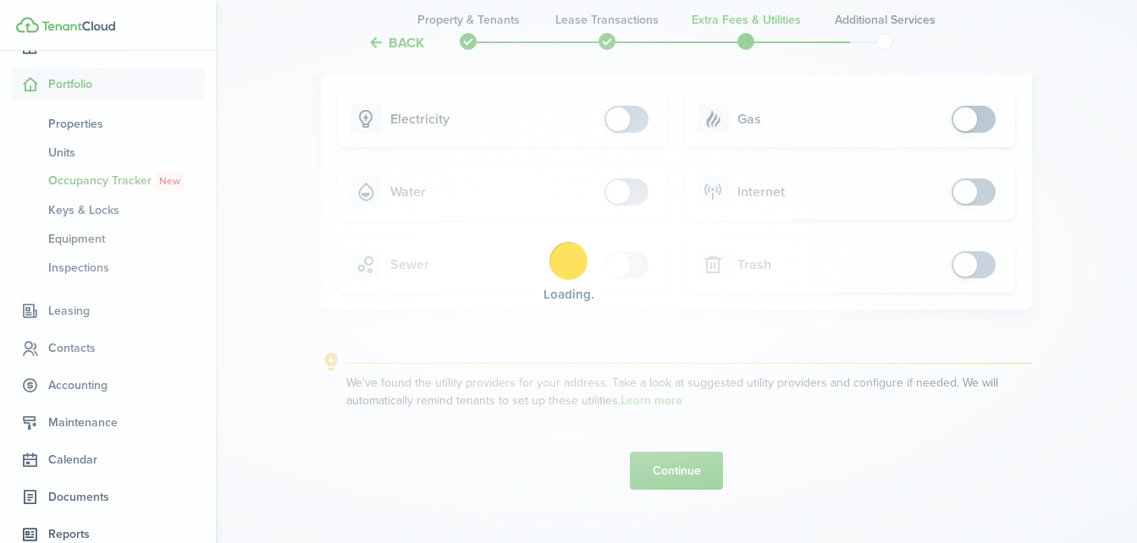
scroll to position [0, 0]
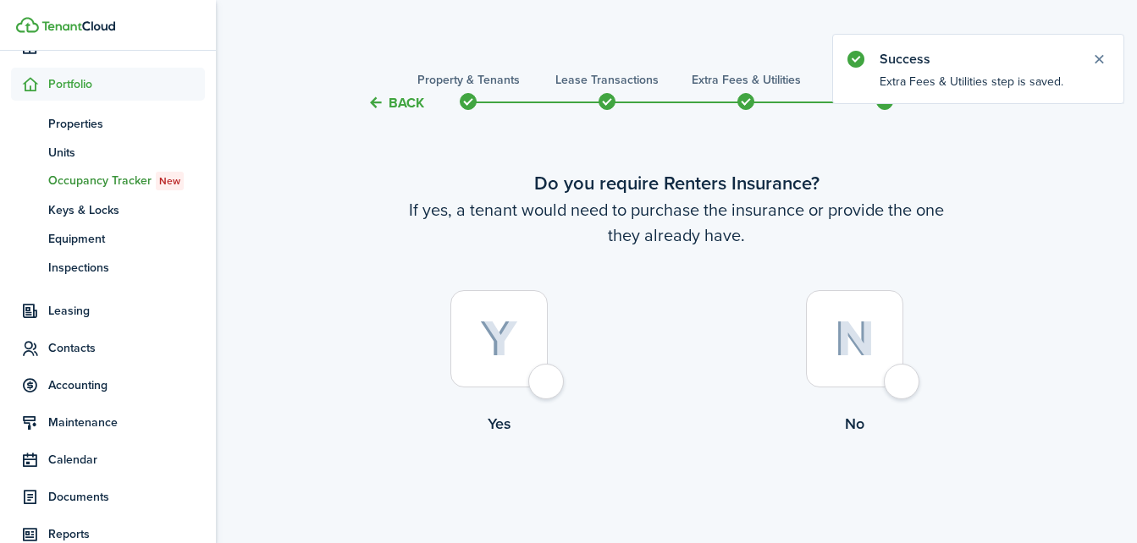
click at [895, 374] on div at bounding box center [854, 338] width 97 height 97
radio input "true"
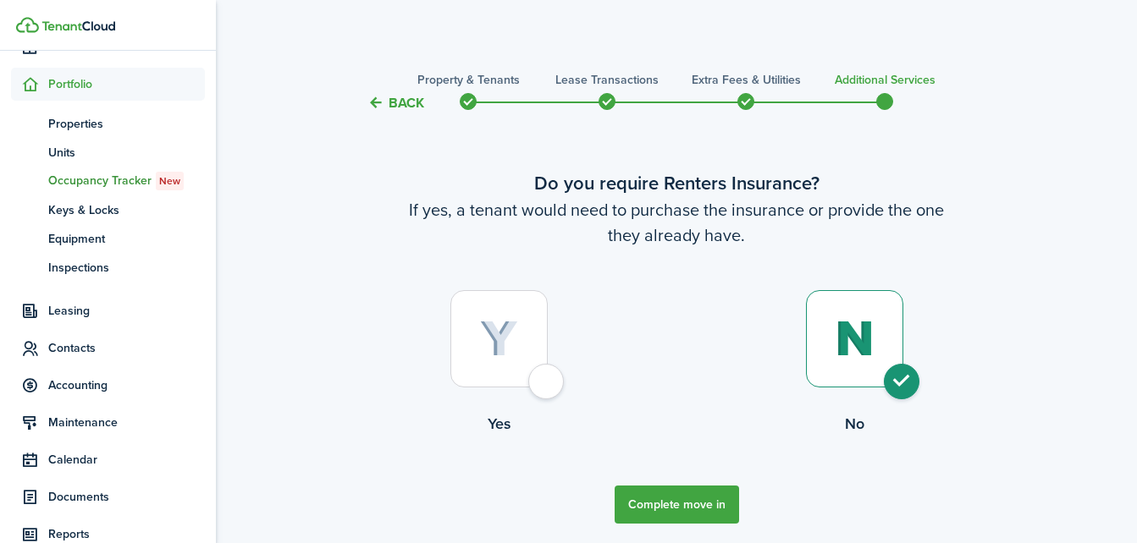
click at [691, 512] on button "Complete move in" at bounding box center [676, 505] width 124 height 38
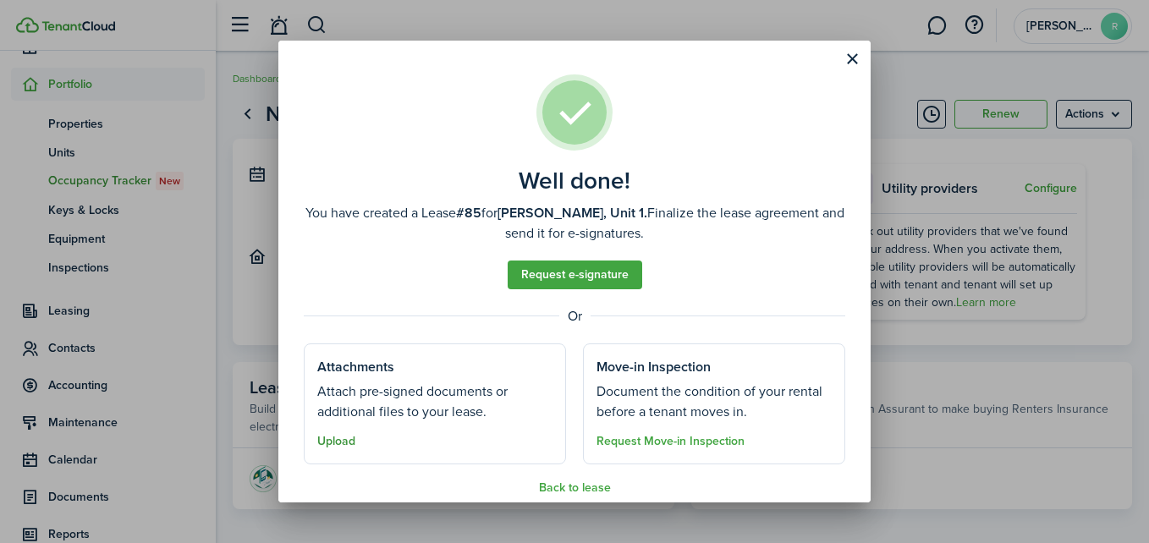
click at [344, 446] on button "Upload" at bounding box center [336, 442] width 38 height 14
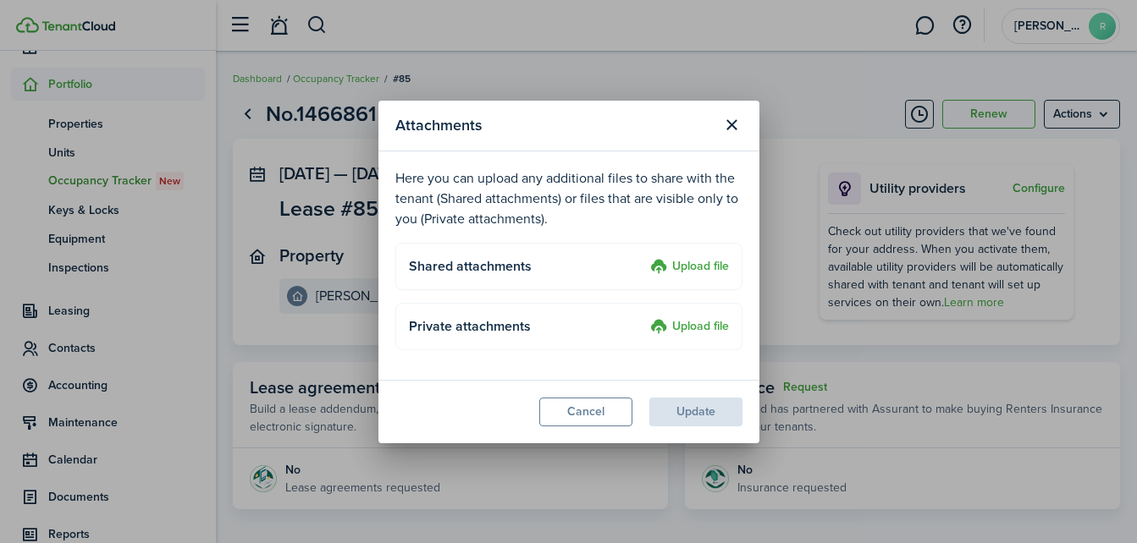
click at [697, 266] on label "Upload file" at bounding box center [689, 267] width 79 height 20
click at [644, 257] on input "Upload file" at bounding box center [644, 257] width 0 height 0
click at [686, 326] on label "Upload file" at bounding box center [689, 327] width 79 height 20
click at [644, 317] on input "Upload file" at bounding box center [644, 317] width 0 height 0
click at [727, 124] on button "Close modal" at bounding box center [732, 125] width 29 height 29
